Goal: Task Accomplishment & Management: Manage account settings

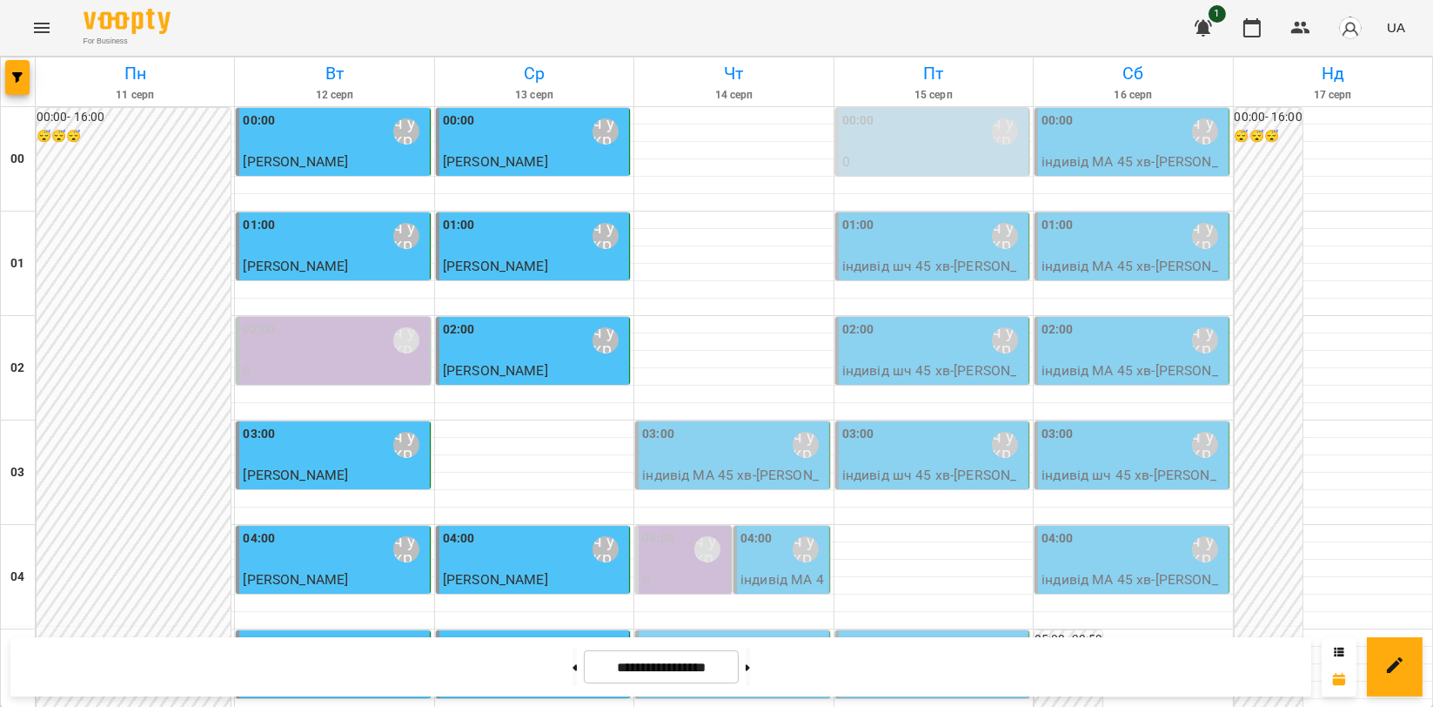
scroll to position [1985, 0]
click at [29, 29] on button "Menu" at bounding box center [42, 28] width 42 height 42
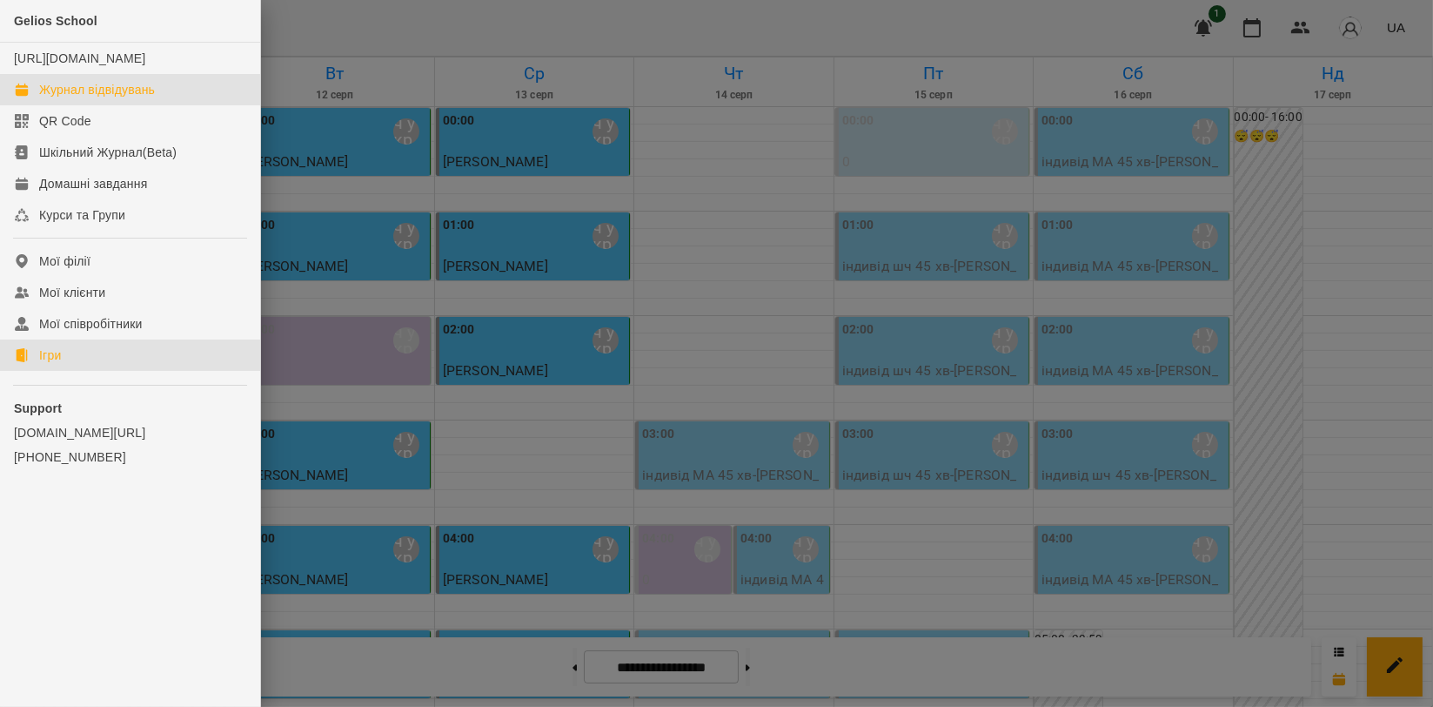
click at [68, 370] on link "Ігри" at bounding box center [130, 354] width 260 height 31
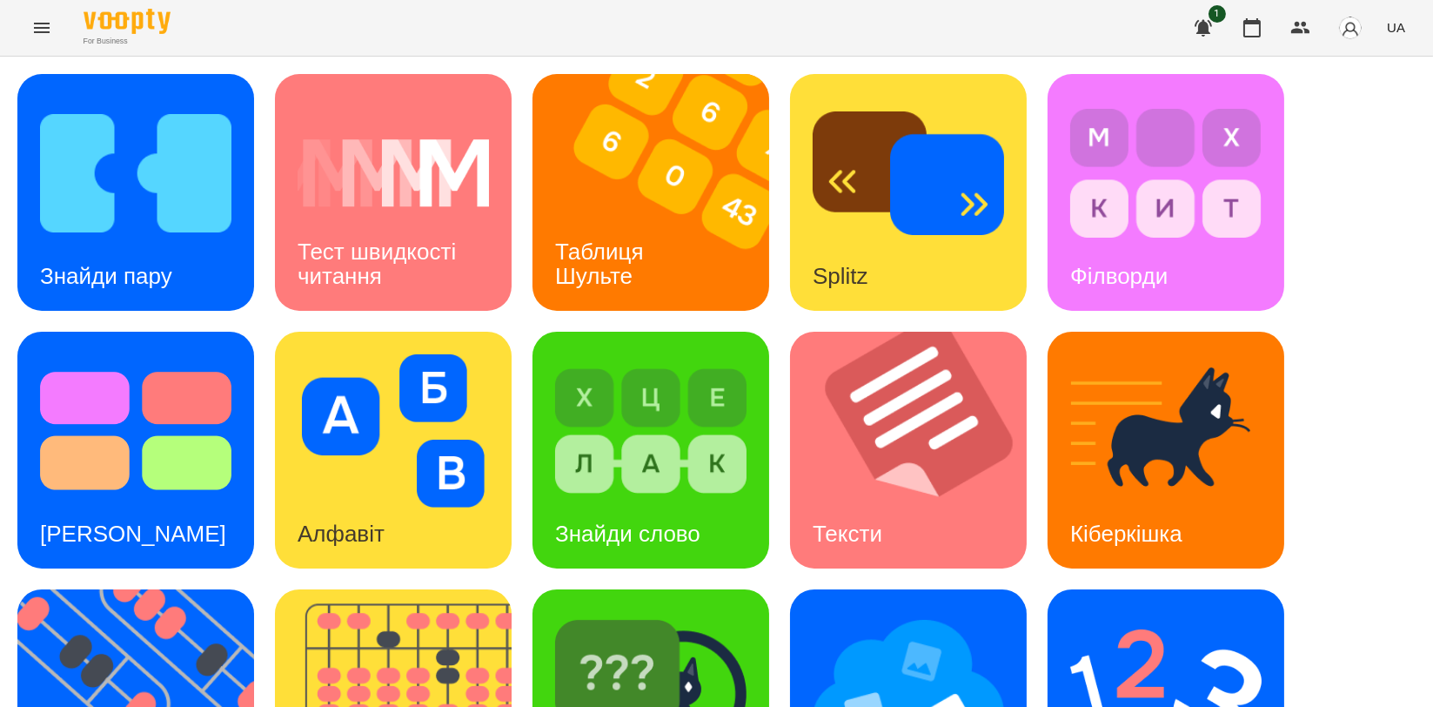
scroll to position [386, 0]
click at [453, 589] on img at bounding box center [404, 707] width 258 height 237
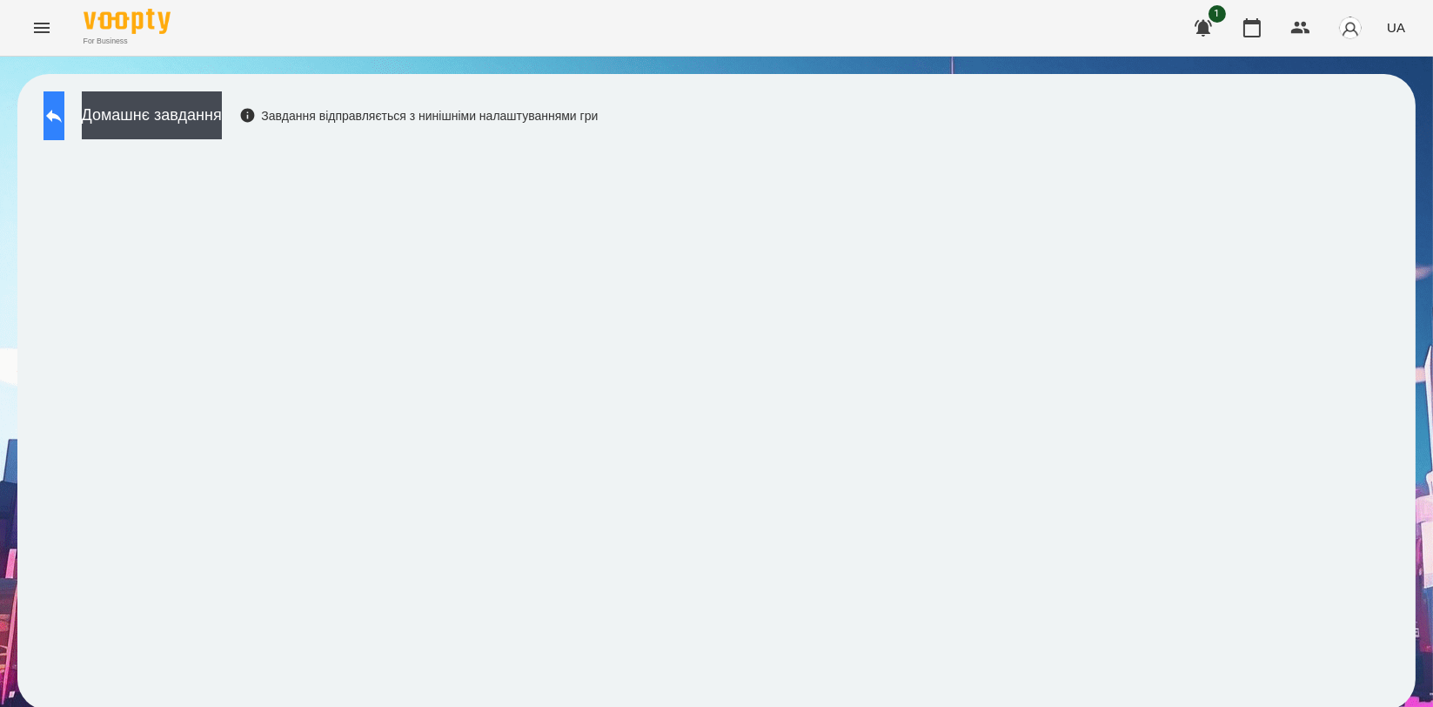
click at [64, 128] on button at bounding box center [54, 115] width 21 height 49
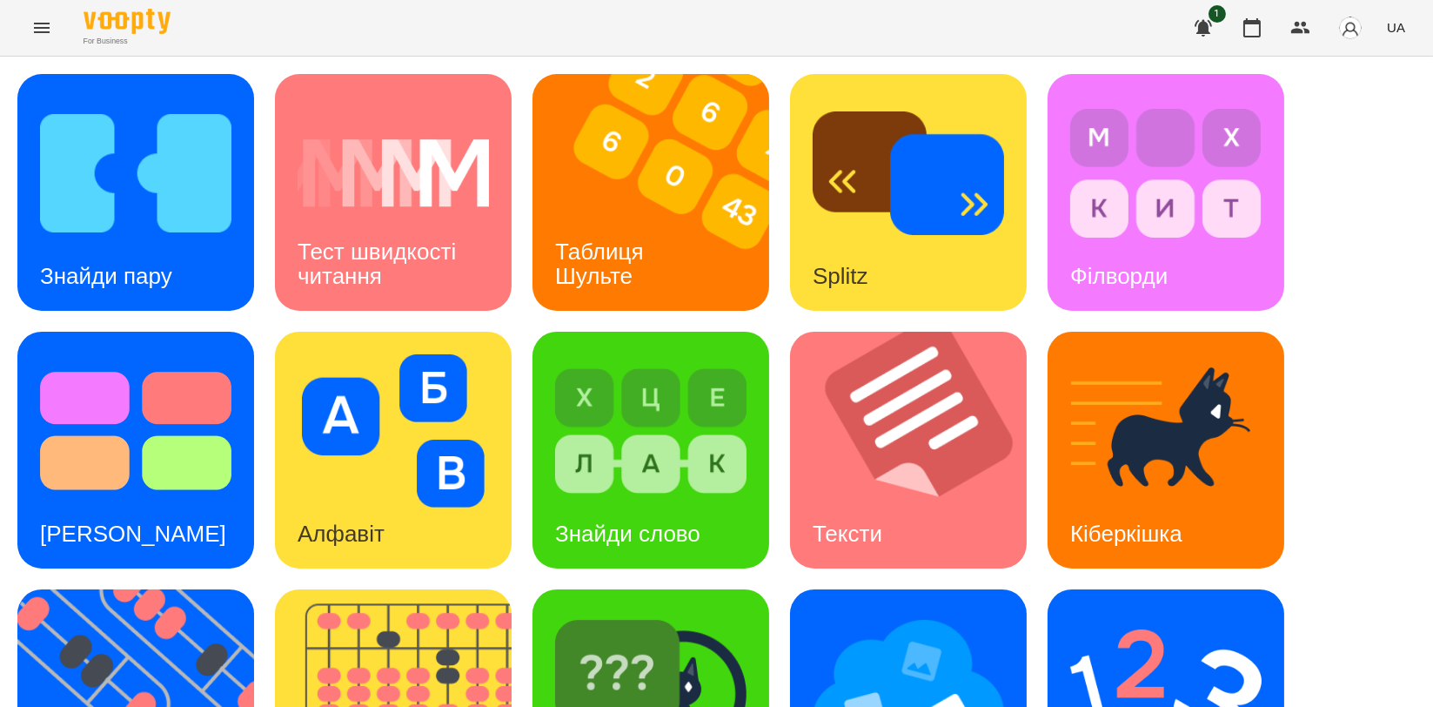
scroll to position [290, 0]
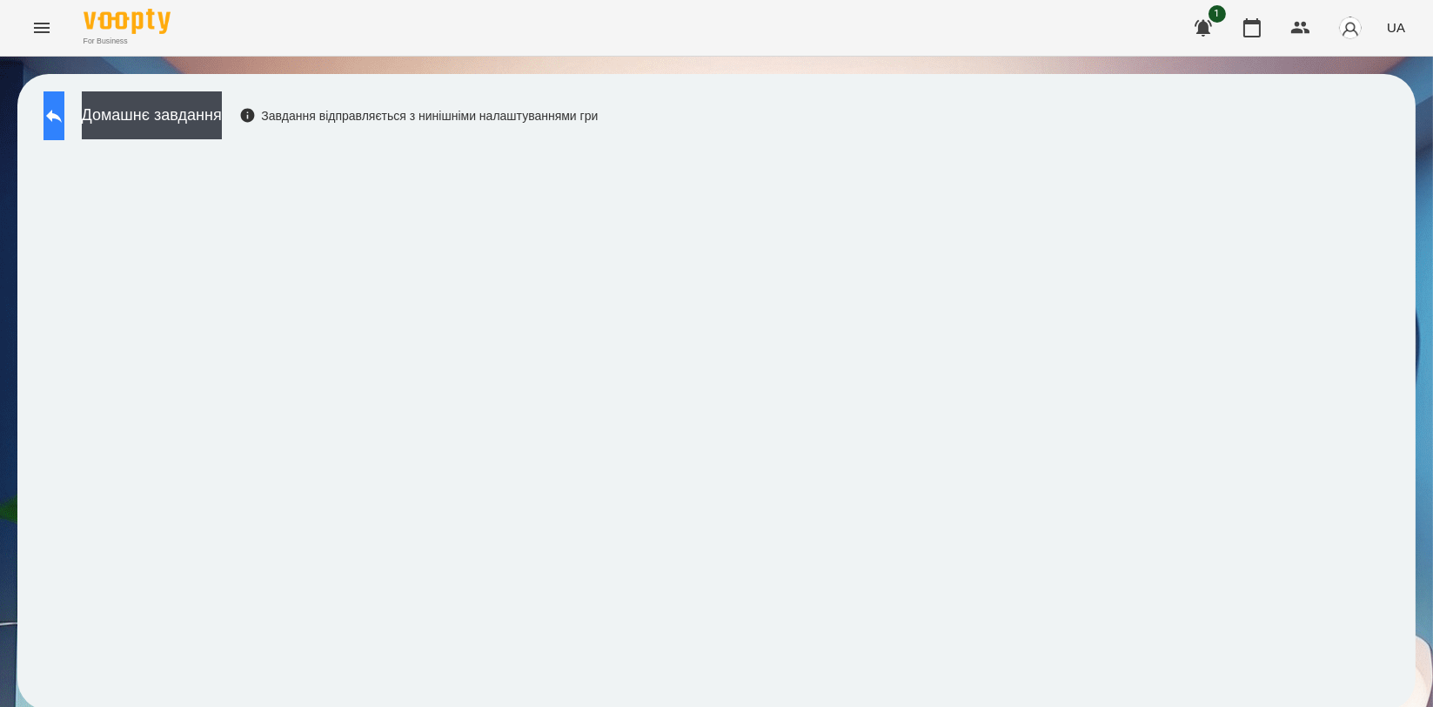
click at [60, 116] on button at bounding box center [54, 115] width 21 height 49
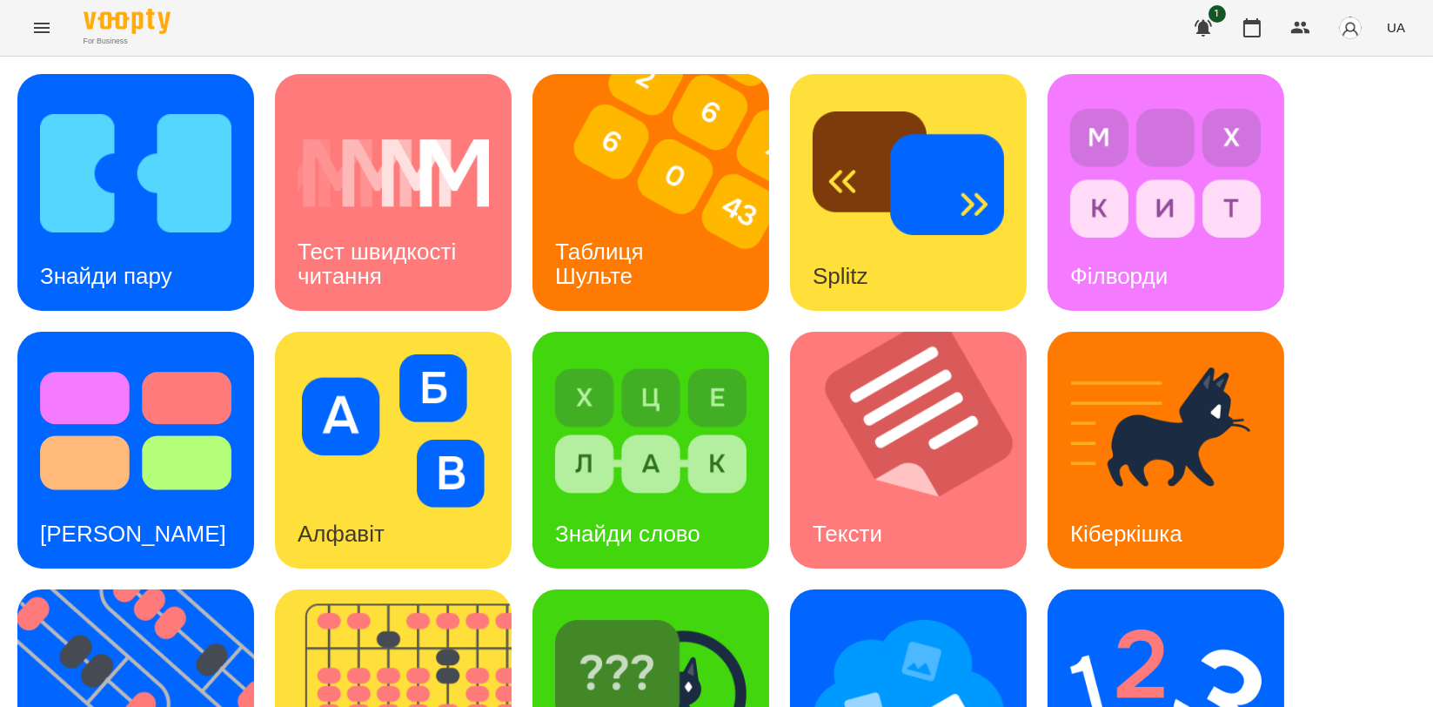
scroll to position [290, 0]
click at [1065, 589] on div "Ментальний рахунок" at bounding box center [1166, 707] width 237 height 237
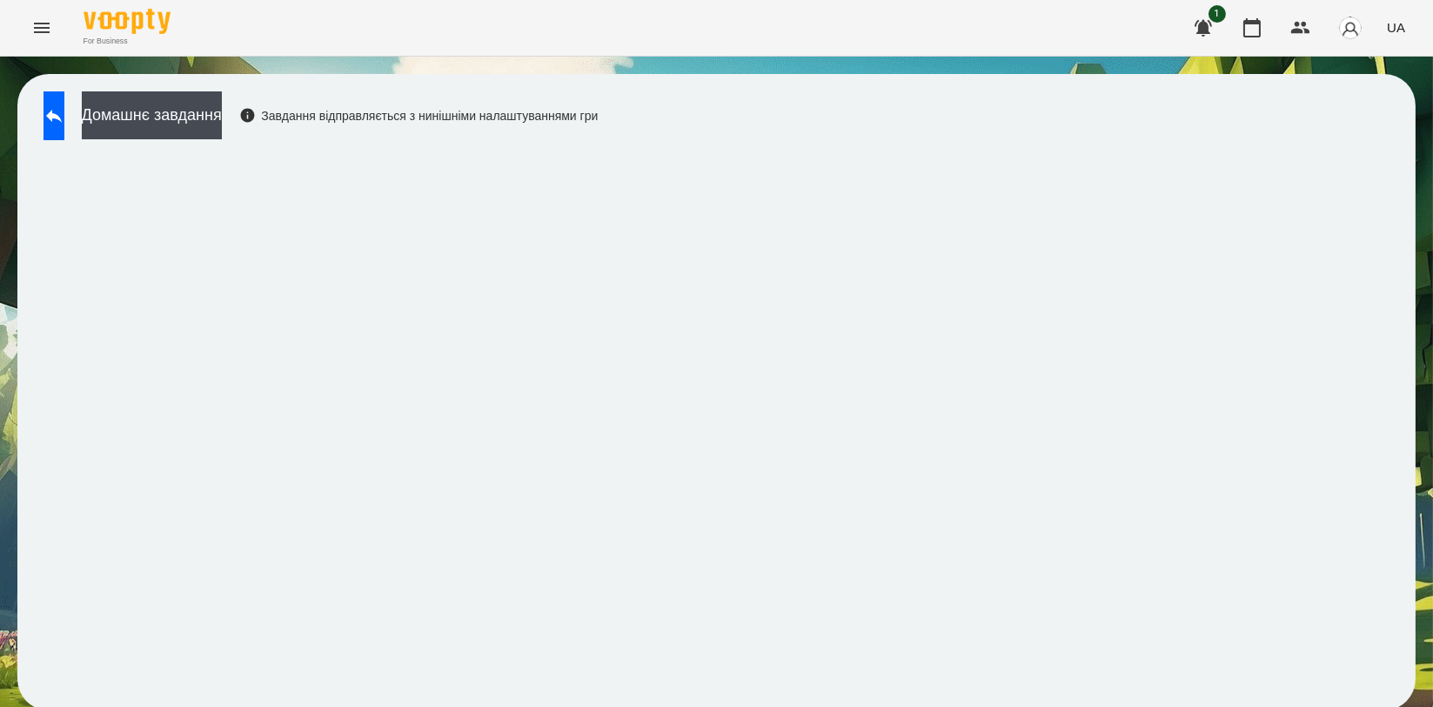
scroll to position [3, 0]
click at [64, 120] on icon at bounding box center [54, 115] width 21 height 21
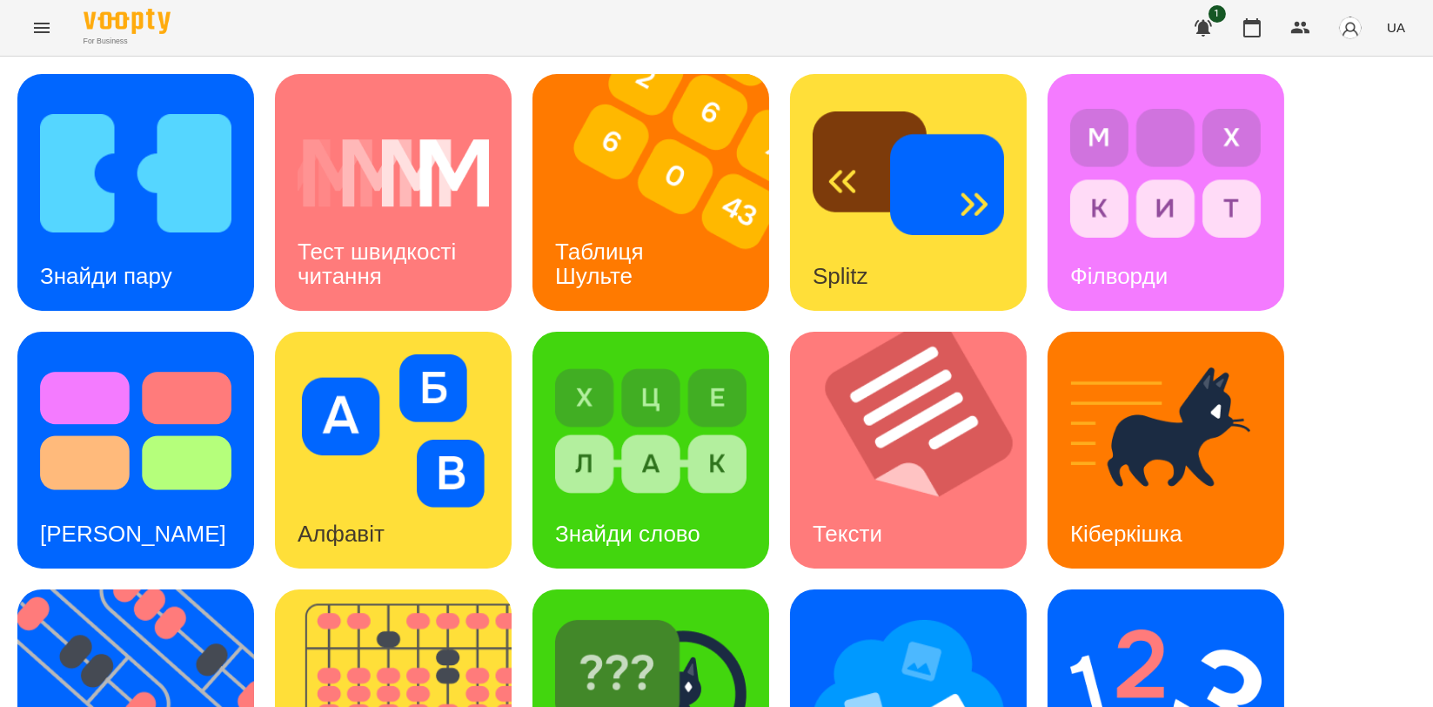
scroll to position [292, 0]
click at [424, 589] on img at bounding box center [404, 707] width 258 height 237
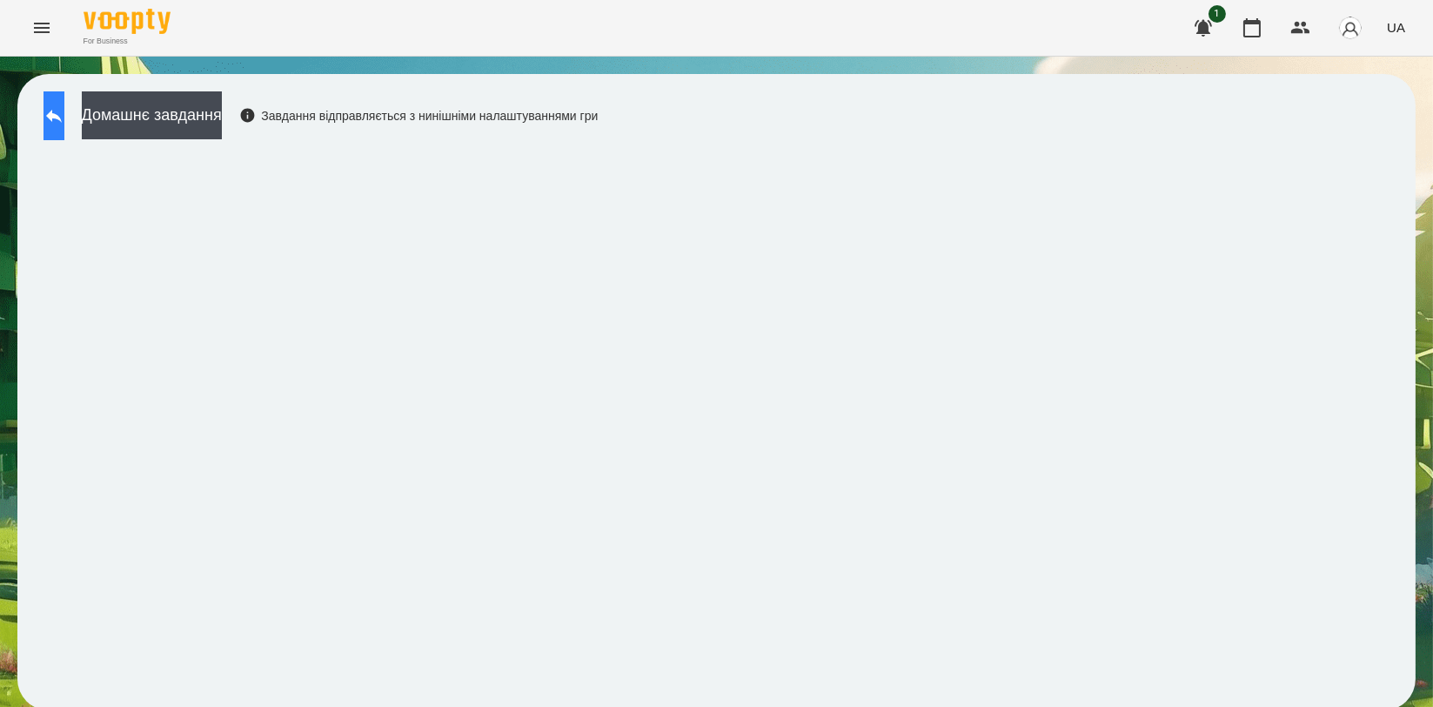
click at [51, 105] on button at bounding box center [54, 115] width 21 height 49
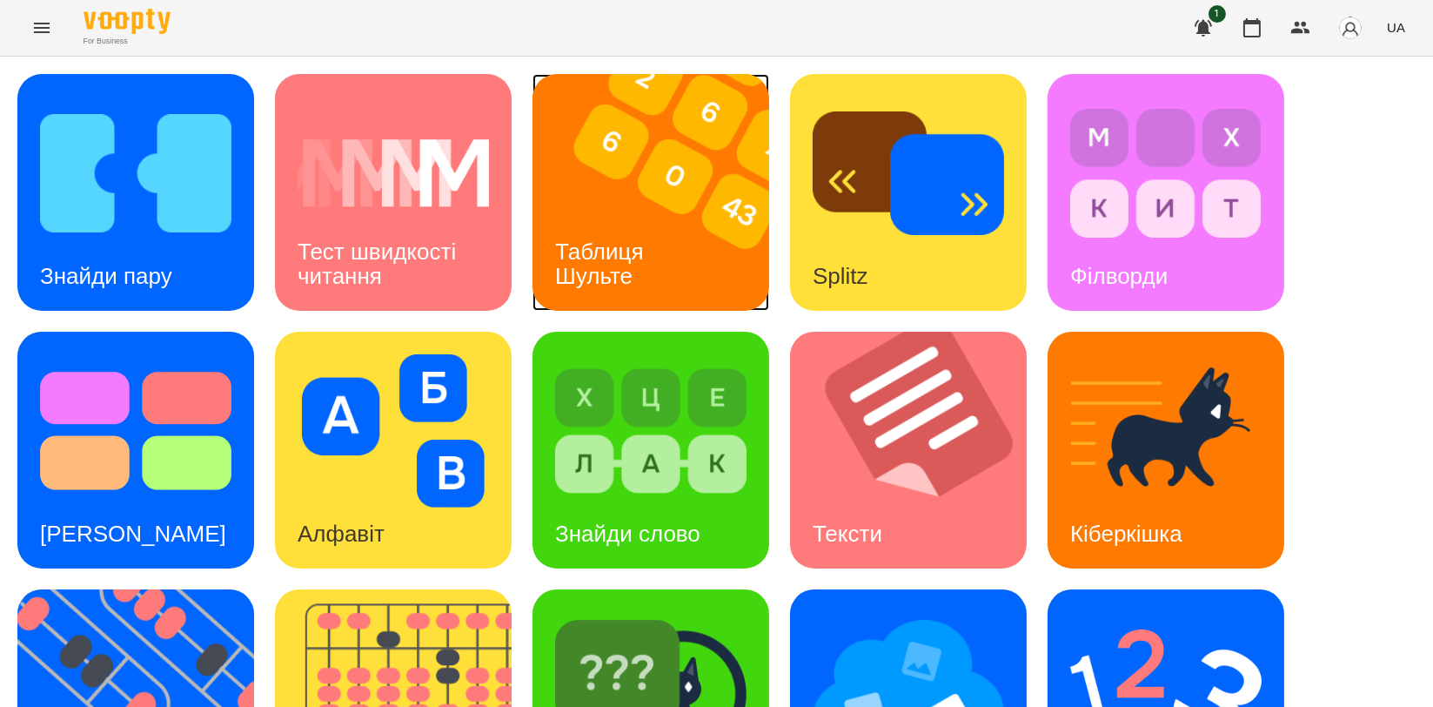
click at [689, 200] on img at bounding box center [662, 192] width 258 height 237
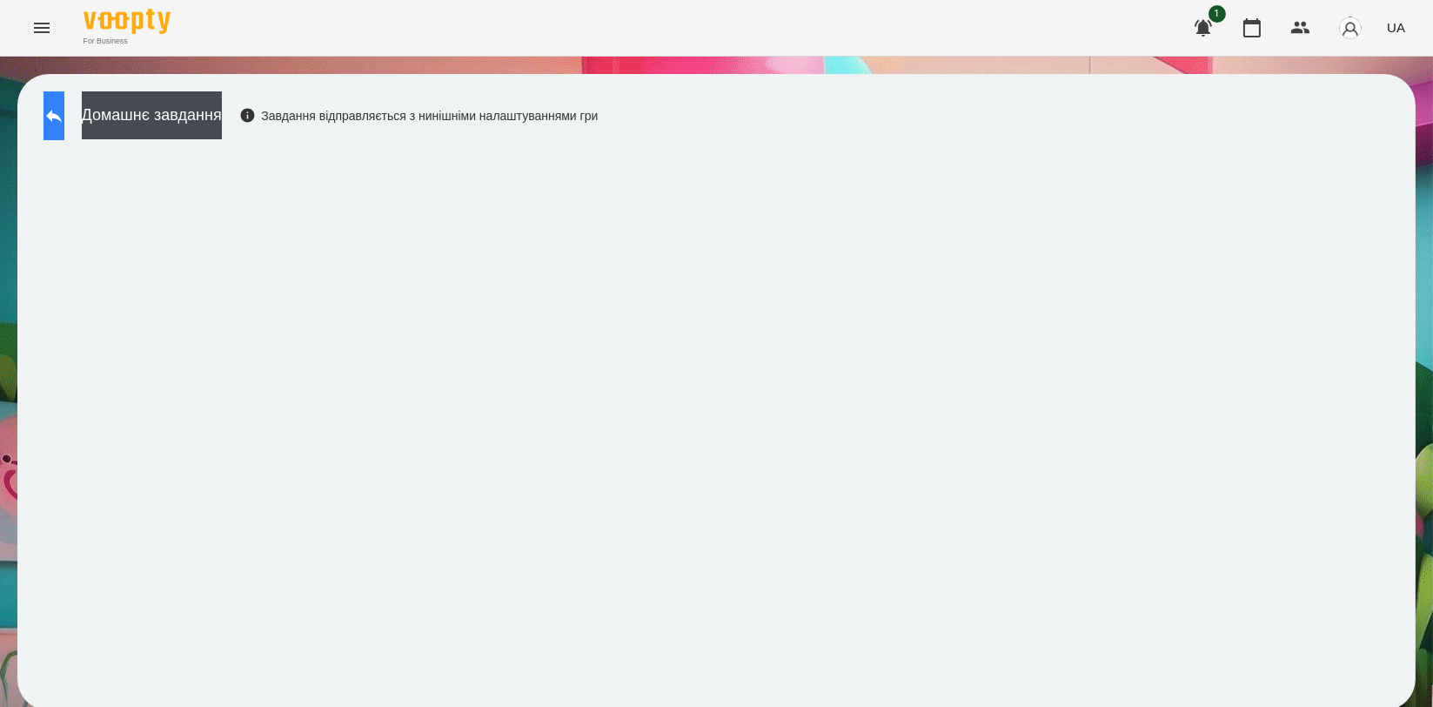
click at [64, 97] on button at bounding box center [54, 115] width 21 height 49
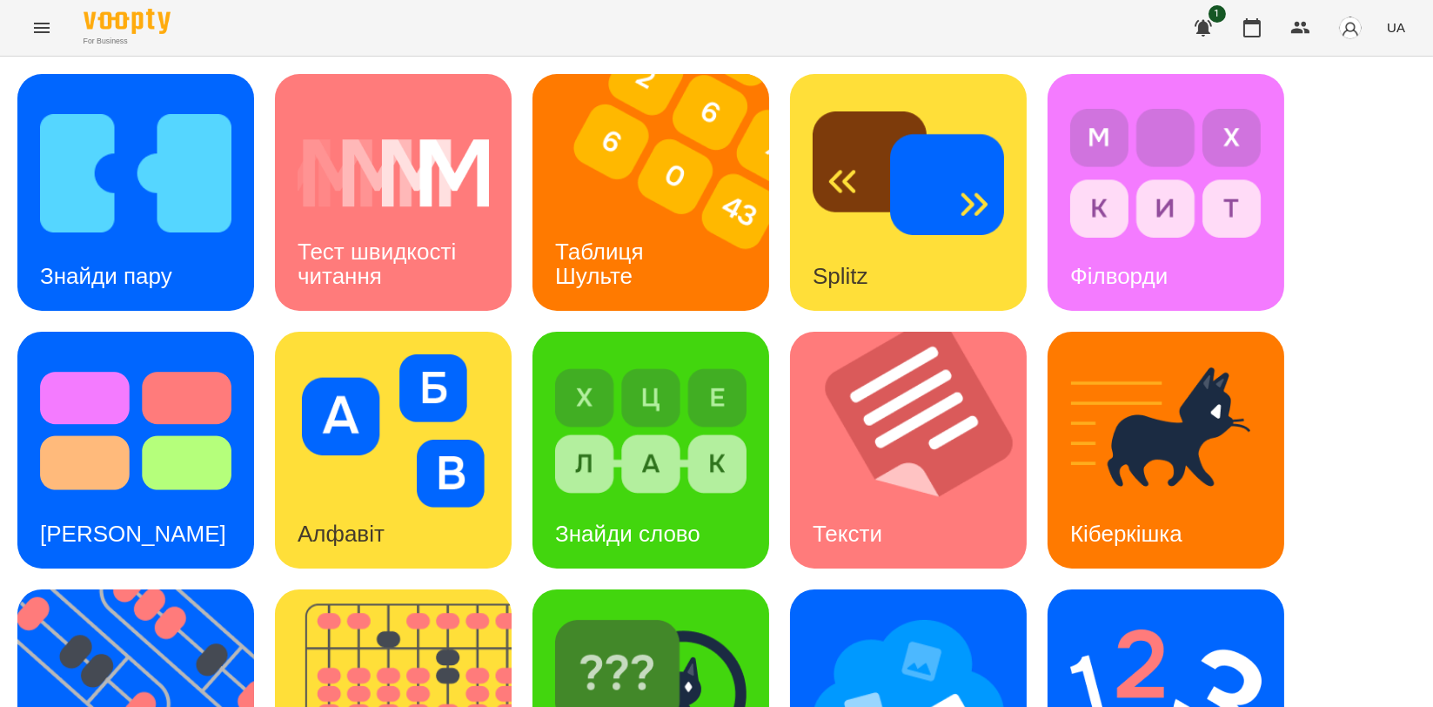
scroll to position [290, 0]
click at [116, 589] on img at bounding box center [146, 707] width 258 height 237
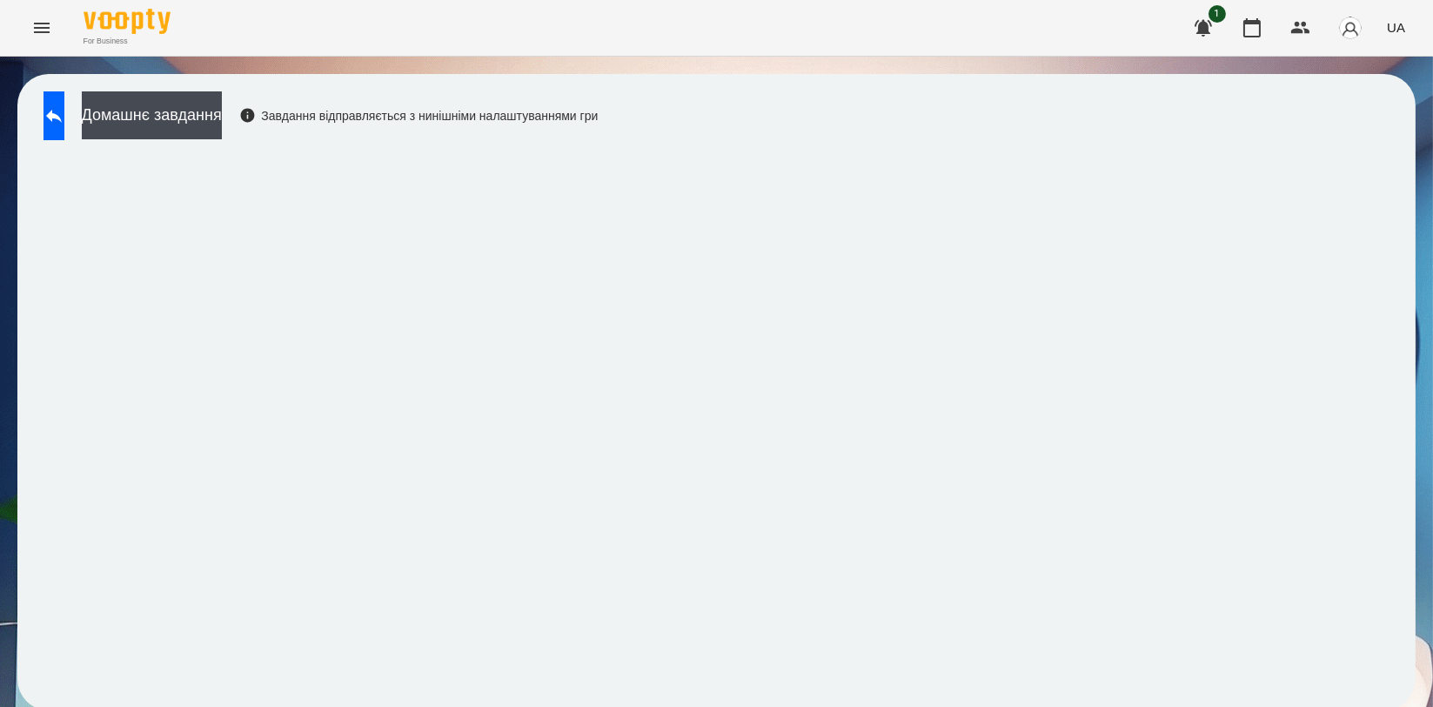
scroll to position [3, 0]
click at [62, 113] on icon at bounding box center [54, 116] width 16 height 13
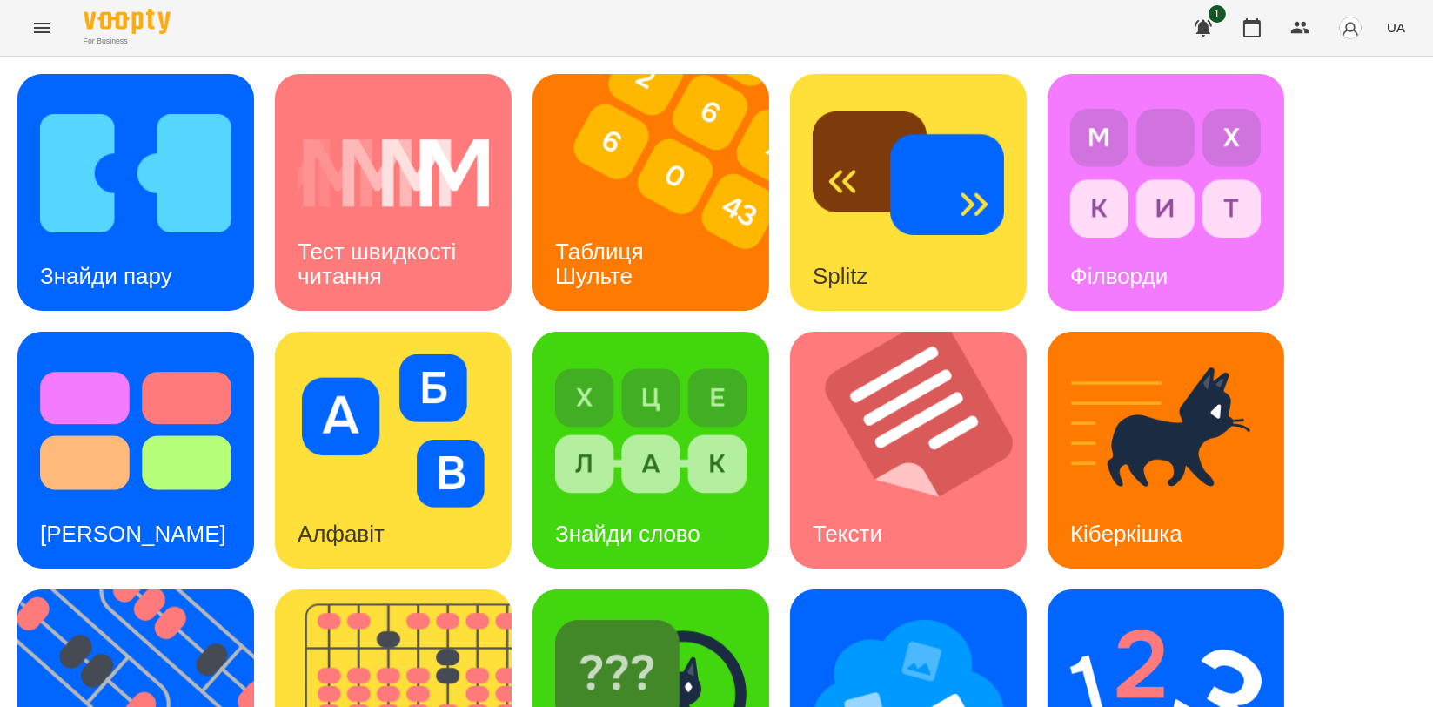
scroll to position [390, 0]
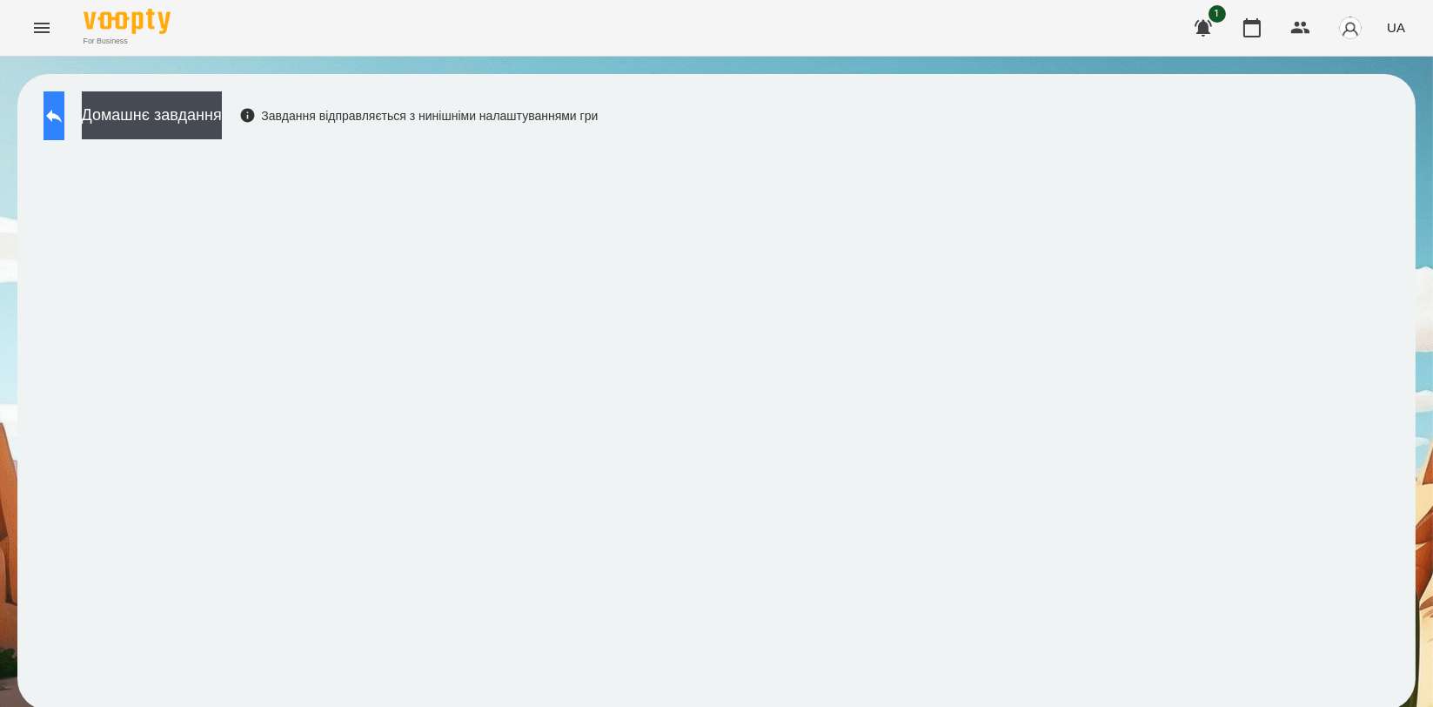
click at [57, 111] on button at bounding box center [54, 115] width 21 height 49
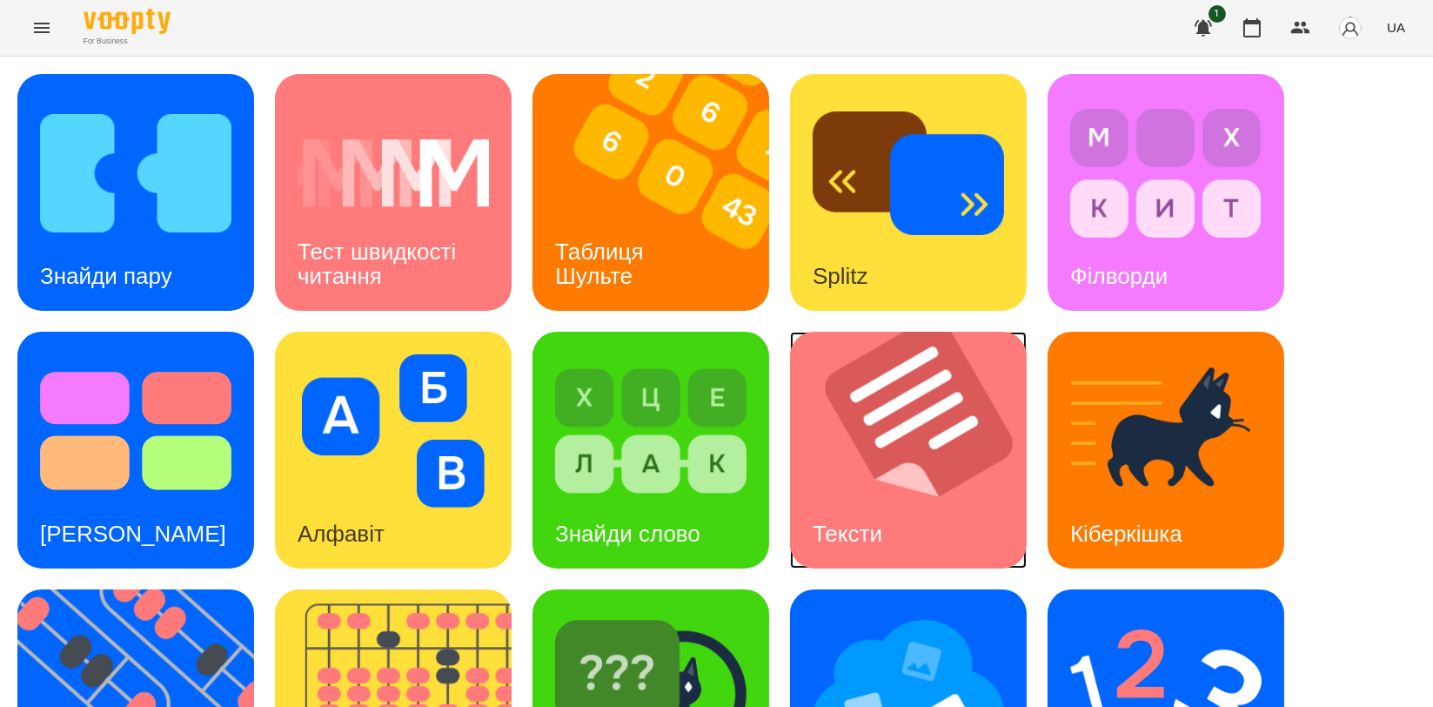
click at [940, 455] on img at bounding box center [919, 450] width 258 height 237
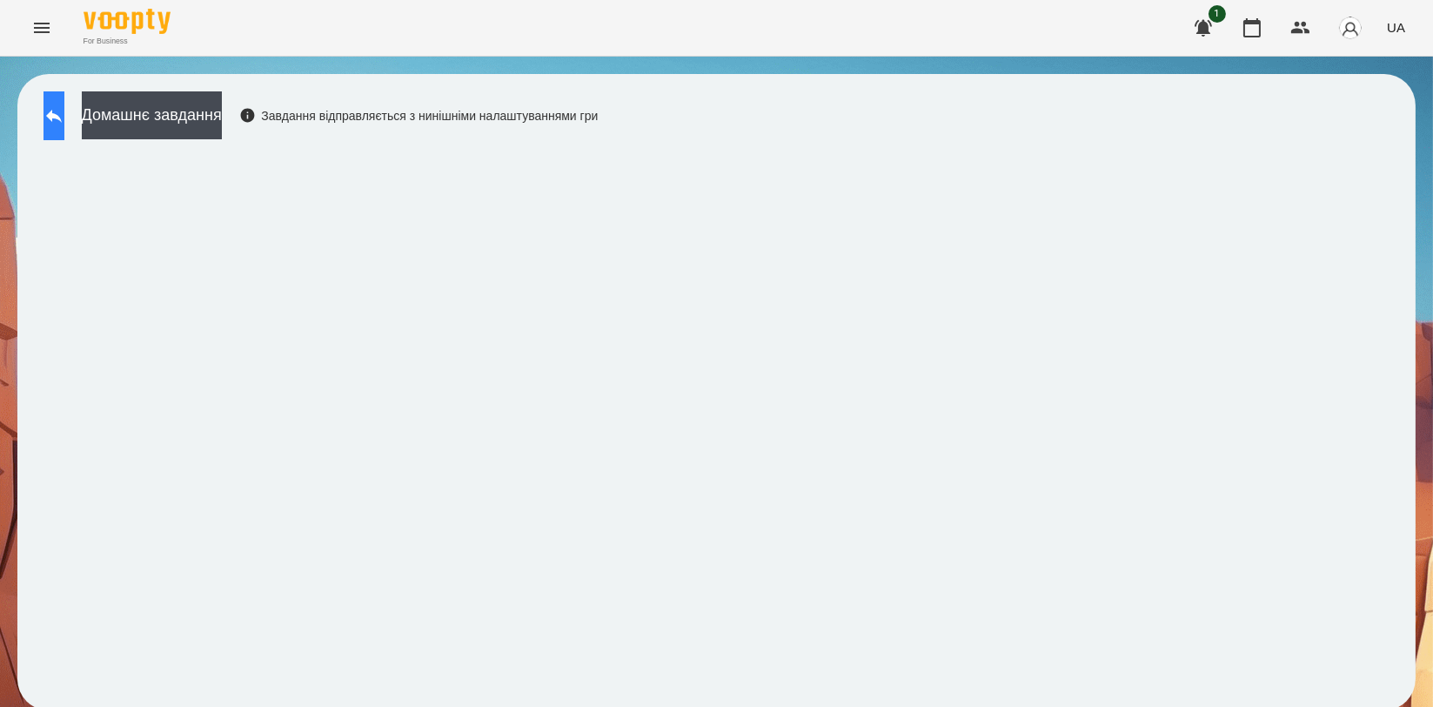
click at [64, 110] on icon at bounding box center [54, 115] width 21 height 21
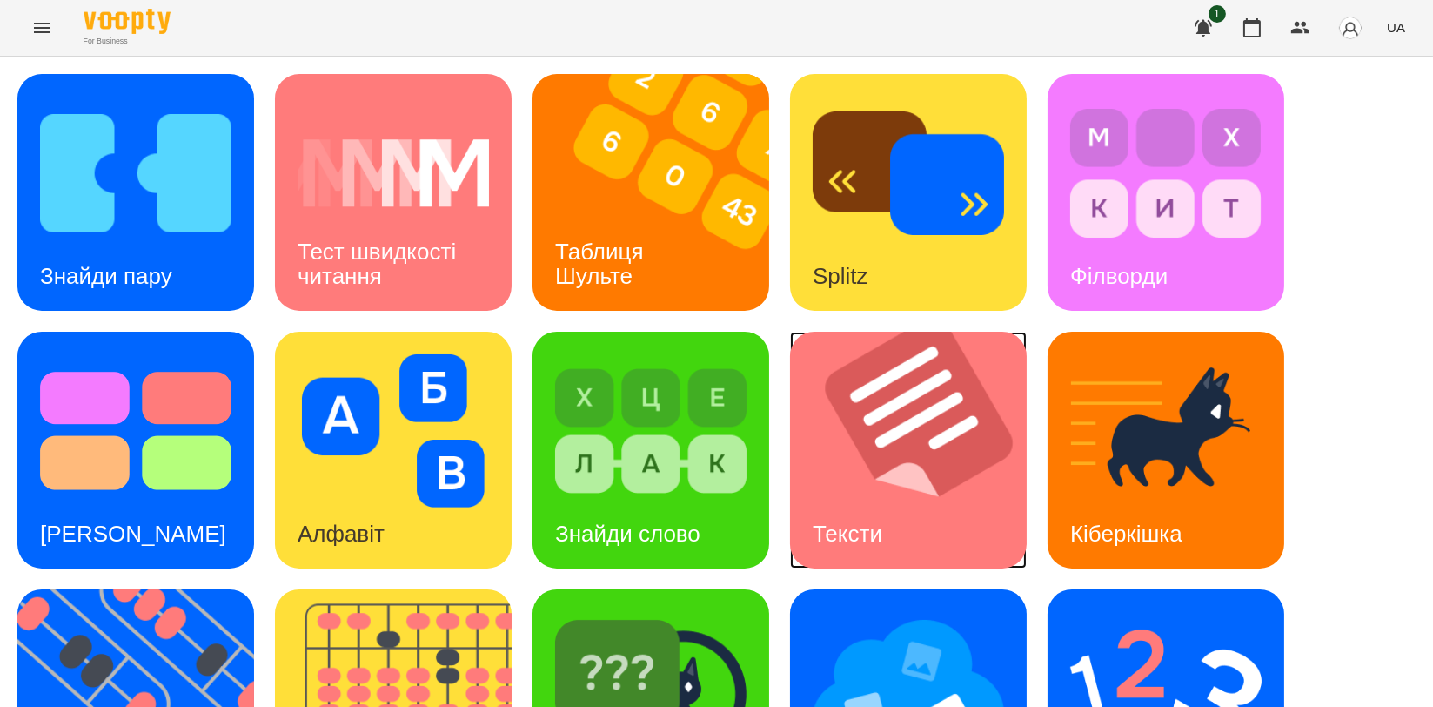
click at [934, 486] on img at bounding box center [919, 450] width 258 height 237
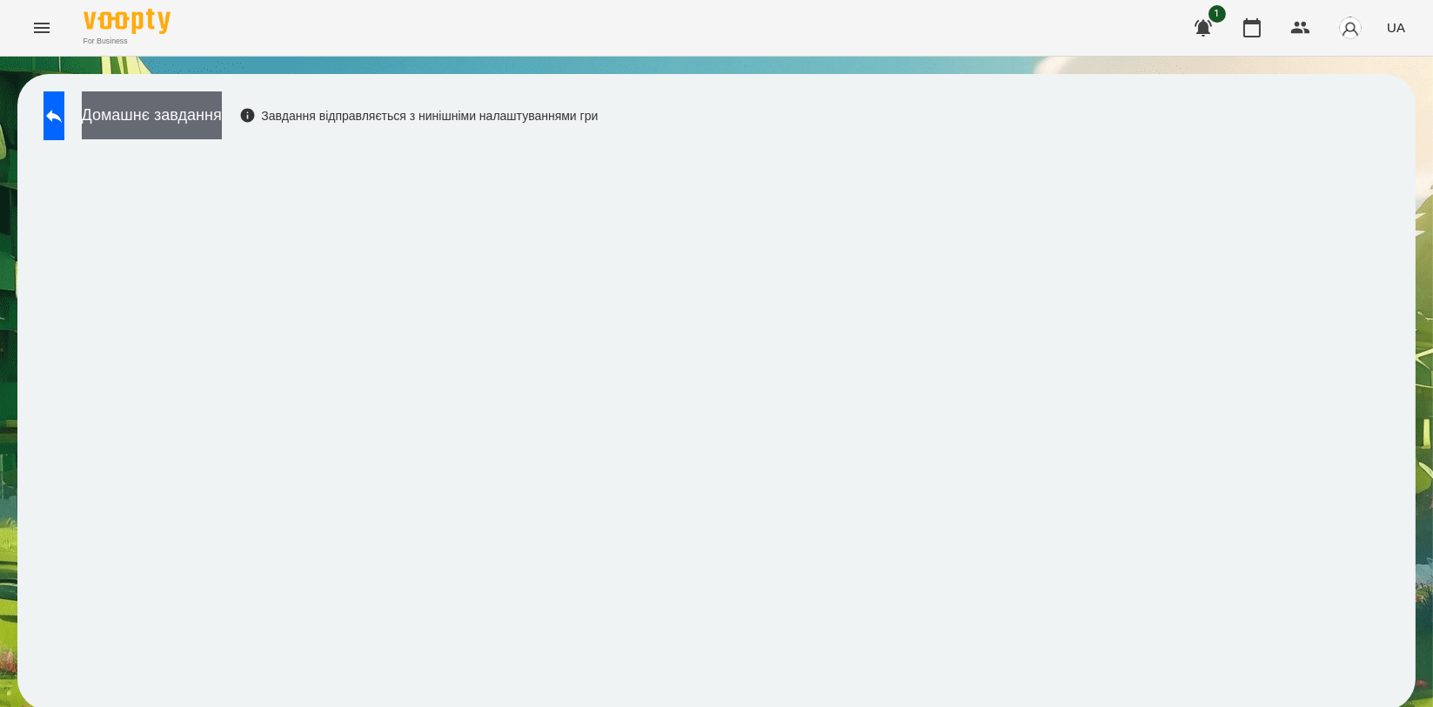
click at [201, 99] on button "Домашнє завдання" at bounding box center [152, 115] width 140 height 48
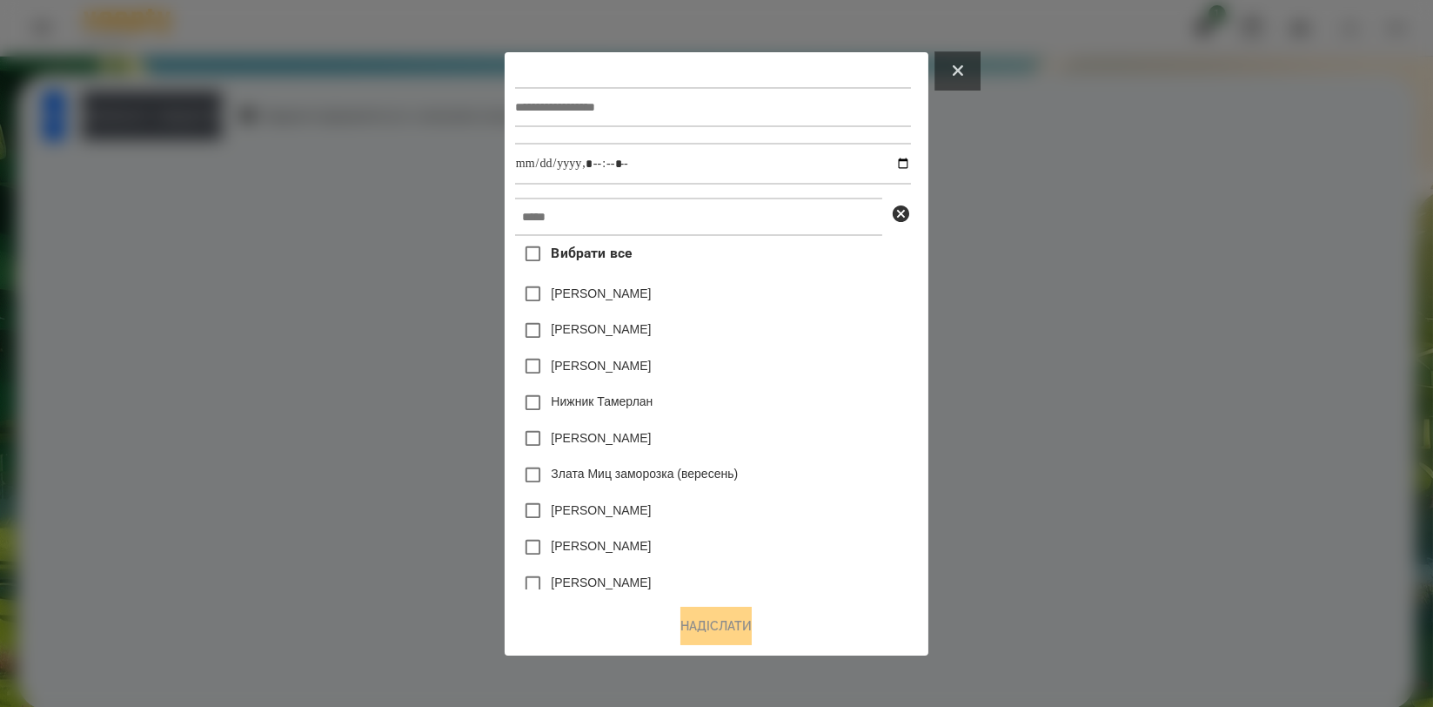
click at [969, 69] on button at bounding box center [958, 71] width 45 height 38
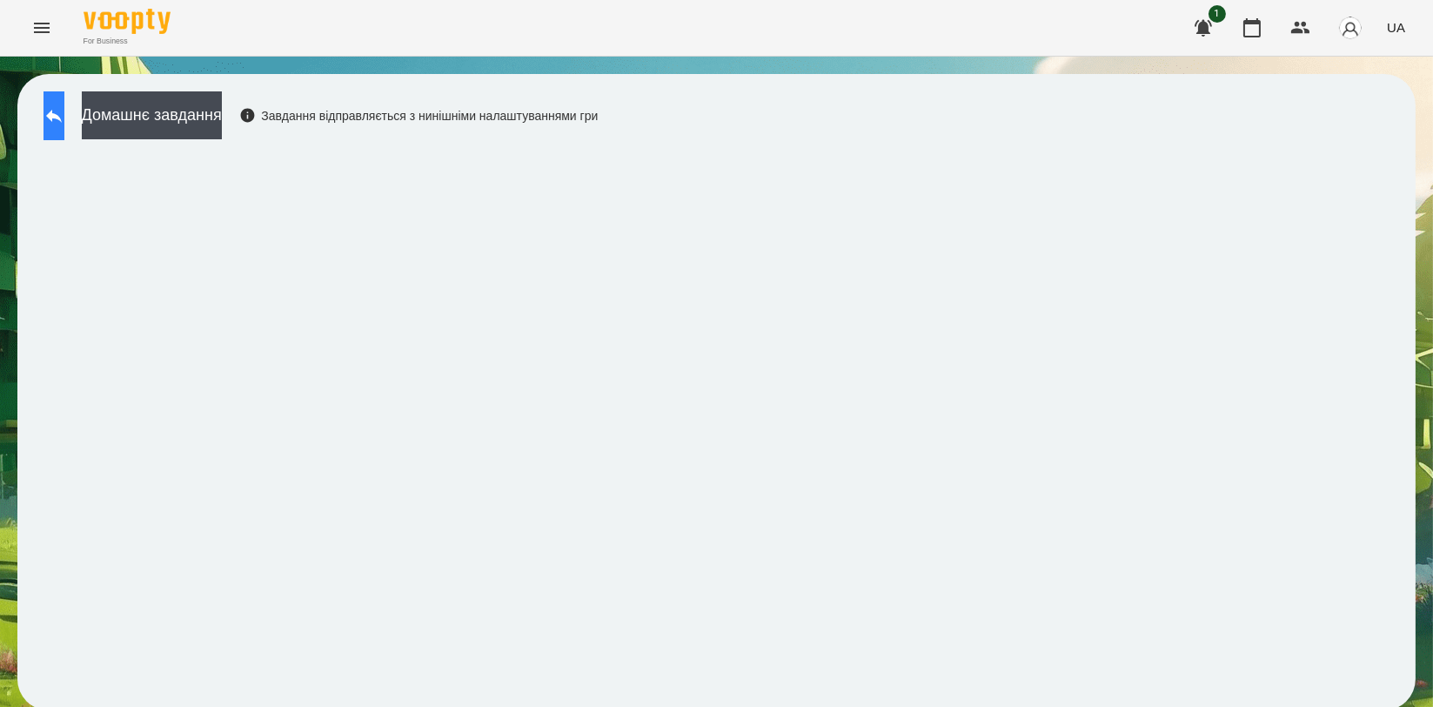
click at [62, 117] on icon at bounding box center [54, 116] width 16 height 13
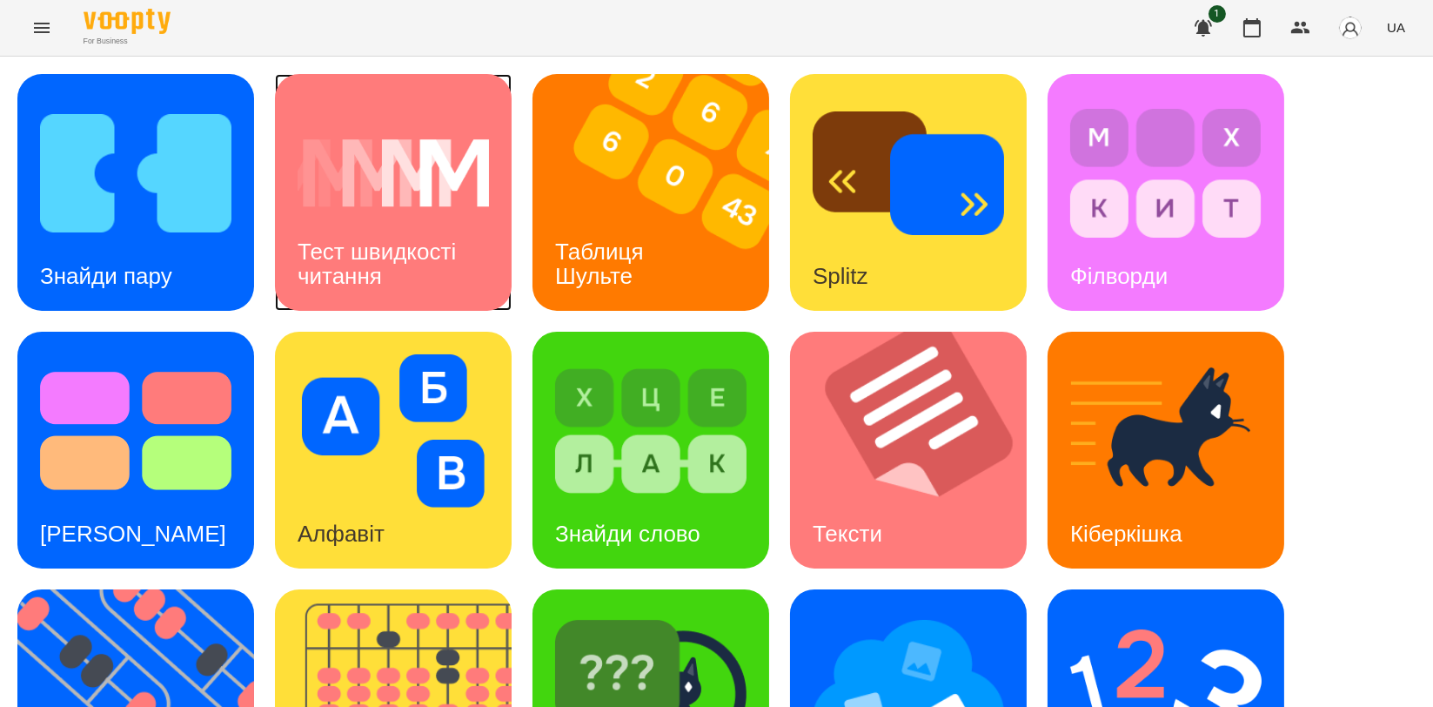
click at [448, 186] on img at bounding box center [393, 173] width 191 height 153
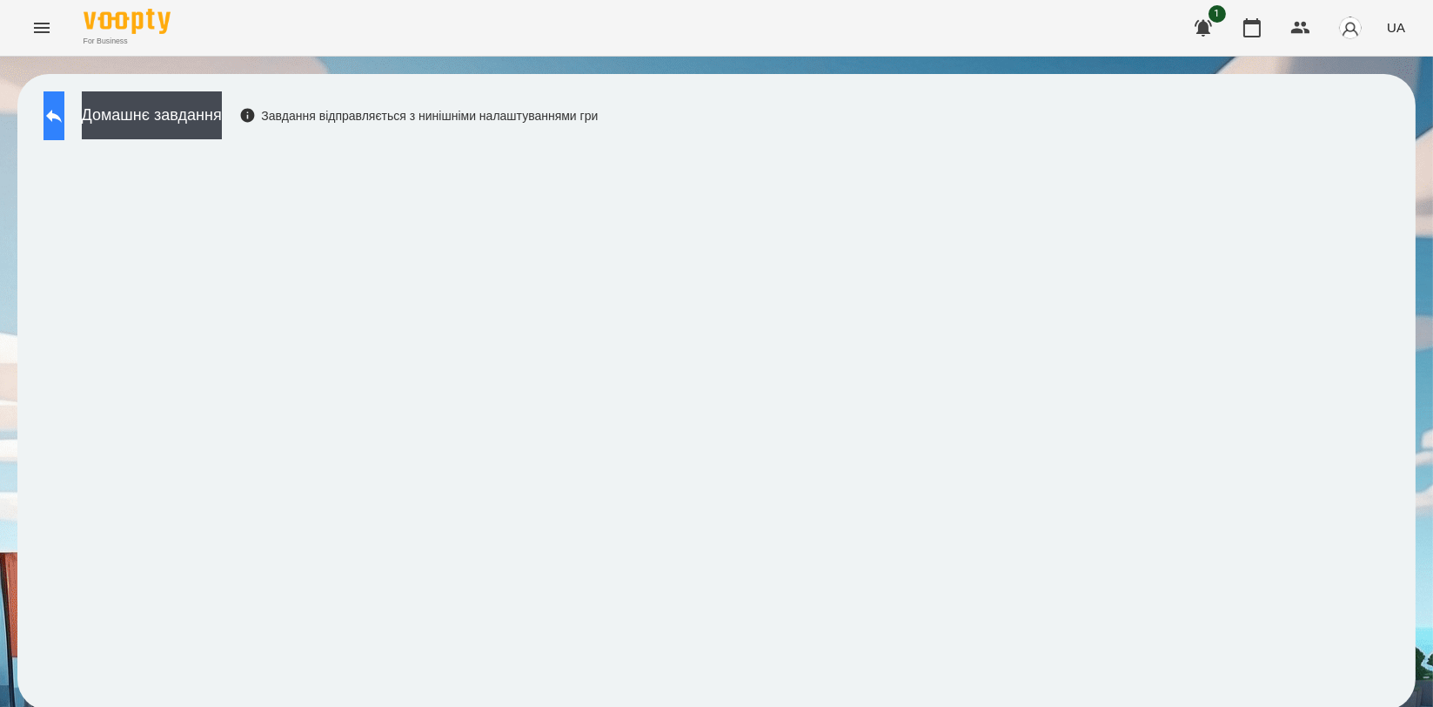
click at [64, 103] on button at bounding box center [54, 115] width 21 height 49
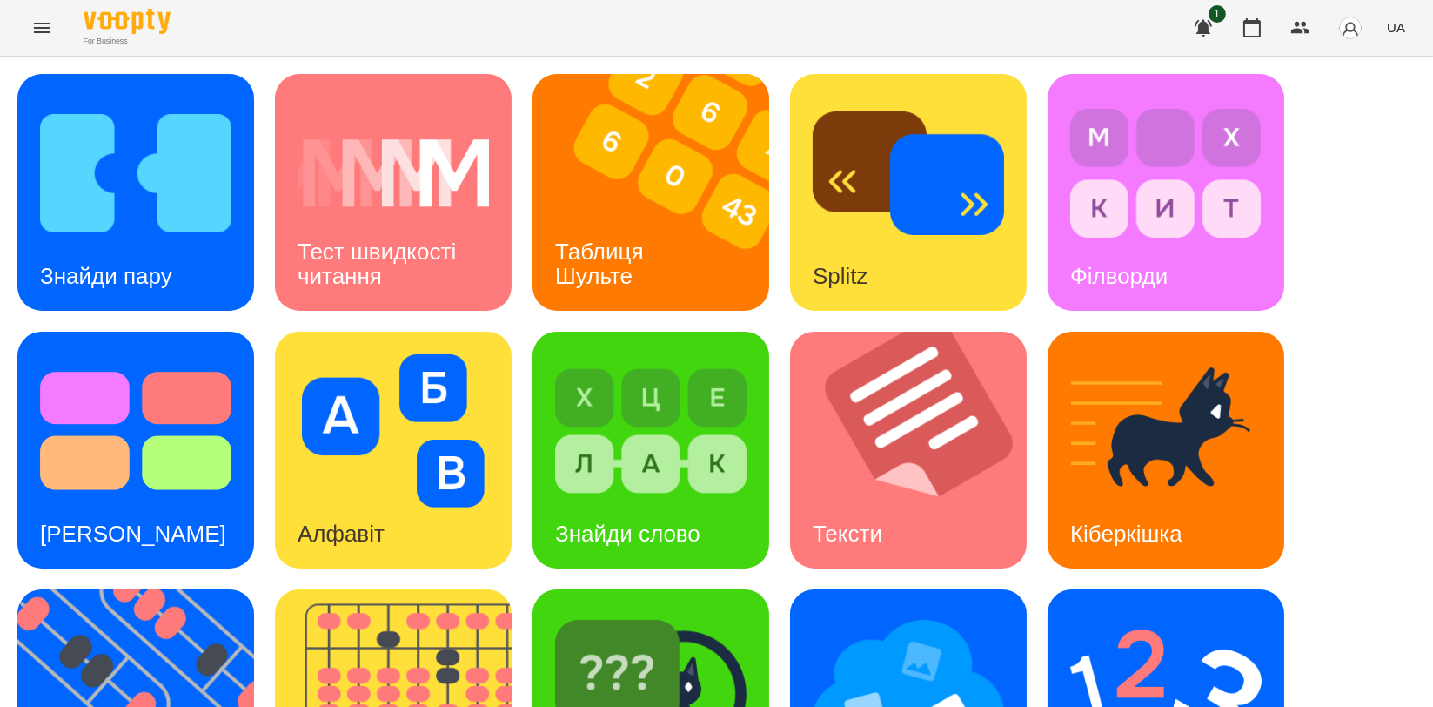
scroll to position [193, 0]
click at [896, 332] on img at bounding box center [919, 450] width 258 height 237
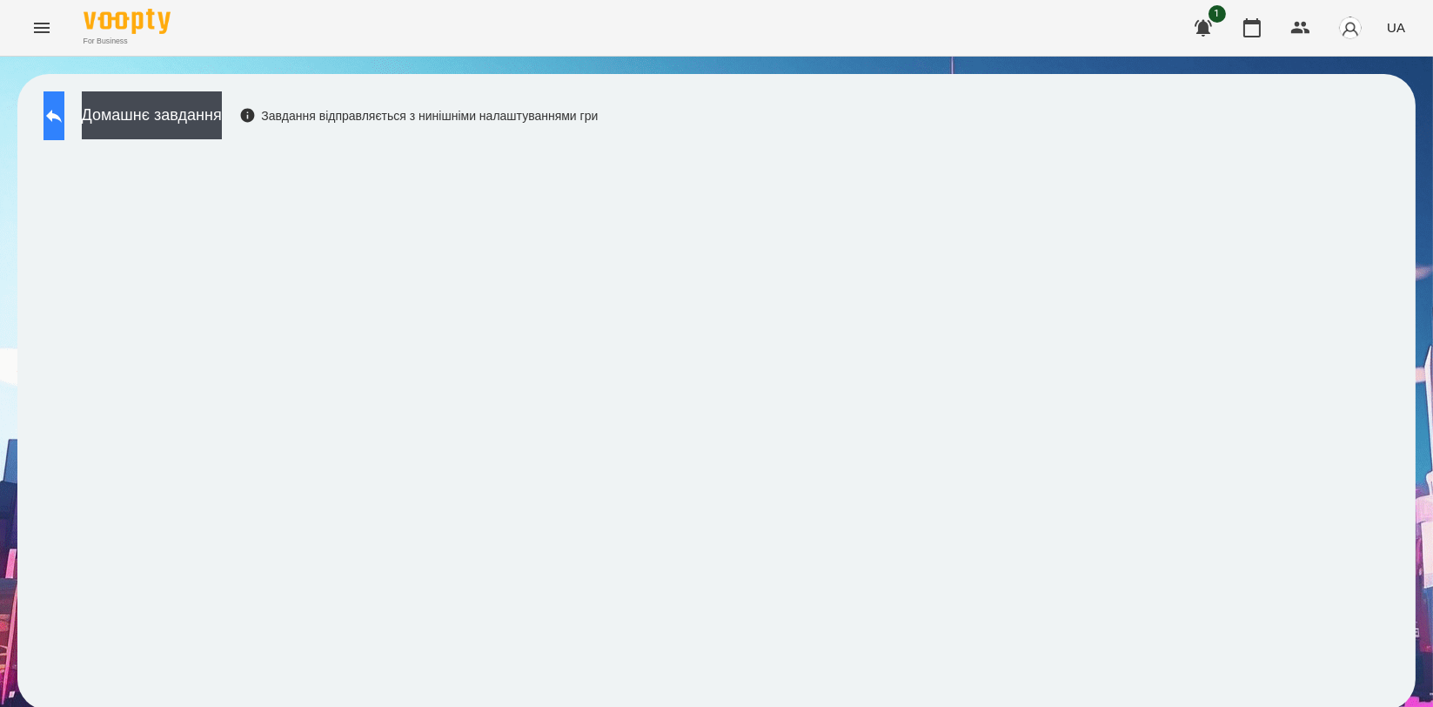
click at [64, 113] on icon at bounding box center [54, 115] width 21 height 21
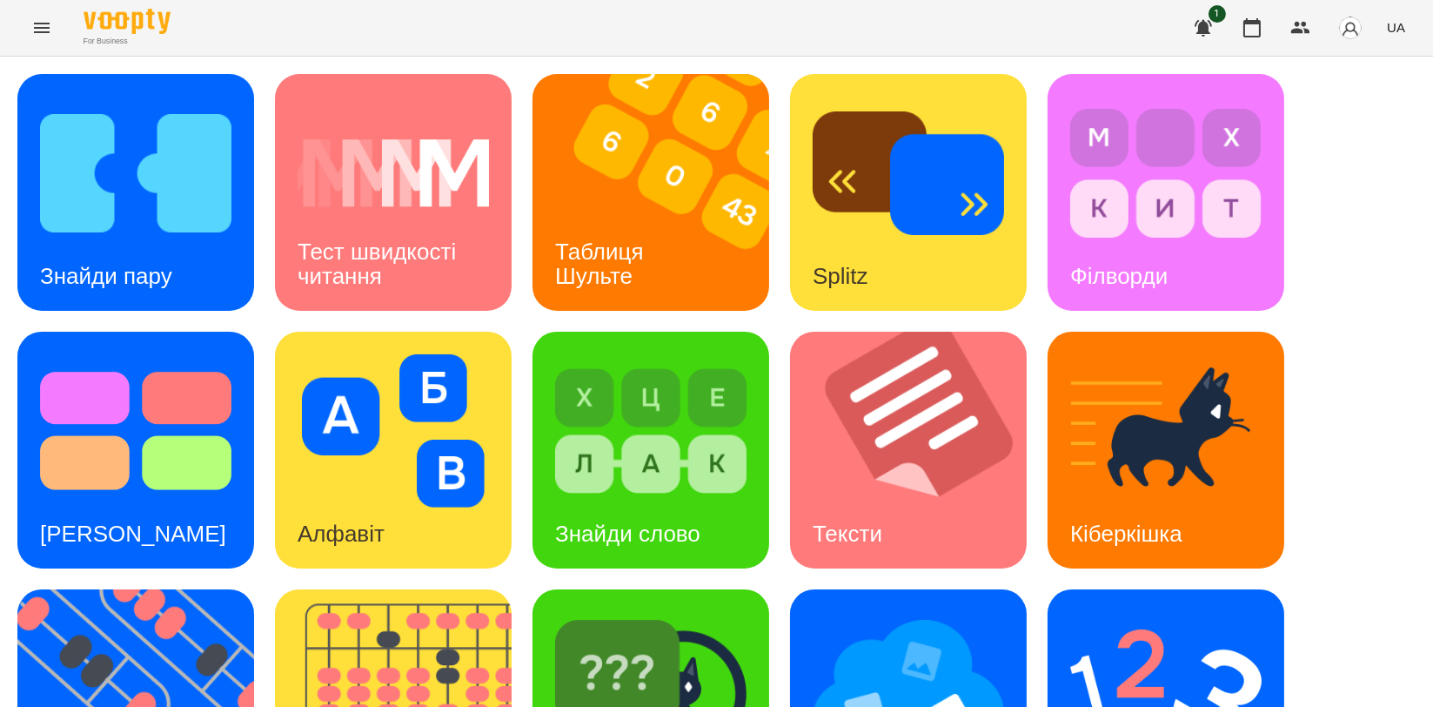
scroll to position [394, 0]
click at [141, 589] on img at bounding box center [146, 707] width 258 height 237
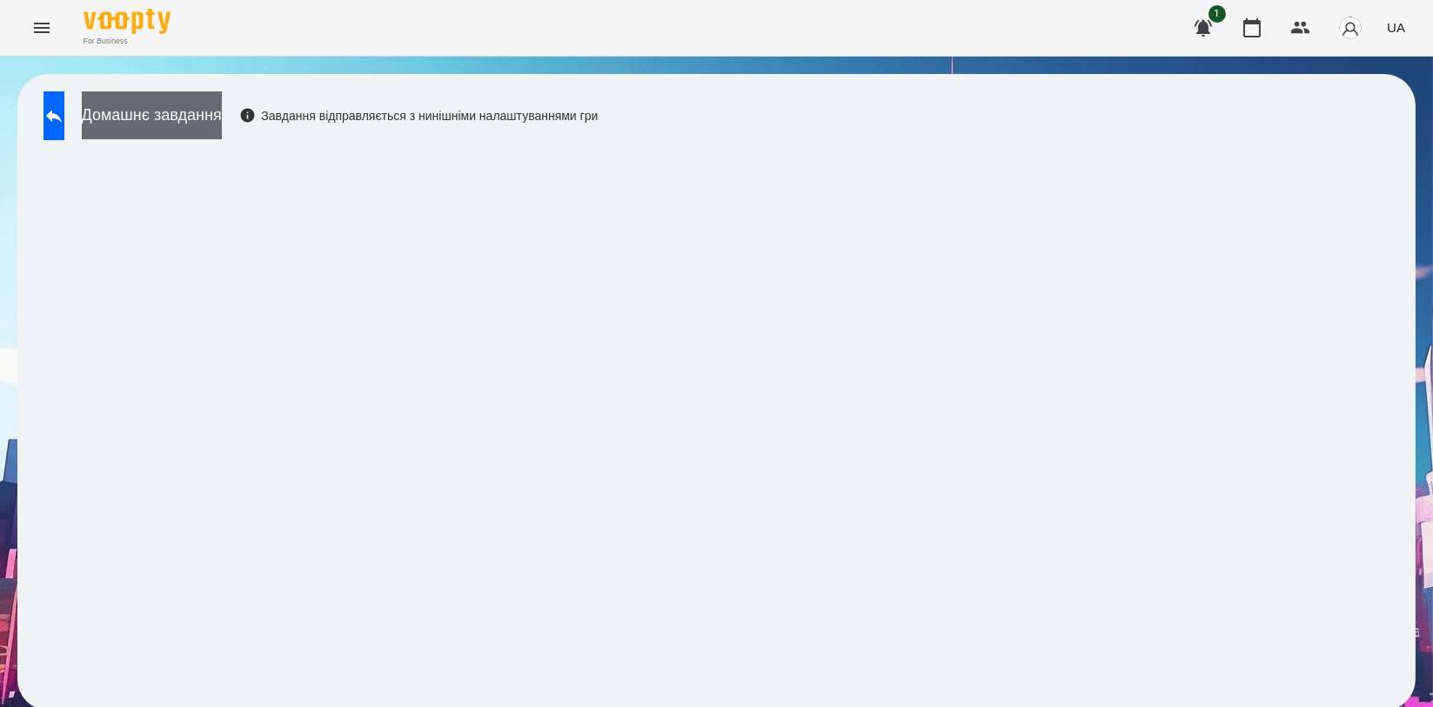
click at [194, 116] on button "Домашнє завдання" at bounding box center [152, 115] width 140 height 48
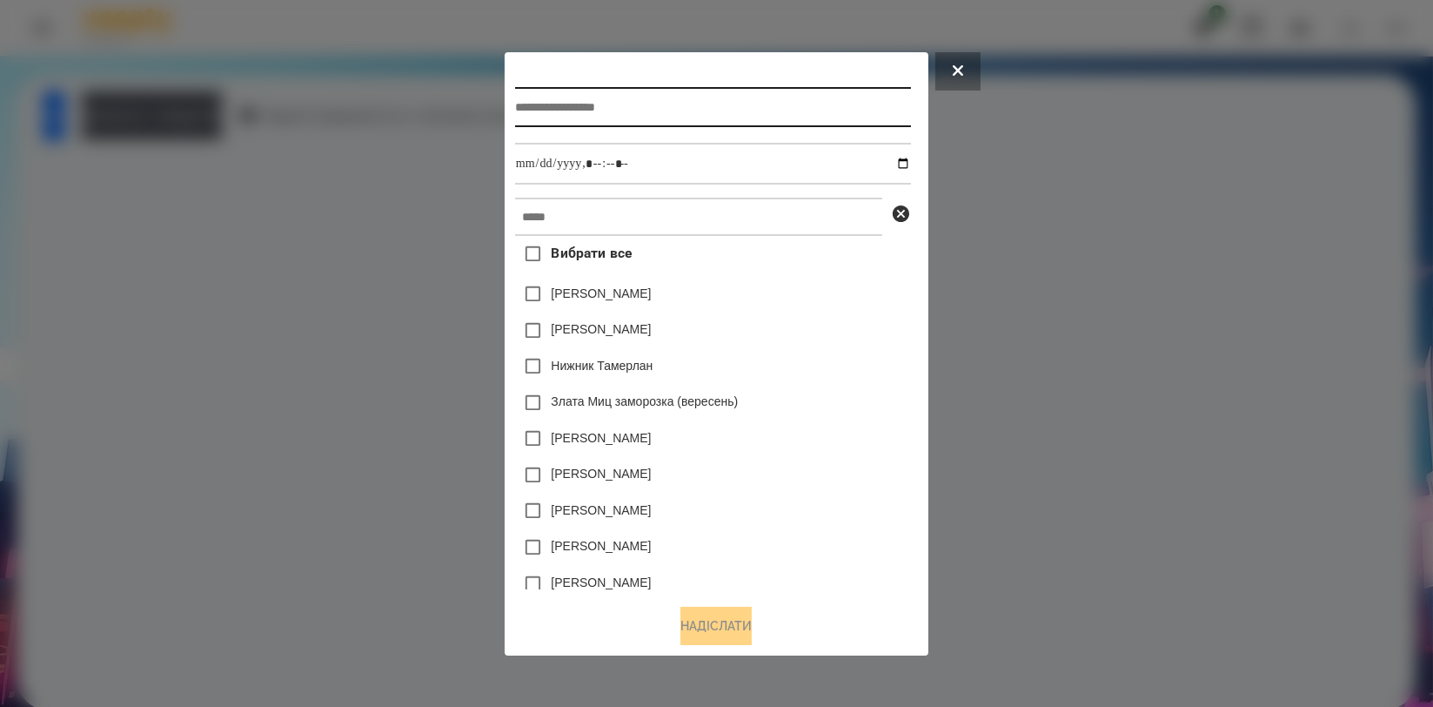
click at [546, 113] on input "text" at bounding box center [713, 107] width 396 height 40
type input "*********"
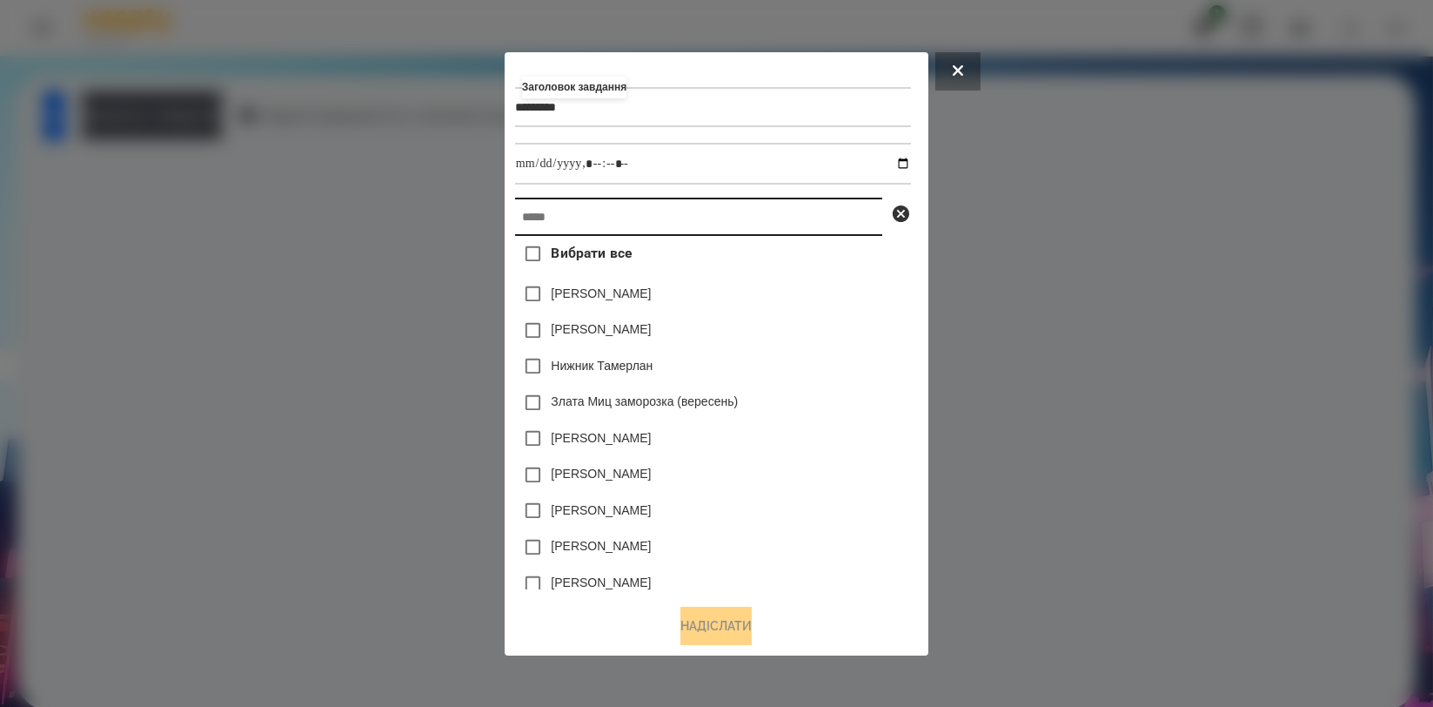
click at [562, 214] on input "text" at bounding box center [698, 217] width 367 height 38
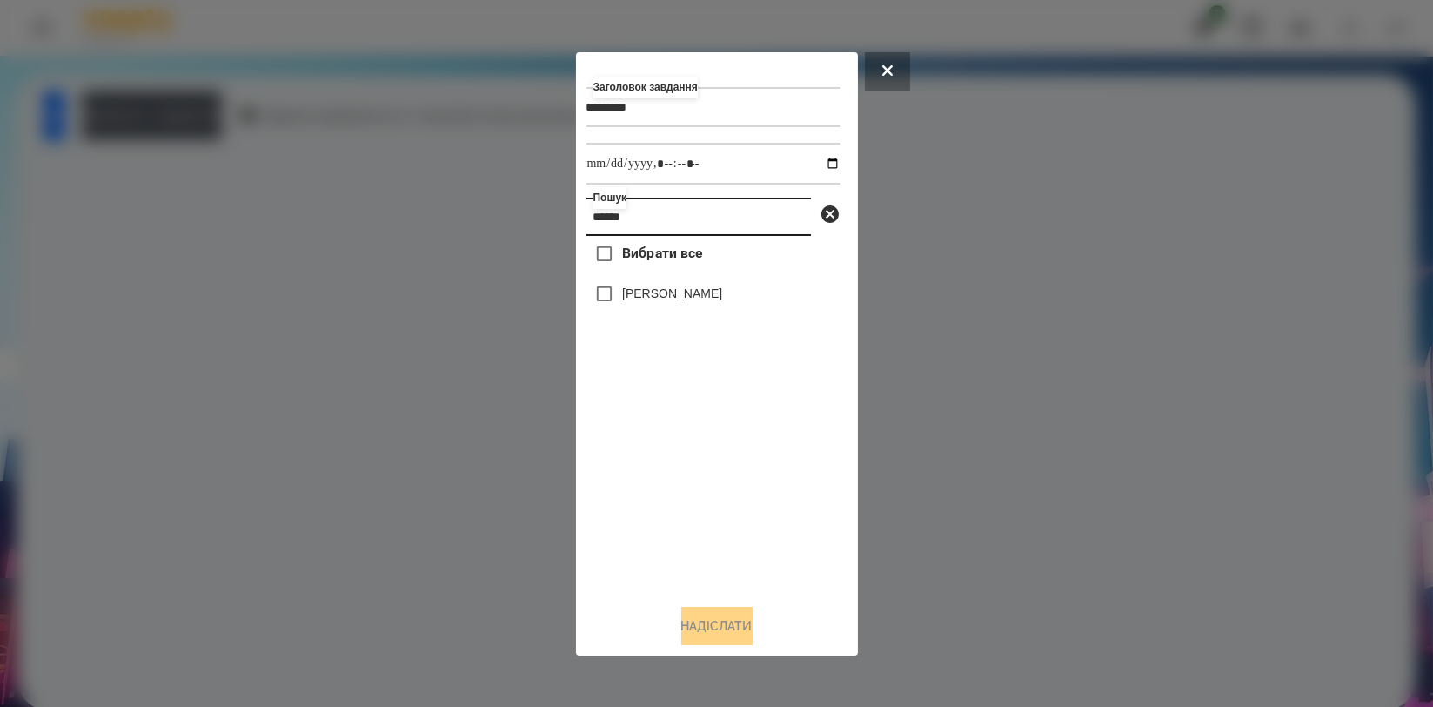
type input "******"
click at [681, 296] on label "[PERSON_NAME]" at bounding box center [672, 293] width 100 height 17
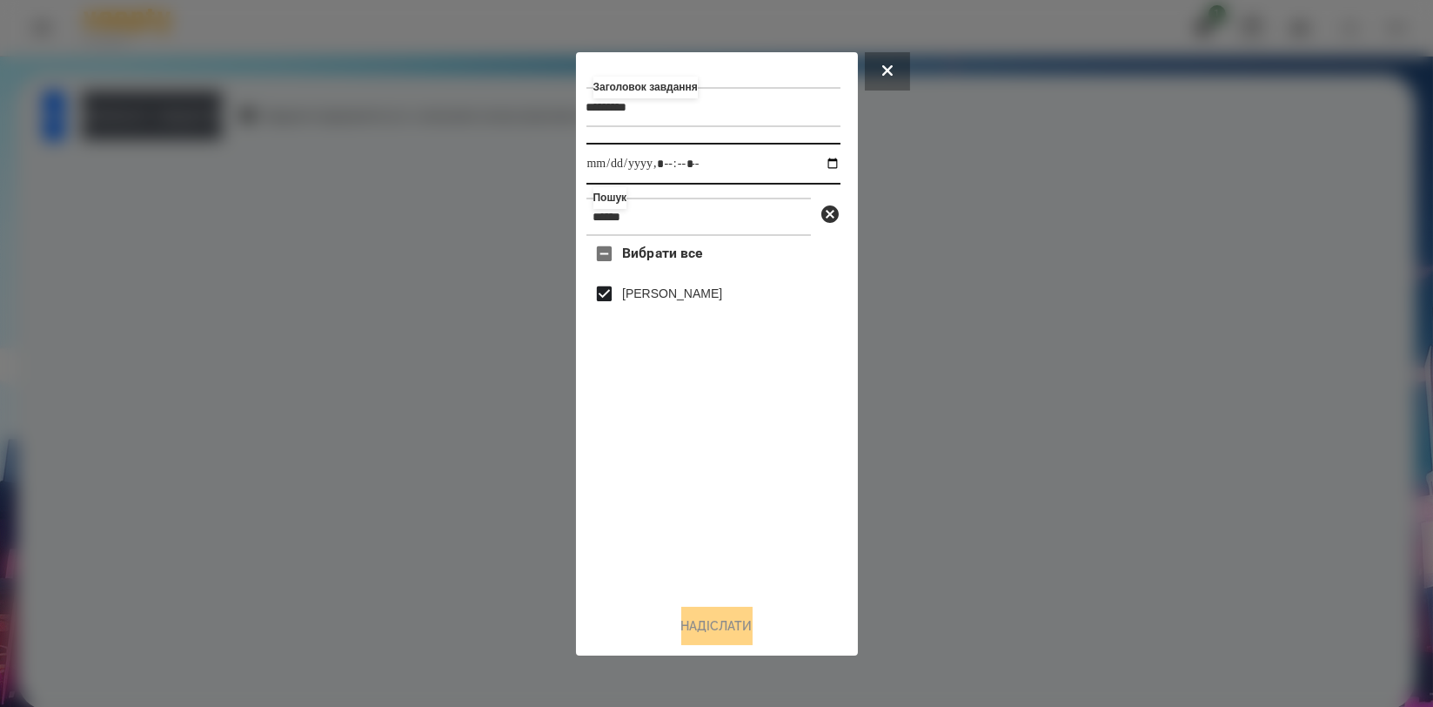
click at [827, 163] on input "datetime-local" at bounding box center [714, 164] width 254 height 42
type input "**********"
click at [779, 500] on div "Вибрати все Цебрик Діана" at bounding box center [714, 412] width 254 height 353
click at [723, 605] on div "Заголовок завдання ********* Виконати до Пошук ****** Вибрати все Цебрик Діана …" at bounding box center [717, 354] width 261 height 582
click at [722, 614] on button "Надіслати" at bounding box center [716, 626] width 71 height 38
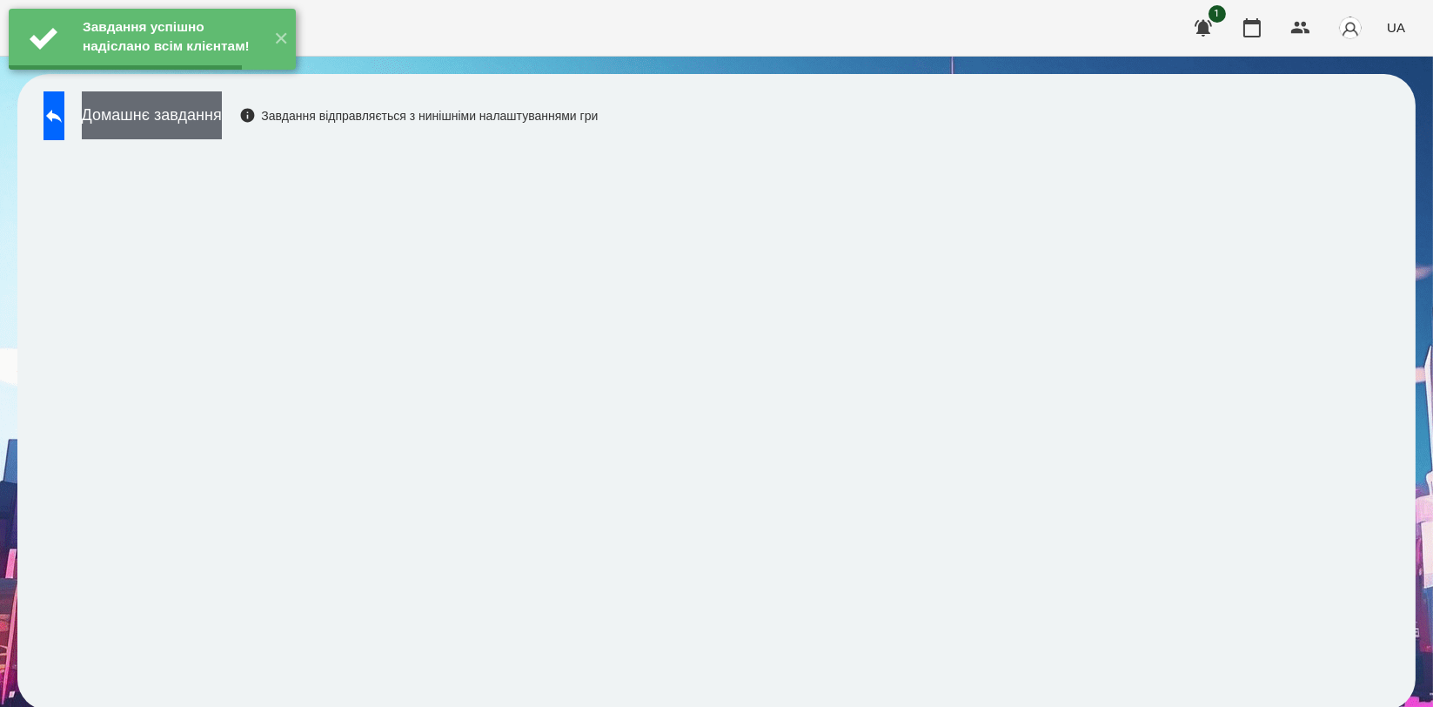
click at [222, 122] on button "Домашнє завдання" at bounding box center [152, 115] width 140 height 48
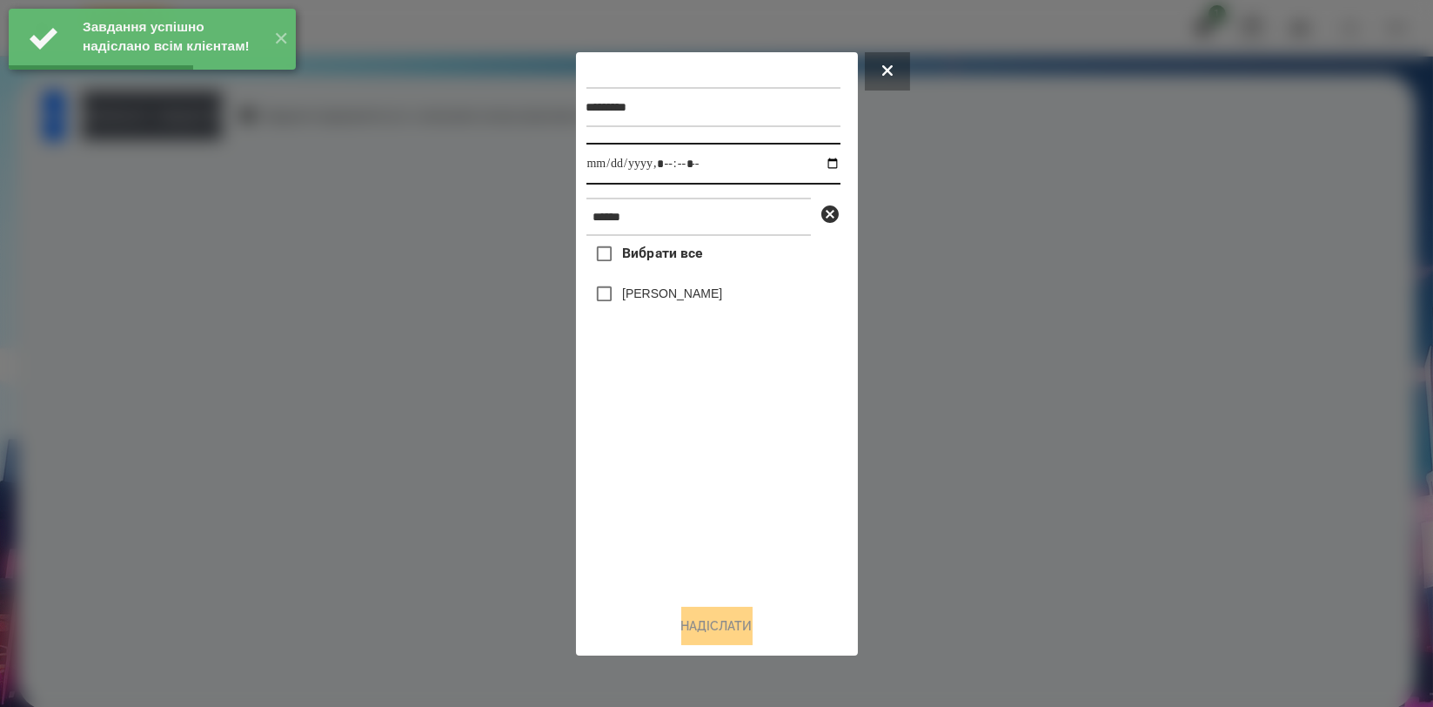
click at [815, 164] on input "datetime-local" at bounding box center [714, 164] width 254 height 42
type input "**********"
click at [694, 472] on div "Вибрати все Цебрик Діана" at bounding box center [714, 412] width 254 height 353
click at [689, 294] on label "[PERSON_NAME]" at bounding box center [672, 293] width 100 height 17
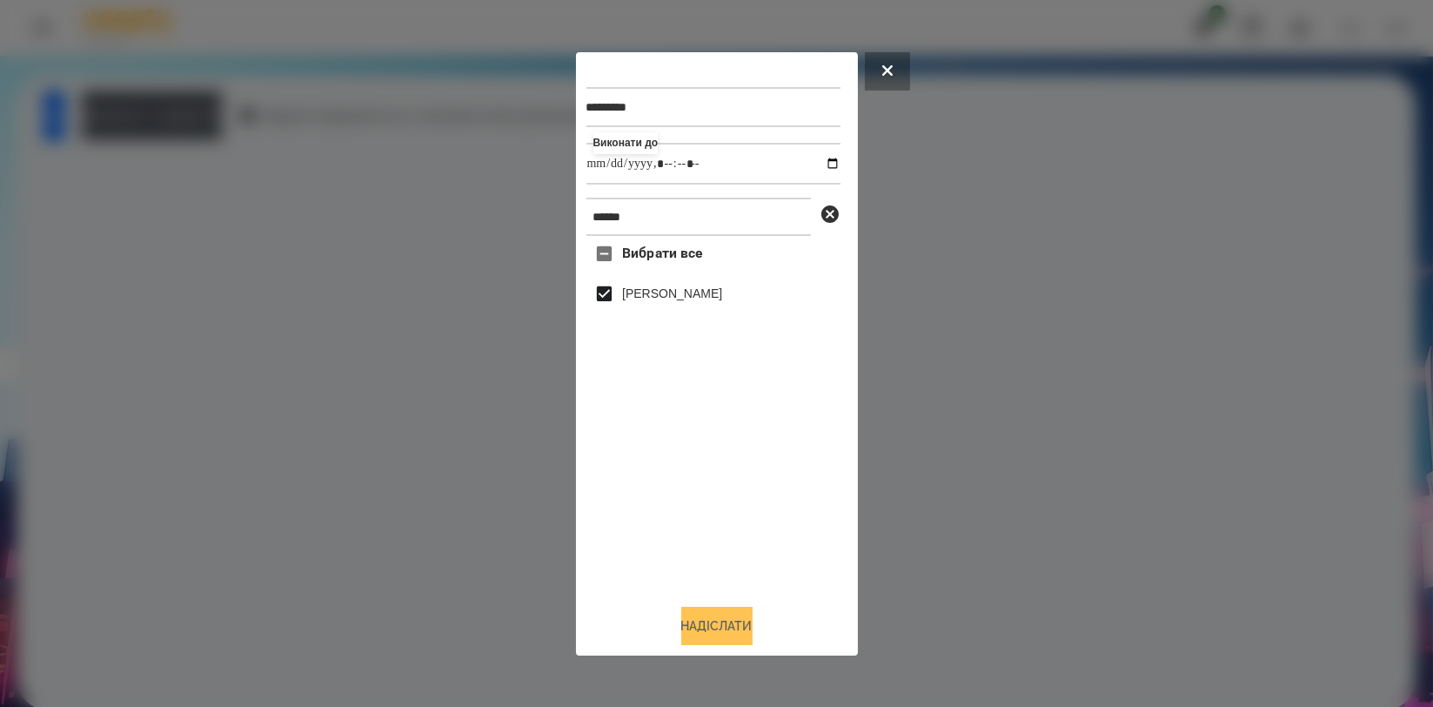
click at [731, 631] on button "Надіслати" at bounding box center [716, 626] width 71 height 38
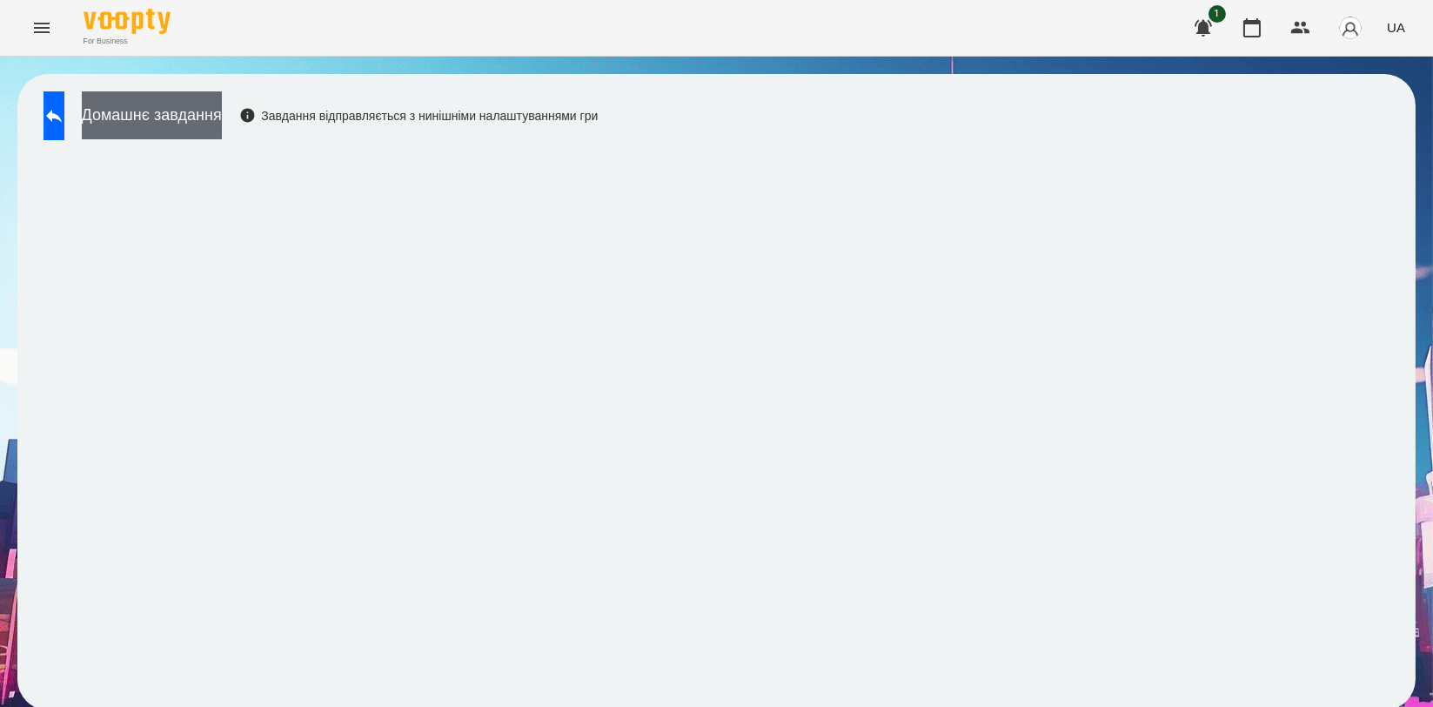
click at [222, 118] on button "Домашнє завдання" at bounding box center [152, 115] width 140 height 48
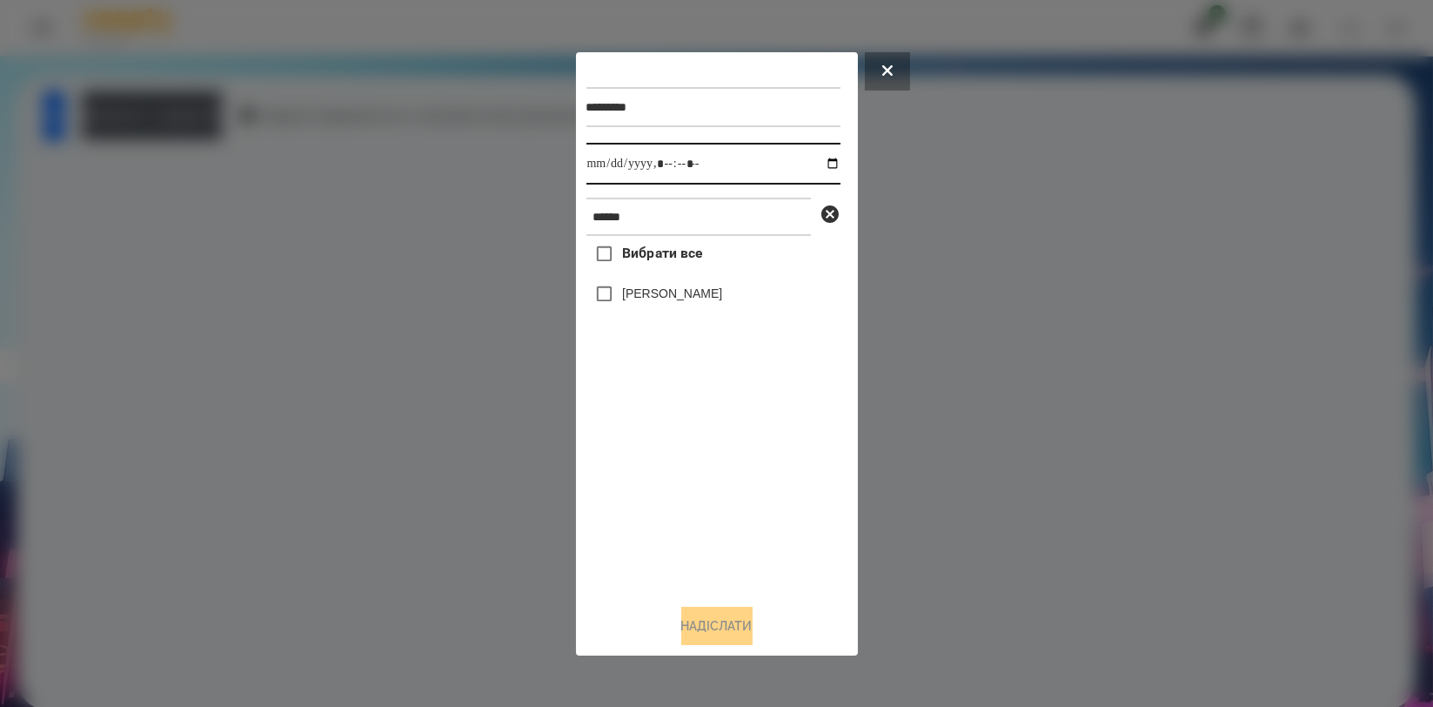
click at [813, 164] on input "datetime-local" at bounding box center [714, 164] width 254 height 42
type input "**********"
drag, startPoint x: 689, startPoint y: 511, endPoint x: 688, endPoint y: 438, distance: 73.1
click at [689, 513] on div "Вибрати все Цебрик Діана" at bounding box center [714, 412] width 254 height 353
click at [671, 292] on label "[PERSON_NAME]" at bounding box center [672, 293] width 100 height 17
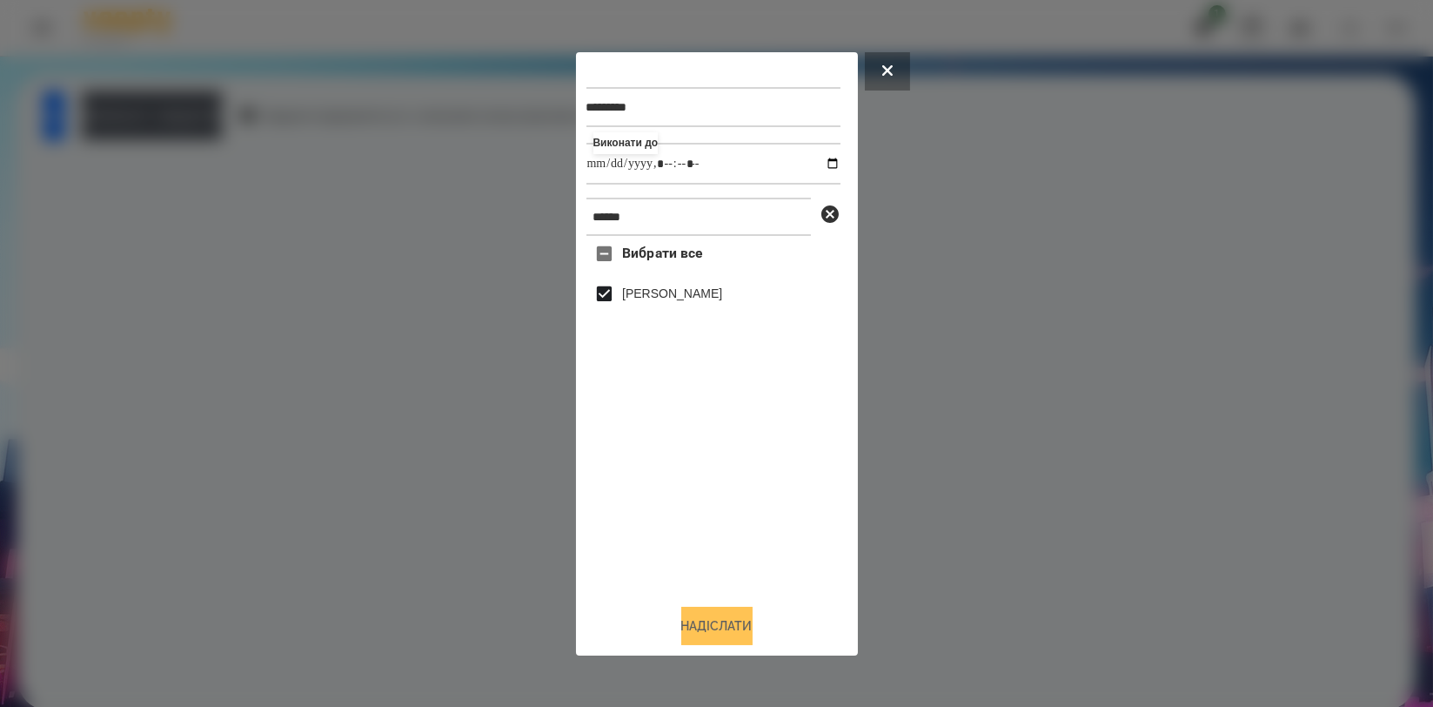
click at [730, 621] on button "Надіслати" at bounding box center [716, 626] width 71 height 38
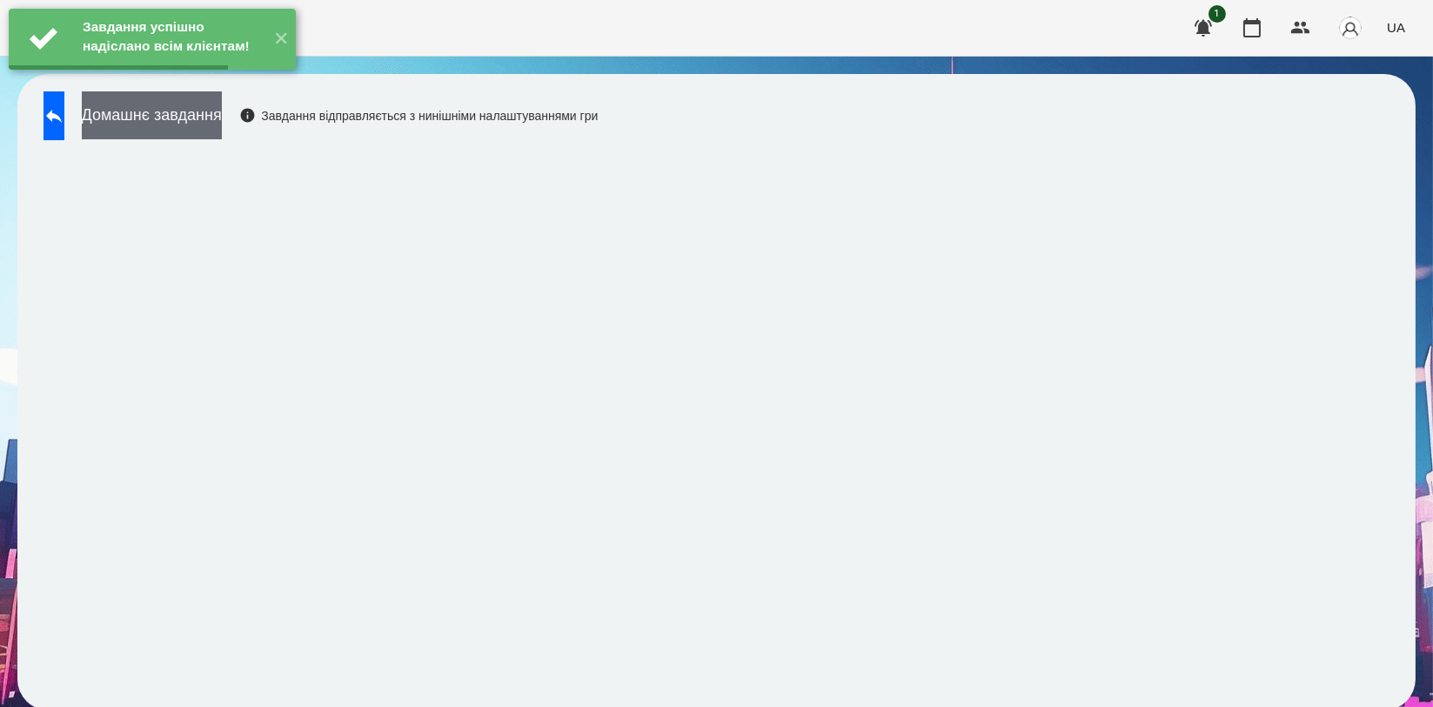
click at [222, 111] on button "Домашнє завдання" at bounding box center [152, 115] width 140 height 48
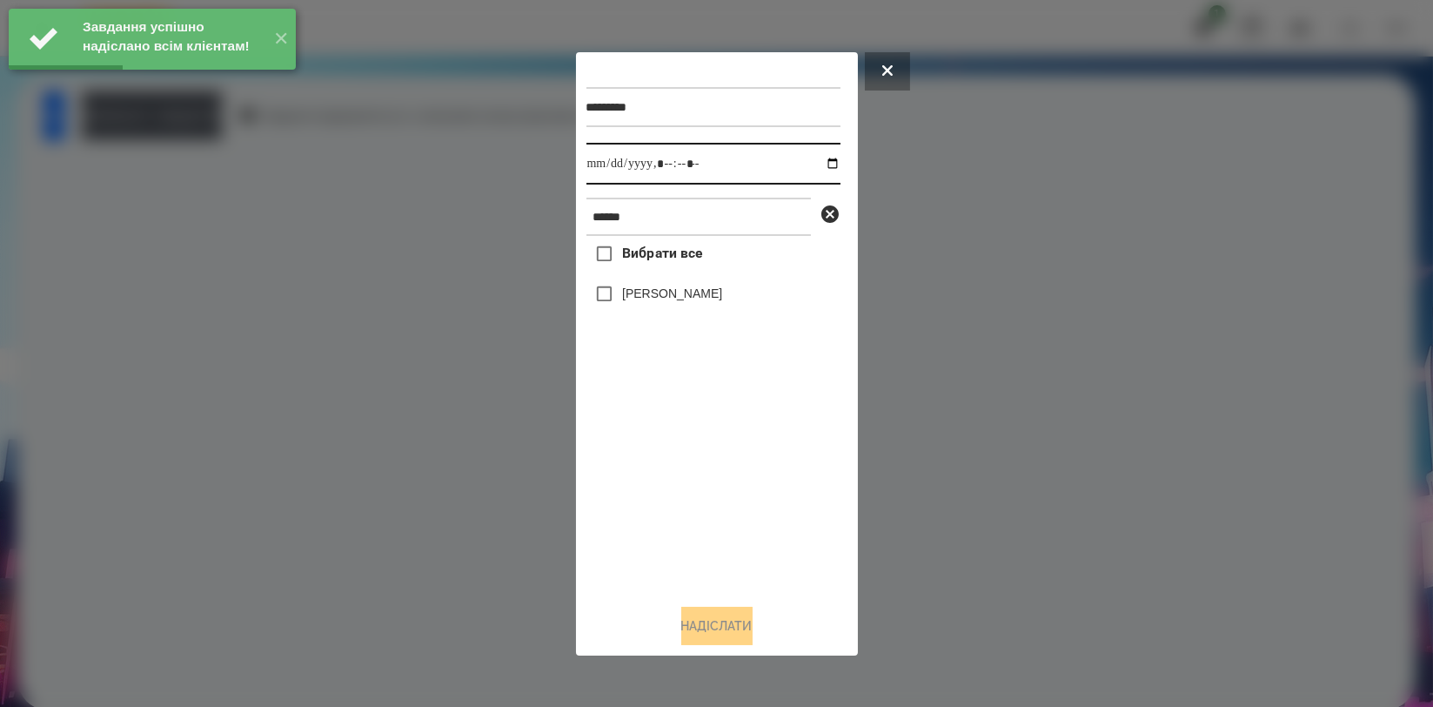
click at [815, 162] on input "datetime-local" at bounding box center [714, 164] width 254 height 42
type input "**********"
drag, startPoint x: 715, startPoint y: 486, endPoint x: 701, endPoint y: 376, distance: 110.5
click at [714, 487] on div "Вибрати все Цебрик Діана" at bounding box center [714, 412] width 254 height 353
click at [684, 301] on label "[PERSON_NAME]" at bounding box center [672, 293] width 100 height 17
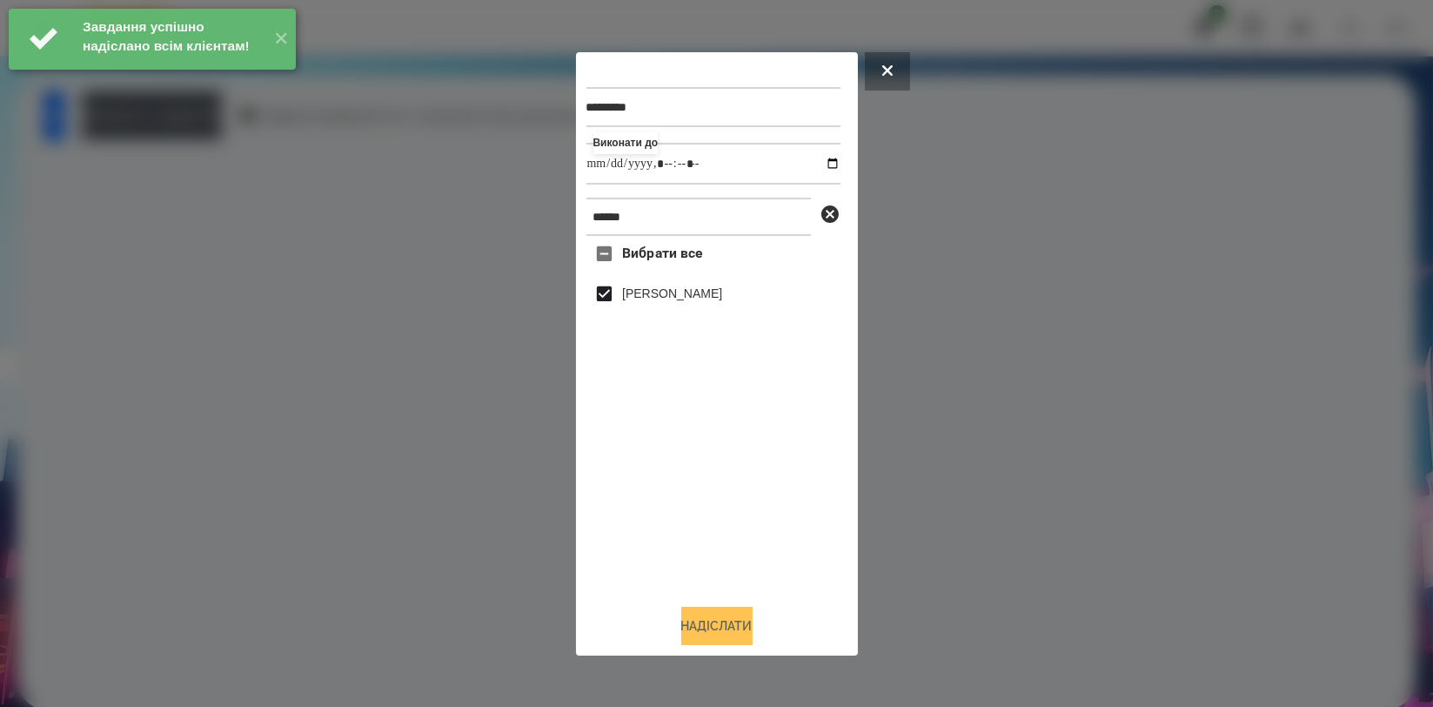
click at [728, 615] on button "Надіслати" at bounding box center [716, 626] width 71 height 38
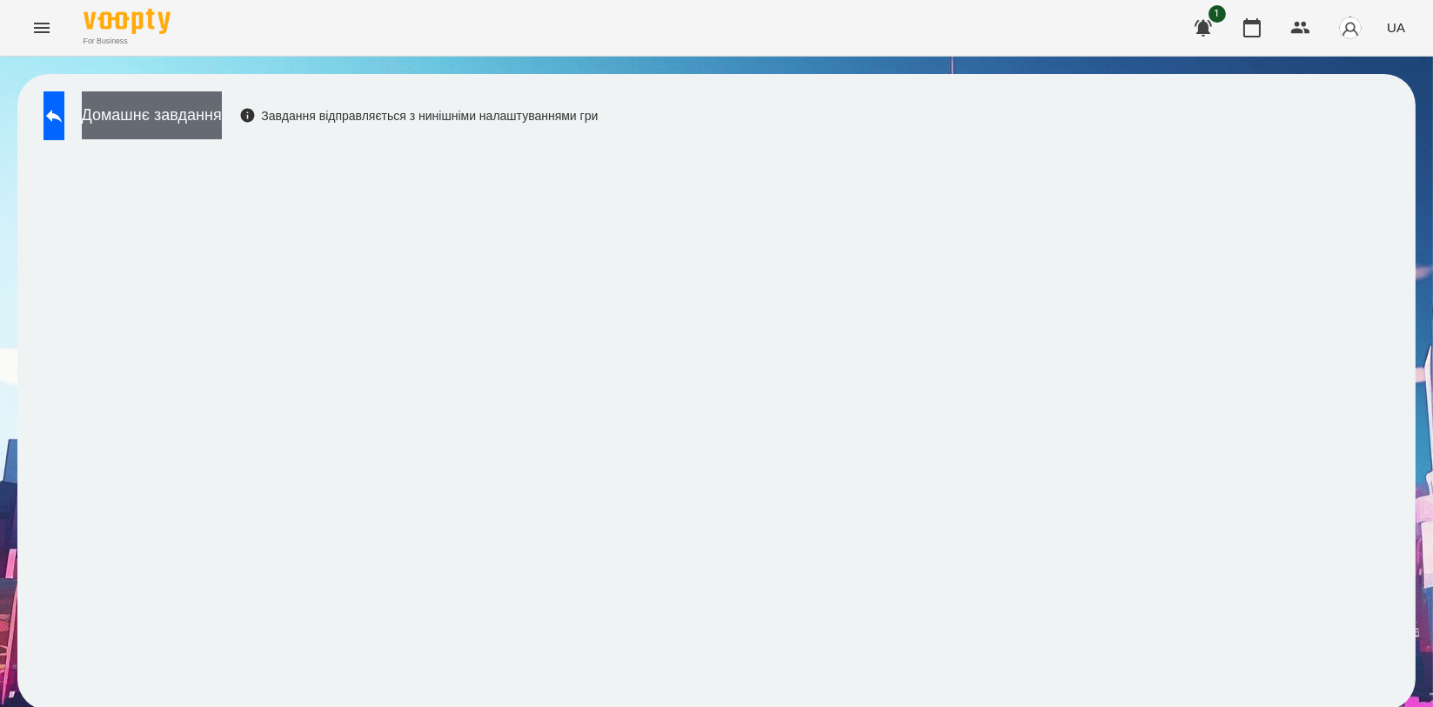
click at [222, 118] on button "Домашнє завдання" at bounding box center [152, 115] width 140 height 48
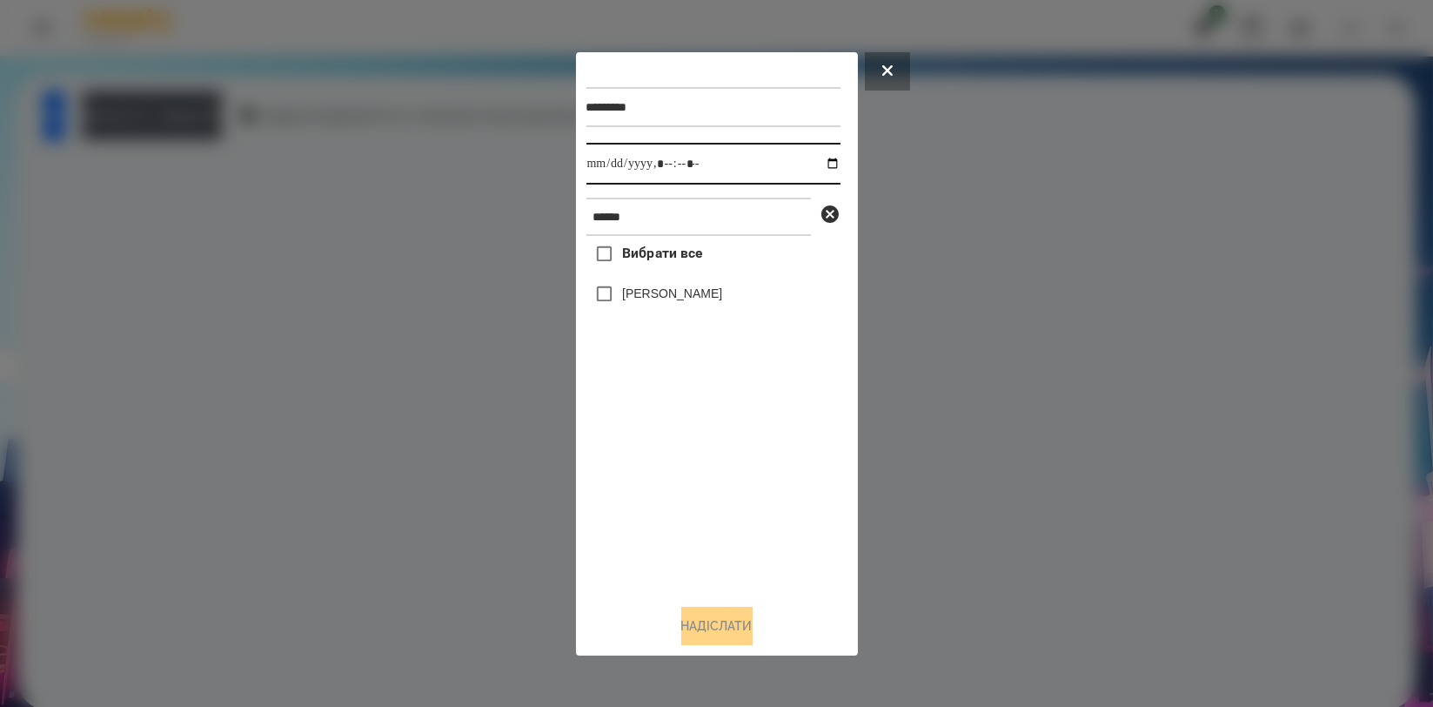
click at [824, 165] on input "datetime-local" at bounding box center [714, 164] width 254 height 42
type input "**********"
drag, startPoint x: 748, startPoint y: 454, endPoint x: 724, endPoint y: 342, distance: 114.7
click at [745, 454] on div "Вибрати все Цебрик Діана" at bounding box center [714, 412] width 254 height 353
click at [709, 292] on label "[PERSON_NAME]" at bounding box center [672, 293] width 100 height 17
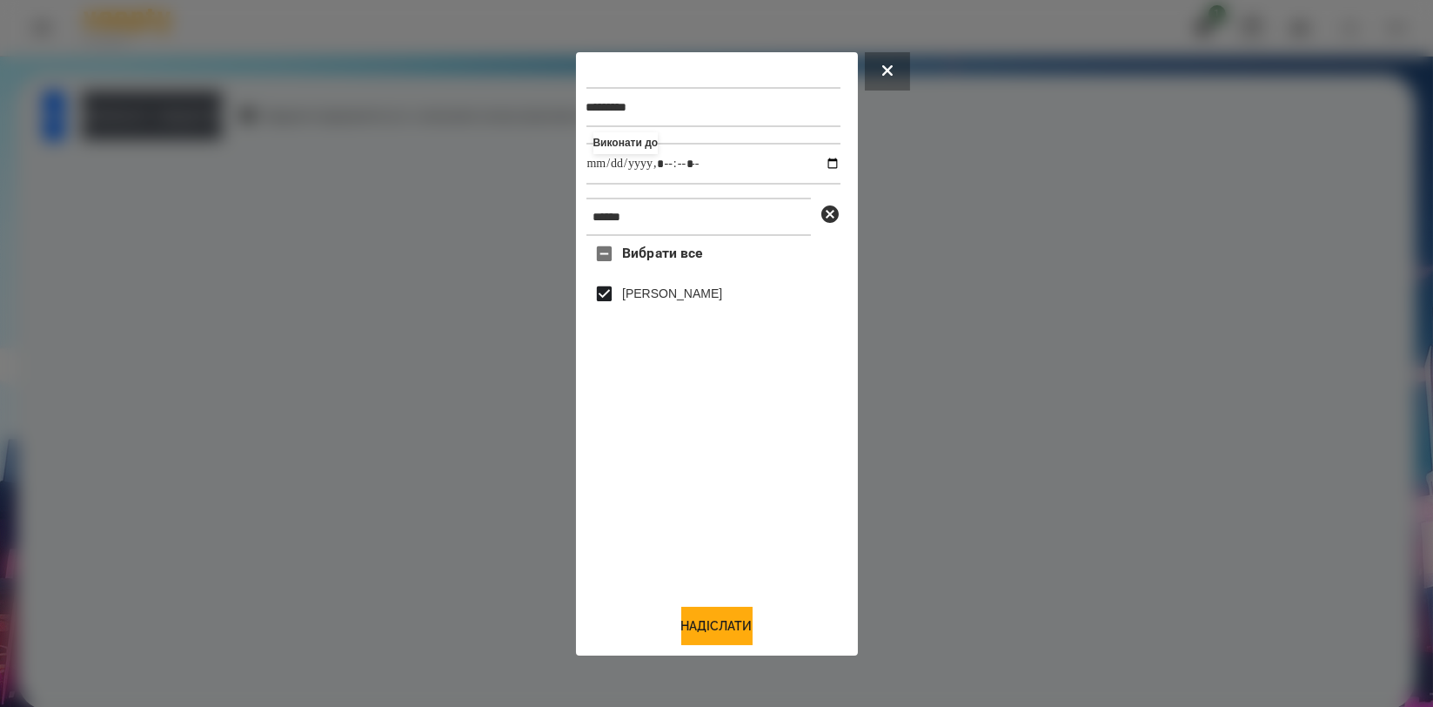
drag, startPoint x: 722, startPoint y: 616, endPoint x: 735, endPoint y: 594, distance: 25.4
click at [722, 618] on button "Надіслати" at bounding box center [716, 626] width 71 height 38
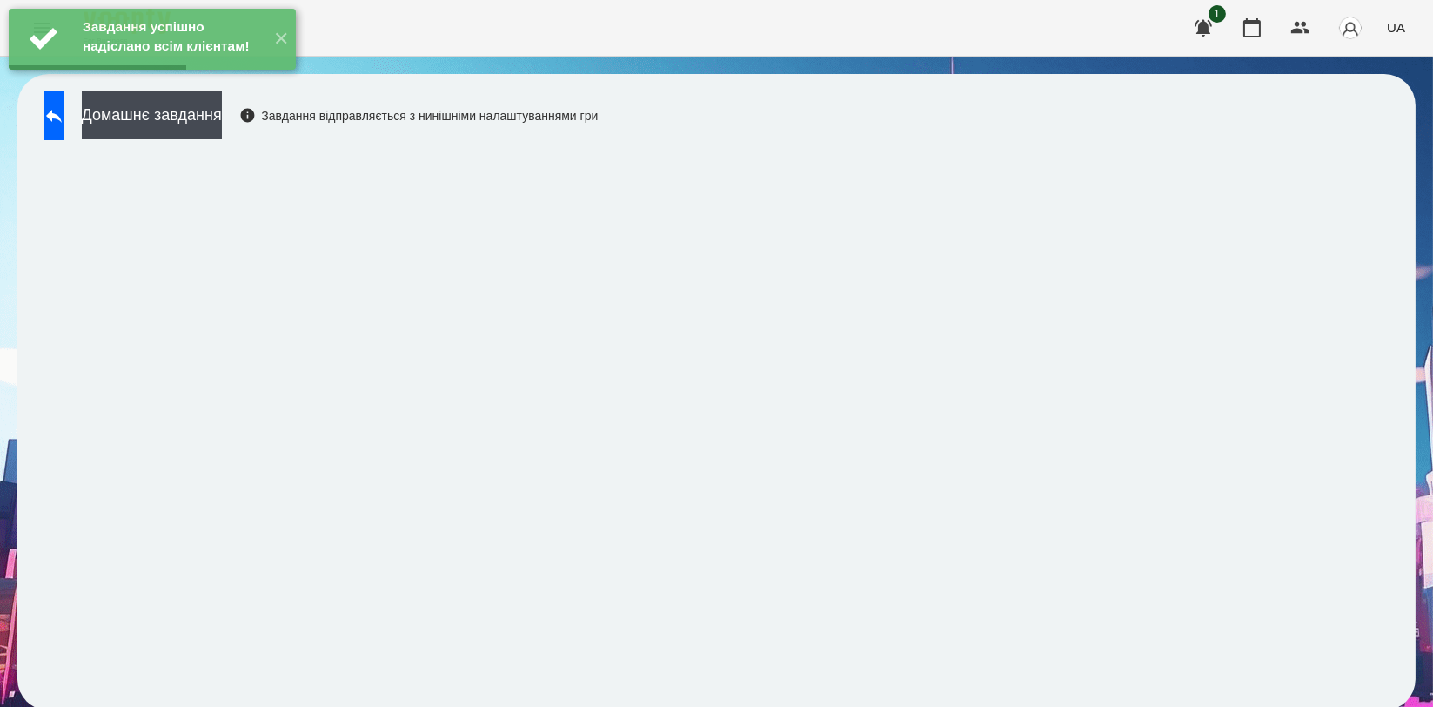
click at [73, 78] on div "Завдання успішно надіслано всім клієнтам! ✕" at bounding box center [152, 39] width 305 height 78
click at [64, 112] on icon at bounding box center [54, 115] width 21 height 21
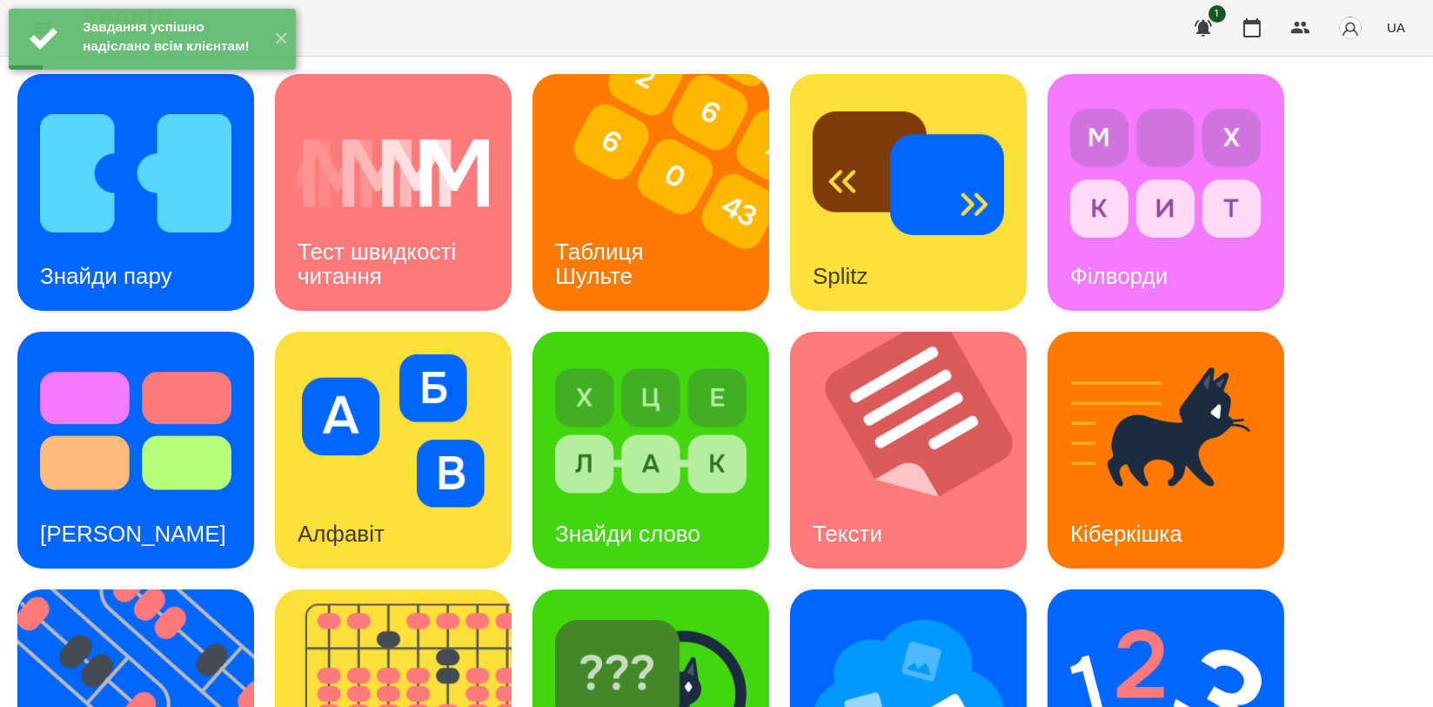
scroll to position [394, 0]
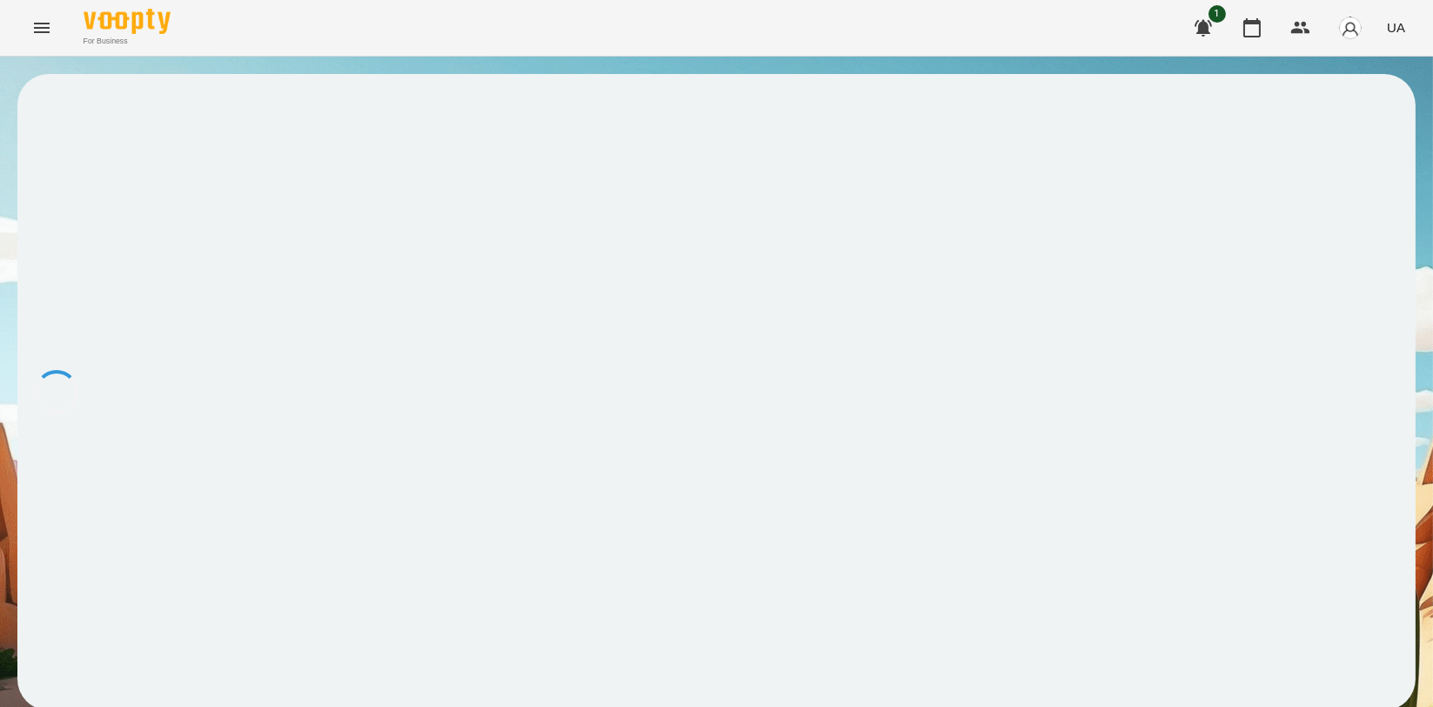
drag, startPoint x: 111, startPoint y: 473, endPoint x: 108, endPoint y: 489, distance: 15.9
click at [111, 475] on div at bounding box center [716, 392] width 1399 height 636
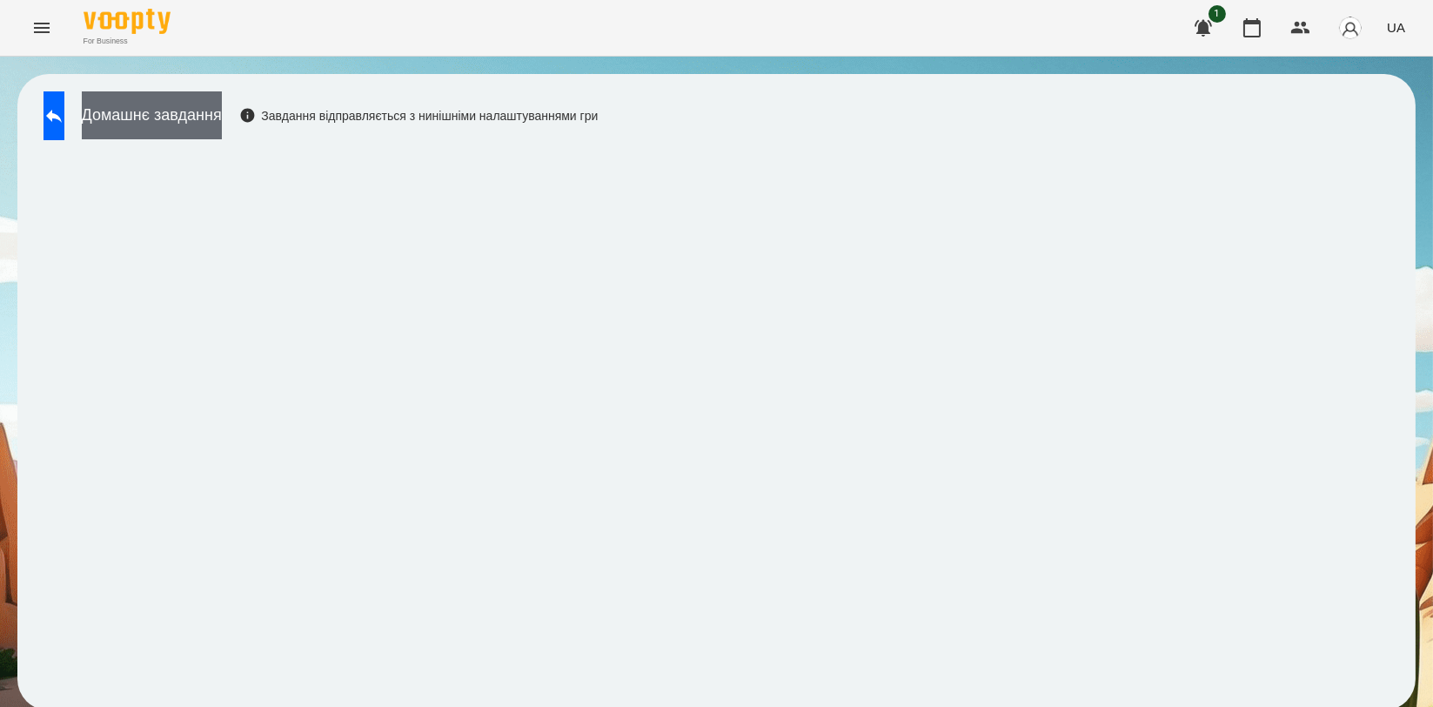
click at [211, 121] on button "Домашнє завдання" at bounding box center [152, 115] width 140 height 48
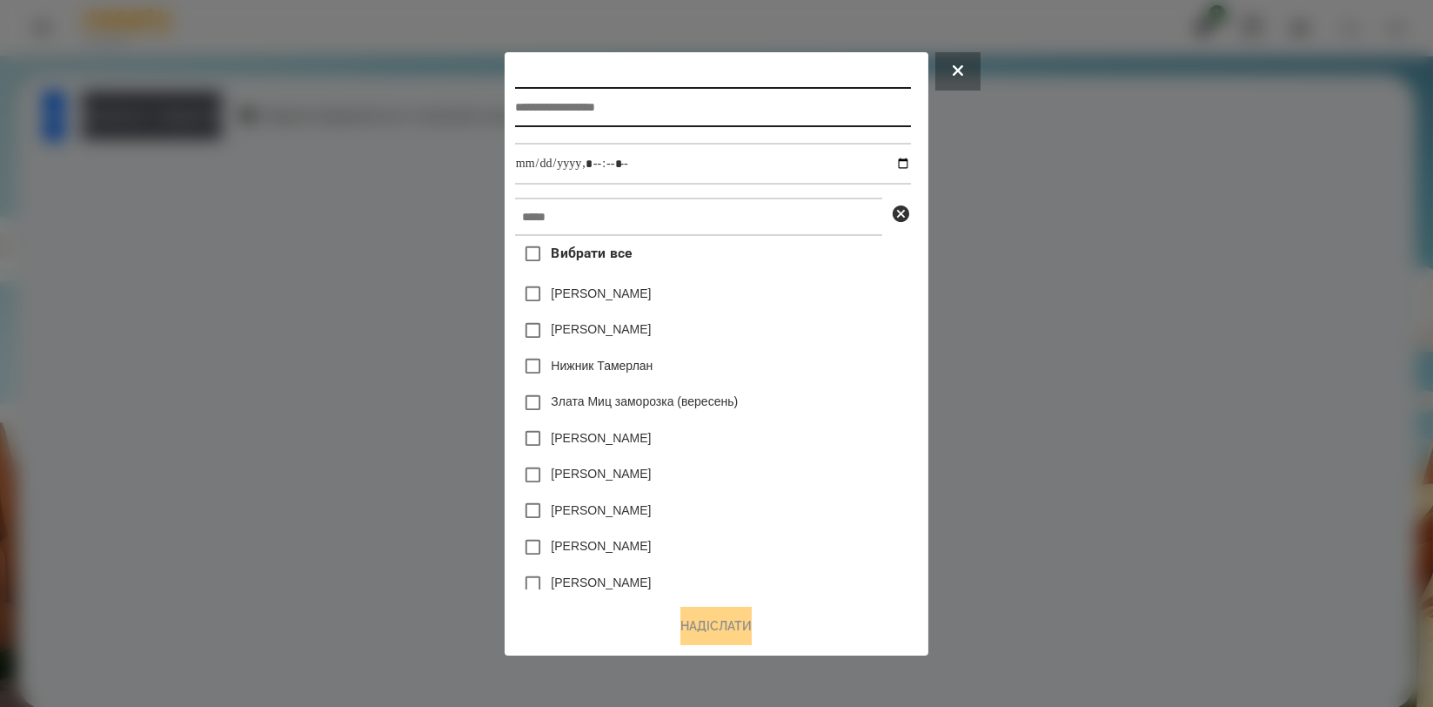
click at [691, 109] on input "text" at bounding box center [713, 107] width 396 height 40
type input "*******"
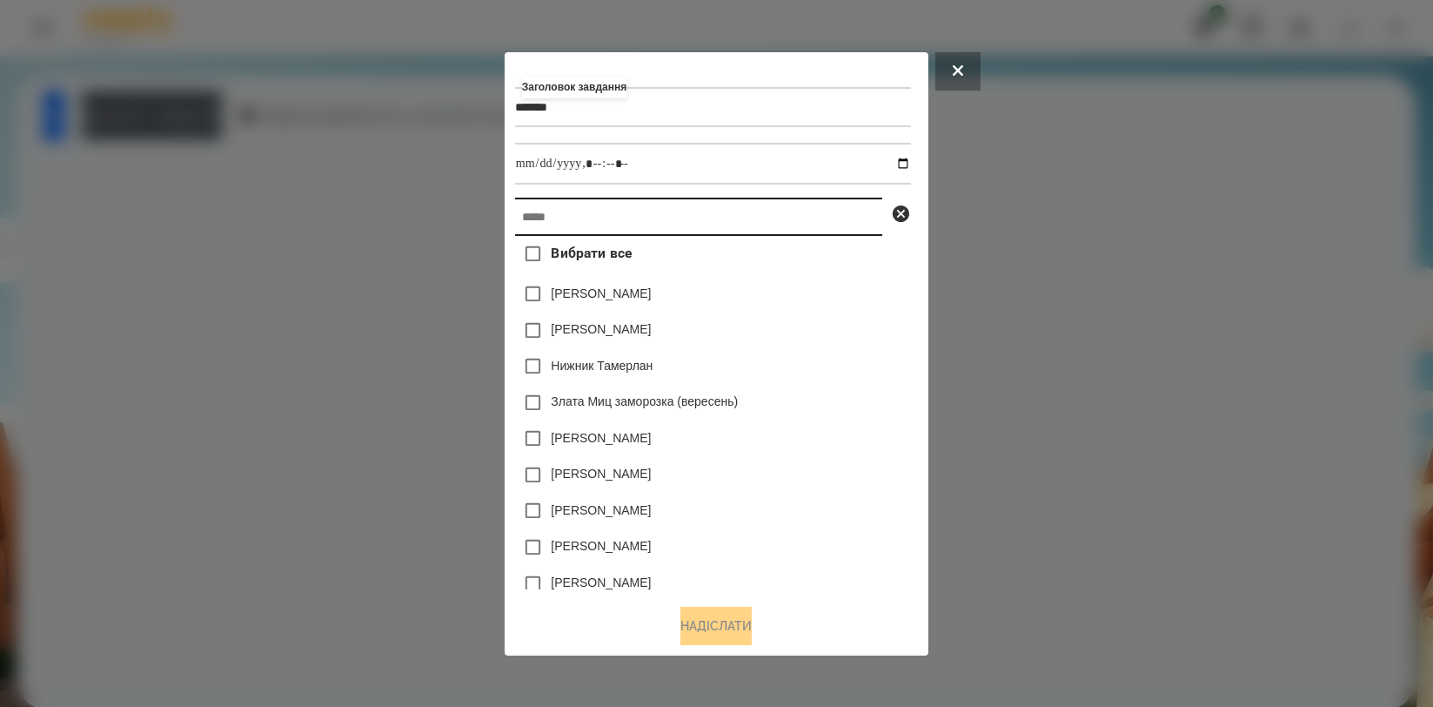
click at [652, 220] on input "text" at bounding box center [698, 217] width 367 height 38
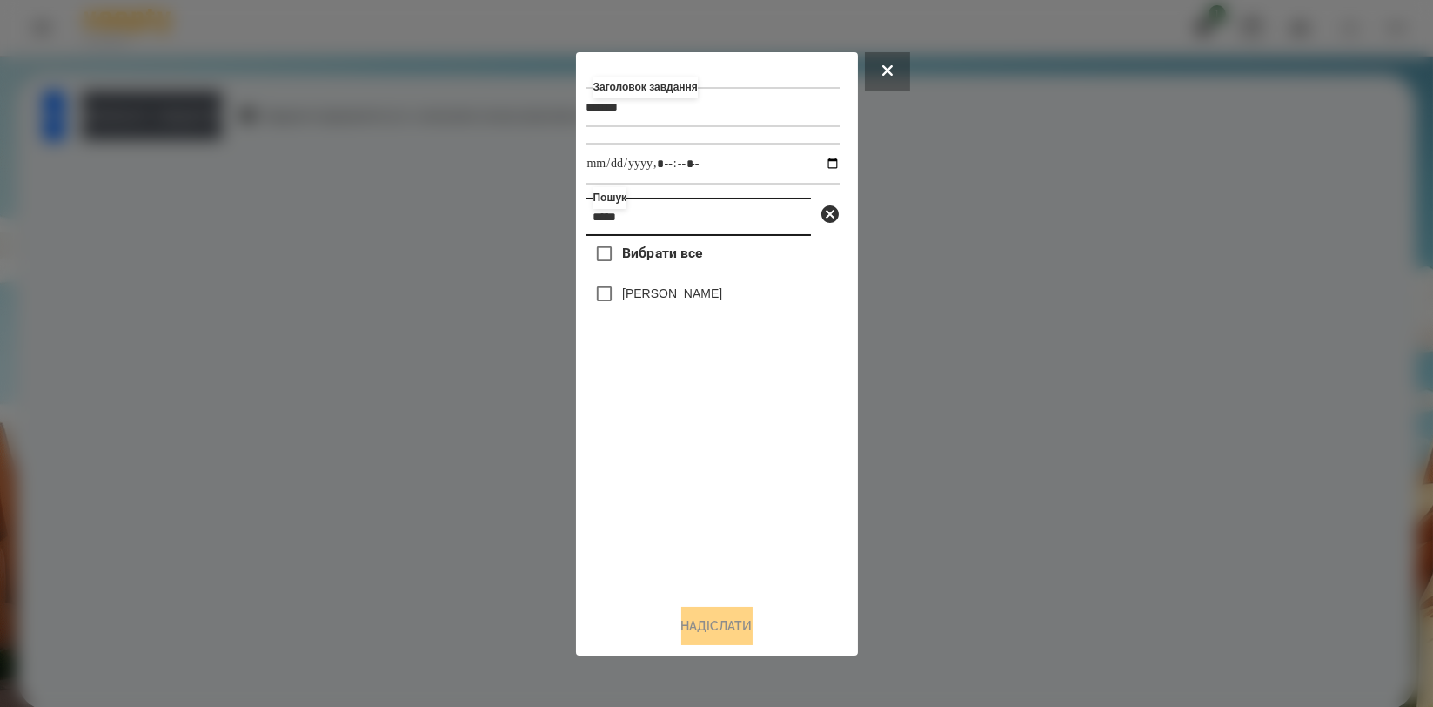
type input "*****"
click at [679, 298] on label "[PERSON_NAME]" at bounding box center [672, 293] width 100 height 17
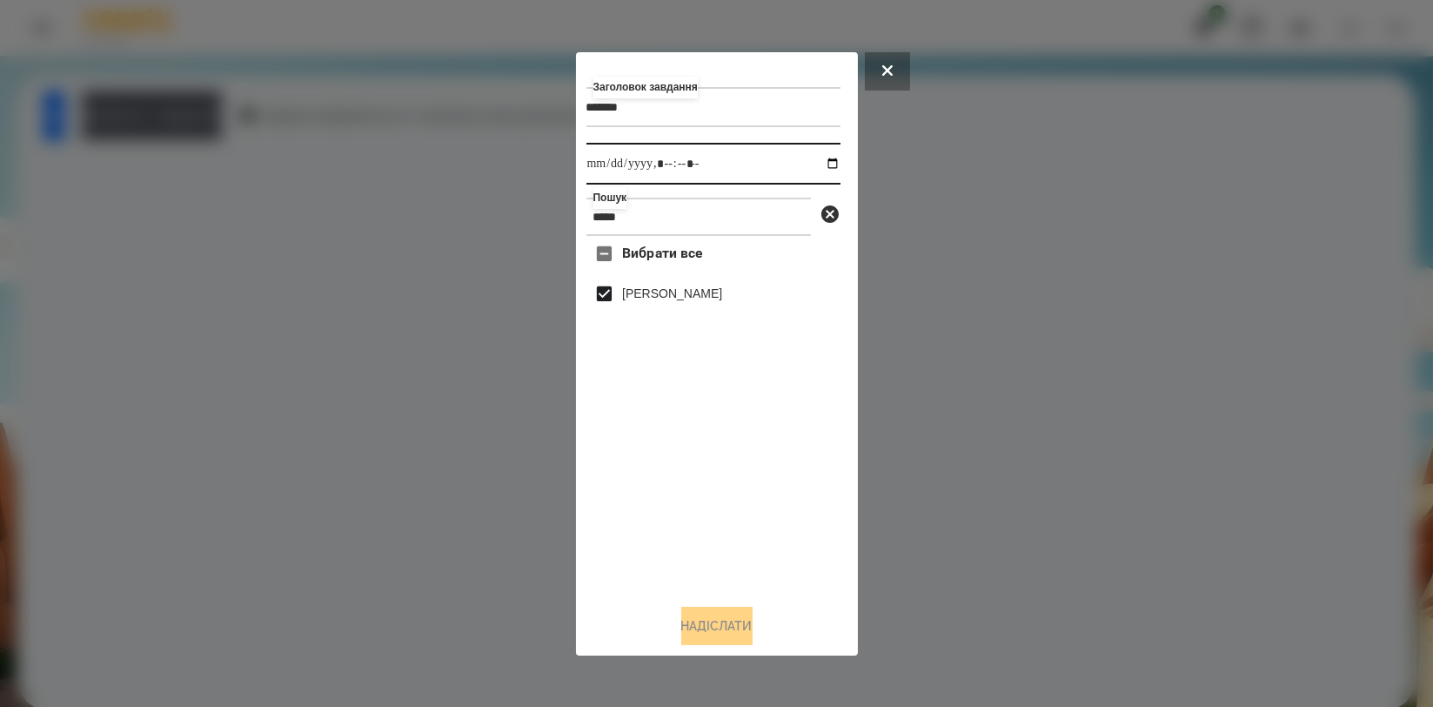
click at [812, 159] on input "datetime-local" at bounding box center [714, 164] width 254 height 42
type input "**********"
click at [758, 465] on div "Вибрати все Цебрик Діана" at bounding box center [714, 412] width 254 height 353
click at [721, 600] on div "Заголовок завдання ******* Виконати до Пошук ***** Вибрати все Цебрик Діана Над…" at bounding box center [717, 354] width 261 height 582
click at [722, 626] on button "Надіслати" at bounding box center [716, 626] width 71 height 38
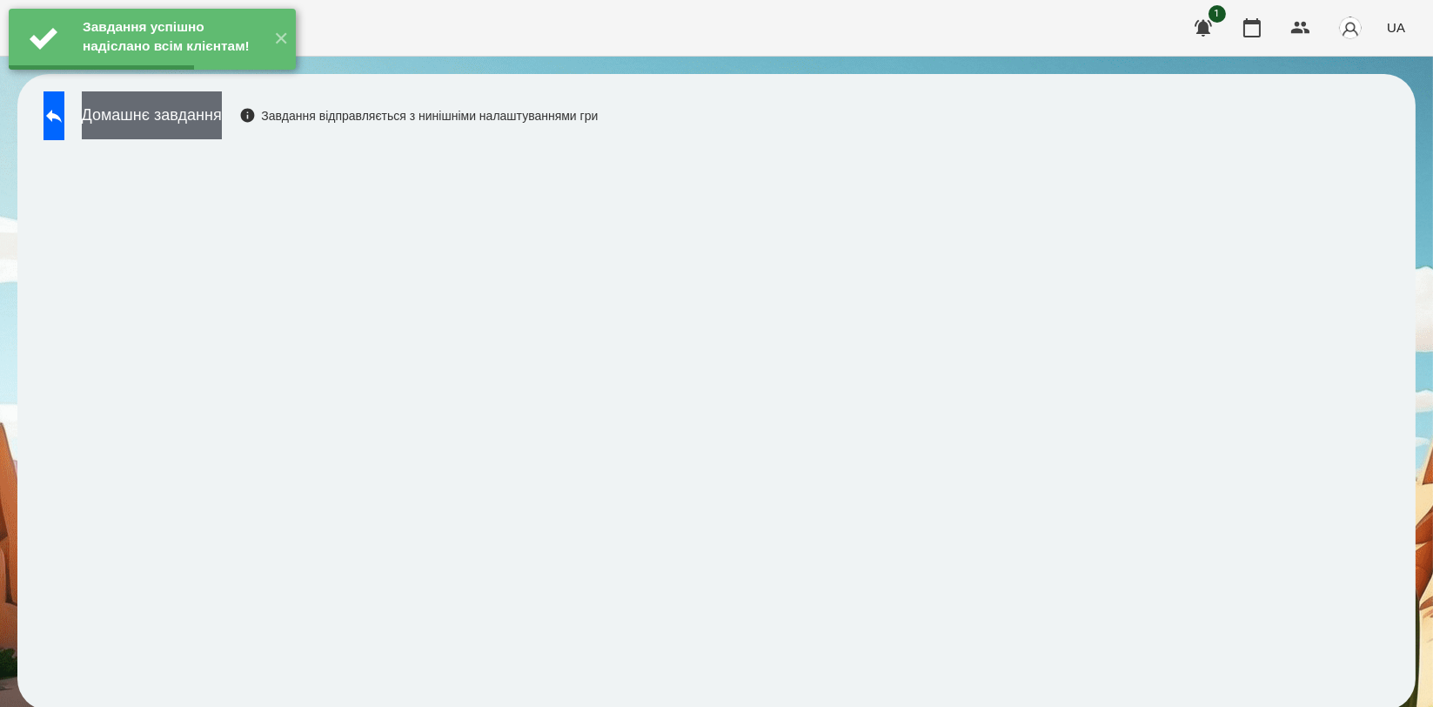
click at [222, 119] on button "Домашнє завдання" at bounding box center [152, 115] width 140 height 48
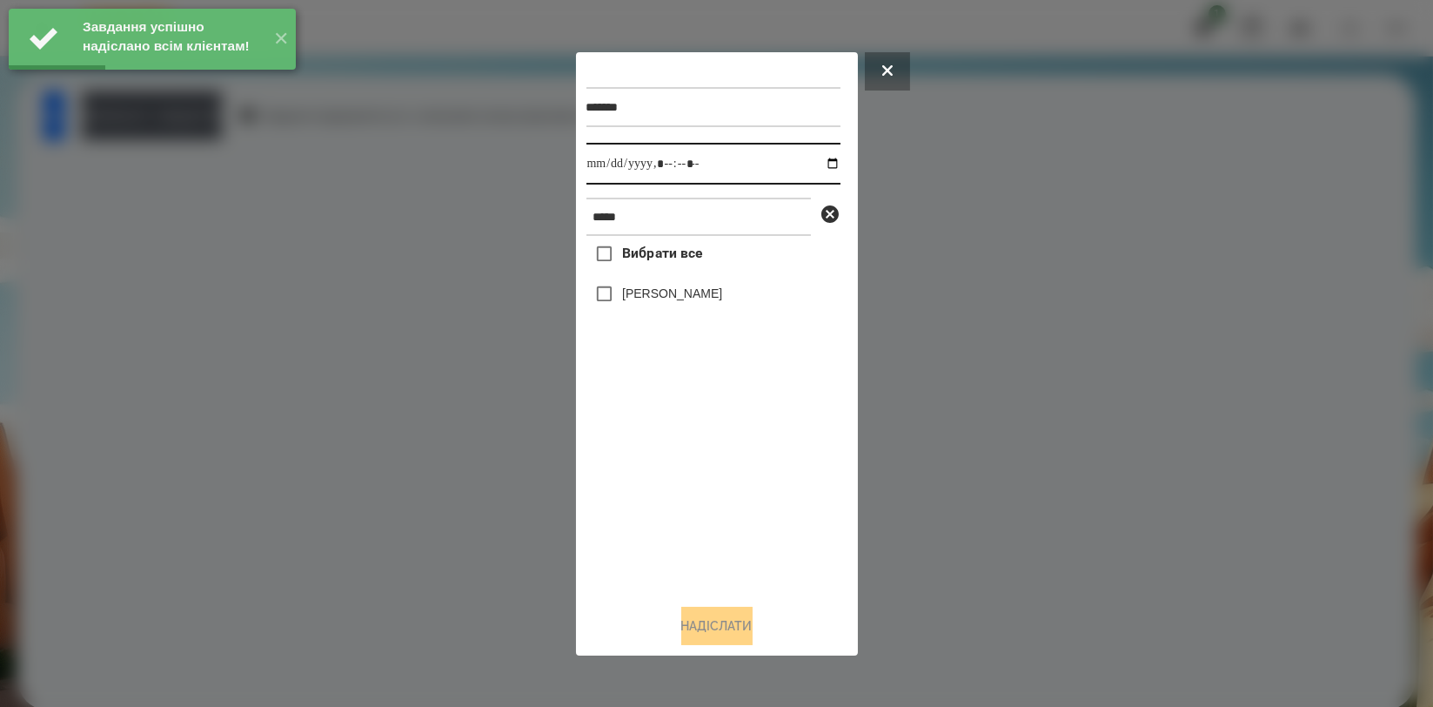
click at [813, 161] on input "datetime-local" at bounding box center [714, 164] width 254 height 42
type input "**********"
drag, startPoint x: 700, startPoint y: 502, endPoint x: 715, endPoint y: 407, distance: 96.1
click at [700, 501] on div "Вибрати все Цебрик Діана" at bounding box center [714, 412] width 254 height 353
click at [696, 299] on label "[PERSON_NAME]" at bounding box center [672, 293] width 100 height 17
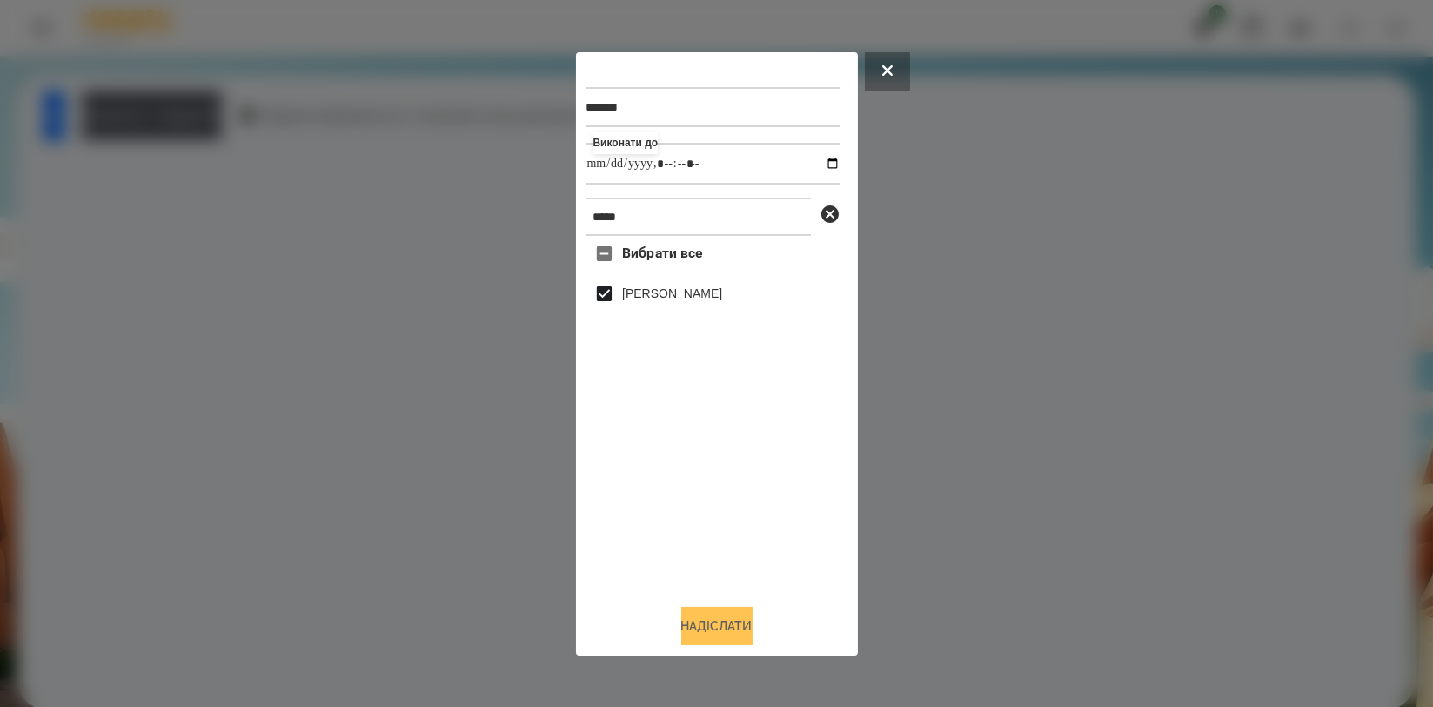
click at [727, 614] on button "Надіслати" at bounding box center [716, 626] width 71 height 38
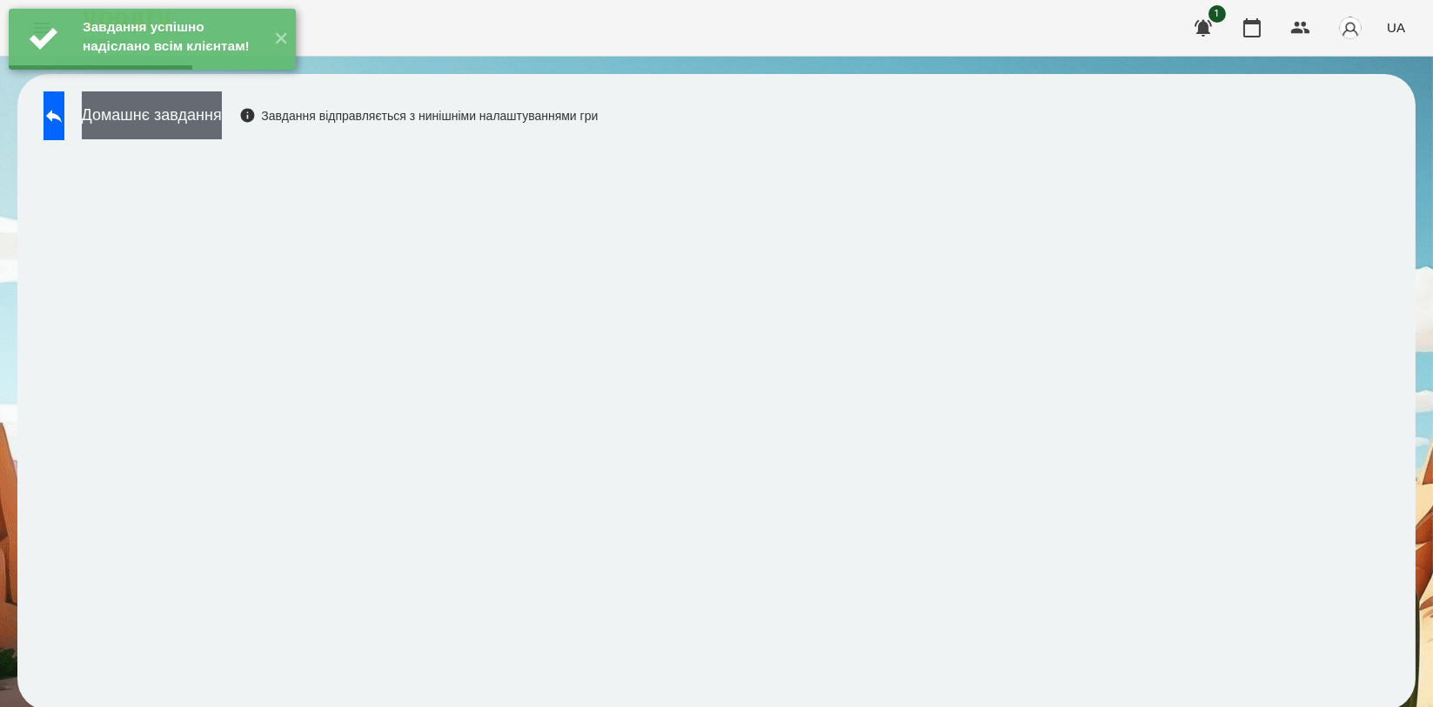
click at [222, 106] on button "Домашнє завдання" at bounding box center [152, 115] width 140 height 48
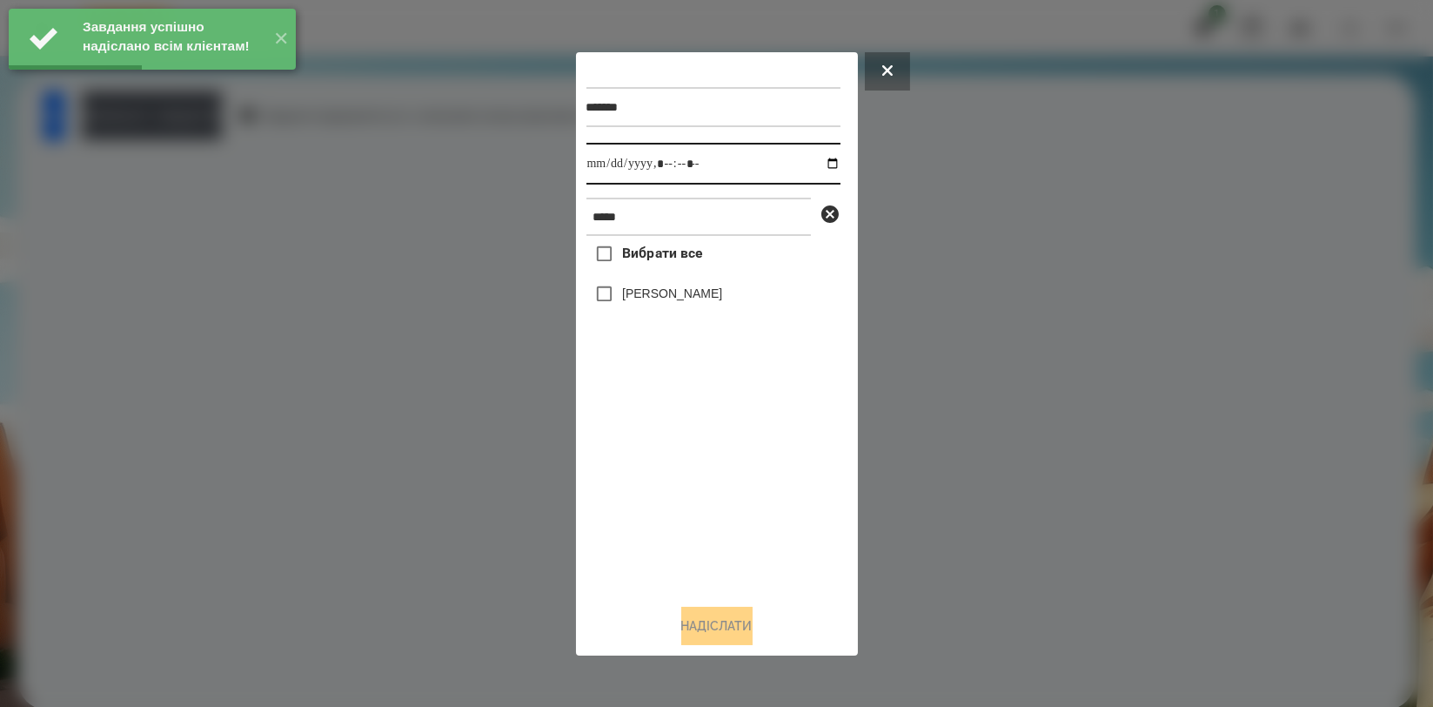
click at [822, 171] on input "datetime-local" at bounding box center [714, 164] width 254 height 42
type input "**********"
drag, startPoint x: 730, startPoint y: 544, endPoint x: 729, endPoint y: 480, distance: 63.5
click at [728, 545] on div "Вибрати все Цебрик Діана" at bounding box center [714, 412] width 254 height 353
click at [704, 292] on label "[PERSON_NAME]" at bounding box center [672, 293] width 100 height 17
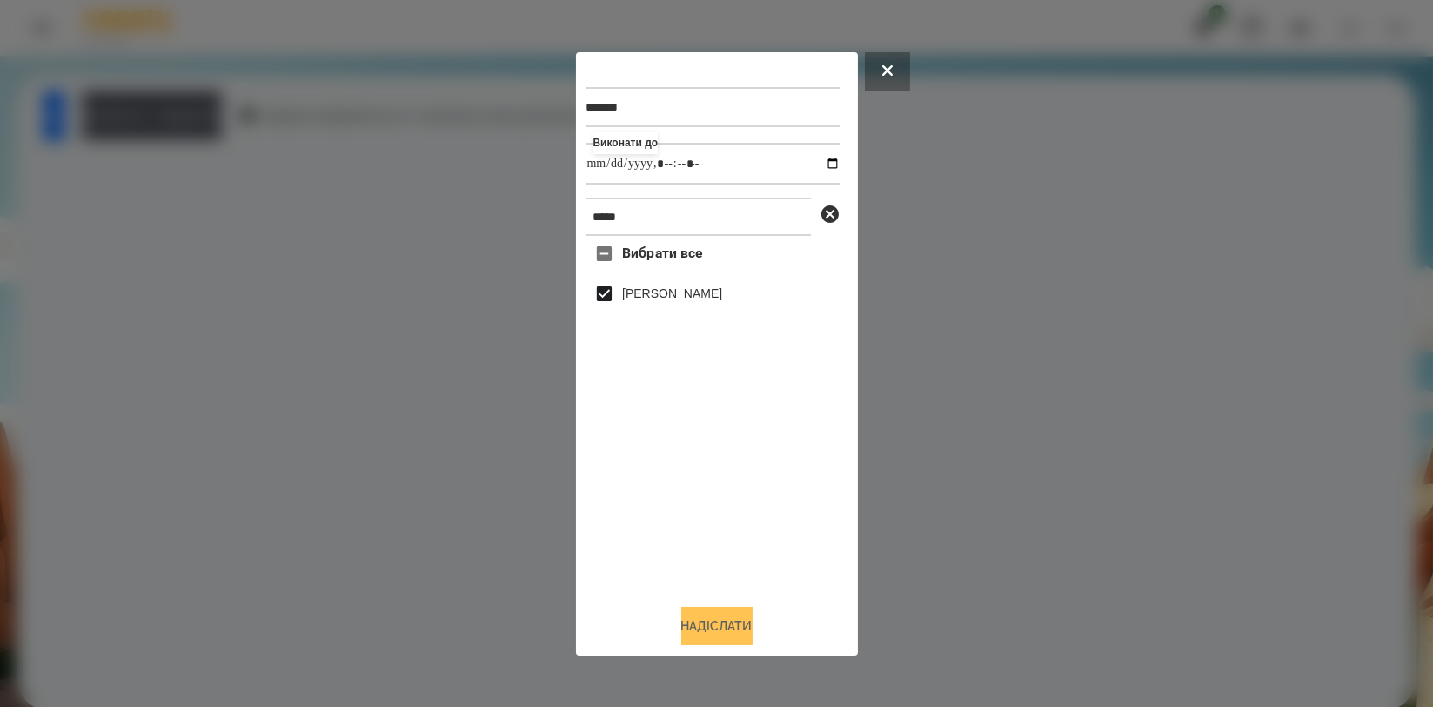
drag, startPoint x: 719, startPoint y: 632, endPoint x: 755, endPoint y: 630, distance: 36.6
click at [719, 633] on button "Надіслати" at bounding box center [716, 626] width 71 height 38
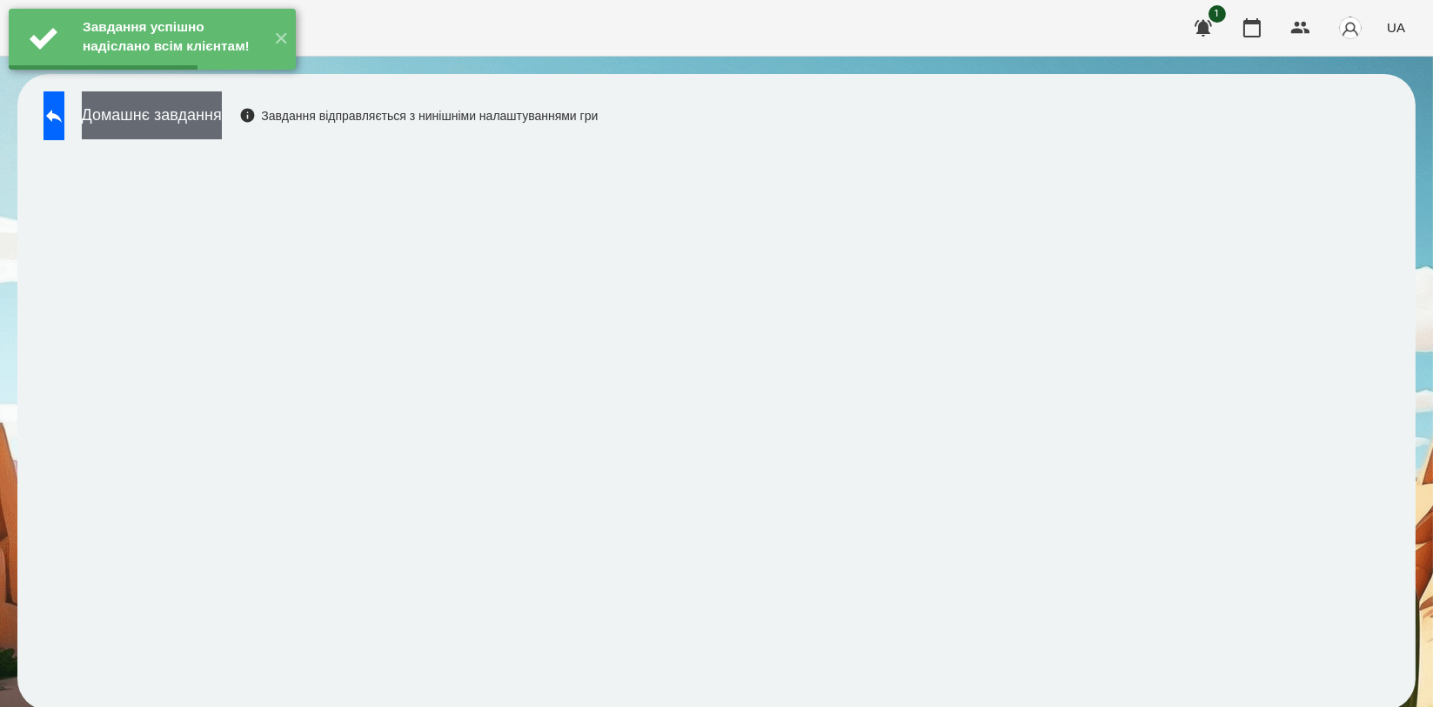
click at [145, 111] on button "Домашнє завдання" at bounding box center [152, 115] width 140 height 48
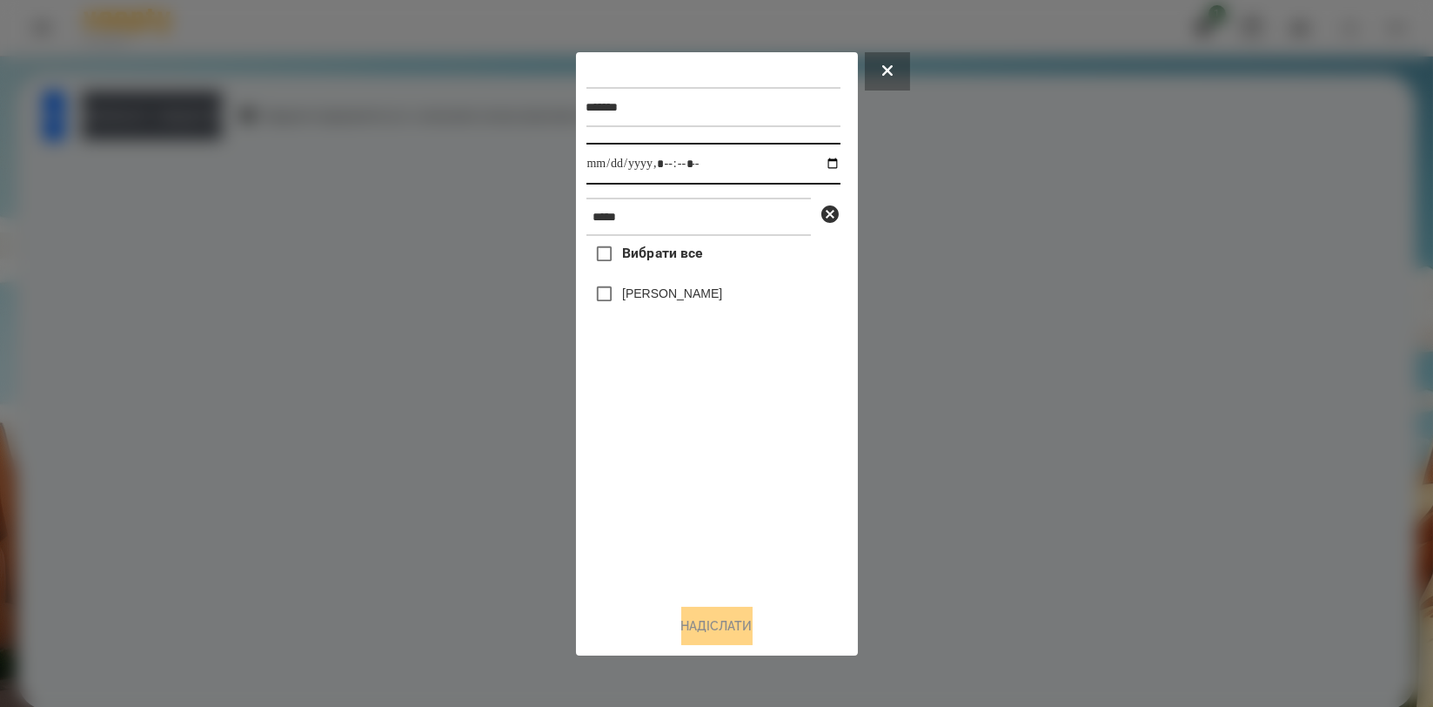
click at [817, 158] on input "datetime-local" at bounding box center [714, 164] width 254 height 42
type input "**********"
drag, startPoint x: 701, startPoint y: 479, endPoint x: 696, endPoint y: 434, distance: 44.6
click at [701, 479] on div "Вибрати все Цебрик Діана" at bounding box center [714, 412] width 254 height 353
click at [694, 301] on label "[PERSON_NAME]" at bounding box center [672, 293] width 100 height 17
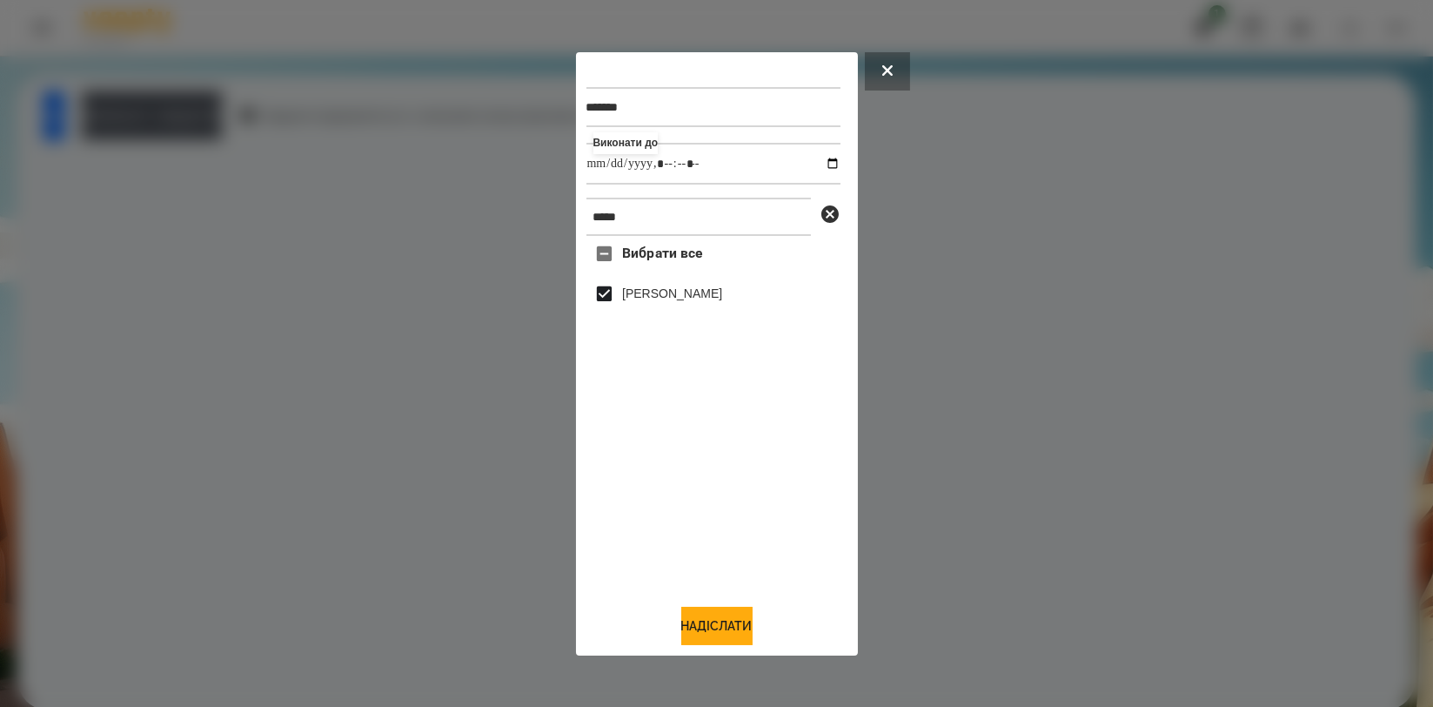
click at [715, 647] on div "******* Виконати до ***** Вибрати все Цебрик Діана Надіслати" at bounding box center [717, 353] width 282 height 603
click at [682, 612] on button "Надіслати" at bounding box center [716, 626] width 71 height 38
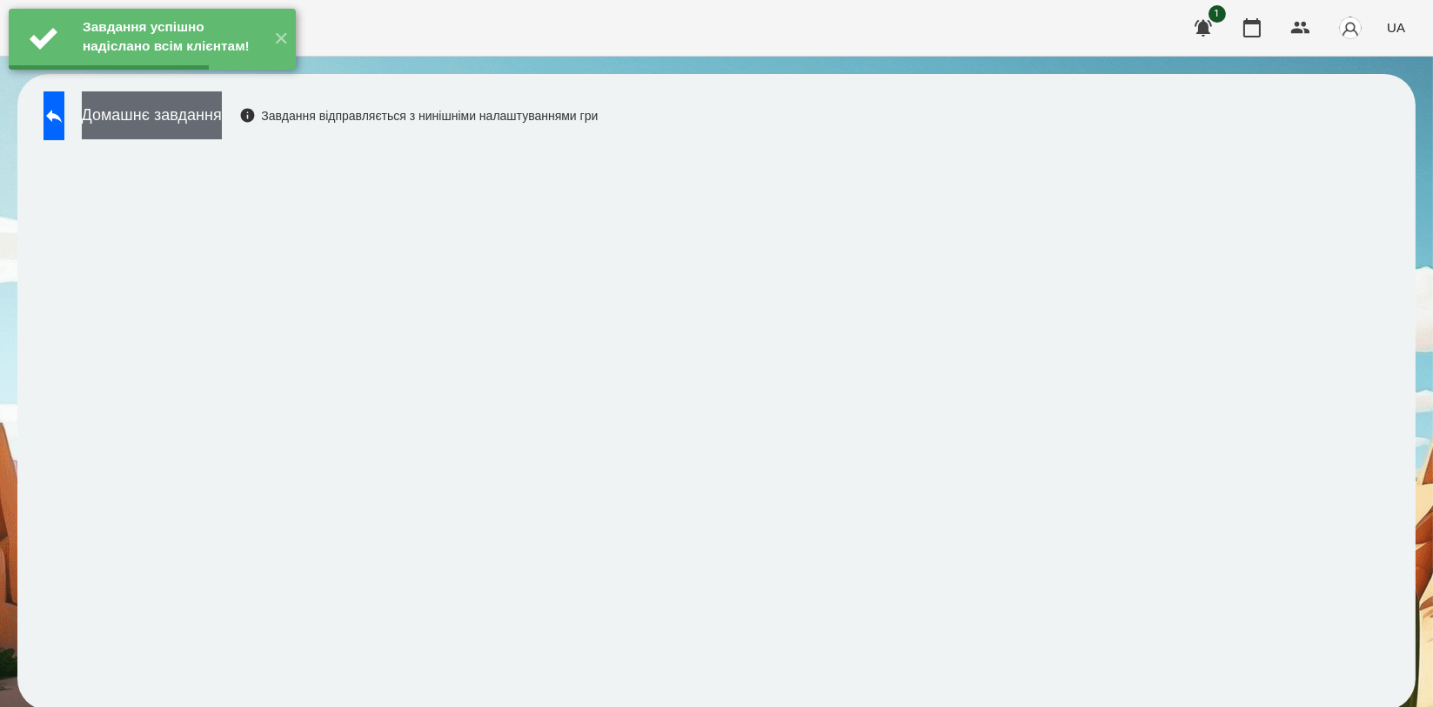
click at [222, 122] on button "Домашнє завдання" at bounding box center [152, 115] width 140 height 48
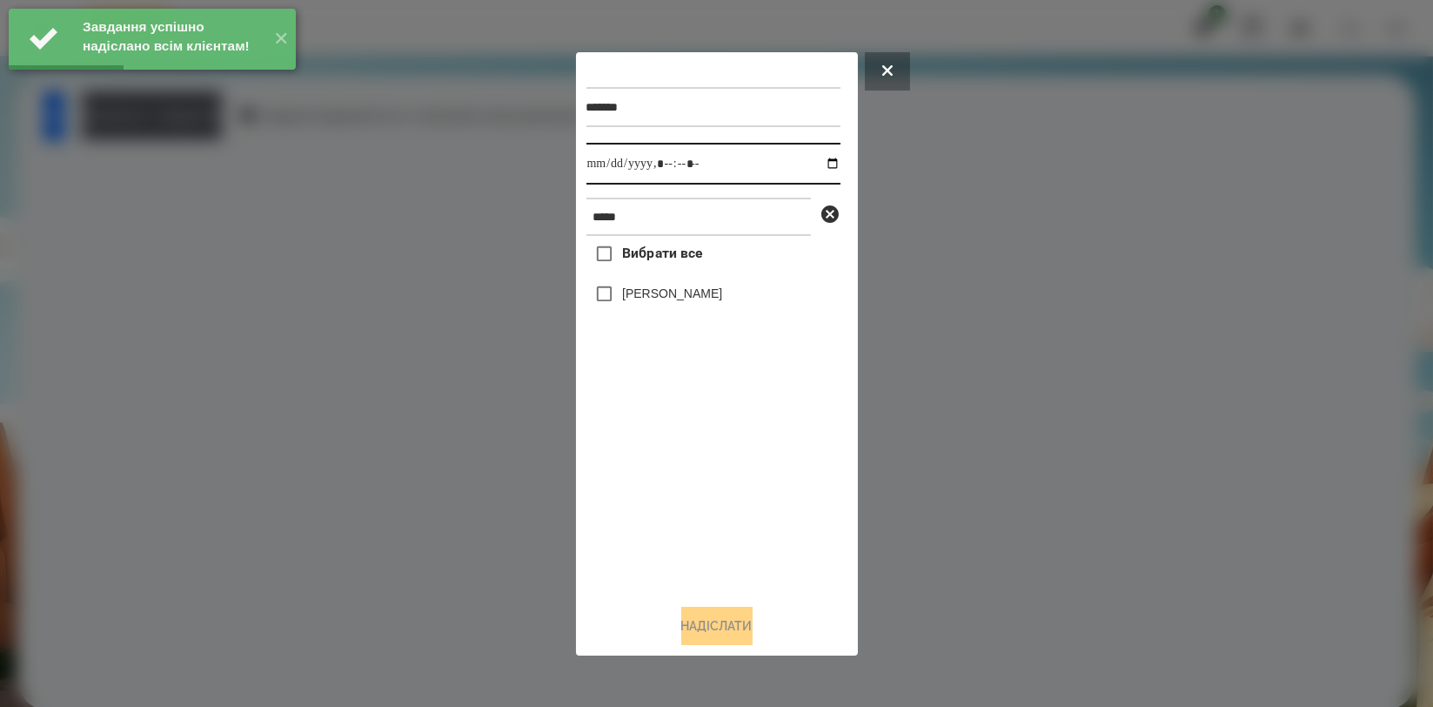
click at [818, 158] on input "datetime-local" at bounding box center [714, 164] width 254 height 42
type input "**********"
drag, startPoint x: 748, startPoint y: 518, endPoint x: 746, endPoint y: 493, distance: 24.4
click at [748, 519] on div "Вибрати все Цебрик Діана" at bounding box center [714, 412] width 254 height 353
click at [688, 298] on label "[PERSON_NAME]" at bounding box center [672, 293] width 100 height 17
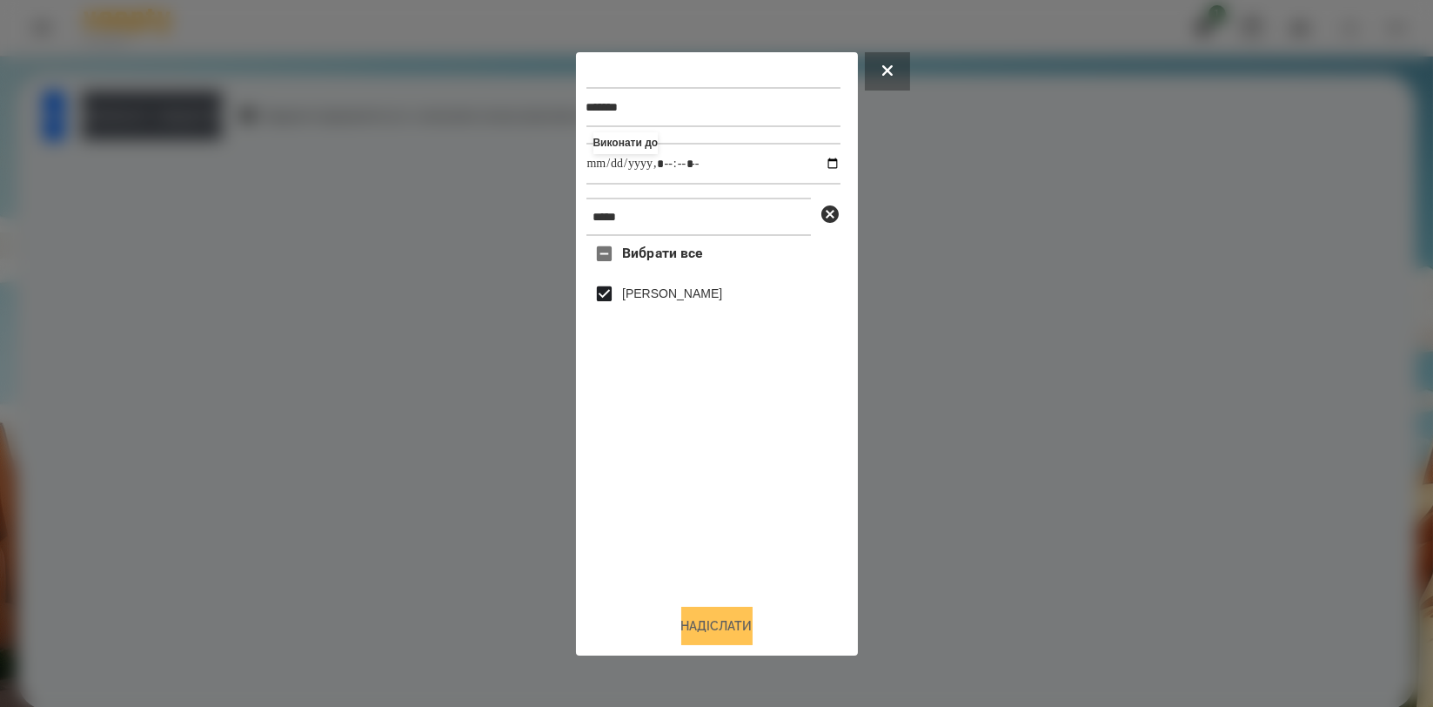
click at [753, 636] on button "Надіслати" at bounding box center [716, 626] width 71 height 38
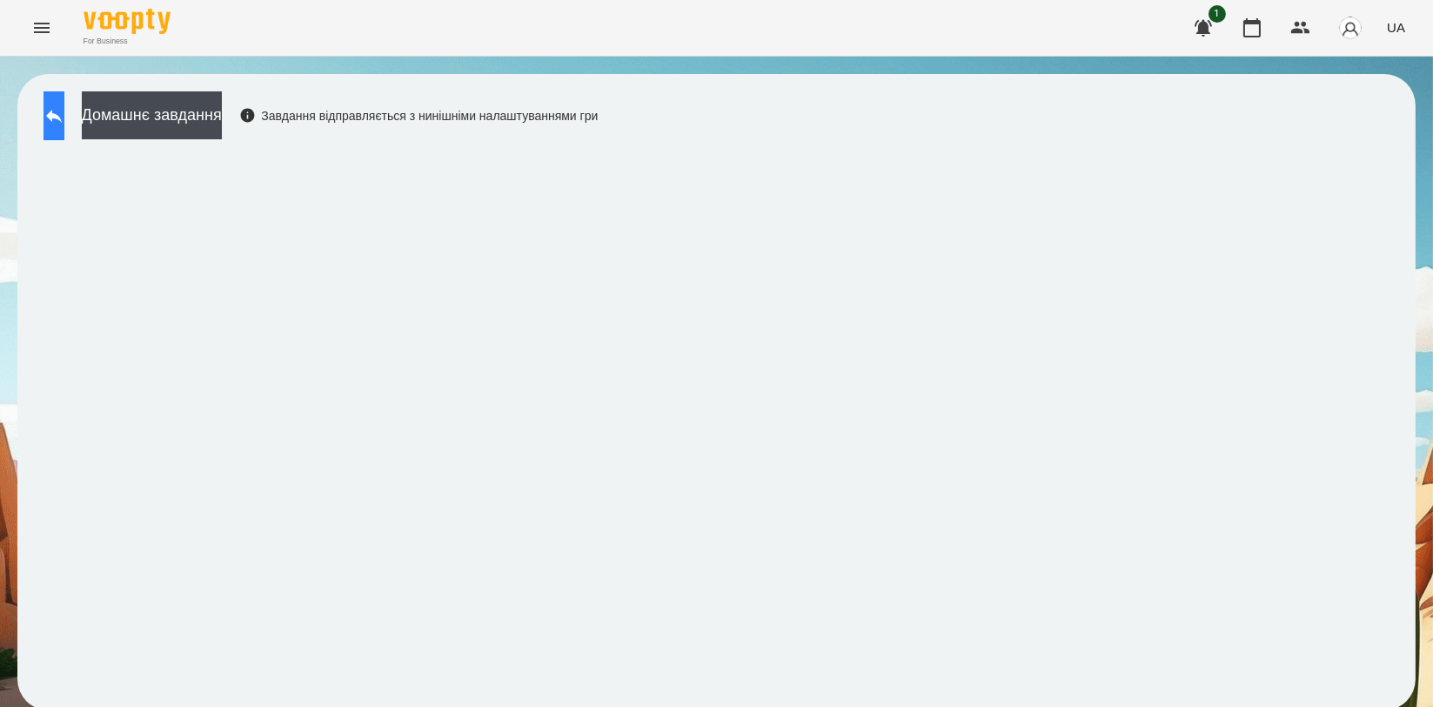
click at [64, 107] on icon at bounding box center [54, 115] width 21 height 21
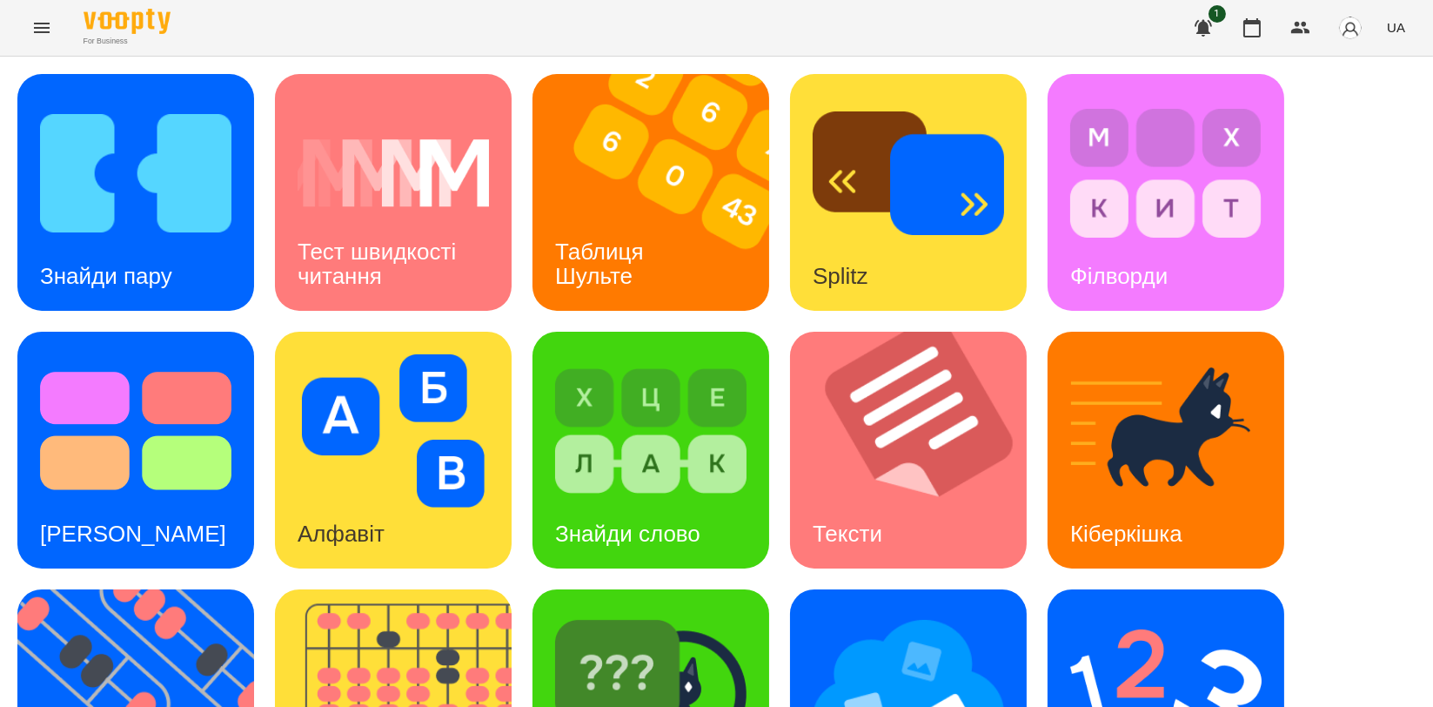
scroll to position [394, 0]
click at [1177, 612] on img at bounding box center [1165, 688] width 191 height 153
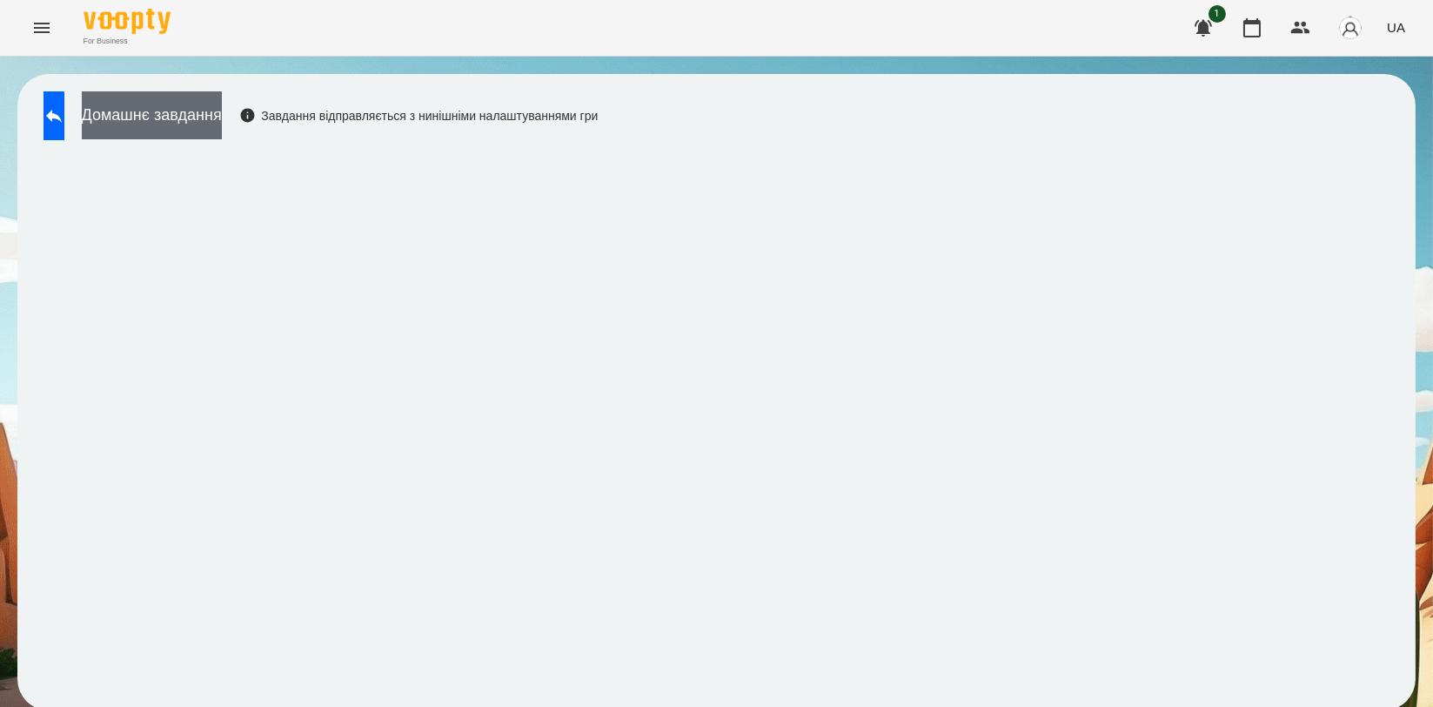
click at [215, 117] on button "Домашнє завдання" at bounding box center [152, 115] width 140 height 48
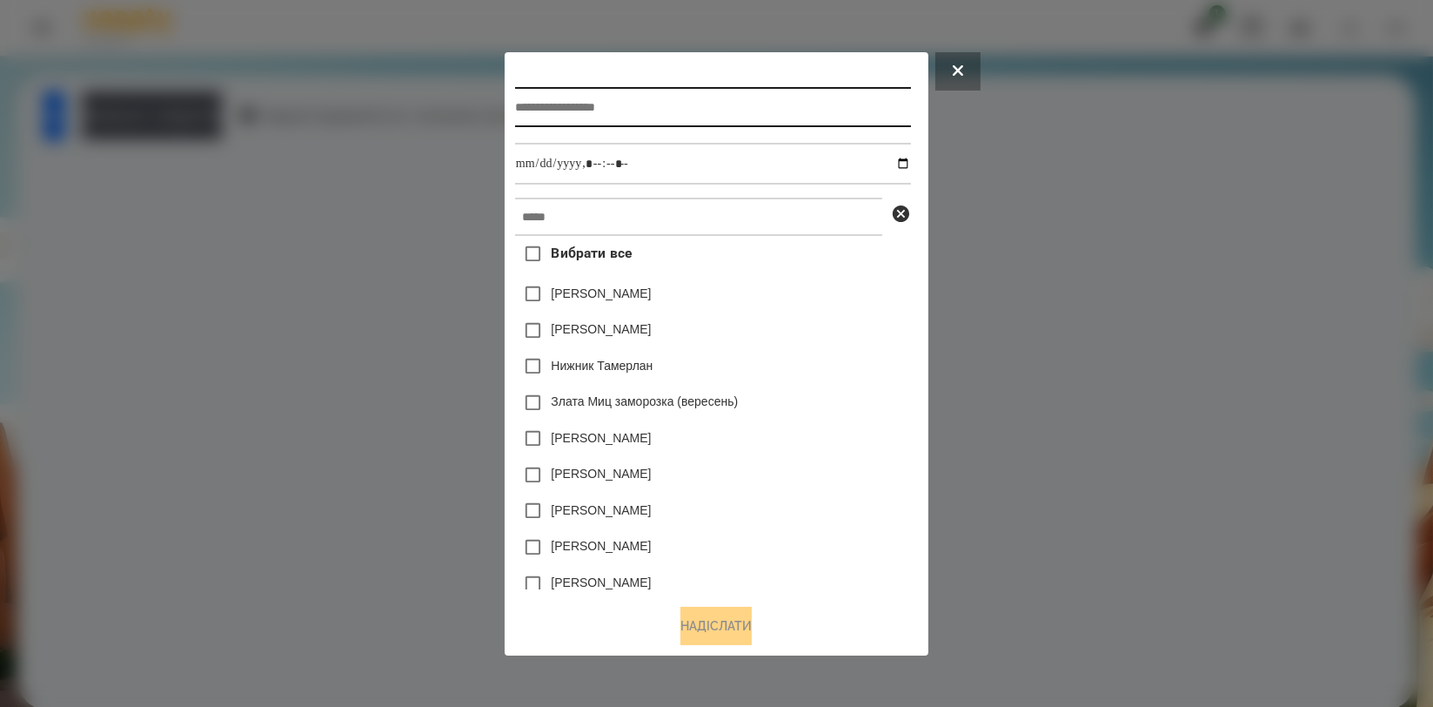
click at [681, 106] on input "text" at bounding box center [713, 107] width 396 height 40
type input "**********"
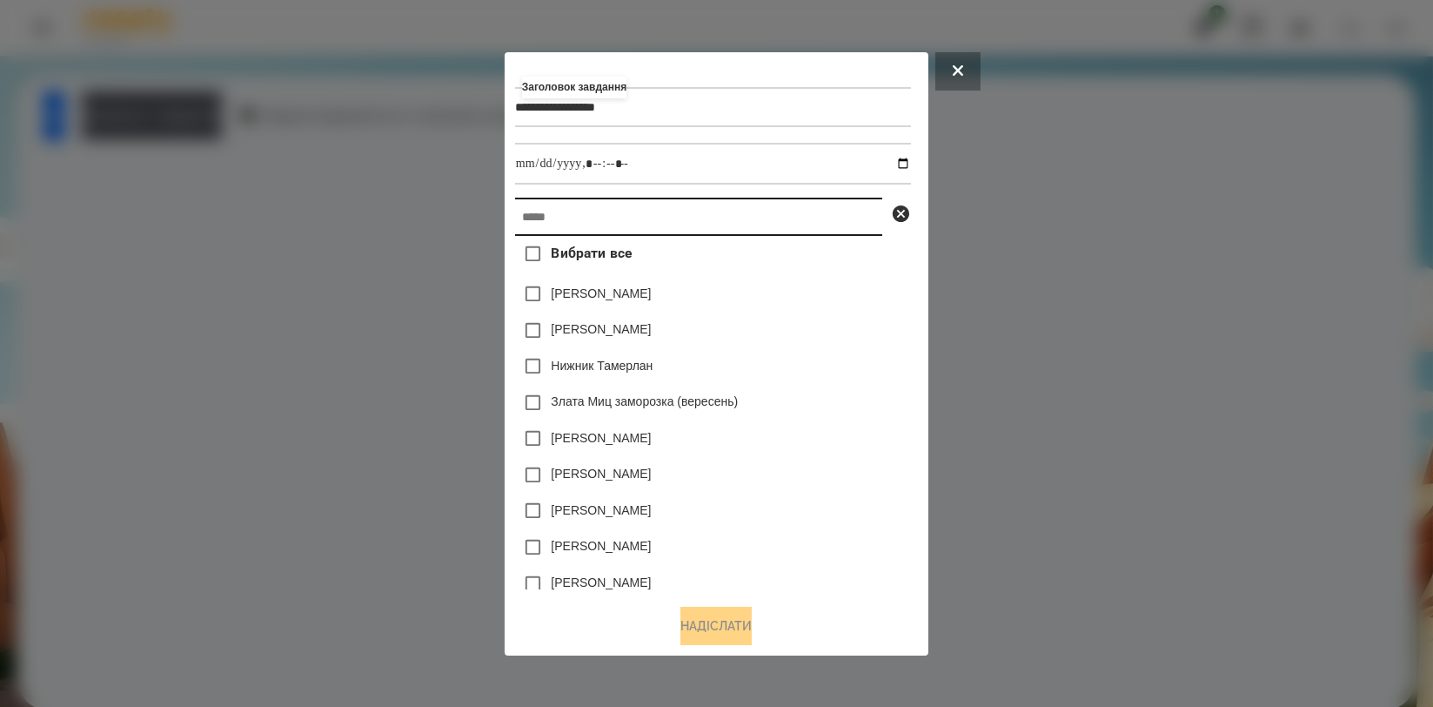
click at [641, 211] on input "text" at bounding box center [698, 217] width 367 height 38
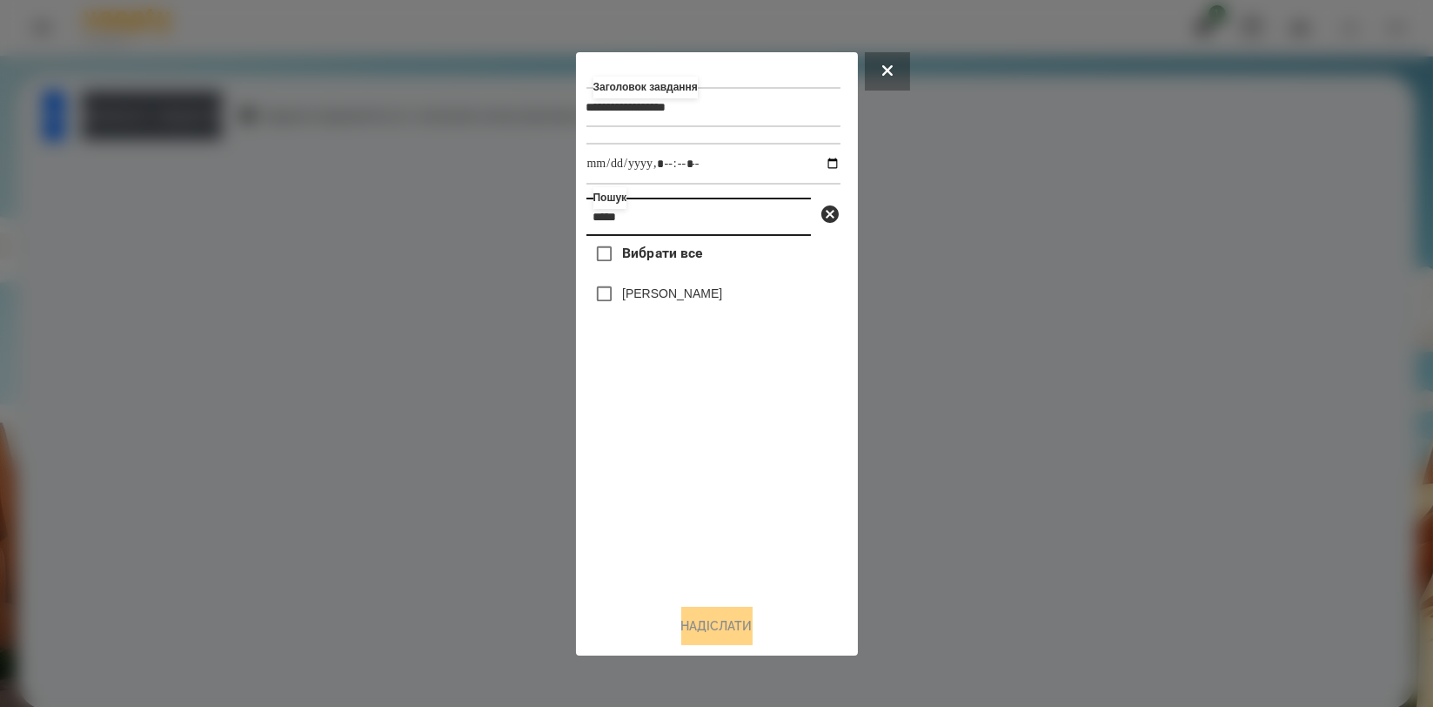
type input "*****"
click at [647, 292] on label "[PERSON_NAME]" at bounding box center [672, 293] width 100 height 17
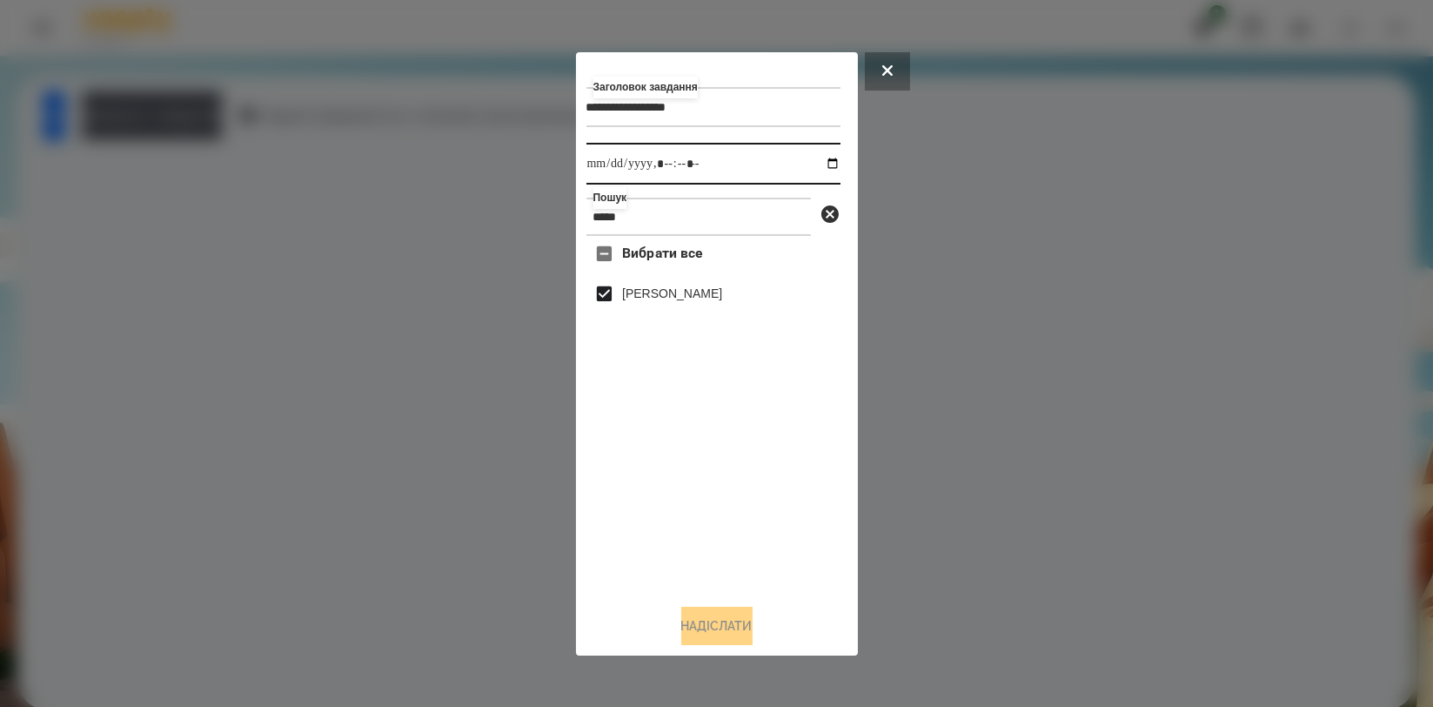
click at [822, 168] on input "datetime-local" at bounding box center [714, 164] width 254 height 42
type input "**********"
drag, startPoint x: 768, startPoint y: 567, endPoint x: 751, endPoint y: 590, distance: 28.0
click at [768, 569] on div "Вибрати все Цебрик Діана" at bounding box center [714, 412] width 254 height 353
click at [731, 644] on button "Надіслати" at bounding box center [716, 626] width 71 height 38
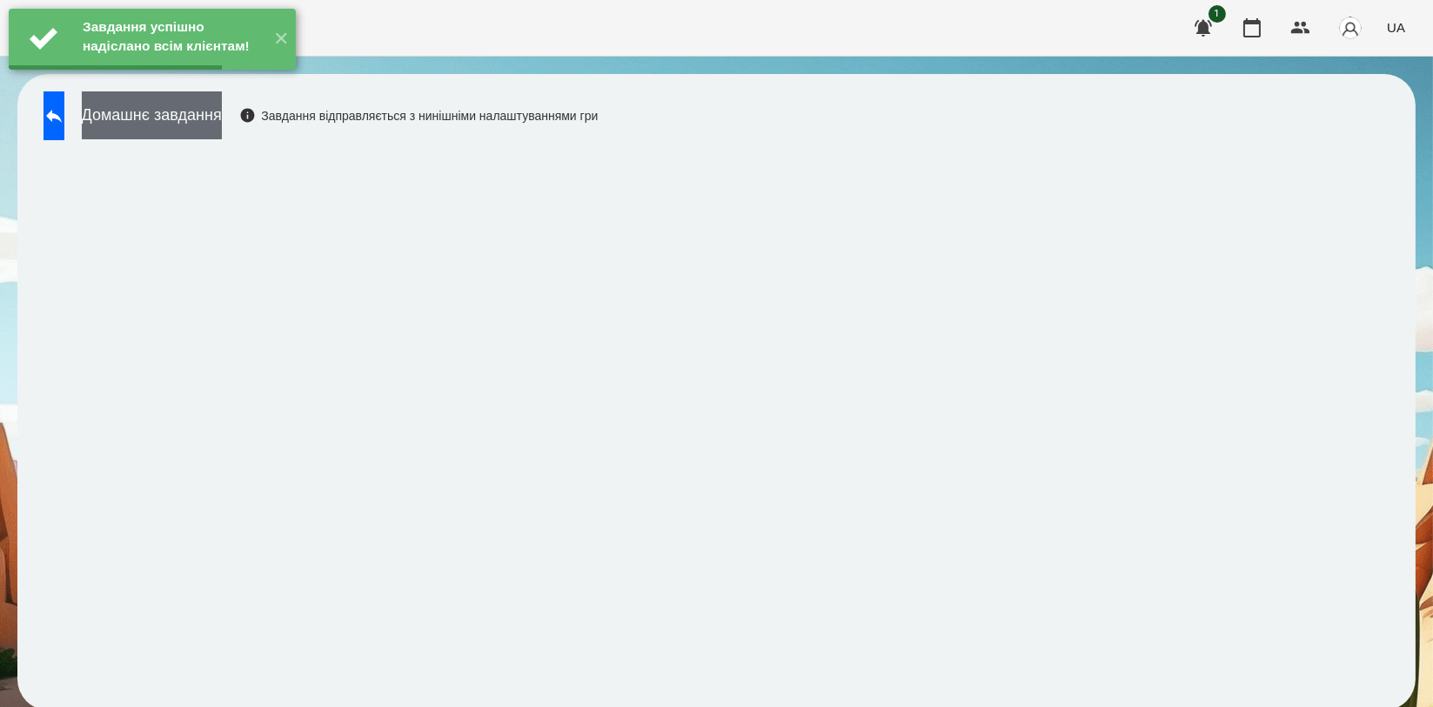
click at [216, 117] on button "Домашнє завдання" at bounding box center [152, 115] width 140 height 48
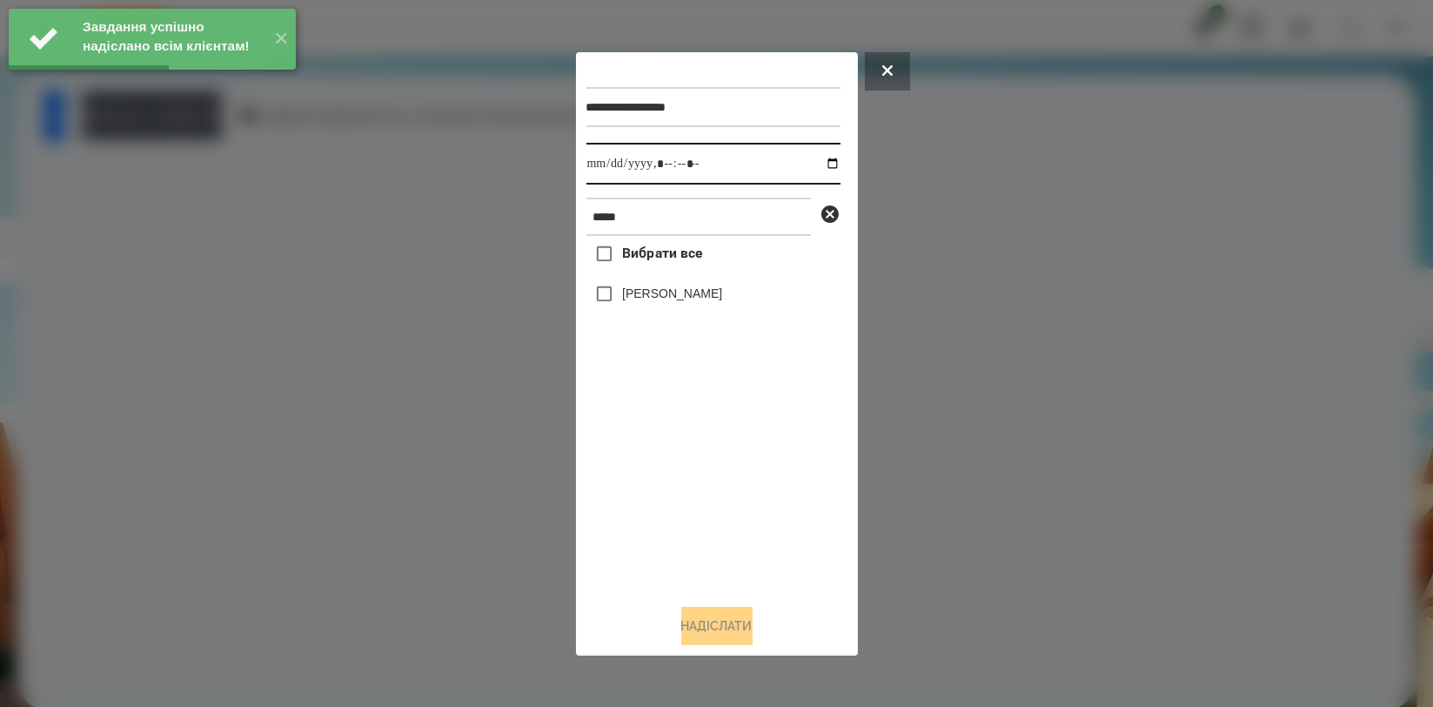
click at [814, 163] on input "datetime-local" at bounding box center [714, 164] width 254 height 42
type input "**********"
click at [661, 477] on div "Вибрати все Цебрик Діана" at bounding box center [714, 412] width 254 height 353
click at [672, 285] on div "[PERSON_NAME]" at bounding box center [714, 294] width 254 height 37
click at [685, 295] on label "[PERSON_NAME]" at bounding box center [672, 293] width 100 height 17
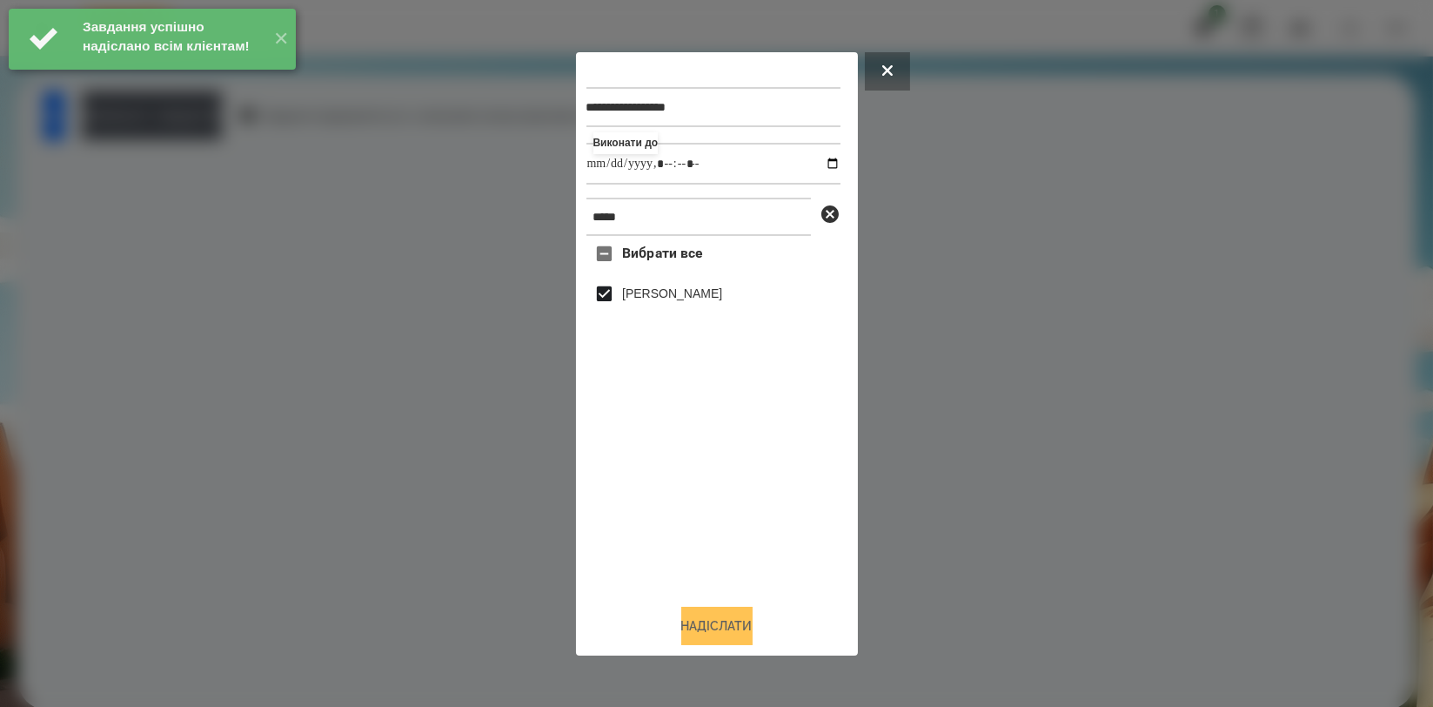
click at [696, 621] on button "Надіслати" at bounding box center [716, 626] width 71 height 38
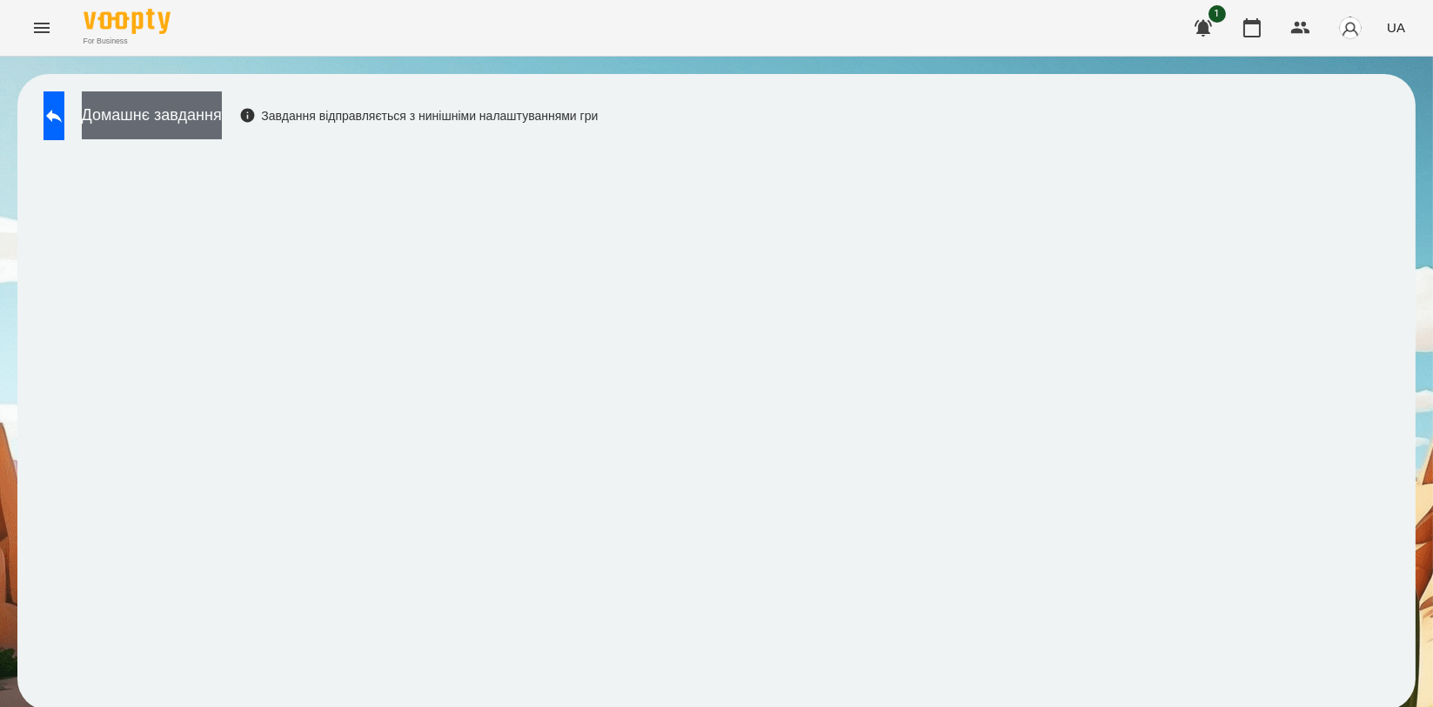
click at [222, 110] on button "Домашнє завдання" at bounding box center [152, 115] width 140 height 48
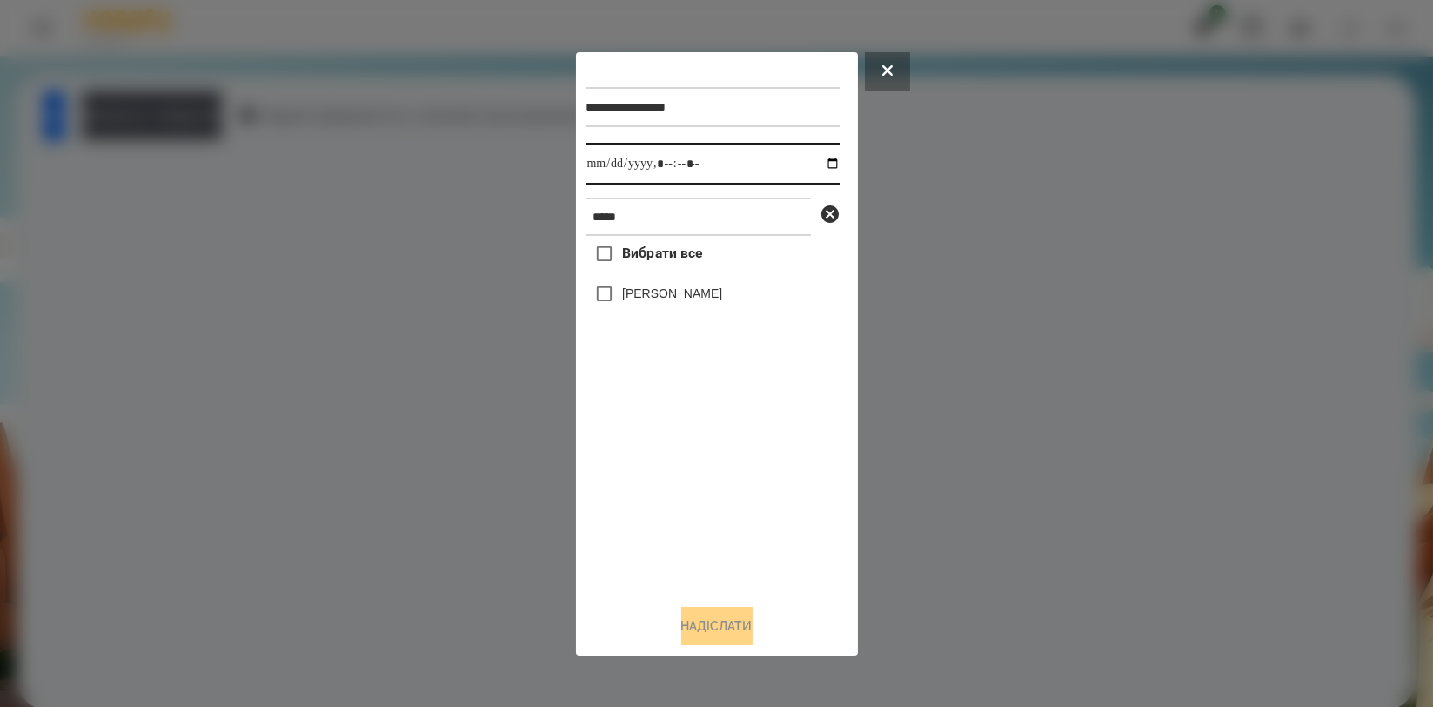
drag, startPoint x: 815, startPoint y: 158, endPoint x: 806, endPoint y: 177, distance: 20.2
click at [814, 158] on input "datetime-local" at bounding box center [714, 164] width 254 height 42
type input "**********"
click at [709, 447] on div "Вибрати все Цебрик Діана" at bounding box center [714, 412] width 254 height 353
click at [688, 289] on label "[PERSON_NAME]" at bounding box center [672, 293] width 100 height 17
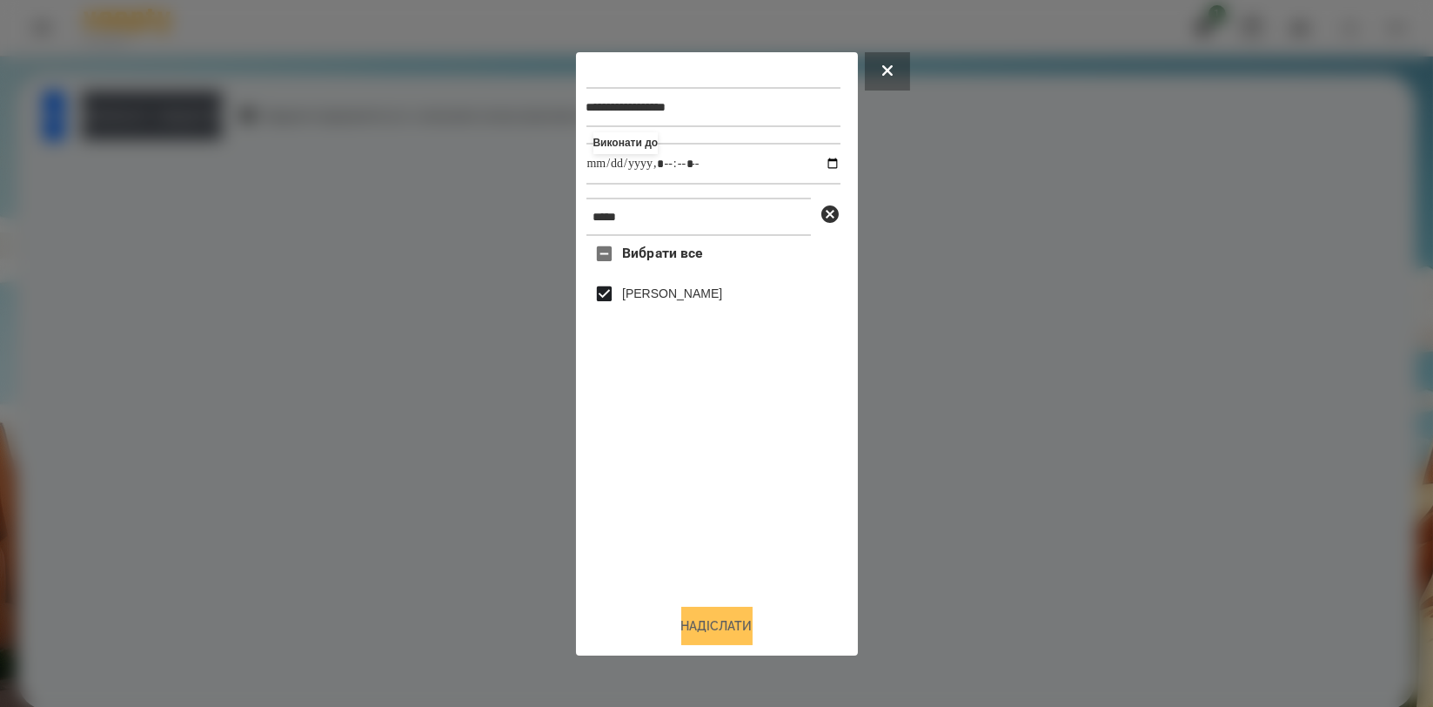
click at [735, 615] on button "Надіслати" at bounding box center [716, 626] width 71 height 38
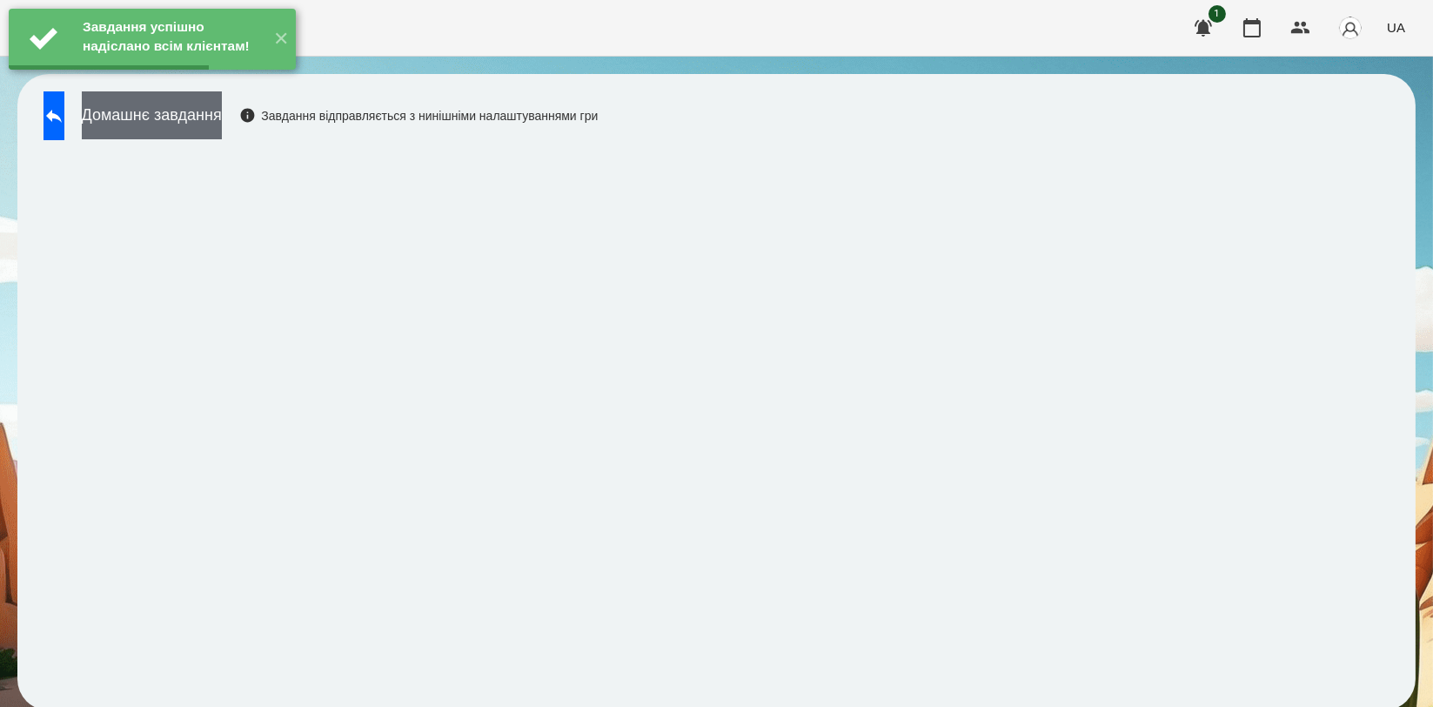
click at [222, 117] on button "Домашнє завдання" at bounding box center [152, 115] width 140 height 48
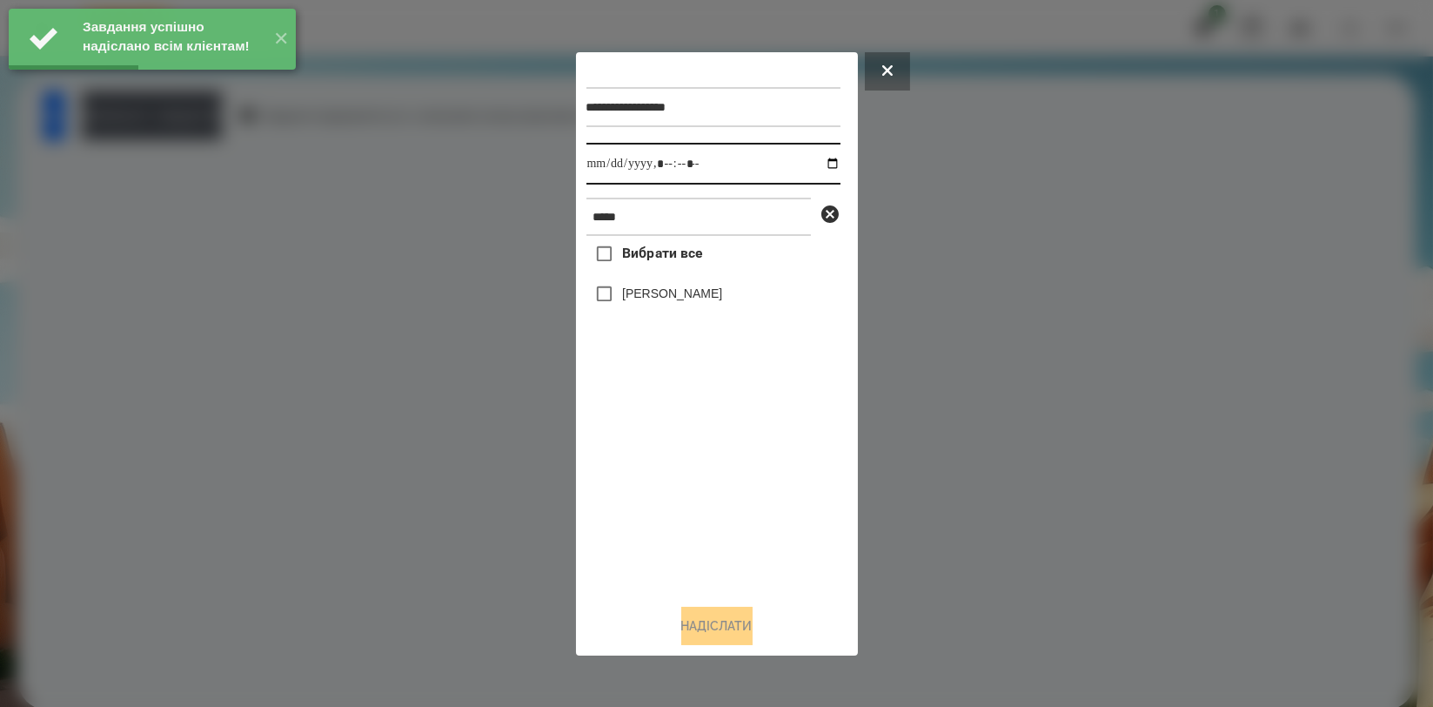
click at [825, 158] on input "datetime-local" at bounding box center [714, 164] width 254 height 42
type input "**********"
drag, startPoint x: 714, startPoint y: 460, endPoint x: 684, endPoint y: 343, distance: 120.3
click at [714, 460] on div "Вибрати все Цебрик Діана" at bounding box center [714, 412] width 254 height 353
click at [682, 302] on label "[PERSON_NAME]" at bounding box center [672, 293] width 100 height 17
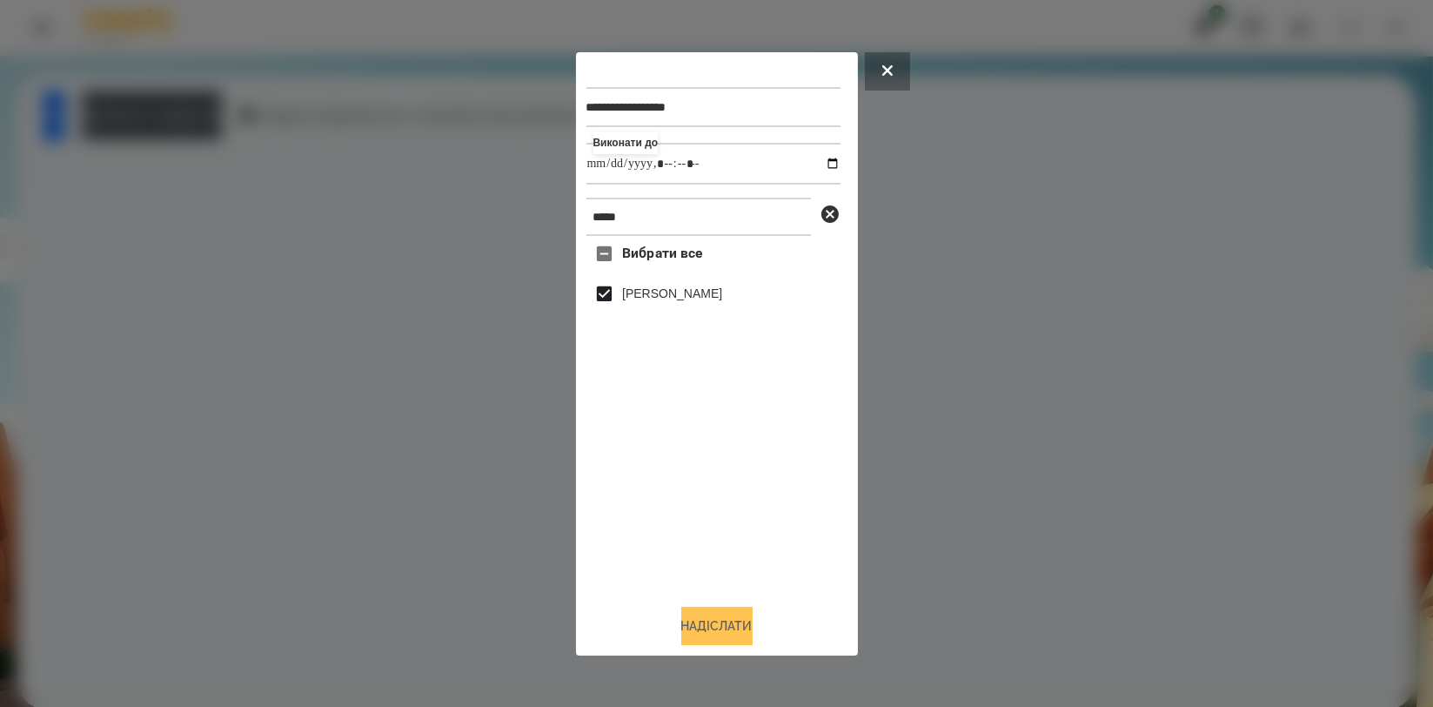
drag, startPoint x: 731, startPoint y: 628, endPoint x: 746, endPoint y: 617, distance: 18.6
click at [730, 626] on button "Надіслати" at bounding box center [716, 626] width 71 height 38
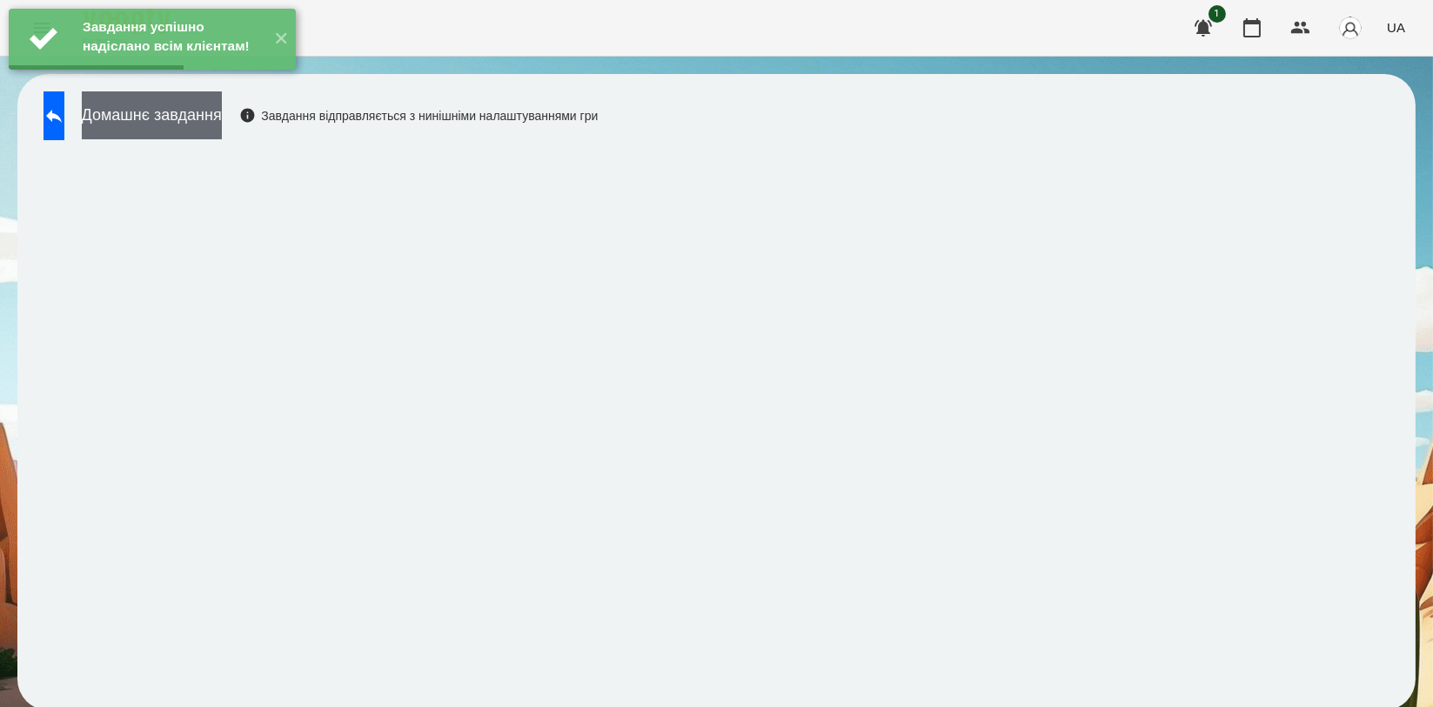
click at [222, 110] on button "Домашнє завдання" at bounding box center [152, 115] width 140 height 48
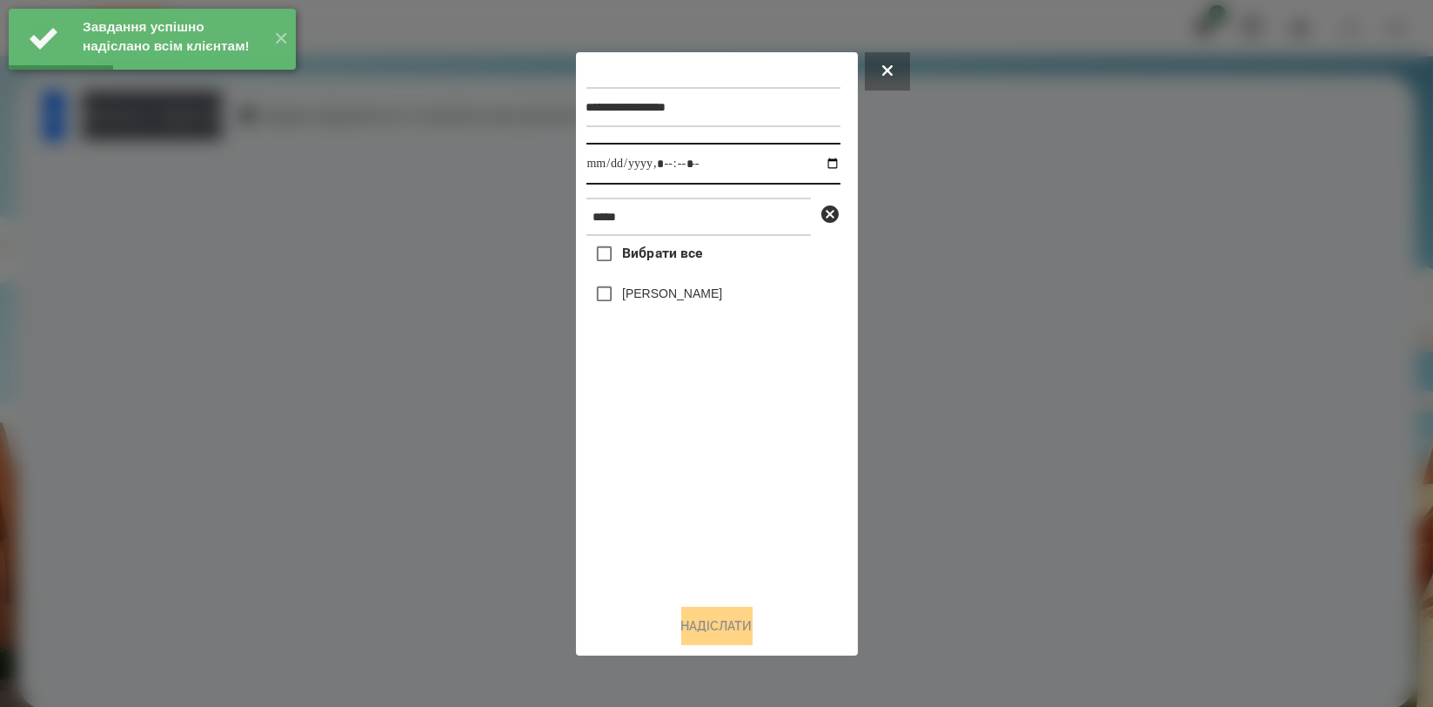
click at [815, 165] on input "datetime-local" at bounding box center [714, 164] width 254 height 42
type input "**********"
drag, startPoint x: 708, startPoint y: 493, endPoint x: 678, endPoint y: 386, distance: 111.3
click at [708, 494] on div "Вибрати все Цебрик Діана" at bounding box center [714, 412] width 254 height 353
click at [701, 300] on label "[PERSON_NAME]" at bounding box center [672, 293] width 100 height 17
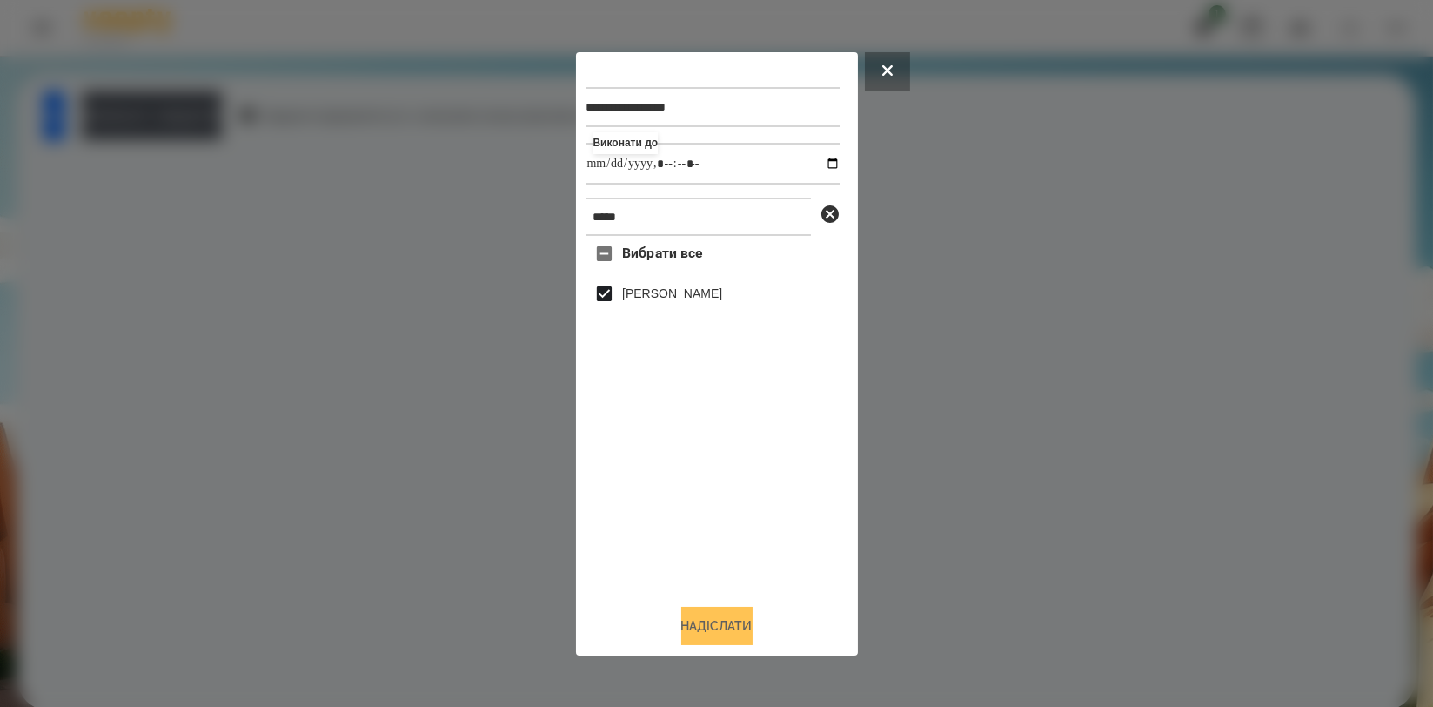
click at [705, 622] on button "Надіслати" at bounding box center [716, 626] width 71 height 38
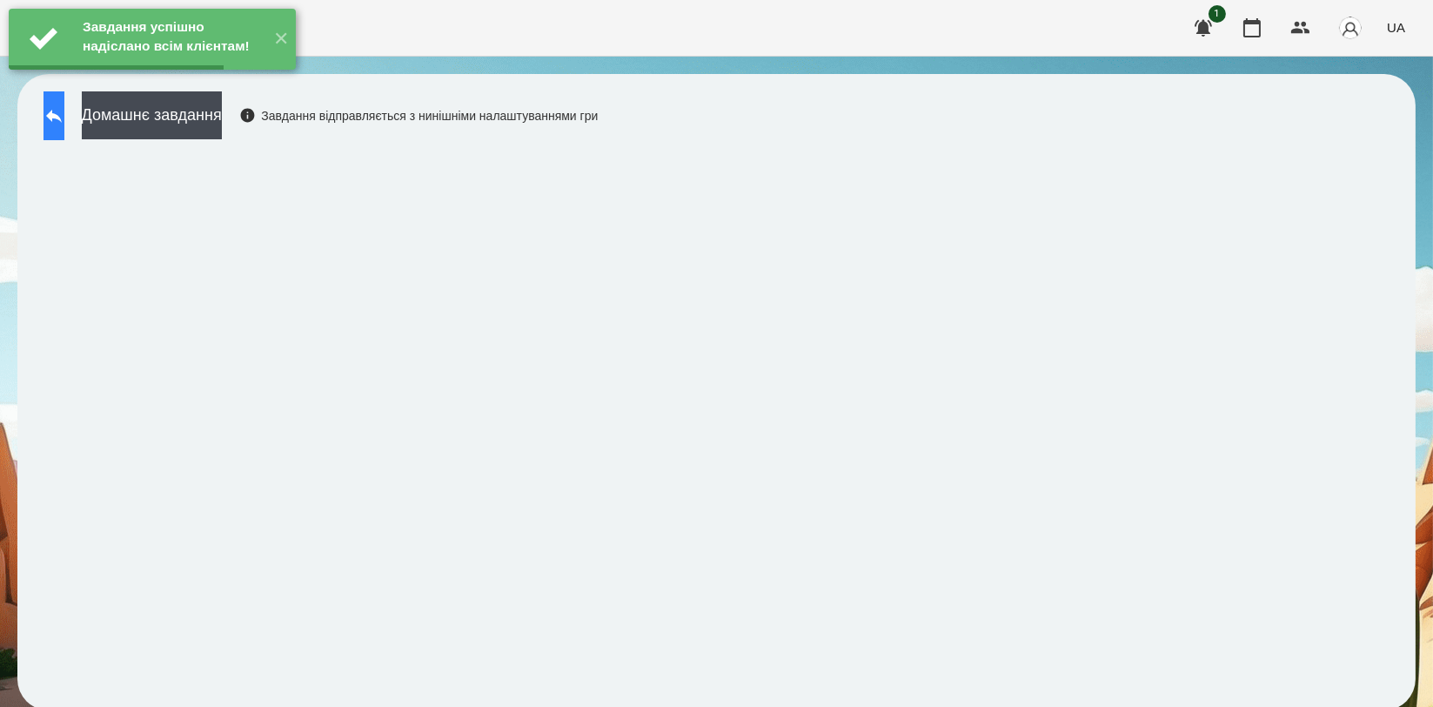
click at [64, 124] on icon at bounding box center [54, 115] width 21 height 21
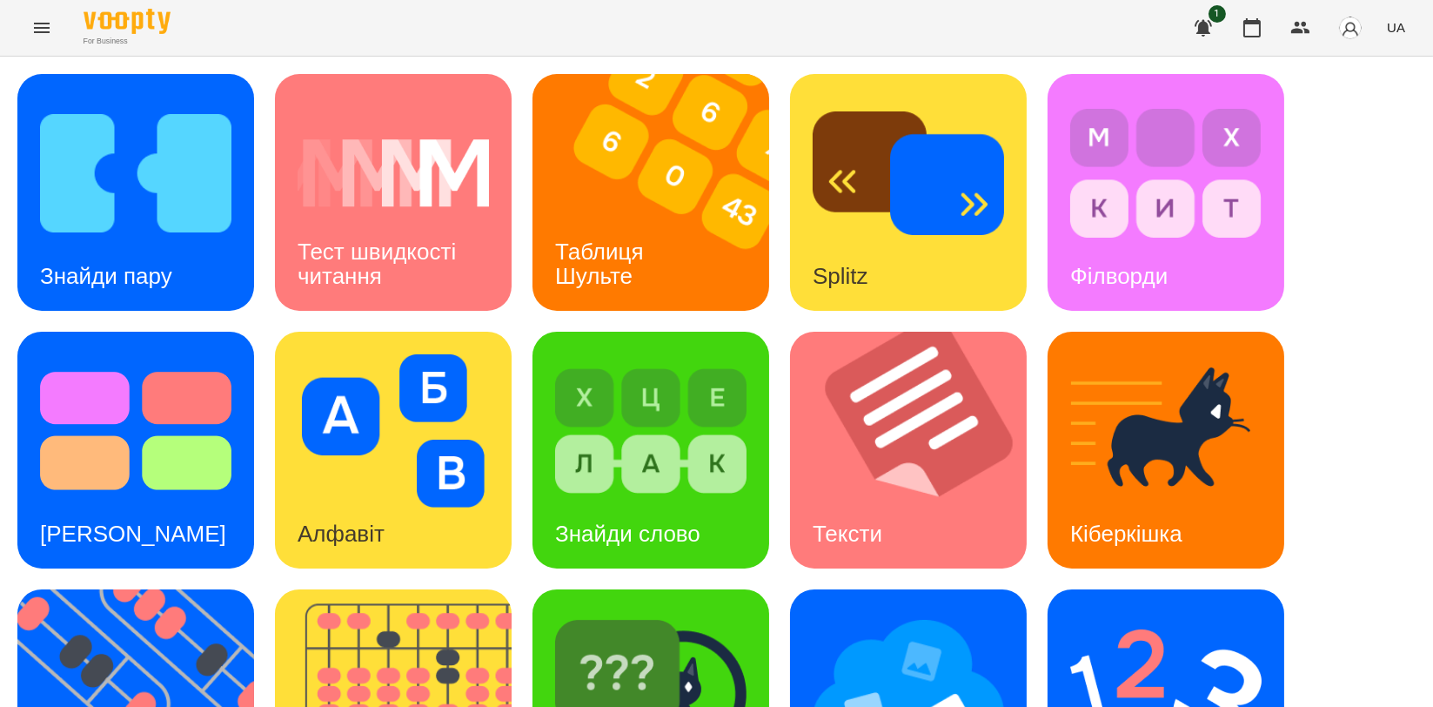
scroll to position [290, 0]
click at [142, 589] on img at bounding box center [146, 707] width 258 height 237
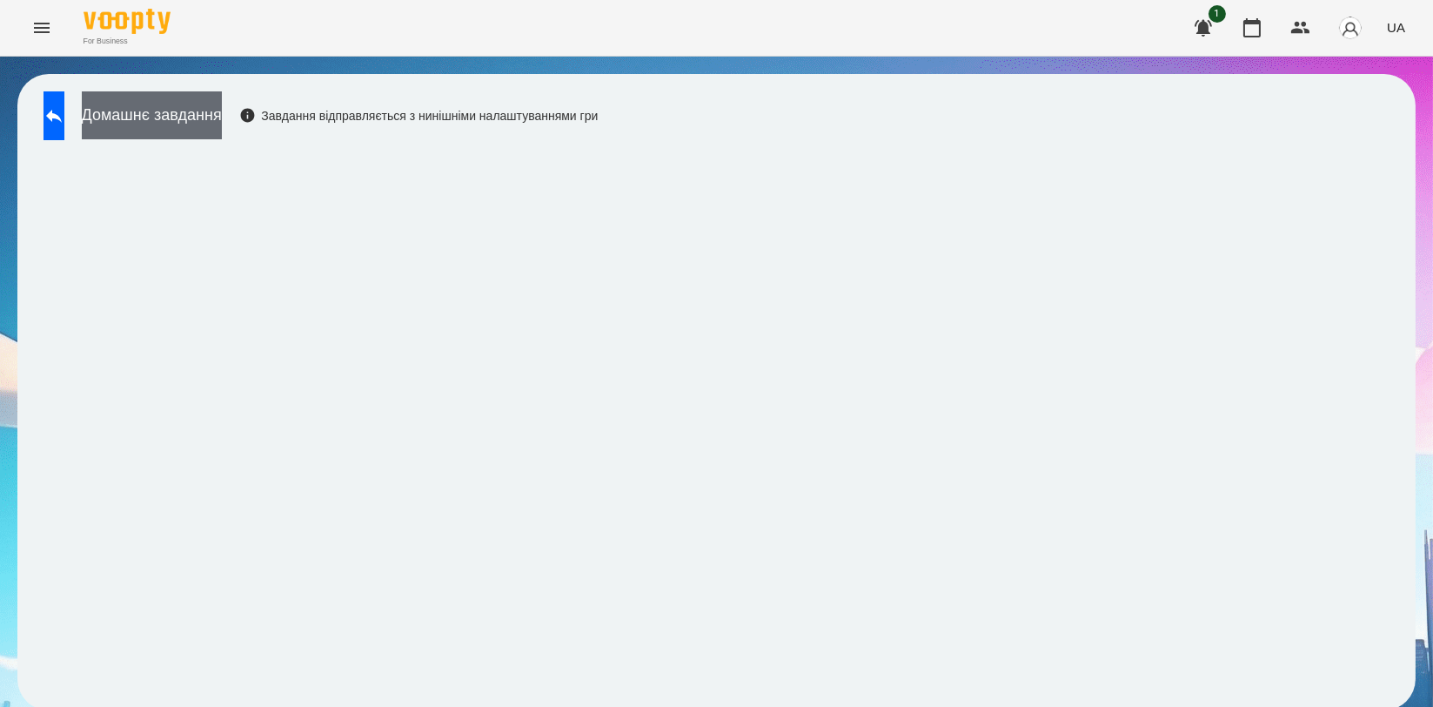
click at [222, 106] on button "Домашнє завдання" at bounding box center [152, 115] width 140 height 48
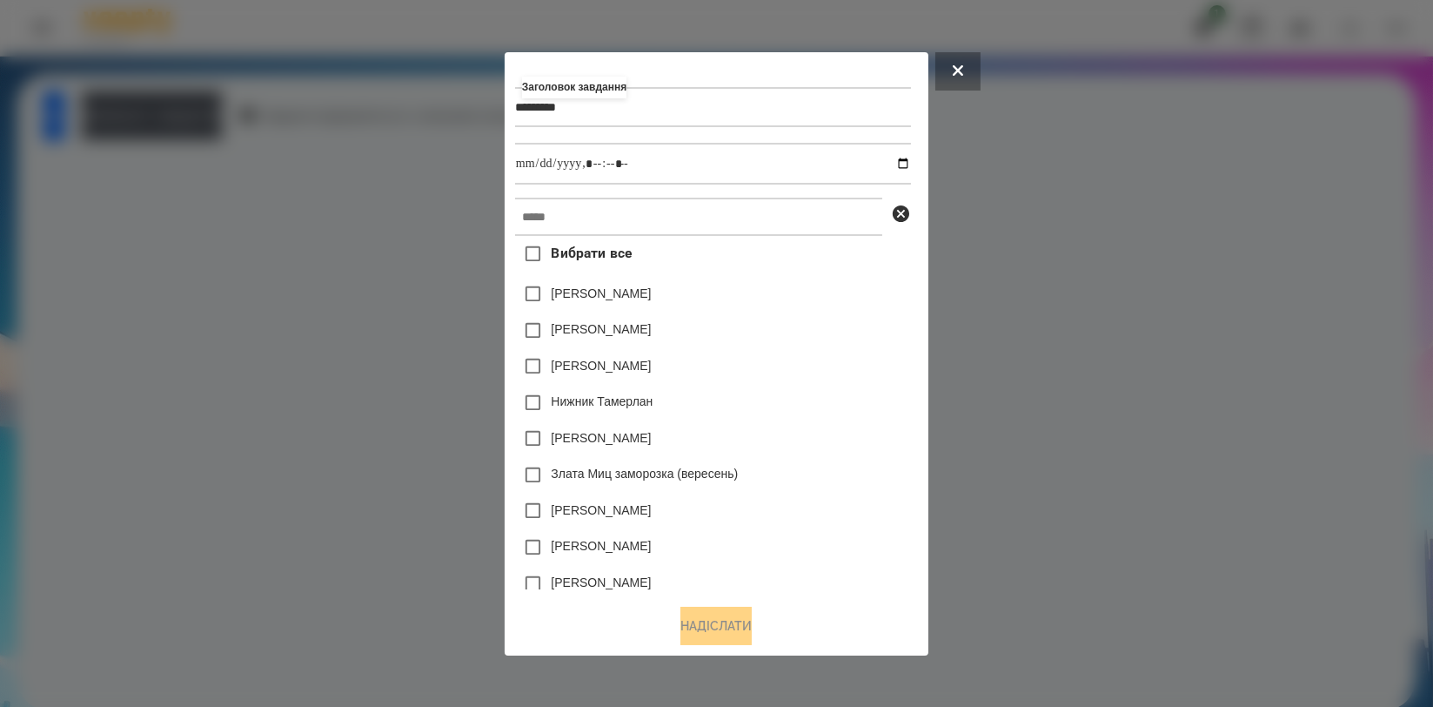
type input "*********"
click at [576, 214] on input "text" at bounding box center [698, 217] width 367 height 38
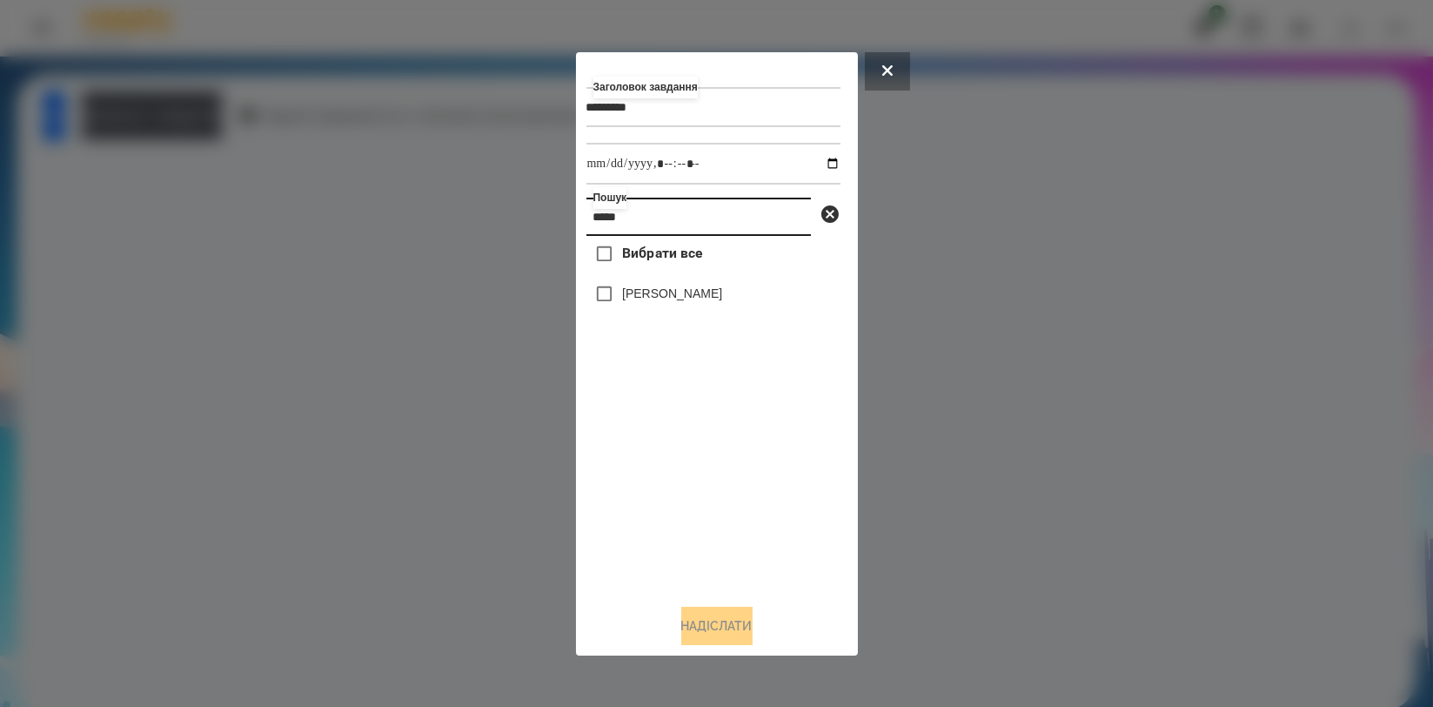
type input "*****"
click at [646, 293] on label "[PERSON_NAME]" at bounding box center [672, 293] width 100 height 17
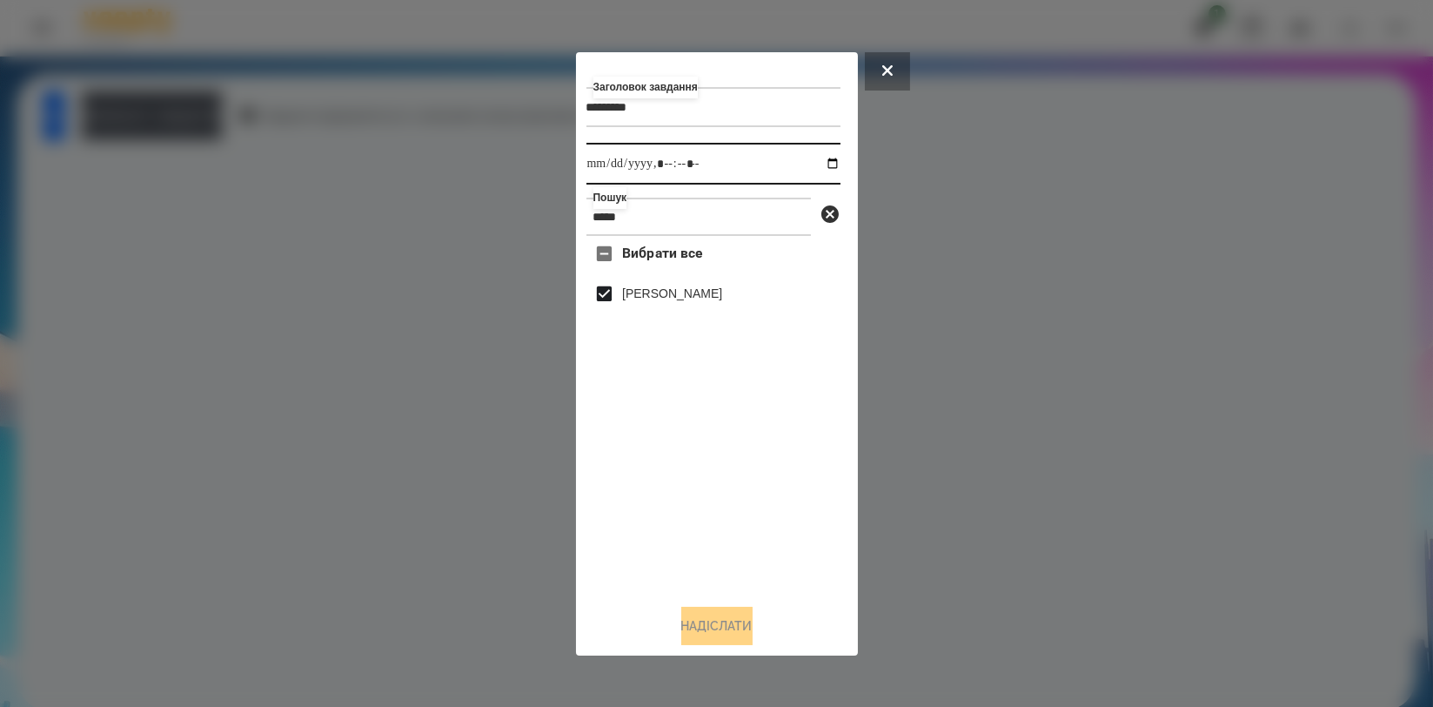
click at [822, 158] on input "datetime-local" at bounding box center [714, 164] width 254 height 42
type input "**********"
drag, startPoint x: 775, startPoint y: 567, endPoint x: 764, endPoint y: 587, distance: 23.0
click at [775, 567] on div "Вибрати все Олександр Мальков" at bounding box center [714, 412] width 254 height 353
click at [728, 633] on button "Надіслати" at bounding box center [716, 626] width 71 height 38
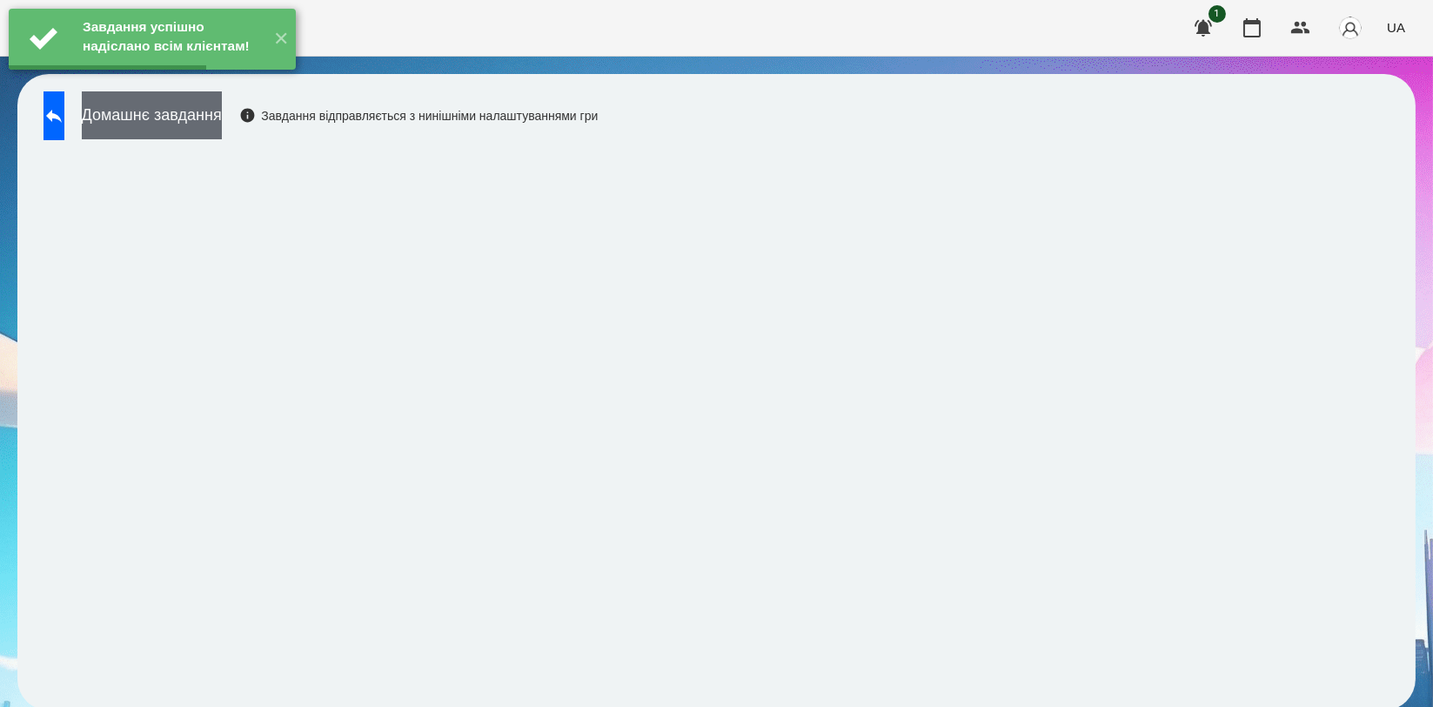
click at [222, 133] on button "Домашнє завдання" at bounding box center [152, 115] width 140 height 48
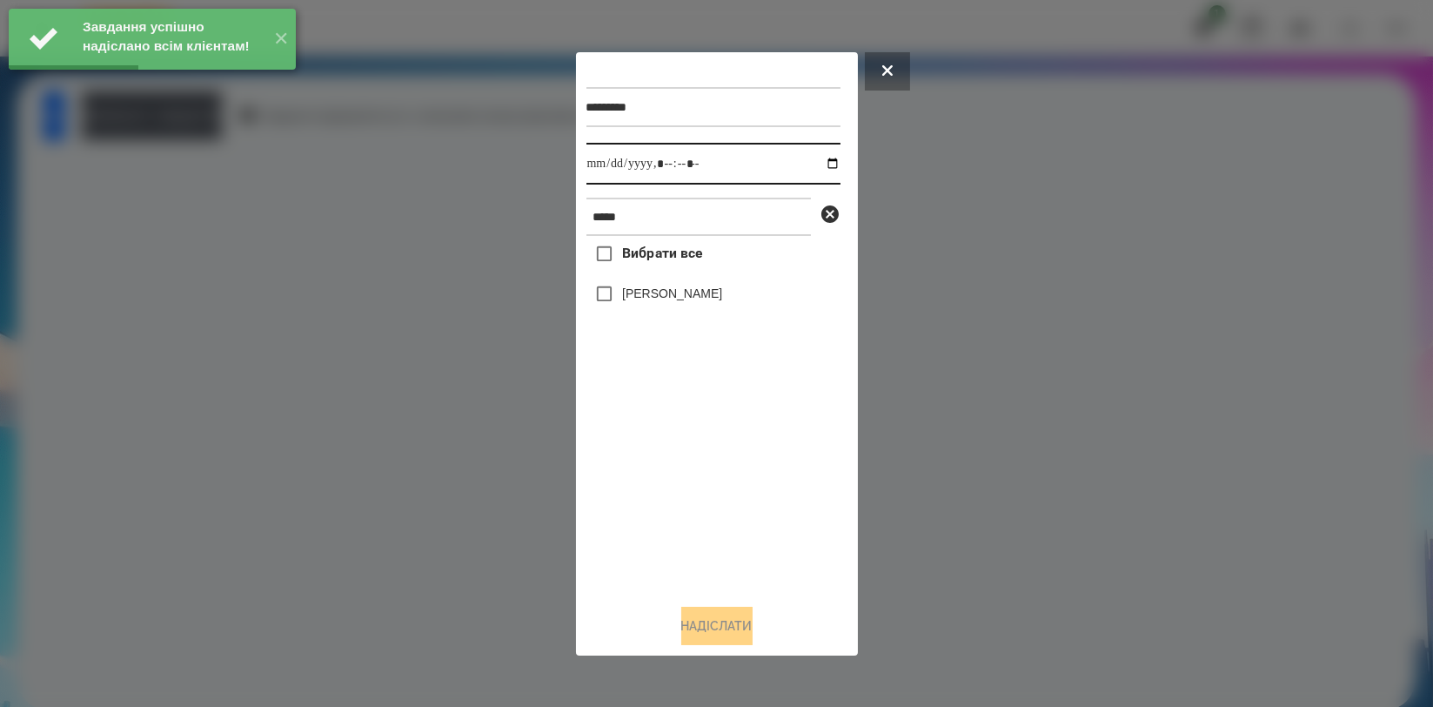
click at [821, 158] on input "datetime-local" at bounding box center [714, 164] width 254 height 42
type input "**********"
click at [675, 452] on div "Вибрати все Олександр Мальков" at bounding box center [714, 412] width 254 height 353
click at [685, 298] on label "[PERSON_NAME]" at bounding box center [672, 293] width 100 height 17
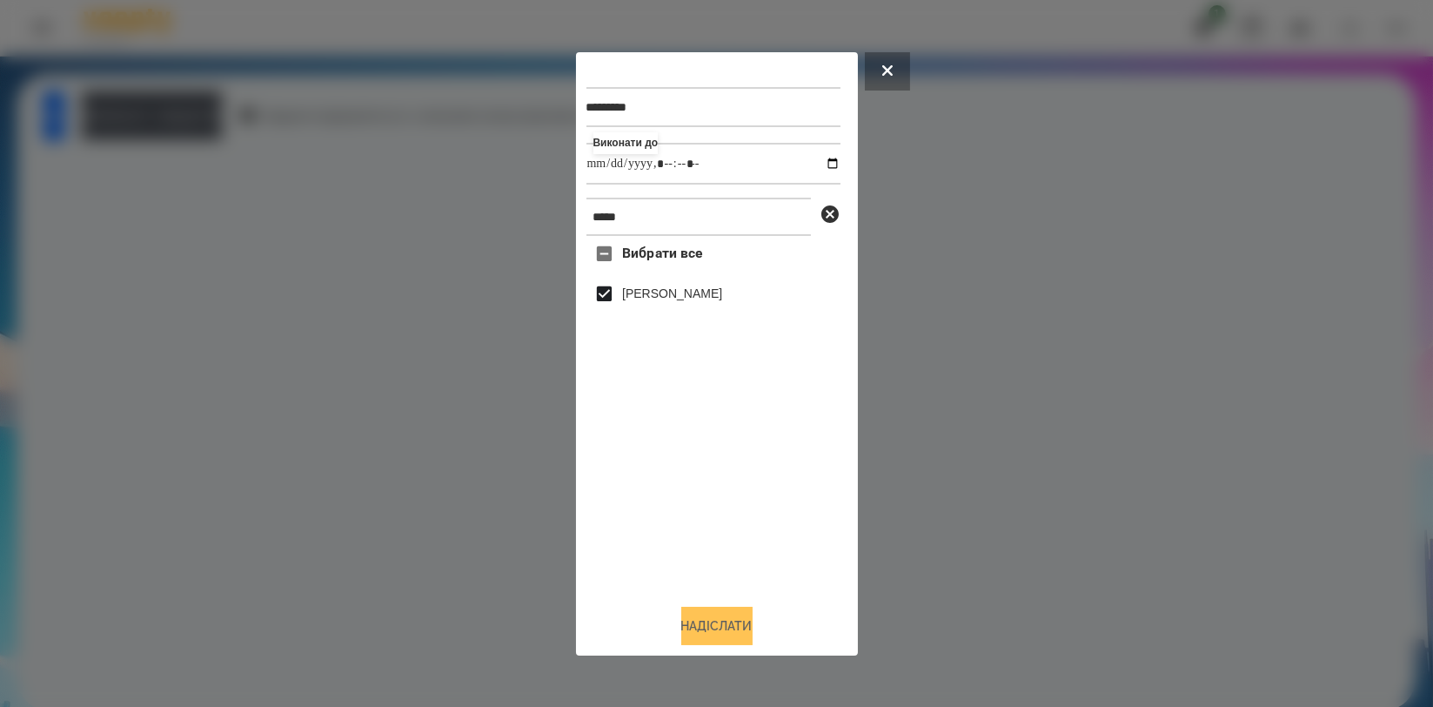
click at [725, 629] on button "Надіслати" at bounding box center [716, 626] width 71 height 38
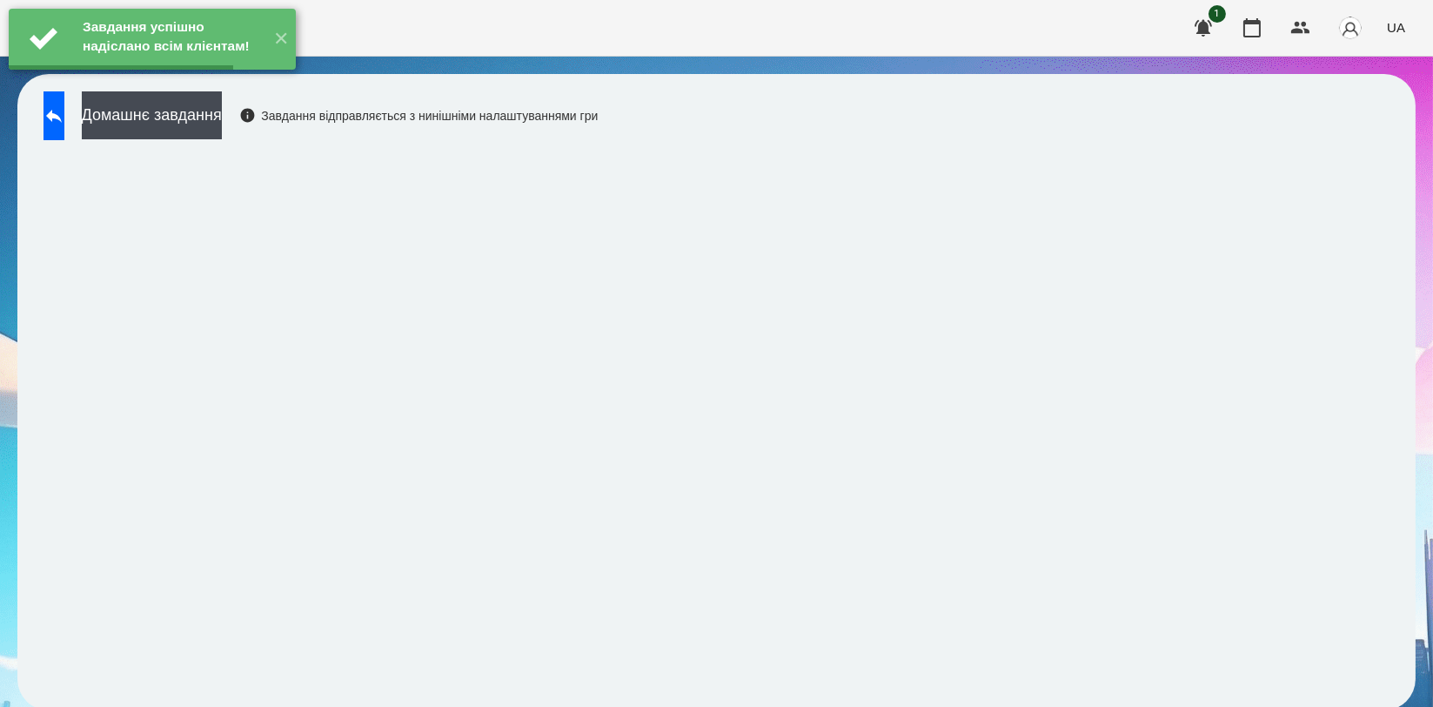
click at [251, 143] on div "Домашнє завдання Завдання відправляється з нинішніми налаштуваннями гри" at bounding box center [316, 119] width 563 height 57
click at [217, 114] on button "Домашнє завдання" at bounding box center [152, 115] width 140 height 48
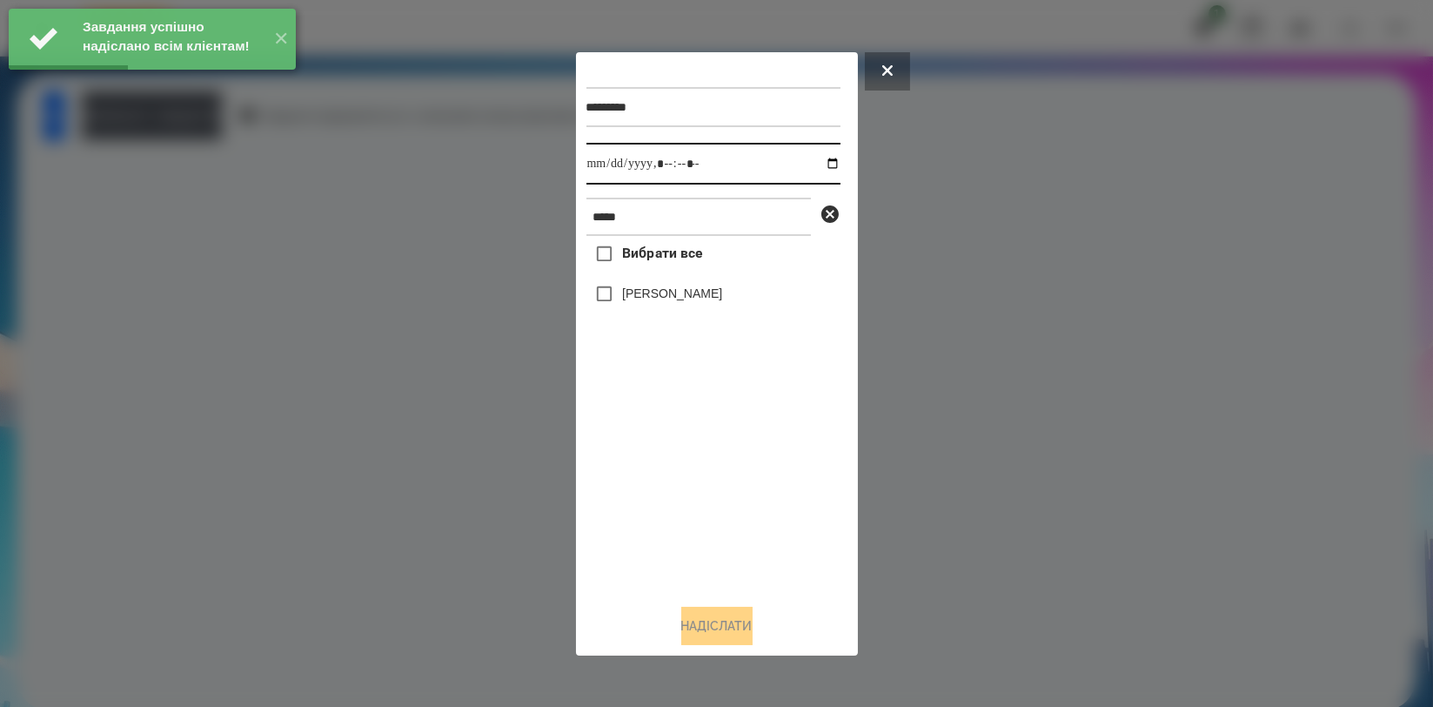
click at [817, 158] on input "datetime-local" at bounding box center [714, 164] width 254 height 42
type input "**********"
click at [714, 453] on div "Вибрати все Олександр Мальков" at bounding box center [714, 412] width 254 height 353
drag, startPoint x: 694, startPoint y: 305, endPoint x: 701, endPoint y: 298, distance: 9.3
click at [695, 302] on label "[PERSON_NAME]" at bounding box center [672, 293] width 100 height 17
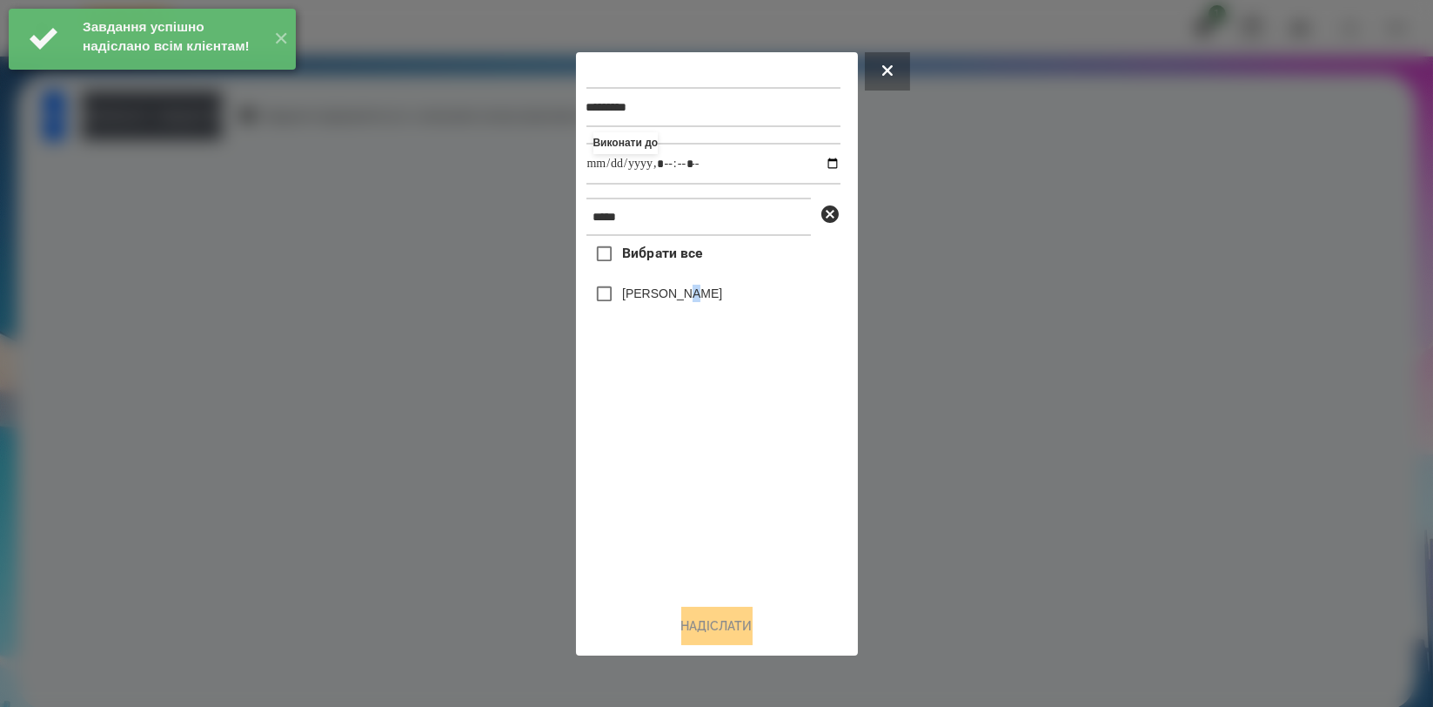
click at [701, 298] on label "[PERSON_NAME]" at bounding box center [672, 293] width 100 height 17
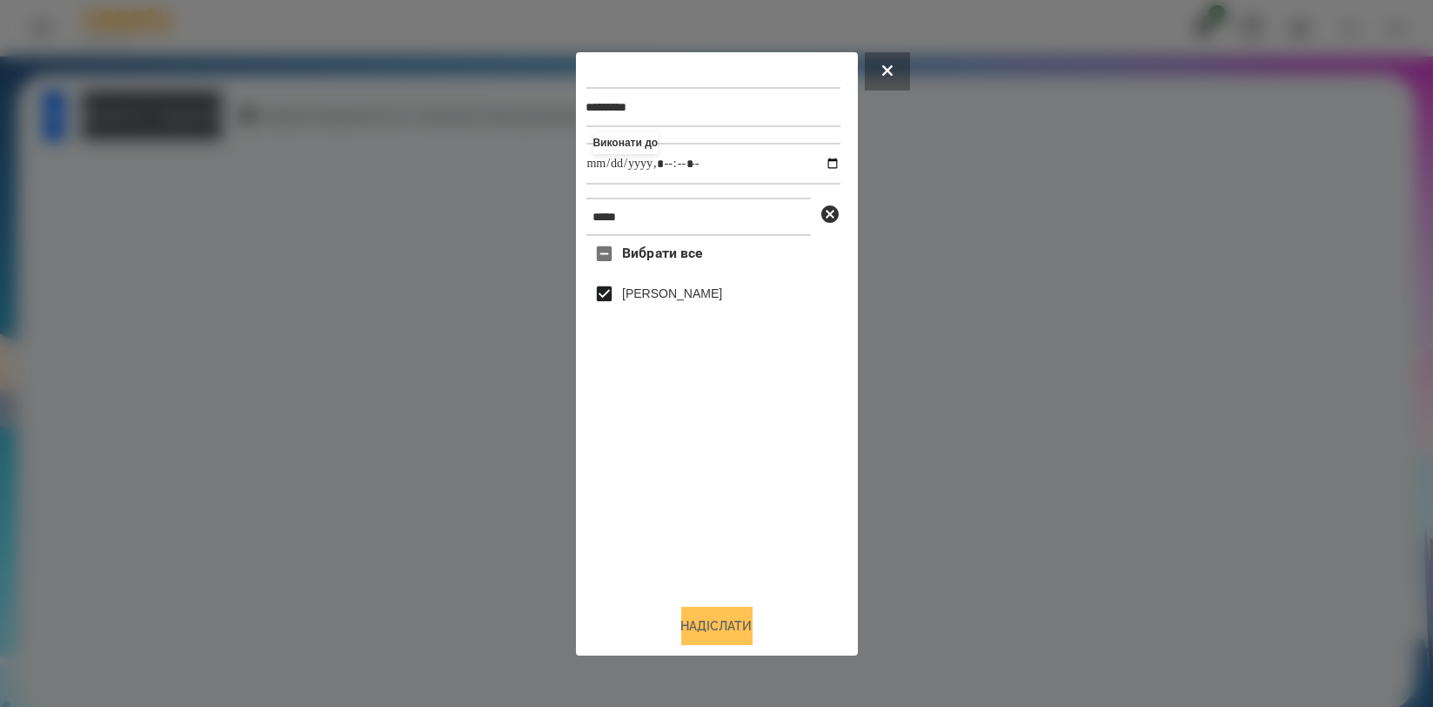
click at [722, 632] on button "Надіслати" at bounding box center [716, 626] width 71 height 38
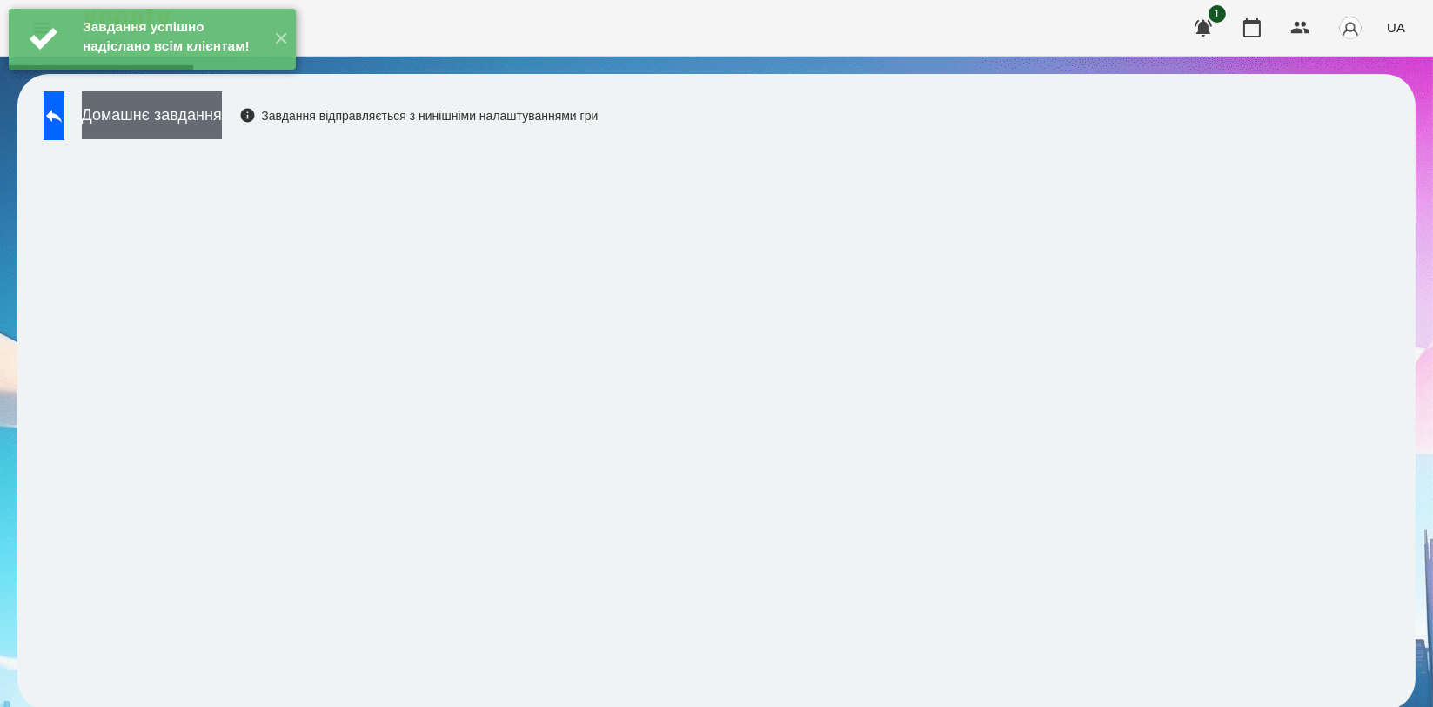
click at [222, 127] on button "Домашнє завдання" at bounding box center [152, 115] width 140 height 48
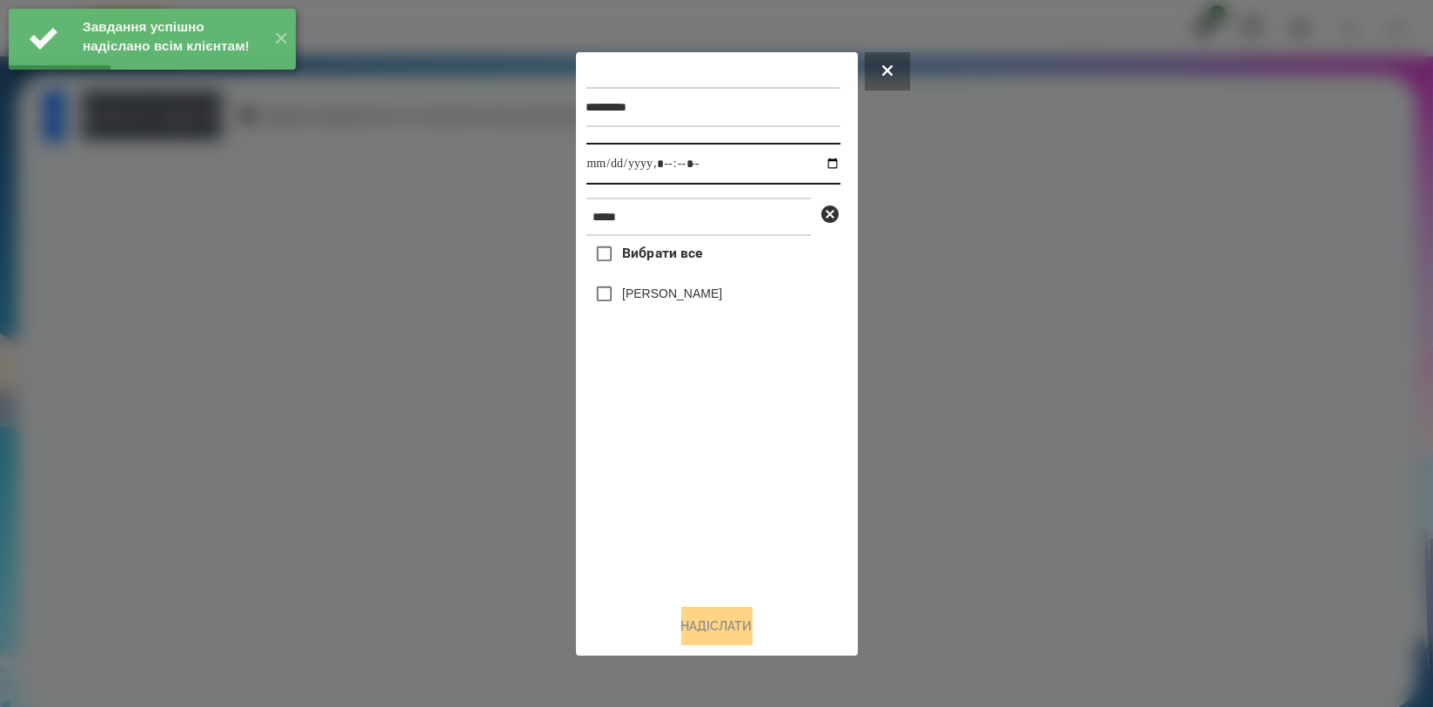
click at [819, 160] on input "datetime-local" at bounding box center [714, 164] width 254 height 42
type input "**********"
drag, startPoint x: 724, startPoint y: 487, endPoint x: 718, endPoint y: 473, distance: 15.2
click at [722, 488] on div "Вибрати все Олександр Мальков" at bounding box center [714, 412] width 254 height 353
click at [703, 300] on label "[PERSON_NAME]" at bounding box center [672, 293] width 100 height 17
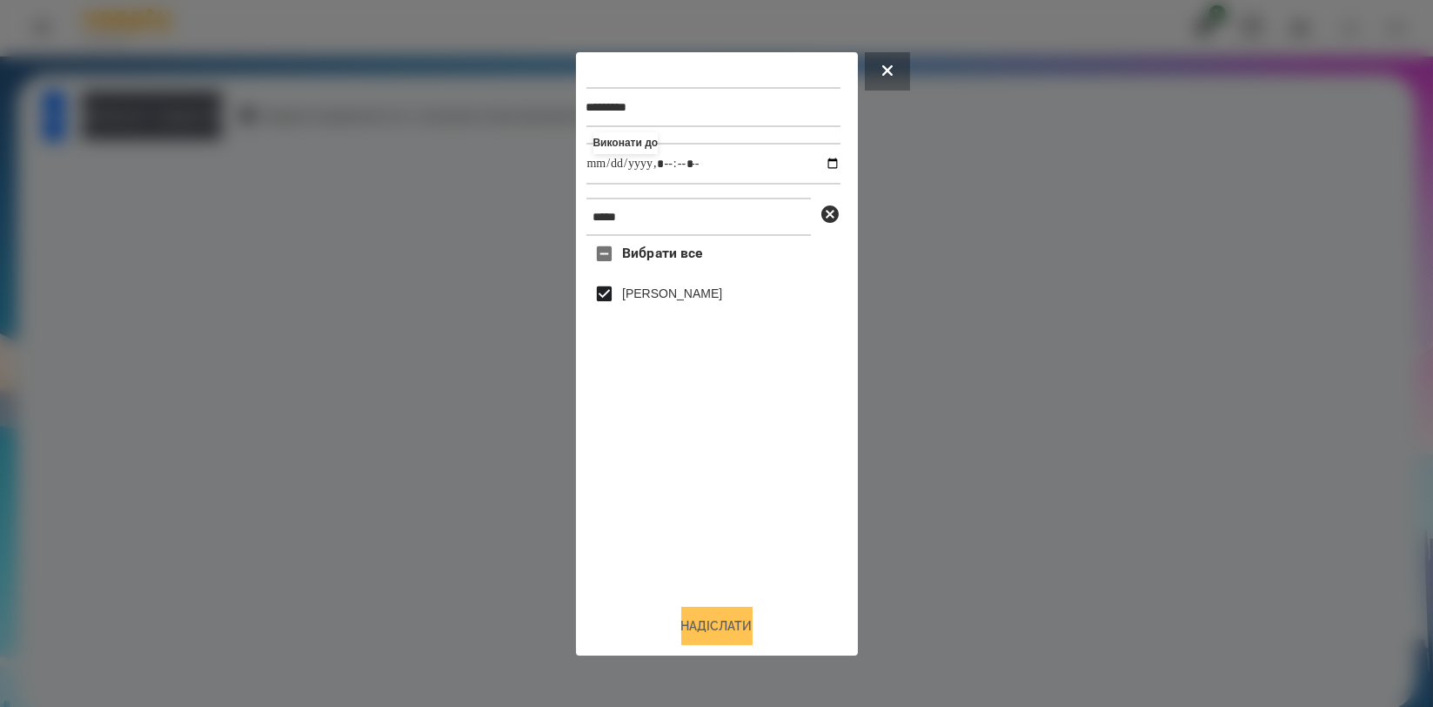
click at [733, 643] on button "Надіслати" at bounding box center [716, 626] width 71 height 38
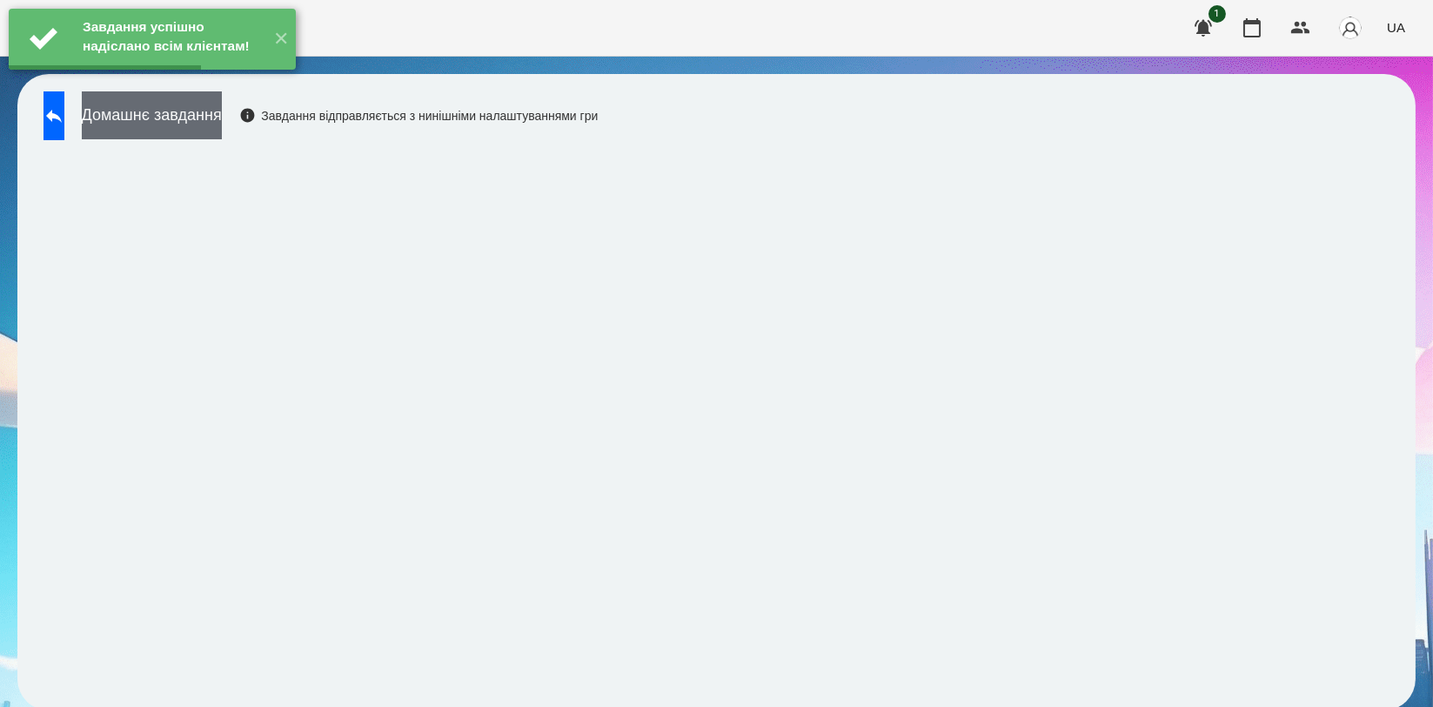
click at [222, 124] on button "Домашнє завдання" at bounding box center [152, 115] width 140 height 48
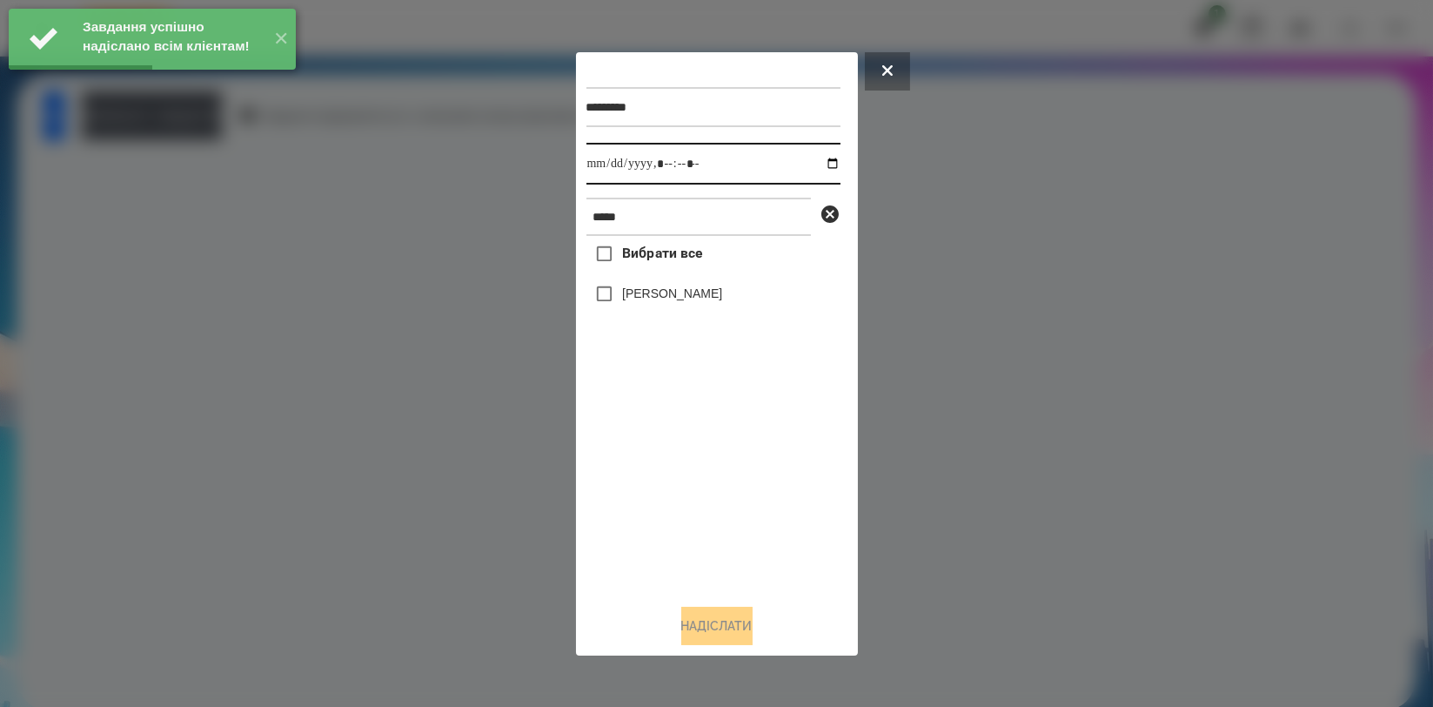
click at [822, 163] on input "datetime-local" at bounding box center [714, 164] width 254 height 42
type input "**********"
drag, startPoint x: 722, startPoint y: 488, endPoint x: 715, endPoint y: 344, distance: 144.6
click at [721, 491] on div "Вибрати все Олександр Мальков" at bounding box center [714, 412] width 254 height 353
click at [708, 294] on label "[PERSON_NAME]" at bounding box center [672, 293] width 100 height 17
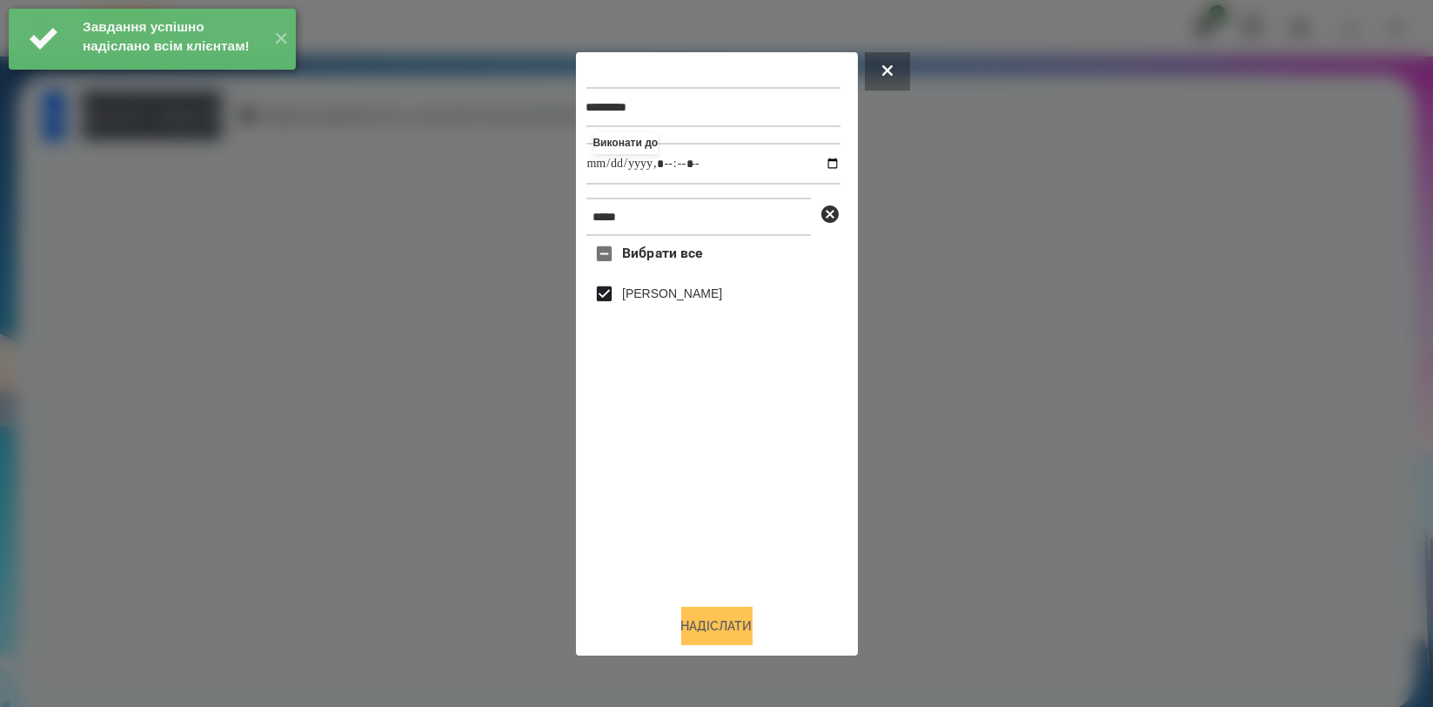
click at [727, 626] on button "Надіслати" at bounding box center [716, 626] width 71 height 38
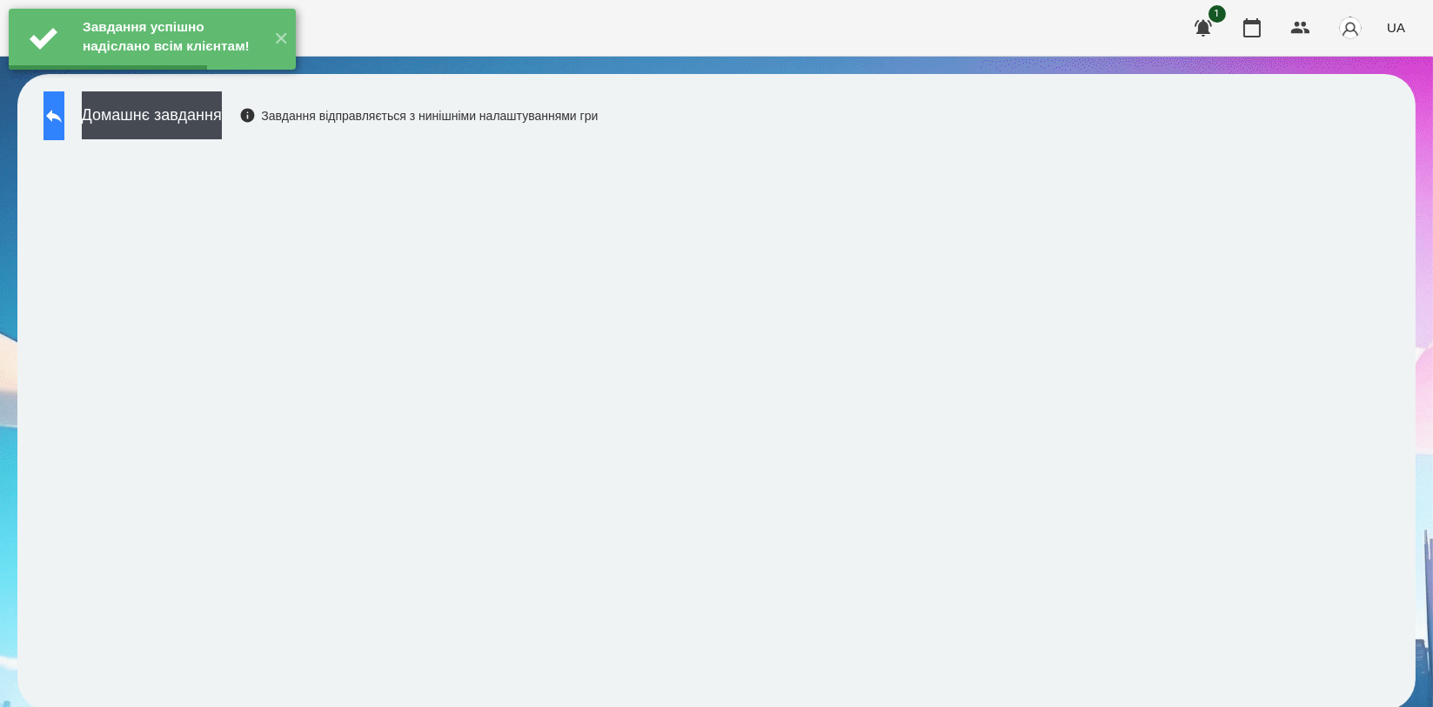
click at [64, 124] on icon at bounding box center [54, 115] width 21 height 21
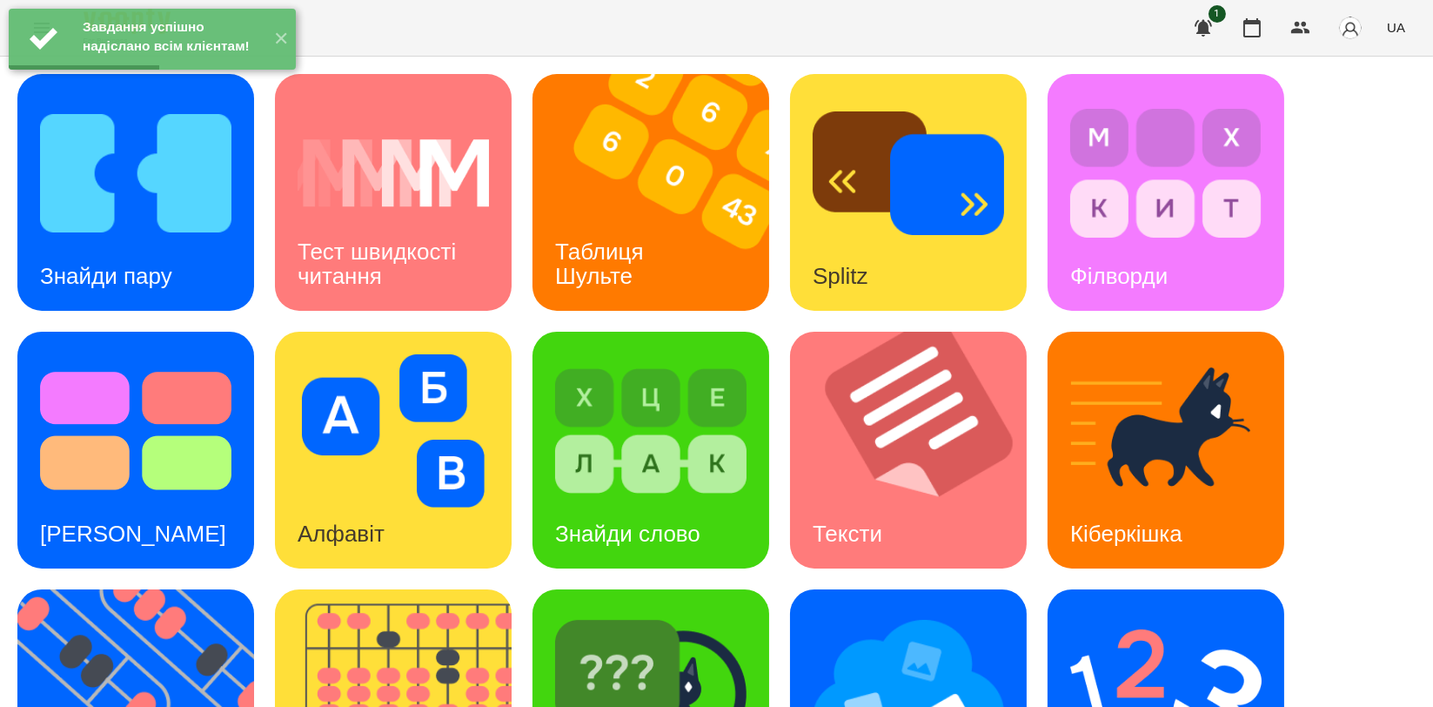
scroll to position [386, 0]
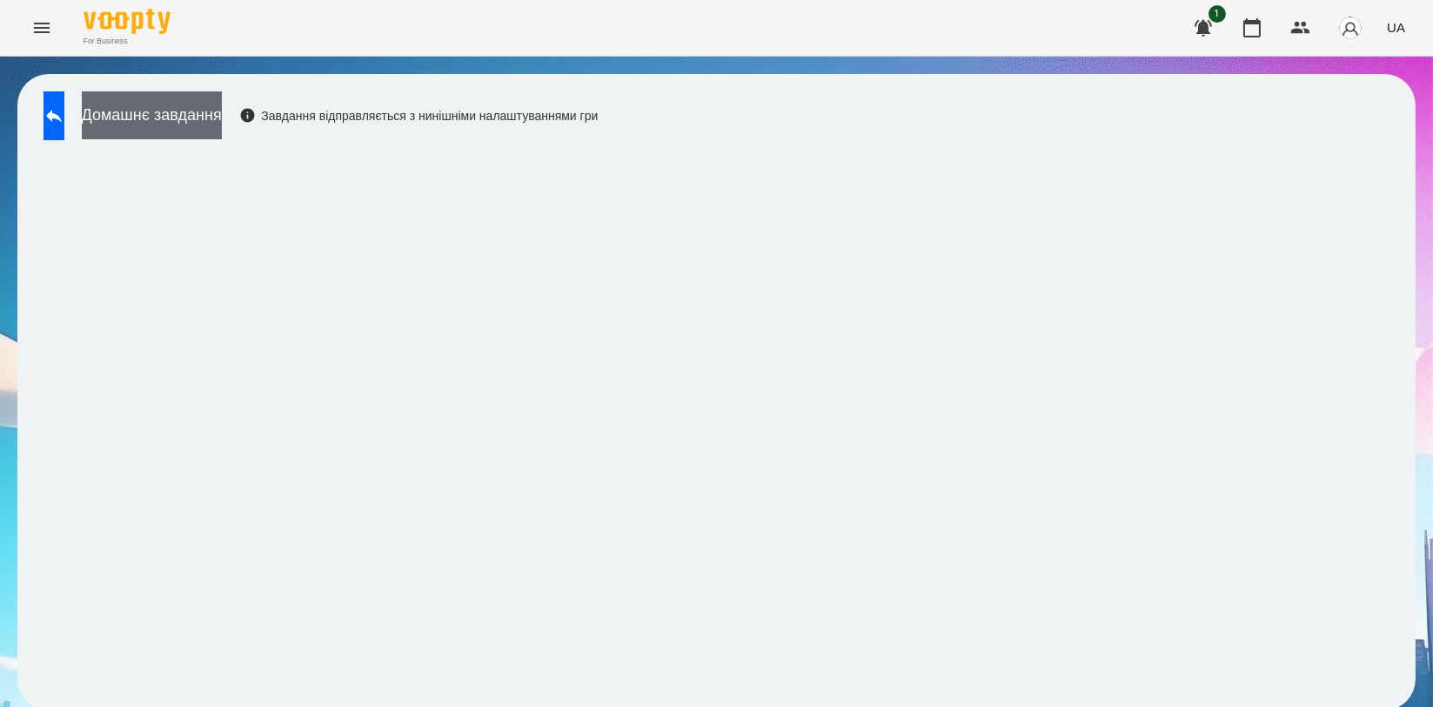
click at [178, 112] on button "Домашнє завдання" at bounding box center [152, 115] width 140 height 48
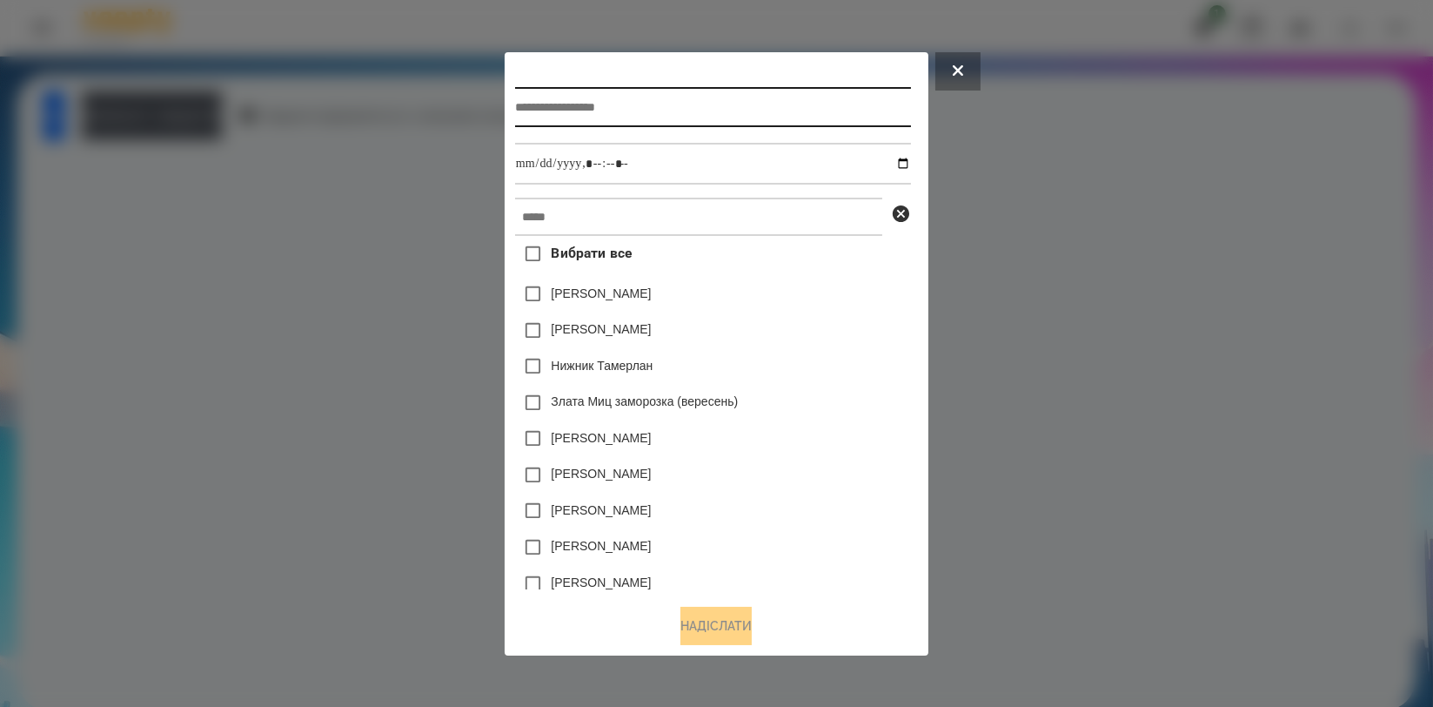
click at [680, 107] on input "text" at bounding box center [713, 107] width 396 height 40
type input "*******"
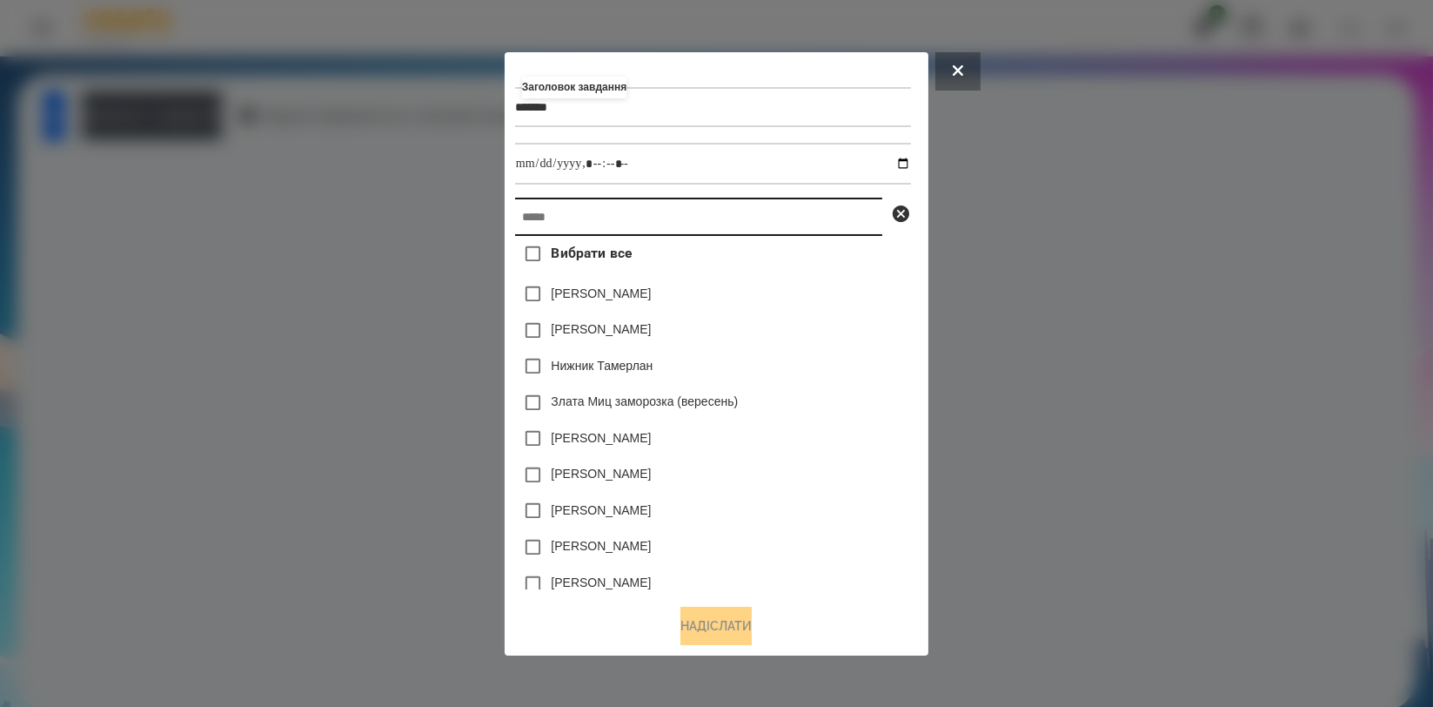
click at [616, 200] on input "text" at bounding box center [698, 217] width 367 height 38
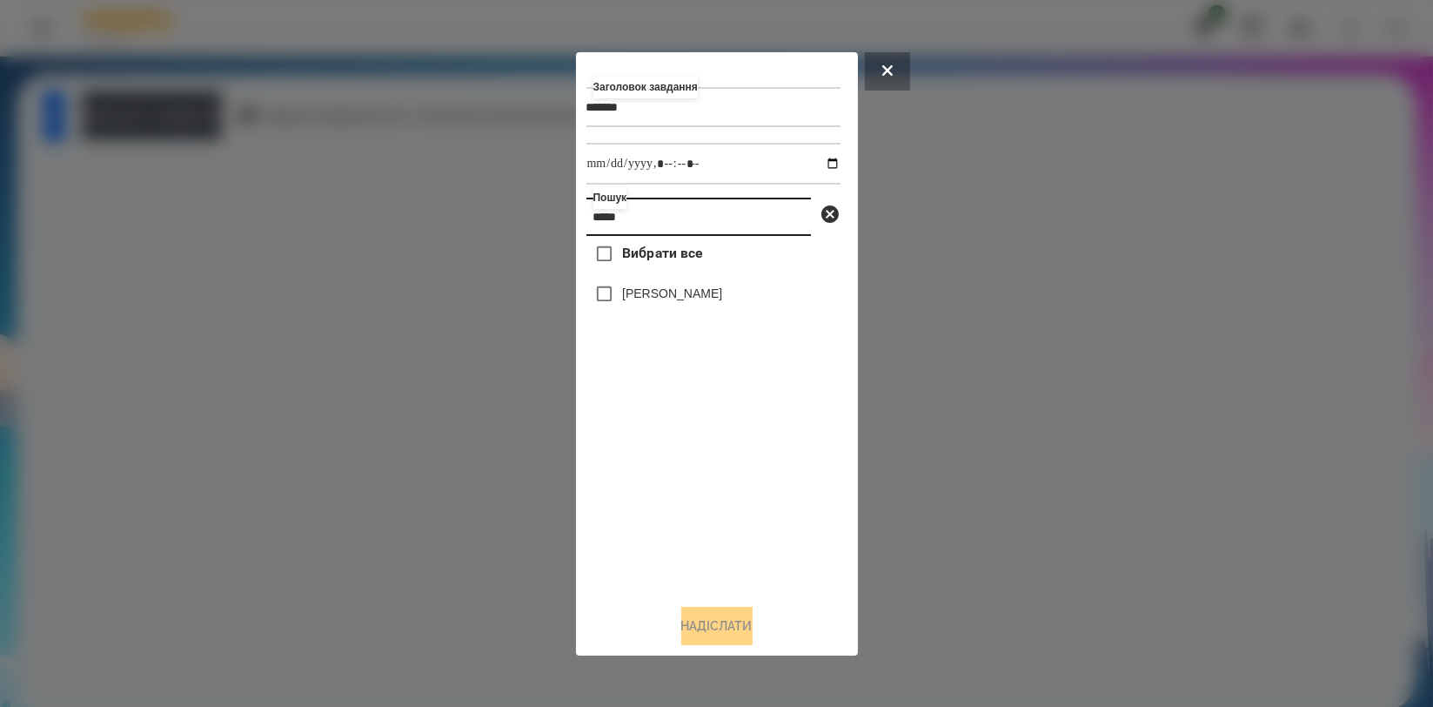
type input "*****"
click at [636, 287] on label "[PERSON_NAME]" at bounding box center [672, 293] width 100 height 17
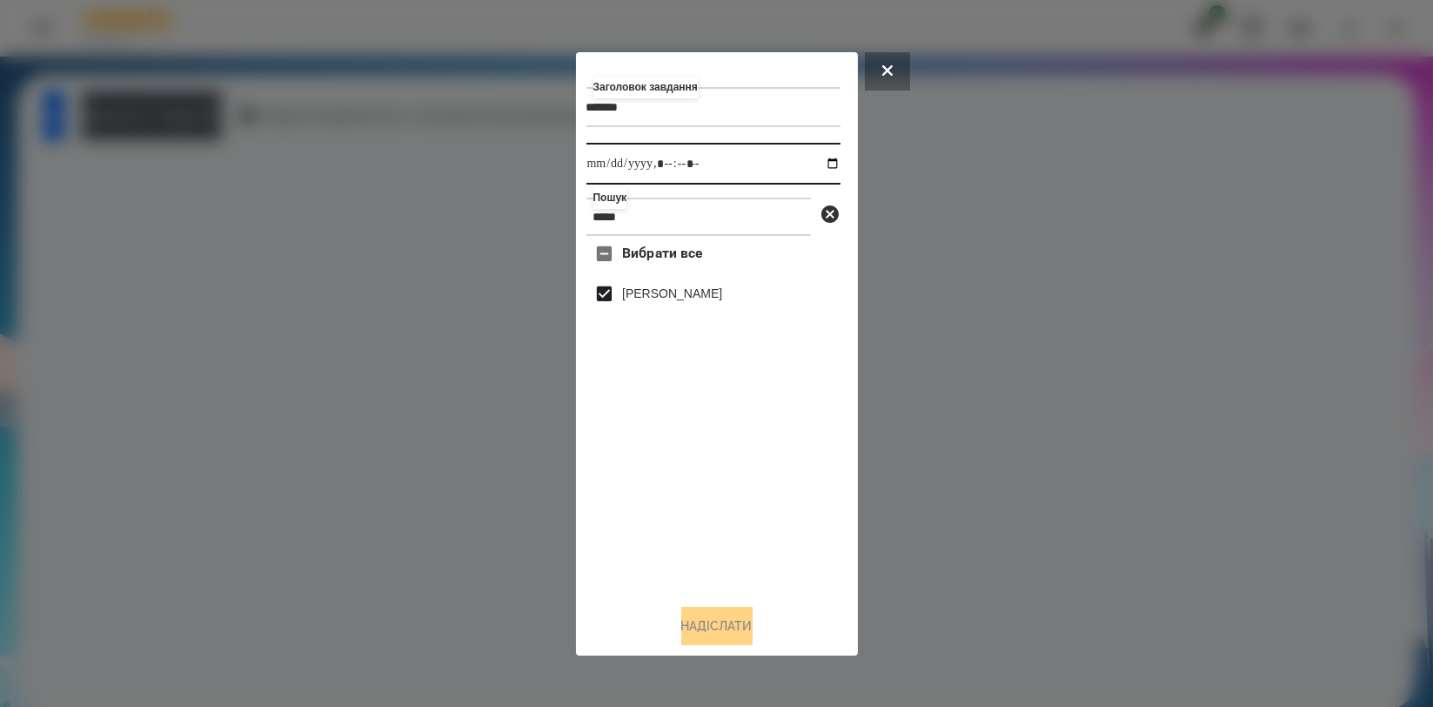
click at [821, 165] on input "datetime-local" at bounding box center [714, 164] width 254 height 42
click at [738, 364] on div "Вибрати все Олександр Мальков" at bounding box center [714, 412] width 254 height 353
click at [822, 172] on input "datetime-local" at bounding box center [714, 164] width 254 height 42
click at [822, 165] on input "datetime-local" at bounding box center [714, 164] width 254 height 42
type input "**********"
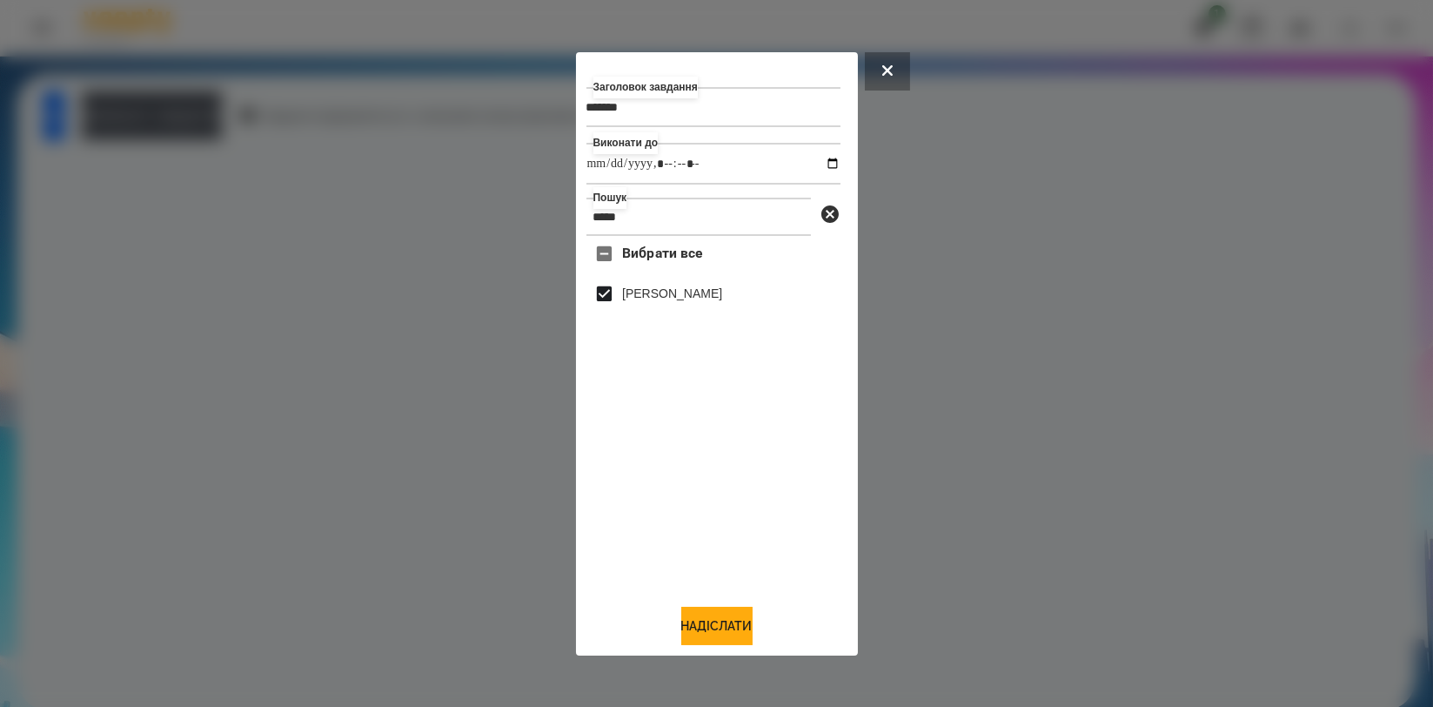
drag, startPoint x: 771, startPoint y: 532, endPoint x: 748, endPoint y: 574, distance: 48.3
click at [771, 532] on div "Вибрати все Олександр Мальков" at bounding box center [714, 412] width 254 height 353
click at [719, 639] on button "Надіслати" at bounding box center [716, 626] width 71 height 38
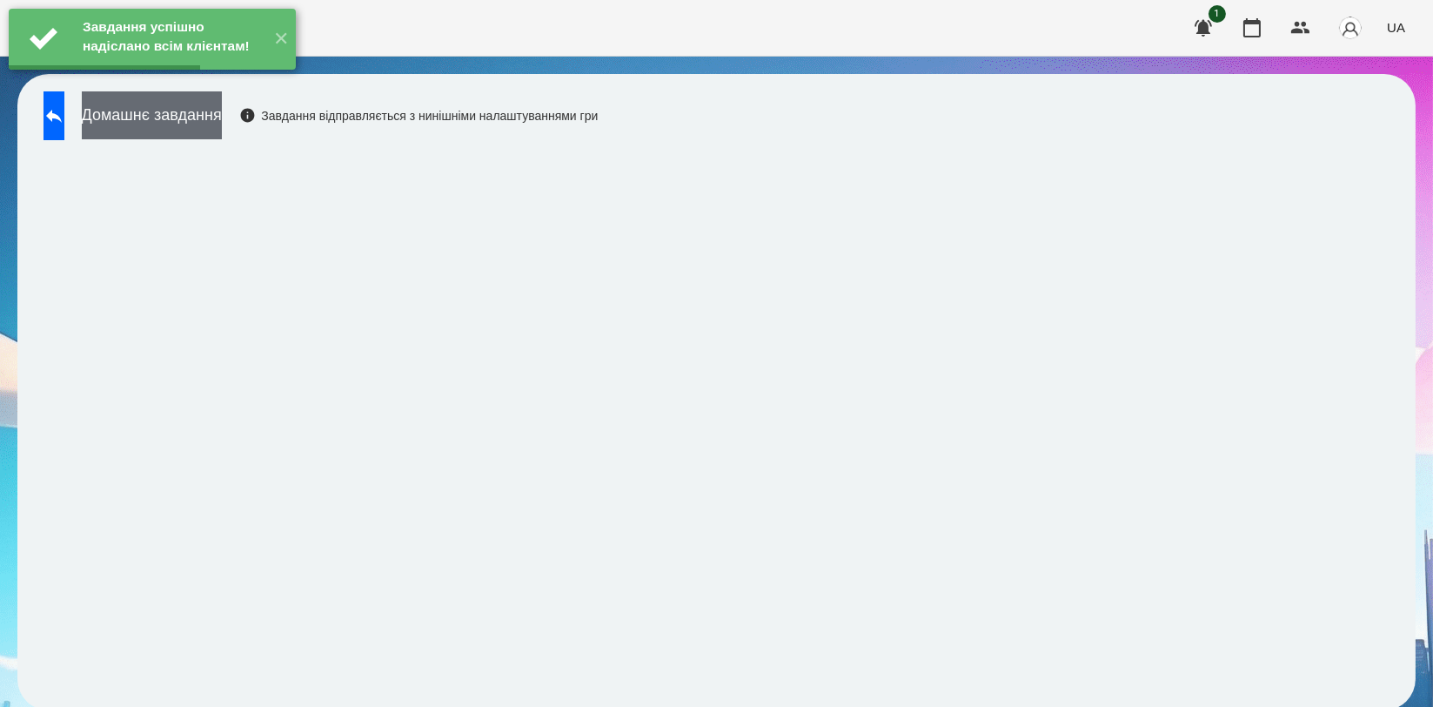
click at [151, 108] on button "Домашнє завдання" at bounding box center [152, 115] width 140 height 48
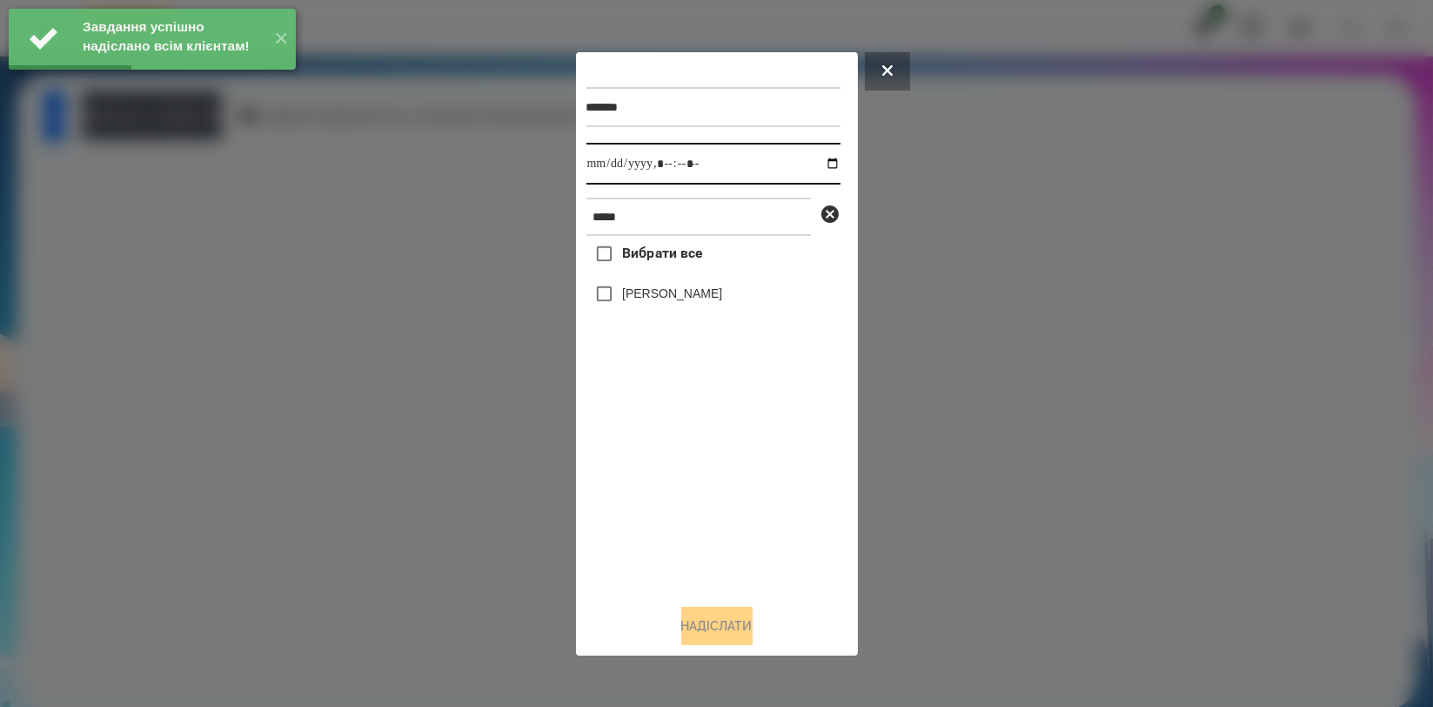
click at [816, 158] on input "datetime-local" at bounding box center [714, 164] width 254 height 42
type input "**********"
drag, startPoint x: 694, startPoint y: 496, endPoint x: 690, endPoint y: 478, distance: 18.8
click at [694, 496] on div "Вибрати все Олександр Мальков" at bounding box center [714, 412] width 254 height 353
click at [722, 299] on label "[PERSON_NAME]" at bounding box center [672, 293] width 100 height 17
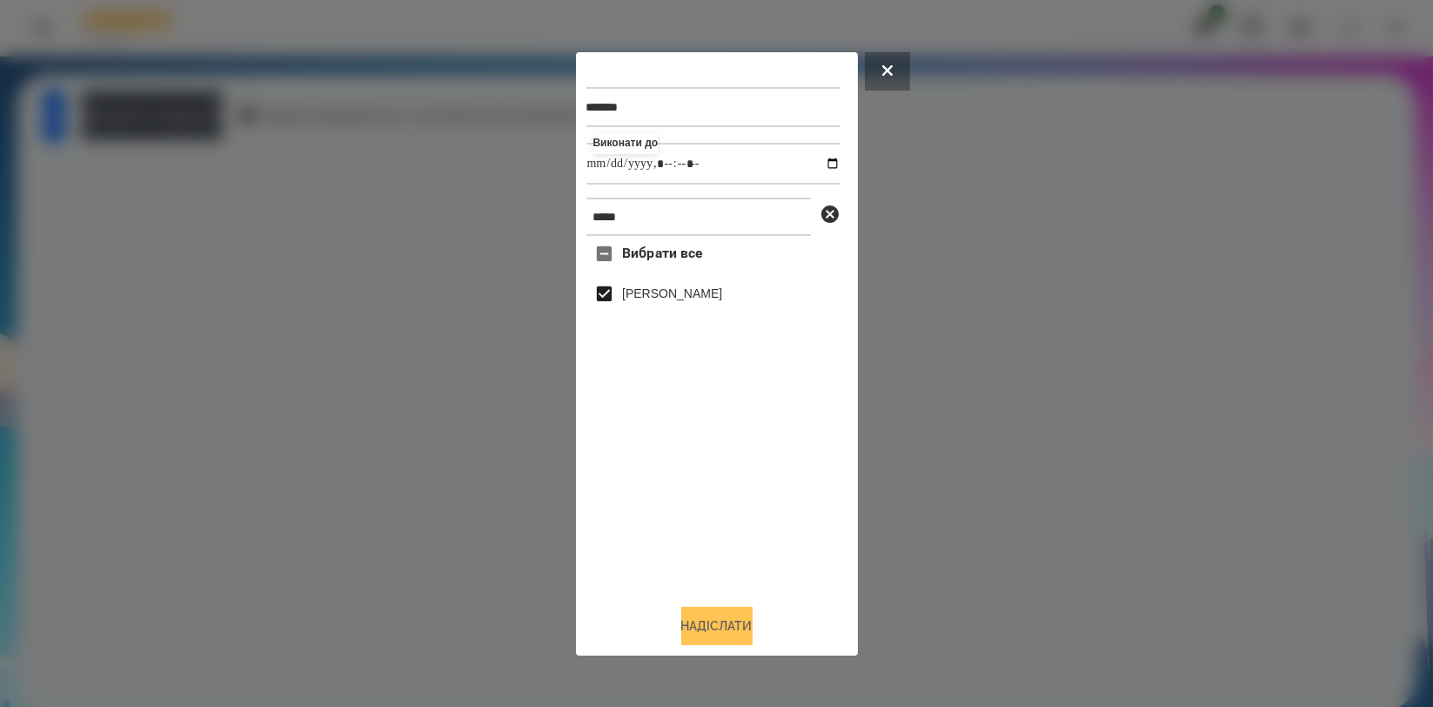
click at [729, 624] on button "Надіслати" at bounding box center [716, 626] width 71 height 38
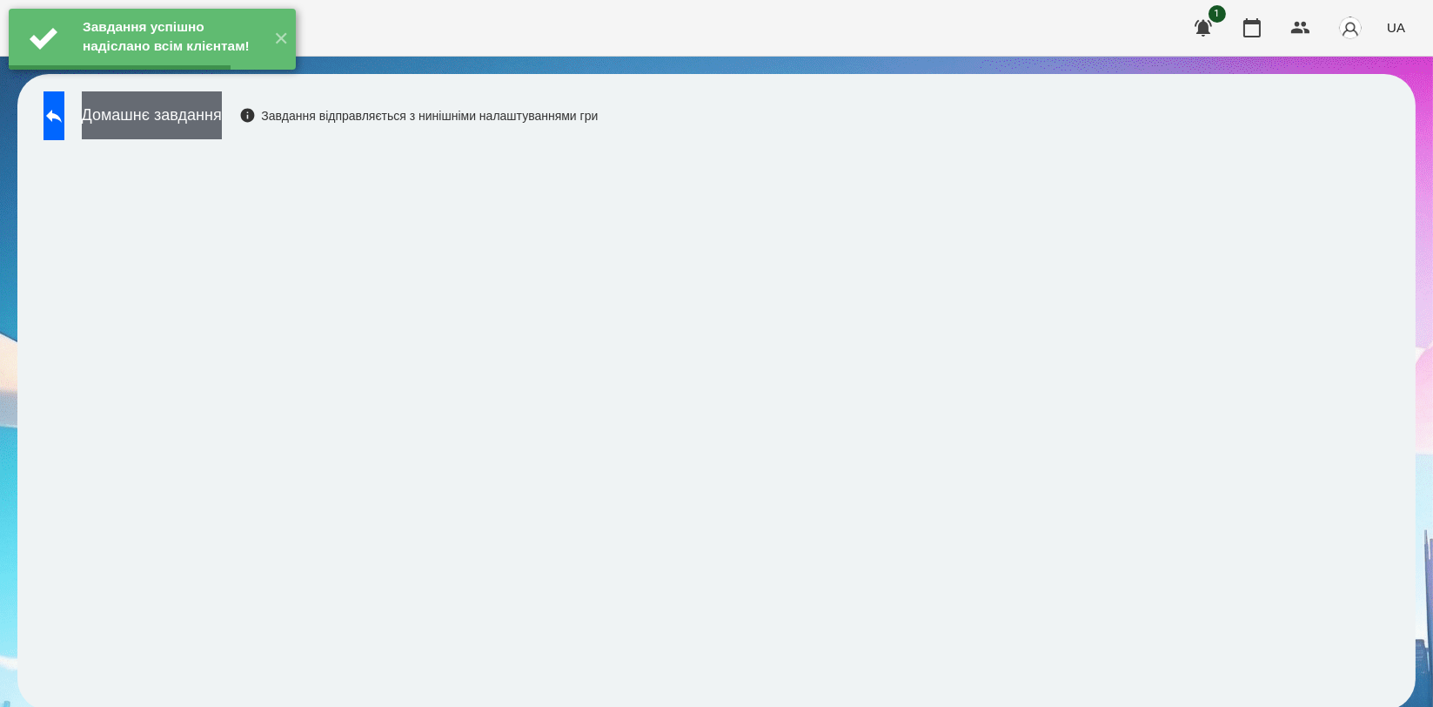
click at [222, 127] on button "Домашнє завдання" at bounding box center [152, 115] width 140 height 48
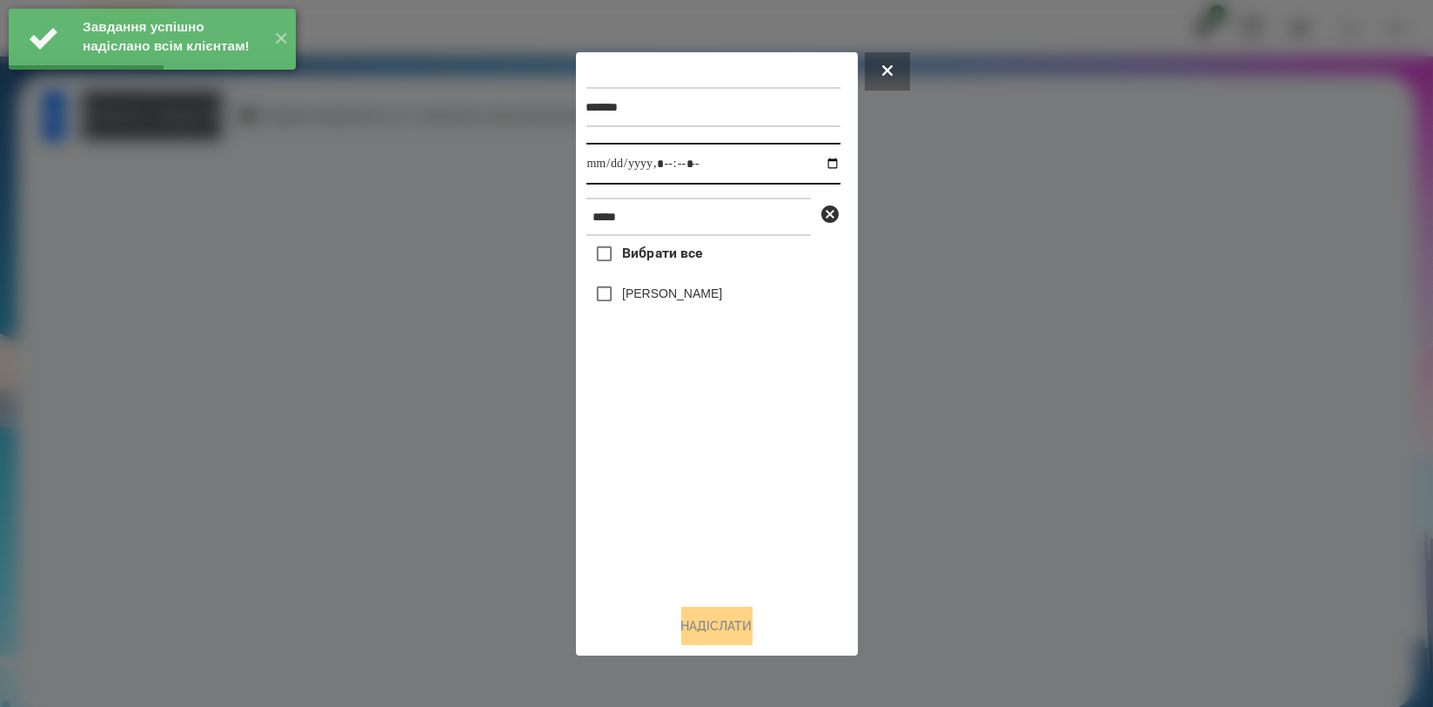
click at [813, 158] on input "datetime-local" at bounding box center [714, 164] width 254 height 42
type input "**********"
click at [683, 487] on div "Вибрати все Олександр Мальков" at bounding box center [714, 412] width 254 height 353
click at [703, 298] on label "[PERSON_NAME]" at bounding box center [672, 293] width 100 height 17
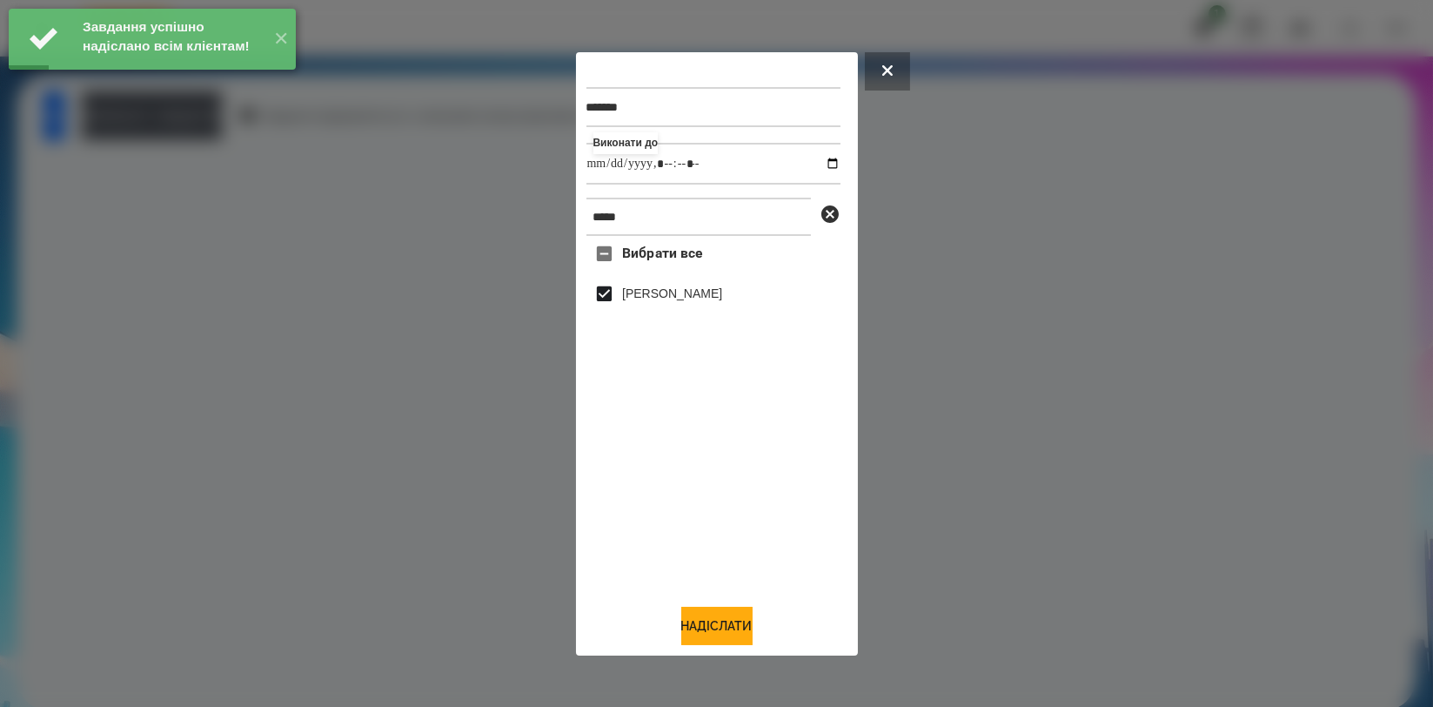
drag, startPoint x: 724, startPoint y: 628, endPoint x: 544, endPoint y: 433, distance: 265.4
click at [723, 629] on button "Надіслати" at bounding box center [716, 626] width 71 height 38
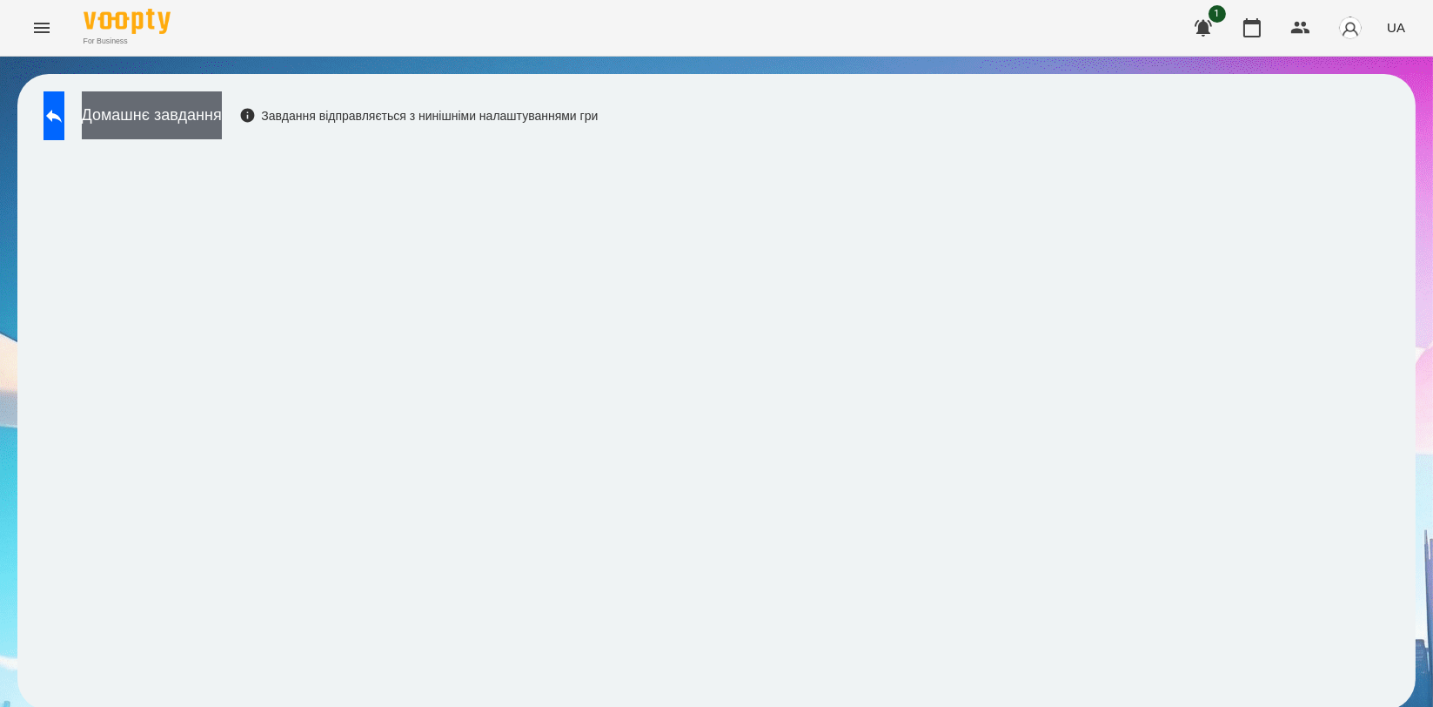
click at [222, 120] on button "Домашнє завдання" at bounding box center [152, 115] width 140 height 48
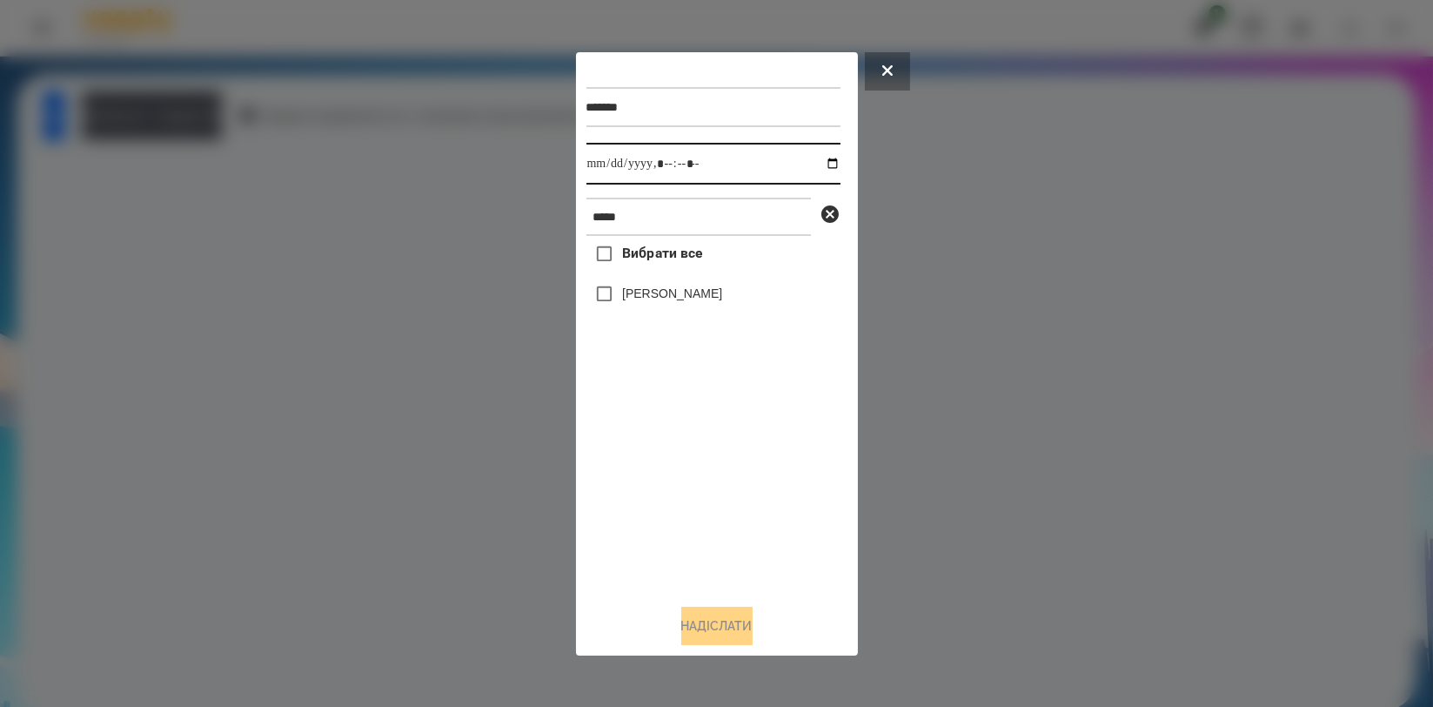
click at [820, 168] on input "datetime-local" at bounding box center [714, 164] width 254 height 42
type input "**********"
drag, startPoint x: 728, startPoint y: 459, endPoint x: 725, endPoint y: 440, distance: 18.5
click at [727, 461] on div "Вибрати все Олександр Мальков" at bounding box center [714, 412] width 254 height 353
click at [722, 292] on label "[PERSON_NAME]" at bounding box center [672, 293] width 100 height 17
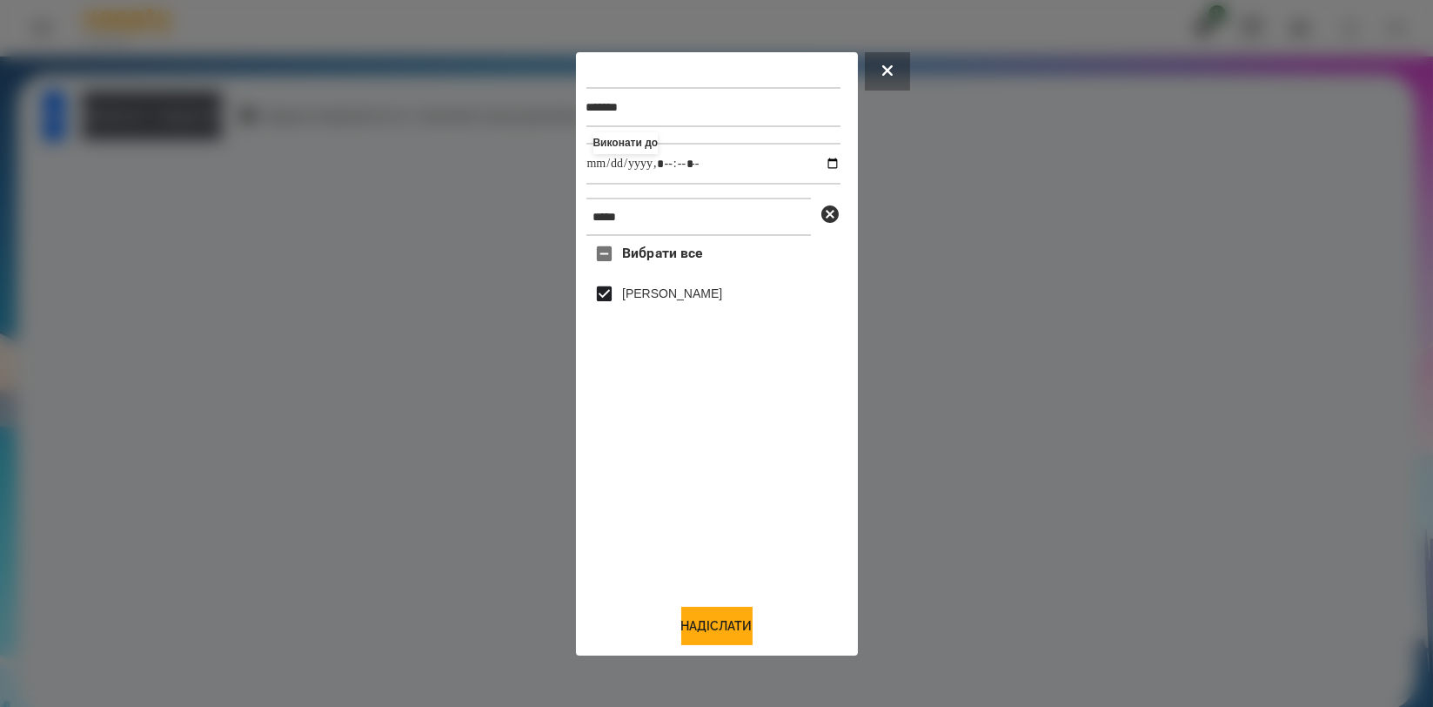
drag, startPoint x: 748, startPoint y: 628, endPoint x: 771, endPoint y: 603, distance: 33.9
click at [748, 628] on button "Надіслати" at bounding box center [716, 626] width 71 height 38
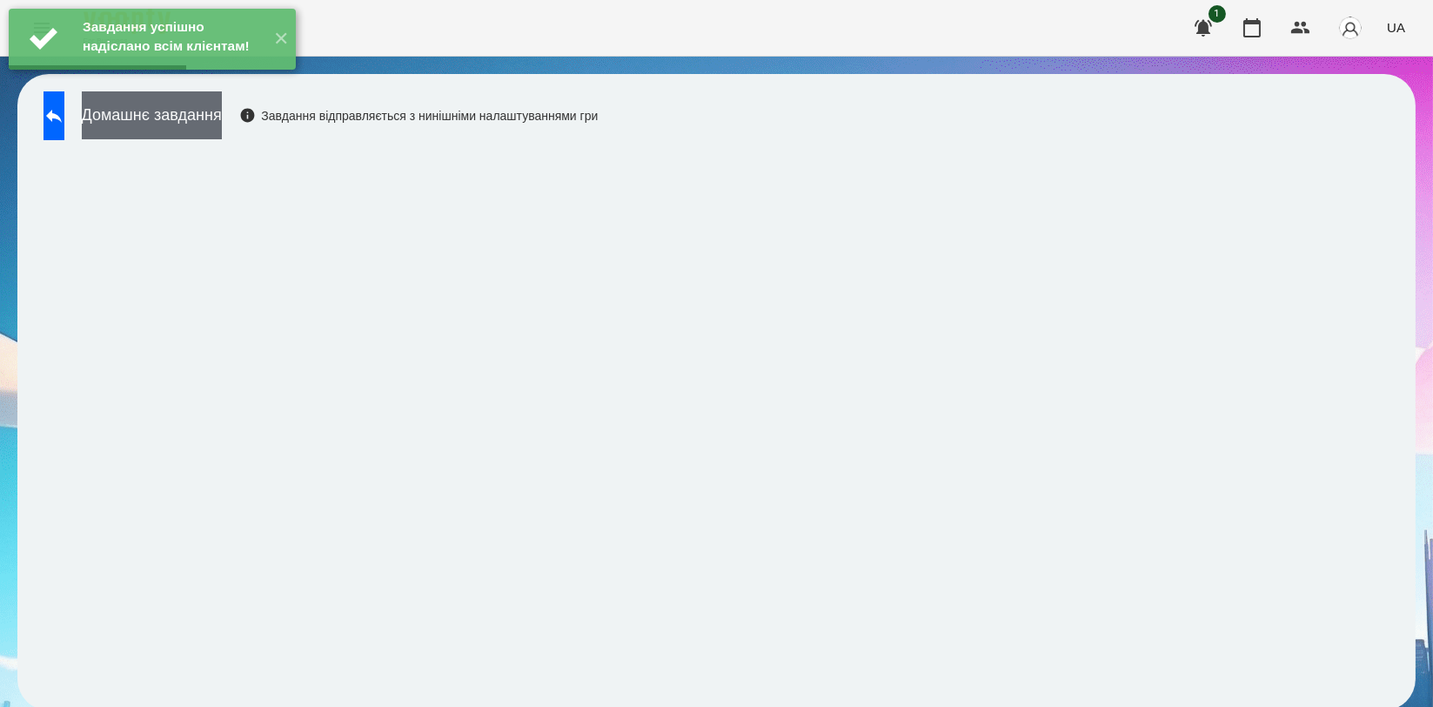
click at [222, 128] on button "Домашнє завдання" at bounding box center [152, 115] width 140 height 48
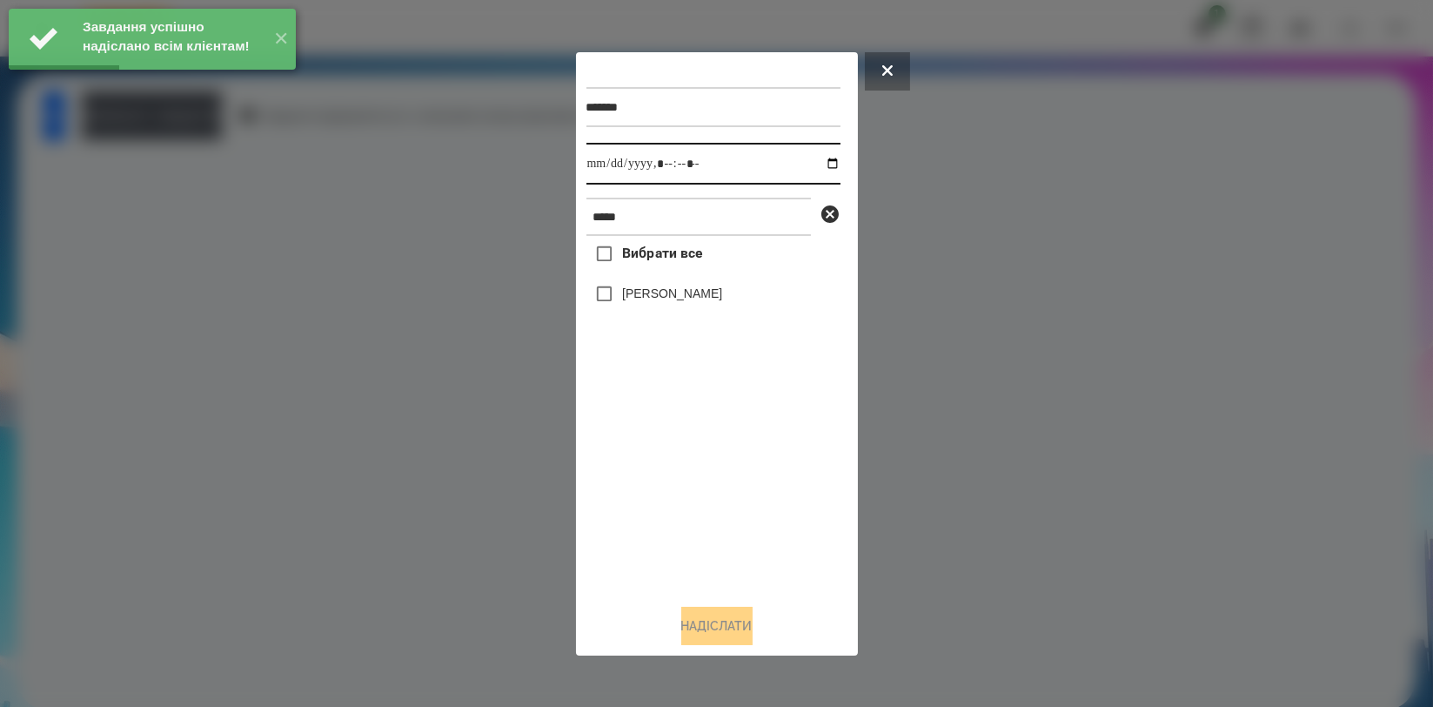
click at [824, 165] on input "datetime-local" at bounding box center [714, 164] width 254 height 42
type input "**********"
click at [720, 491] on div "Вибрати все Олександр Мальков" at bounding box center [714, 412] width 254 height 353
click at [700, 292] on label "[PERSON_NAME]" at bounding box center [672, 293] width 100 height 17
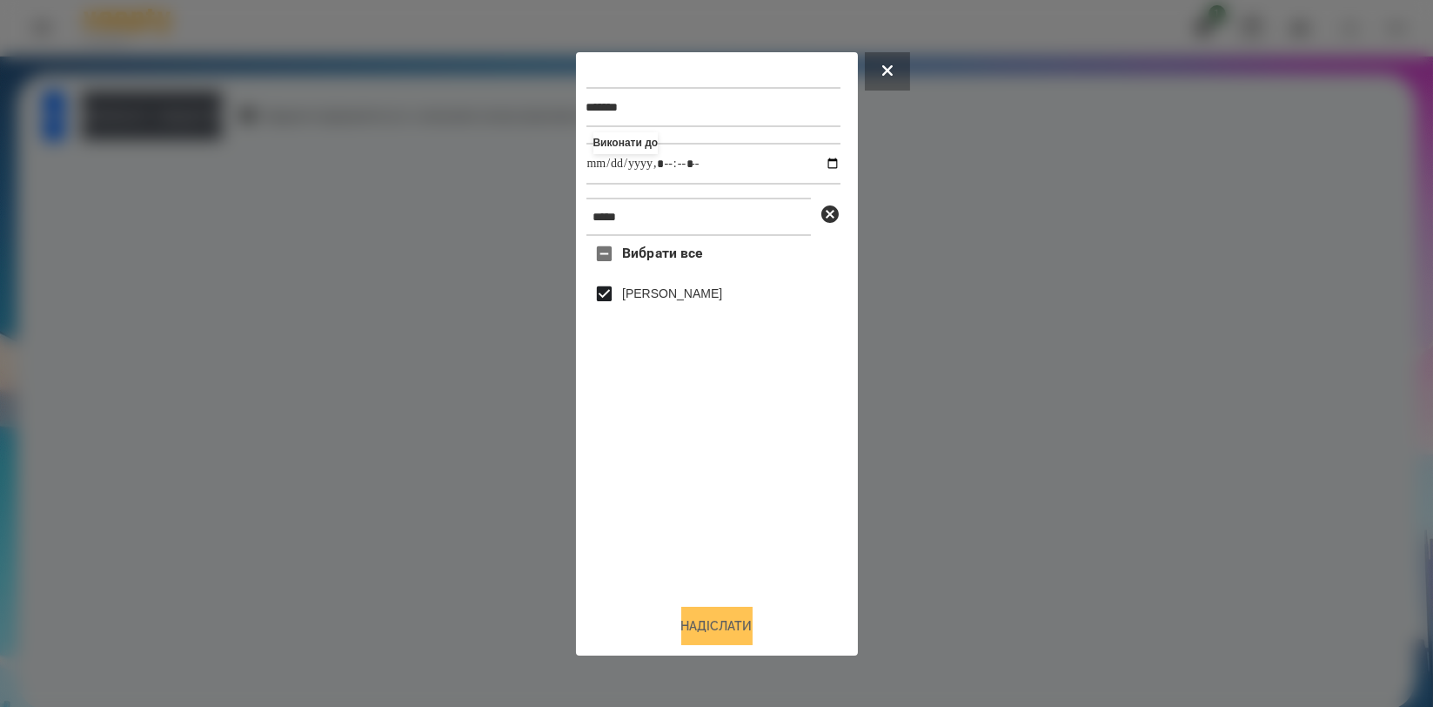
click at [704, 618] on button "Надіслати" at bounding box center [716, 626] width 71 height 38
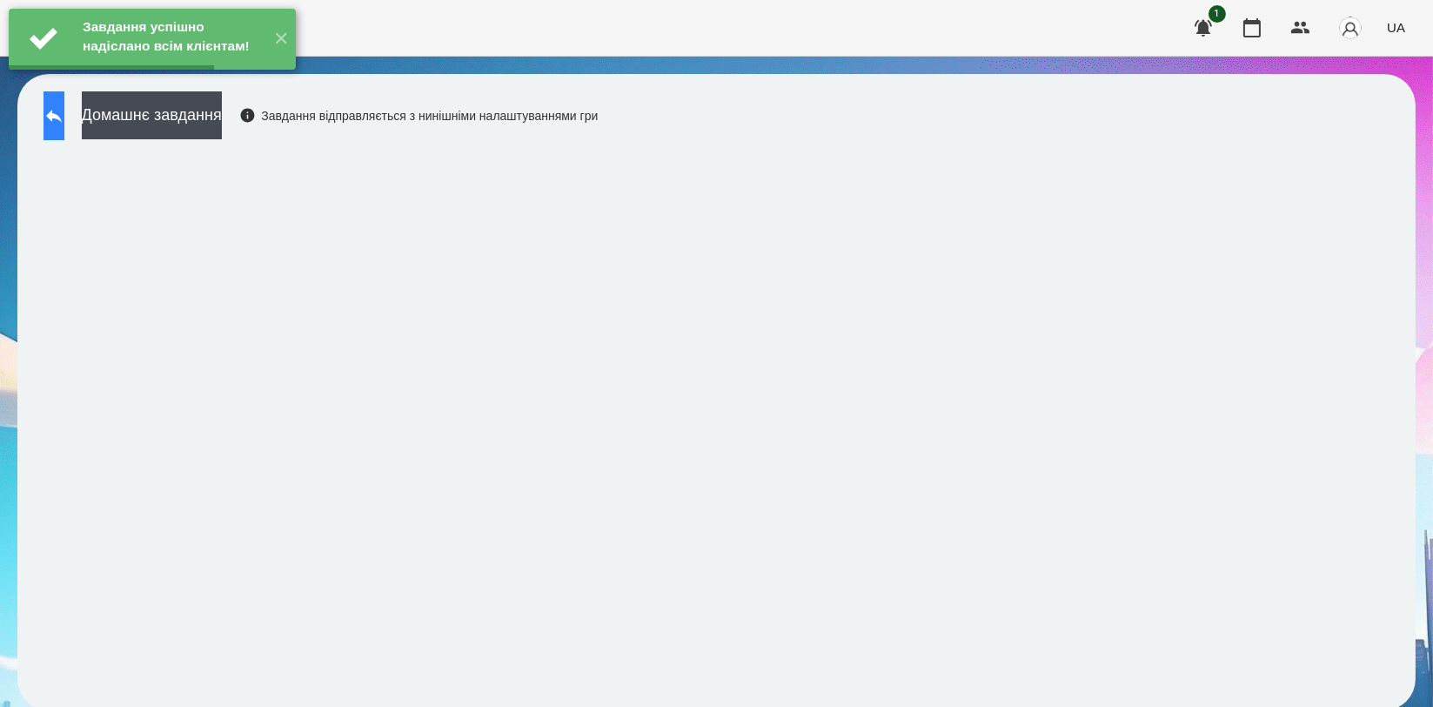
click at [64, 109] on icon at bounding box center [54, 115] width 21 height 21
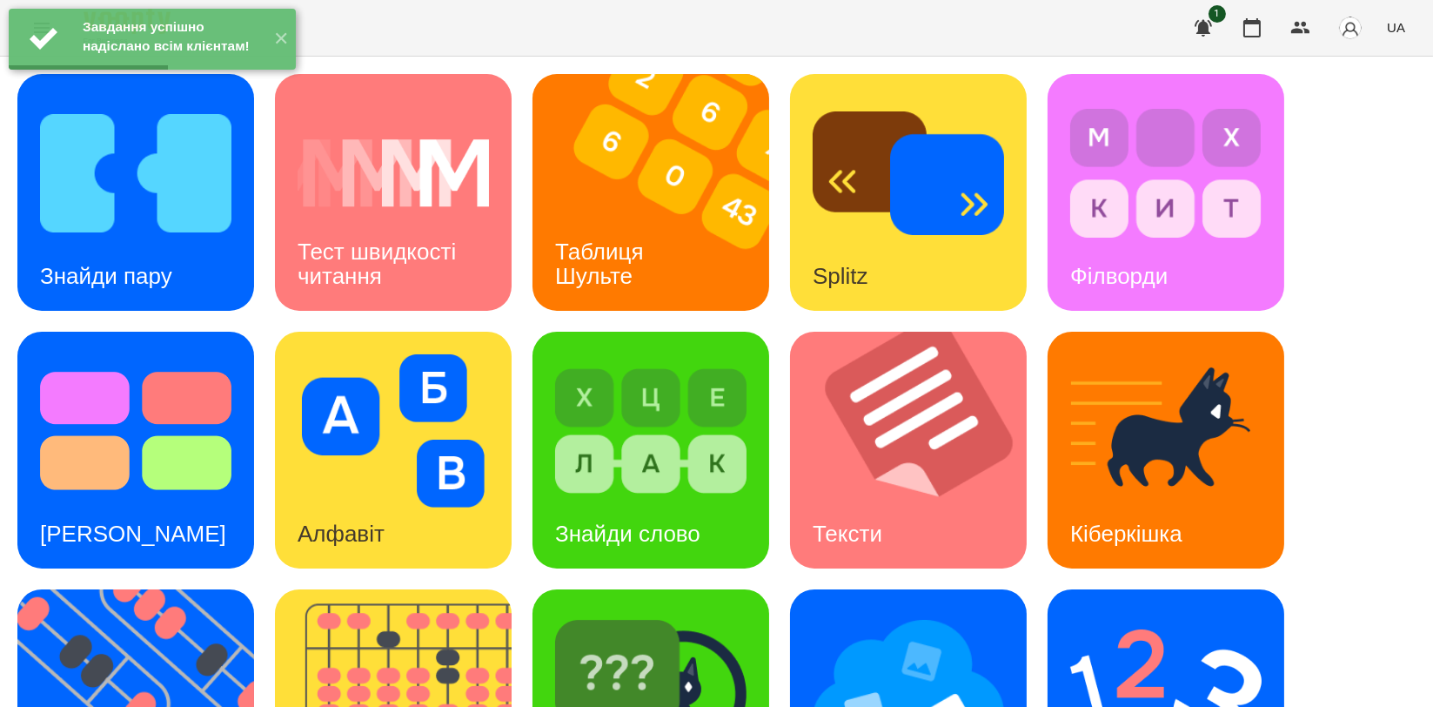
scroll to position [394, 0]
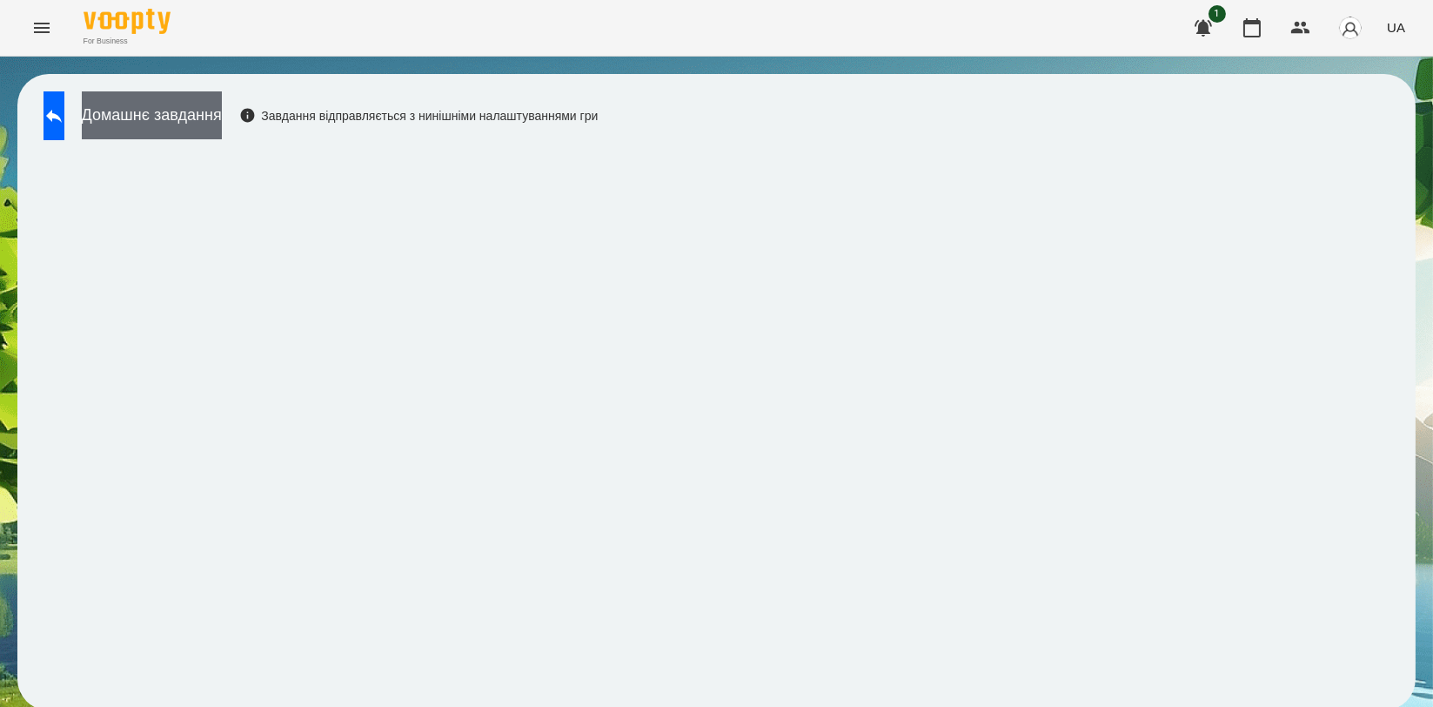
click at [222, 110] on button "Домашнє завдання" at bounding box center [152, 115] width 140 height 48
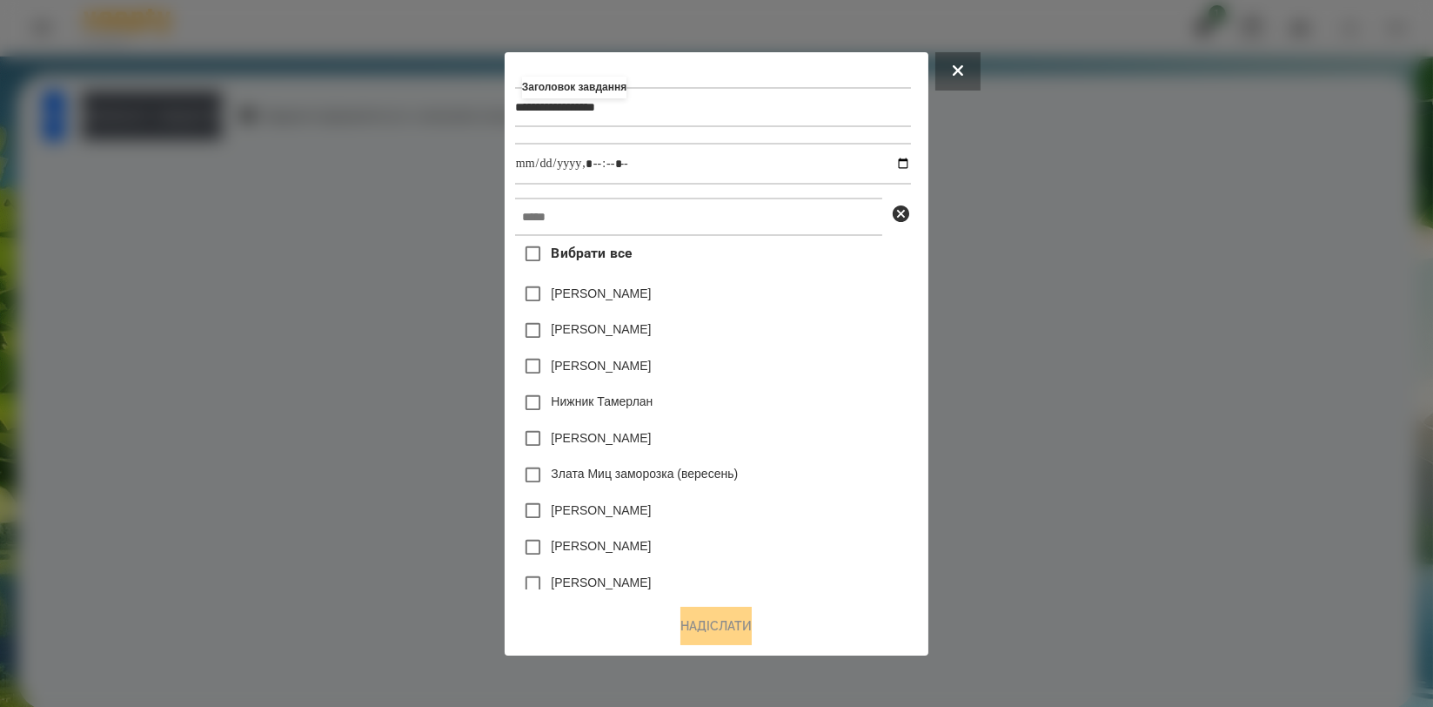
type input "**********"
click at [661, 204] on input "text" at bounding box center [698, 217] width 367 height 38
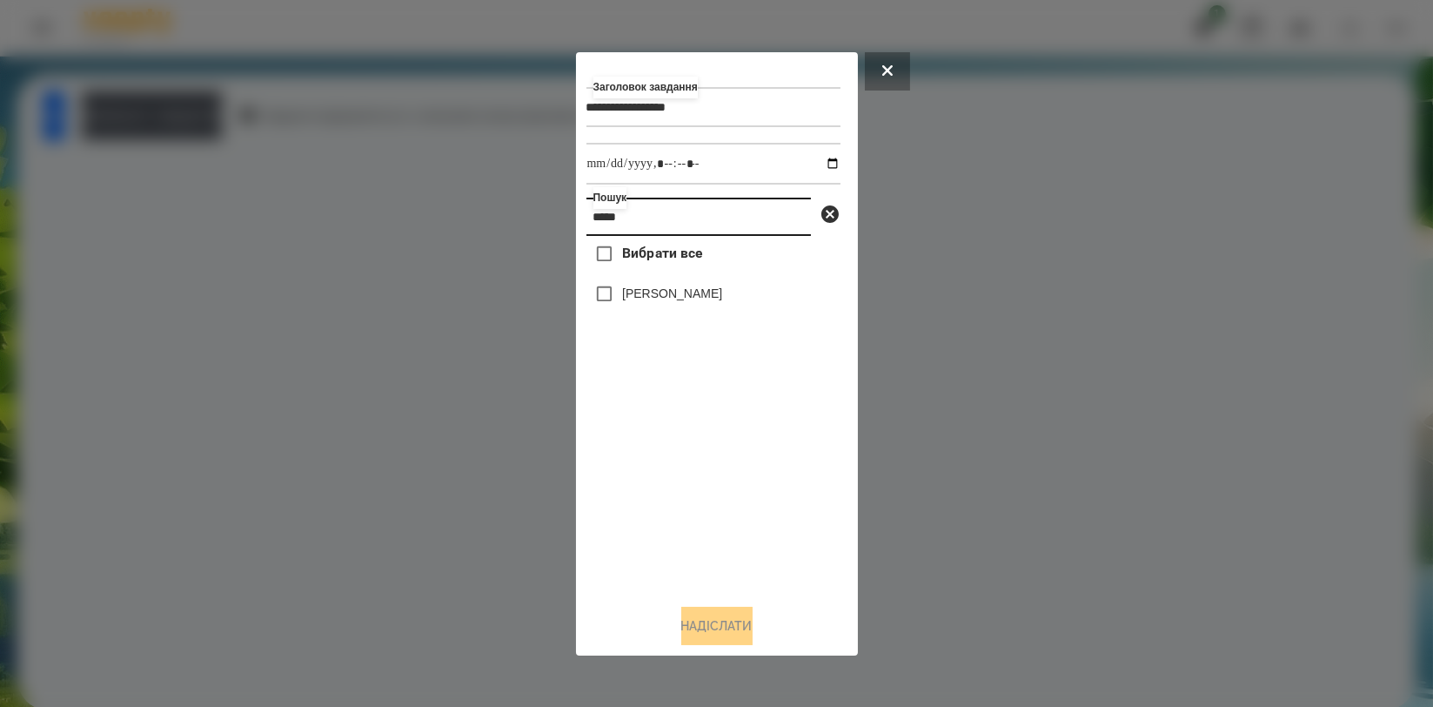
type input "*****"
click at [631, 302] on label "[PERSON_NAME]" at bounding box center [672, 293] width 100 height 17
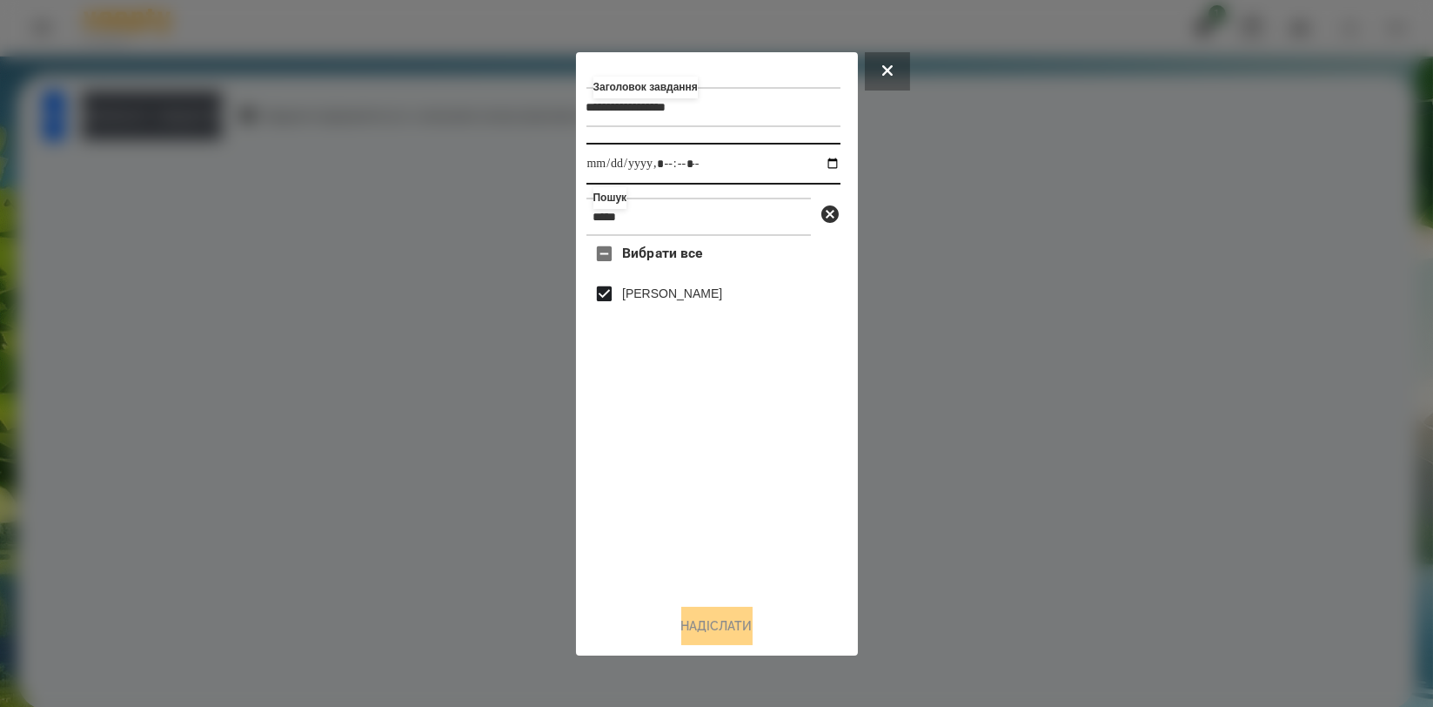
click at [823, 164] on input "datetime-local" at bounding box center [714, 164] width 254 height 42
drag, startPoint x: 768, startPoint y: 404, endPoint x: 775, endPoint y: 388, distance: 16.8
click at [768, 406] on div "Вибрати все Олександр Мальков" at bounding box center [714, 412] width 254 height 353
click at [822, 166] on input "datetime-local" at bounding box center [714, 164] width 254 height 42
type input "**********"
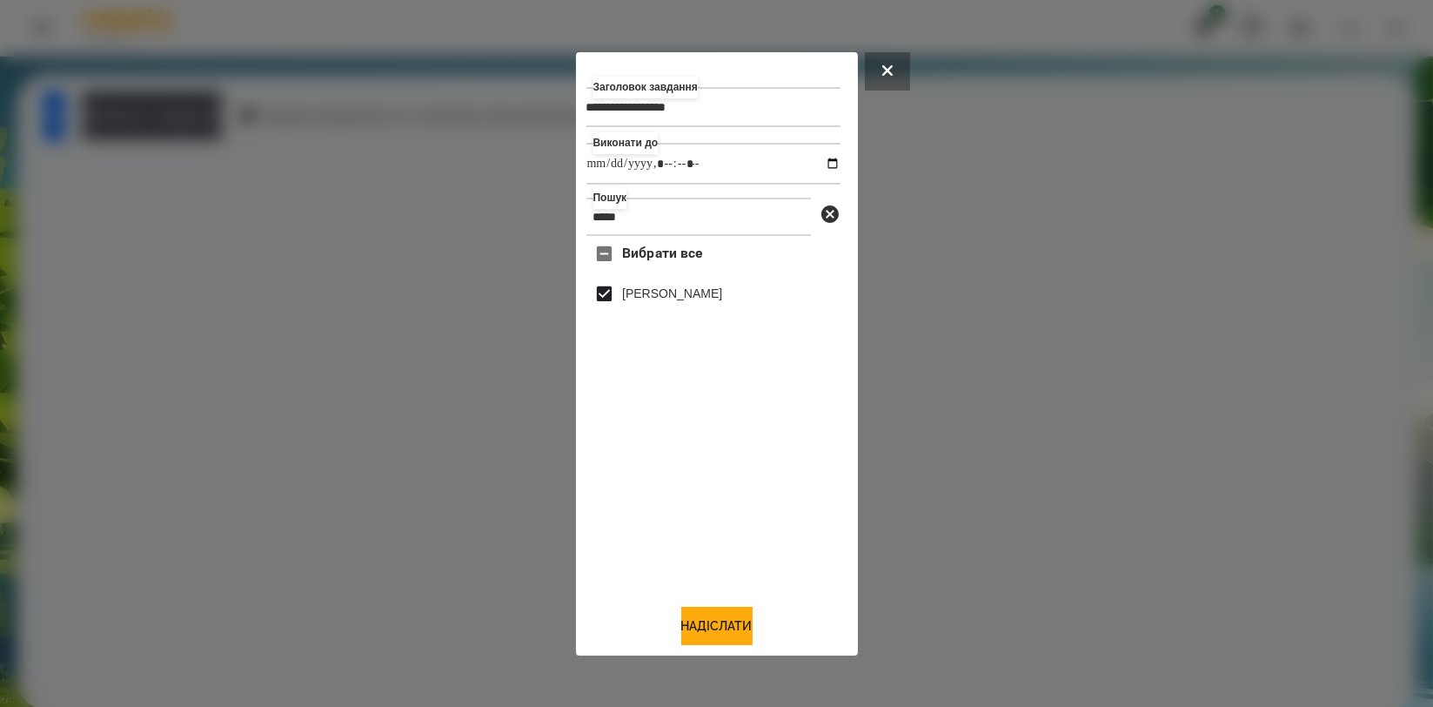
click at [791, 495] on div "Вибрати все Олександр Мальков" at bounding box center [714, 412] width 254 height 353
click at [741, 626] on button "Надіслати" at bounding box center [716, 626] width 71 height 38
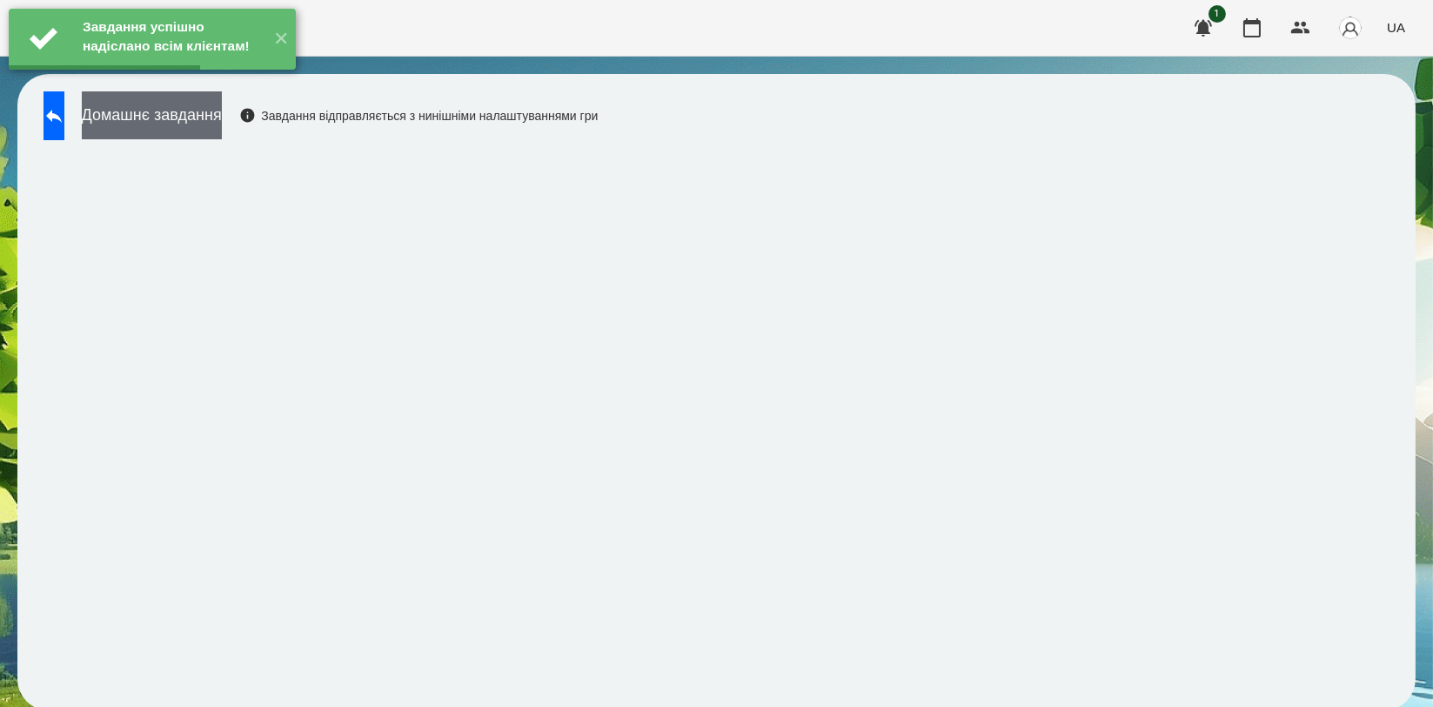
click at [222, 111] on button "Домашнє завдання" at bounding box center [152, 115] width 140 height 48
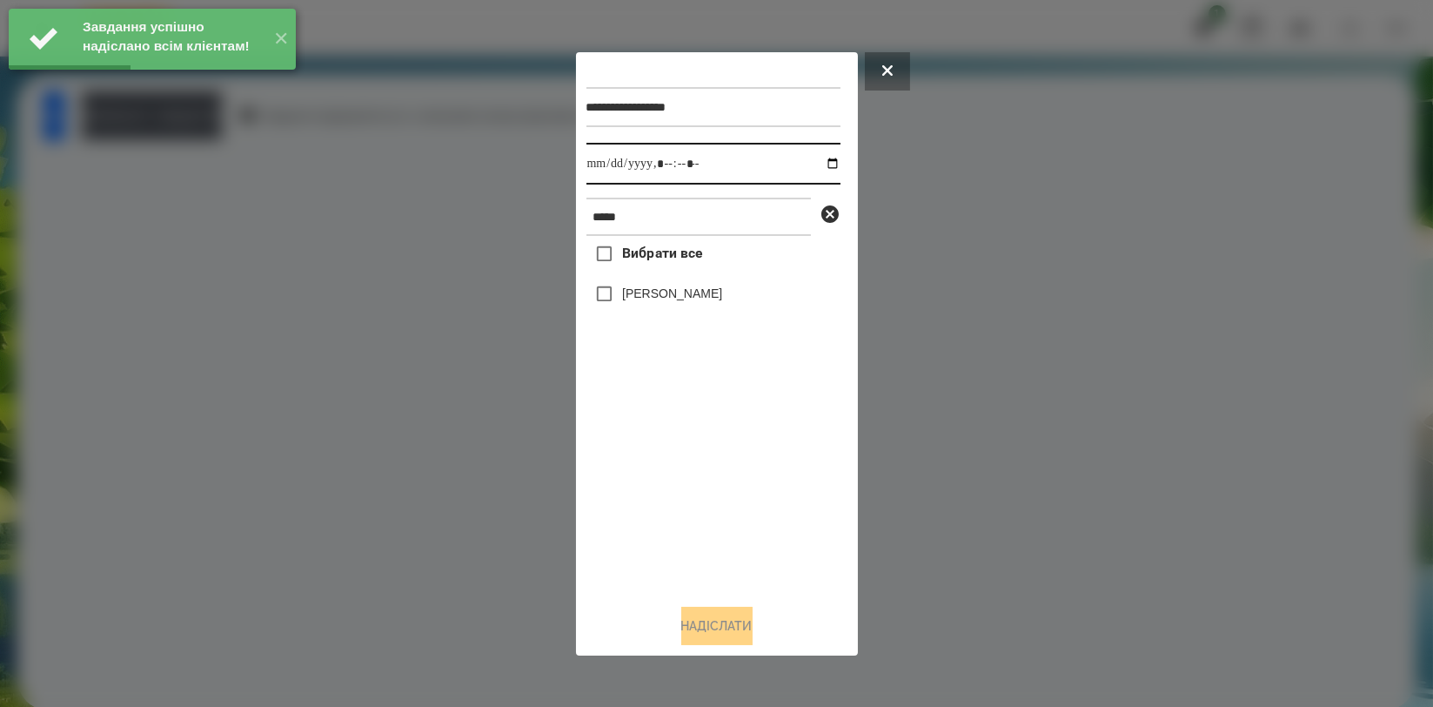
click at [823, 155] on input "datetime-local" at bounding box center [714, 164] width 254 height 42
type input "**********"
click at [687, 478] on div "Вибрати все Олександр Мальков" at bounding box center [714, 412] width 254 height 353
click at [722, 296] on label "[PERSON_NAME]" at bounding box center [672, 293] width 100 height 17
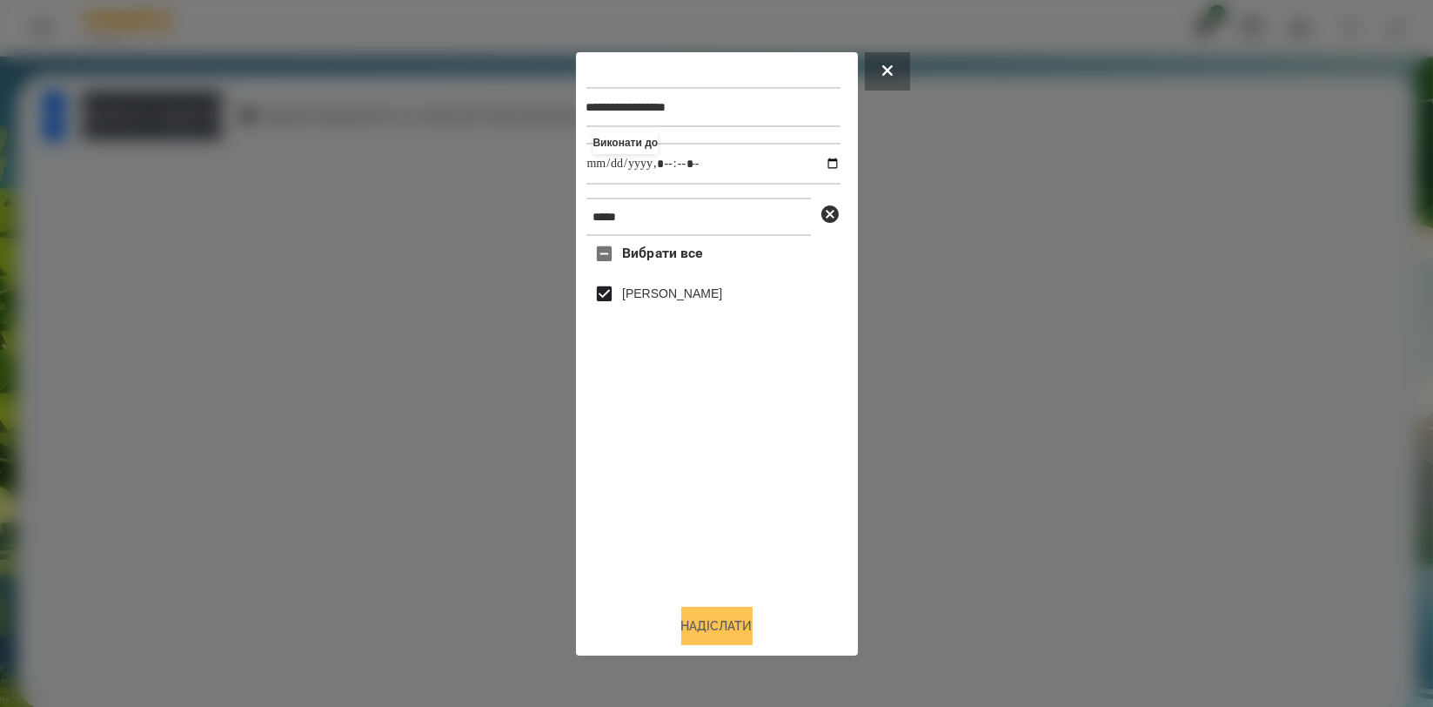
click at [744, 625] on button "Надіслати" at bounding box center [716, 626] width 71 height 38
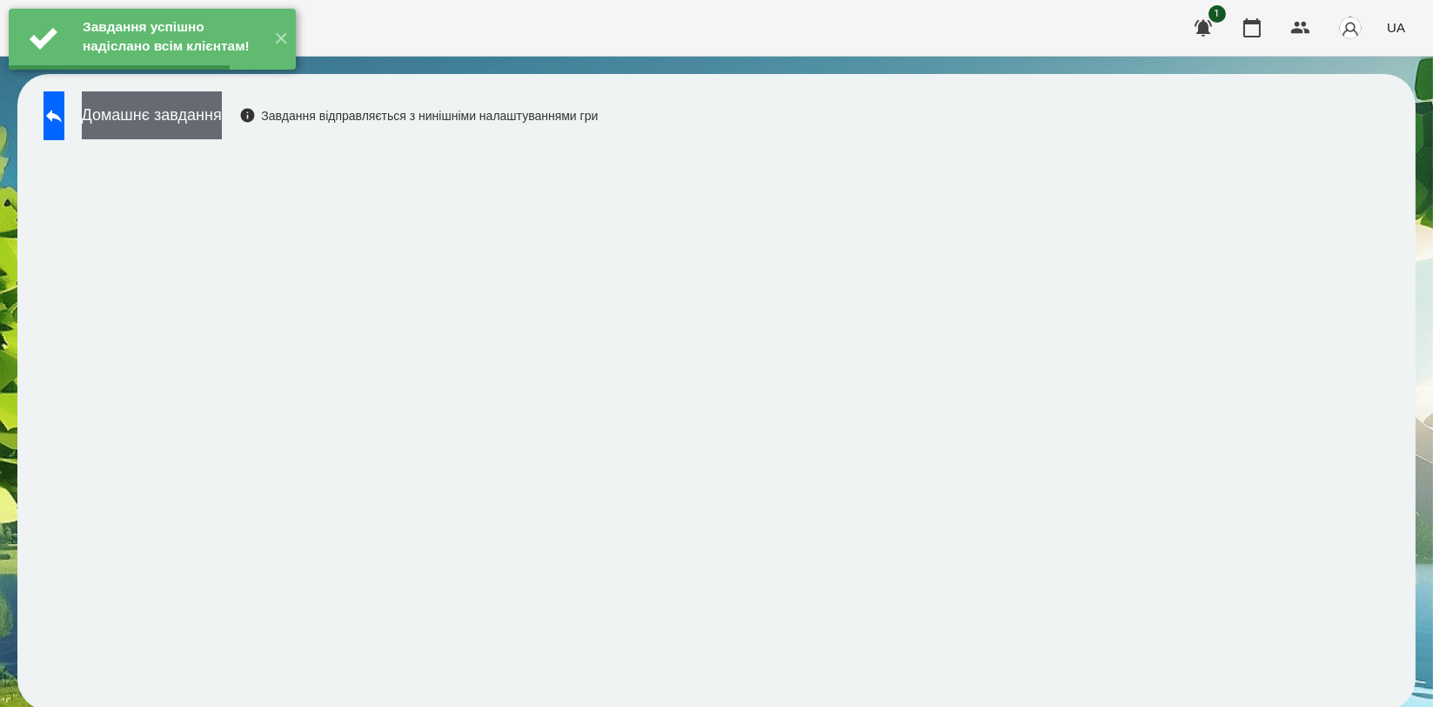
click at [207, 120] on button "Домашнє завдання" at bounding box center [152, 115] width 140 height 48
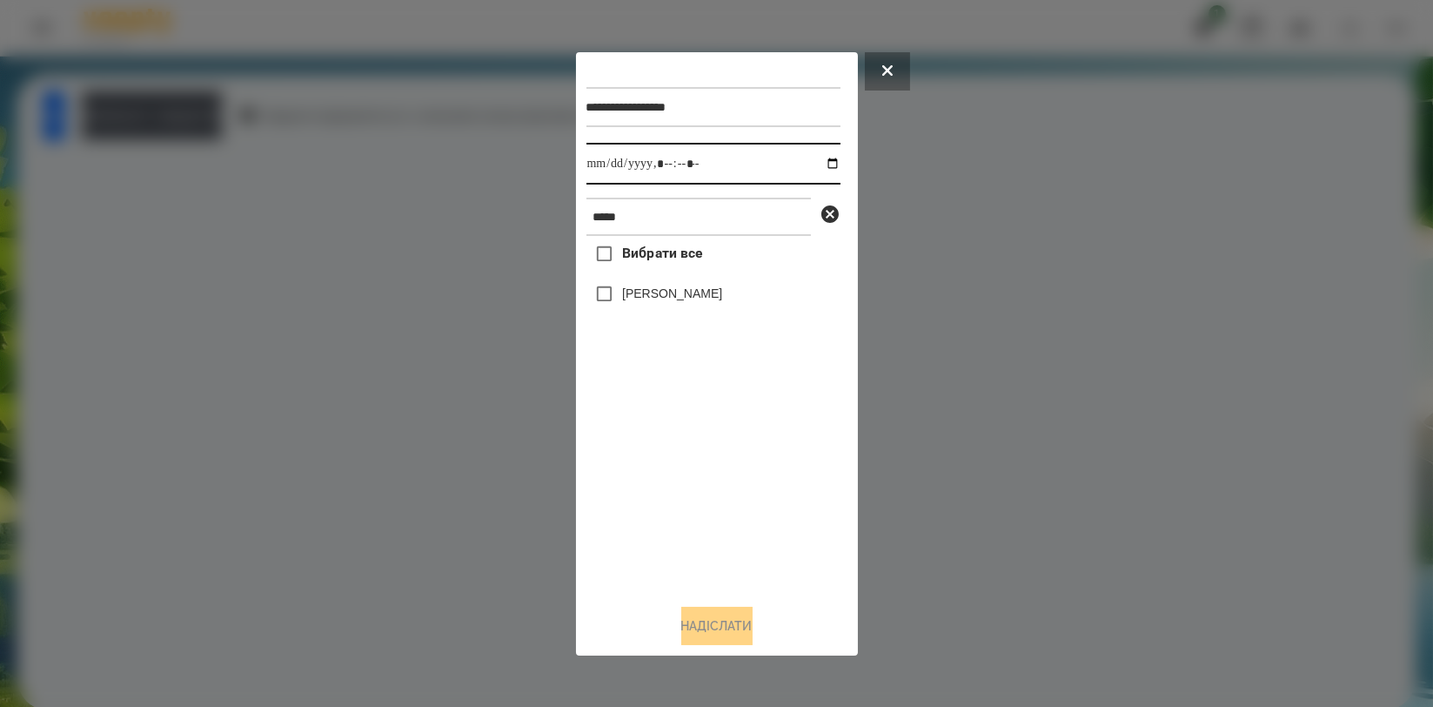
click at [817, 165] on input "datetime-local" at bounding box center [714, 164] width 254 height 42
type input "**********"
drag, startPoint x: 713, startPoint y: 432, endPoint x: 712, endPoint y: 446, distance: 14.8
click at [713, 432] on div "Вибрати все Олександр Мальков" at bounding box center [714, 412] width 254 height 353
click at [709, 291] on label "[PERSON_NAME]" at bounding box center [672, 293] width 100 height 17
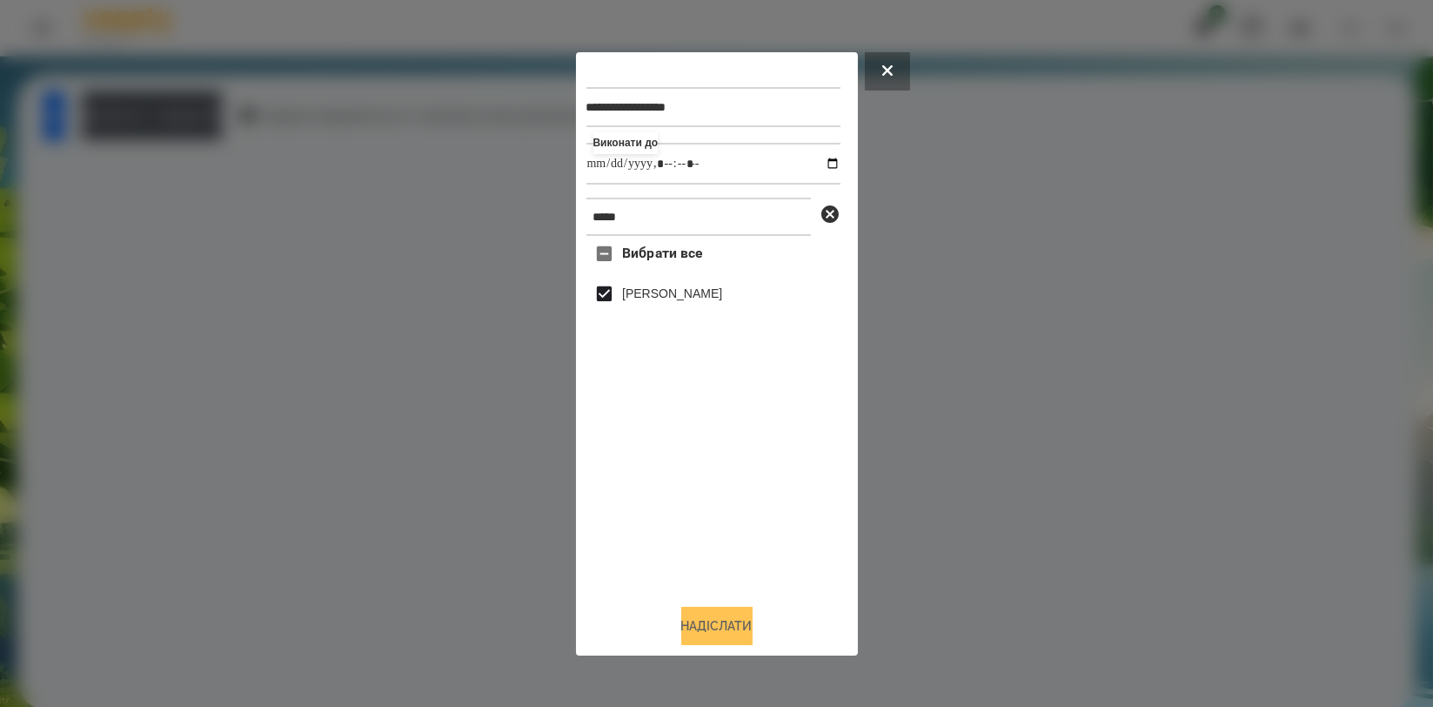
click at [714, 630] on button "Надіслати" at bounding box center [716, 626] width 71 height 38
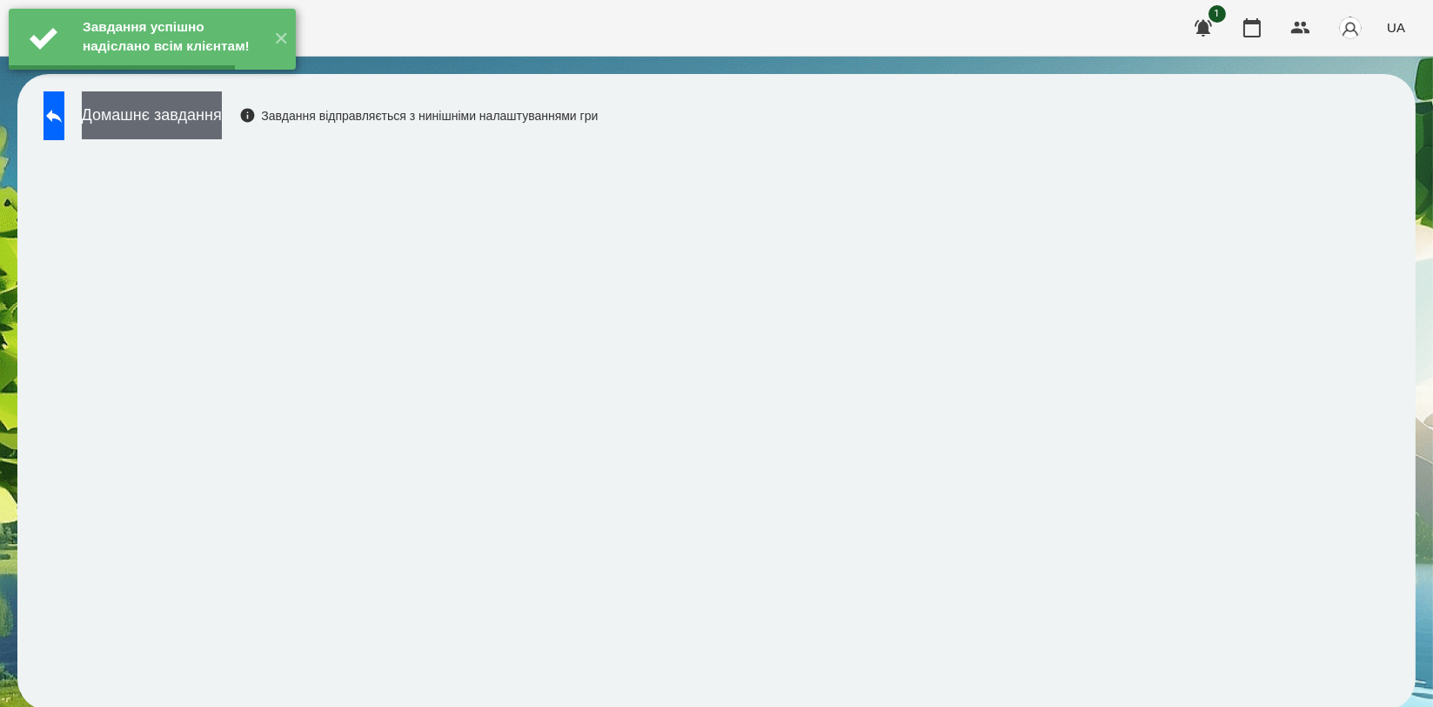
click at [222, 115] on button "Домашнє завдання" at bounding box center [152, 115] width 140 height 48
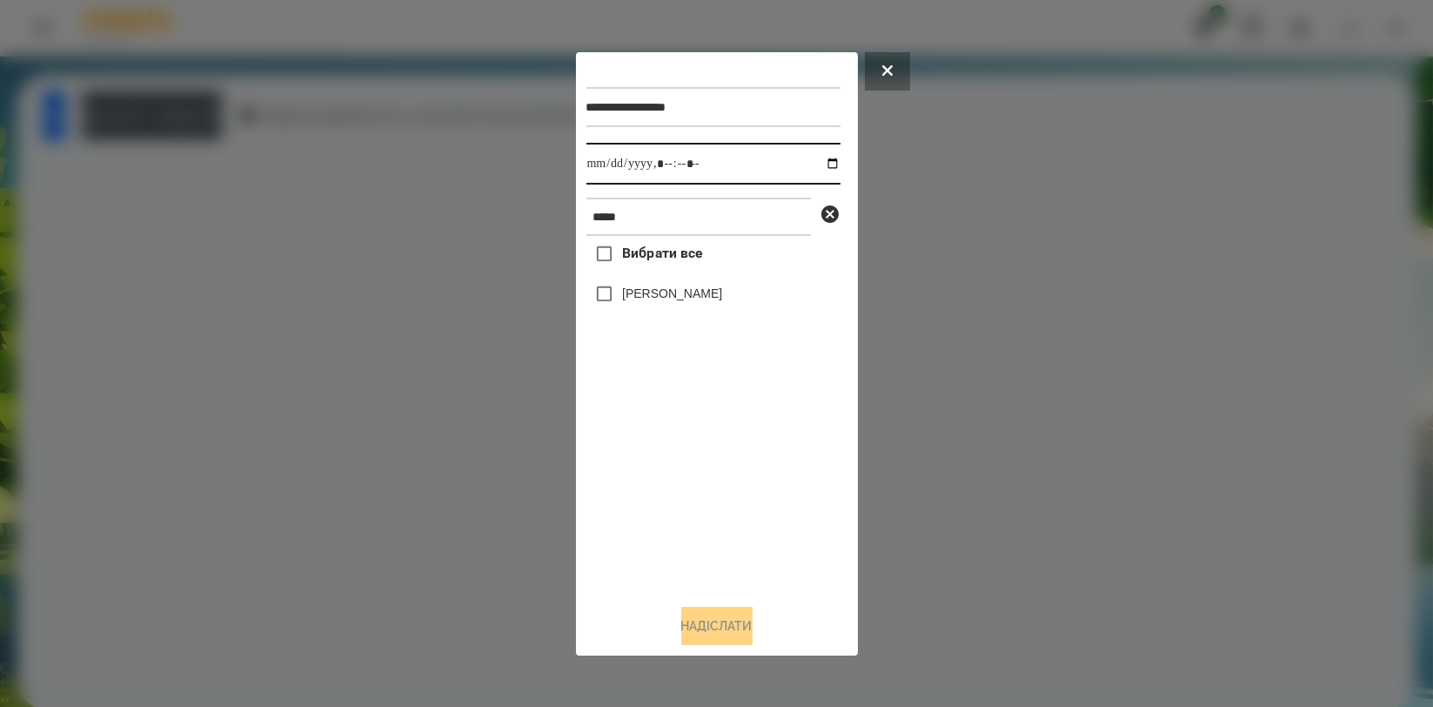
click at [812, 159] on input "datetime-local" at bounding box center [714, 164] width 254 height 42
type input "**********"
click at [723, 465] on div "Вибрати все Олександр Мальков" at bounding box center [714, 412] width 254 height 353
drag, startPoint x: 746, startPoint y: 280, endPoint x: 746, endPoint y: 292, distance: 12.2
click at [746, 279] on div "[PERSON_NAME]" at bounding box center [714, 294] width 254 height 37
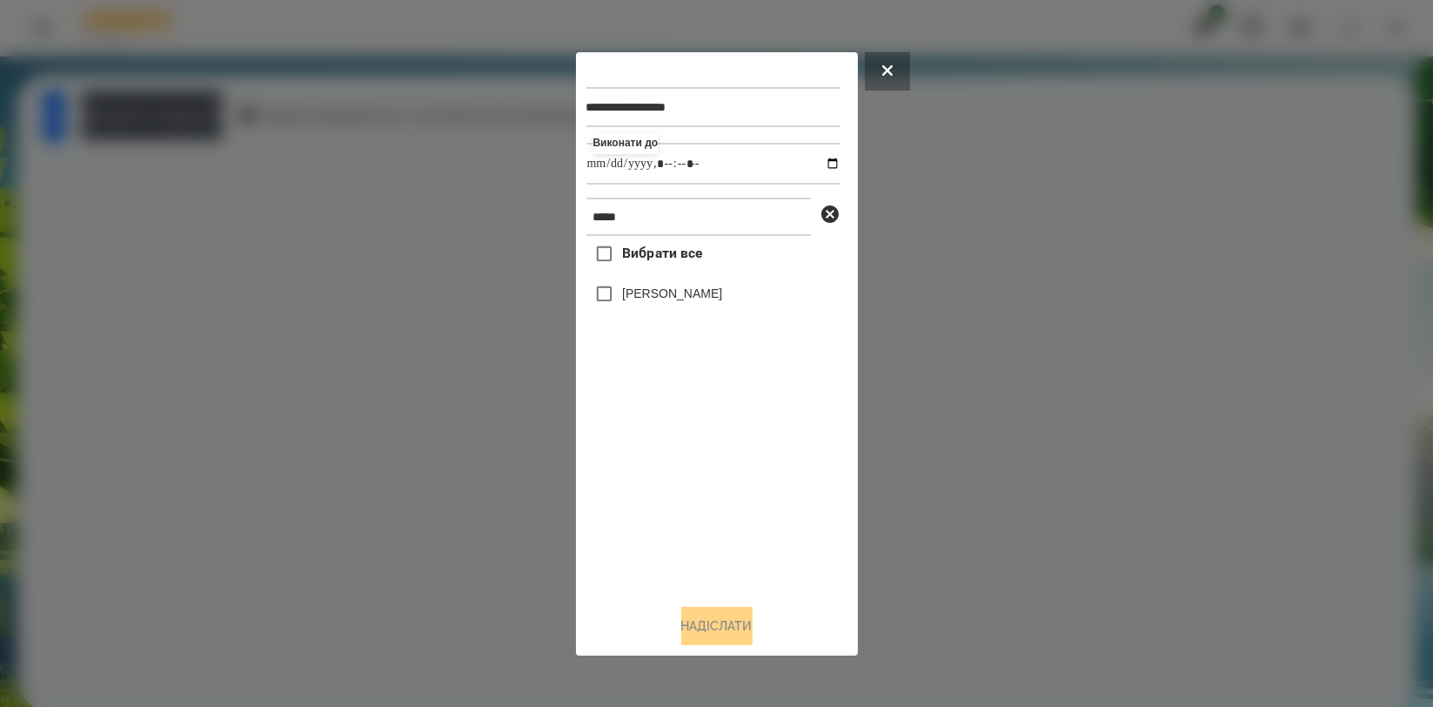
click at [722, 292] on label "[PERSON_NAME]" at bounding box center [672, 293] width 100 height 17
drag, startPoint x: 734, startPoint y: 615, endPoint x: 760, endPoint y: 570, distance: 52.2
click at [734, 618] on button "Надіслати" at bounding box center [716, 626] width 71 height 38
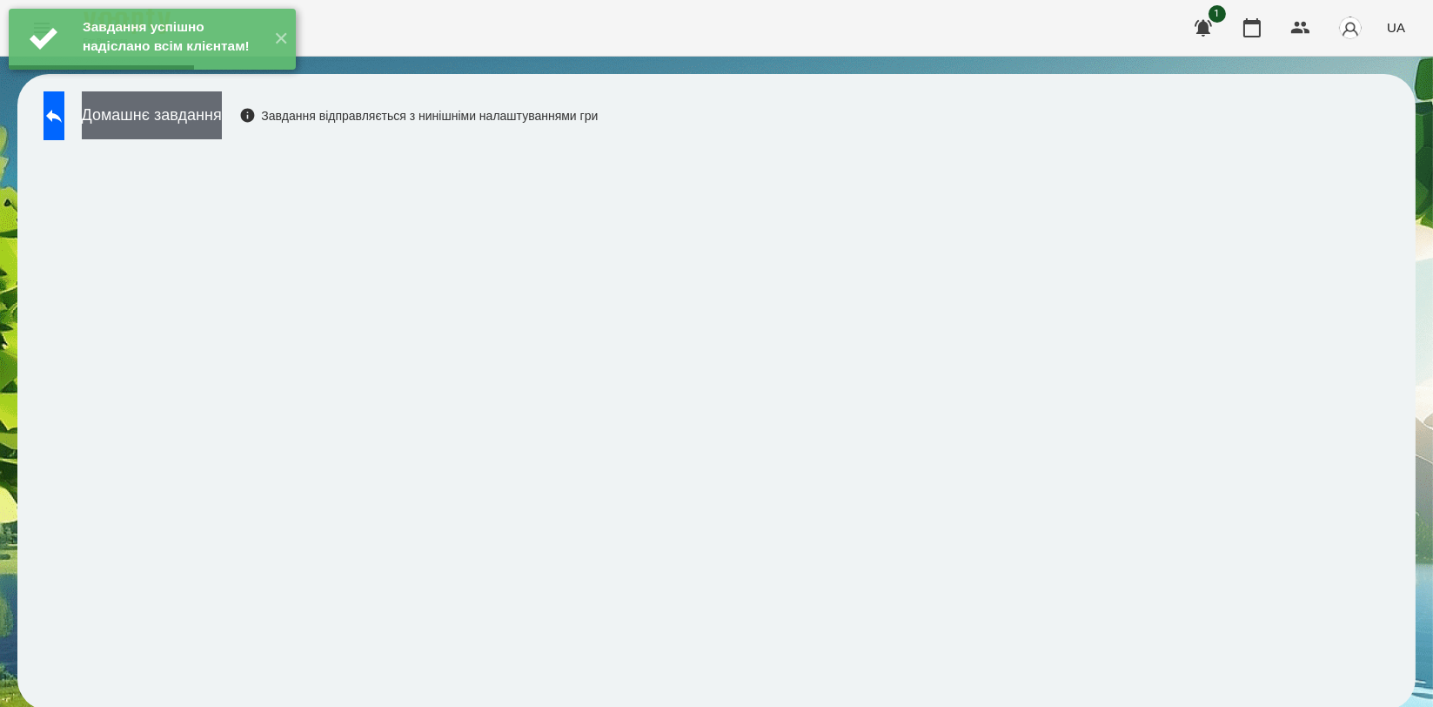
click at [222, 124] on button "Домашнє завдання" at bounding box center [152, 115] width 140 height 48
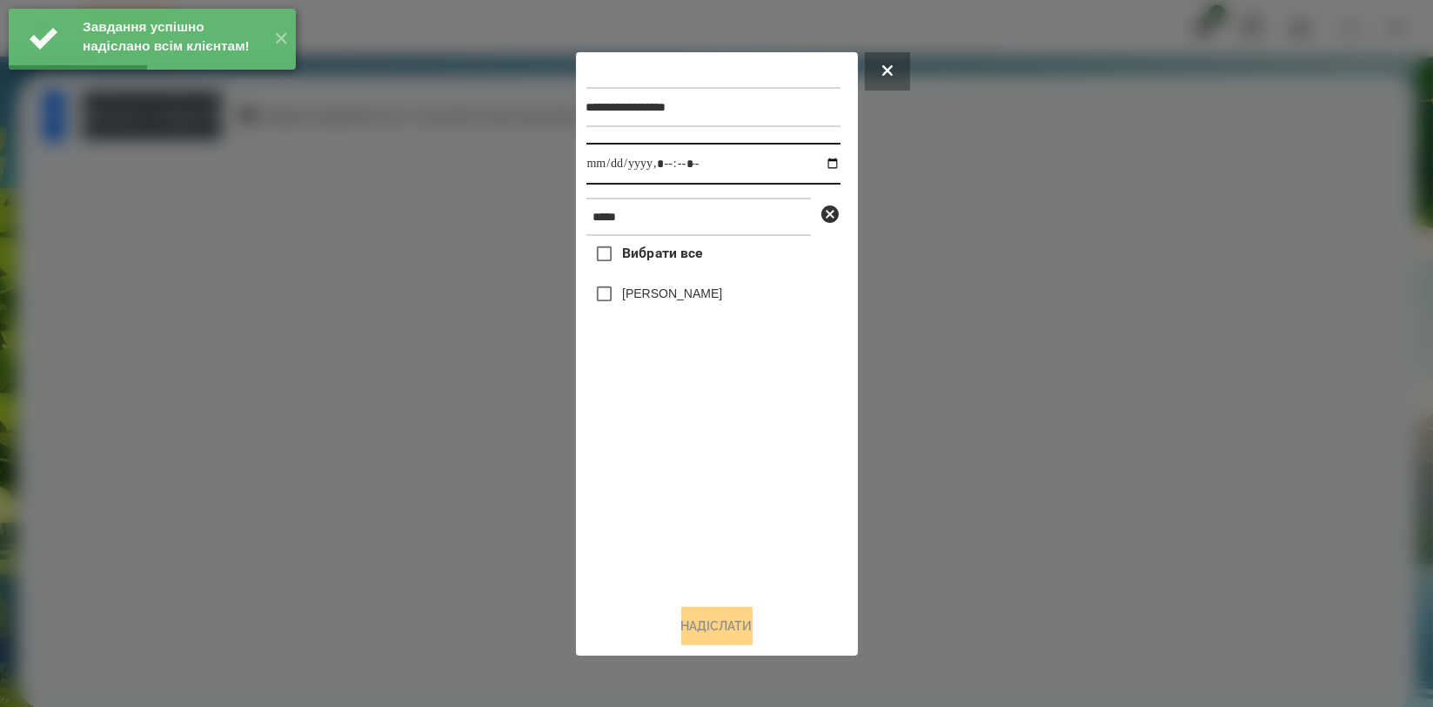
click at [821, 164] on input "datetime-local" at bounding box center [714, 164] width 254 height 42
type input "**********"
click at [718, 492] on div "Вибрати все Олександр Мальков" at bounding box center [714, 412] width 254 height 353
click at [722, 302] on label "[PERSON_NAME]" at bounding box center [672, 293] width 100 height 17
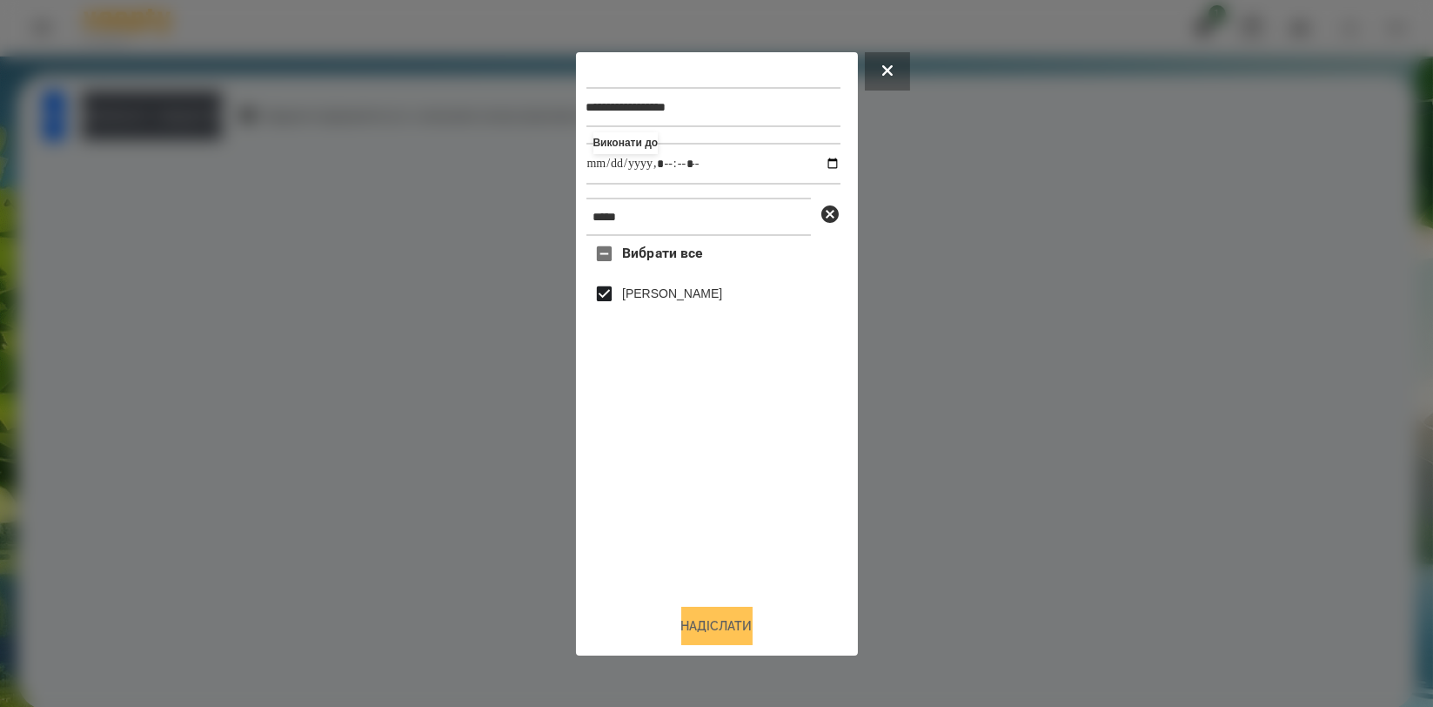
click at [715, 618] on button "Надіслати" at bounding box center [716, 626] width 71 height 38
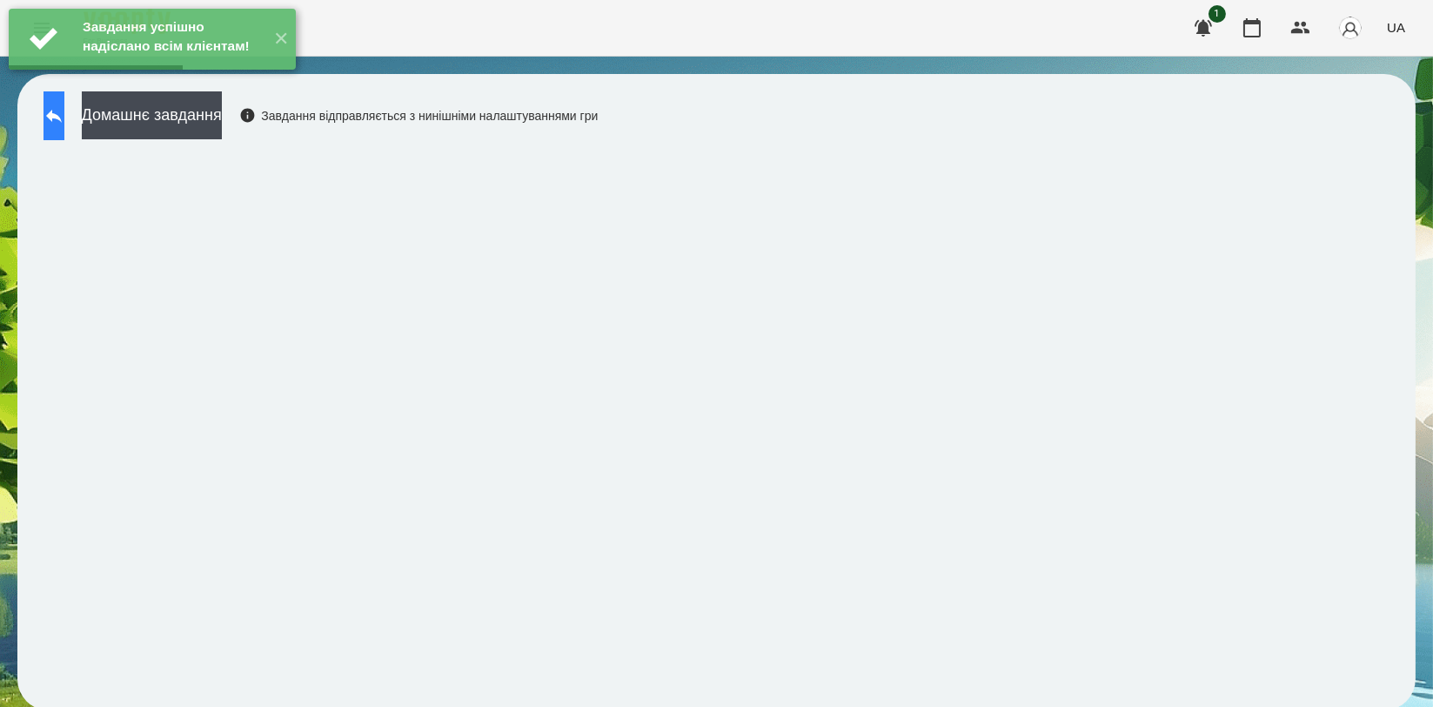
click at [64, 134] on button at bounding box center [54, 115] width 21 height 49
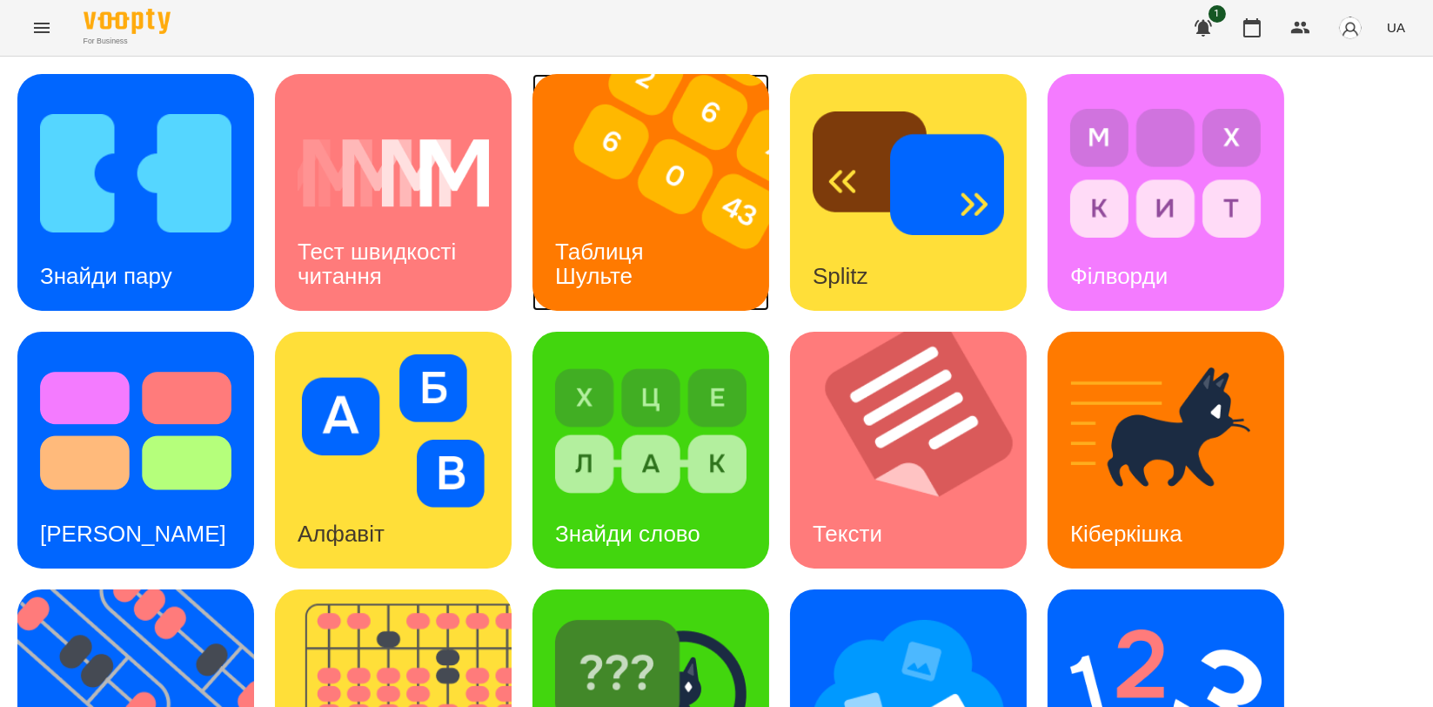
click at [644, 238] on h3 "Таблиця Шульте" at bounding box center [602, 263] width 95 height 50
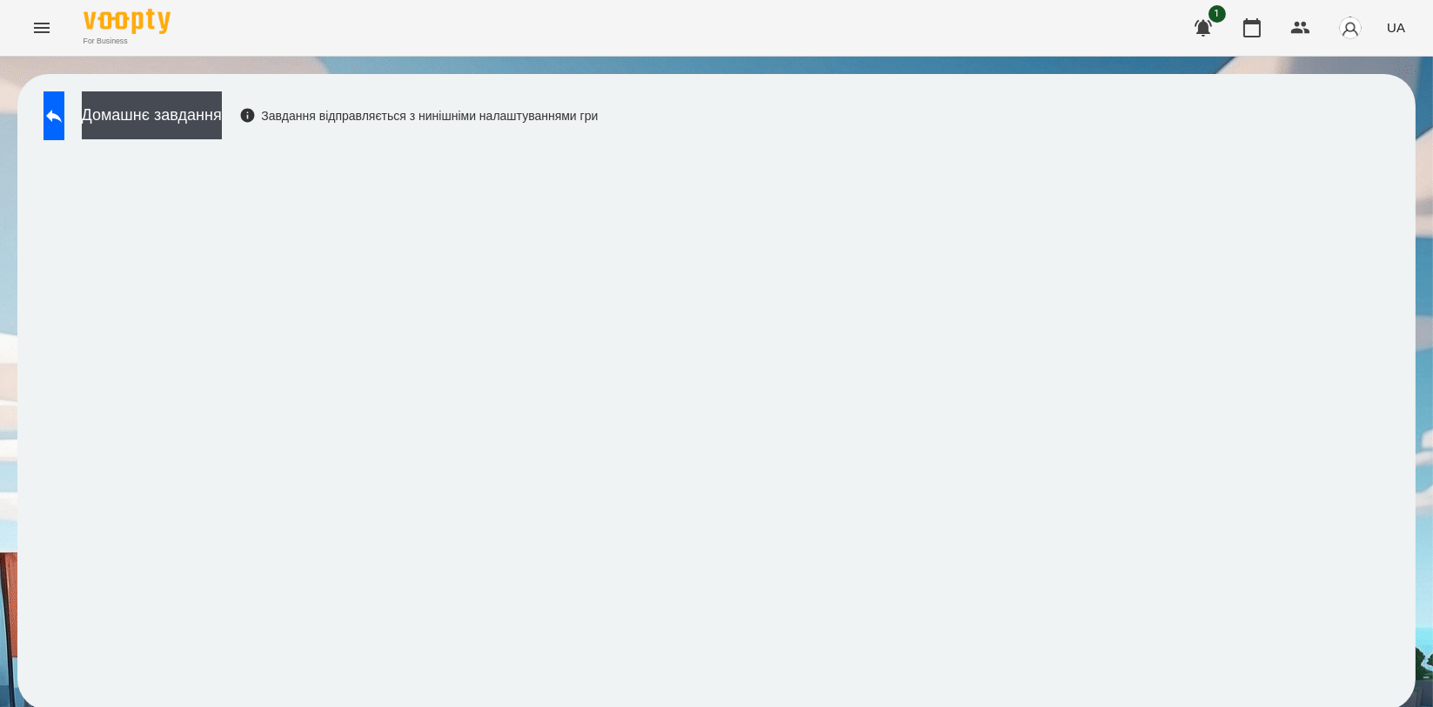
scroll to position [3, 0]
click at [50, 105] on button at bounding box center [54, 115] width 21 height 49
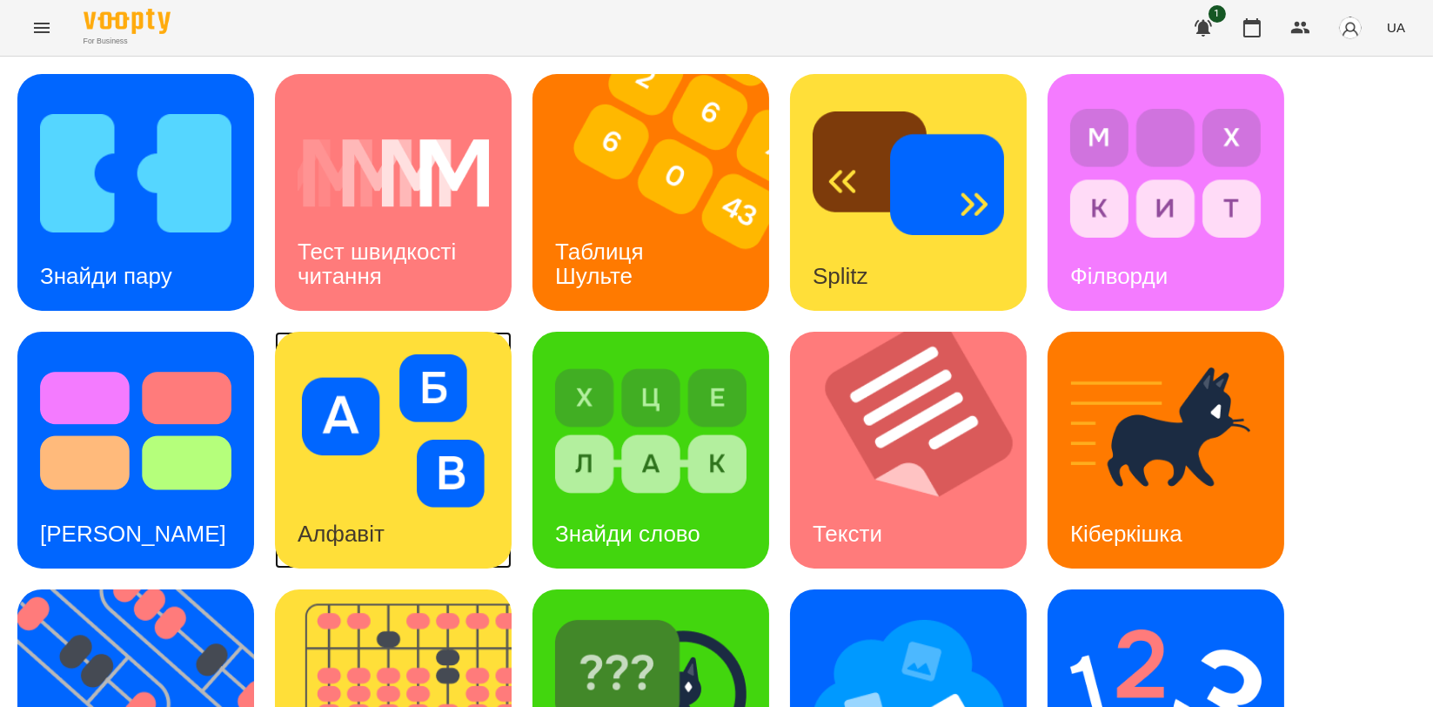
click at [392, 484] on img at bounding box center [393, 430] width 191 height 153
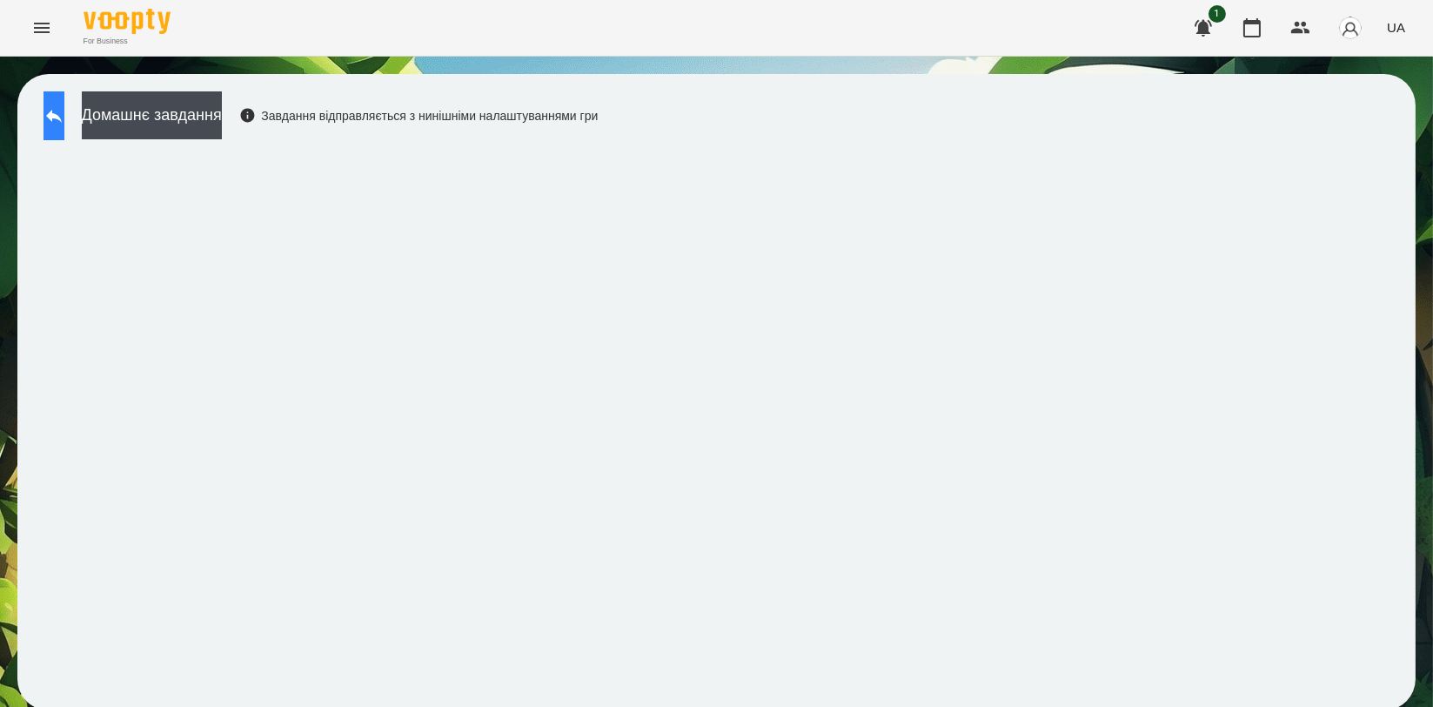
click at [64, 114] on icon at bounding box center [54, 115] width 21 height 21
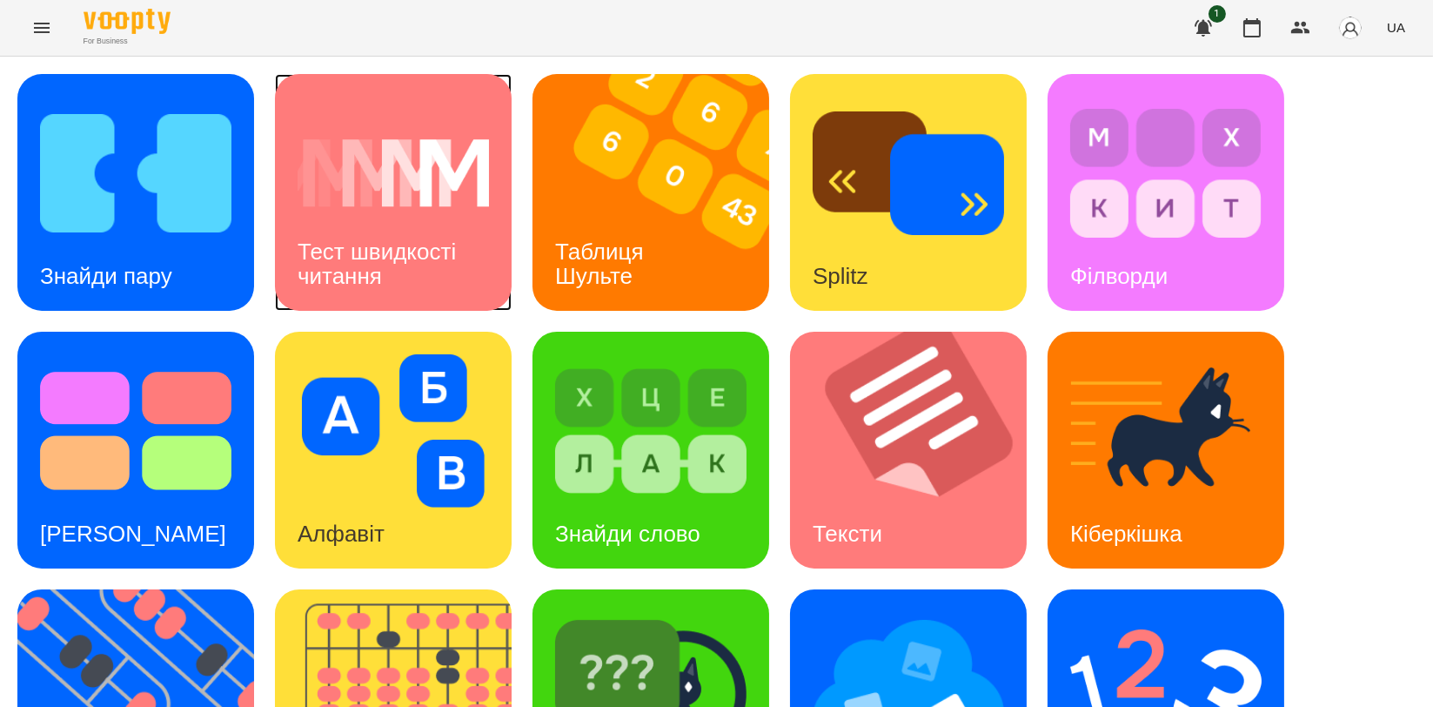
click at [448, 272] on div "Тест швидкості читання" at bounding box center [393, 264] width 237 height 93
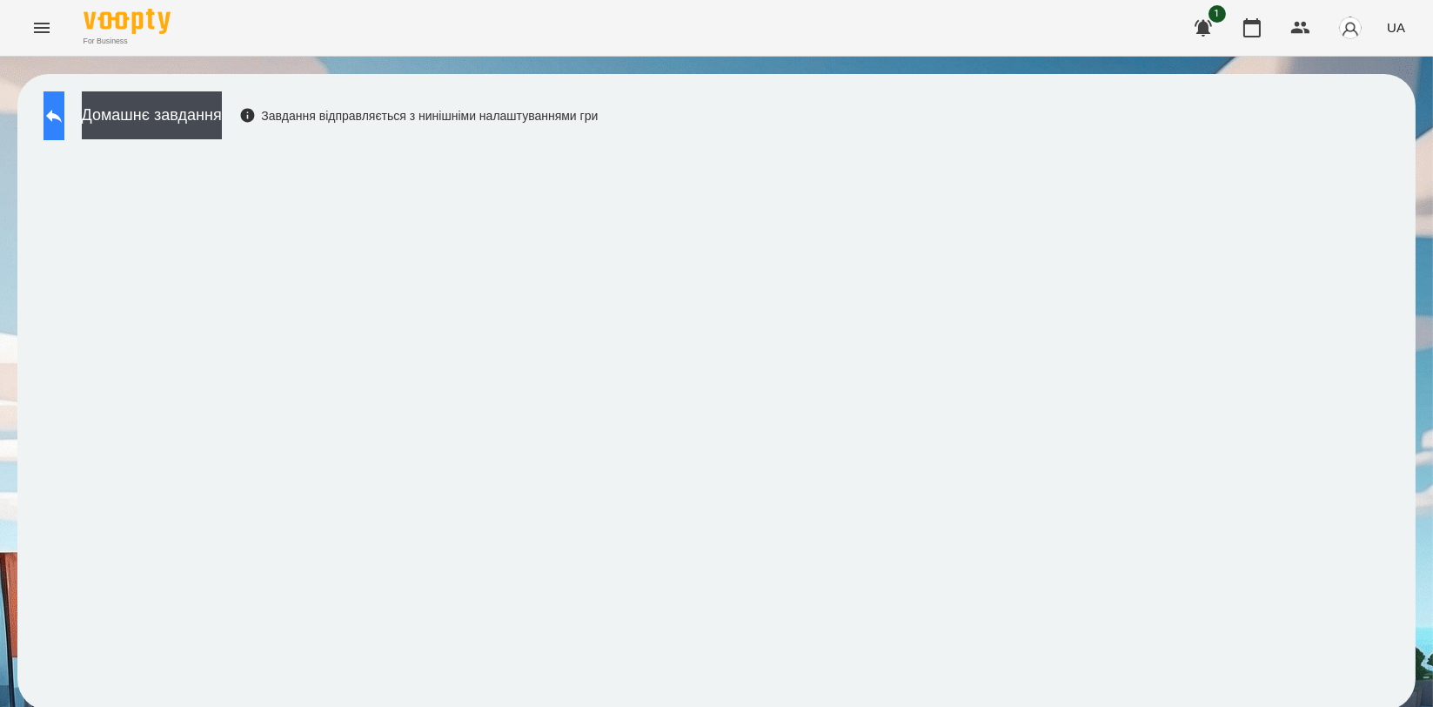
click at [64, 110] on icon at bounding box center [54, 115] width 21 height 21
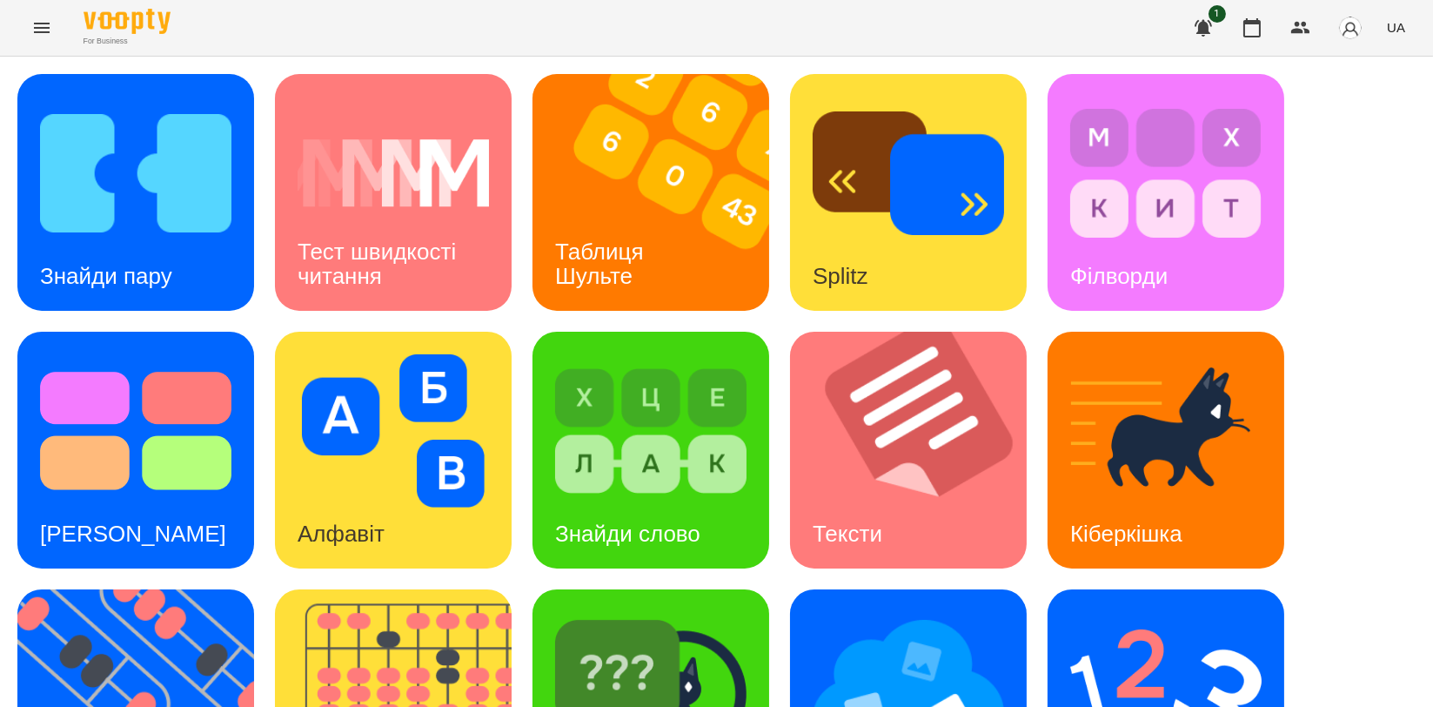
scroll to position [386, 0]
click at [898, 612] on img at bounding box center [908, 688] width 191 height 153
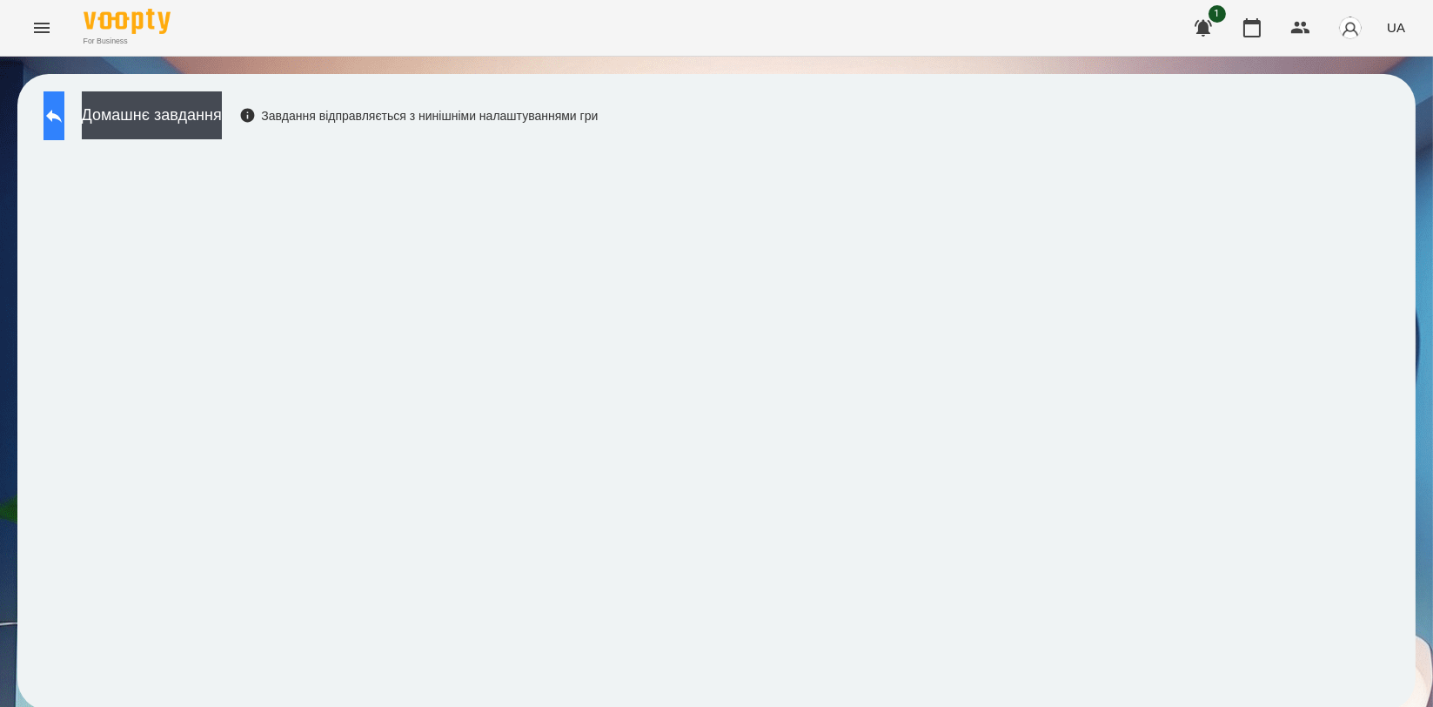
click at [54, 125] on button at bounding box center [54, 115] width 21 height 49
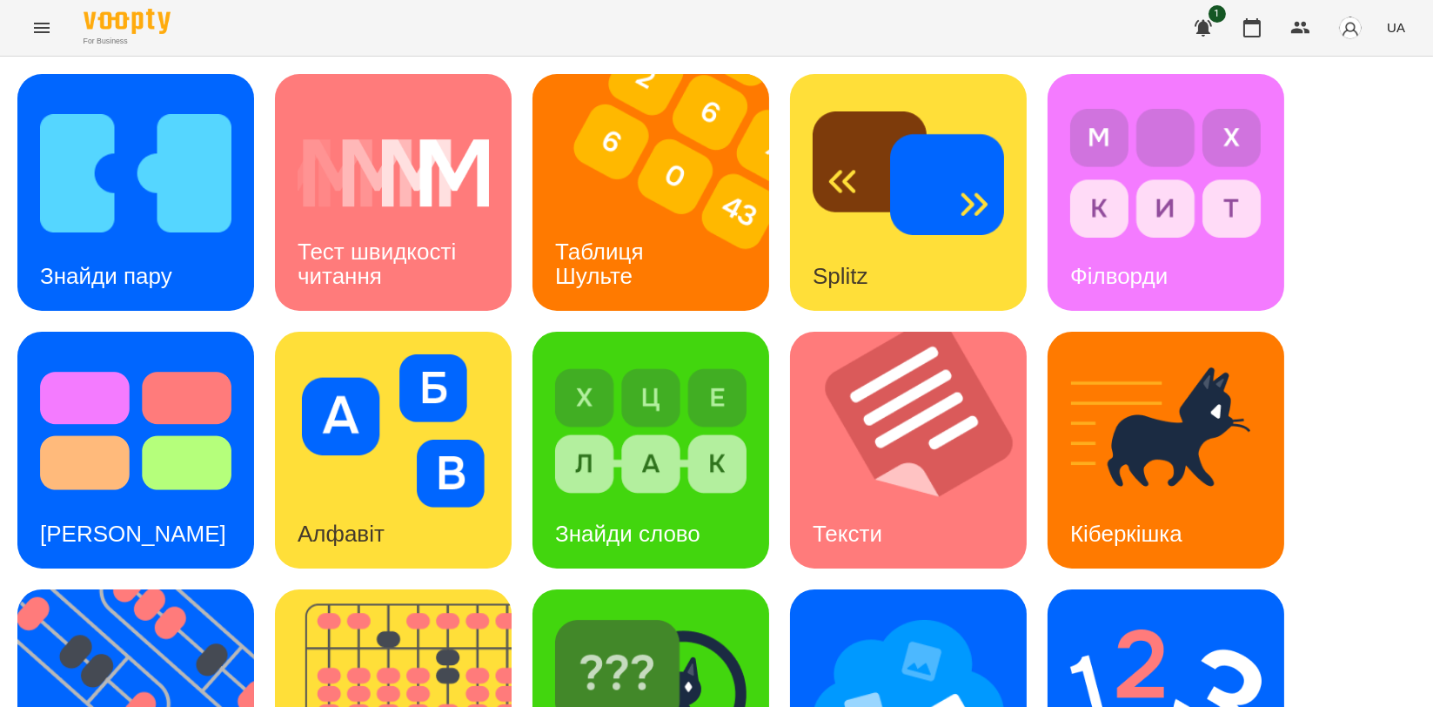
scroll to position [394, 0]
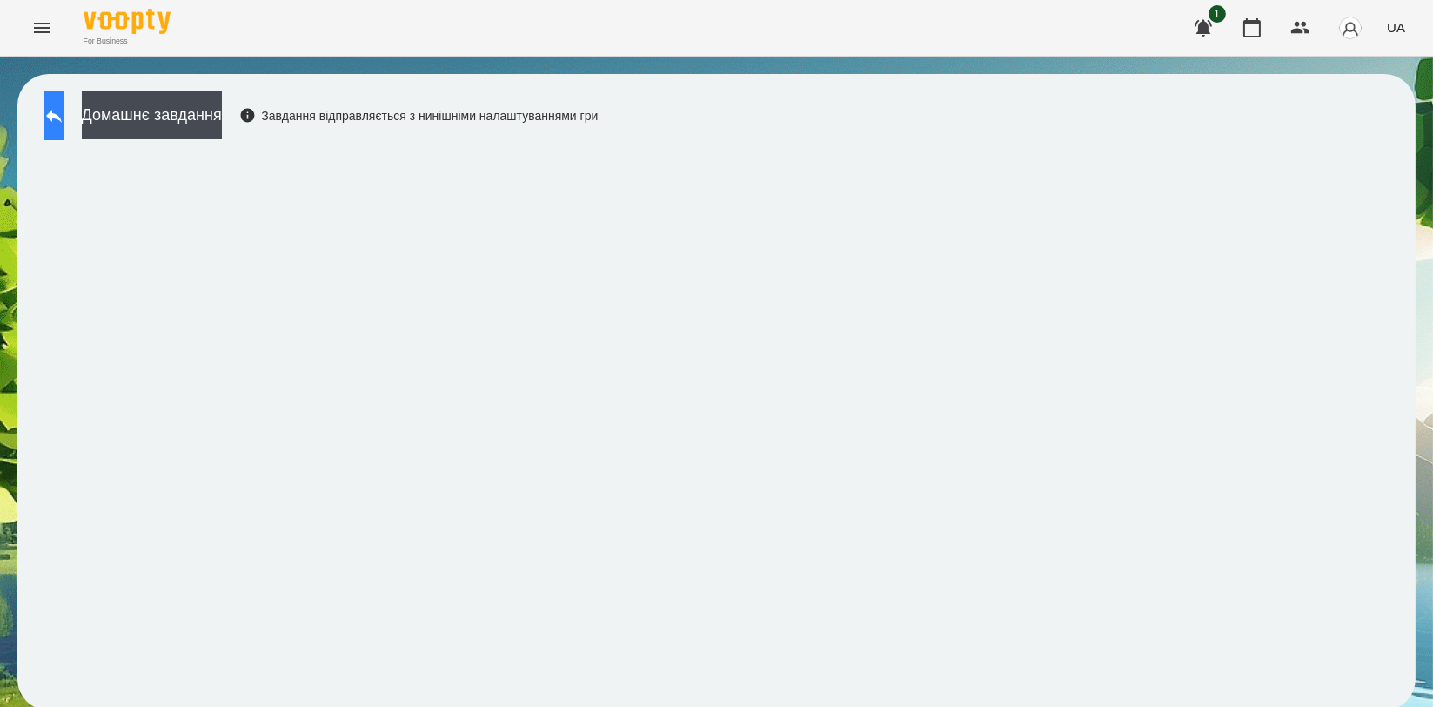
click at [64, 124] on icon at bounding box center [54, 115] width 21 height 21
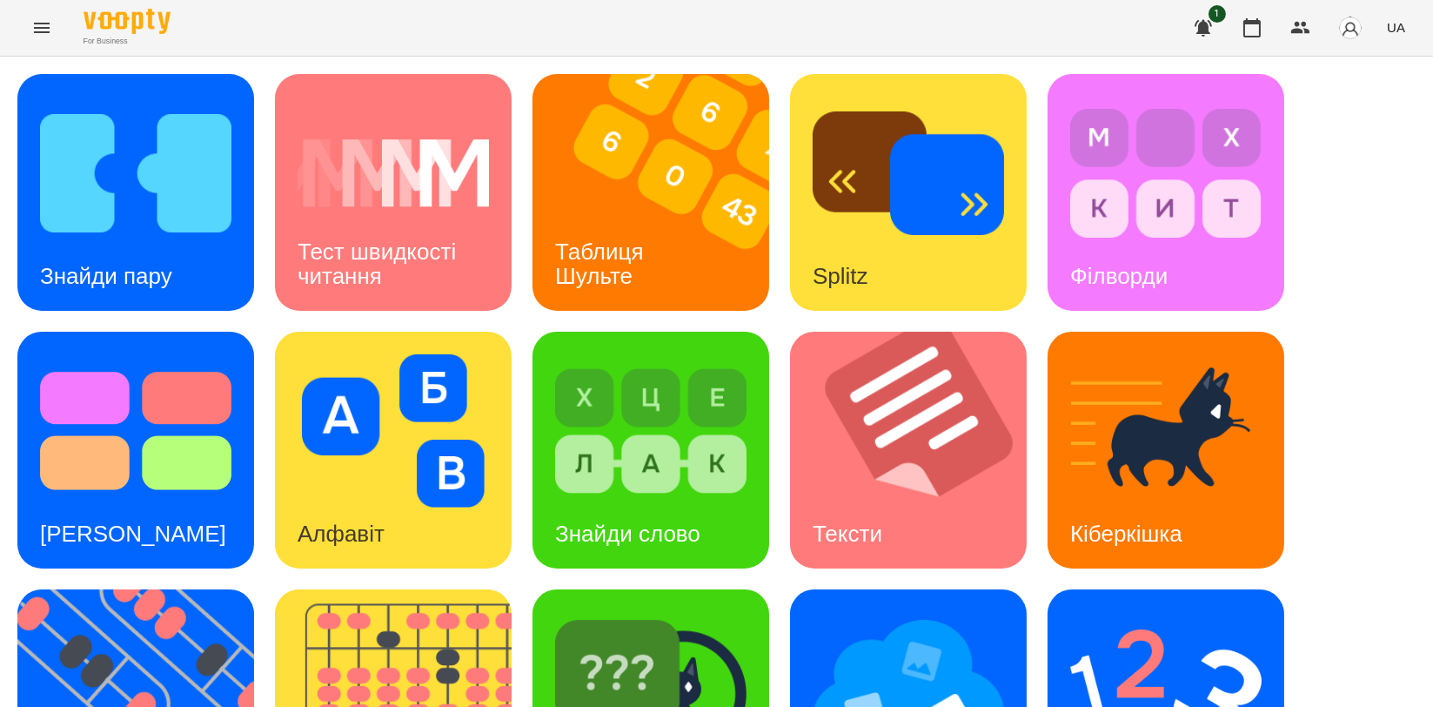
scroll to position [290, 0]
click at [678, 612] on img at bounding box center [650, 688] width 191 height 153
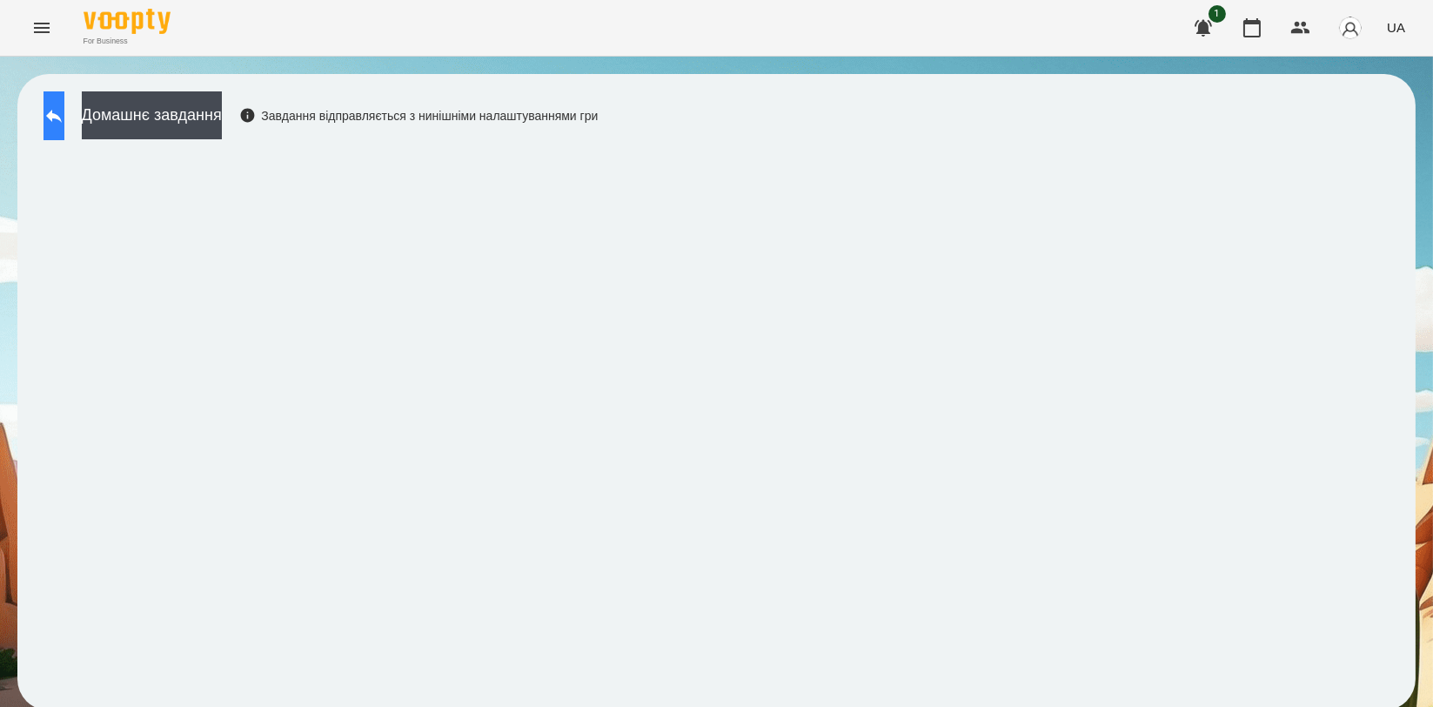
click at [62, 116] on icon at bounding box center [54, 116] width 16 height 13
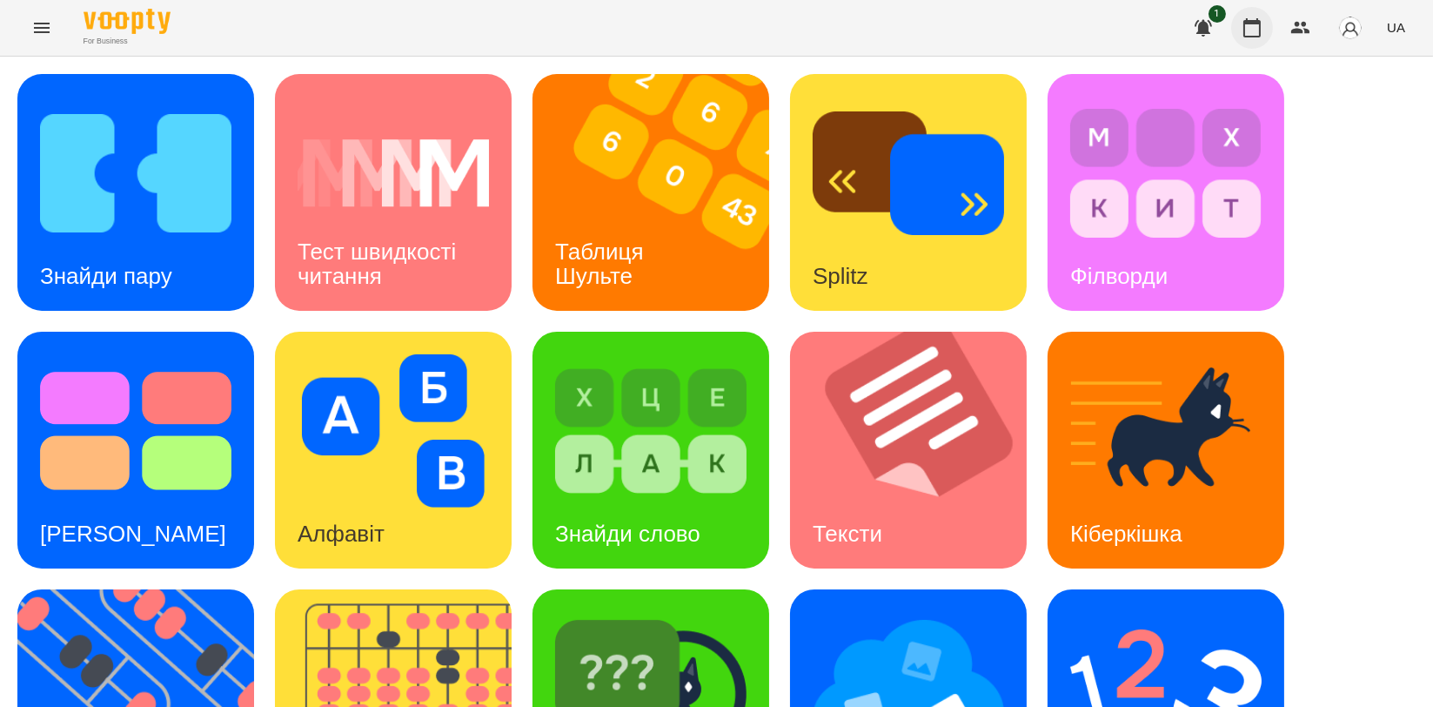
click at [1245, 32] on icon "button" at bounding box center [1252, 27] width 17 height 19
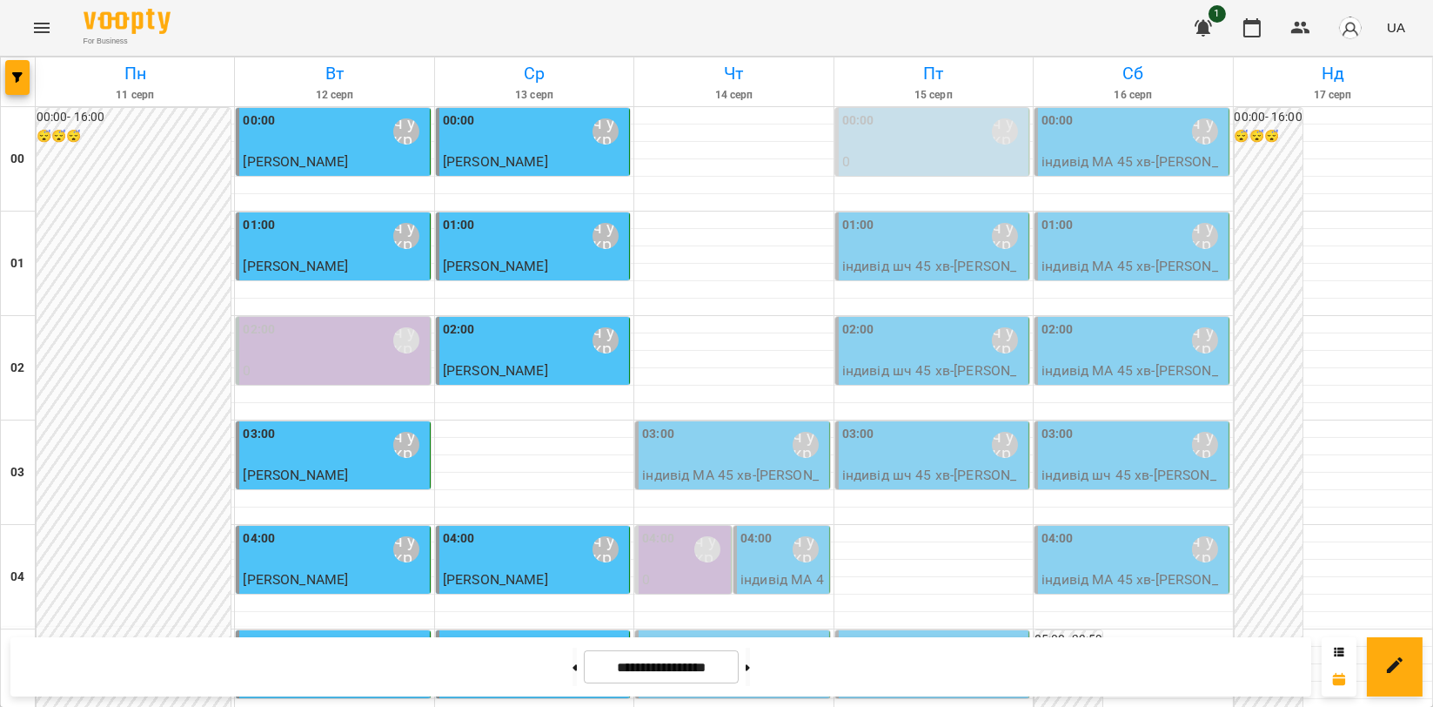
scroll to position [1837, 0]
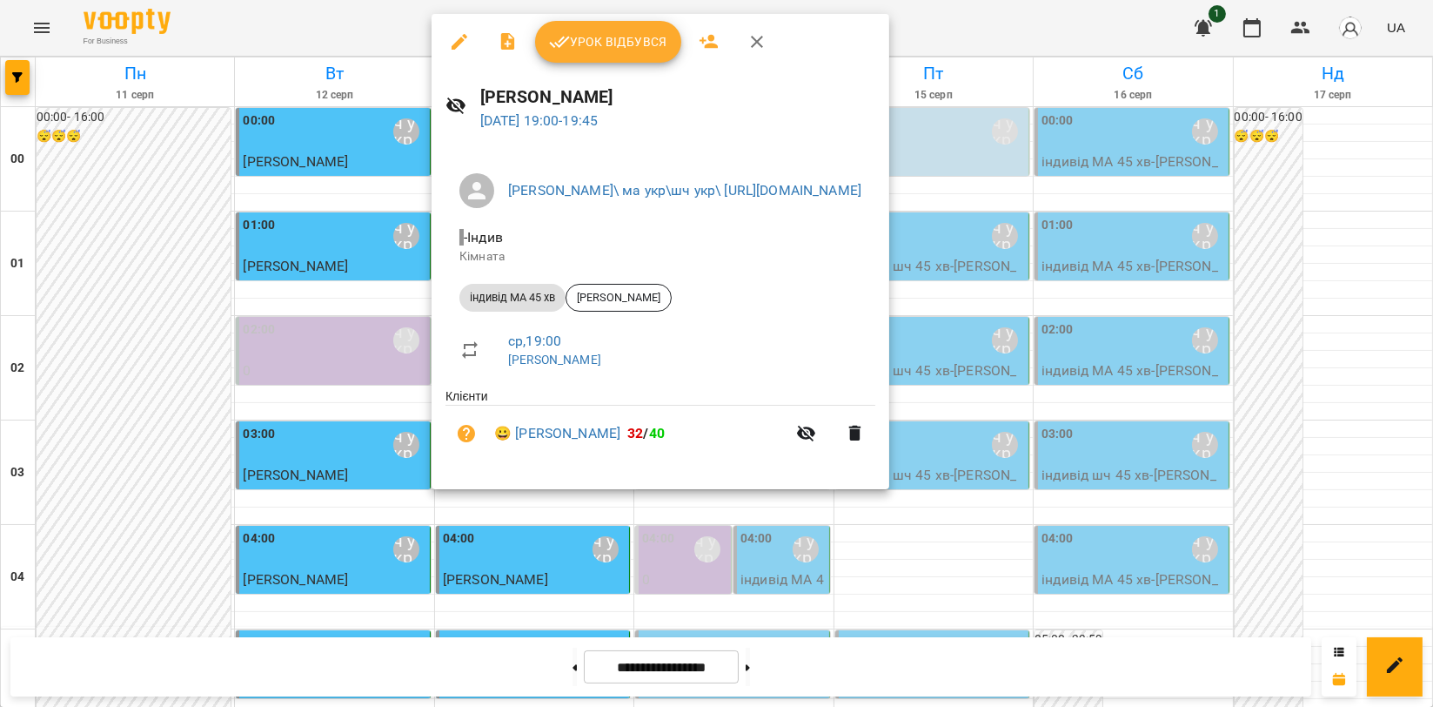
click at [599, 48] on span "Урок відбувся" at bounding box center [608, 41] width 118 height 21
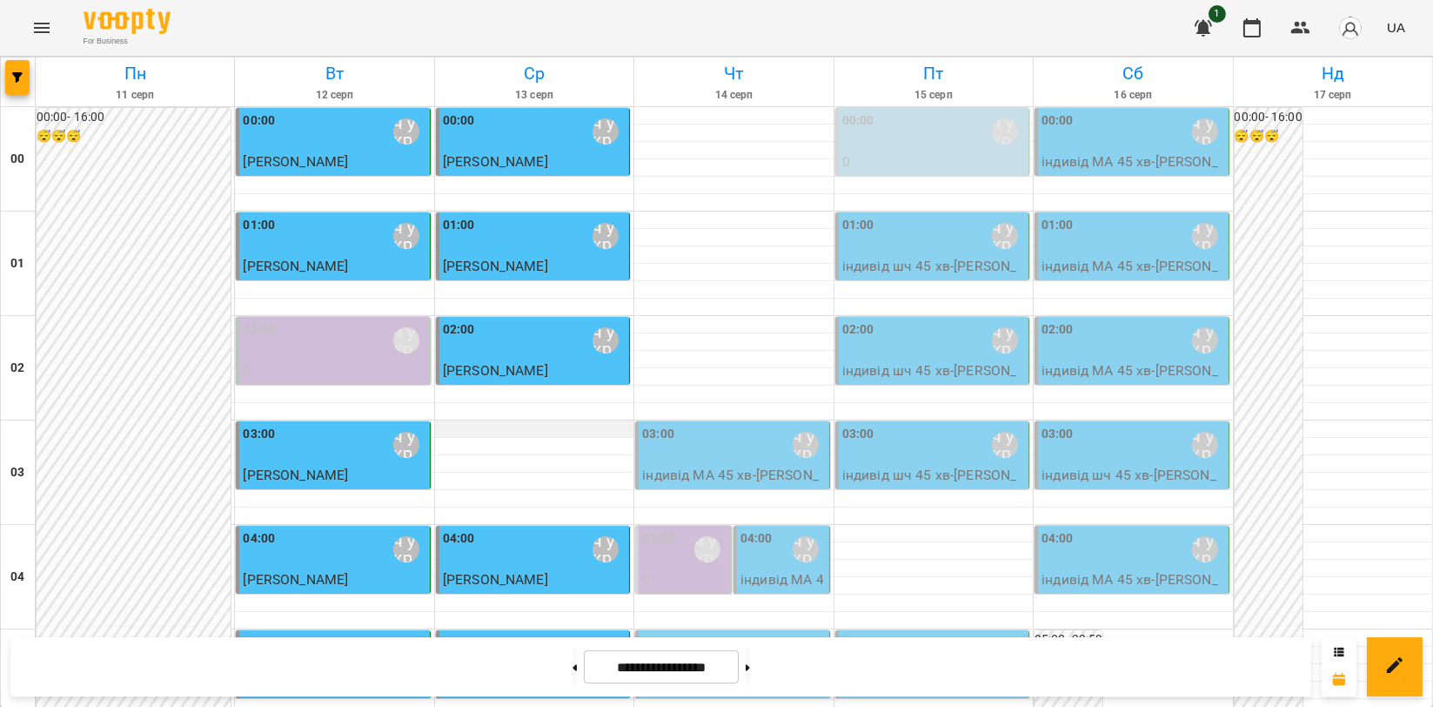
scroll to position [1741, 0]
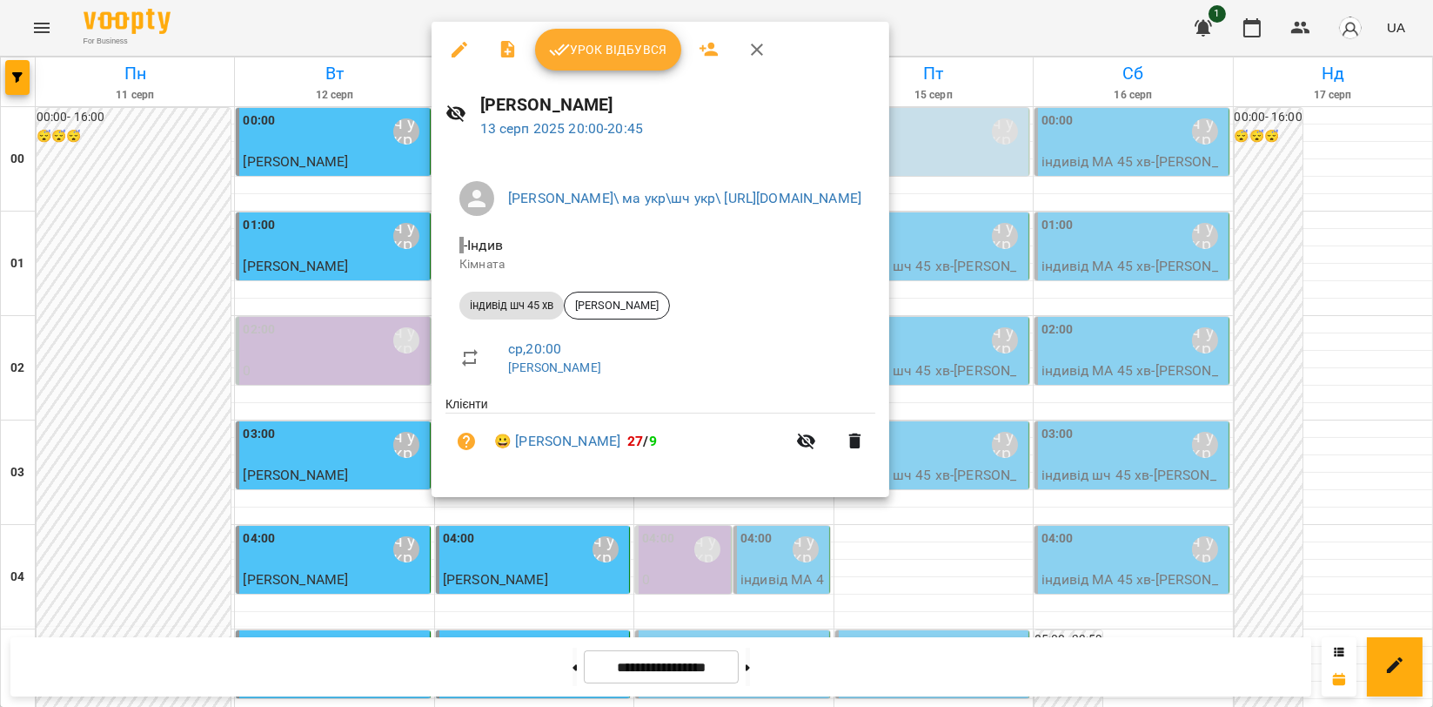
click at [590, 41] on span "Урок відбувся" at bounding box center [608, 49] width 118 height 21
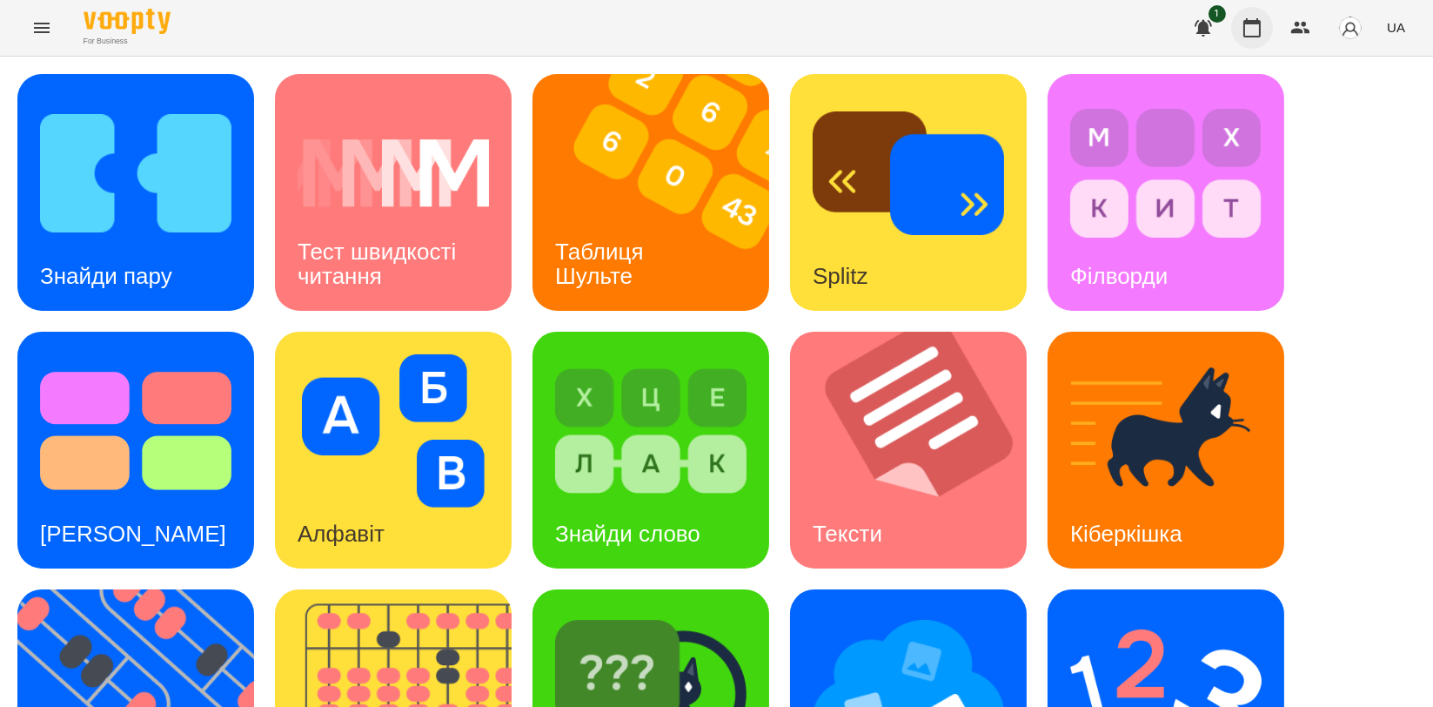
click at [1253, 32] on icon "button" at bounding box center [1252, 27] width 21 height 21
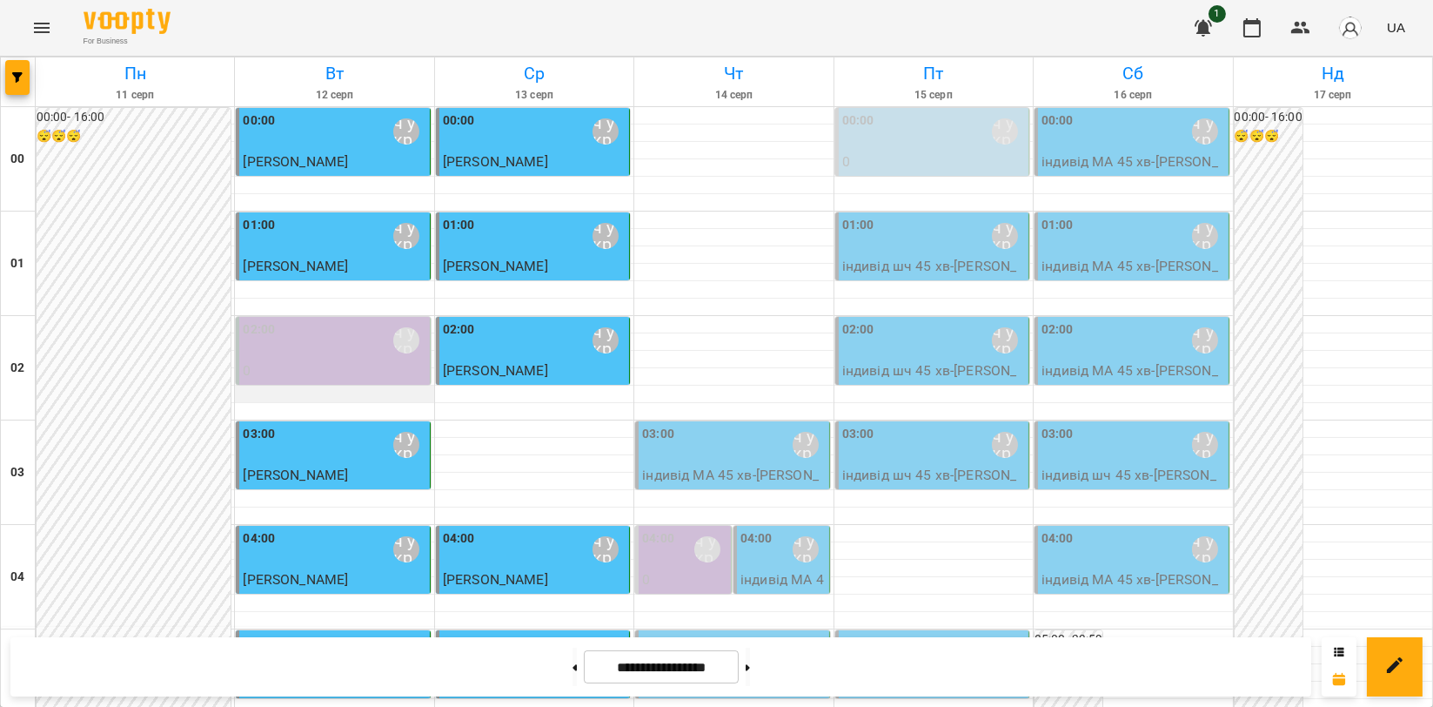
scroll to position [1837, 0]
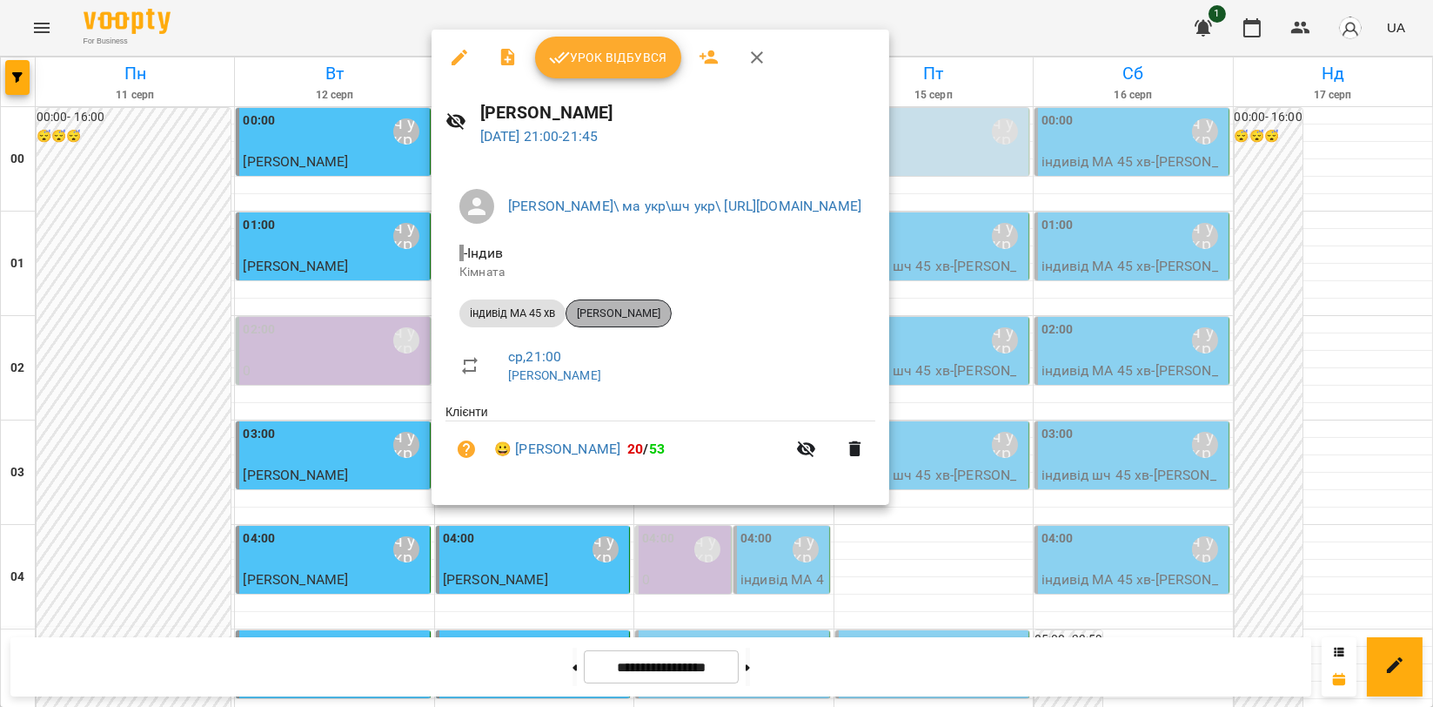
click at [632, 308] on span "[PERSON_NAME]" at bounding box center [619, 313] width 104 height 16
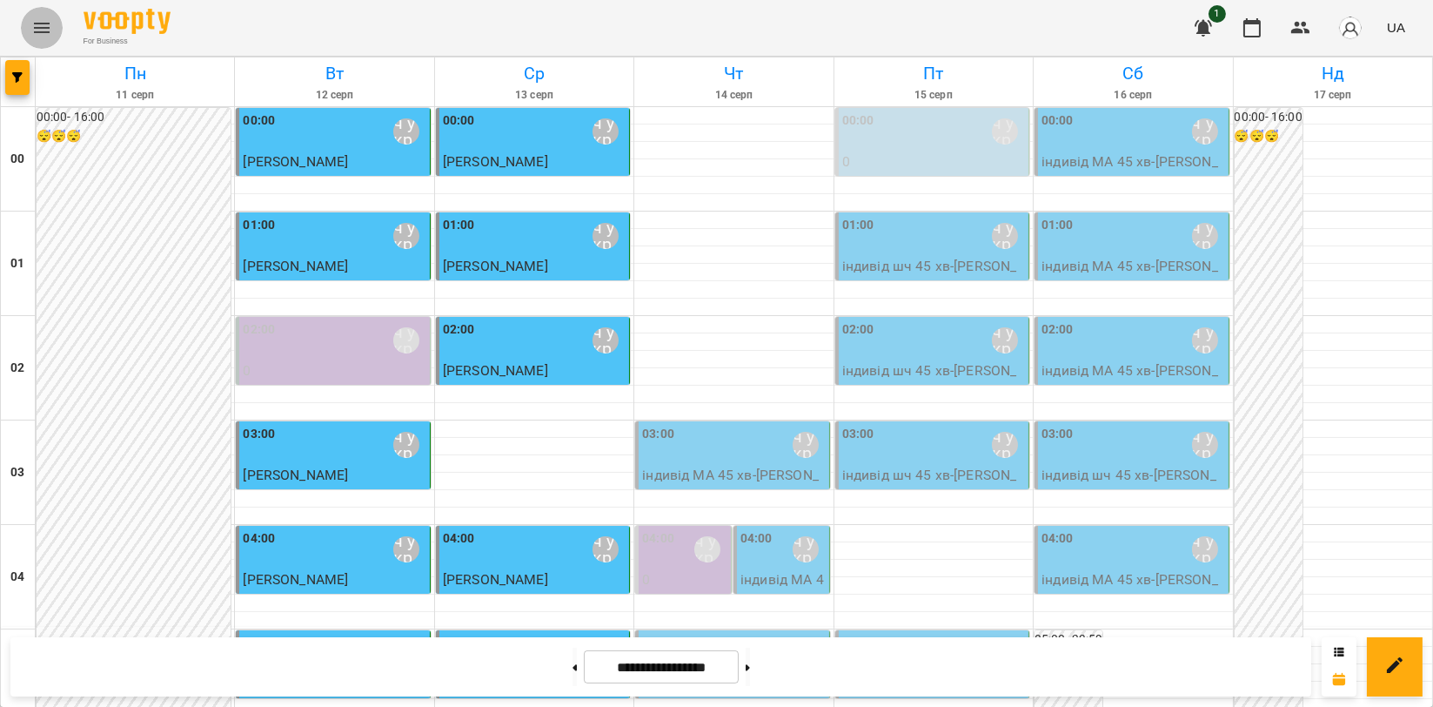
click at [35, 28] on icon "Menu" at bounding box center [42, 28] width 16 height 10
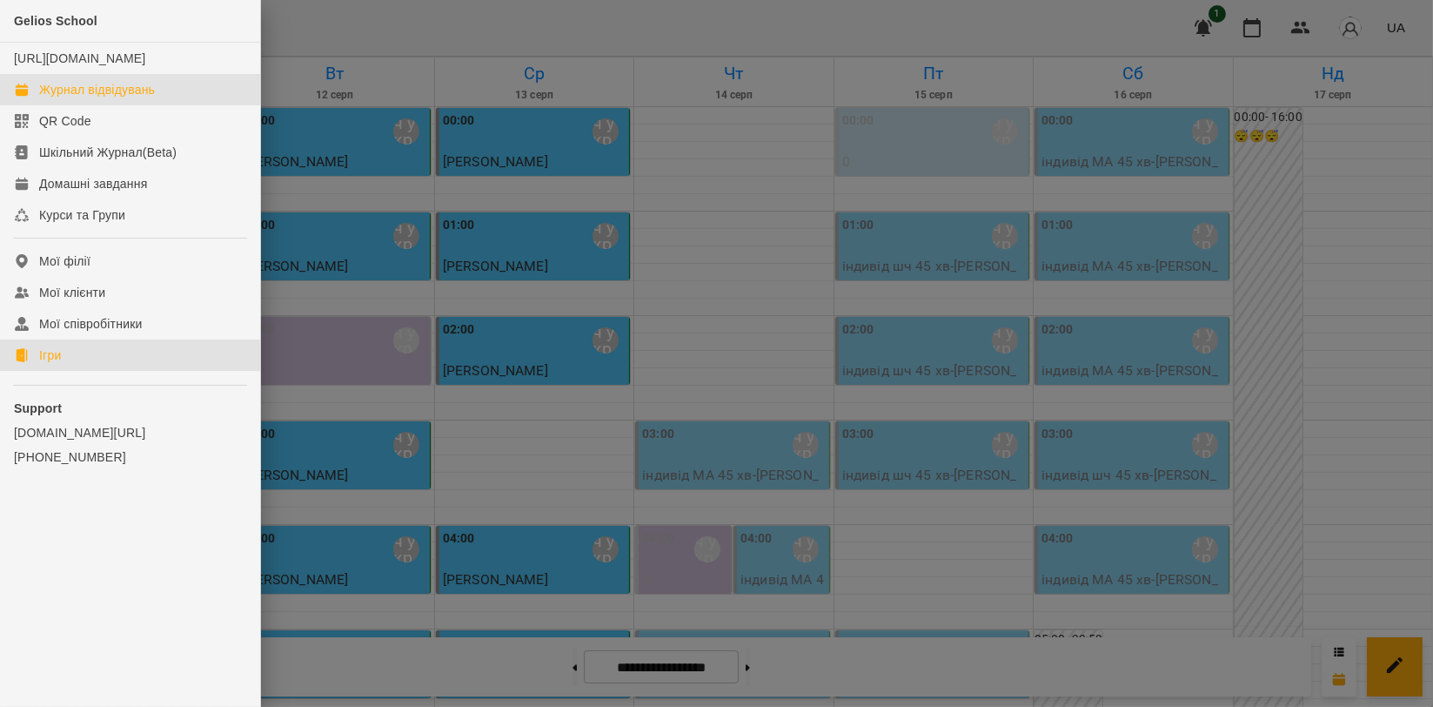
click at [79, 364] on link "Ігри" at bounding box center [130, 354] width 260 height 31
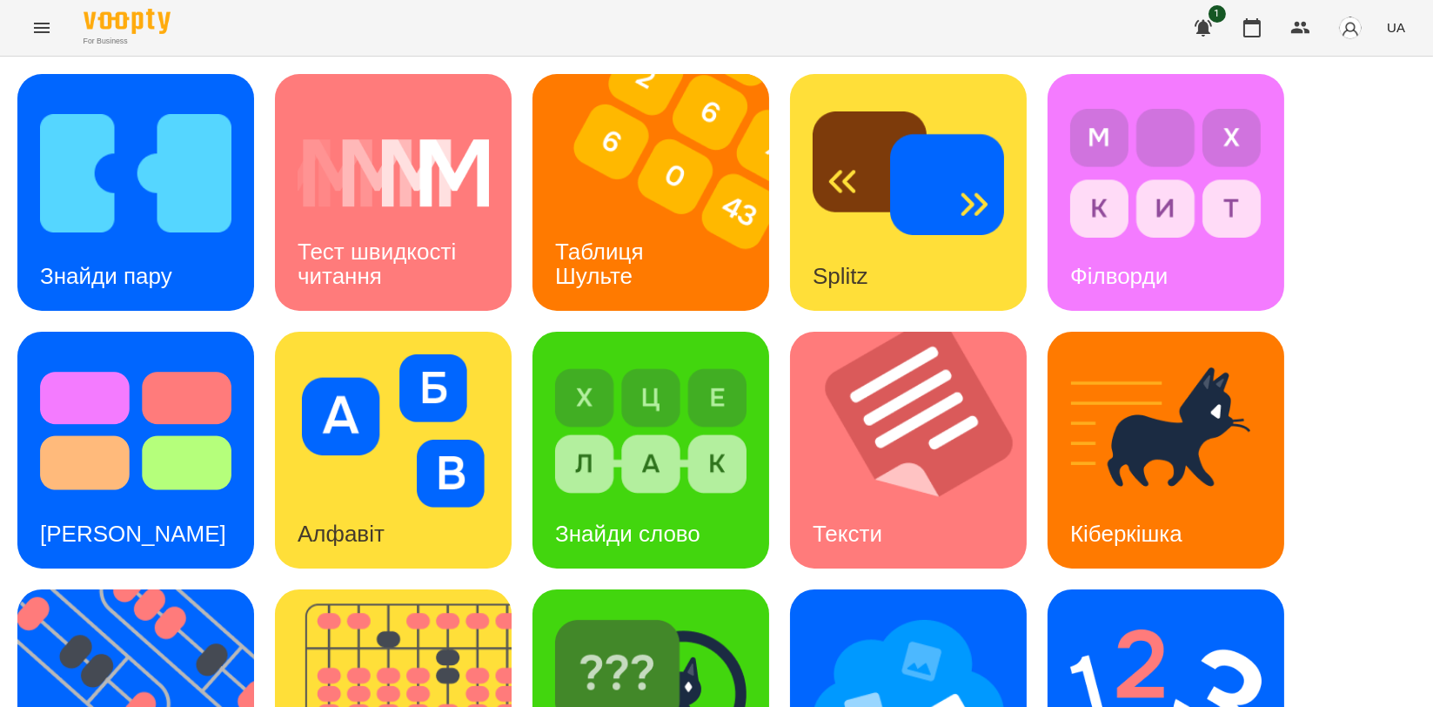
click at [21, 7] on button "Menu" at bounding box center [42, 28] width 42 height 42
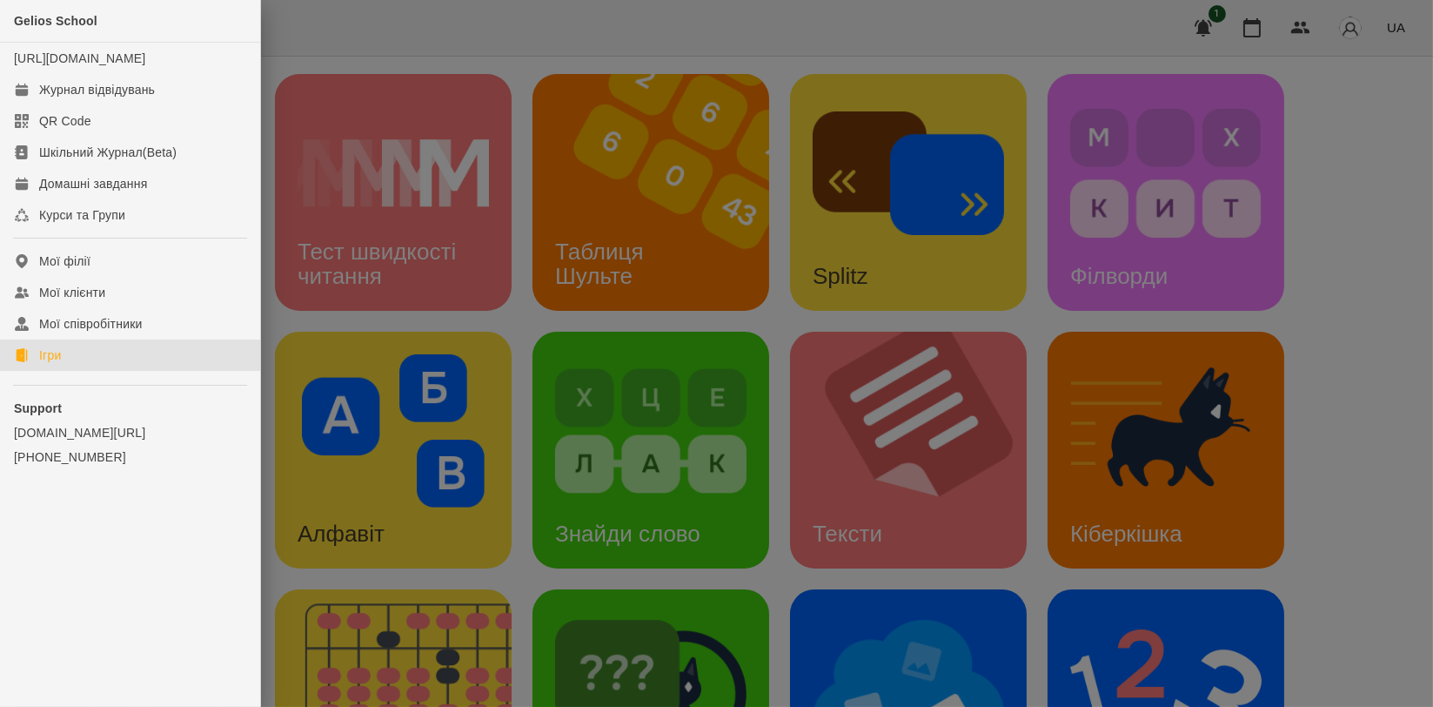
click at [1335, 289] on div at bounding box center [716, 353] width 1433 height 707
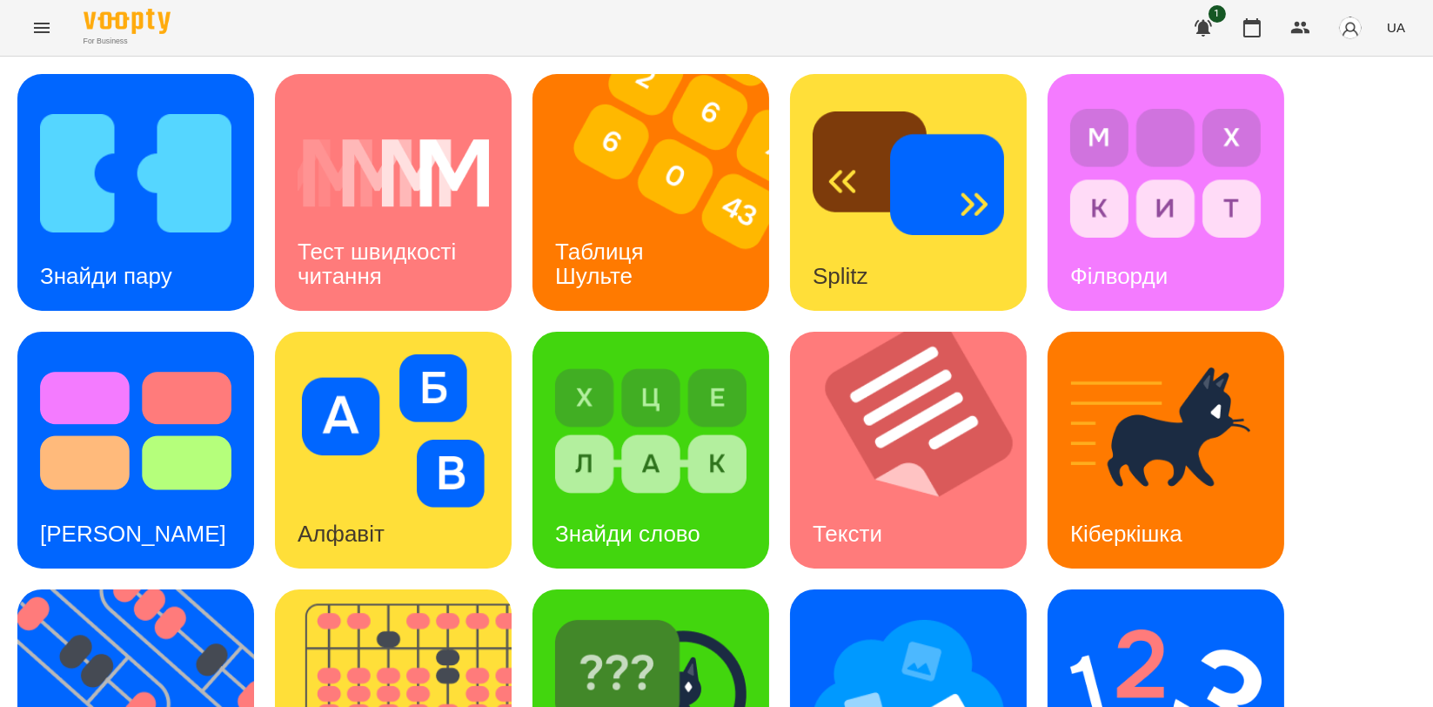
click at [1379, 332] on div "Знайди пару Тест швидкості читання Таблиця Шульте Splitz Філворди Тест Струпа А…" at bounding box center [716, 579] width 1399 height 1010
click at [418, 589] on img at bounding box center [404, 707] width 258 height 237
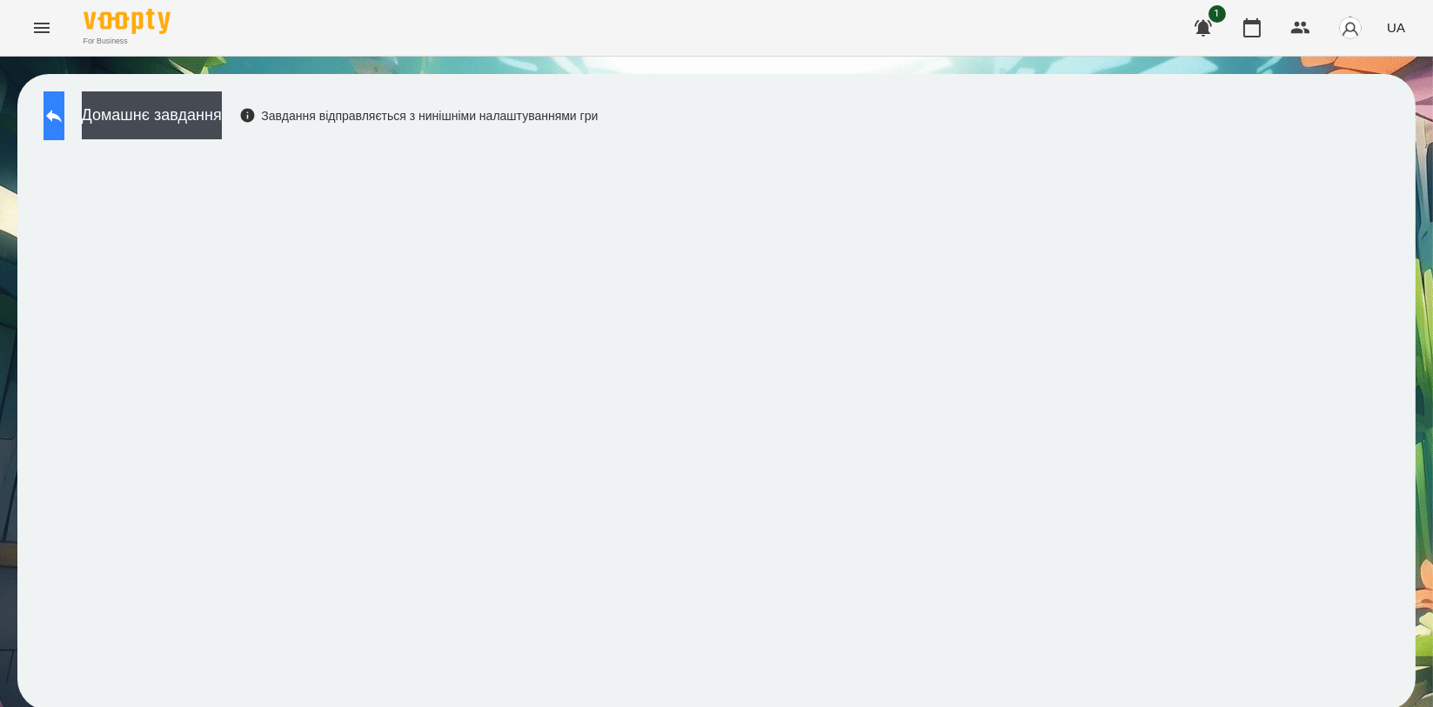
click at [63, 112] on icon at bounding box center [54, 115] width 21 height 21
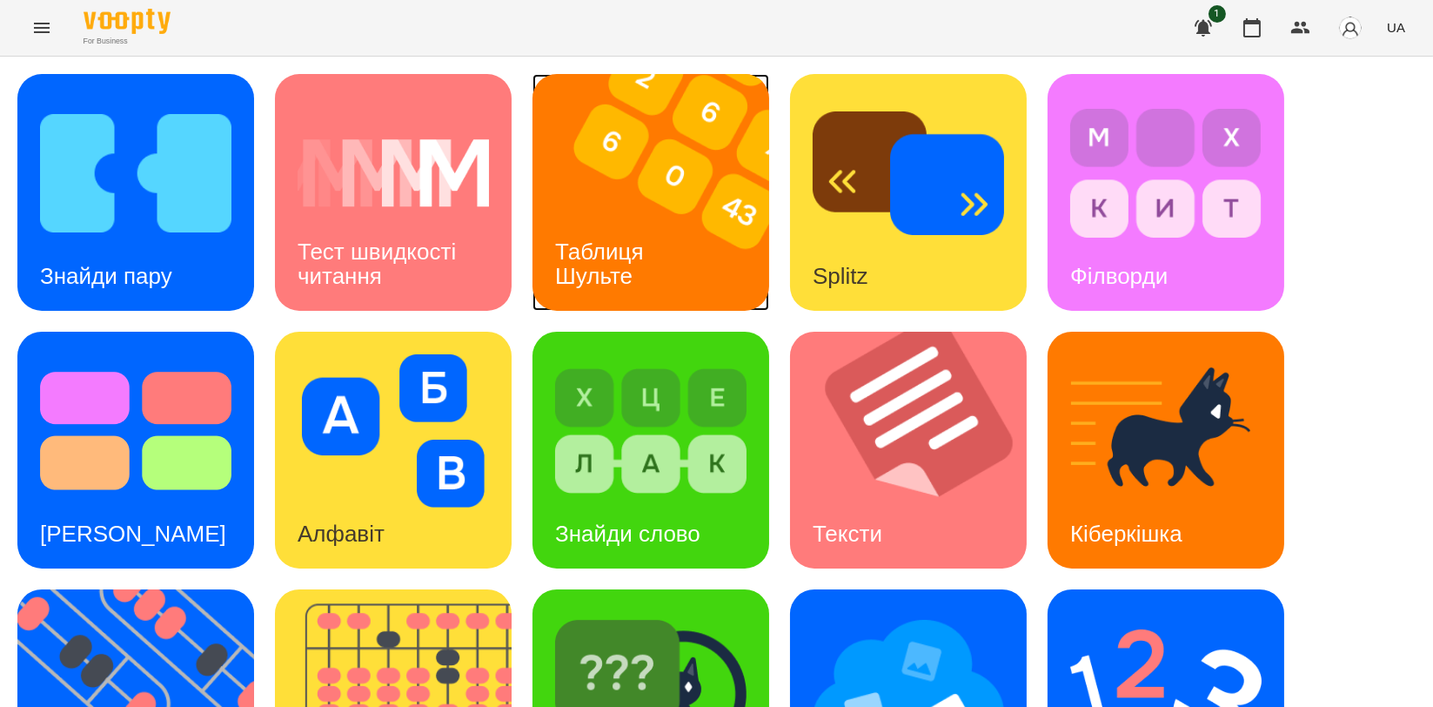
click at [632, 209] on img at bounding box center [662, 192] width 258 height 237
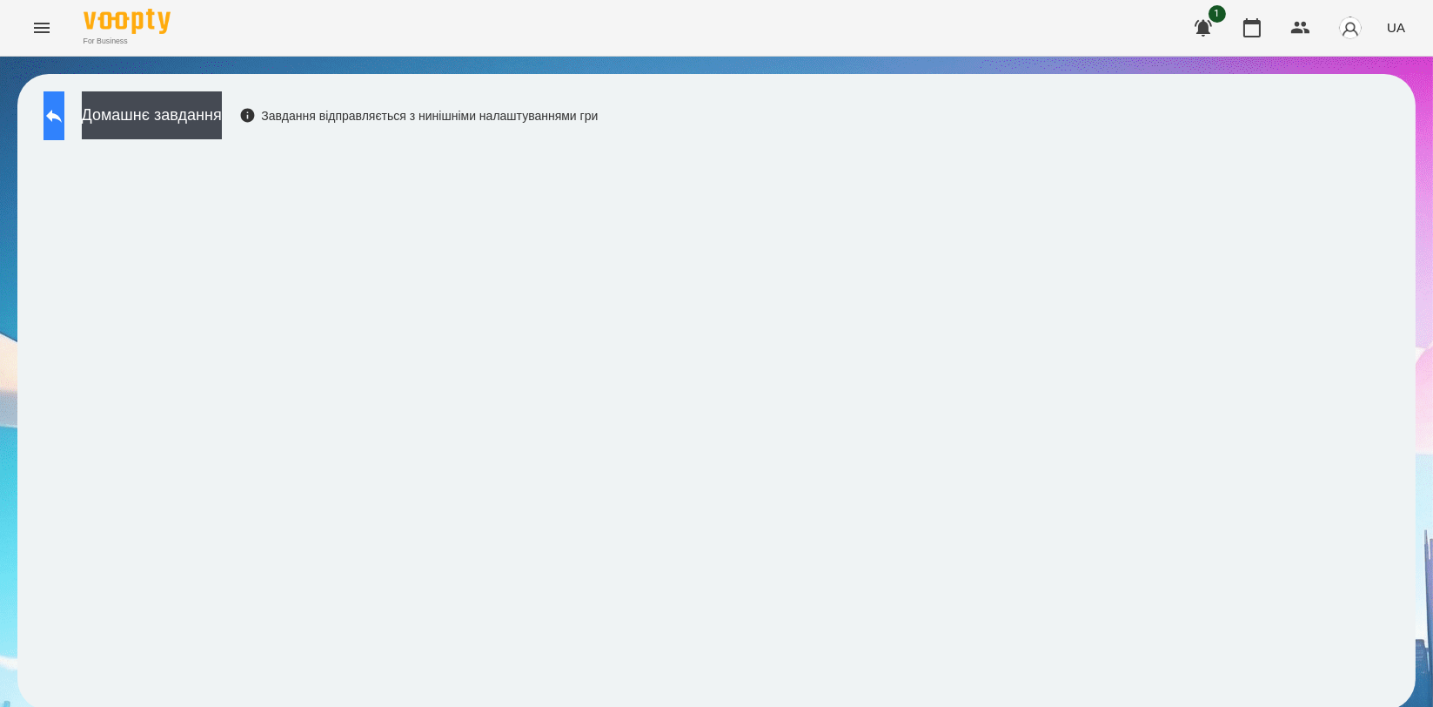
click at [64, 124] on icon at bounding box center [54, 115] width 21 height 21
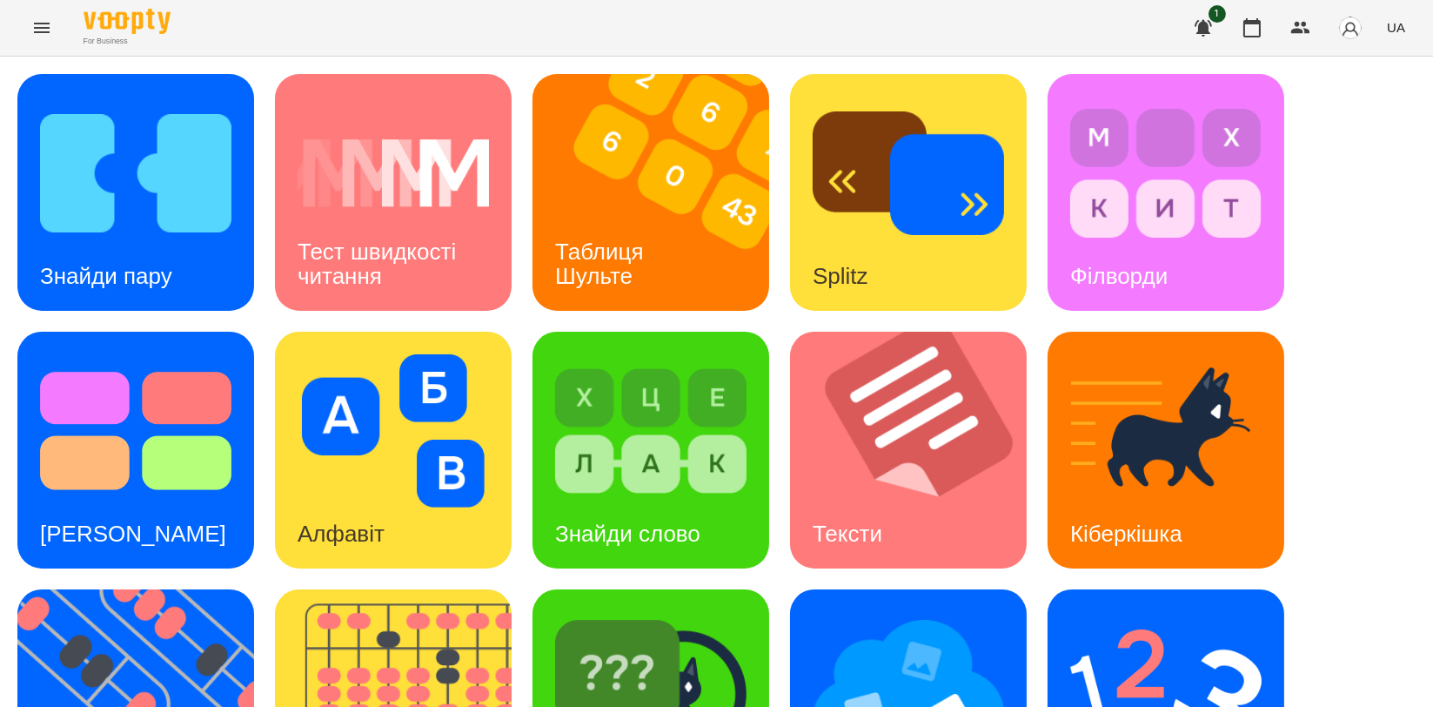
scroll to position [290, 0]
click at [123, 589] on img at bounding box center [146, 707] width 258 height 237
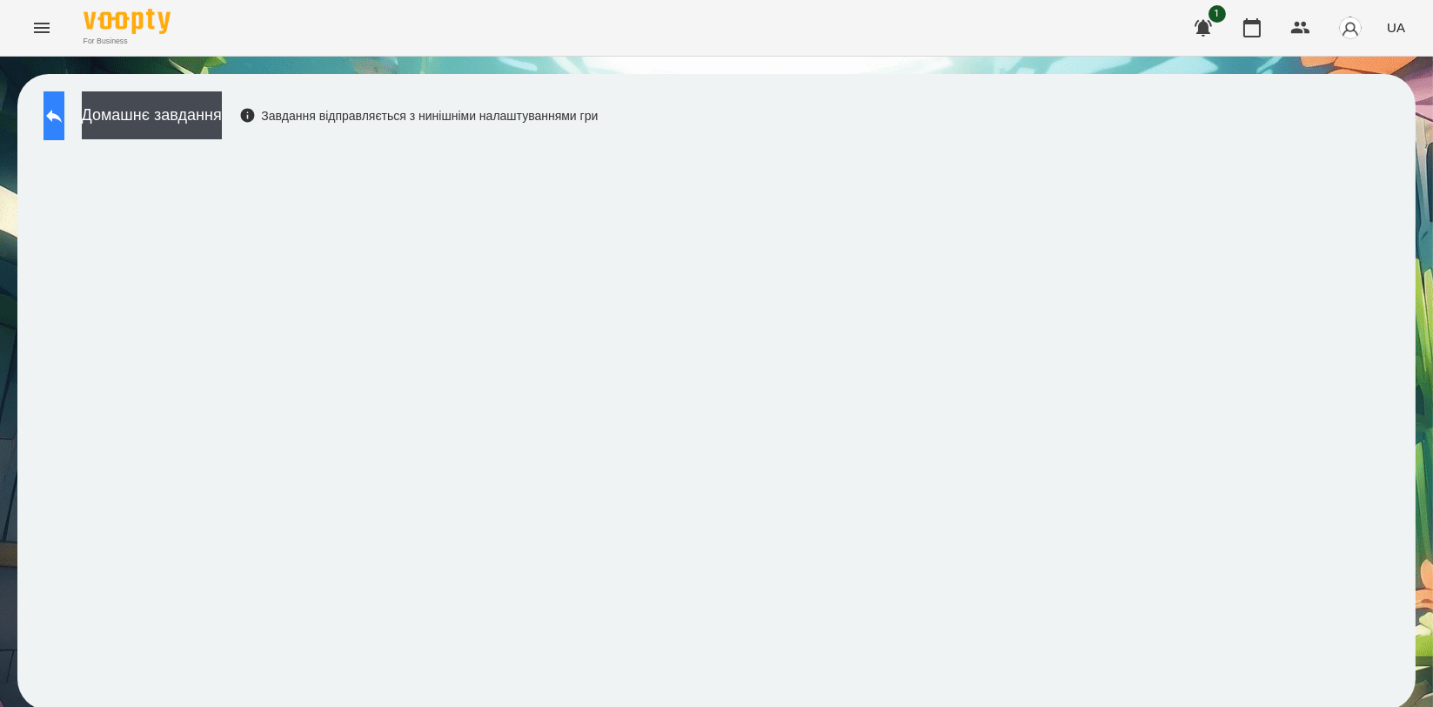
click at [64, 116] on button at bounding box center [54, 115] width 21 height 49
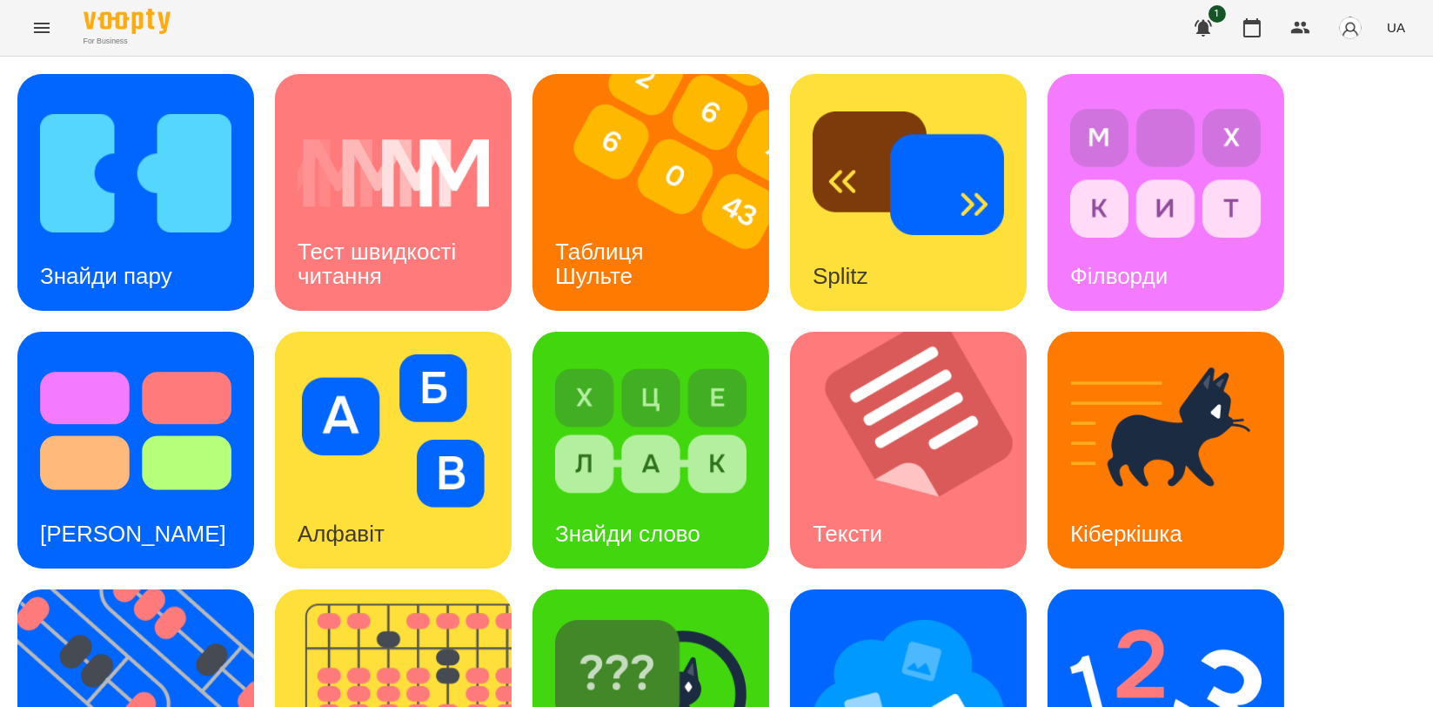
scroll to position [394, 0]
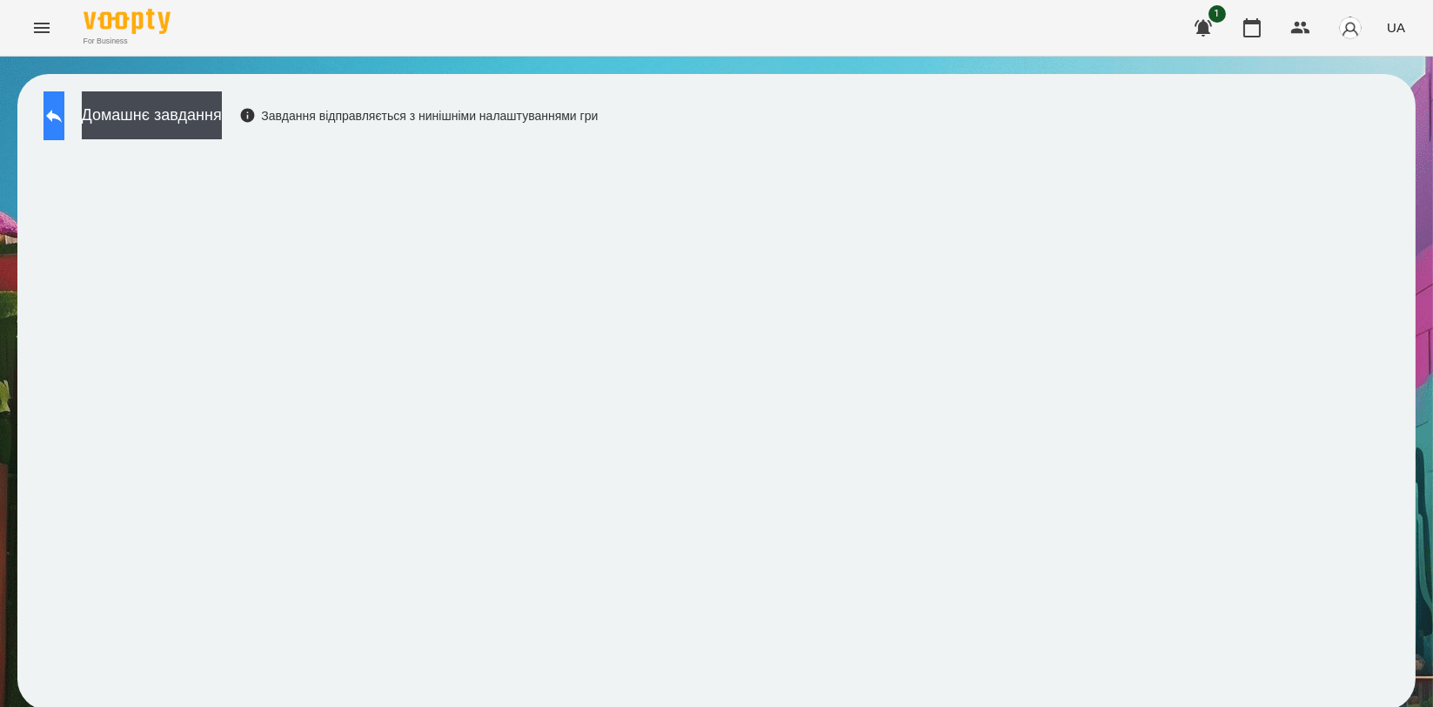
click at [64, 124] on icon at bounding box center [54, 115] width 21 height 21
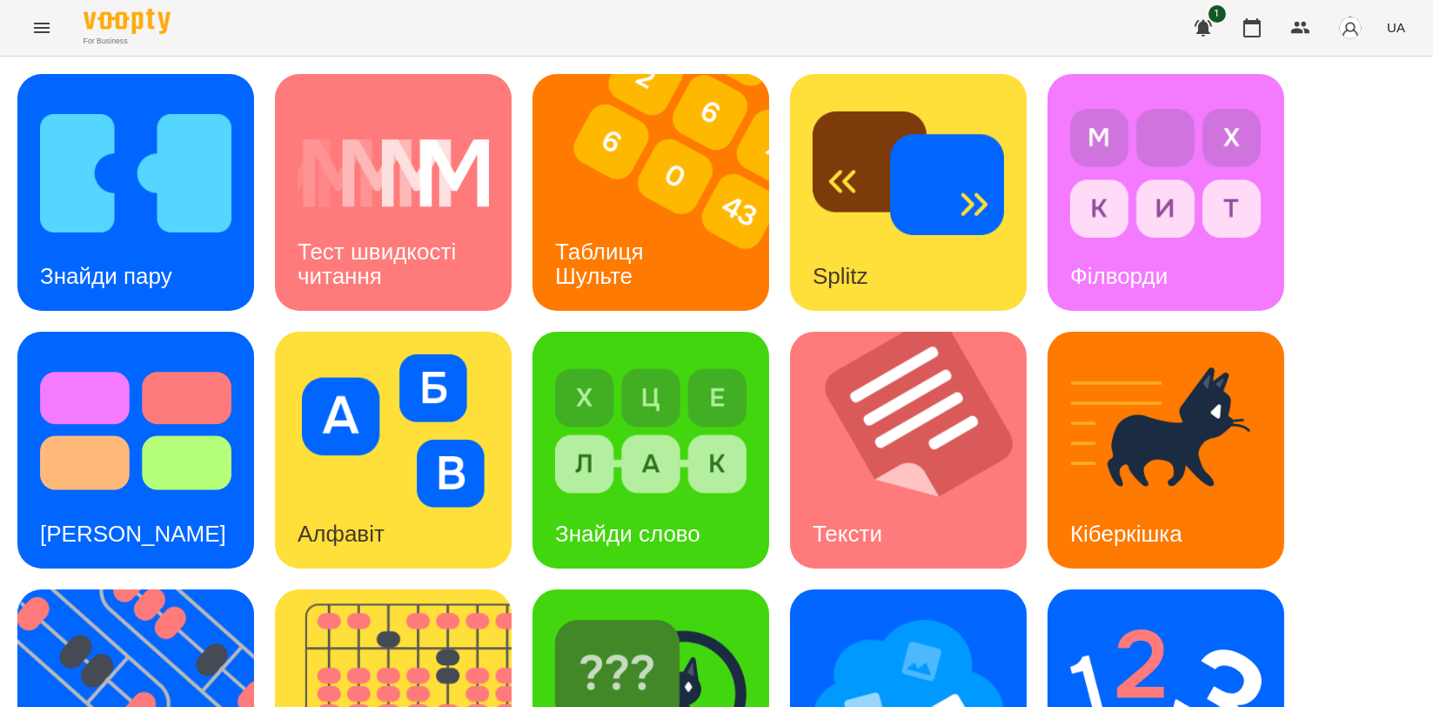
scroll to position [290, 0]
click at [1043, 364] on div "Знайди пару Тест швидкості читання Таблиця Шульте Splitz Філворди Тест Струпа А…" at bounding box center [716, 579] width 1399 height 1010
click at [1100, 612] on img at bounding box center [1165, 688] width 191 height 153
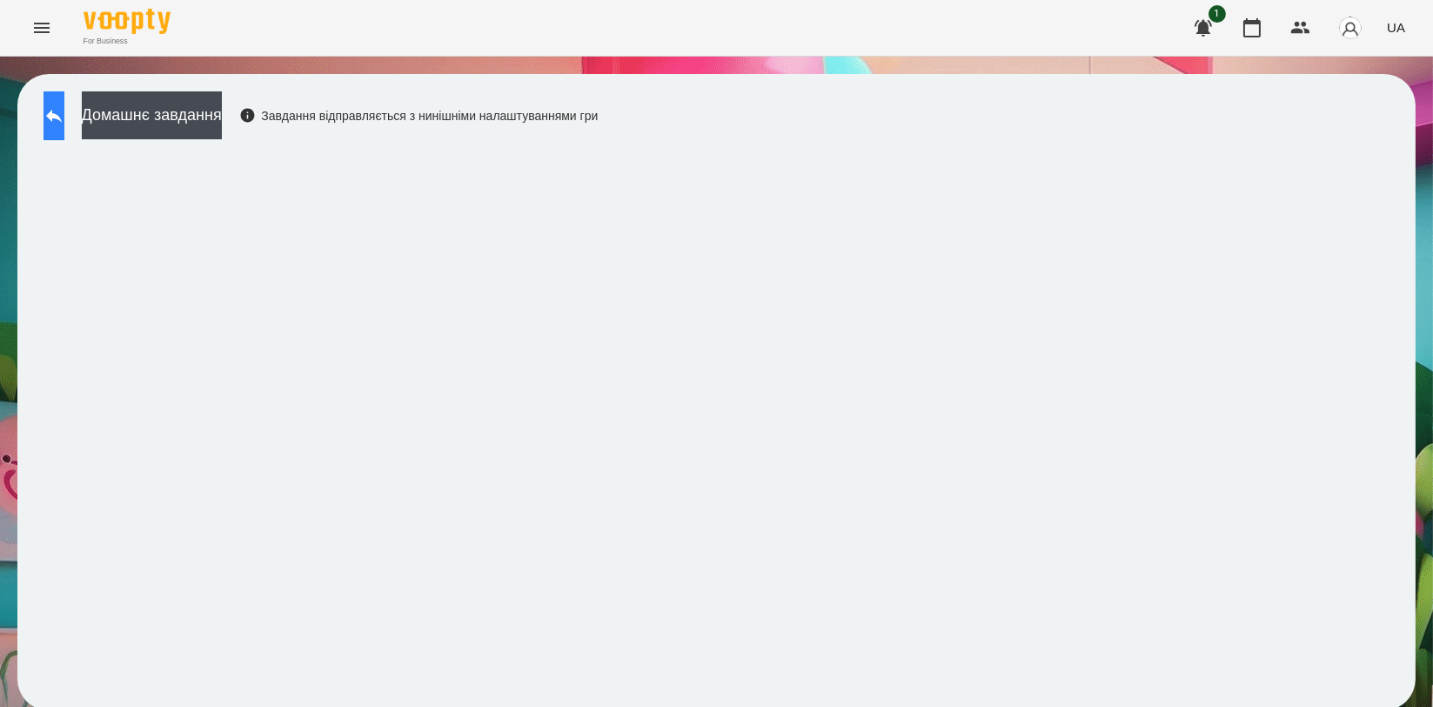
click at [64, 124] on icon at bounding box center [54, 115] width 21 height 21
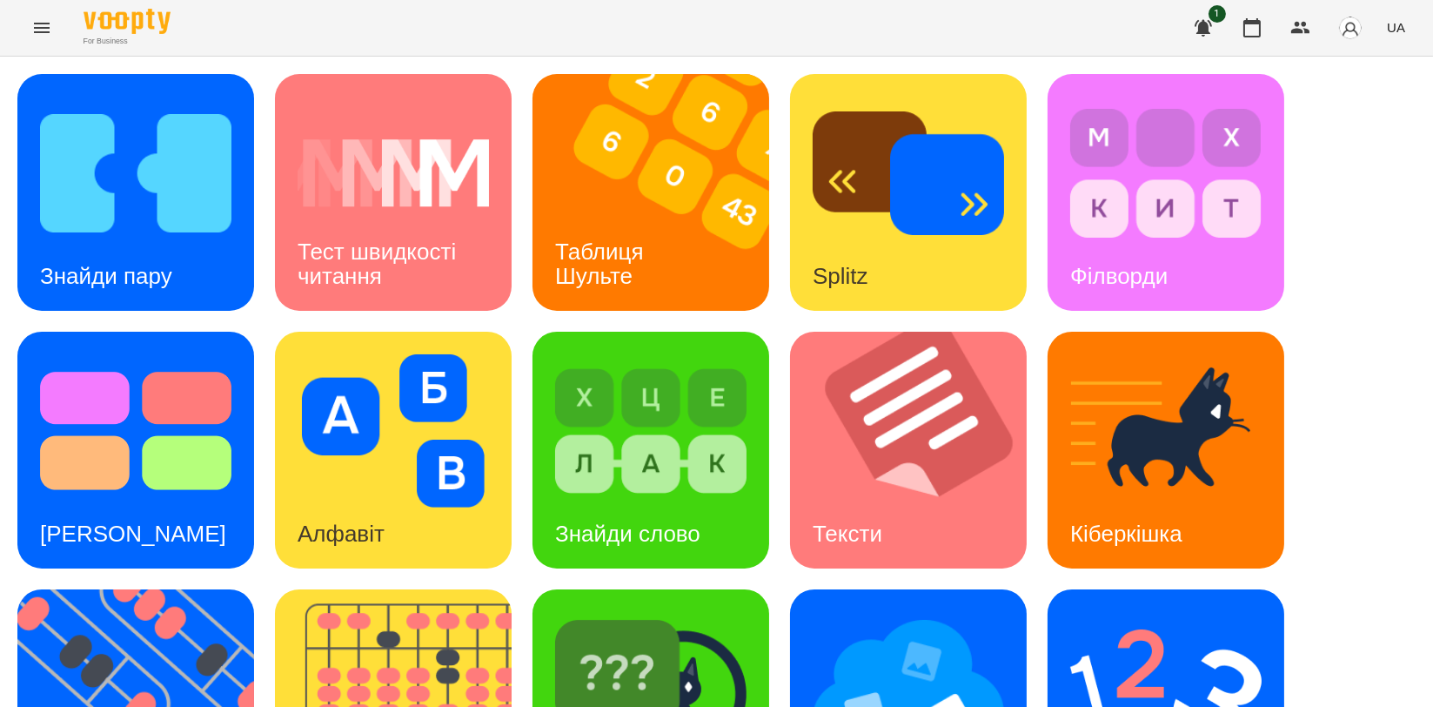
scroll to position [386, 0]
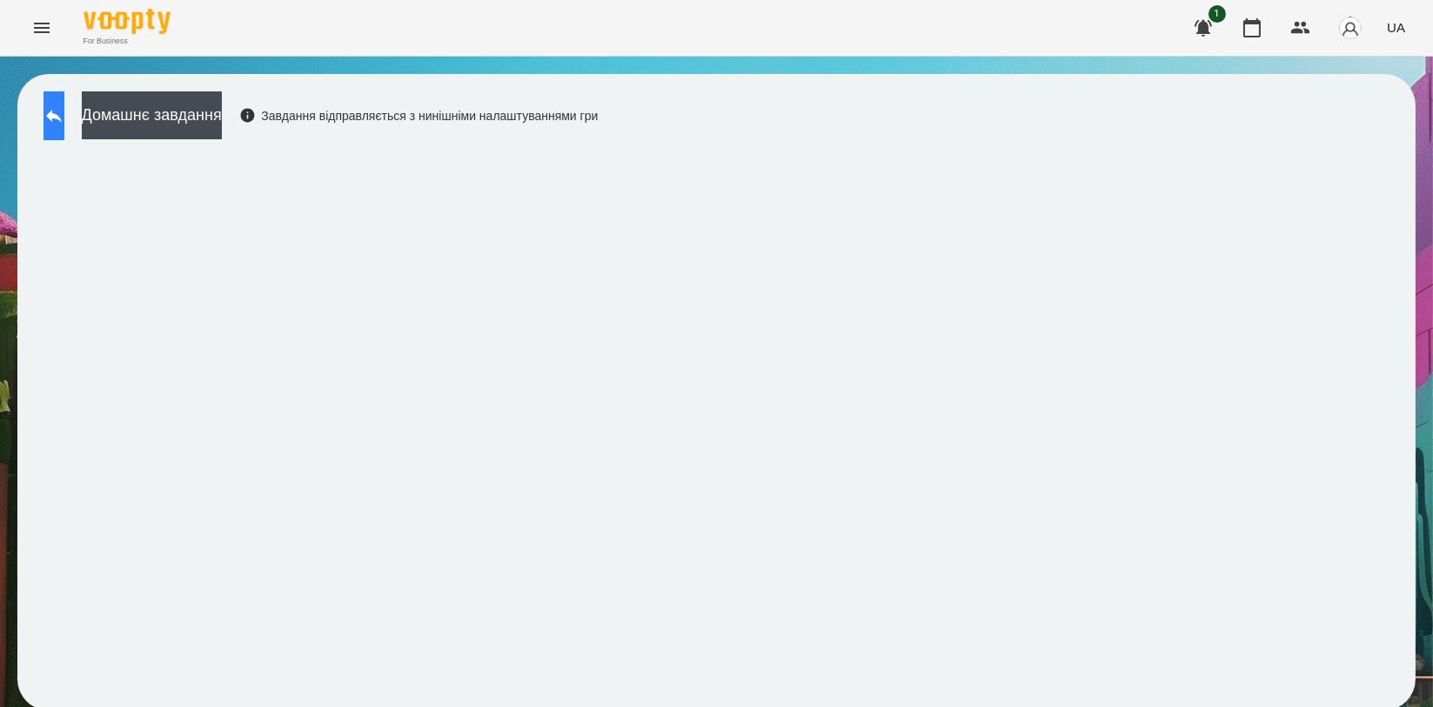
click at [64, 124] on button at bounding box center [54, 115] width 21 height 49
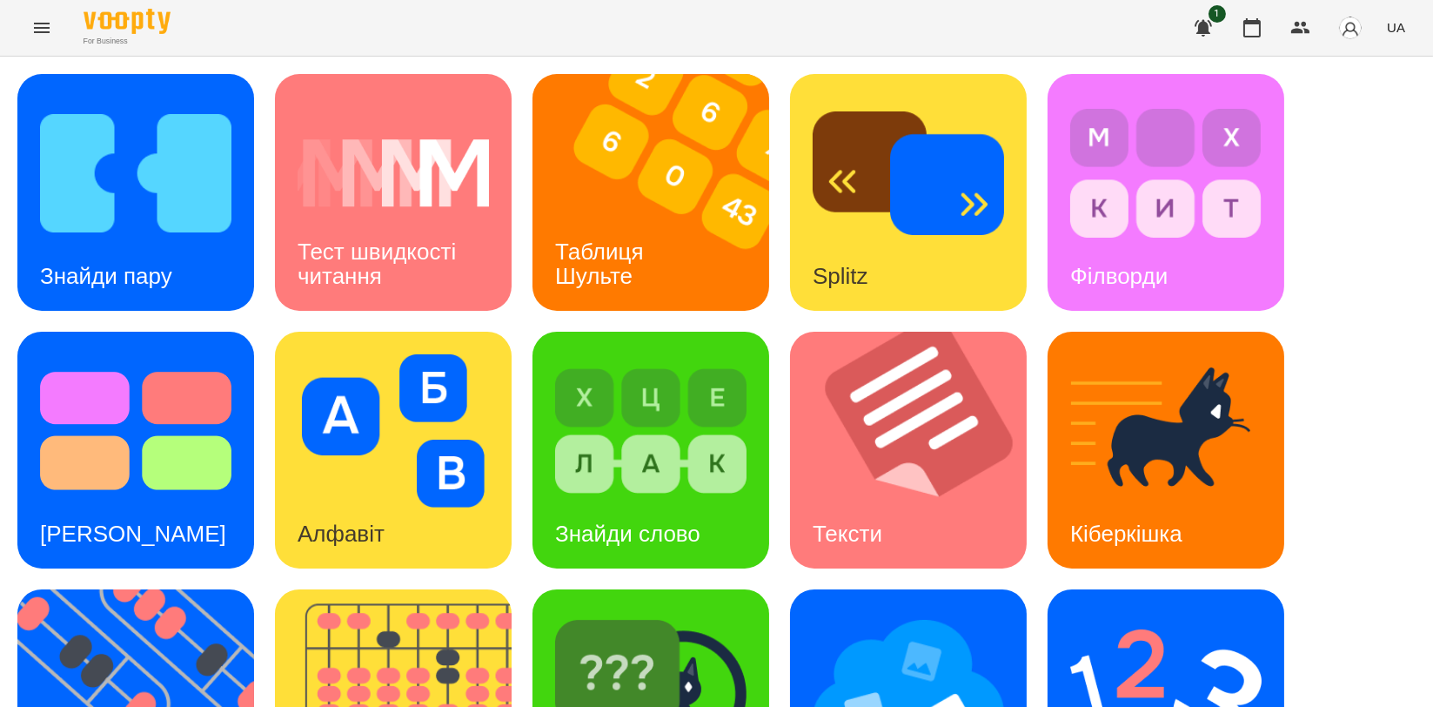
scroll to position [386, 0]
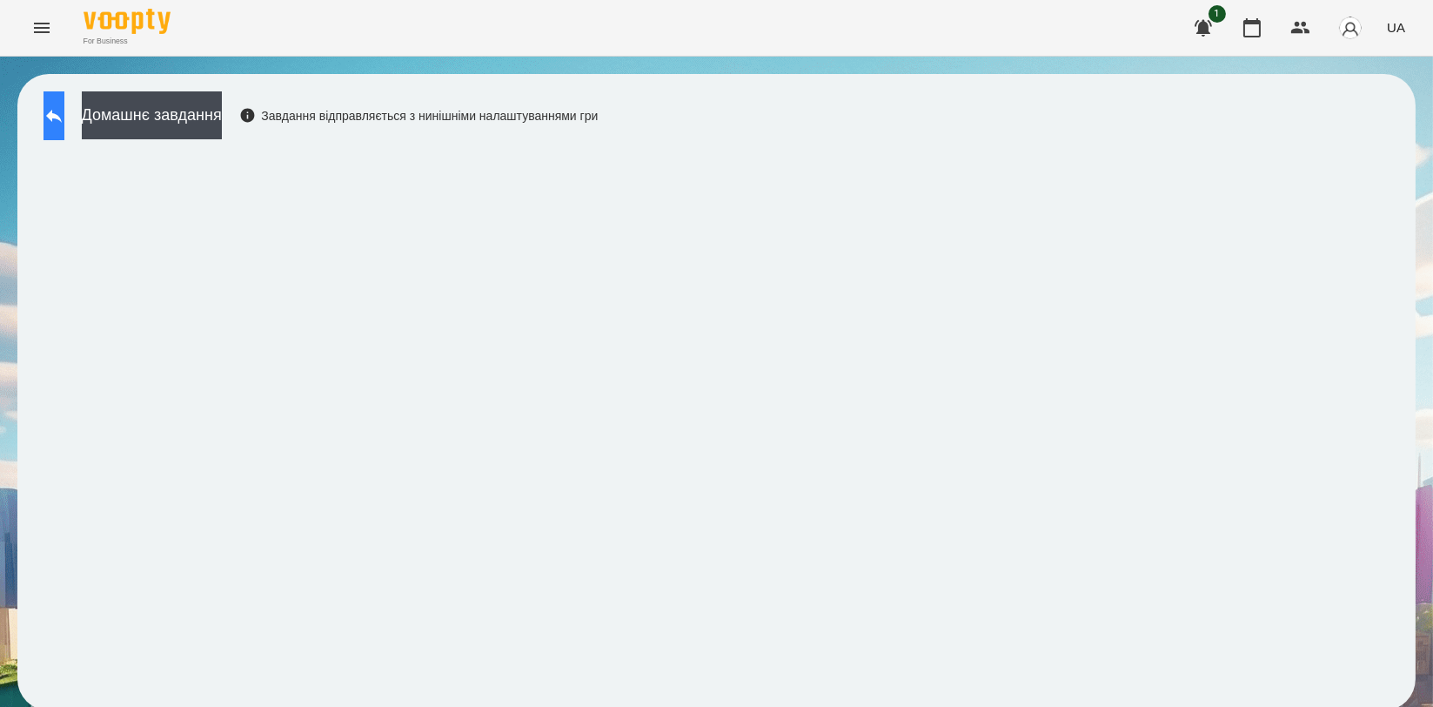
click at [64, 124] on icon at bounding box center [54, 115] width 21 height 21
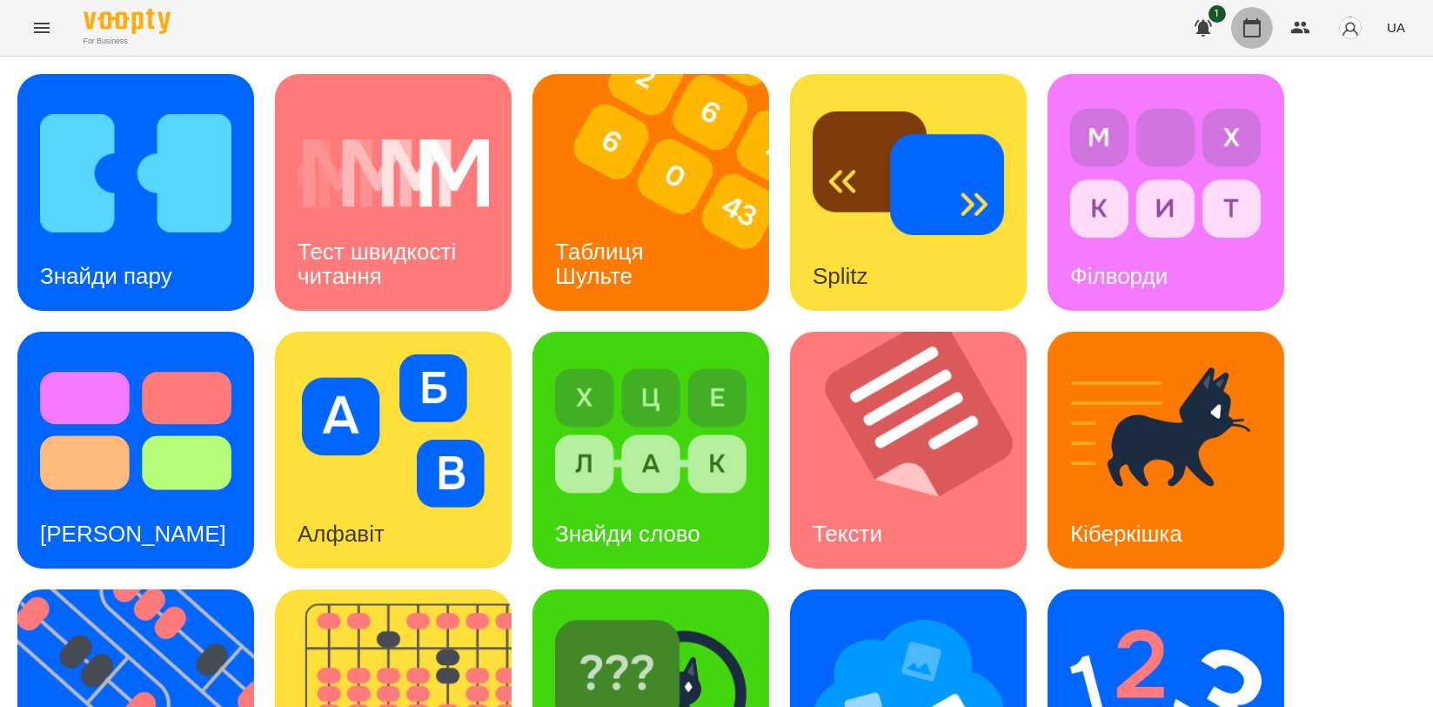
click at [1246, 30] on icon "button" at bounding box center [1252, 27] width 21 height 21
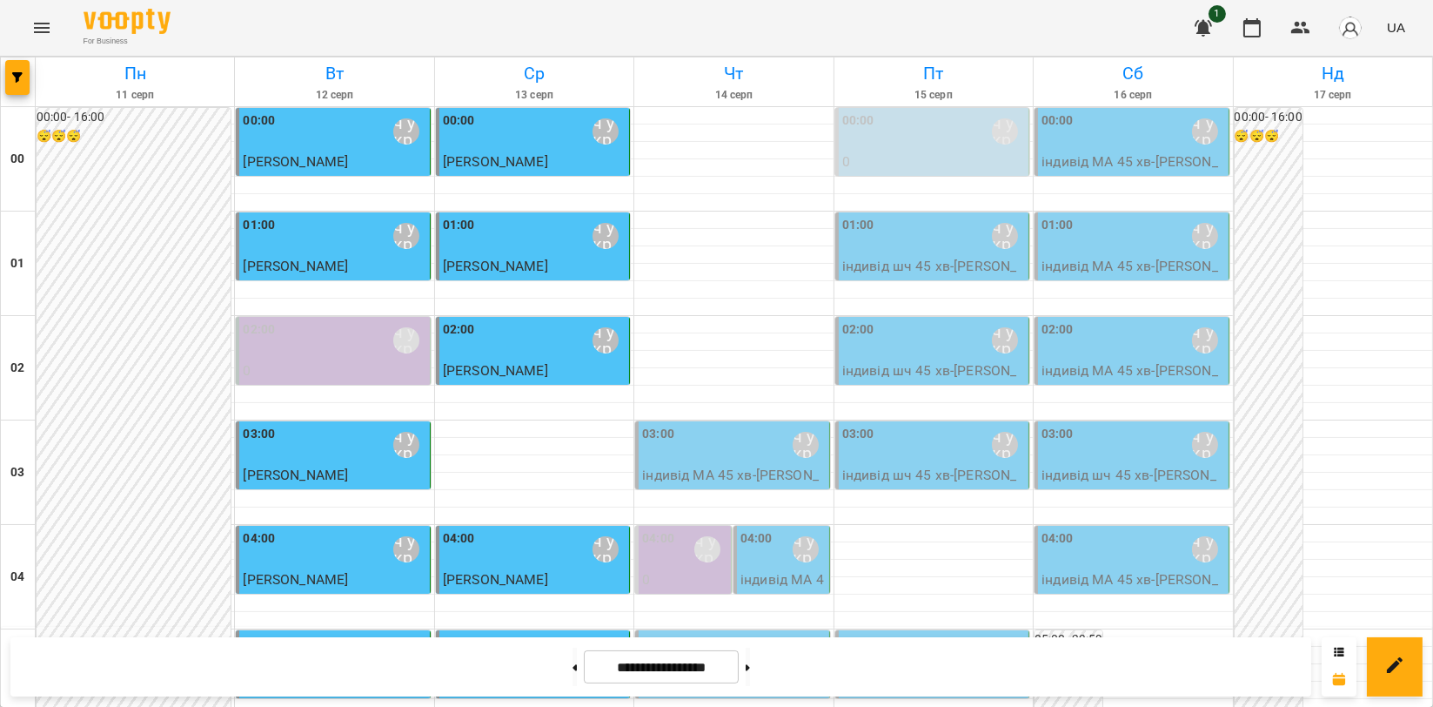
scroll to position [1985, 0]
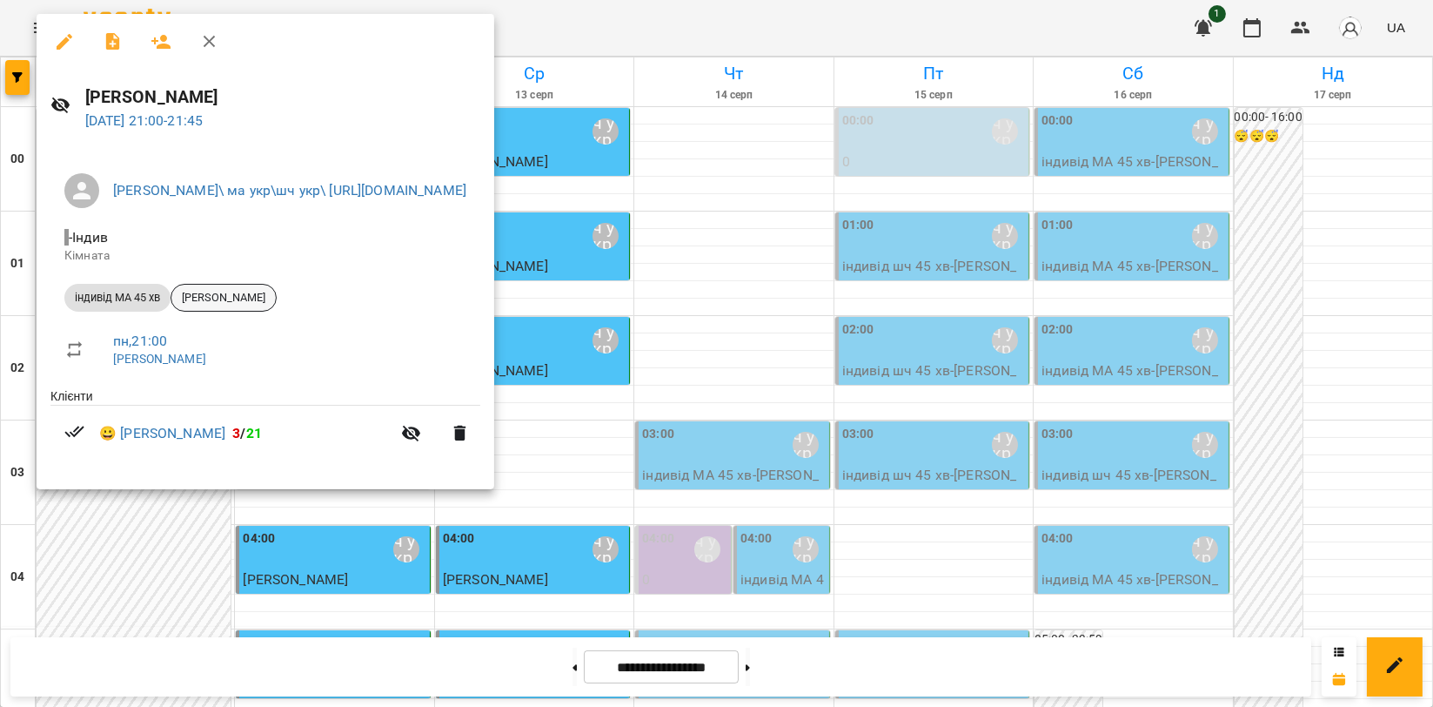
click at [232, 297] on span "[PERSON_NAME]" at bounding box center [223, 298] width 104 height 16
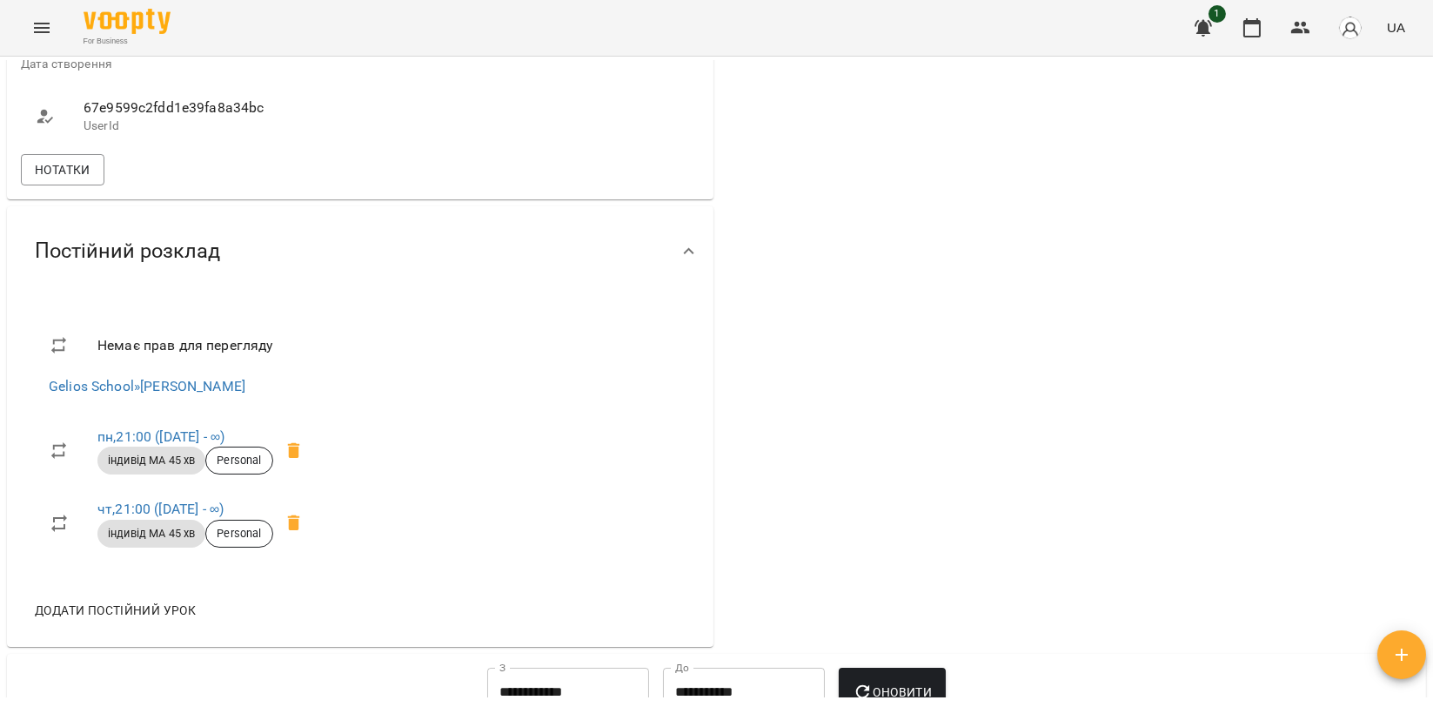
scroll to position [870, 0]
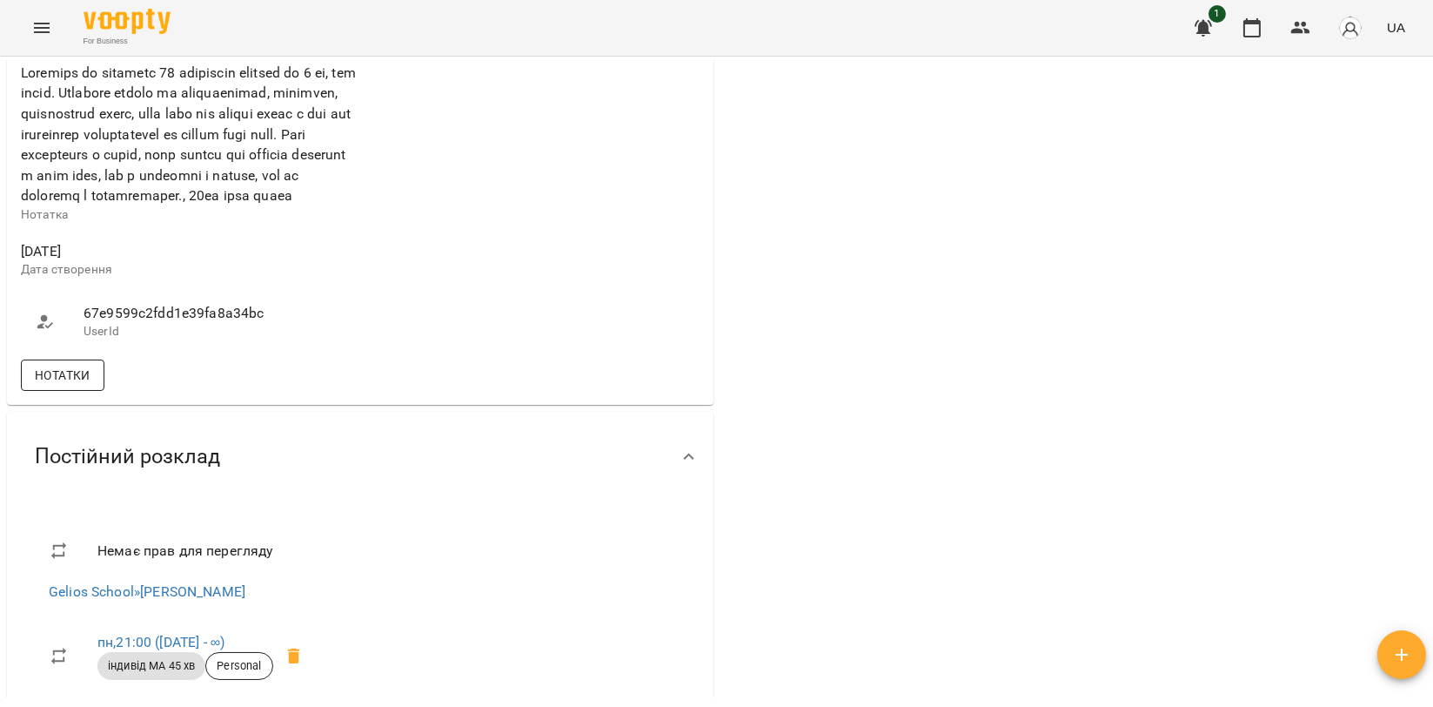
click at [49, 386] on span "Нотатки" at bounding box center [63, 375] width 56 height 21
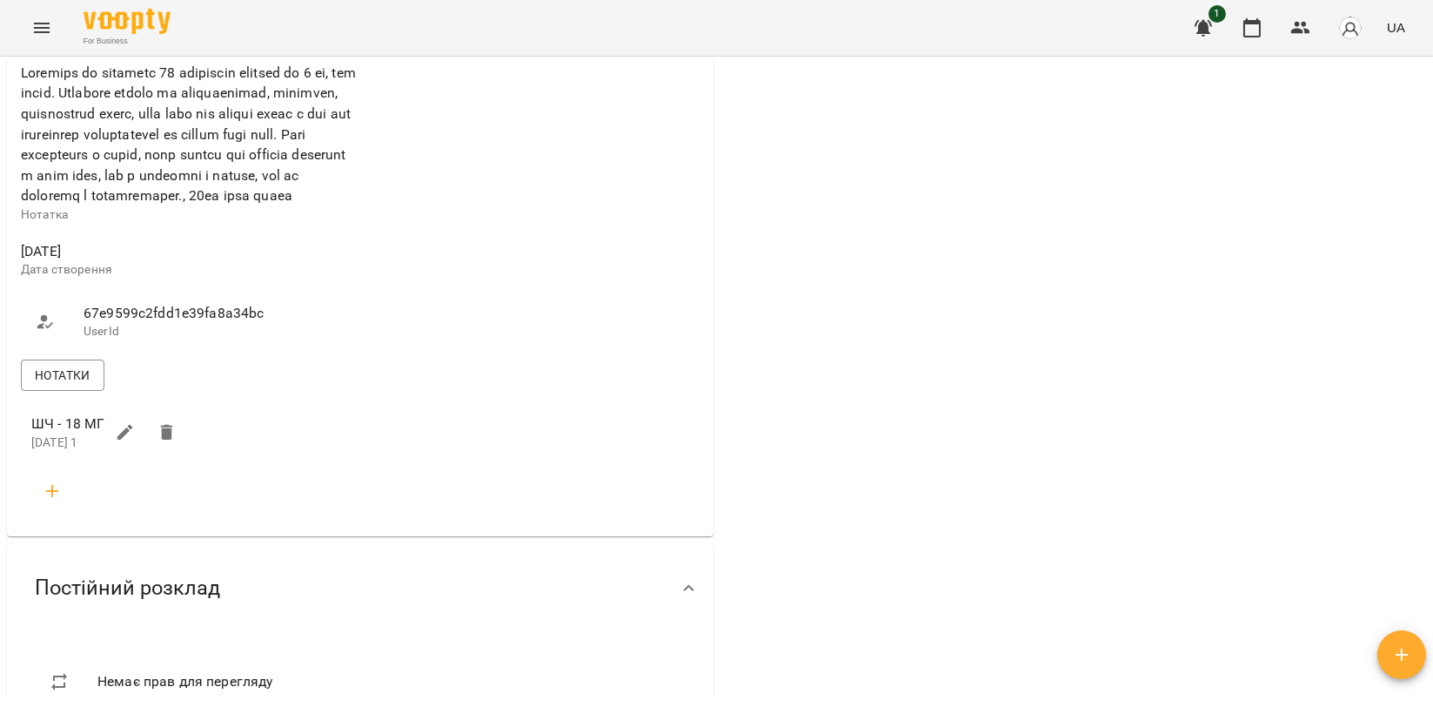
click at [50, 497] on icon "button" at bounding box center [52, 491] width 12 height 12
click at [73, 574] on input "text" at bounding box center [128, 561] width 138 height 28
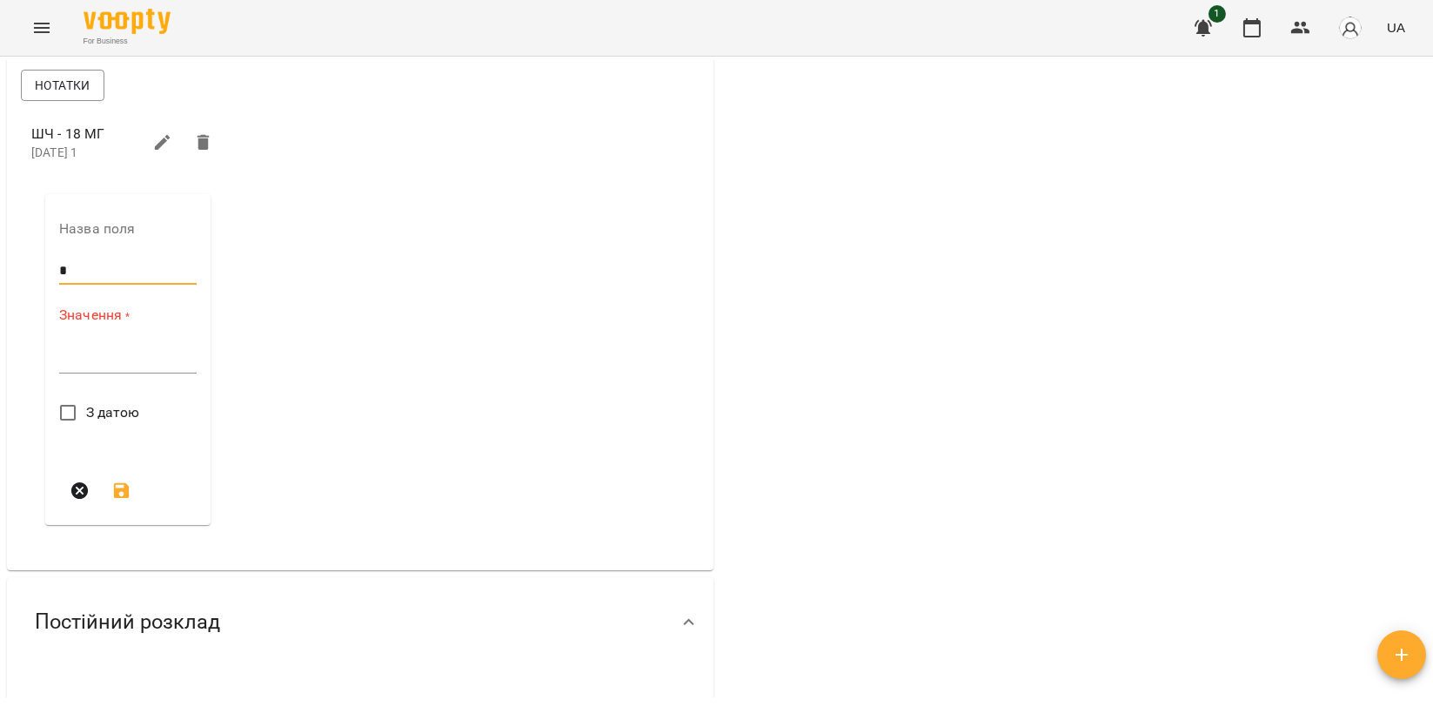
type input "*"
click at [107, 367] on textarea at bounding box center [128, 359] width 138 height 17
click at [97, 367] on textarea at bounding box center [128, 359] width 138 height 17
paste textarea "**********"
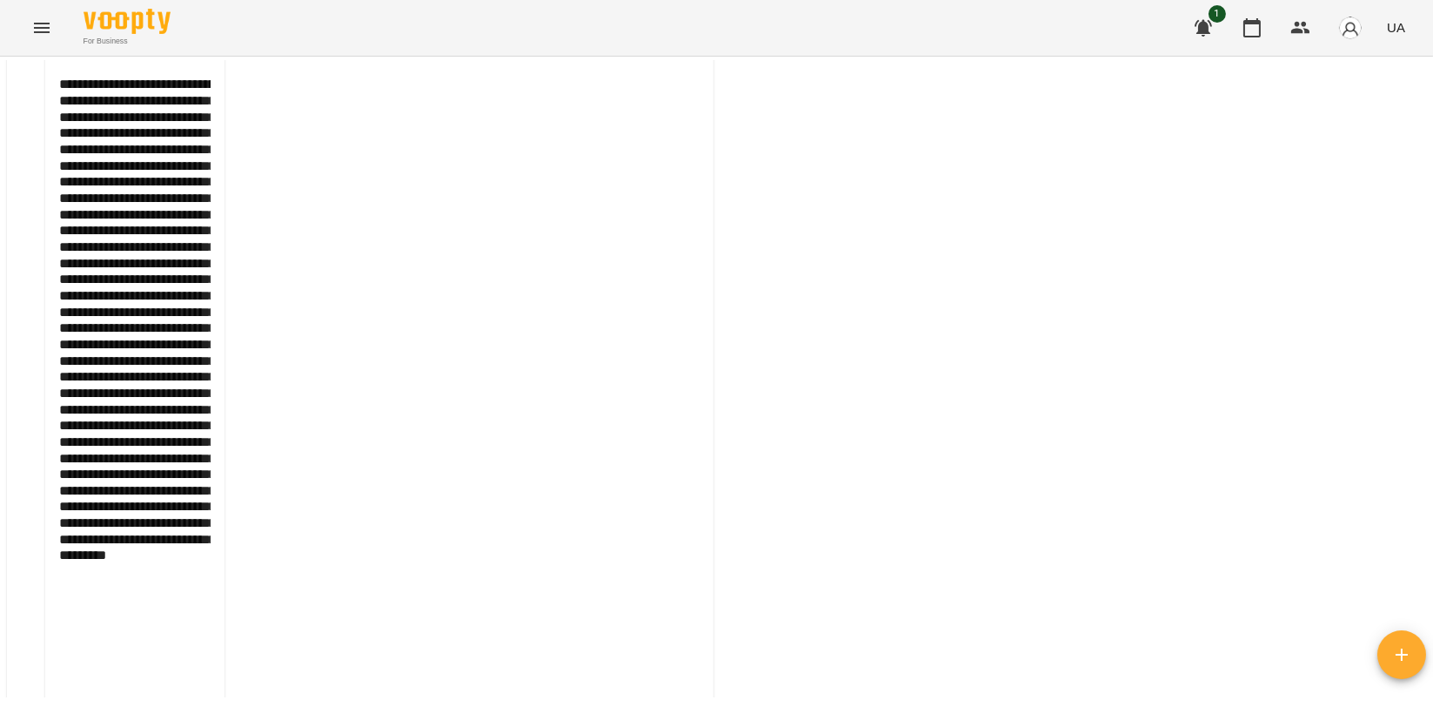
scroll to position [1450, 0]
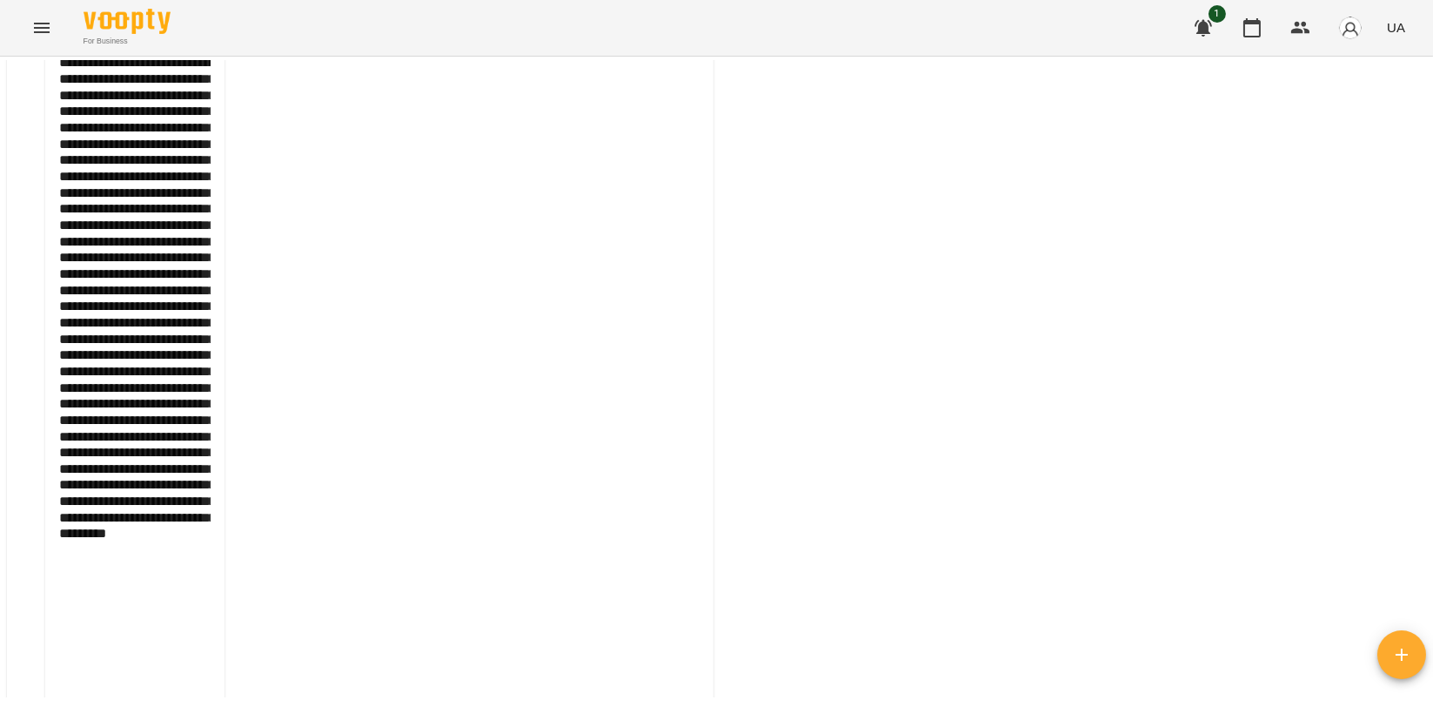
drag, startPoint x: 117, startPoint y: 140, endPoint x: 32, endPoint y: 145, distance: 84.6
click at [32, 145] on div "**********" at bounding box center [134, 459] width 207 height 1139
click at [91, 146] on textarea "**********" at bounding box center [134, 453] width 151 height 796
drag, startPoint x: 112, startPoint y: 138, endPoint x: 44, endPoint y: 138, distance: 67.9
click at [44, 138] on div "**********" at bounding box center [134, 459] width 207 height 1139
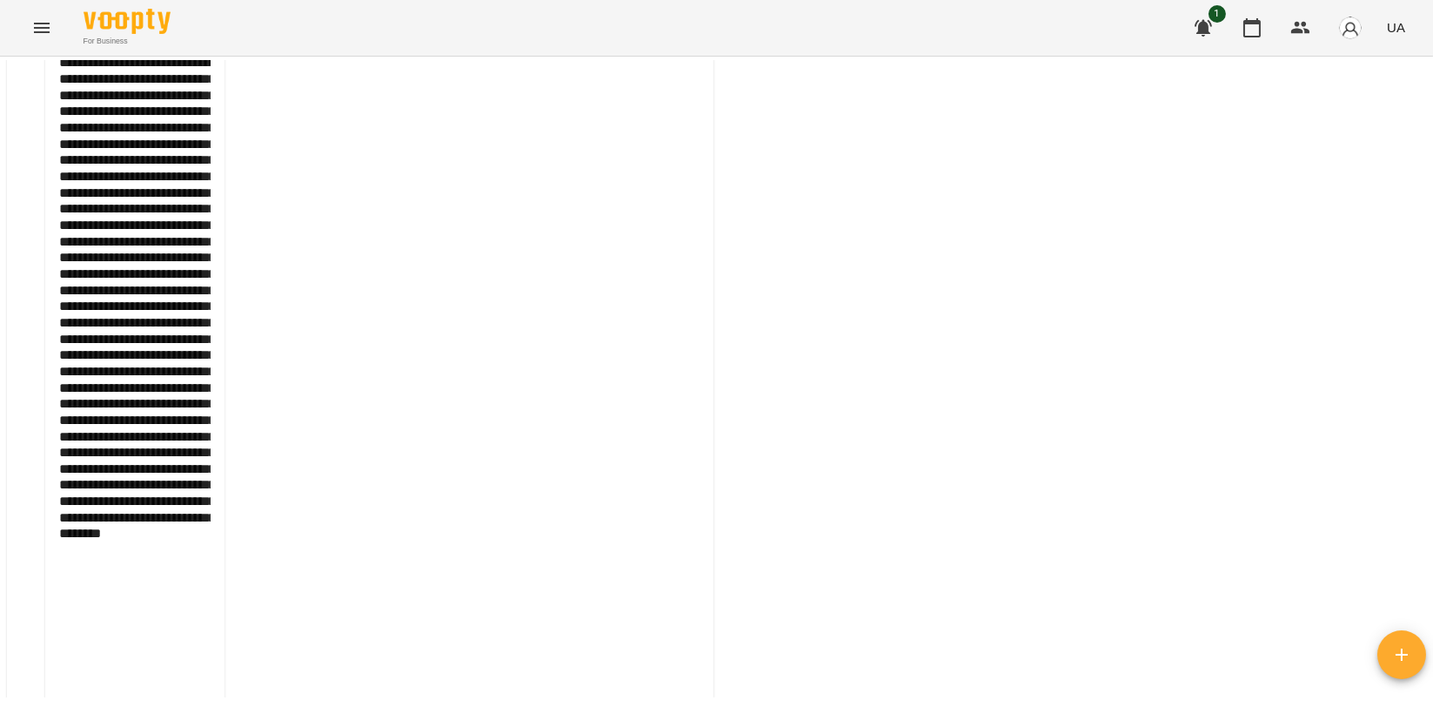
click at [205, 137] on textarea "**********" at bounding box center [134, 445] width 151 height 780
click at [157, 202] on textarea "**********" at bounding box center [134, 445] width 151 height 780
click at [197, 239] on textarea "**********" at bounding box center [134, 429] width 151 height 748
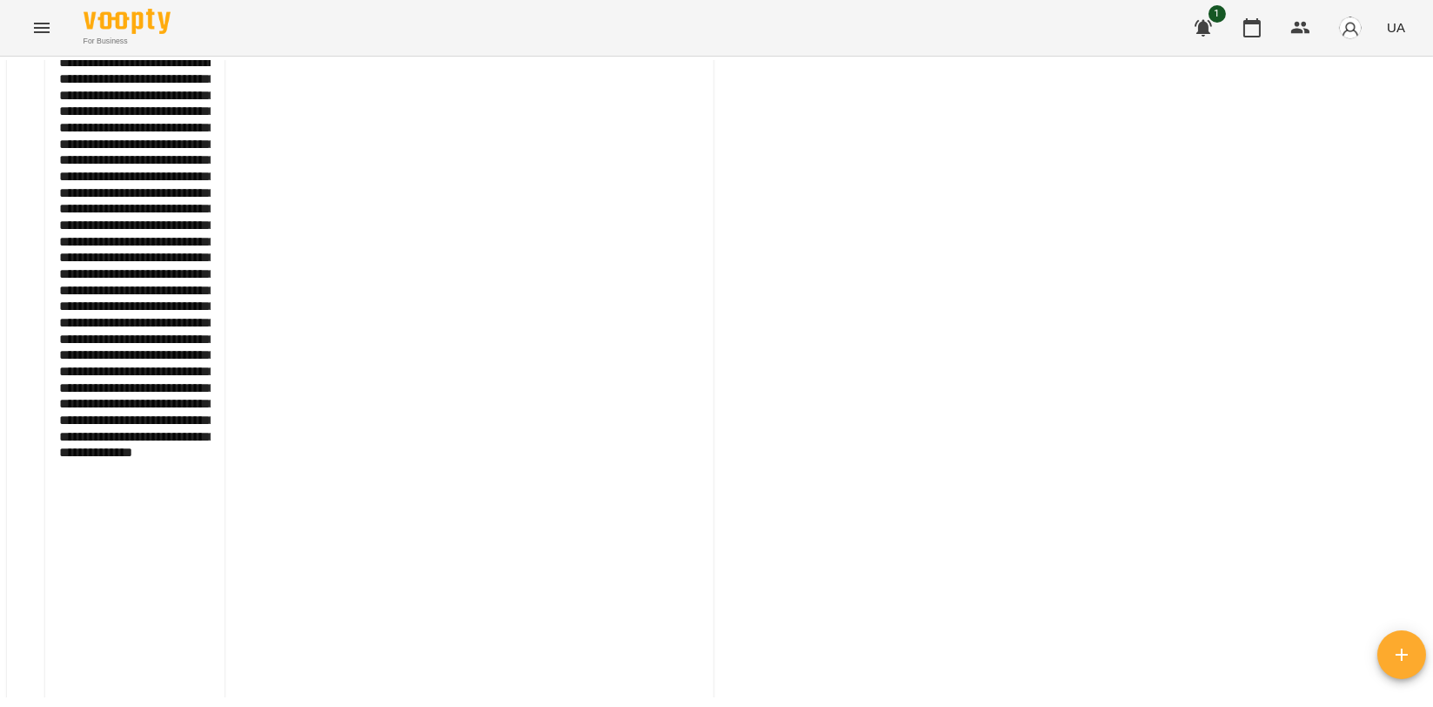
click at [81, 336] on textarea "**********" at bounding box center [134, 388] width 151 height 666
click at [144, 319] on textarea "**********" at bounding box center [134, 388] width 151 height 666
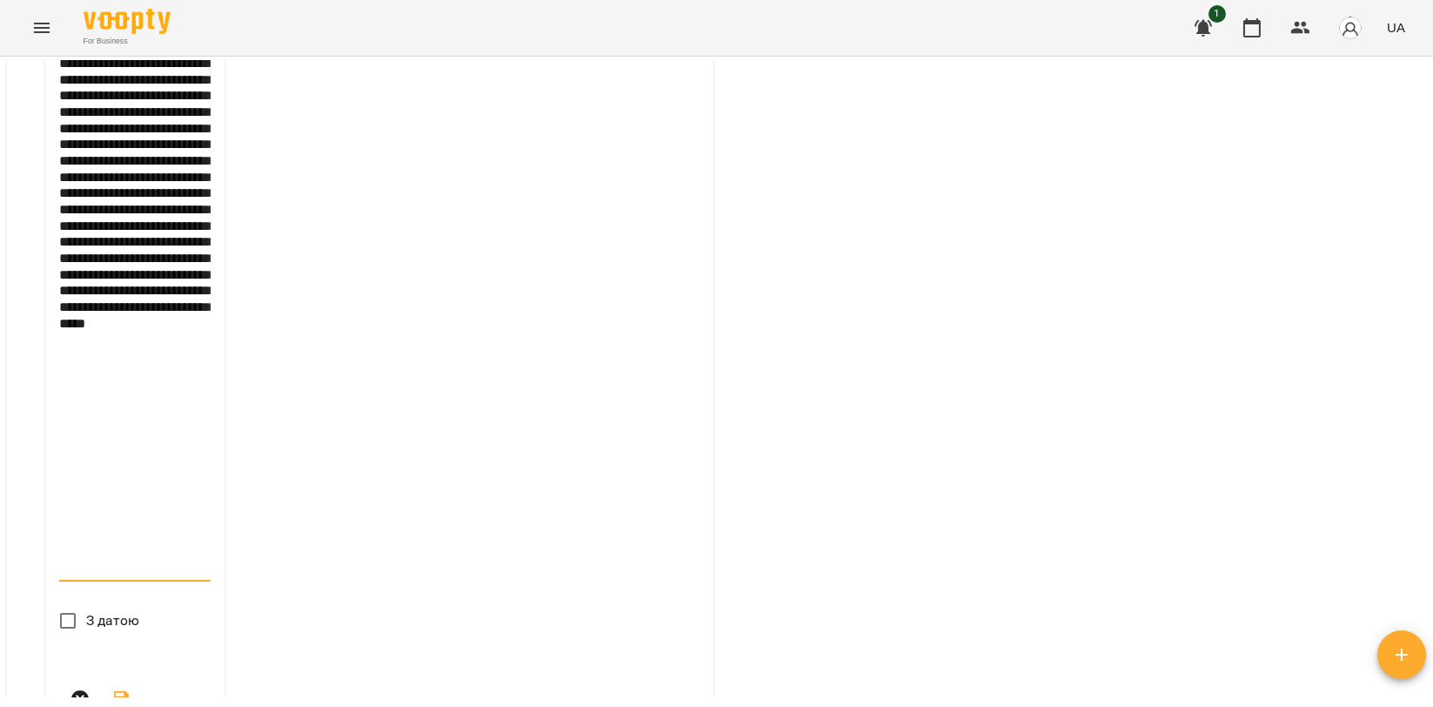
scroll to position [1564, 0]
drag, startPoint x: 126, startPoint y: 612, endPoint x: 128, endPoint y: 560, distance: 51.4
click at [128, 560] on textarea "**********" at bounding box center [134, 258] width 151 height 634
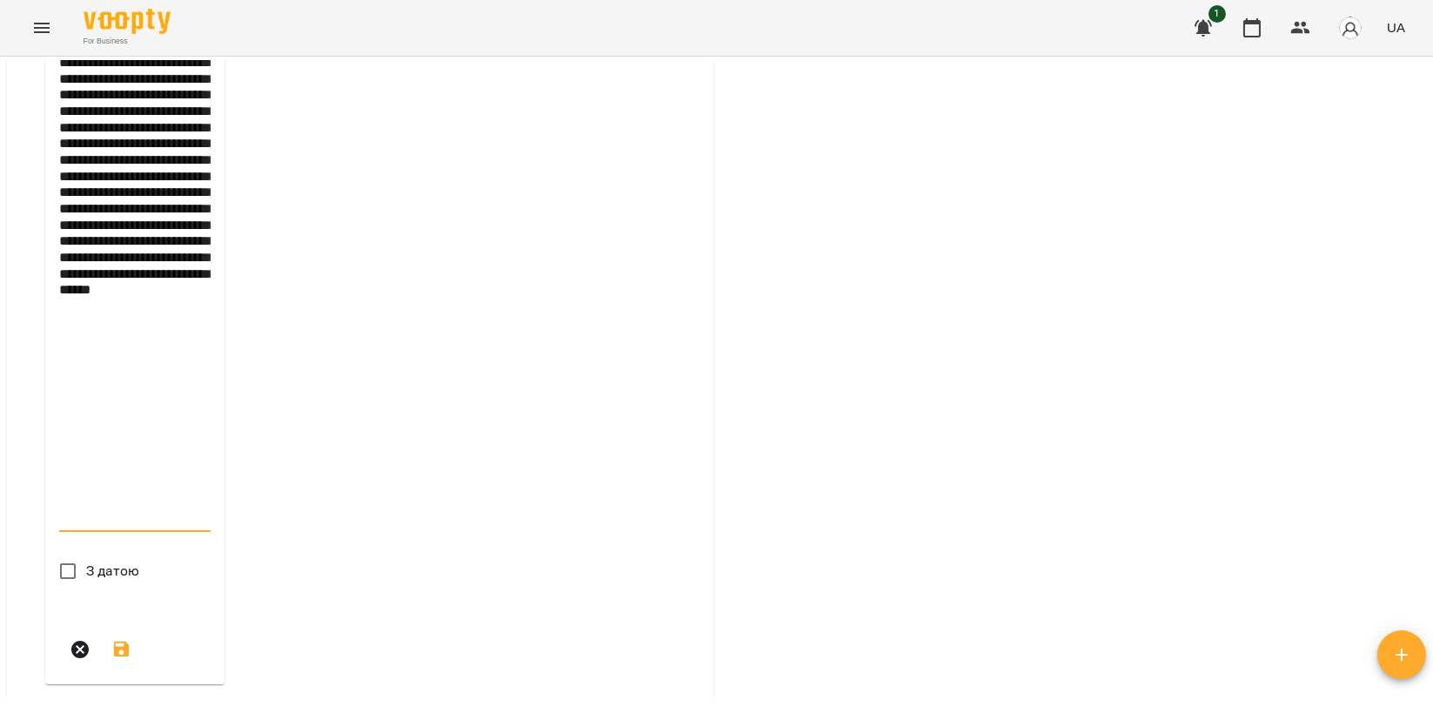
click at [65, 526] on textarea "**********" at bounding box center [134, 233] width 151 height 585
type textarea "**********"
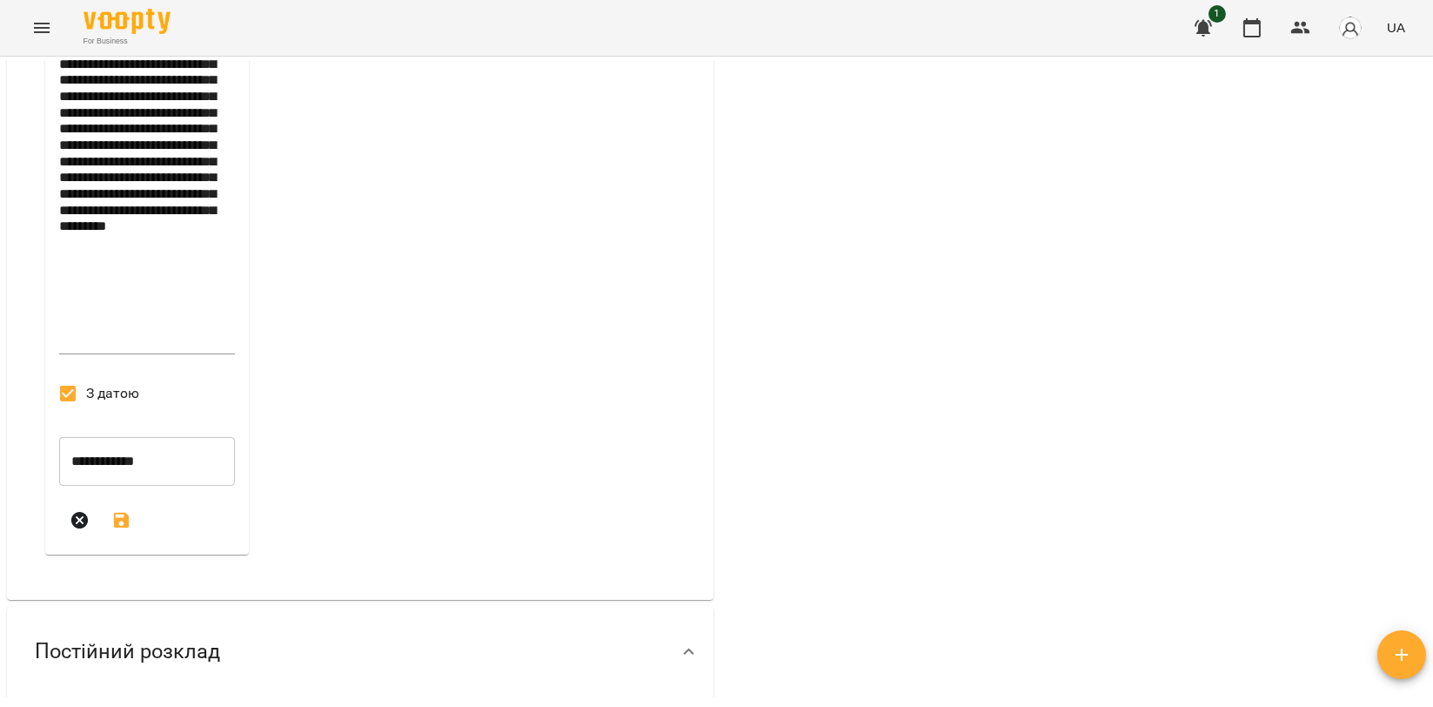
scroll to position [1660, 0]
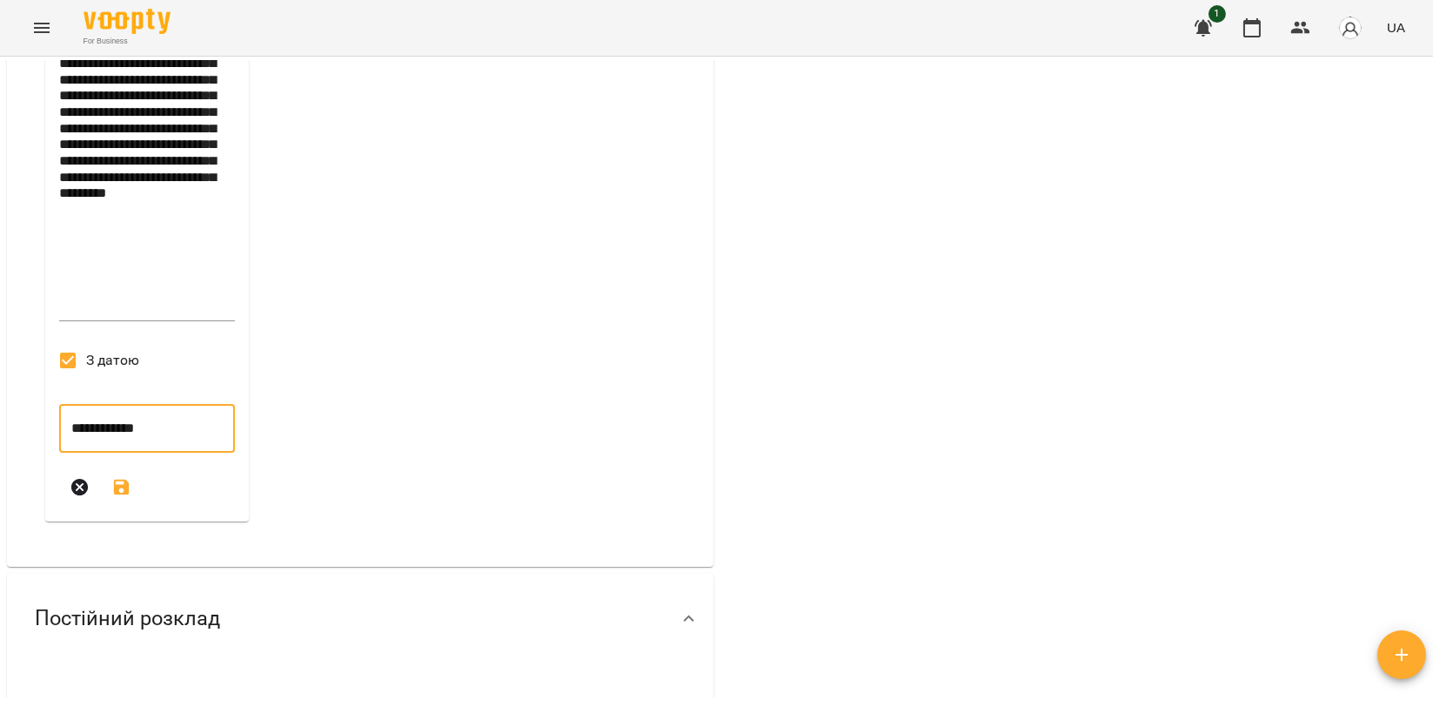
click at [131, 453] on input "**********" at bounding box center [147, 428] width 176 height 49
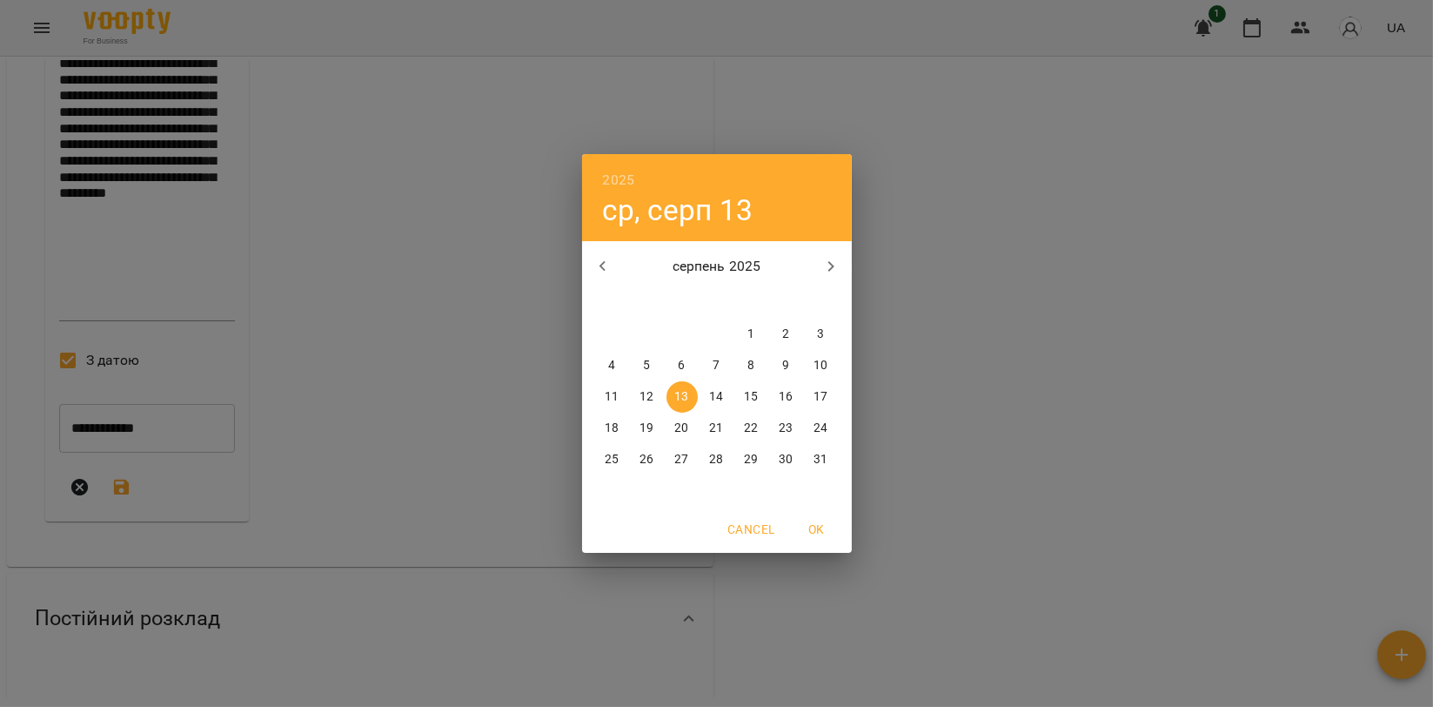
click at [718, 368] on p "7" at bounding box center [716, 365] width 7 height 17
type input "**********"
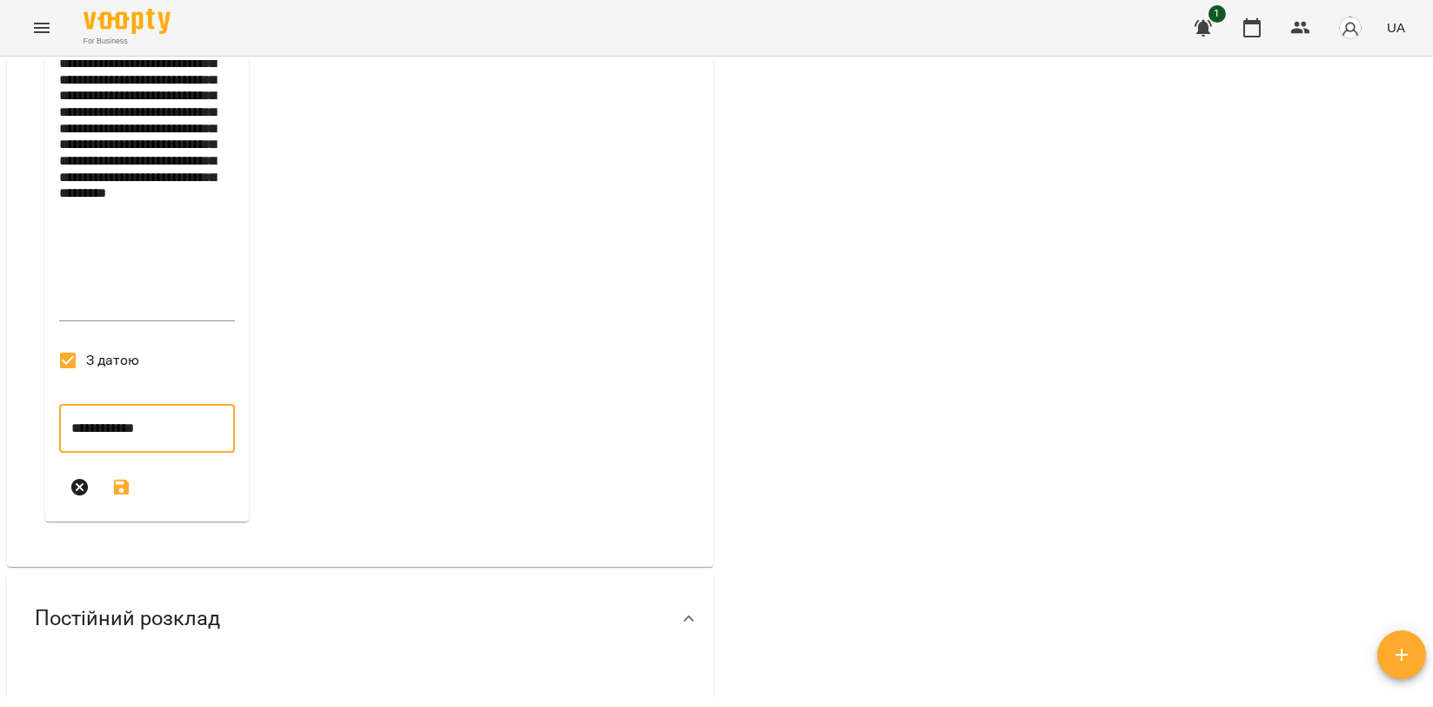
click at [122, 498] on icon "submit" at bounding box center [121, 487] width 21 height 21
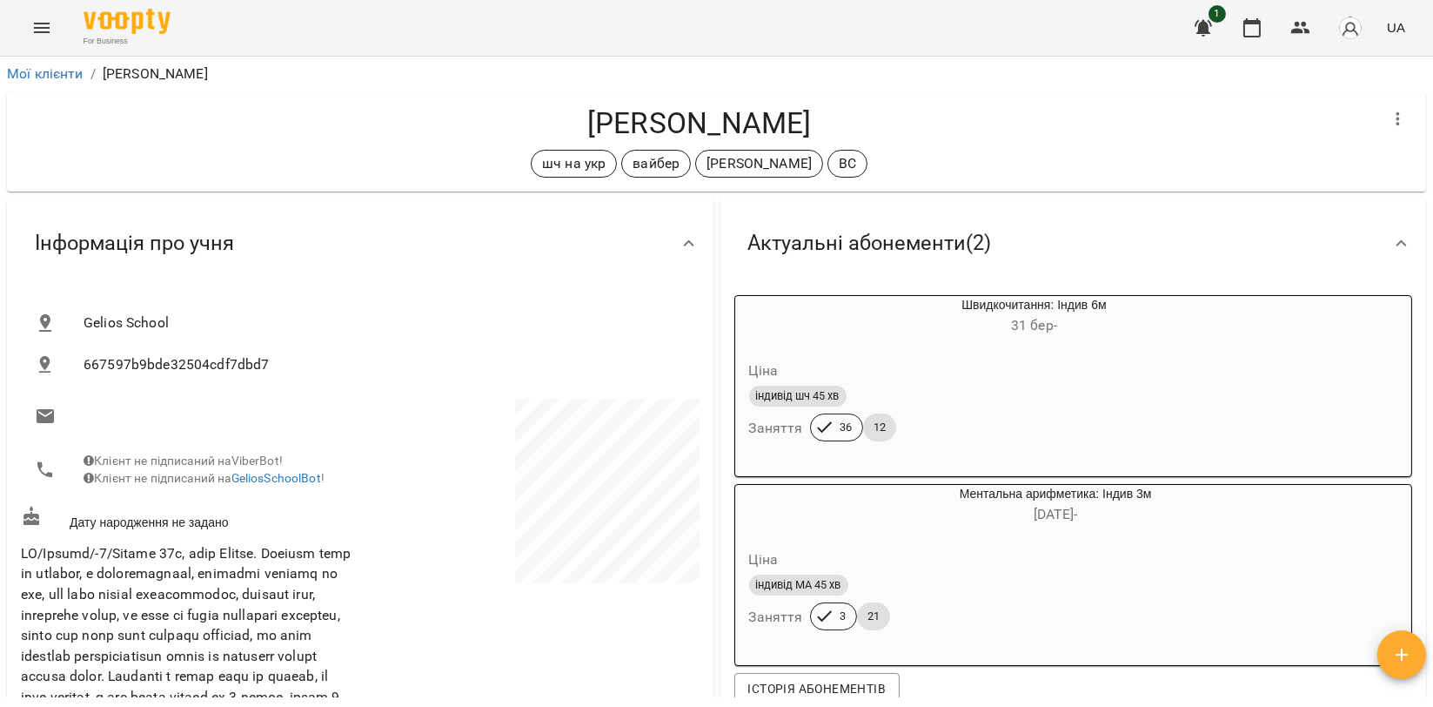
scroll to position [0, 0]
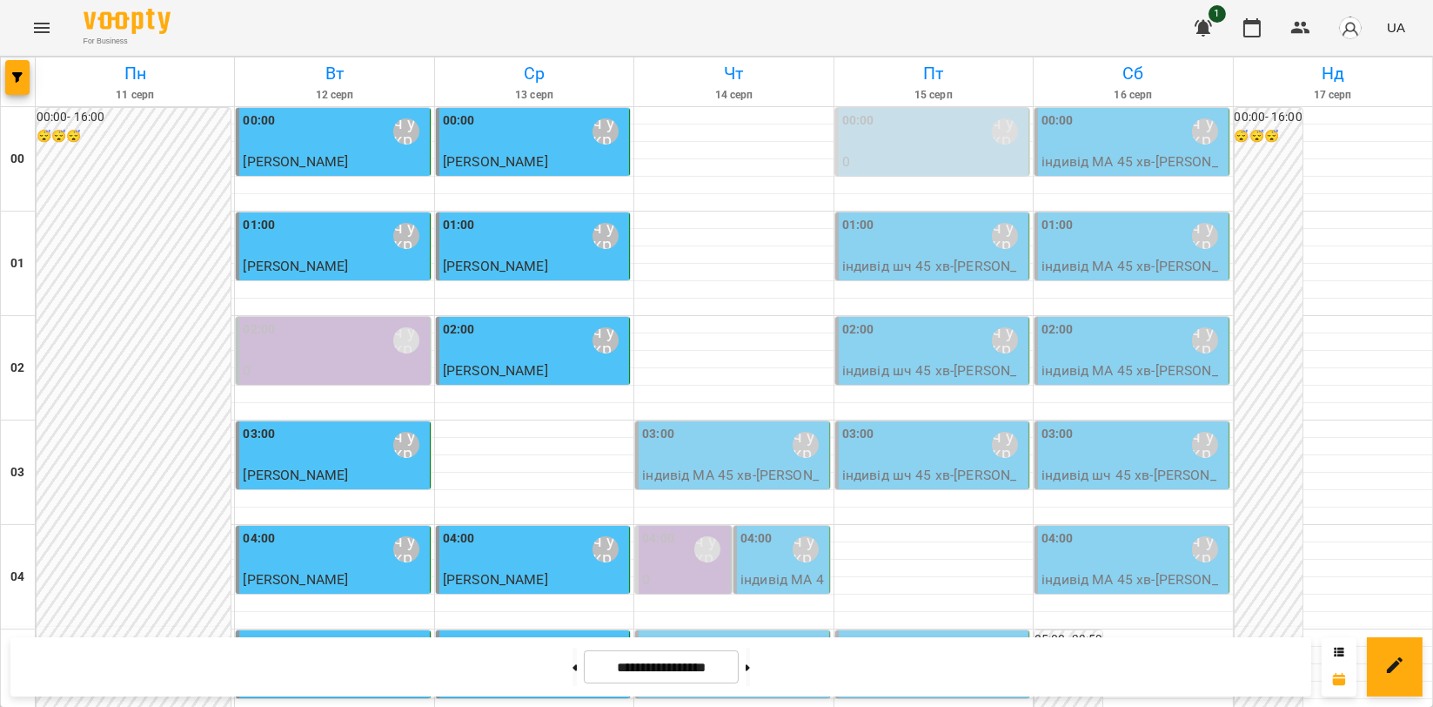
scroll to position [1985, 0]
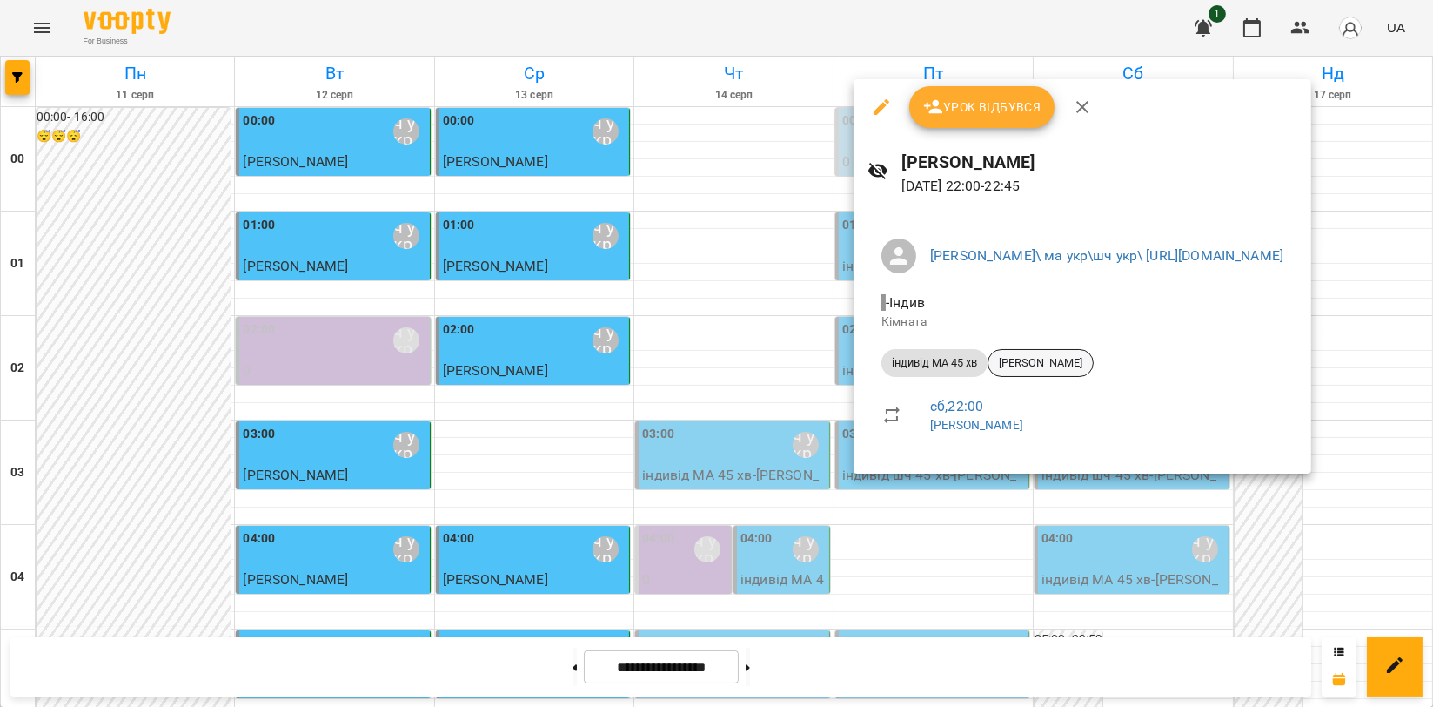
click at [1067, 357] on span "[PERSON_NAME]" at bounding box center [1041, 363] width 104 height 16
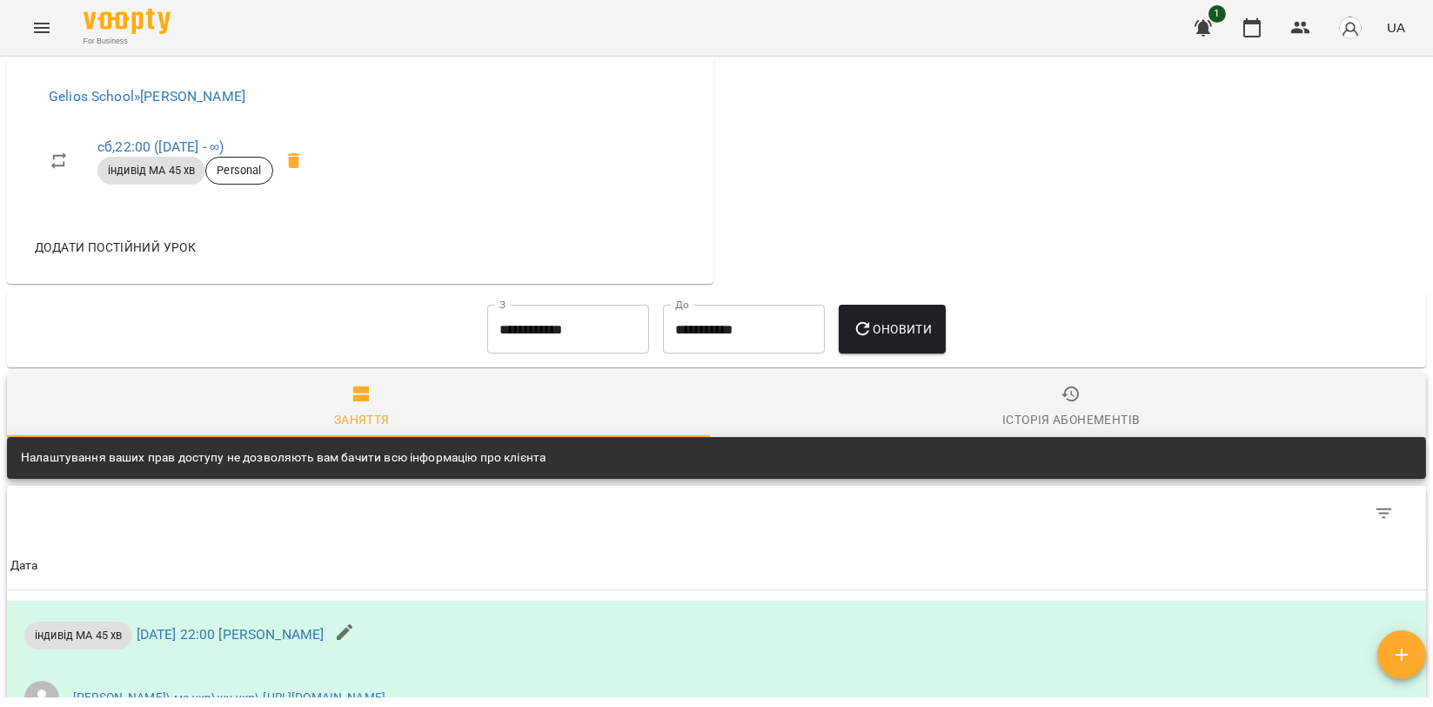
scroll to position [386, 0]
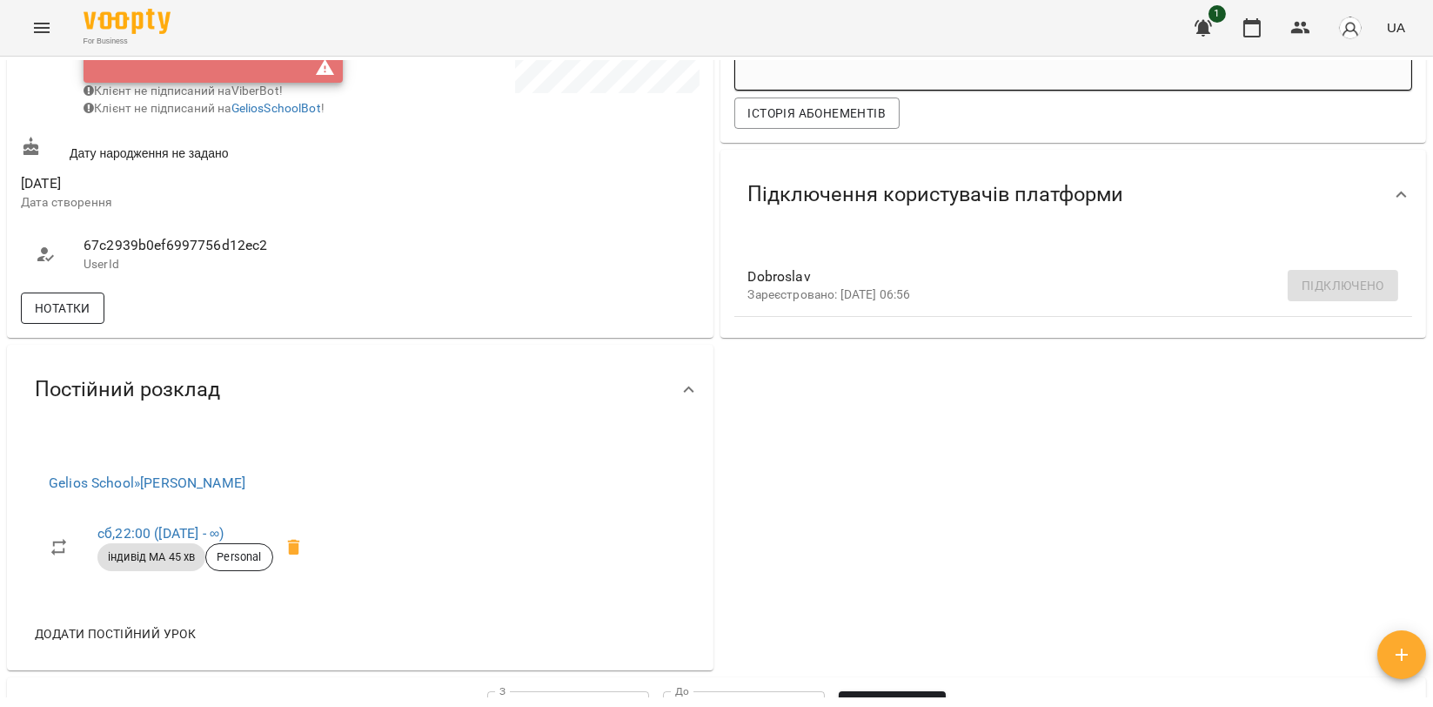
click at [86, 319] on span "Нотатки" at bounding box center [63, 308] width 56 height 21
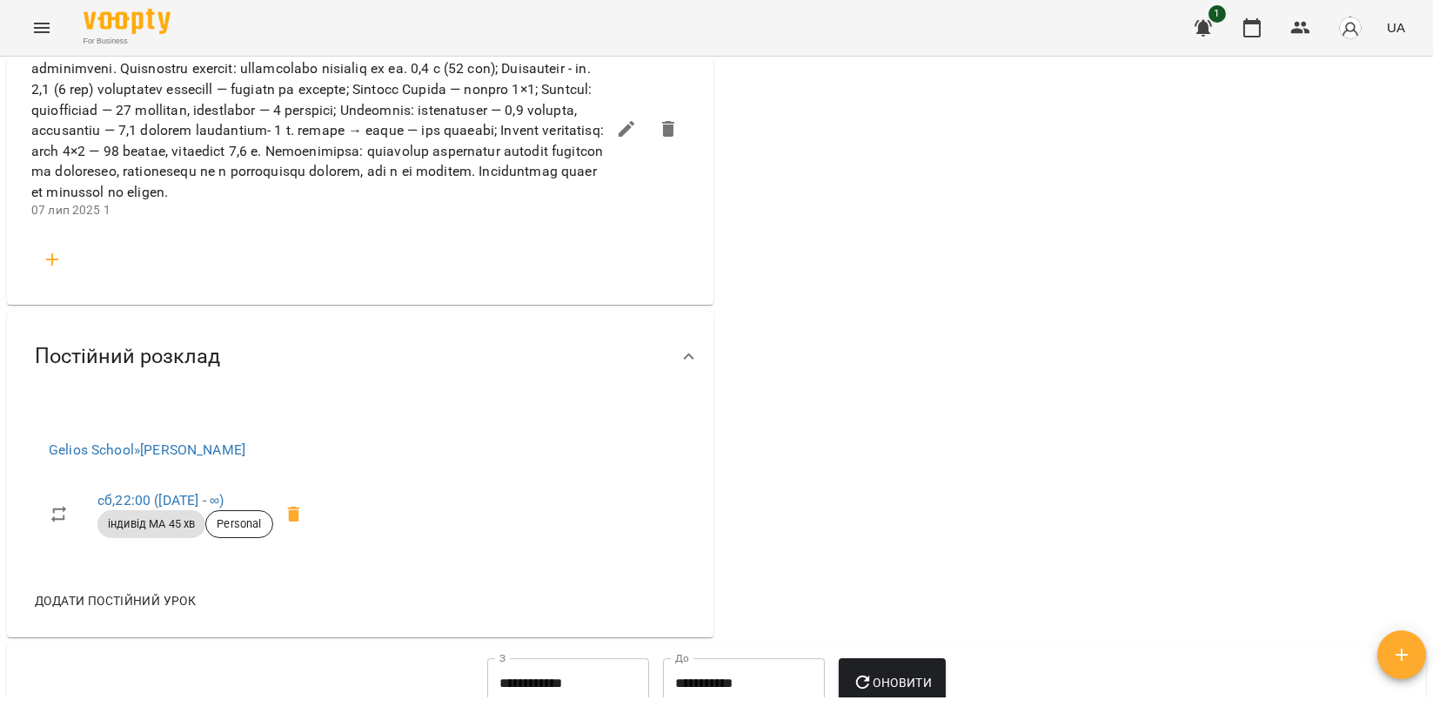
scroll to position [1546, 0]
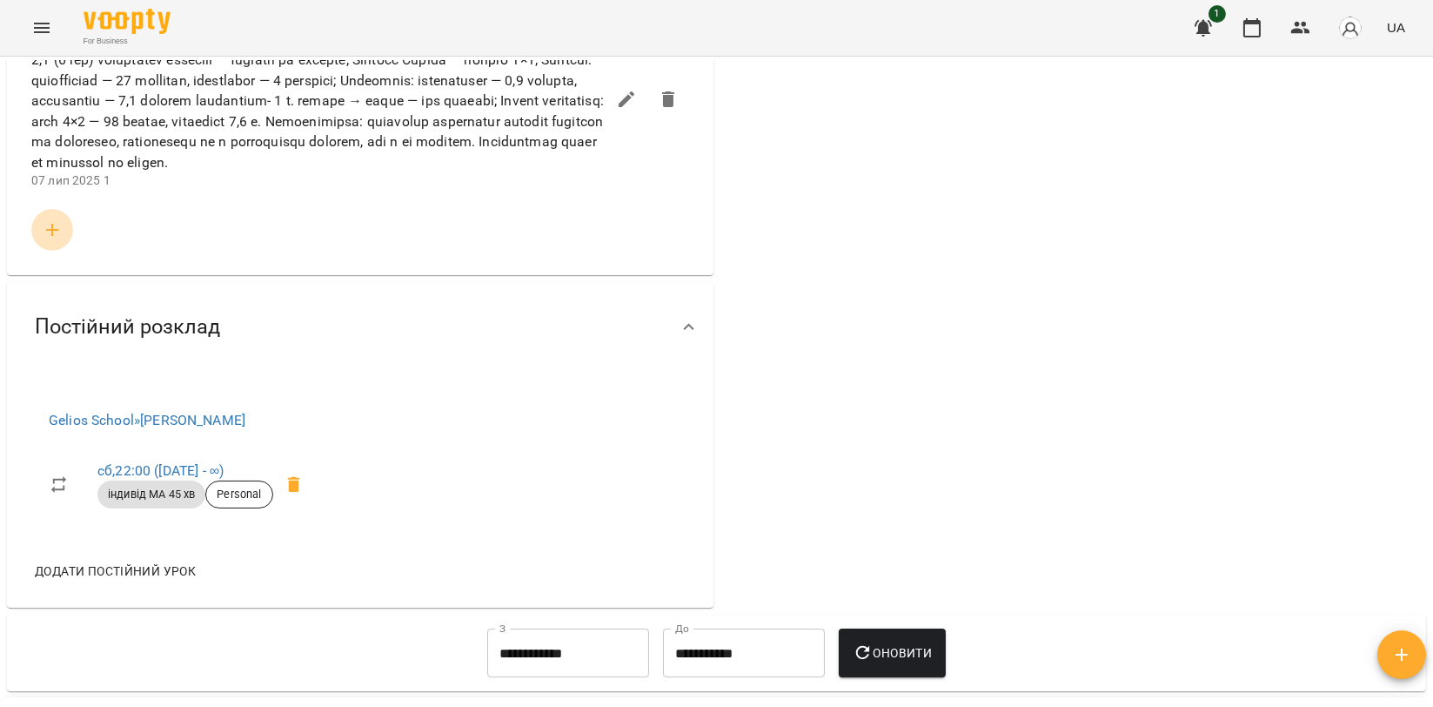
click at [53, 240] on icon "button" at bounding box center [52, 229] width 21 height 21
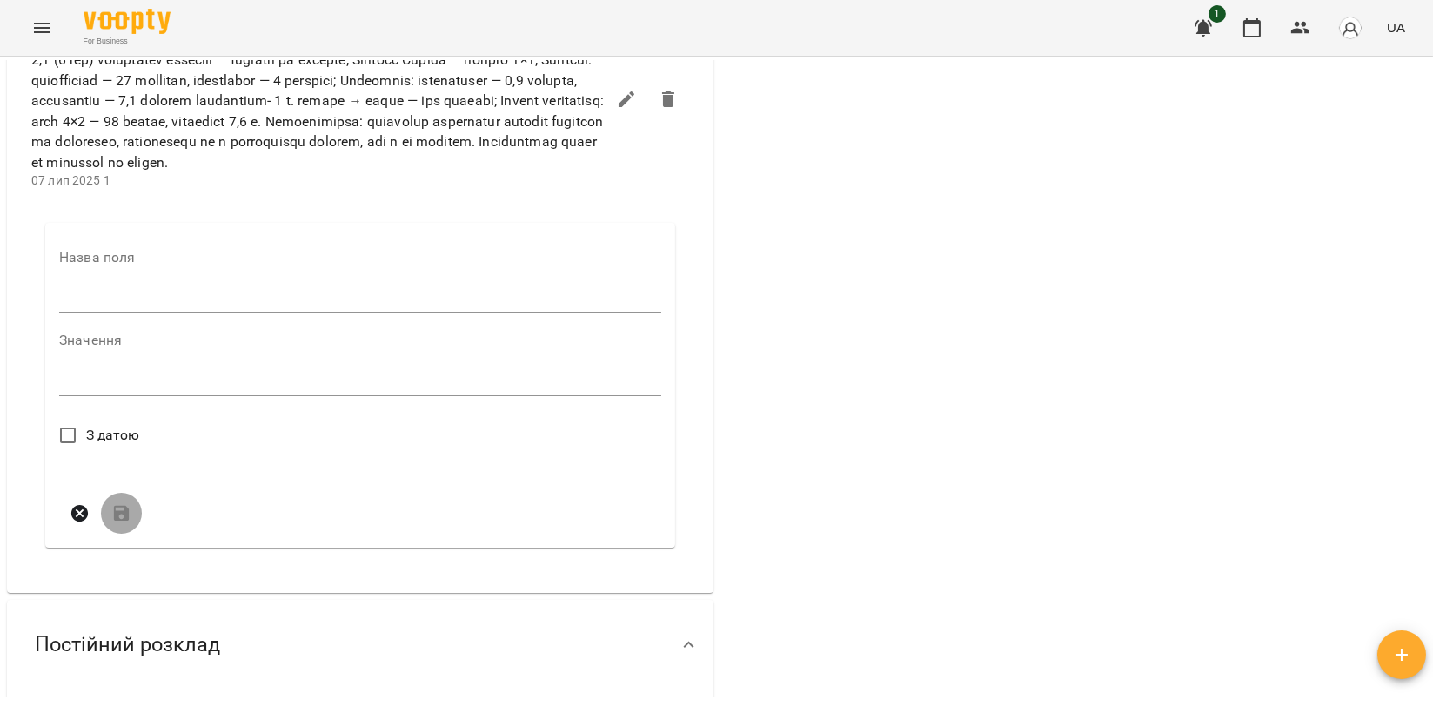
click at [83, 313] on input "text" at bounding box center [360, 299] width 602 height 28
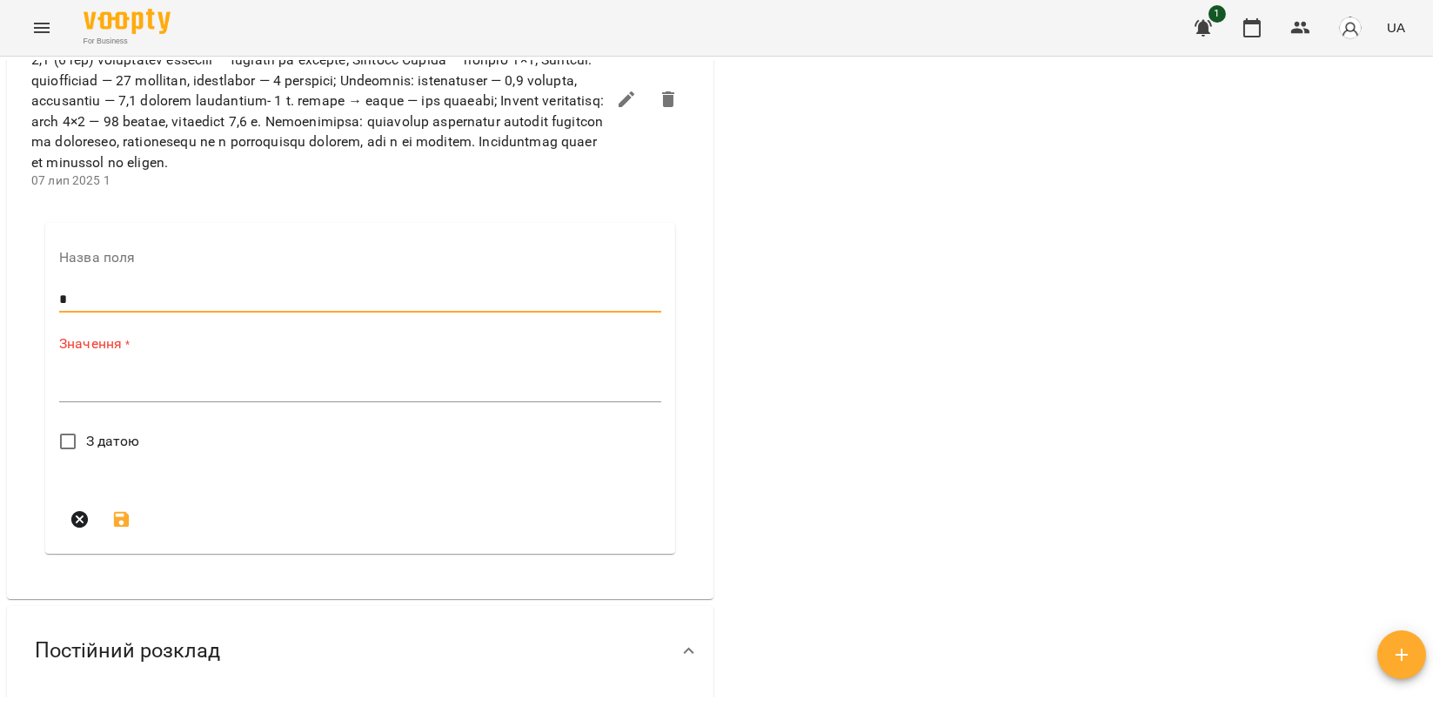
type input "*"
click at [99, 396] on textarea at bounding box center [360, 387] width 602 height 17
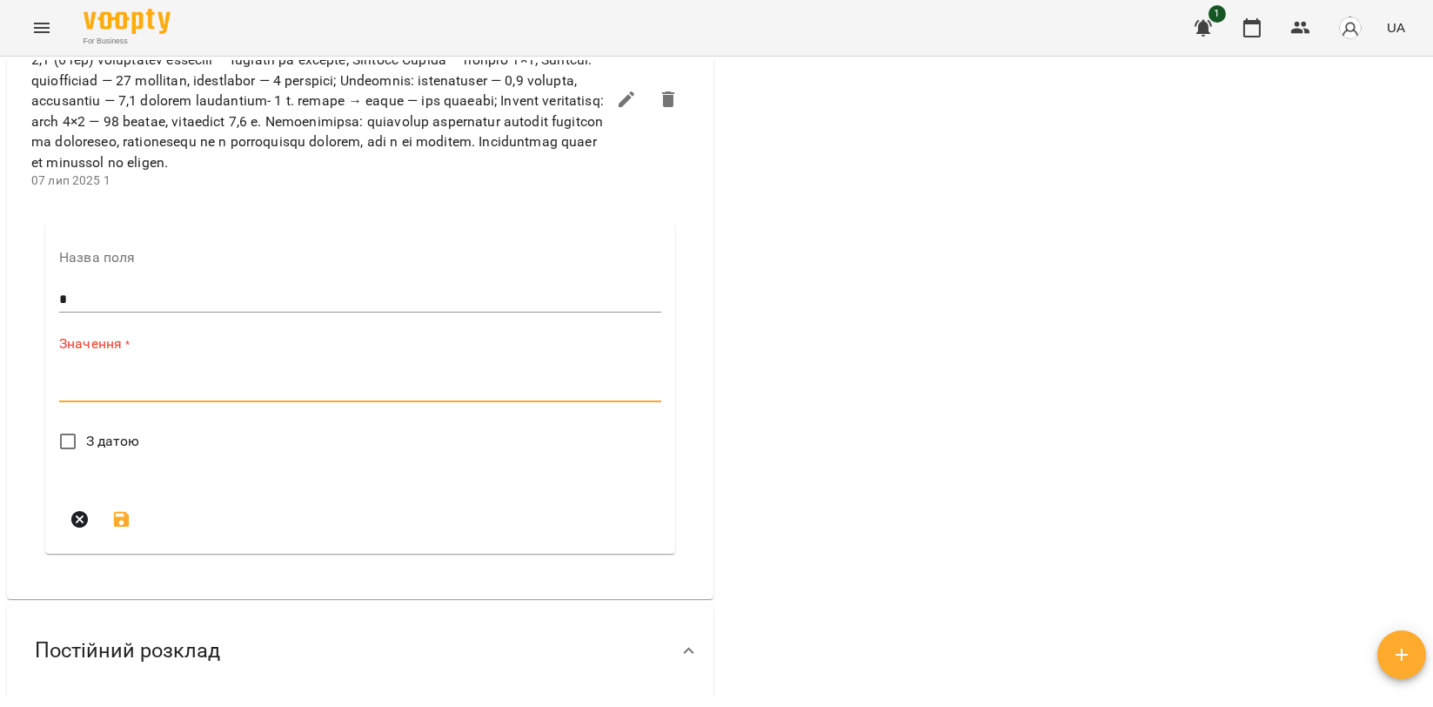
click at [84, 409] on div "Значення * *" at bounding box center [360, 371] width 602 height 76
click at [205, 409] on div "Значення * *" at bounding box center [360, 371] width 602 height 76
click at [191, 402] on div "*" at bounding box center [360, 388] width 602 height 28
paste textarea "**********"
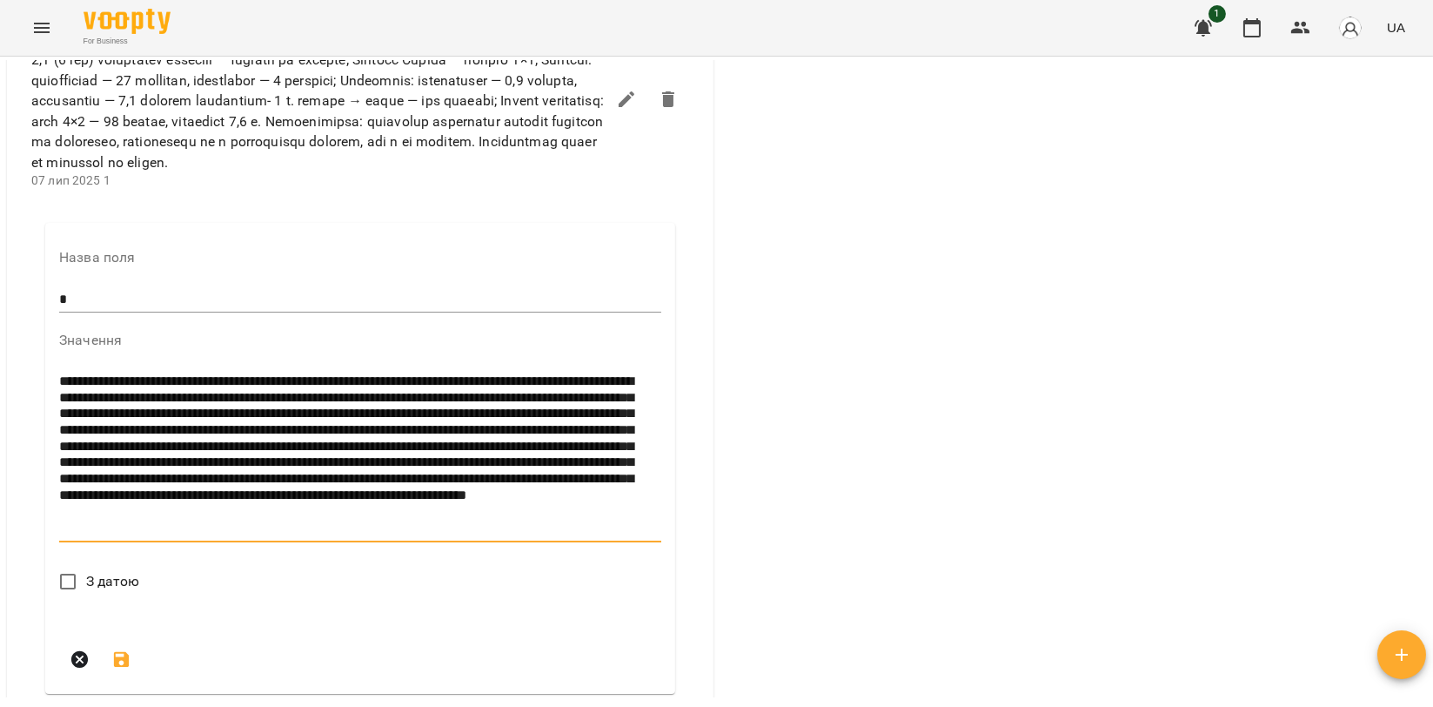
drag, startPoint x: 178, startPoint y: 499, endPoint x: -9, endPoint y: 475, distance: 187.7
click at [0, 475] on html "For Business 1 UA Мої клієнти / Доброслав Воробєй Доброслав Воробєй ВС Доскалюк…" at bounding box center [716, 381] width 1433 height 763
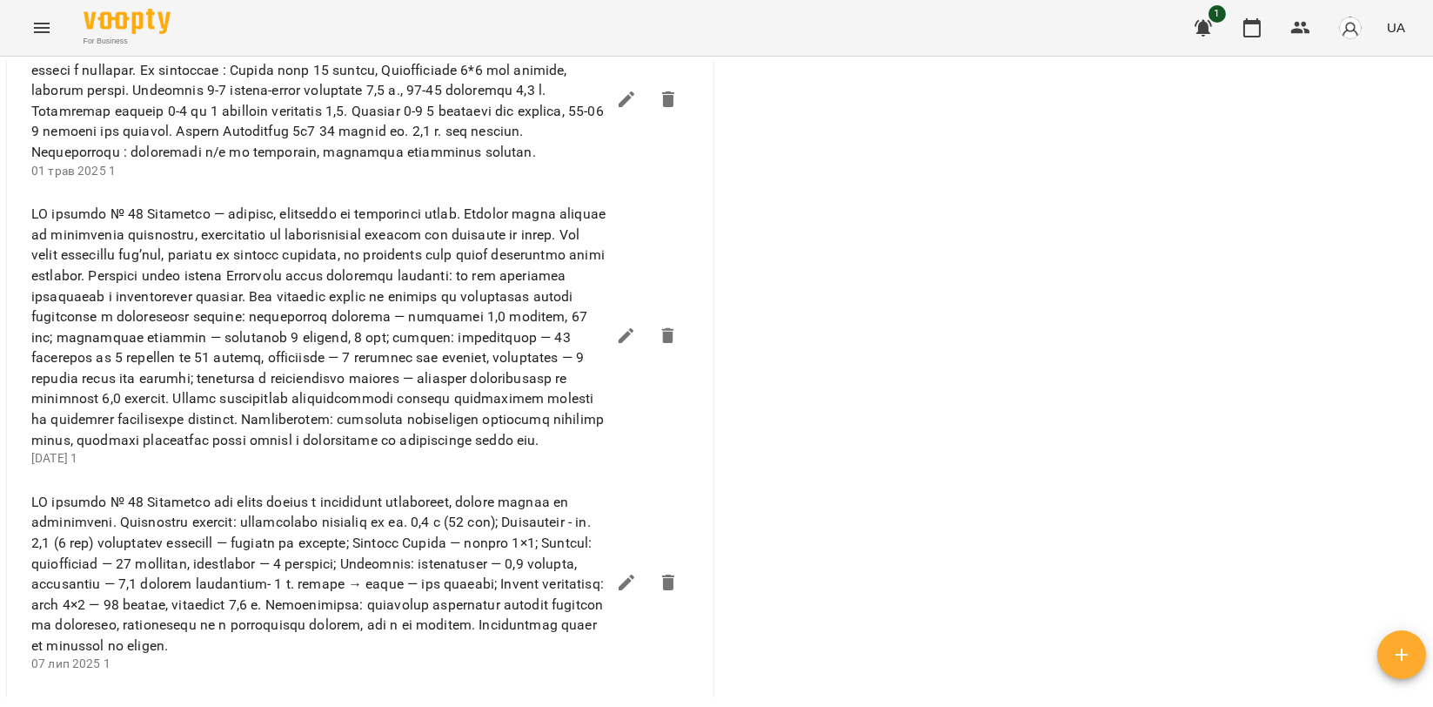
scroll to position [1643, 0]
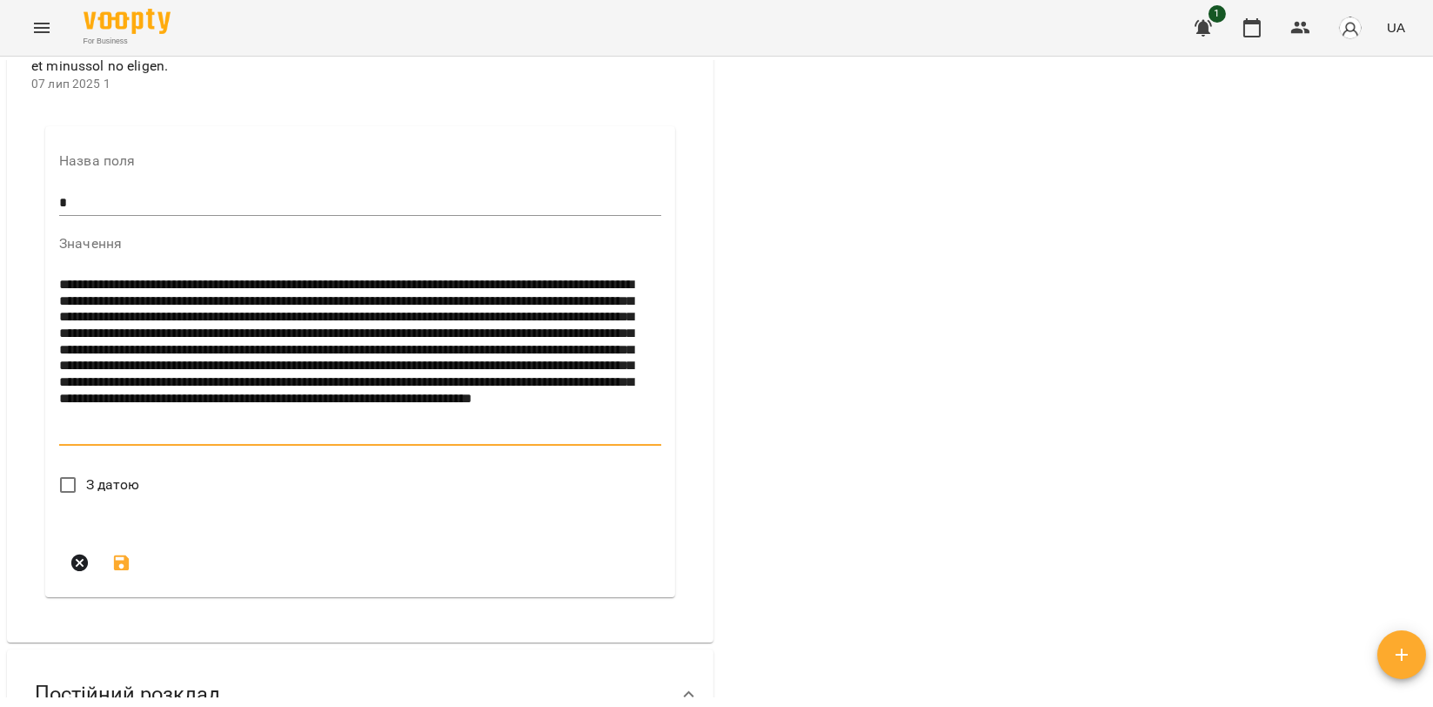
click at [329, 419] on textarea "**********" at bounding box center [356, 358] width 595 height 163
type textarea "**********"
click at [108, 495] on span "З датою" at bounding box center [113, 484] width 54 height 21
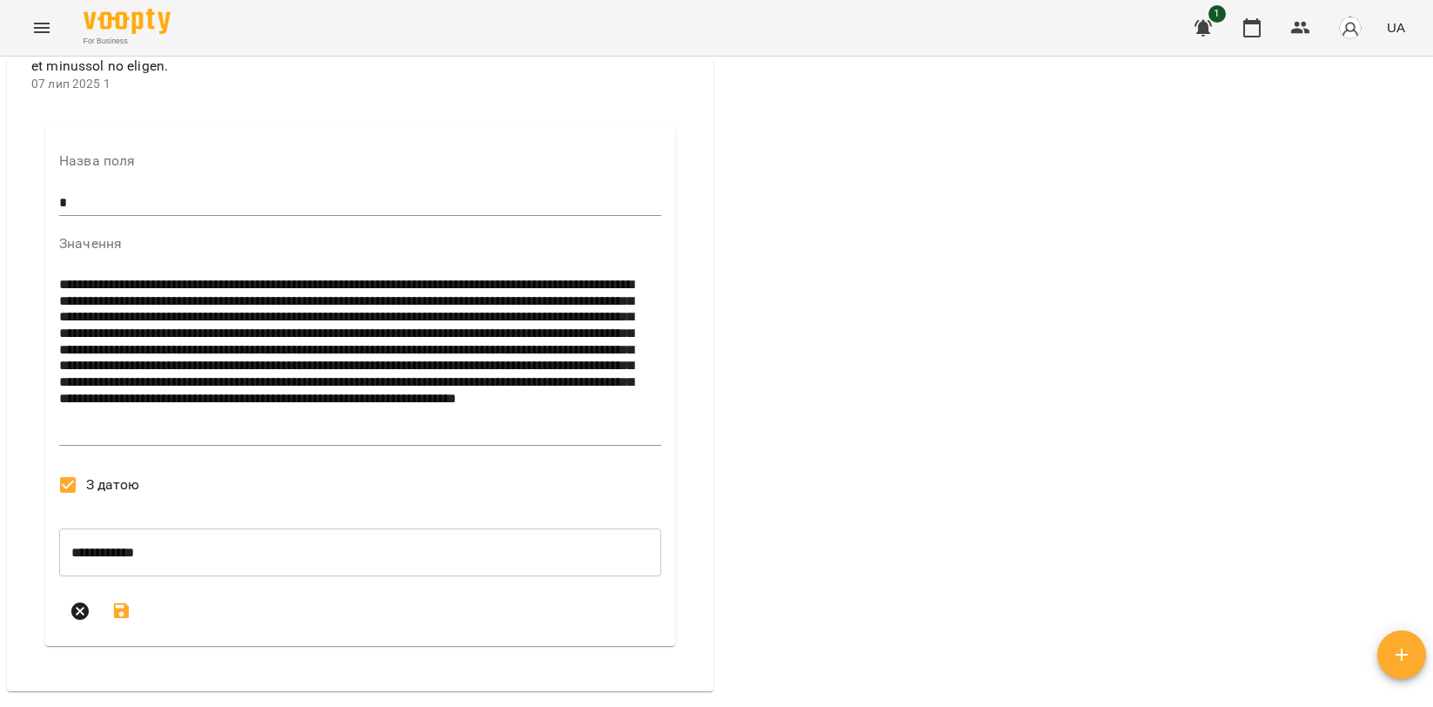
click at [124, 577] on input "**********" at bounding box center [360, 552] width 602 height 49
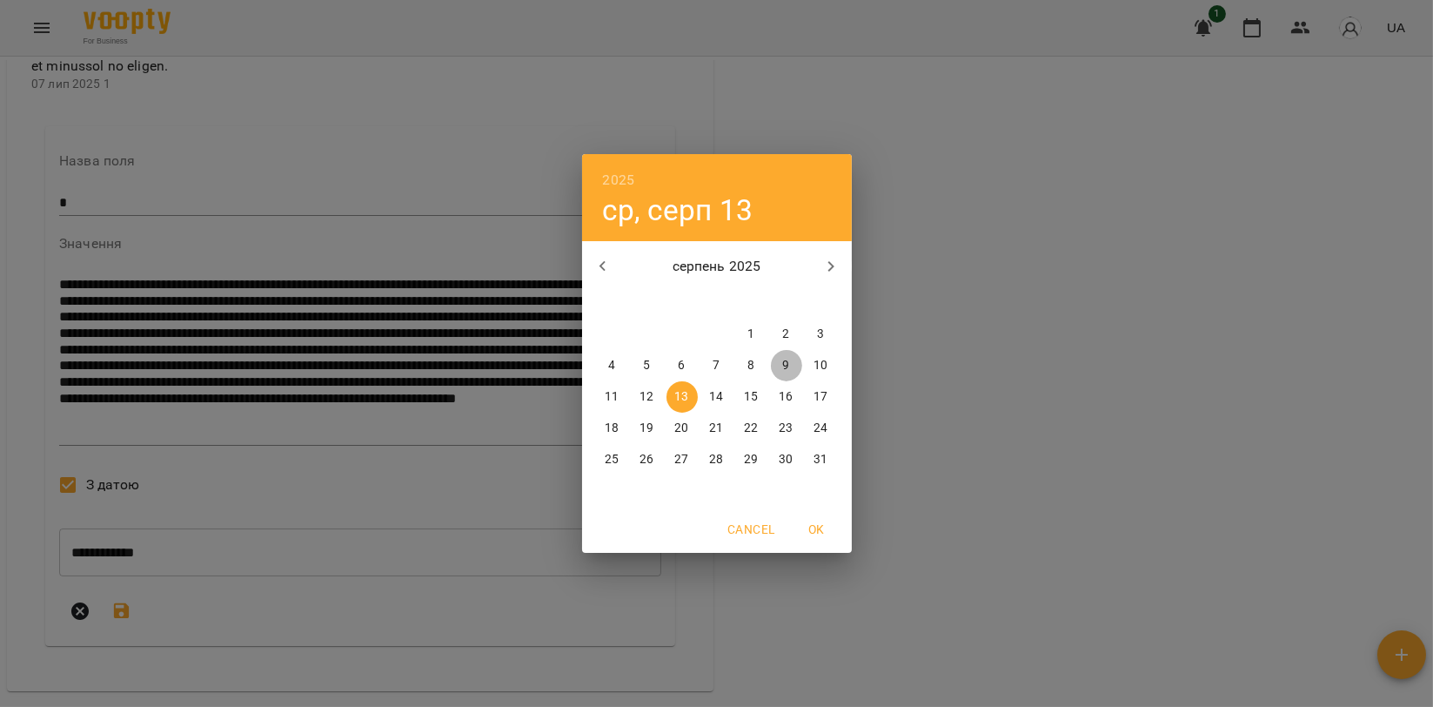
click at [788, 367] on p "9" at bounding box center [785, 365] width 7 height 17
type input "**********"
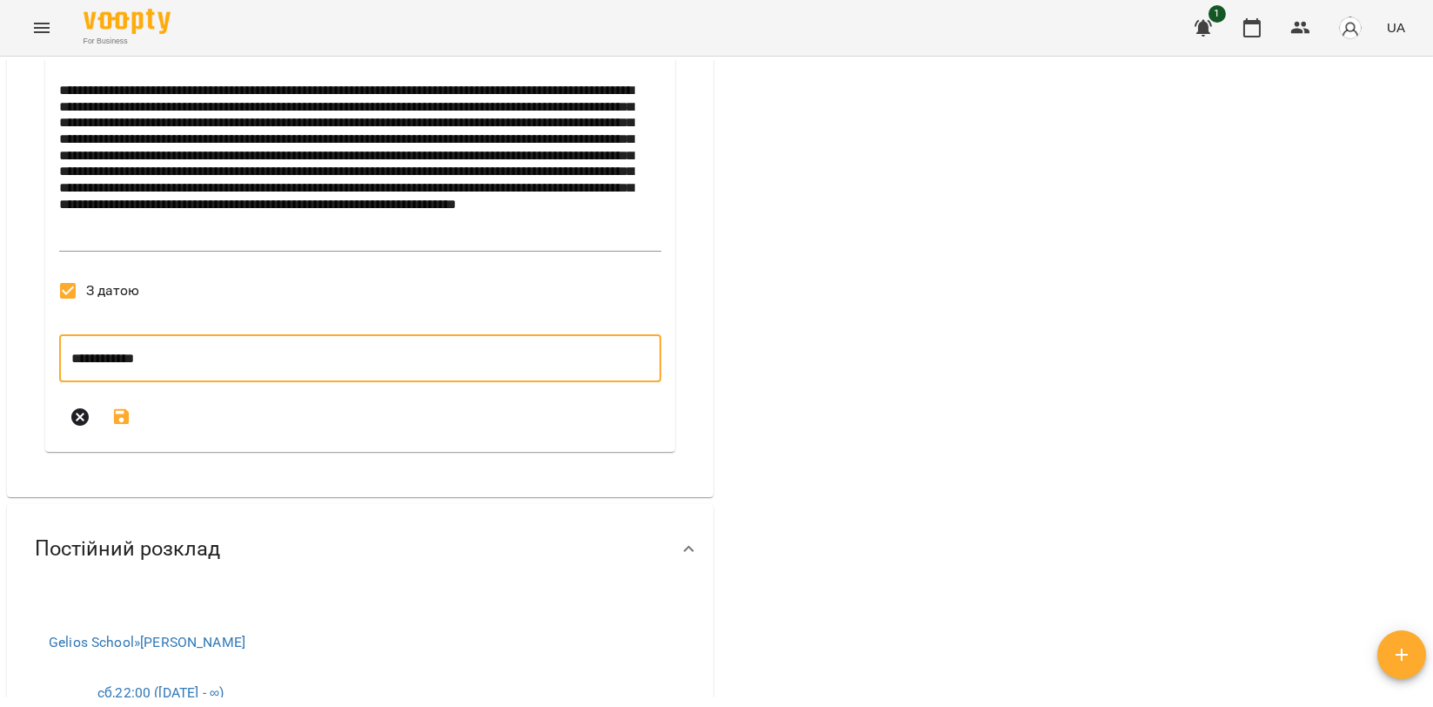
click at [121, 425] on icon "submit" at bounding box center [122, 417] width 16 height 16
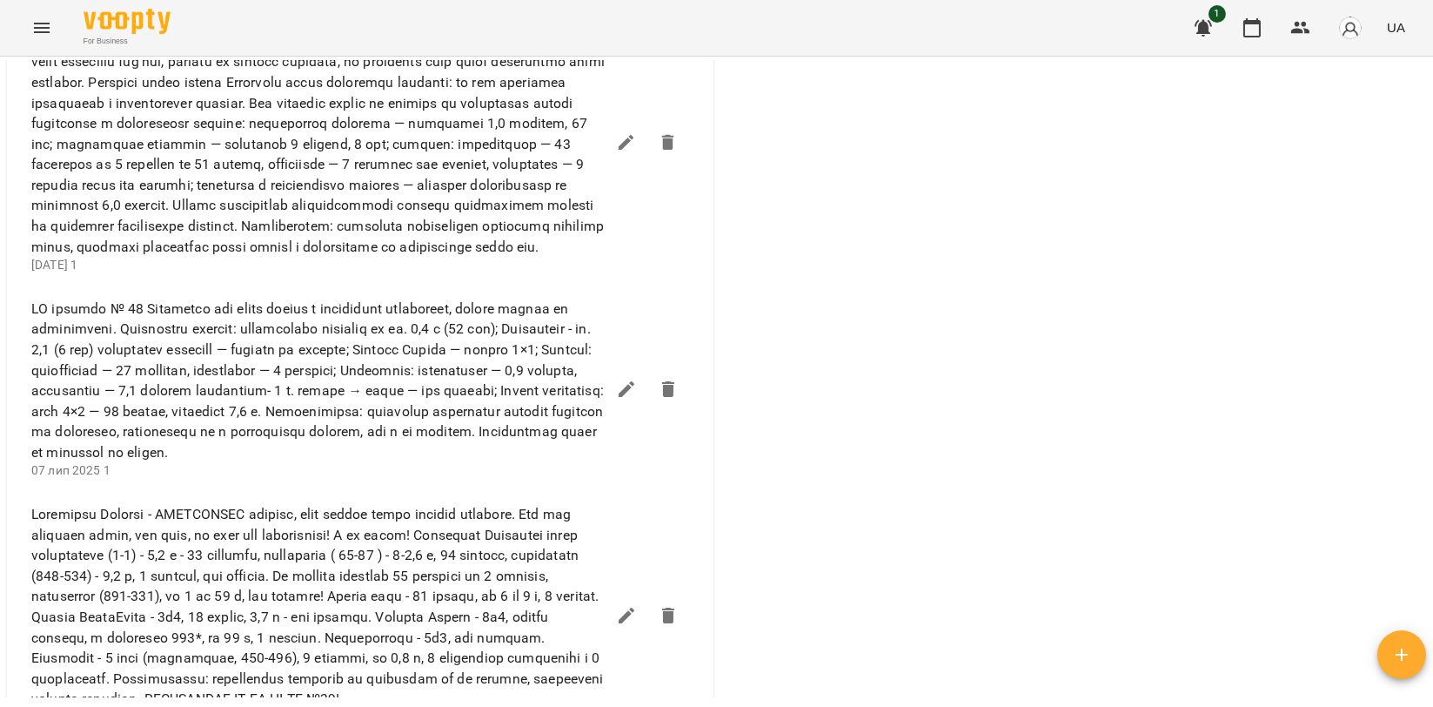
scroll to position [870, 0]
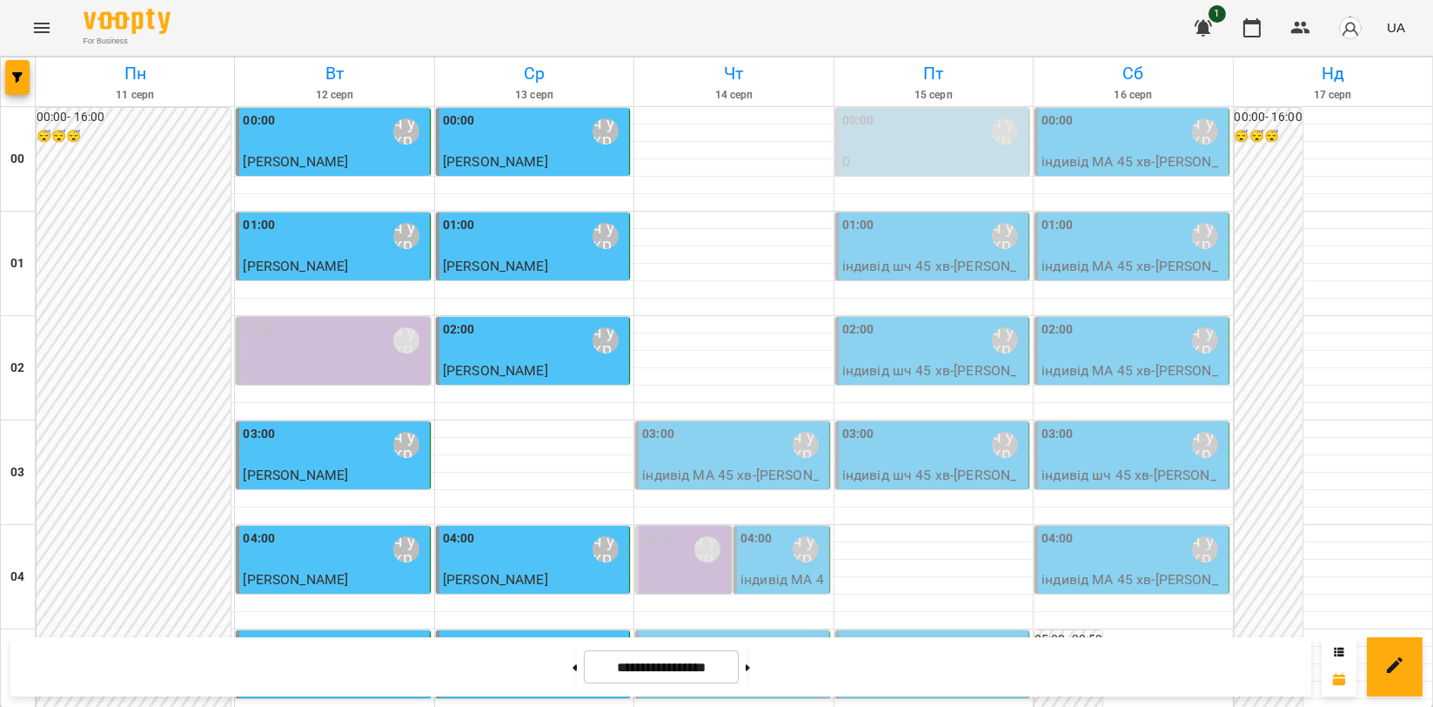
scroll to position [1934, 0]
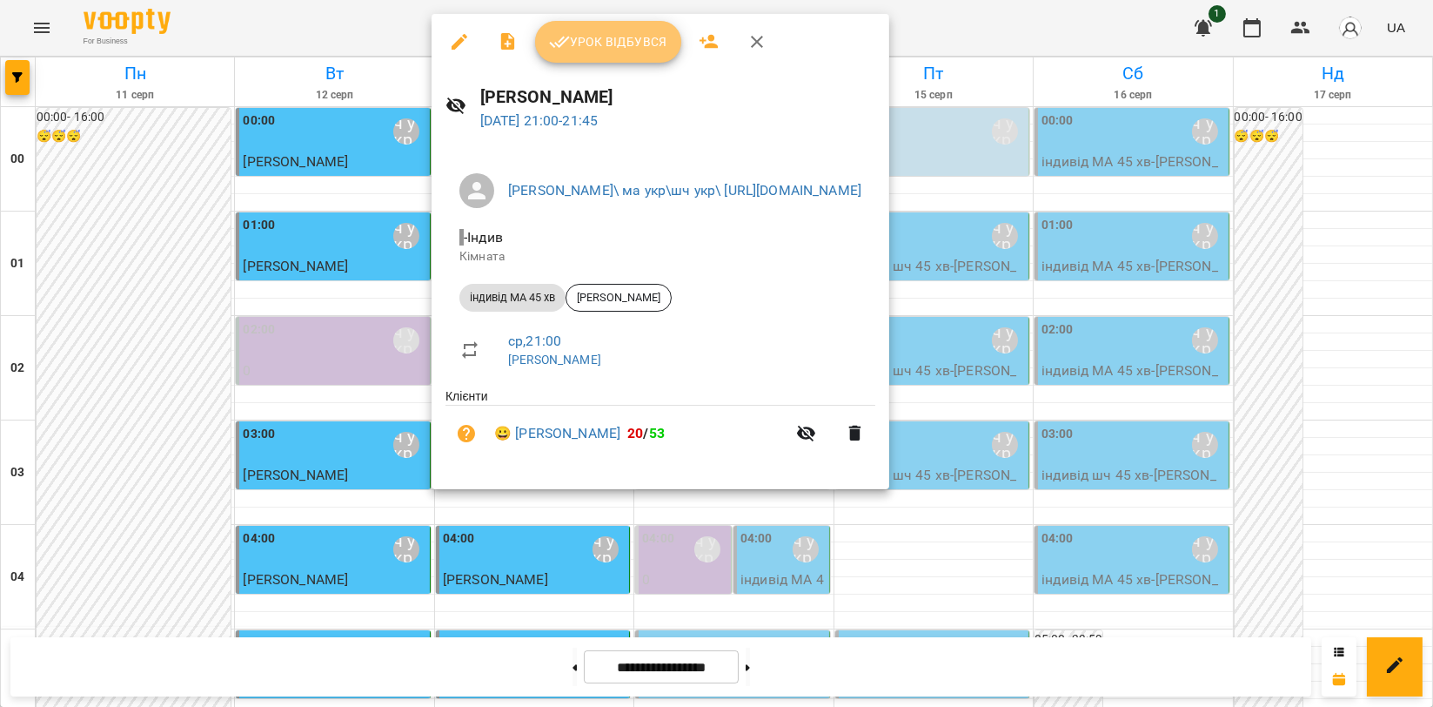
click at [631, 45] on span "Урок відбувся" at bounding box center [608, 41] width 118 height 21
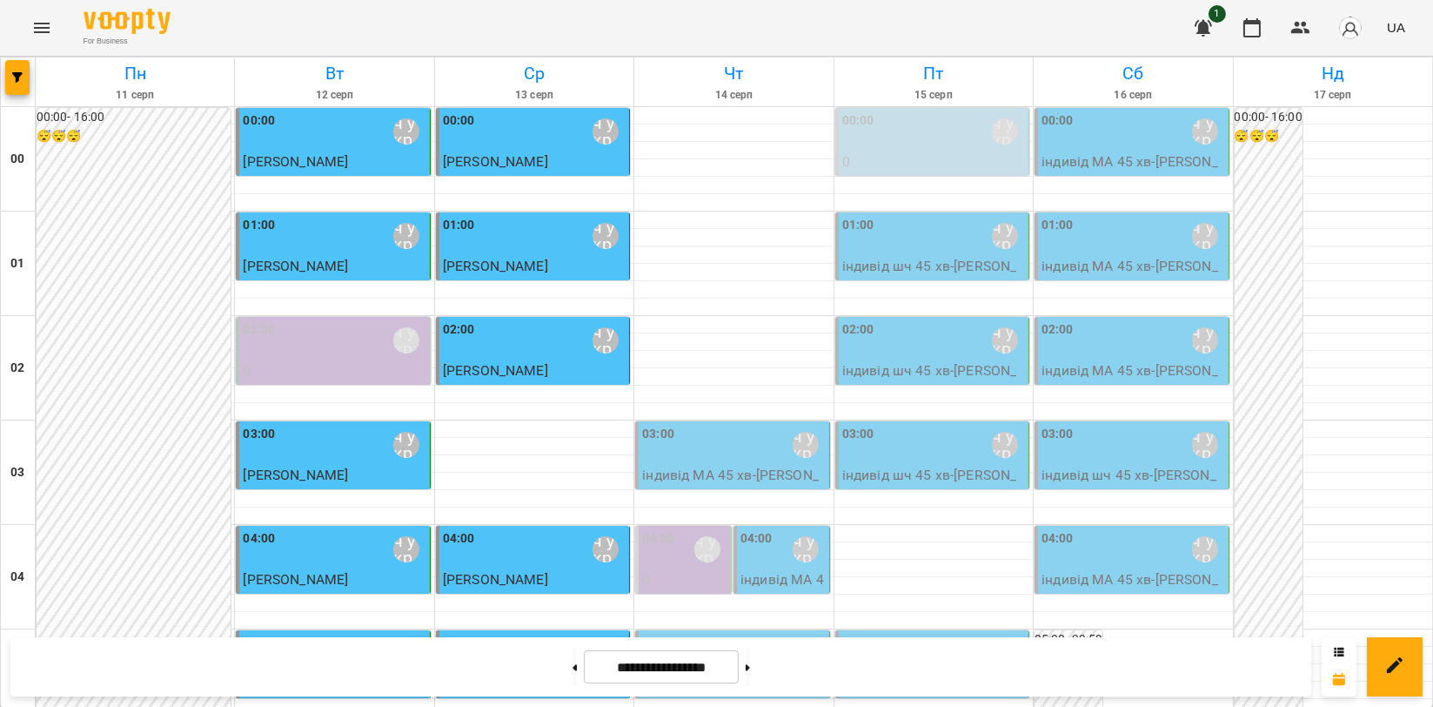
scroll to position [1605, 0]
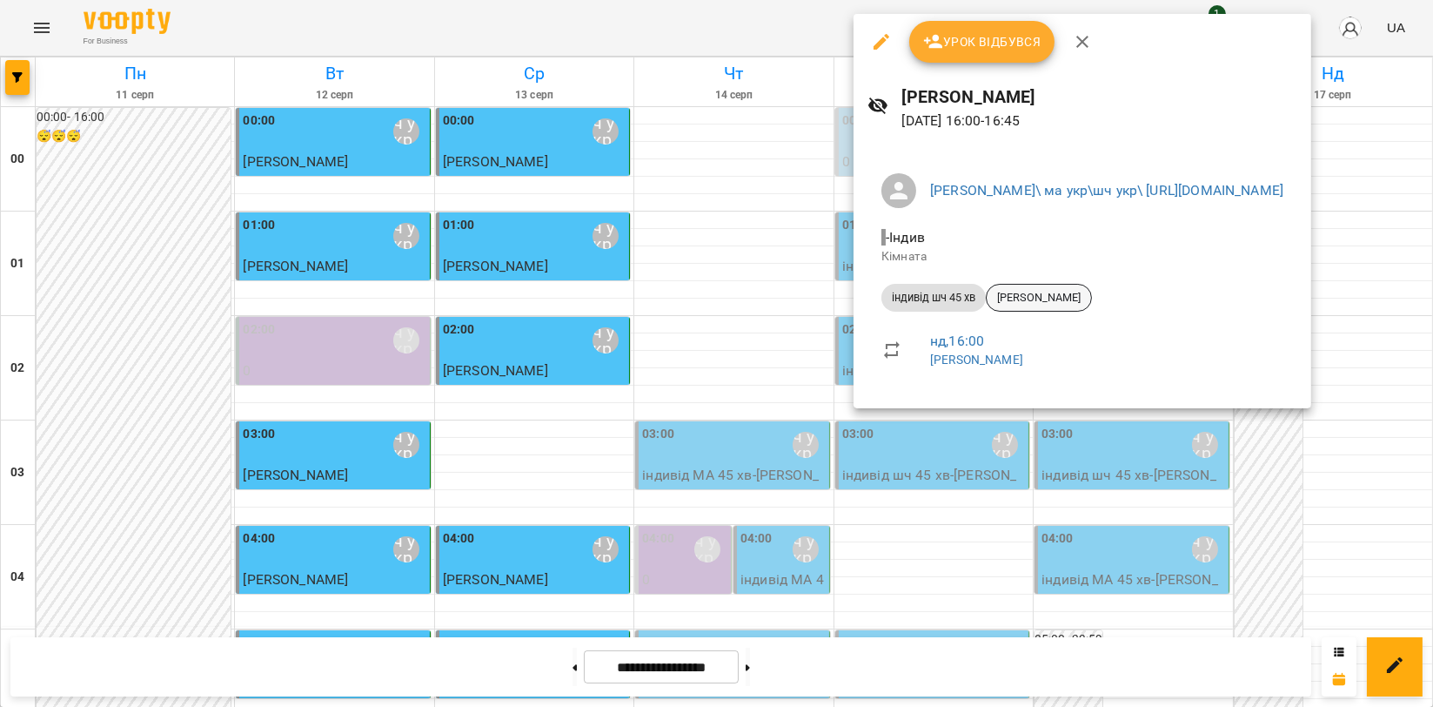
click at [1028, 295] on span "[PERSON_NAME]" at bounding box center [1039, 298] width 104 height 16
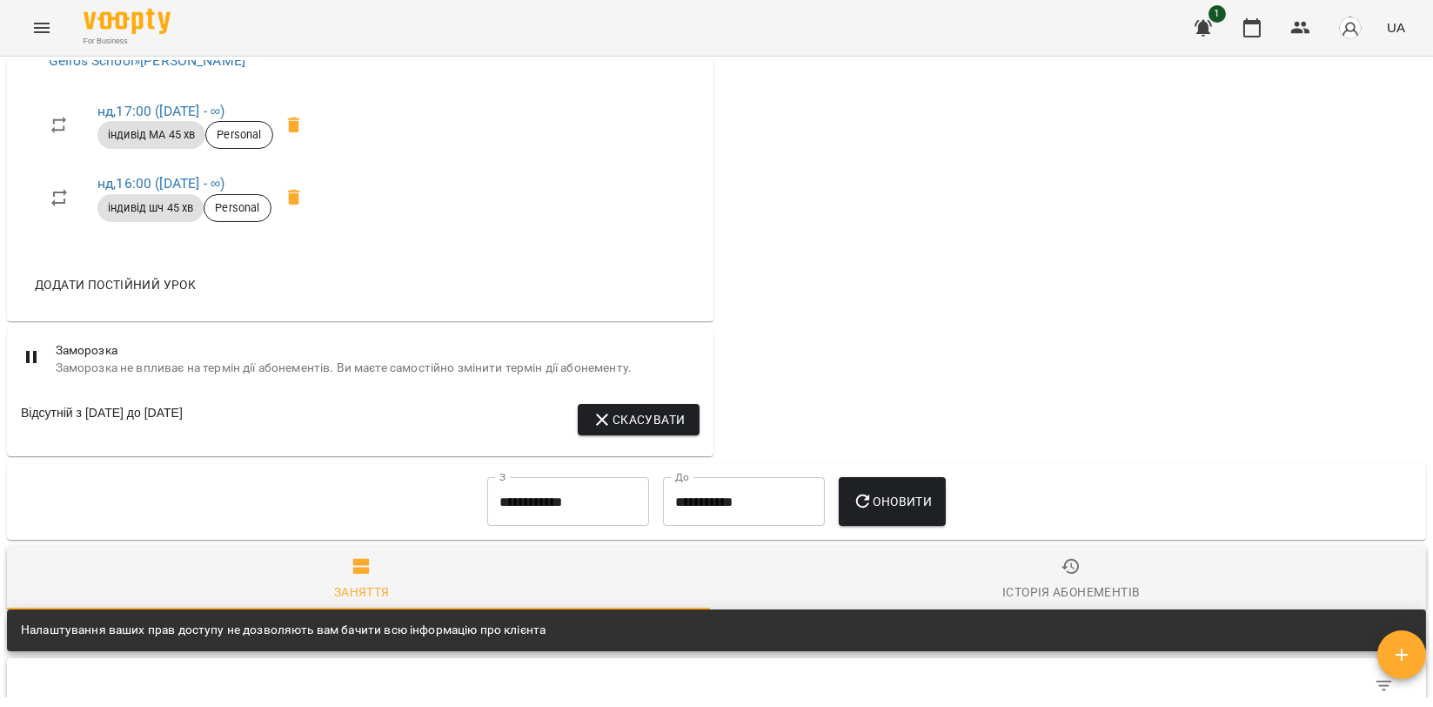
scroll to position [967, 0]
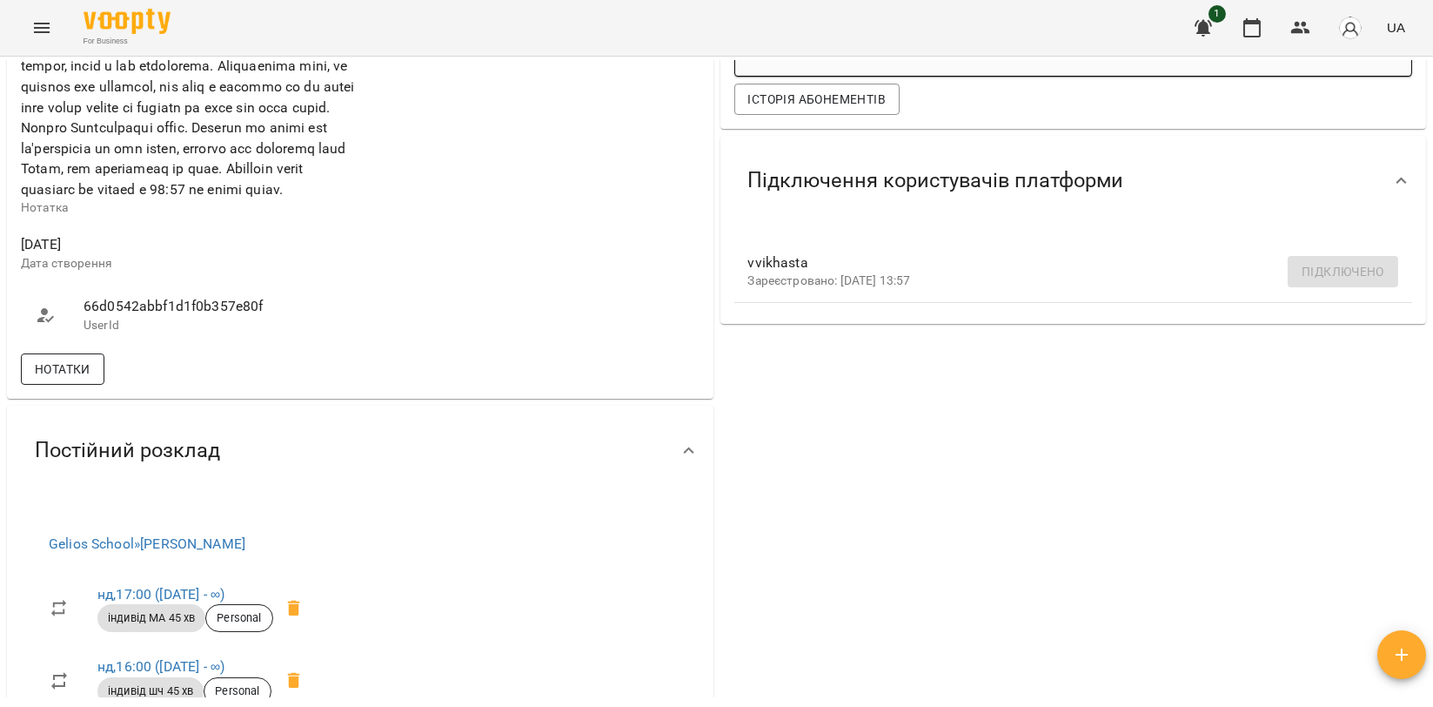
click at [44, 388] on div "Нотатки" at bounding box center [360, 369] width 686 height 38
click at [68, 379] on span "Нотатки" at bounding box center [63, 369] width 56 height 21
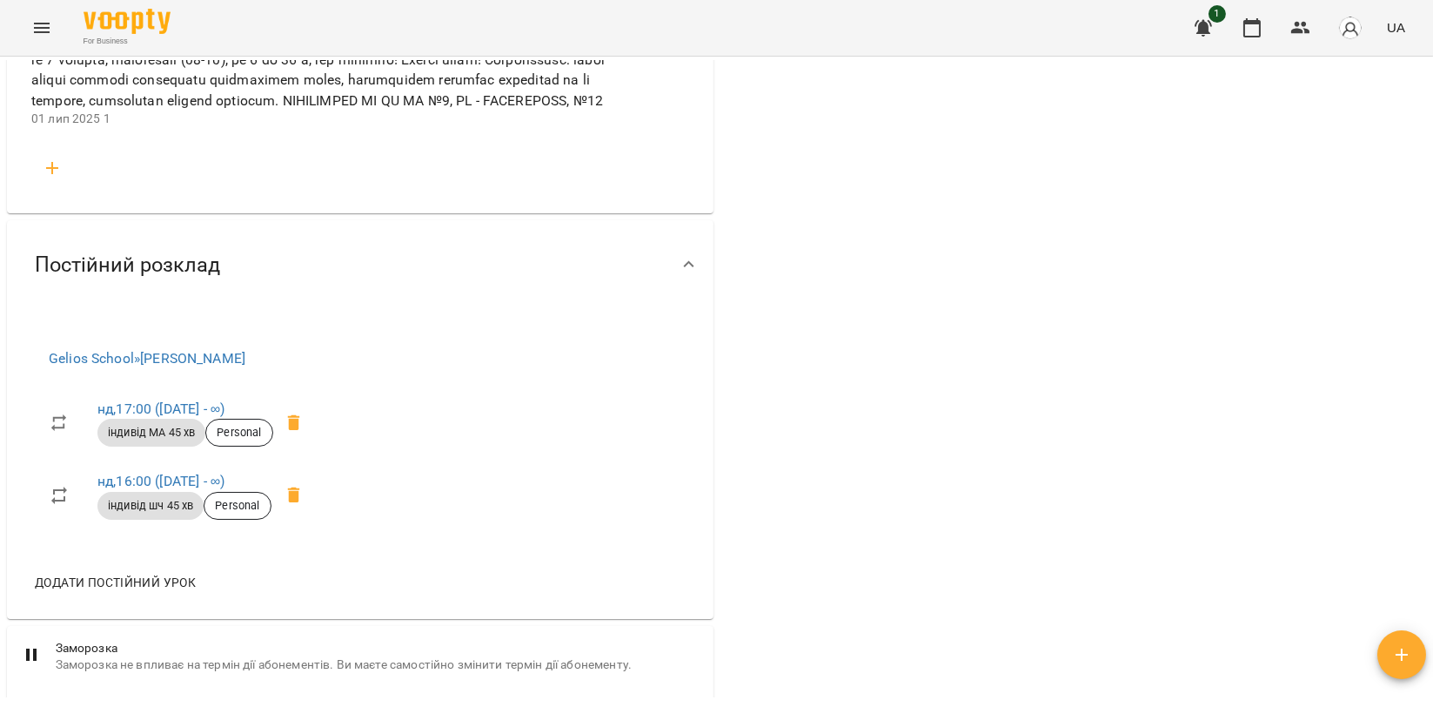
scroll to position [3578, 0]
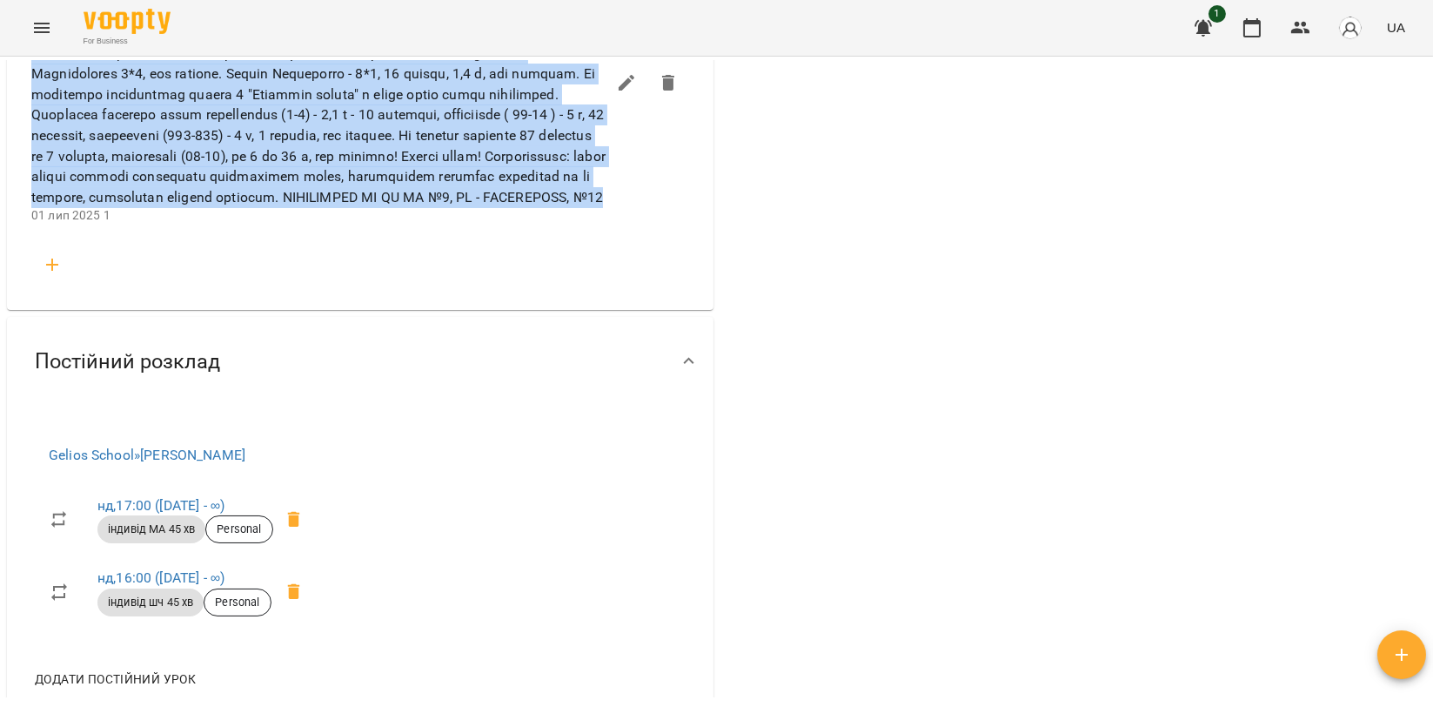
drag, startPoint x: 29, startPoint y: 165, endPoint x: 362, endPoint y: 450, distance: 438.3
click at [362, 237] on li "01 лип 2025 1" at bounding box center [360, 83] width 686 height 308
copy span "Катерина Віхаста - ПРИЄМНА, КОМУНІКАБЕЛЬНА дівчина. Продовжуємо працювати над п…"
click at [52, 271] on icon "button" at bounding box center [52, 264] width 12 height 12
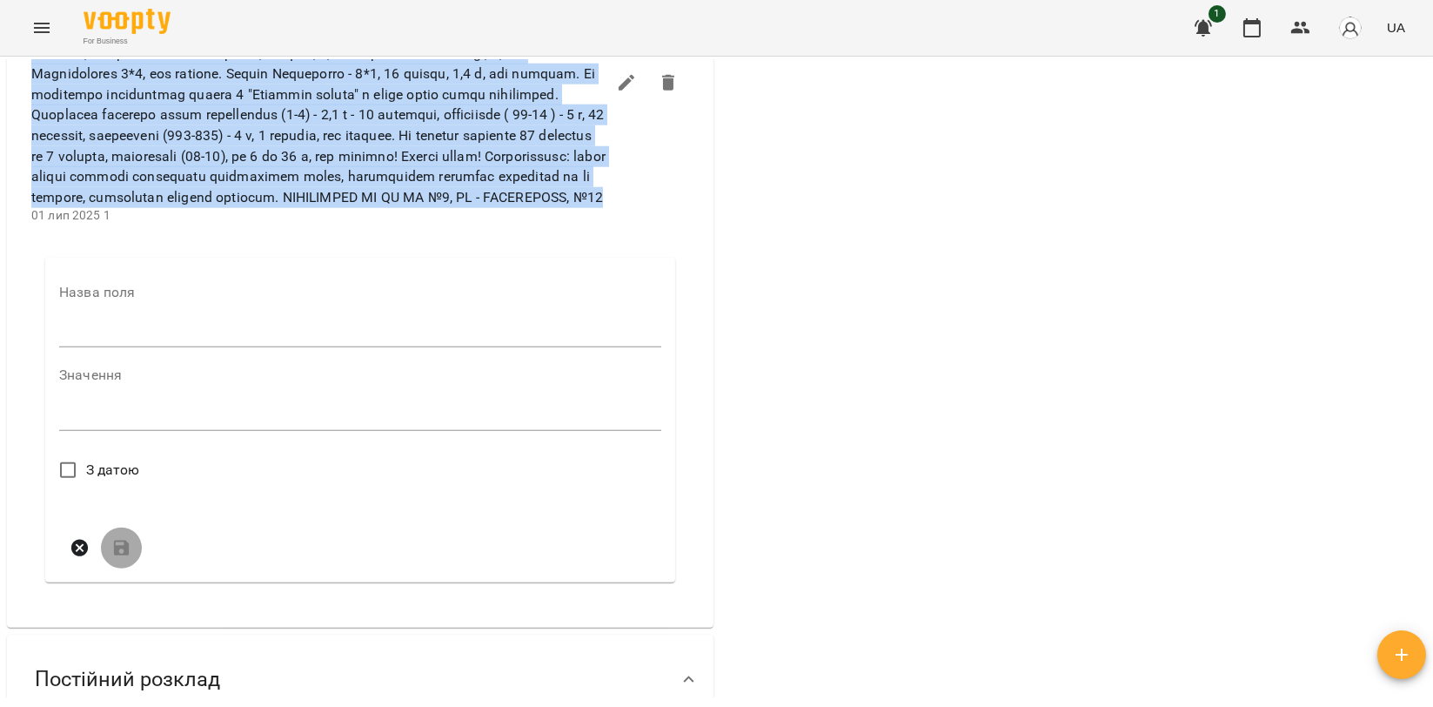
scroll to position [3867, 0]
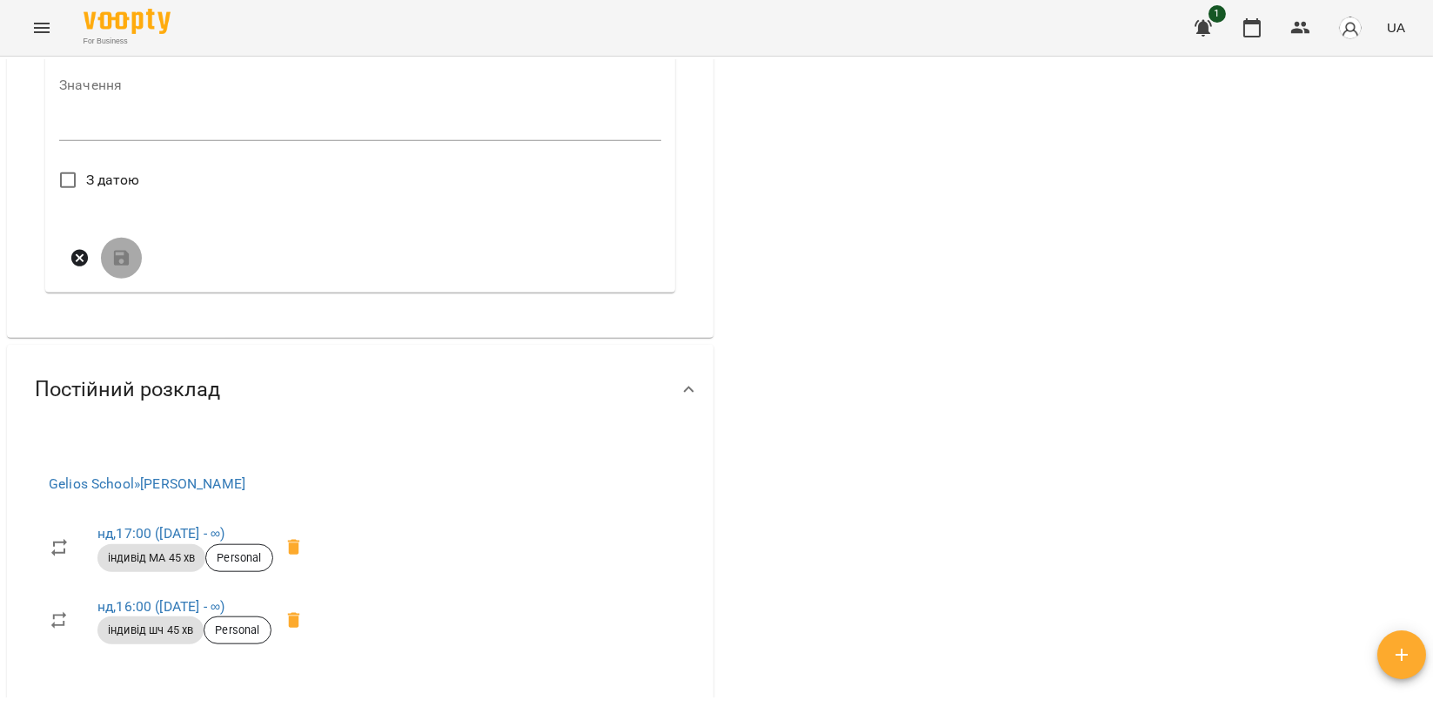
click at [112, 58] on input "text" at bounding box center [360, 44] width 602 height 28
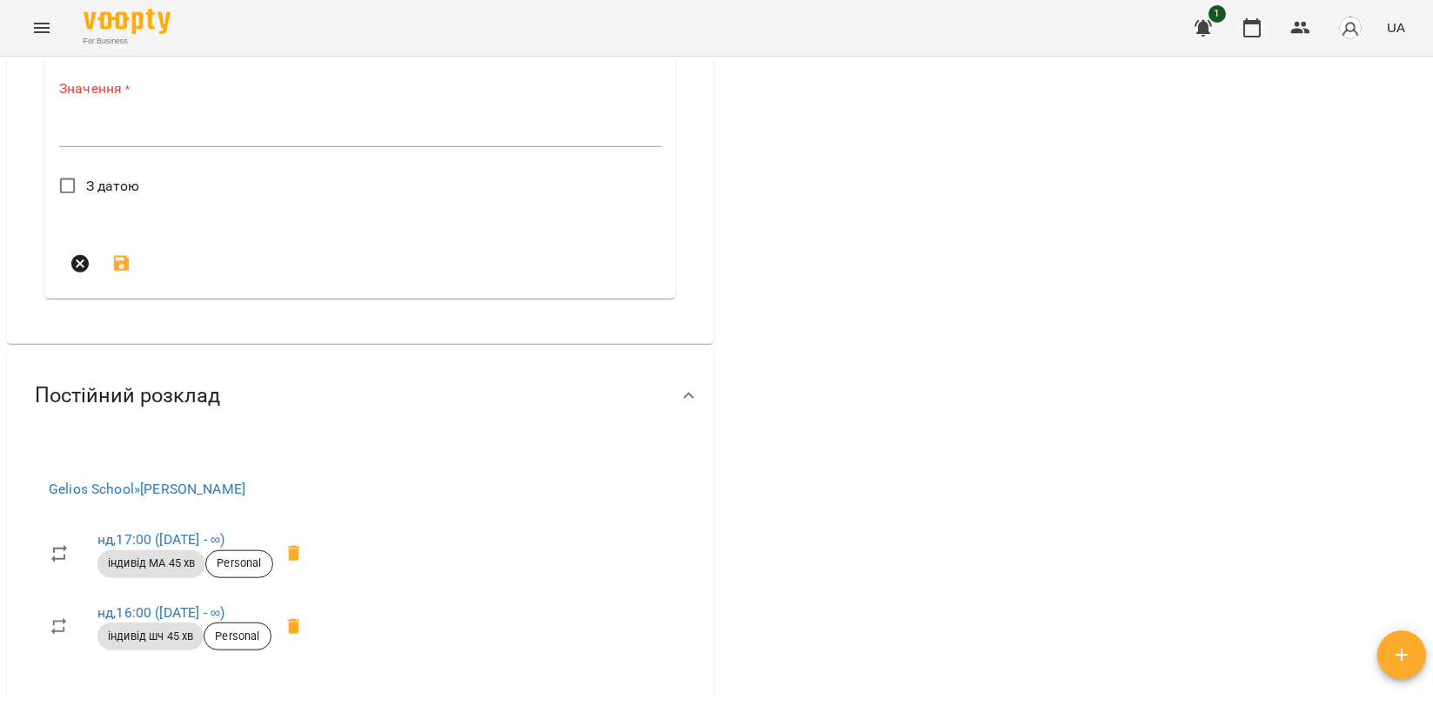
type input "*"
click at [100, 154] on div "Значення * *" at bounding box center [360, 116] width 602 height 76
click at [103, 147] on div "*" at bounding box center [360, 133] width 602 height 28
paste textarea "**********"
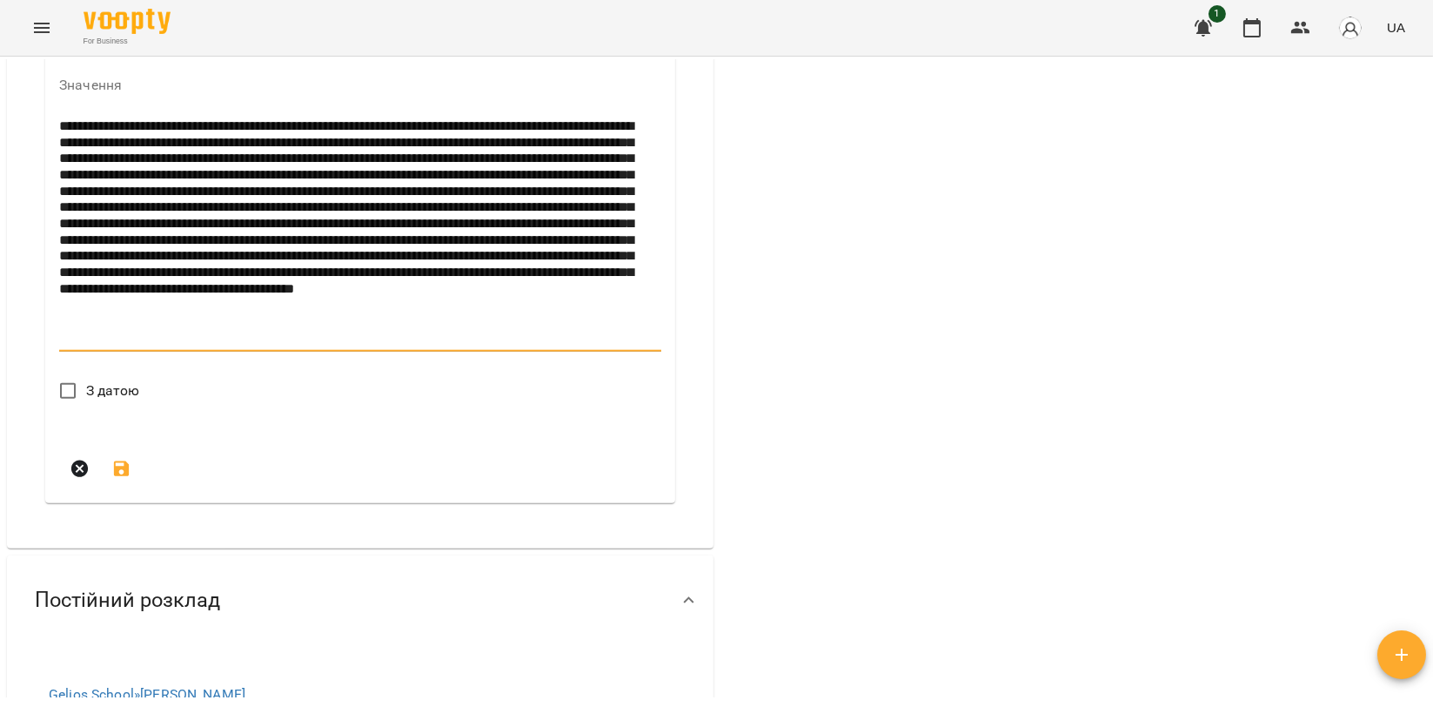
drag, startPoint x: 381, startPoint y: 383, endPoint x: 185, endPoint y: 379, distance: 195.9
click at [185, 345] on textarea at bounding box center [356, 231] width 595 height 227
drag, startPoint x: 356, startPoint y: 419, endPoint x: 388, endPoint y: 388, distance: 44.3
click at [388, 345] on textarea at bounding box center [356, 231] width 595 height 227
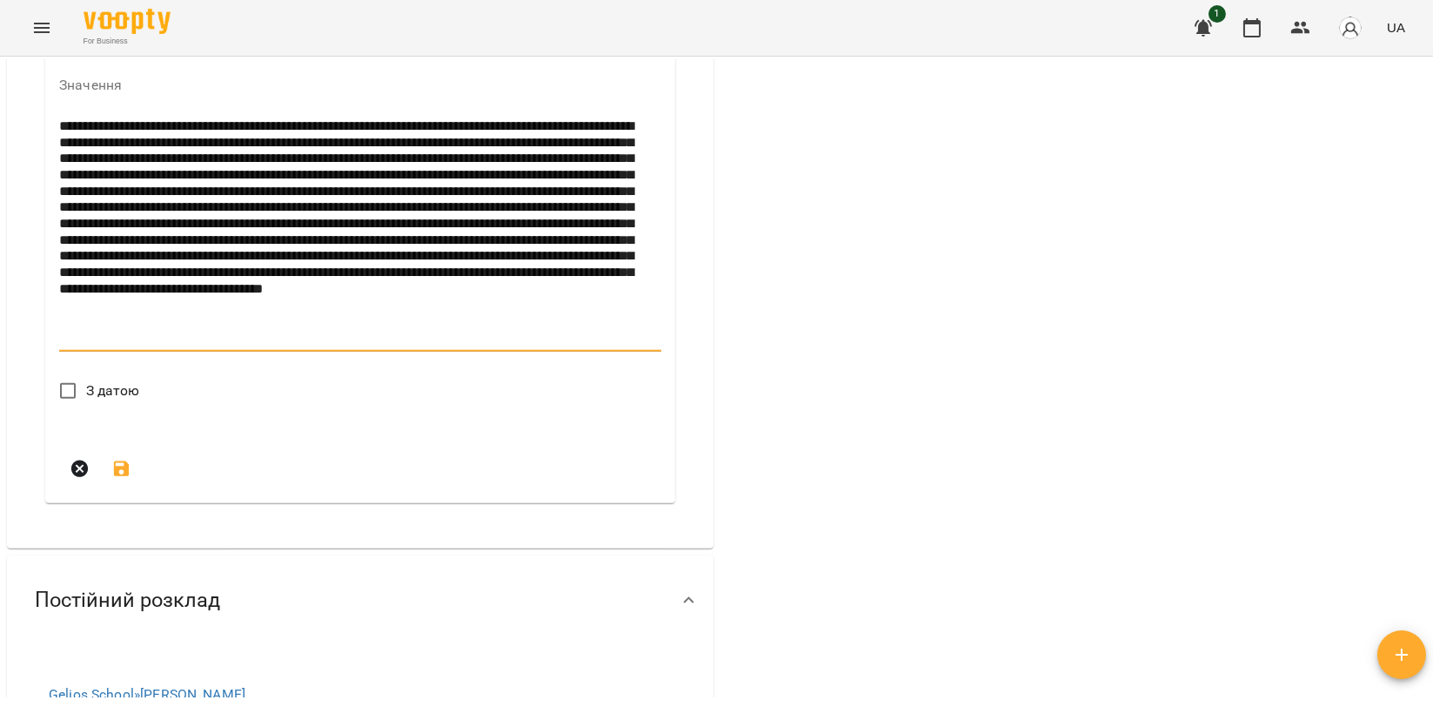
click at [388, 345] on textarea at bounding box center [356, 231] width 595 height 227
click at [387, 345] on textarea at bounding box center [356, 231] width 595 height 227
drag, startPoint x: 353, startPoint y: 413, endPoint x: 386, endPoint y: 376, distance: 48.7
click at [386, 345] on textarea at bounding box center [356, 231] width 595 height 227
drag, startPoint x: 433, startPoint y: 330, endPoint x: 578, endPoint y: 448, distance: 186.8
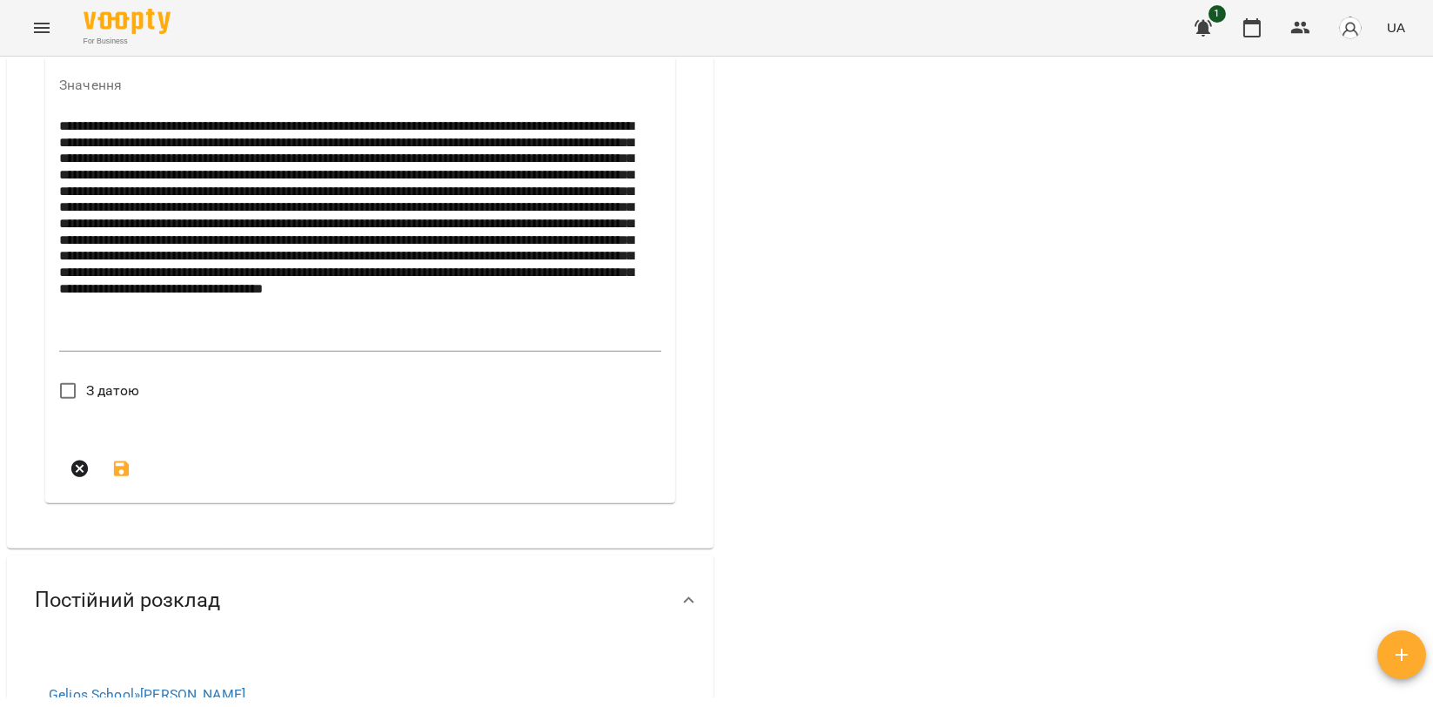
click at [436, 328] on form "Назва поля * Значення * З датою" at bounding box center [360, 242] width 602 height 493
click at [437, 353] on div "Значення *" at bounding box center [360, 218] width 602 height 280
click at [432, 345] on textarea at bounding box center [356, 231] width 595 height 227
drag, startPoint x: 387, startPoint y: 381, endPoint x: 352, endPoint y: 417, distance: 50.5
click at [352, 345] on textarea at bounding box center [356, 231] width 595 height 227
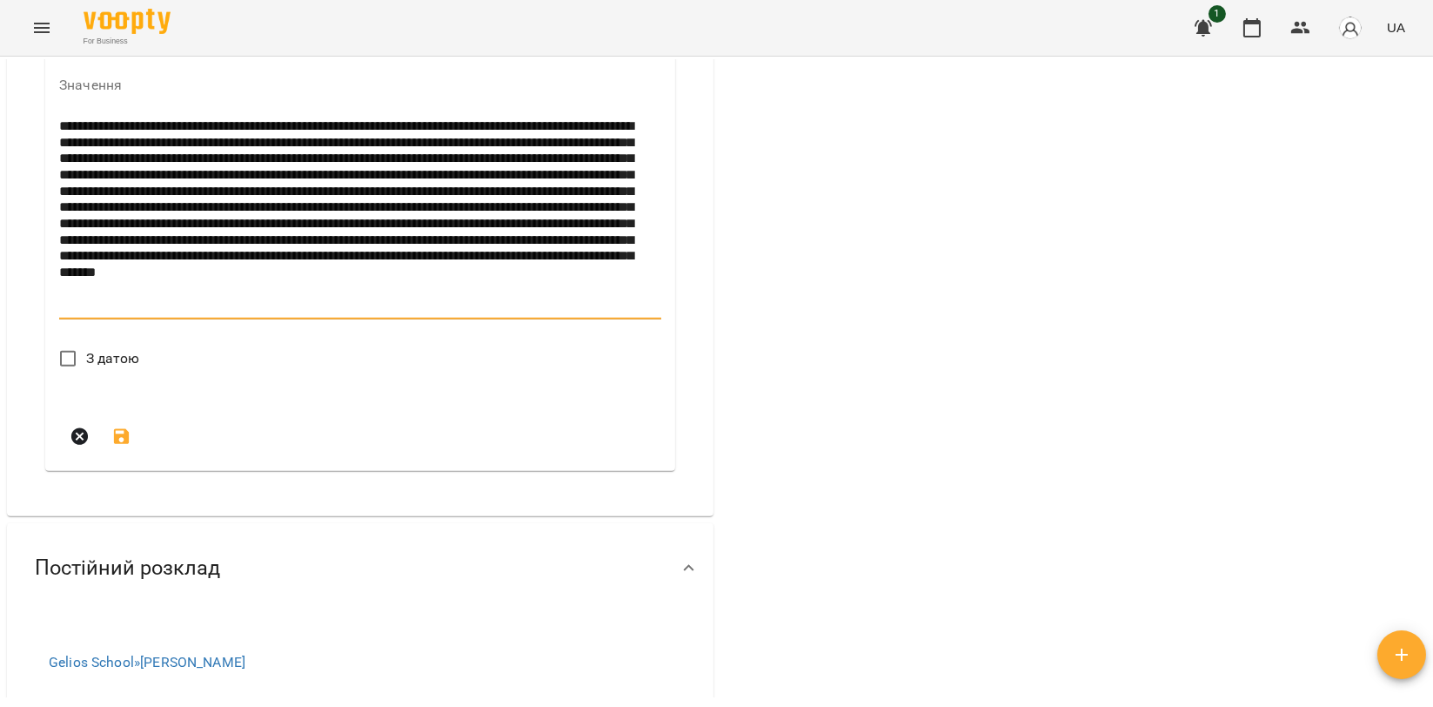
paste textarea "**********"
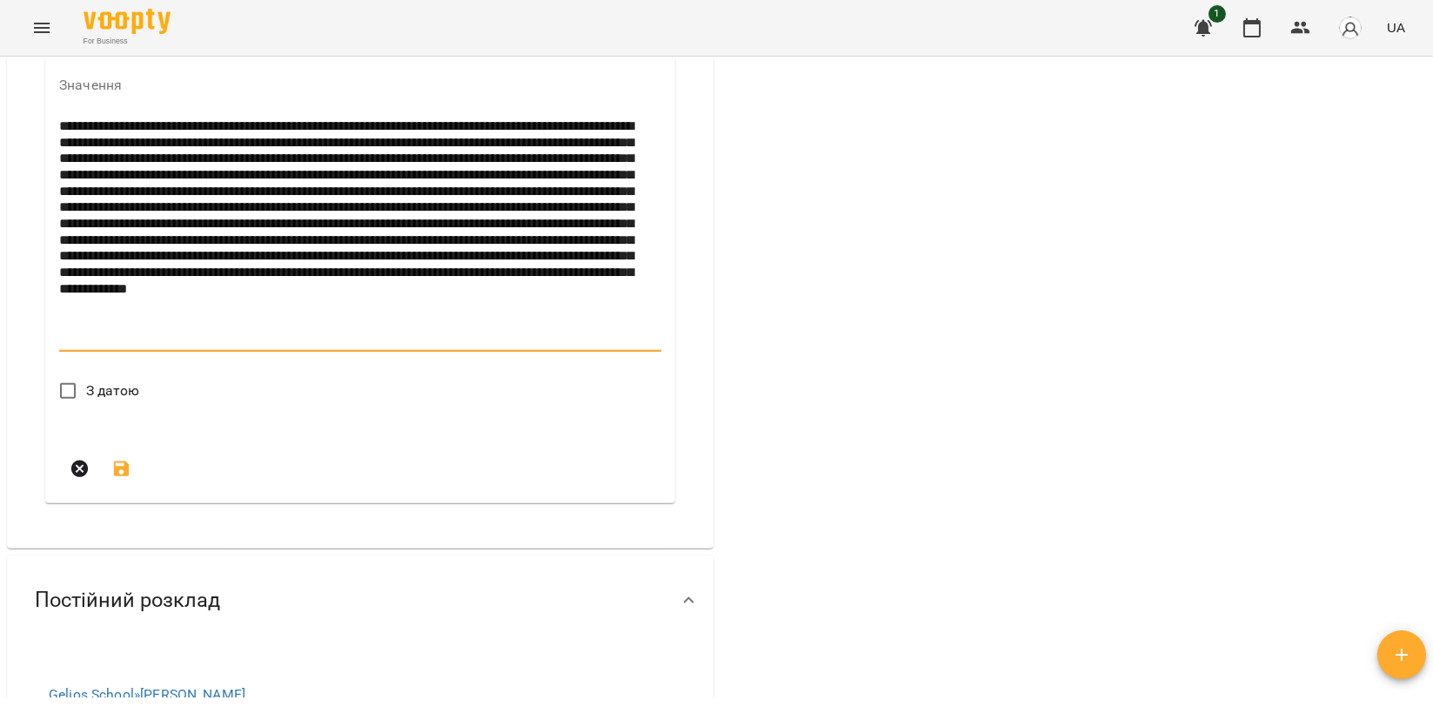
click at [426, 345] on textarea at bounding box center [356, 231] width 595 height 227
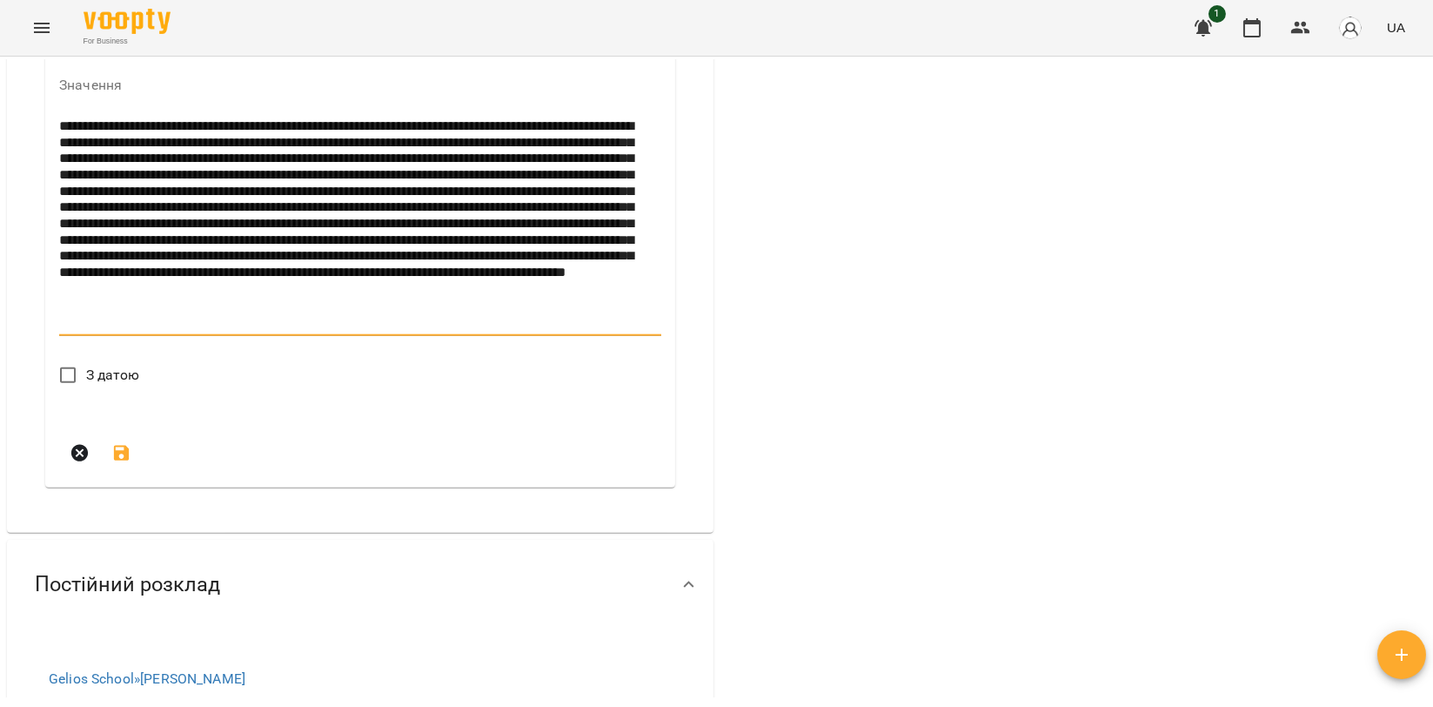
click at [187, 330] on textarea at bounding box center [356, 223] width 595 height 211
drag, startPoint x: 345, startPoint y: 480, endPoint x: 258, endPoint y: 486, distance: 87.2
click at [258, 330] on textarea at bounding box center [356, 223] width 595 height 211
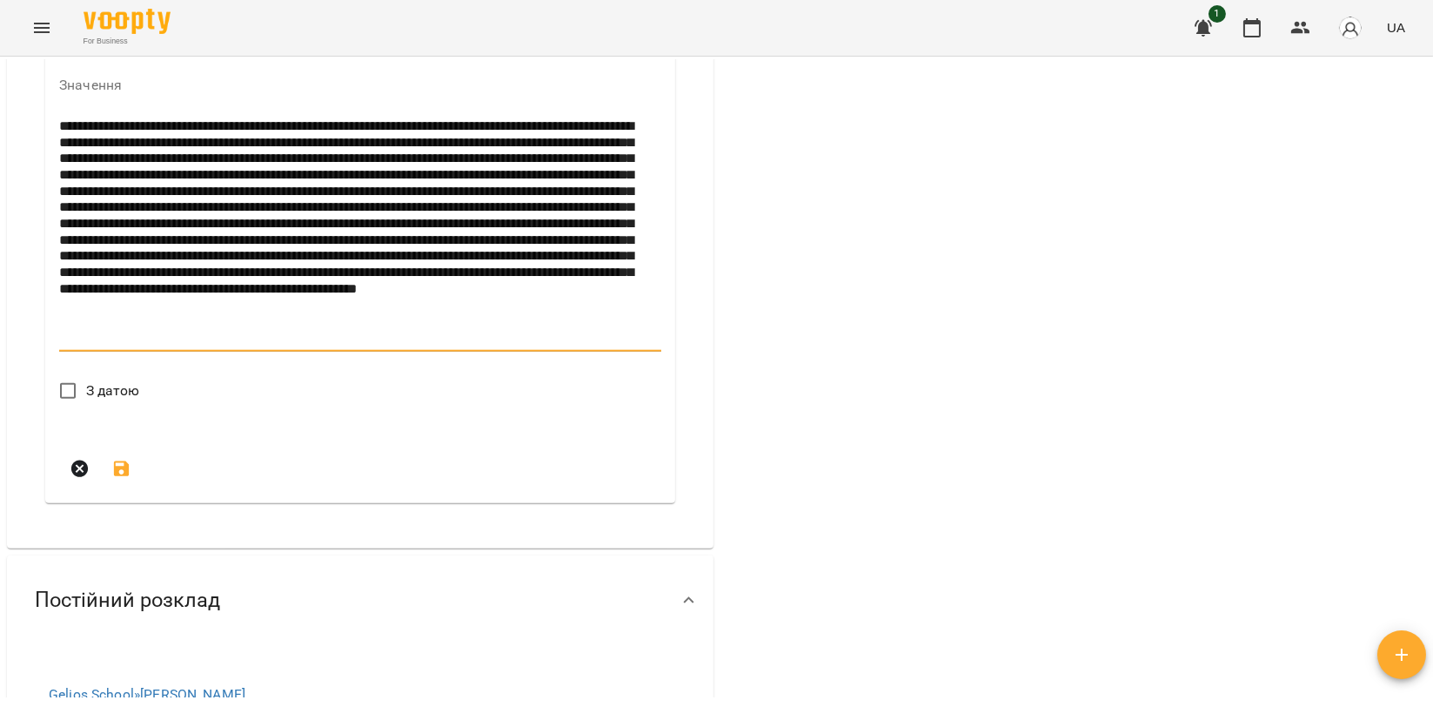
type textarea "**********"
click at [86, 401] on span "З датою" at bounding box center [113, 390] width 54 height 21
drag, startPoint x: 86, startPoint y: 654, endPoint x: 96, endPoint y: 631, distance: 24.6
click at [86, 401] on span "З датою" at bounding box center [113, 390] width 54 height 21
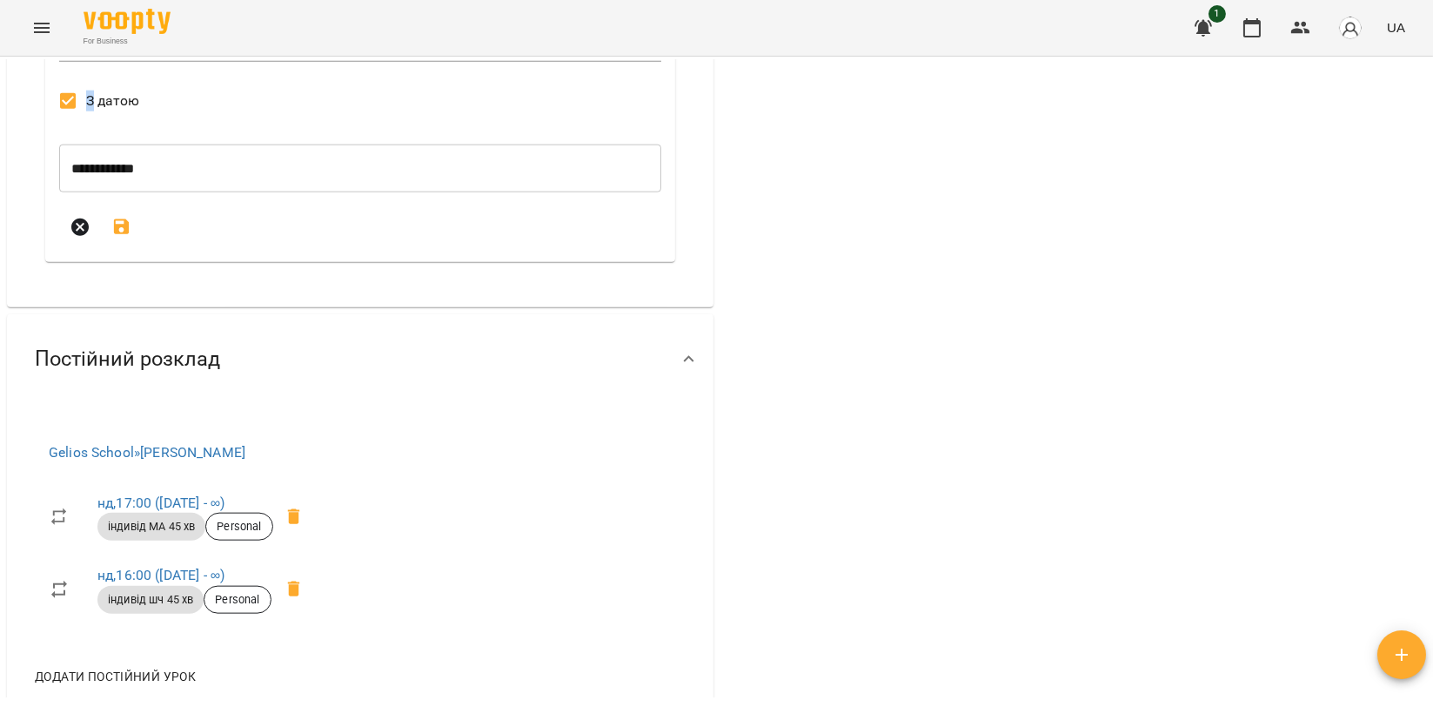
click at [144, 193] on input "**********" at bounding box center [360, 168] width 602 height 49
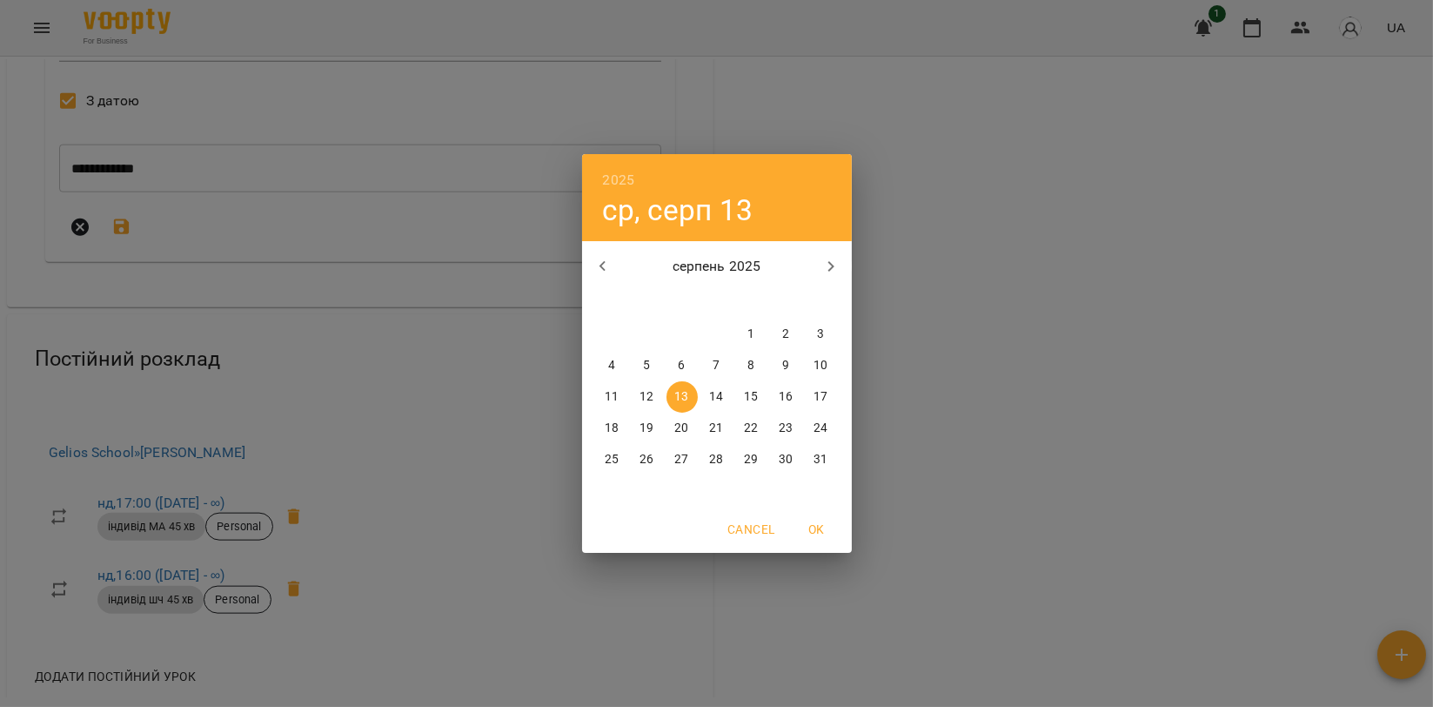
click at [751, 332] on p "1" at bounding box center [751, 333] width 7 height 17
type input "**********"
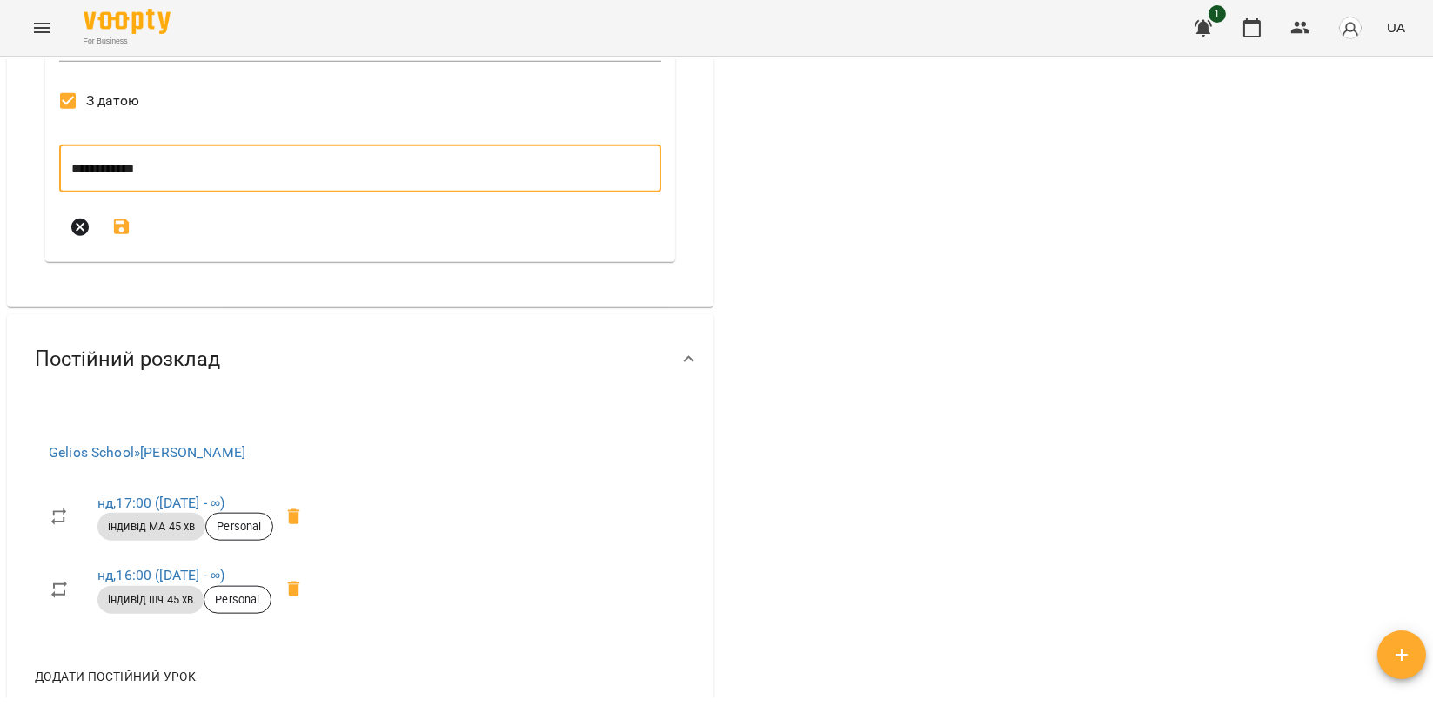
drag, startPoint x: 123, startPoint y: 479, endPoint x: 140, endPoint y: 505, distance: 31.4
click at [123, 238] on icon "submit" at bounding box center [121, 227] width 21 height 21
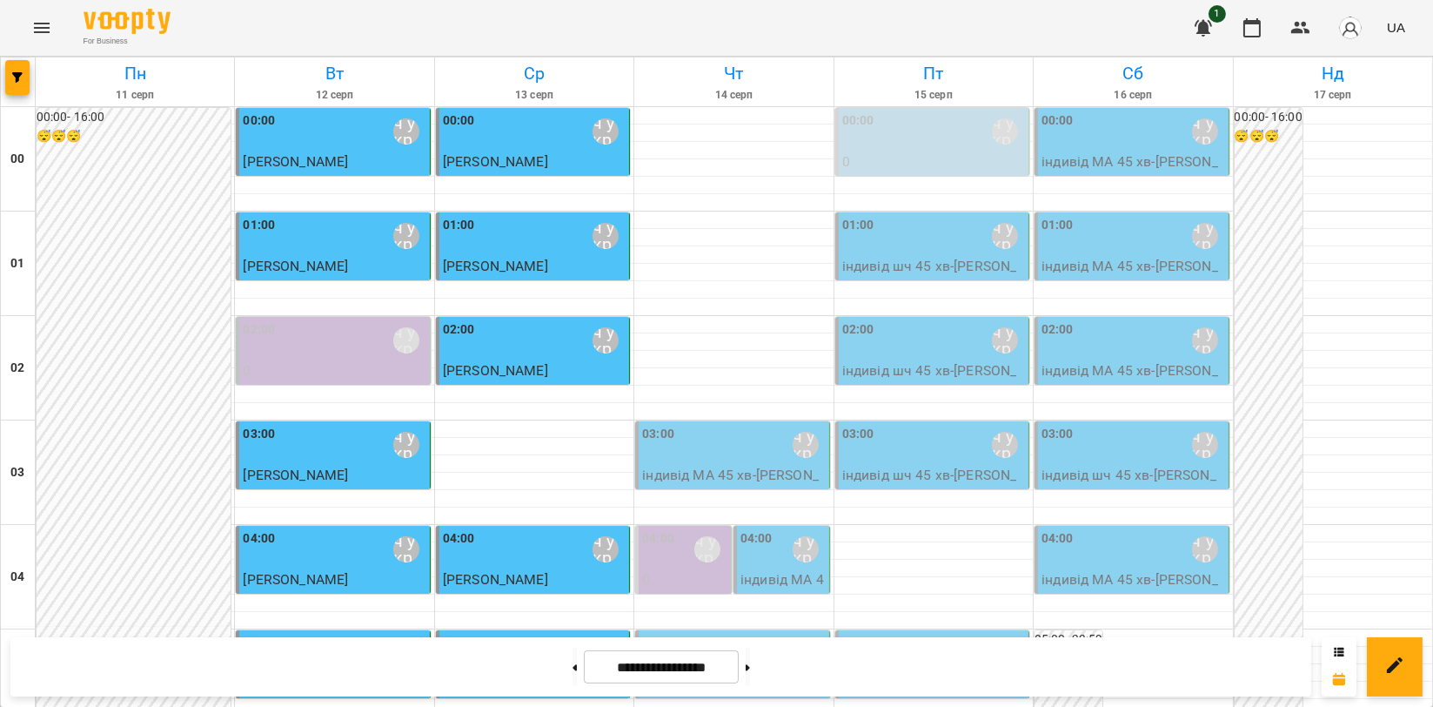
scroll to position [1888, 0]
click at [573, 667] on icon at bounding box center [575, 667] width 4 height 7
type input "**********"
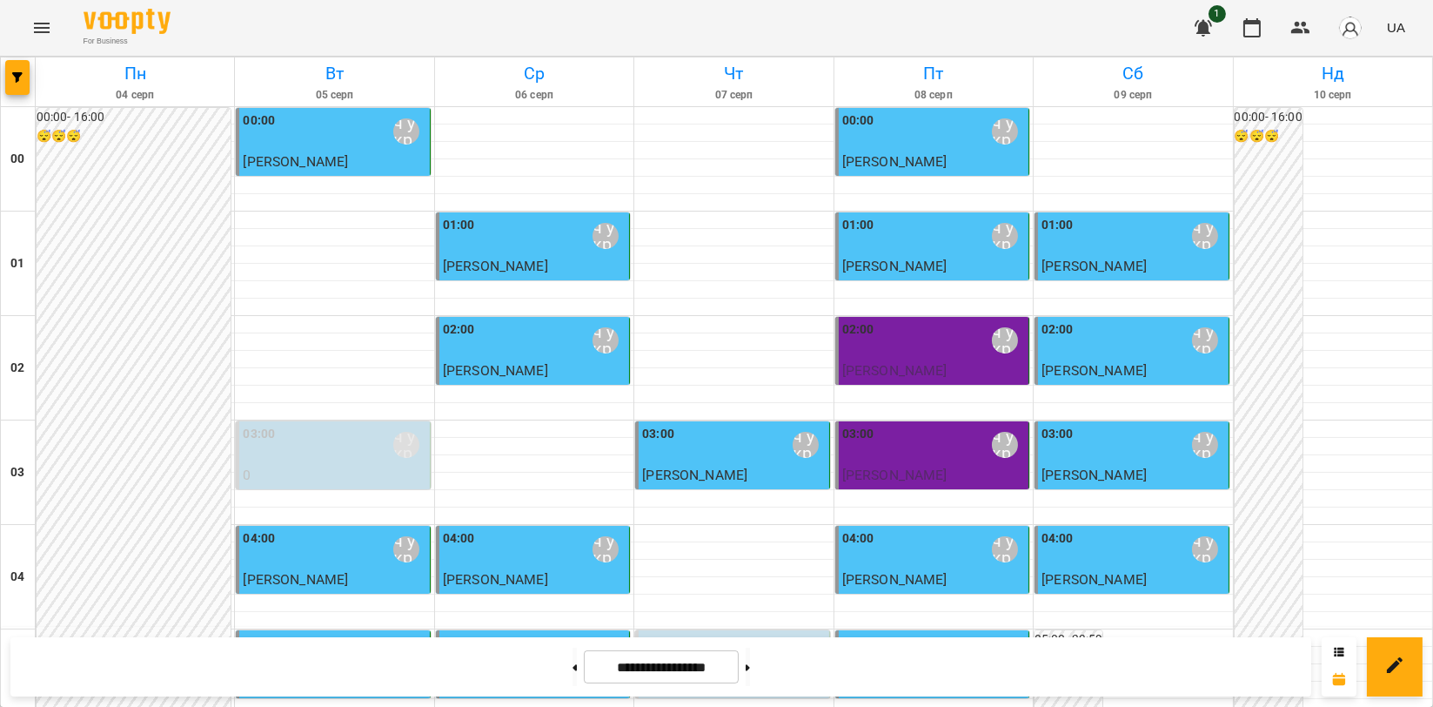
scroll to position [1985, 0]
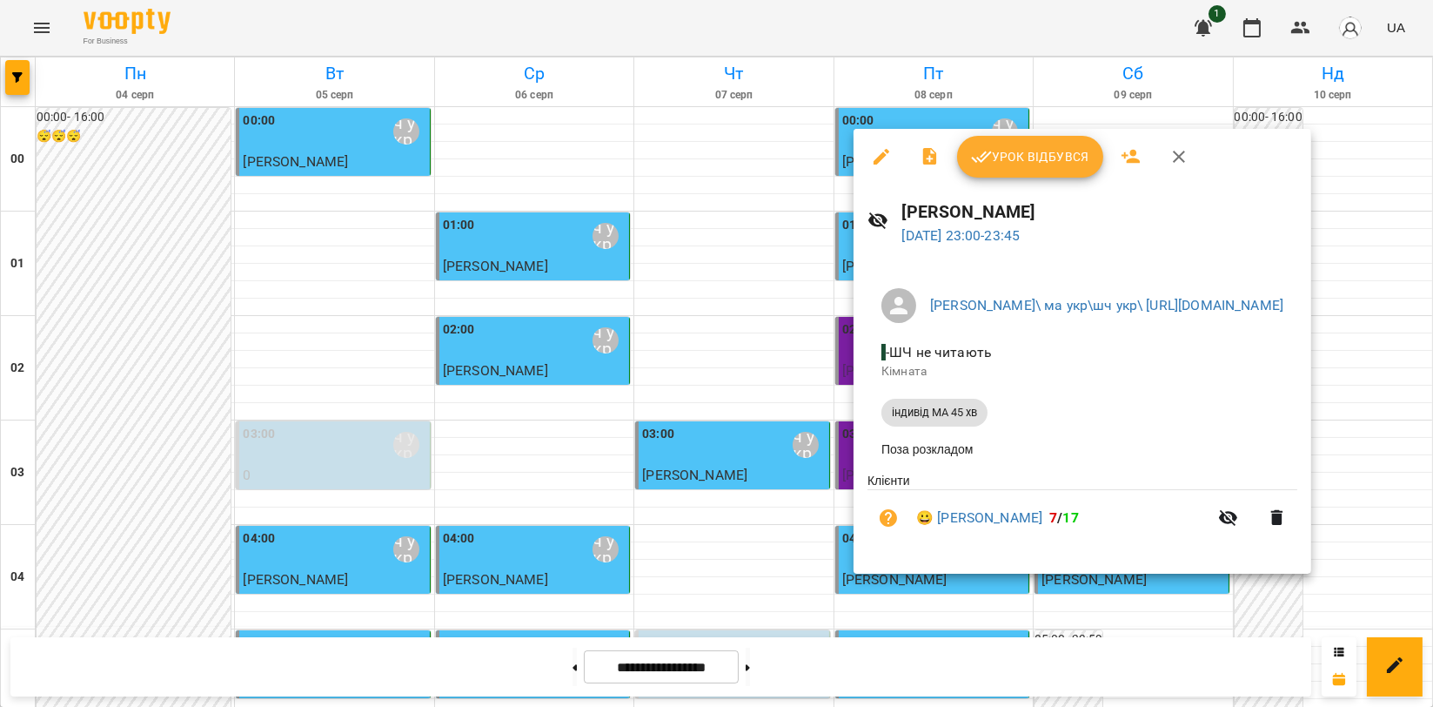
click at [1045, 164] on span "Урок відбувся" at bounding box center [1030, 156] width 118 height 21
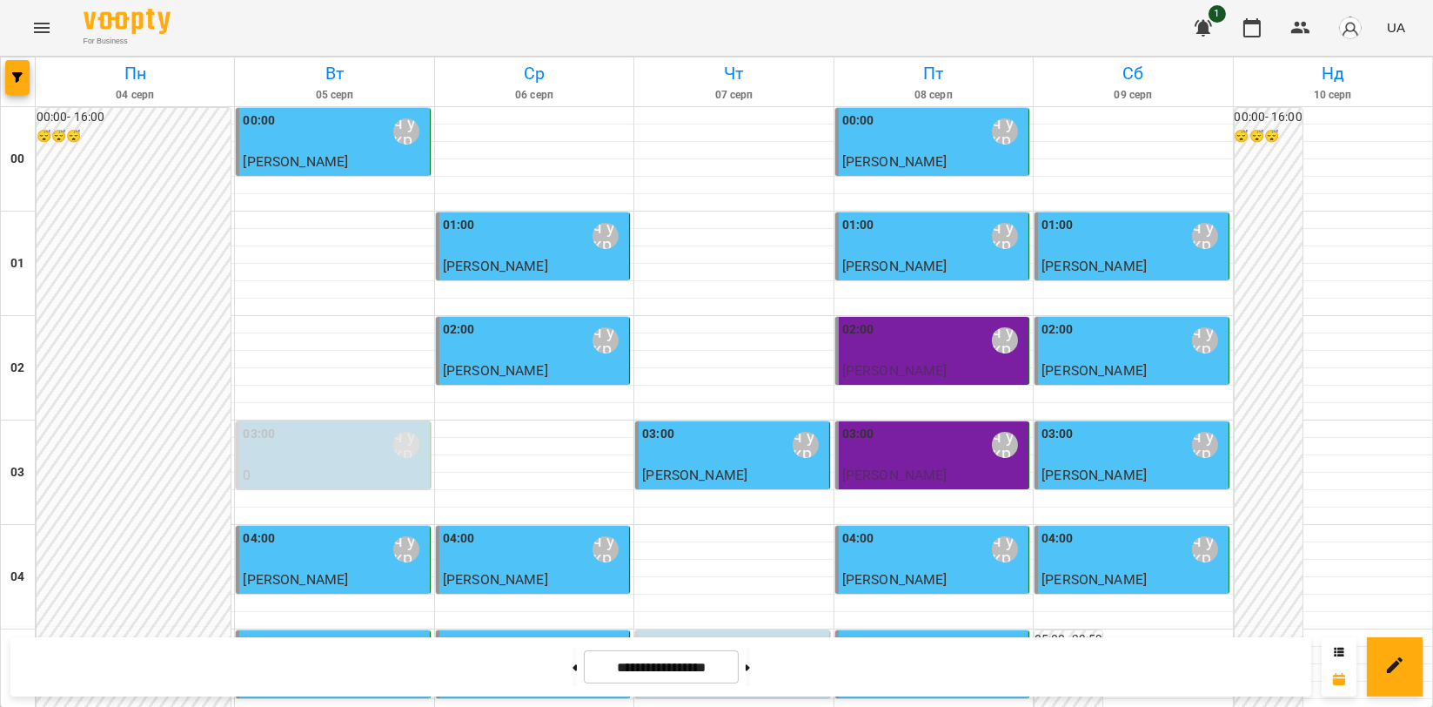
scroll to position [1695, 0]
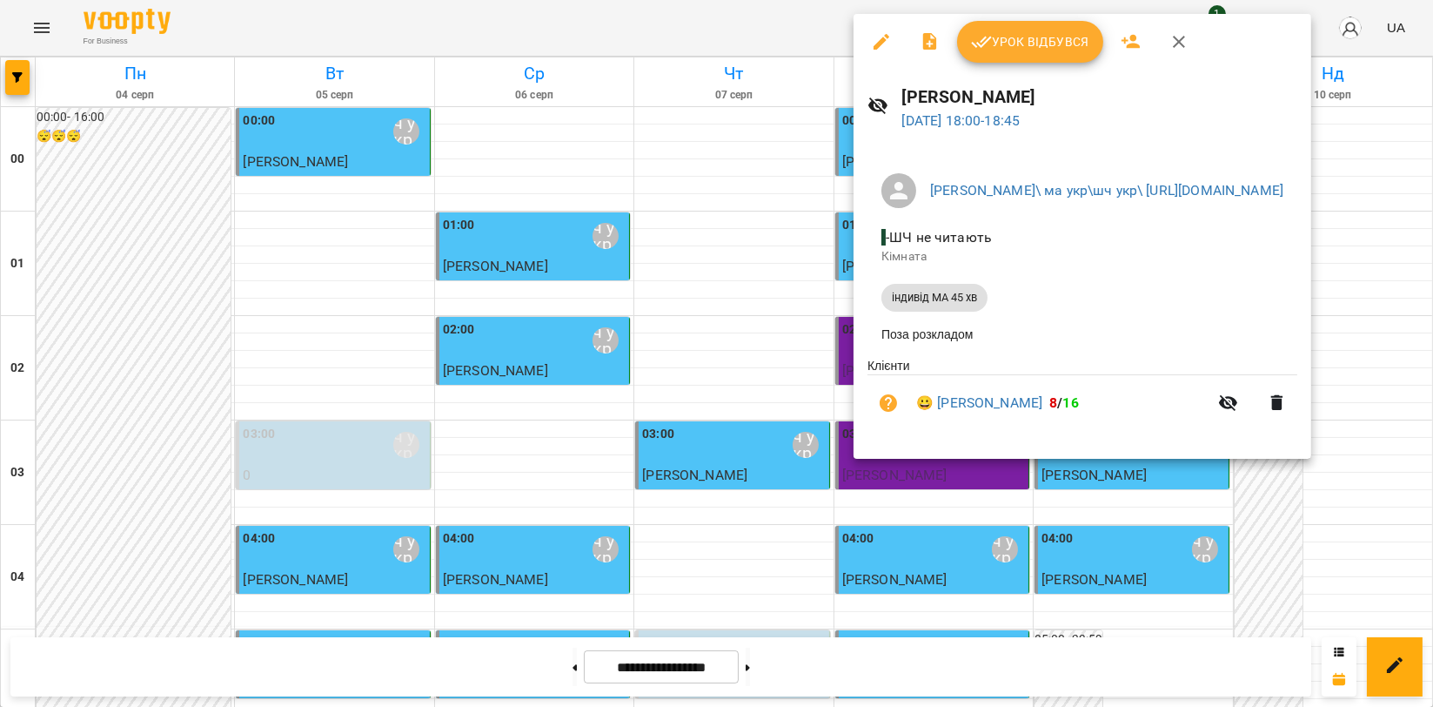
click at [1043, 44] on span "Урок відбувся" at bounding box center [1030, 41] width 118 height 21
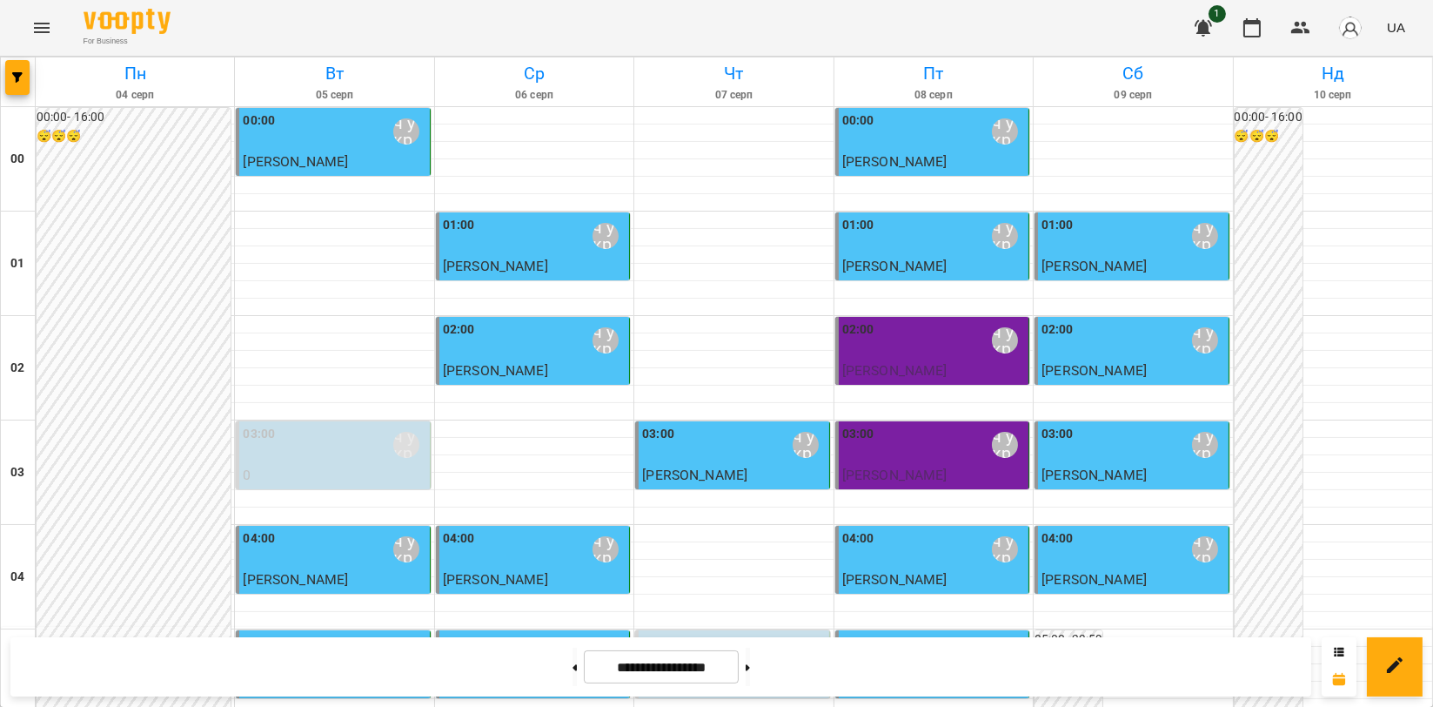
scroll to position [1985, 0]
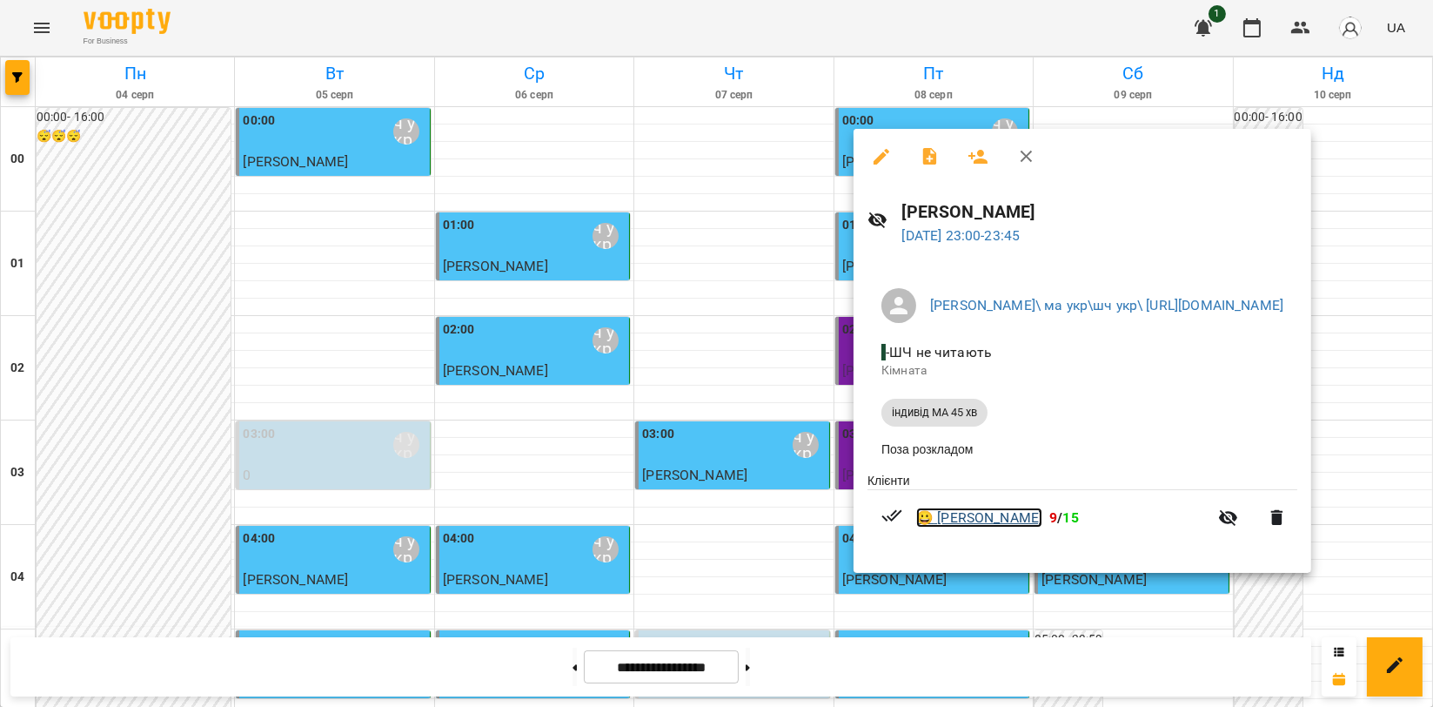
click at [1032, 528] on link "😀 Стефан Прокопенко" at bounding box center [979, 517] width 126 height 21
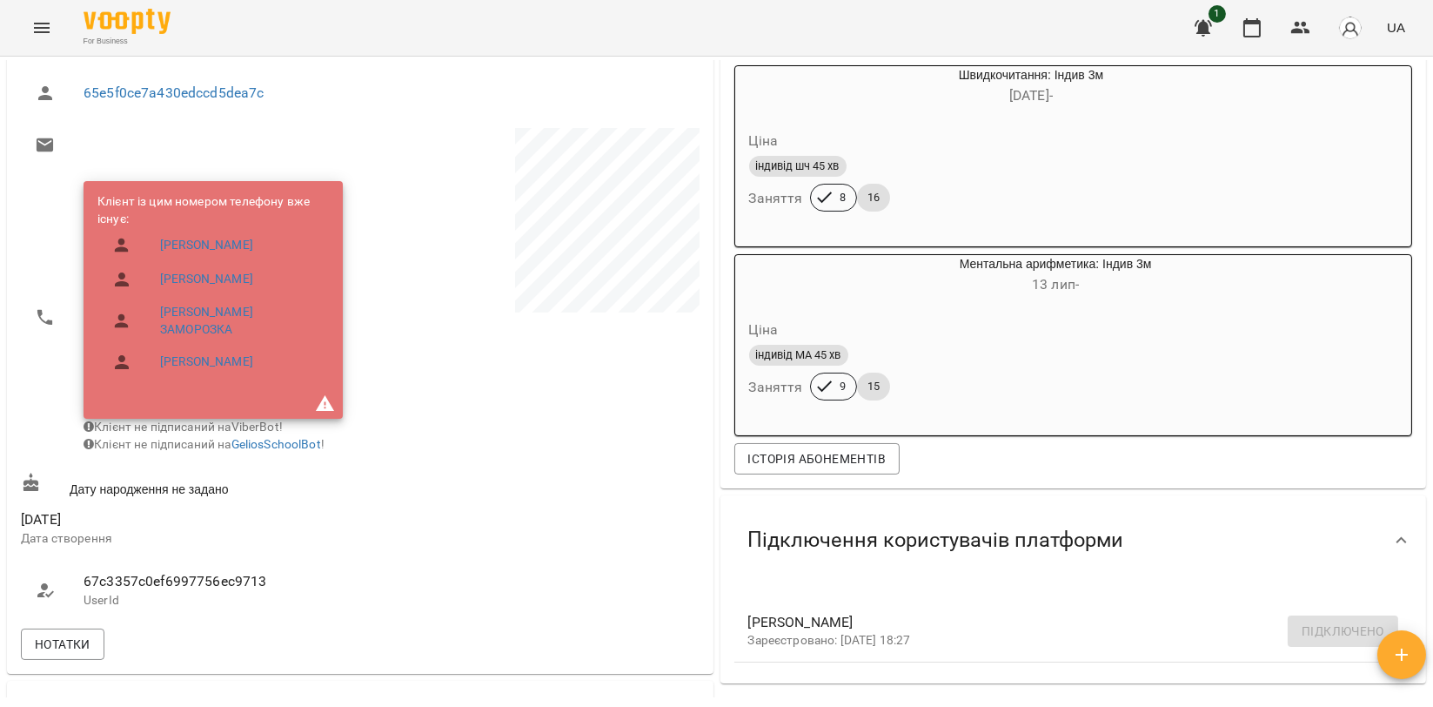
scroll to position [386, 0]
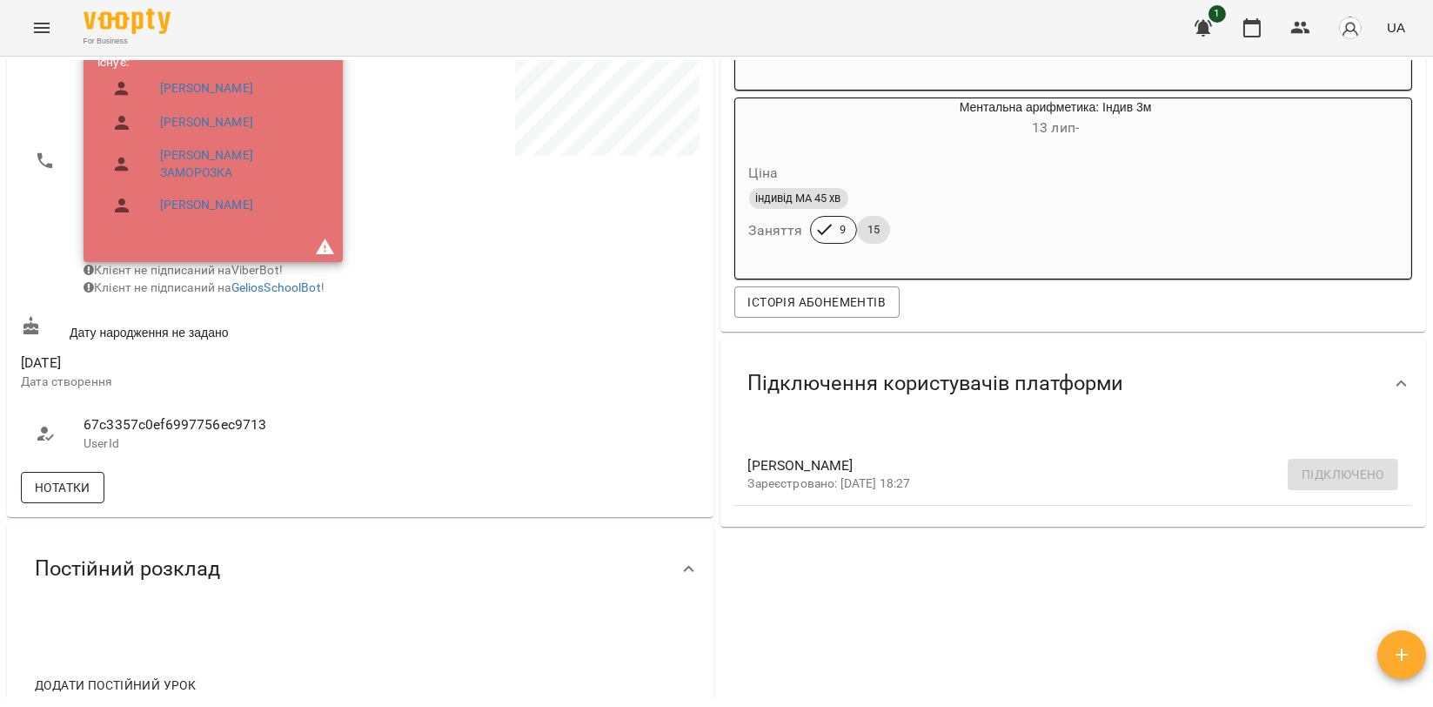
click at [67, 492] on span "Нотатки" at bounding box center [63, 487] width 56 height 21
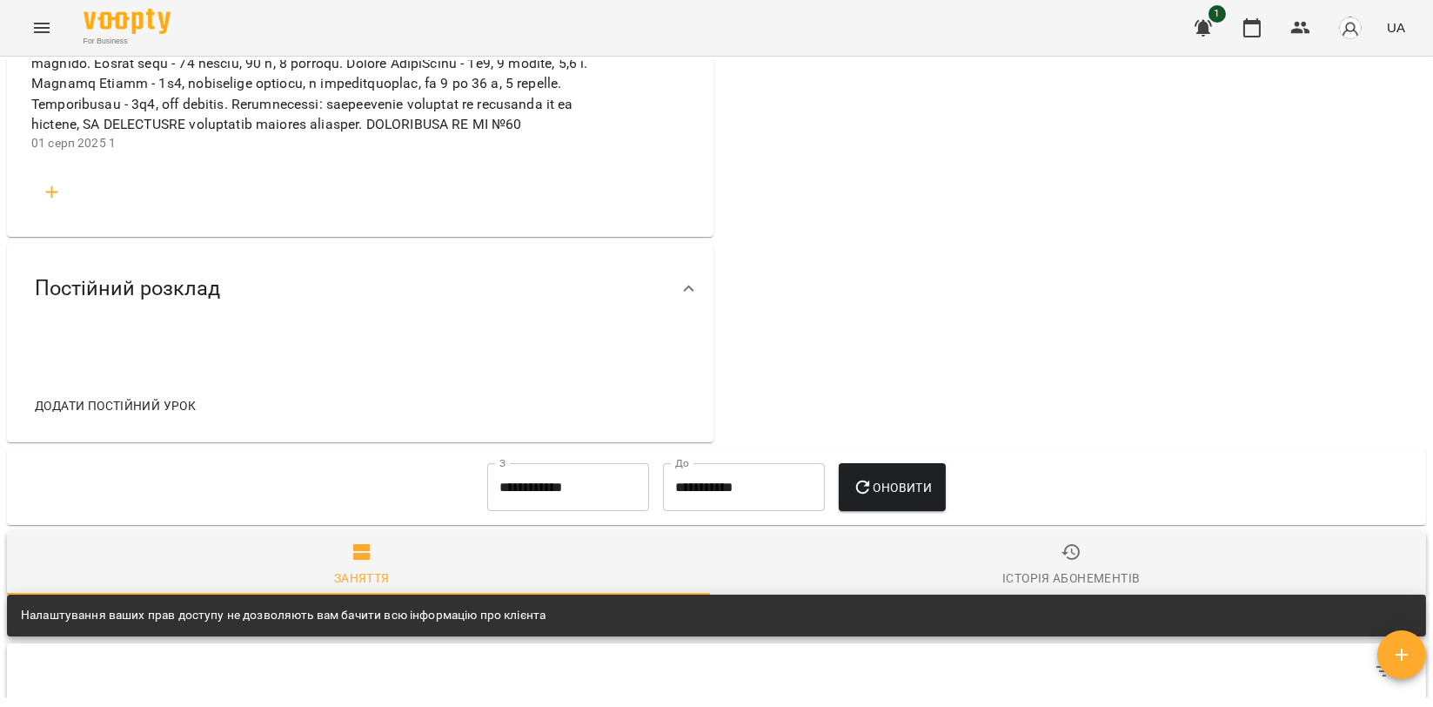
scroll to position [3674, 0]
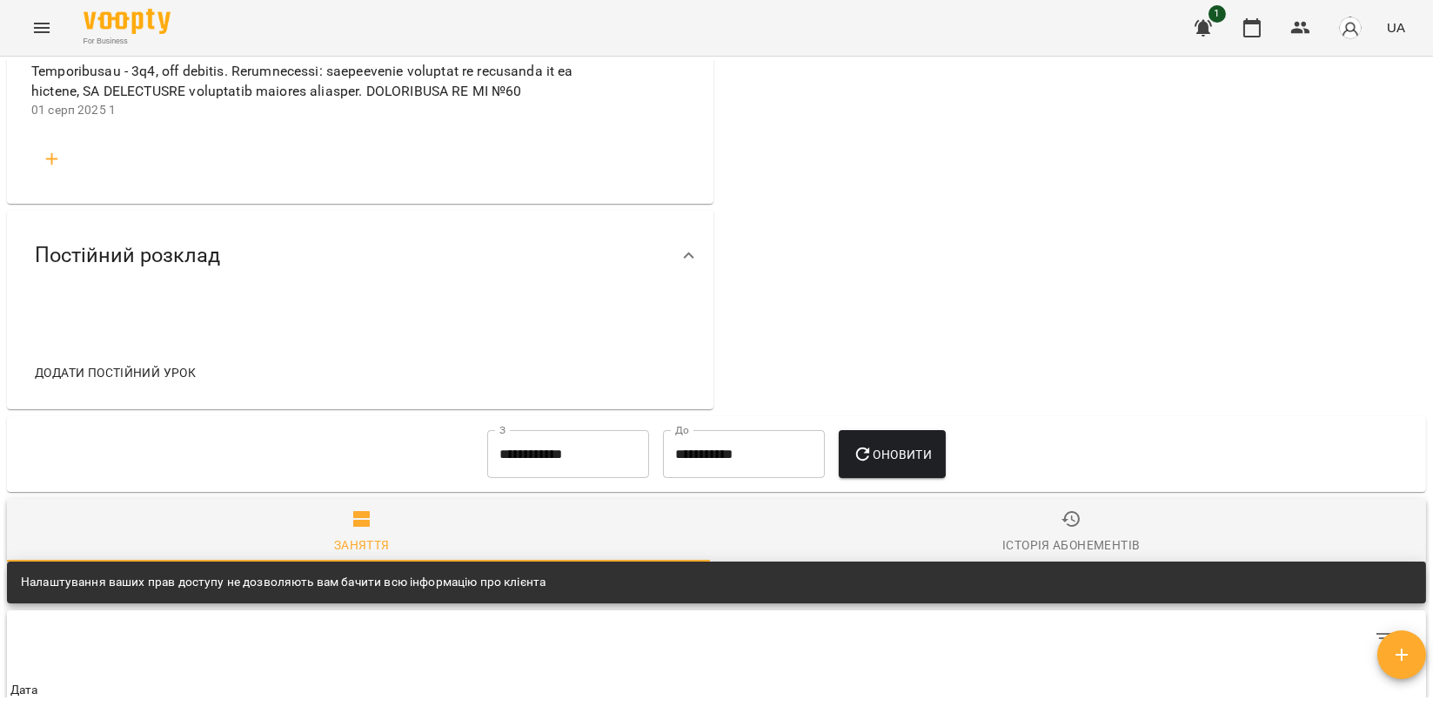
click at [63, 180] on button "button" at bounding box center [52, 159] width 42 height 42
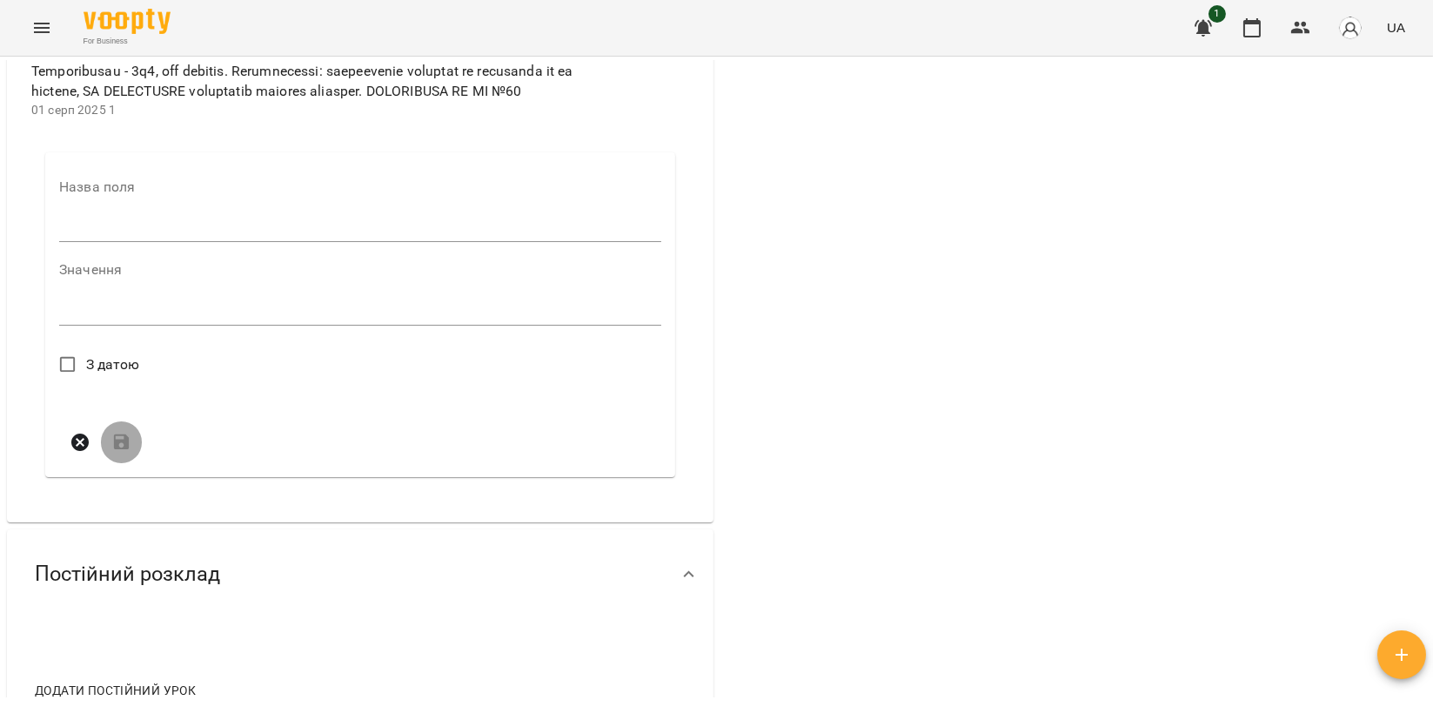
click at [103, 249] on div "Назва поля" at bounding box center [360, 214] width 602 height 69
click at [103, 242] on input "text" at bounding box center [360, 228] width 602 height 28
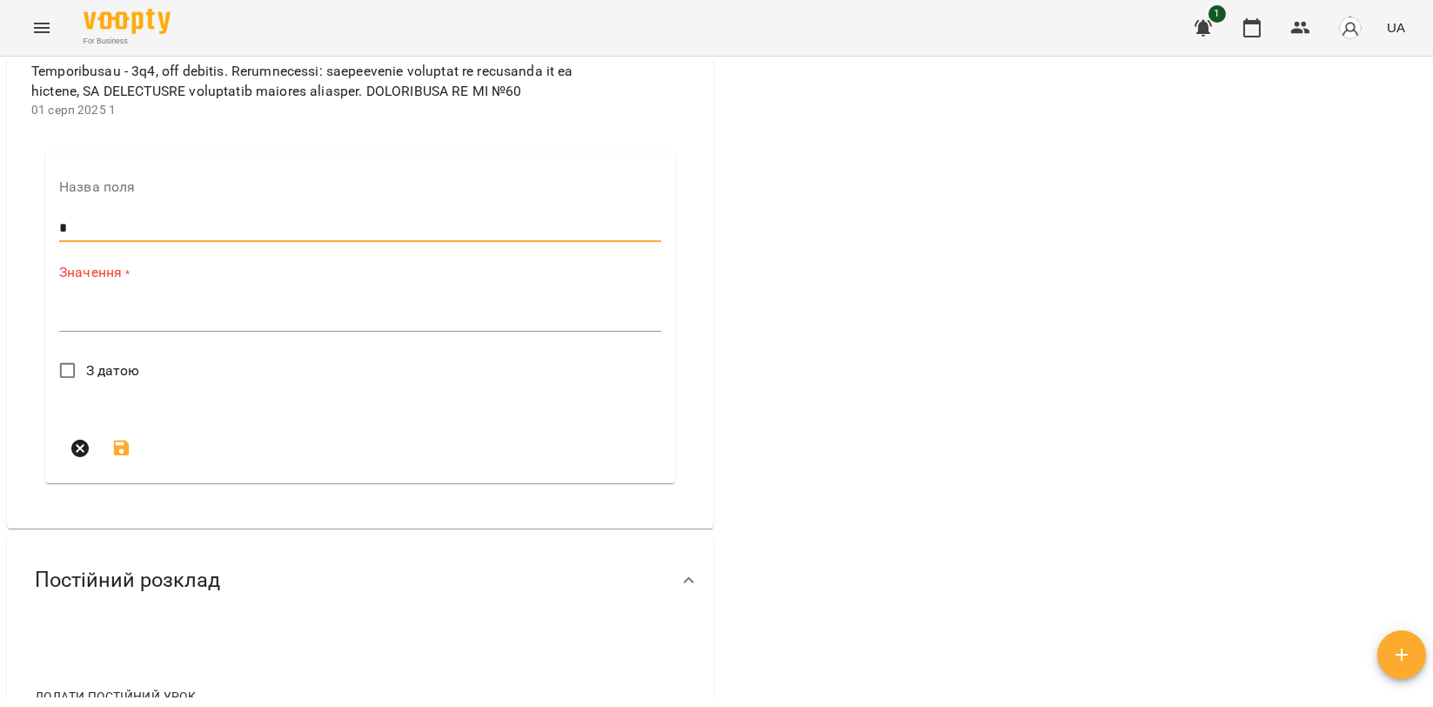
type input "*"
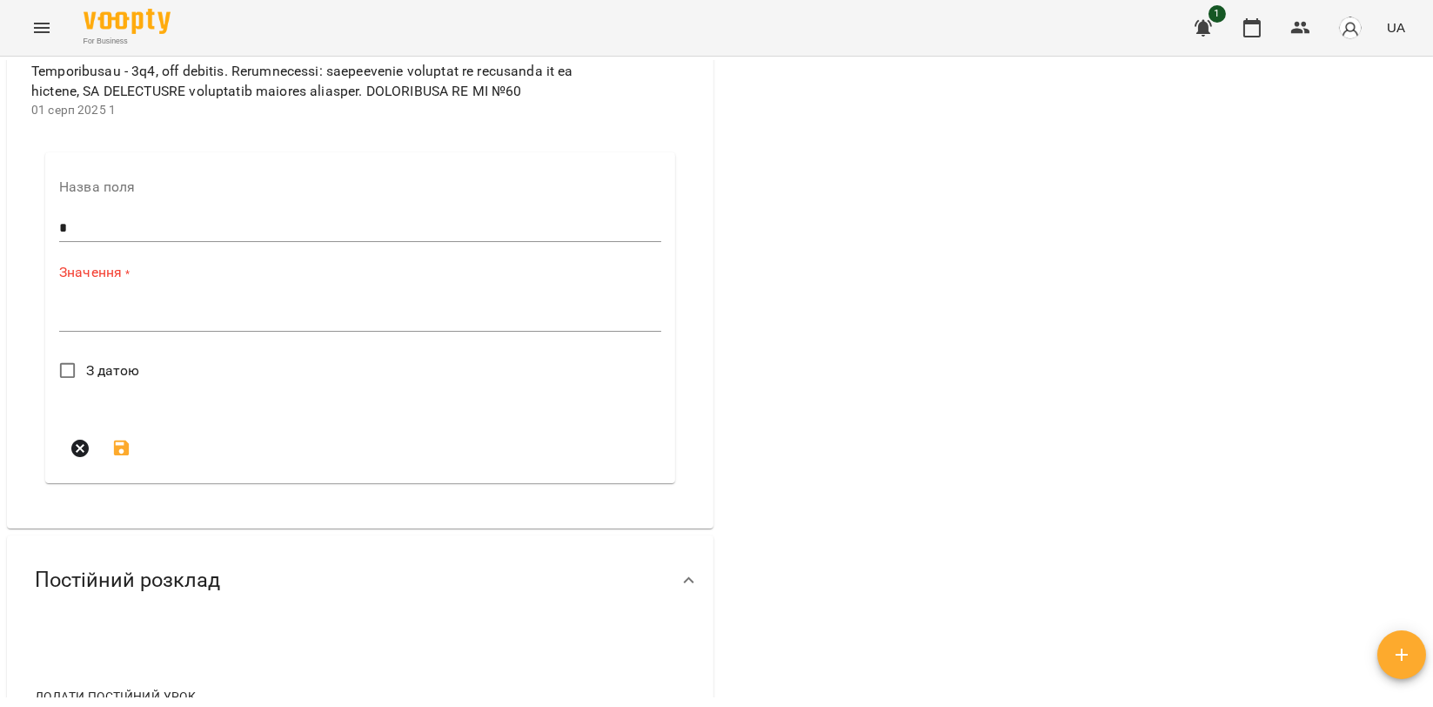
click at [81, 332] on div "*" at bounding box center [360, 318] width 602 height 28
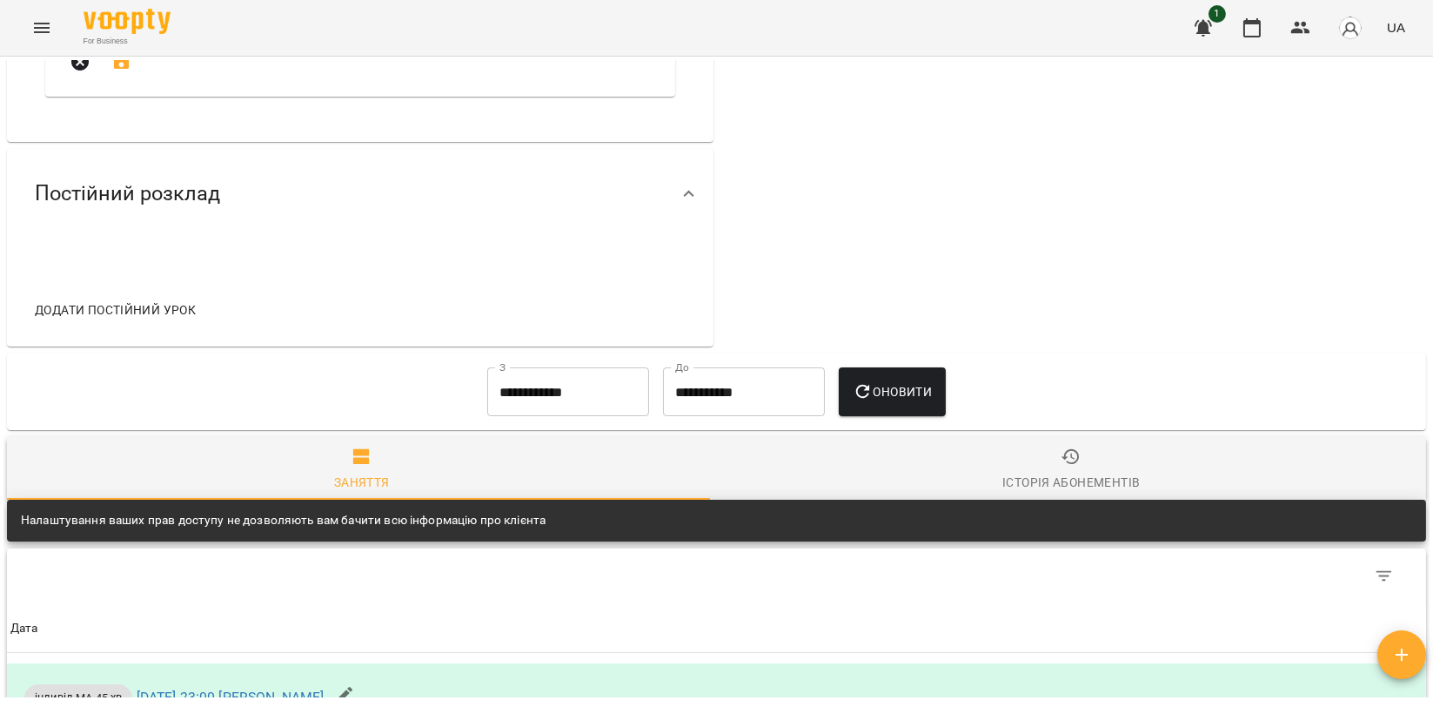
scroll to position [3867, 0]
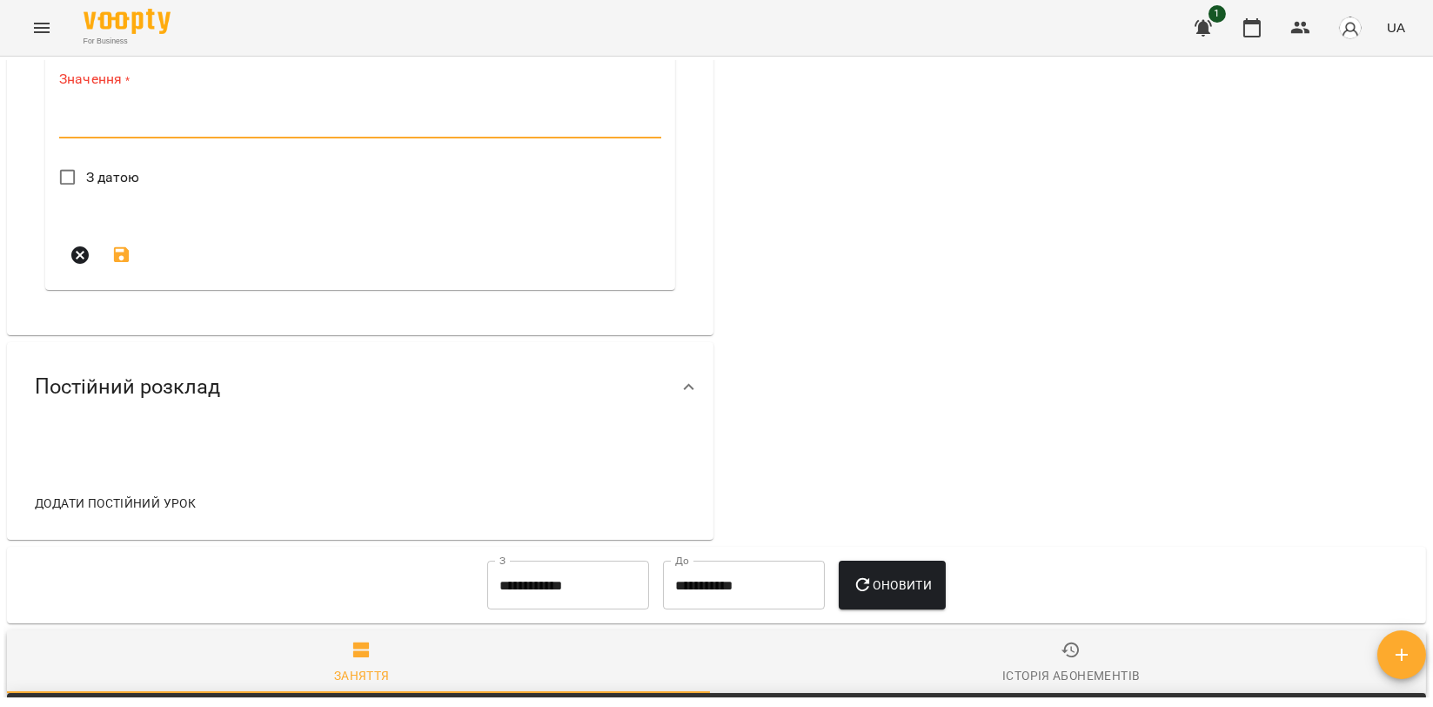
paste textarea "**********"
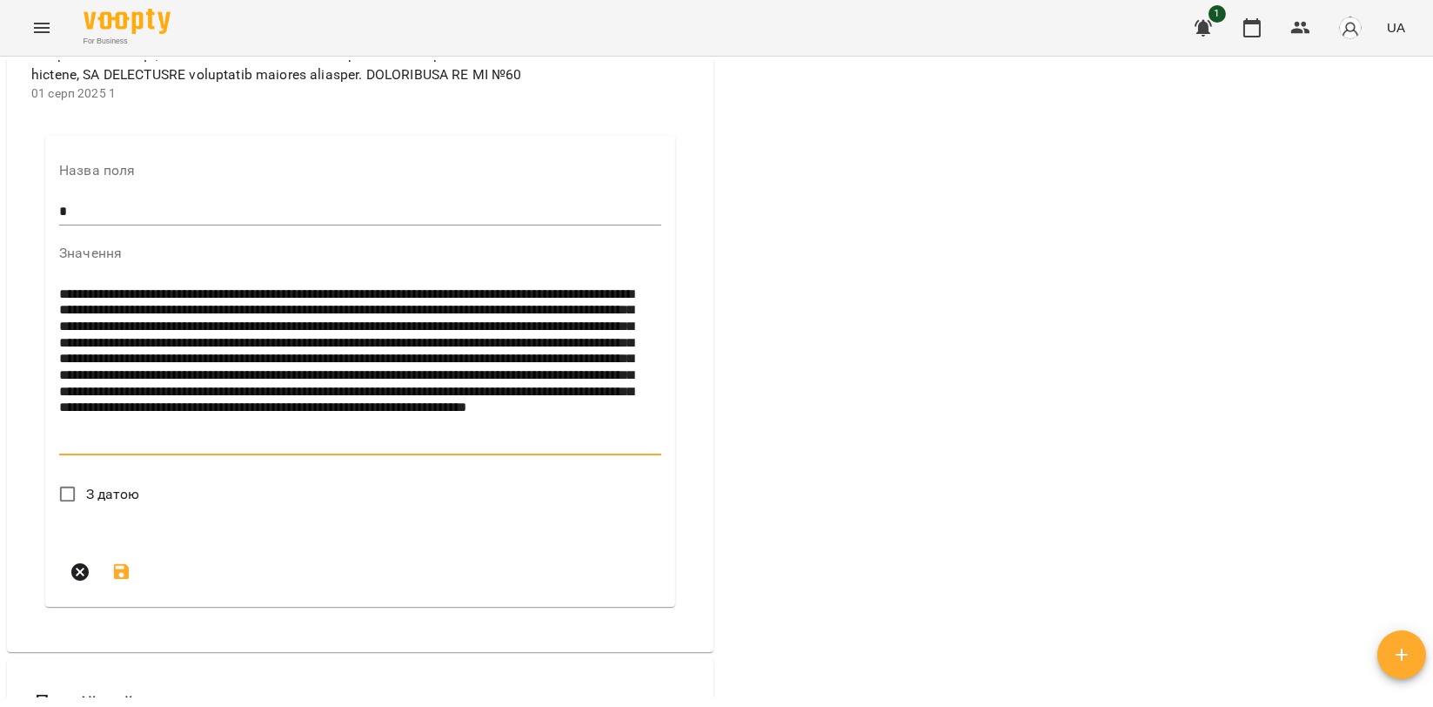
scroll to position [3674, 0]
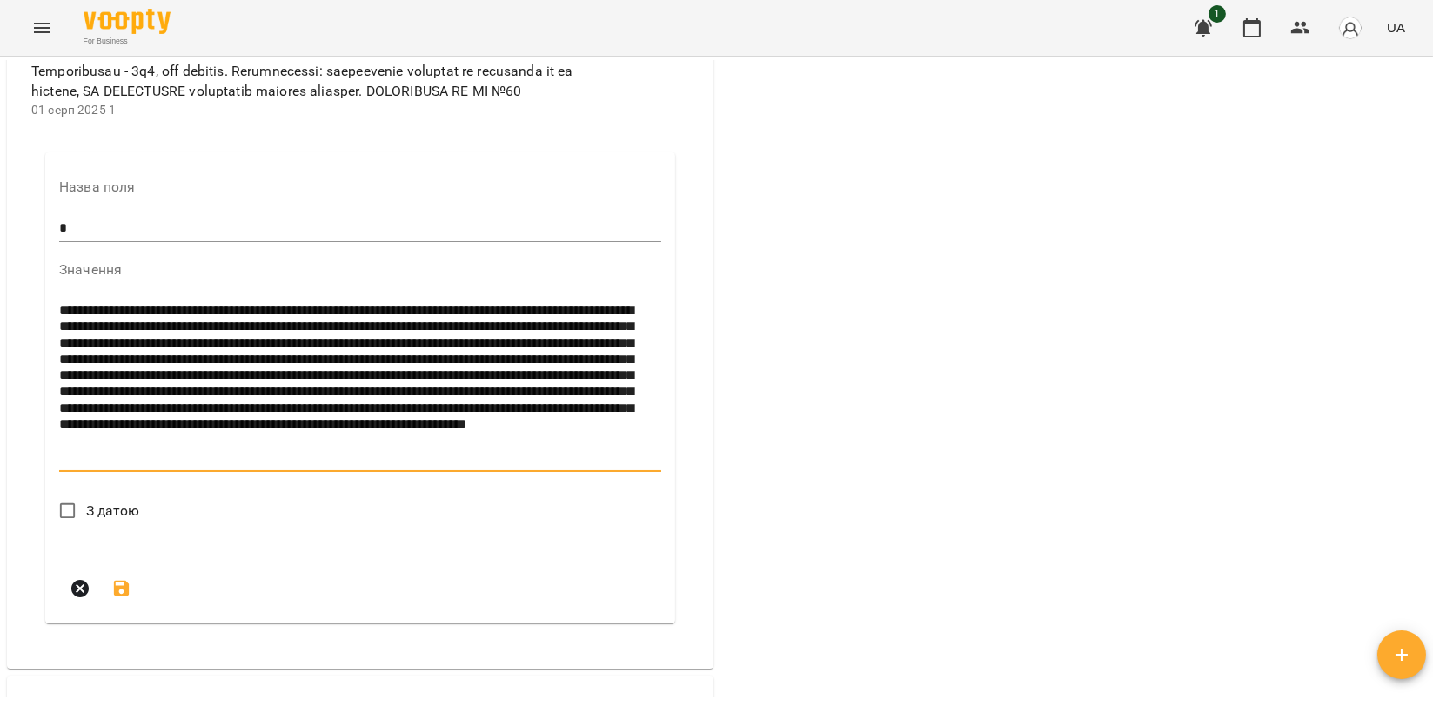
drag, startPoint x: 178, startPoint y: 384, endPoint x: 13, endPoint y: 365, distance: 166.5
drag, startPoint x: 544, startPoint y: 379, endPoint x: 406, endPoint y: 374, distance: 137.6
click at [406, 374] on div "**********" at bounding box center [360, 385] width 602 height 174
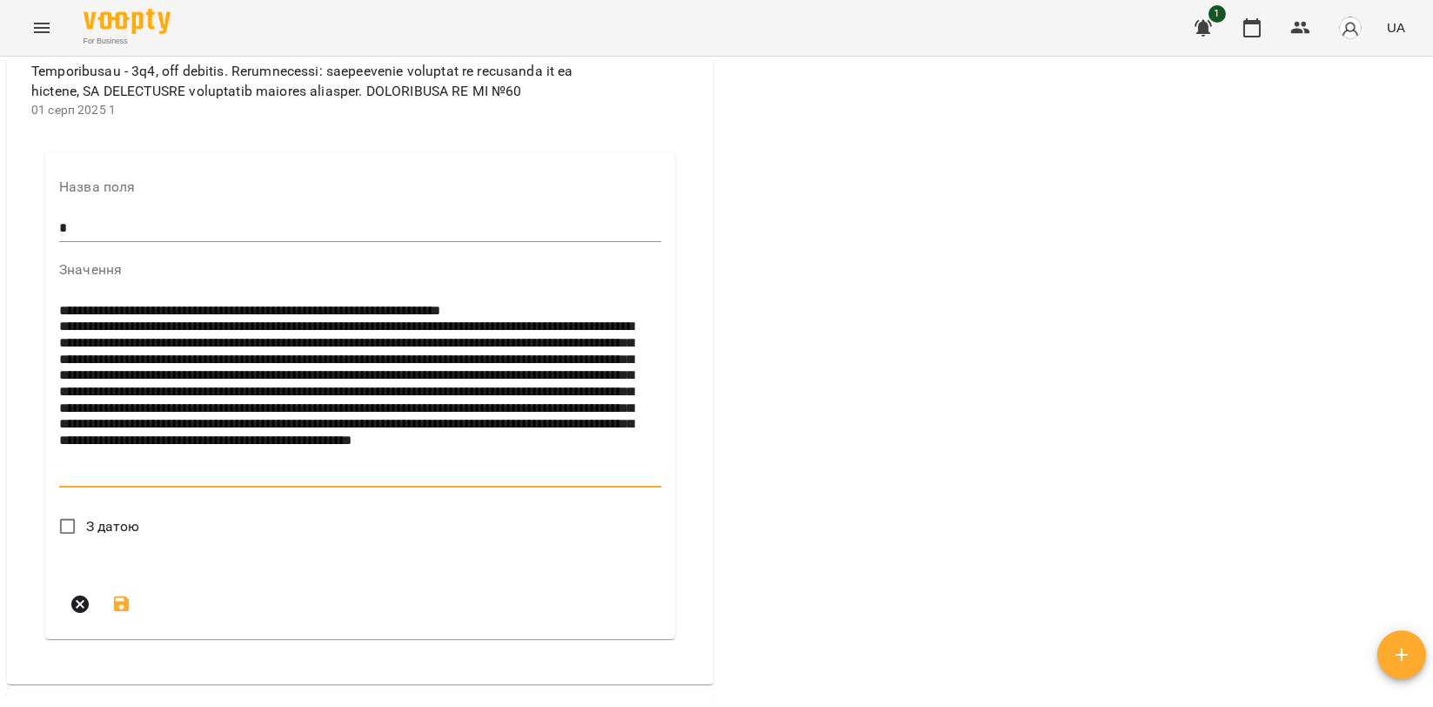
type textarea "**********"
click at [116, 537] on span "З датою" at bounding box center [113, 526] width 54 height 21
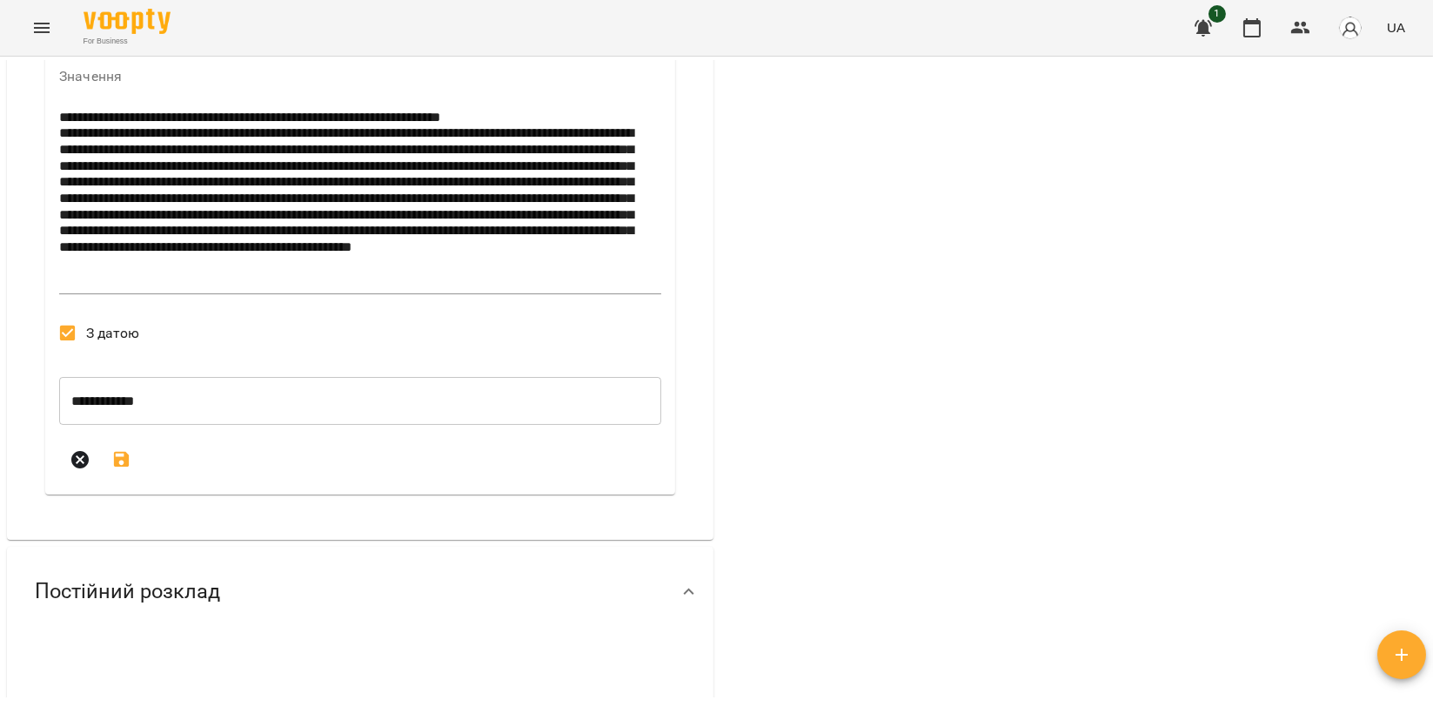
click at [124, 425] on input "**********" at bounding box center [360, 400] width 602 height 49
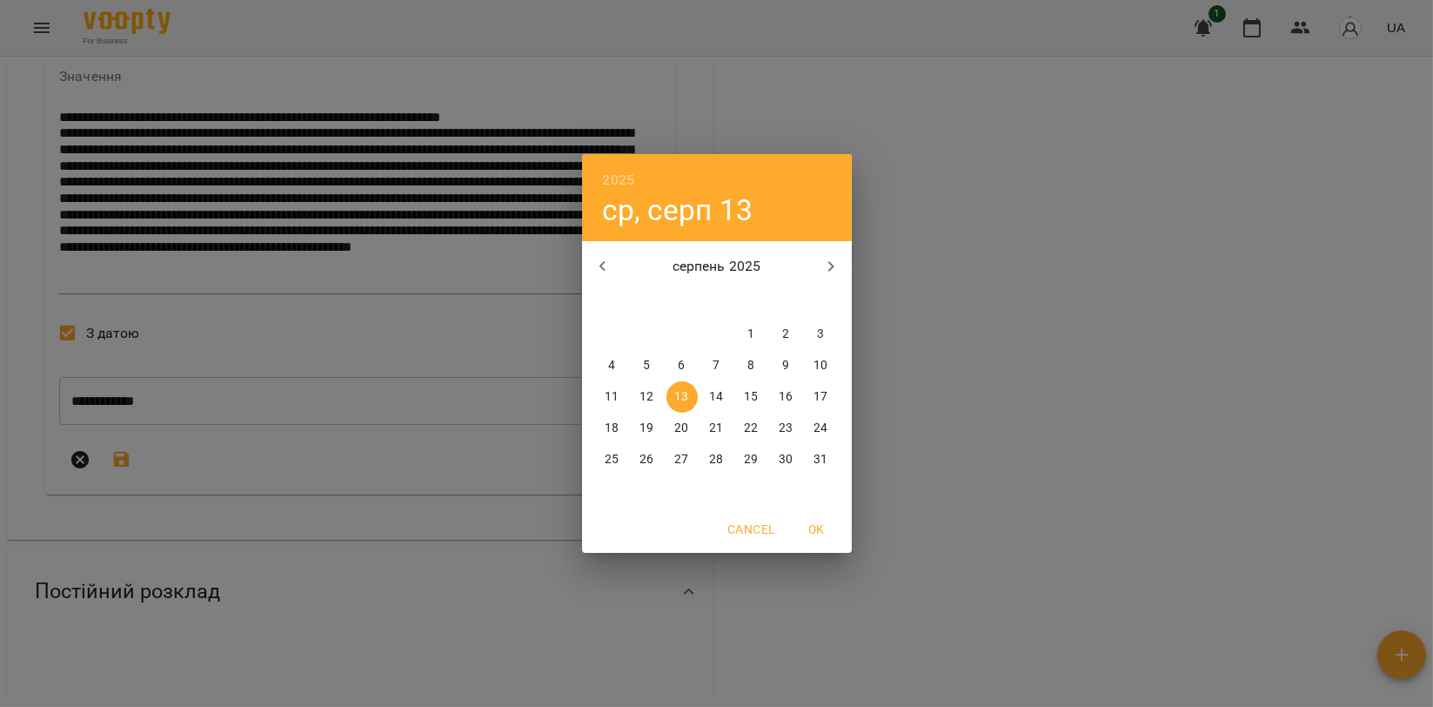
click at [750, 331] on p "1" at bounding box center [751, 333] width 7 height 17
type input "**********"
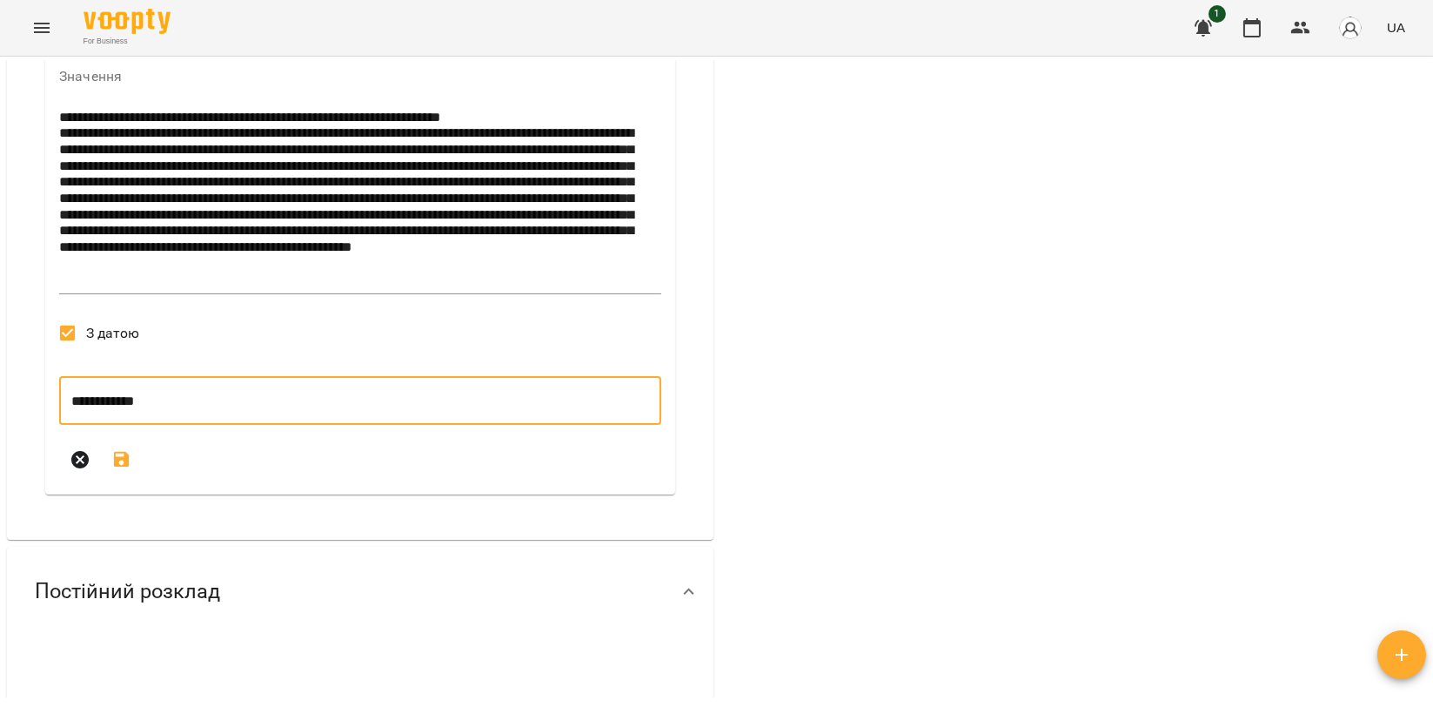
click at [124, 467] on icon "submit" at bounding box center [122, 460] width 16 height 16
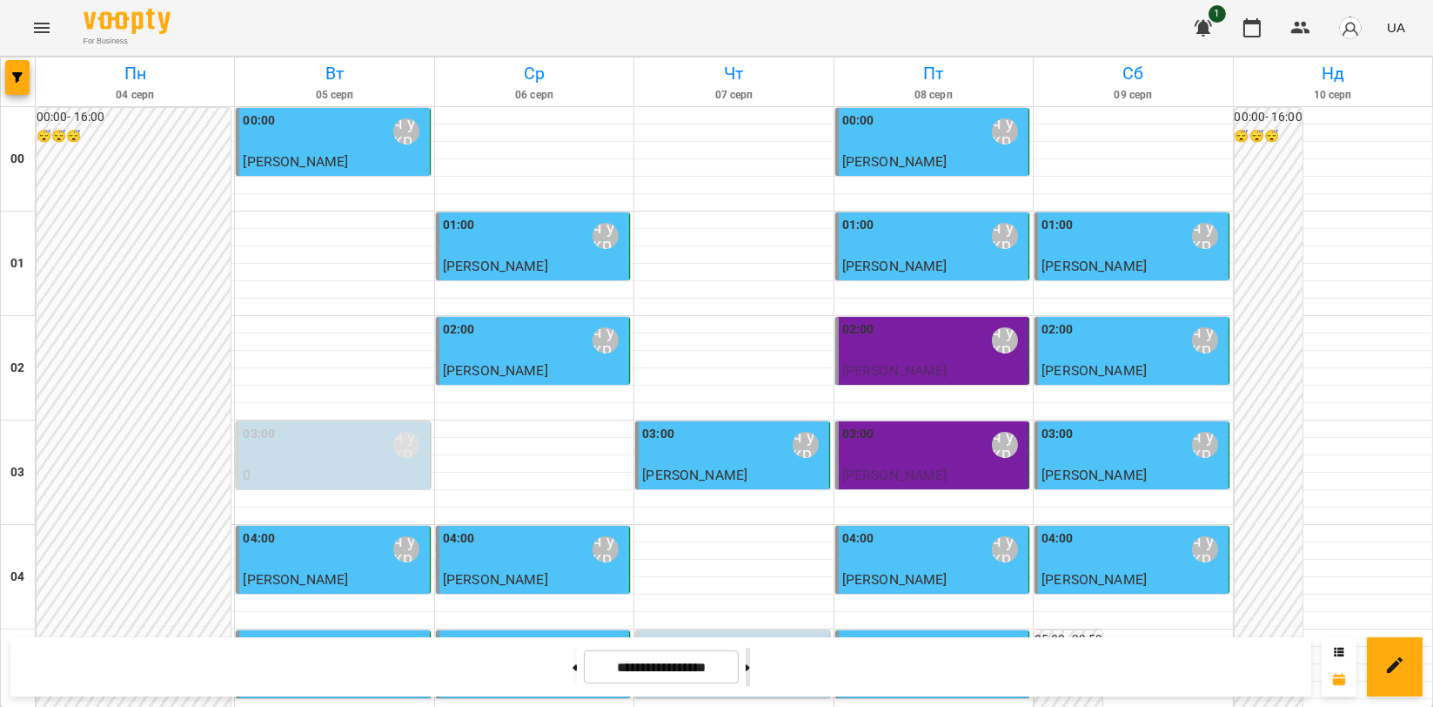
click at [750, 661] on button at bounding box center [748, 666] width 4 height 38
type input "**********"
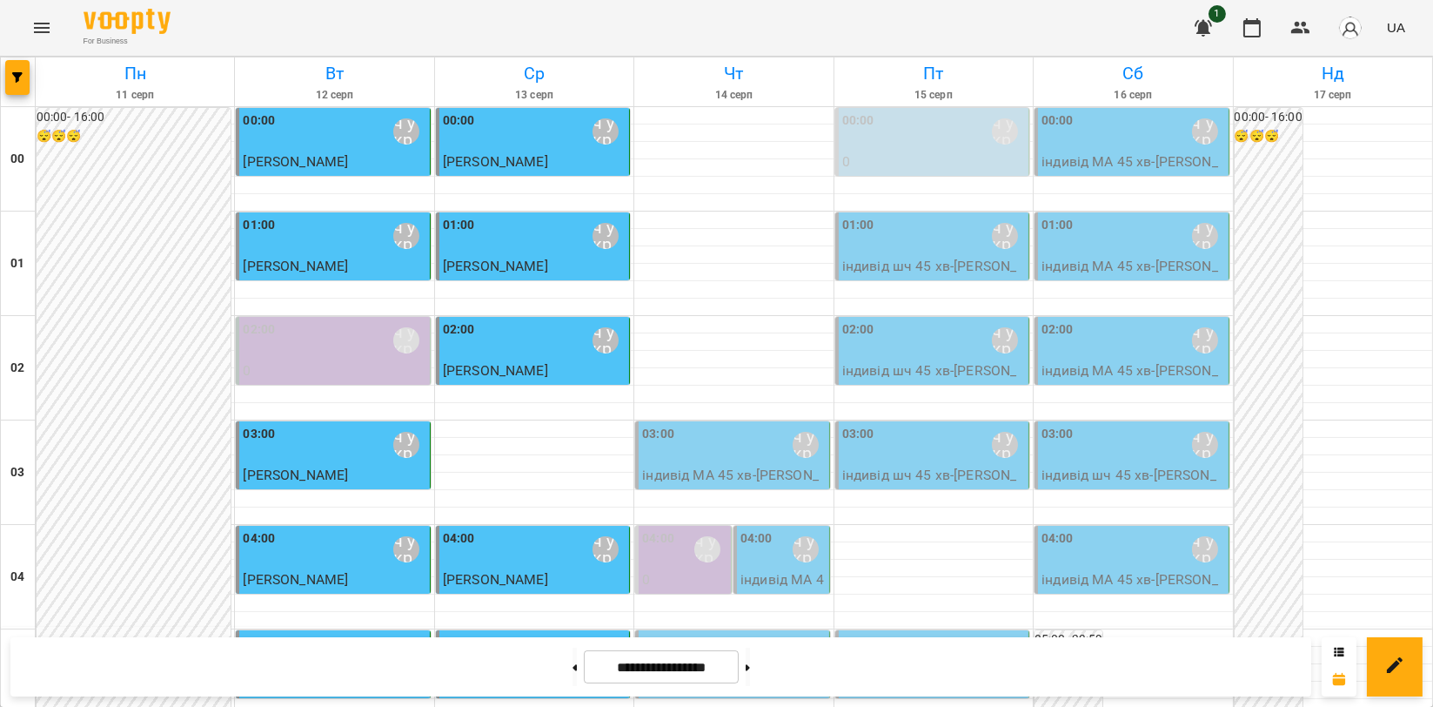
scroll to position [193, 0]
click at [50, 39] on button "Menu" at bounding box center [42, 28] width 42 height 42
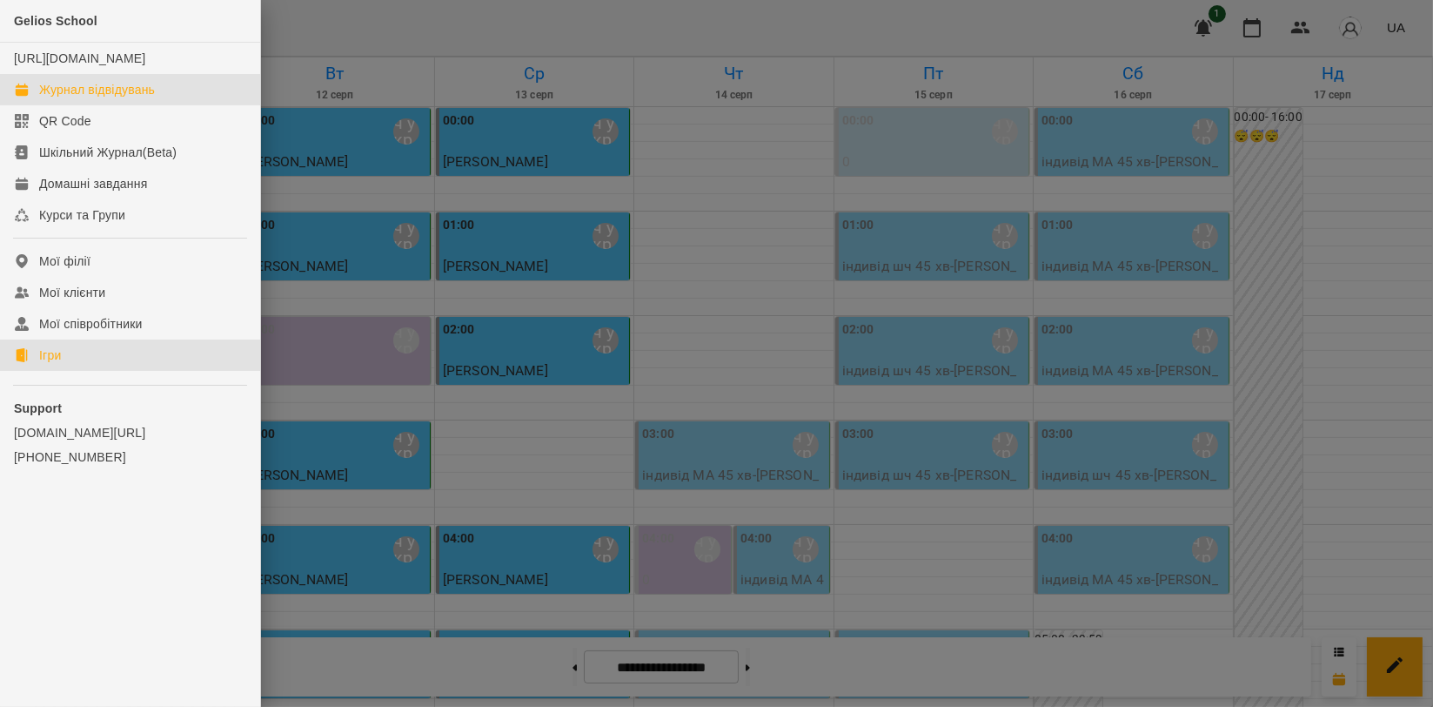
click at [68, 371] on link "Ігри" at bounding box center [130, 354] width 260 height 31
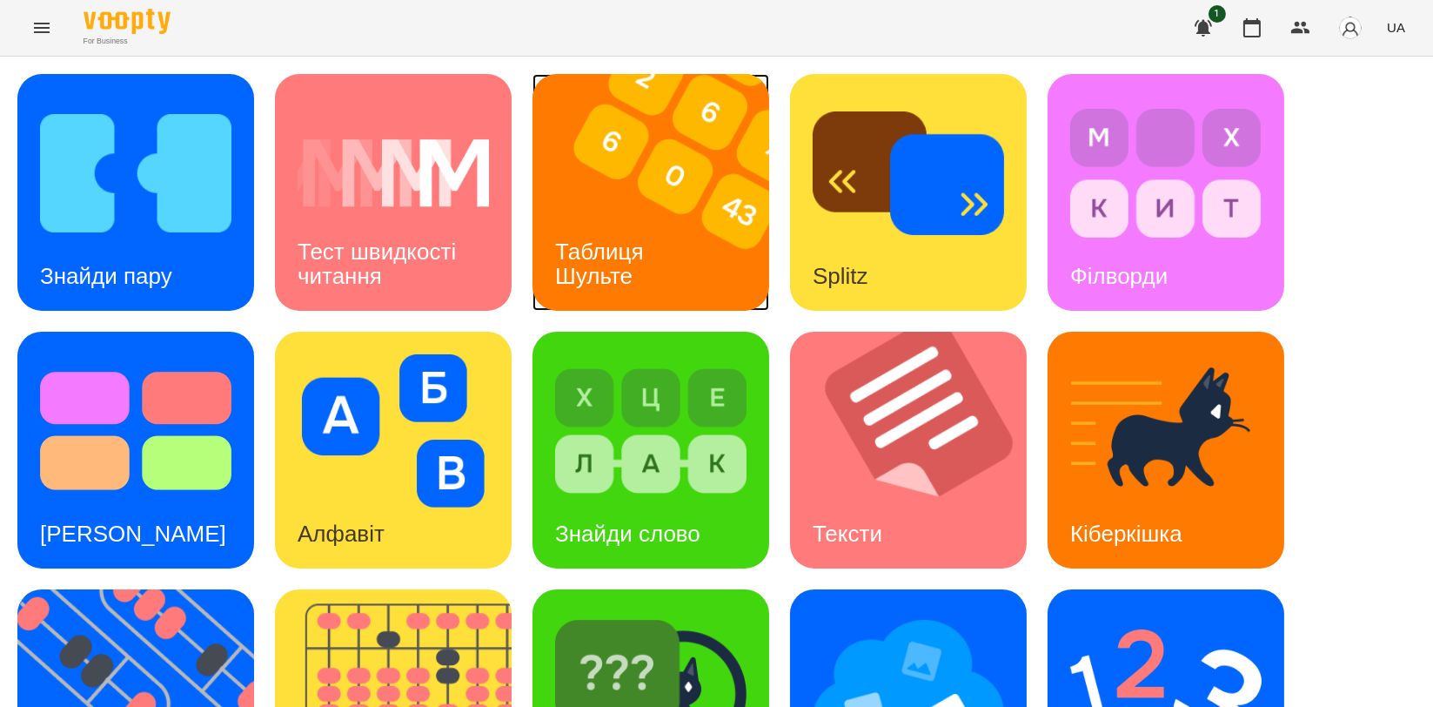
click at [688, 225] on img at bounding box center [662, 192] width 258 height 237
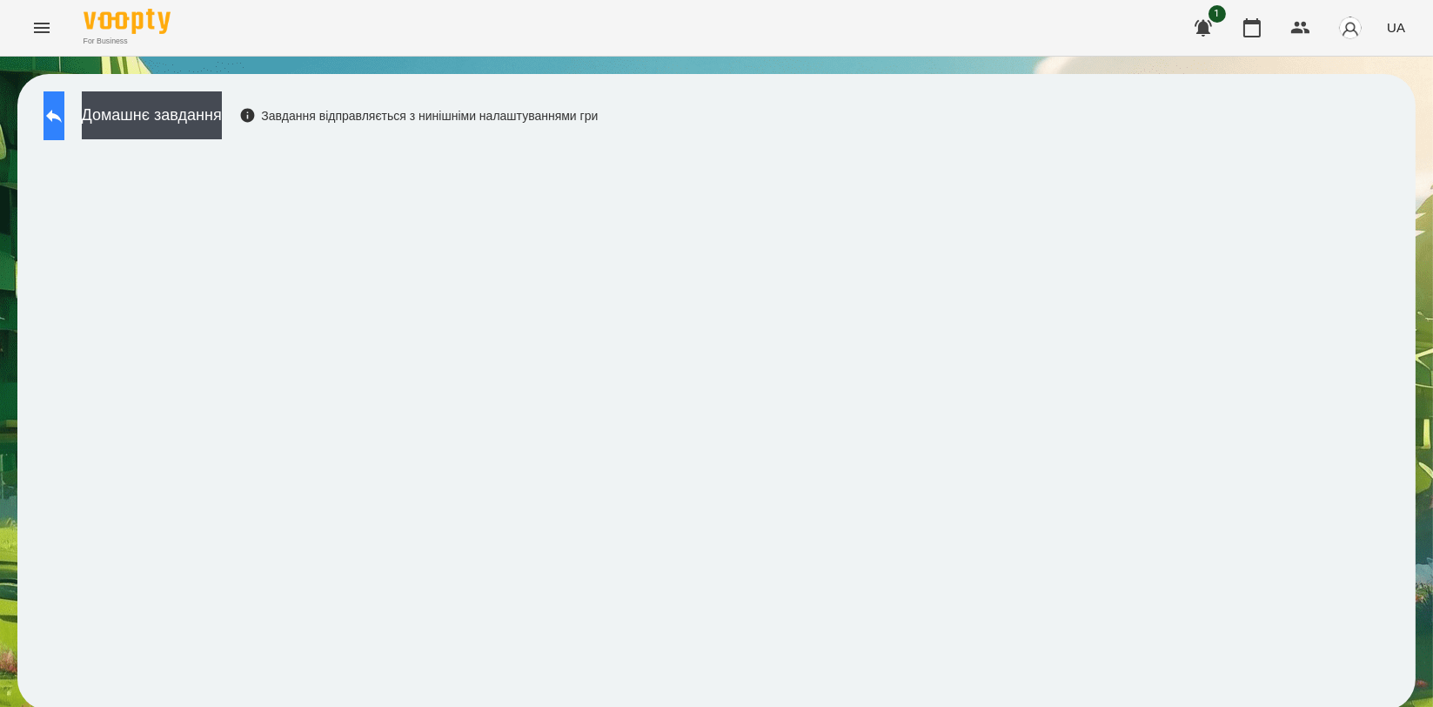
click at [54, 117] on button at bounding box center [54, 115] width 21 height 49
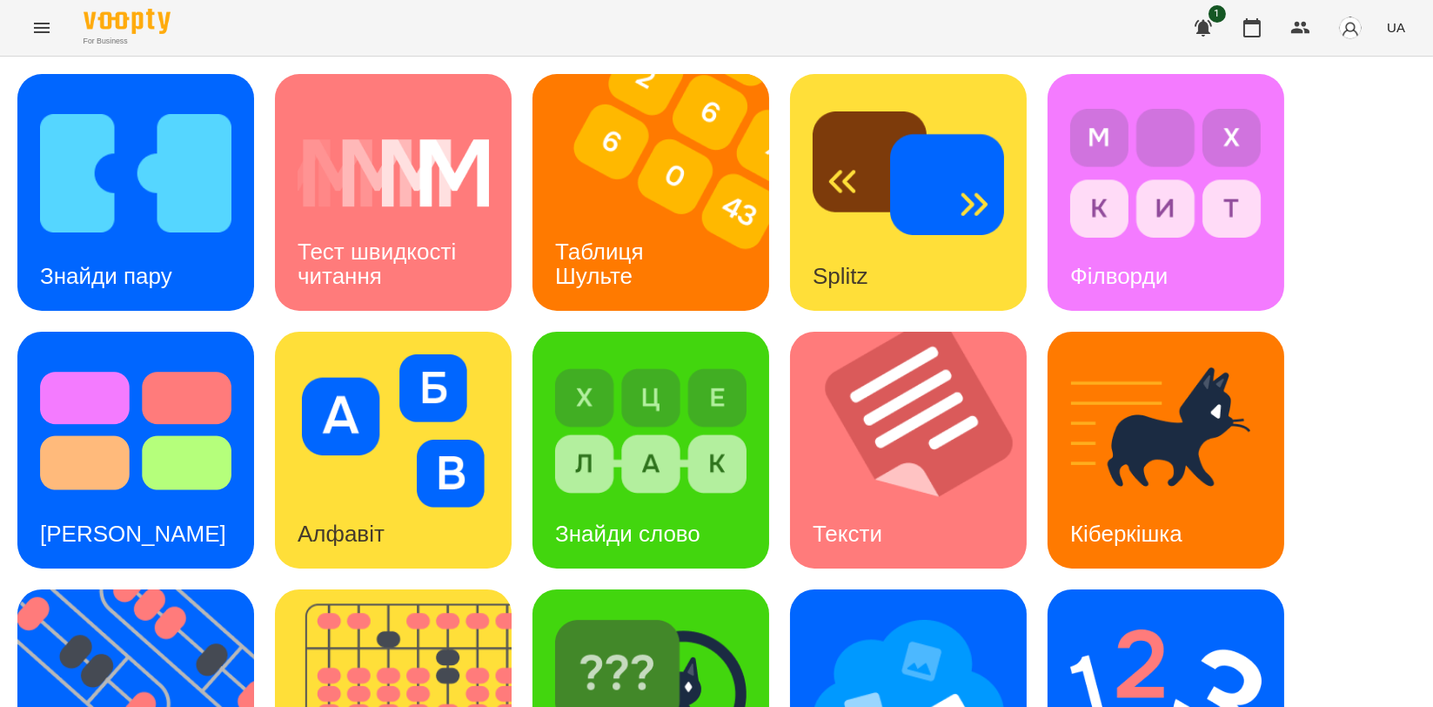
scroll to position [386, 0]
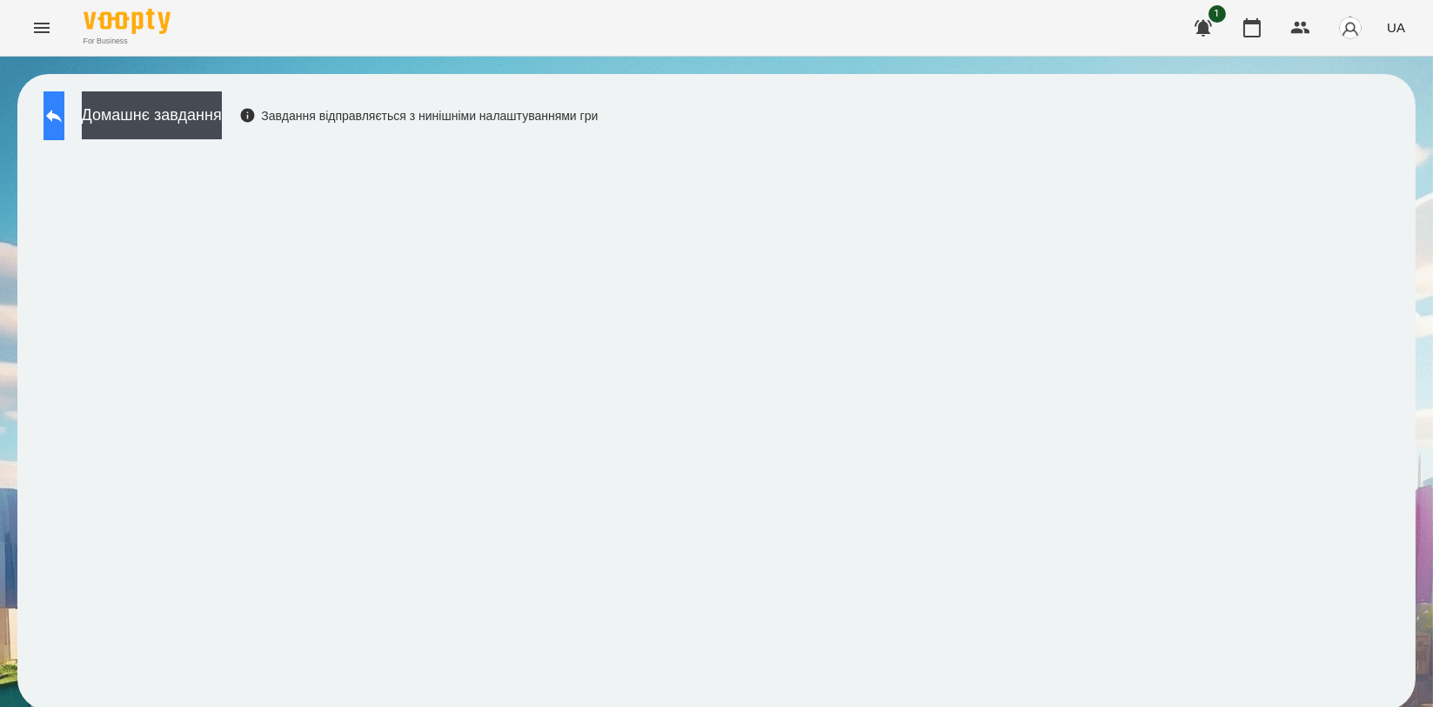
click at [64, 118] on icon at bounding box center [54, 115] width 21 height 21
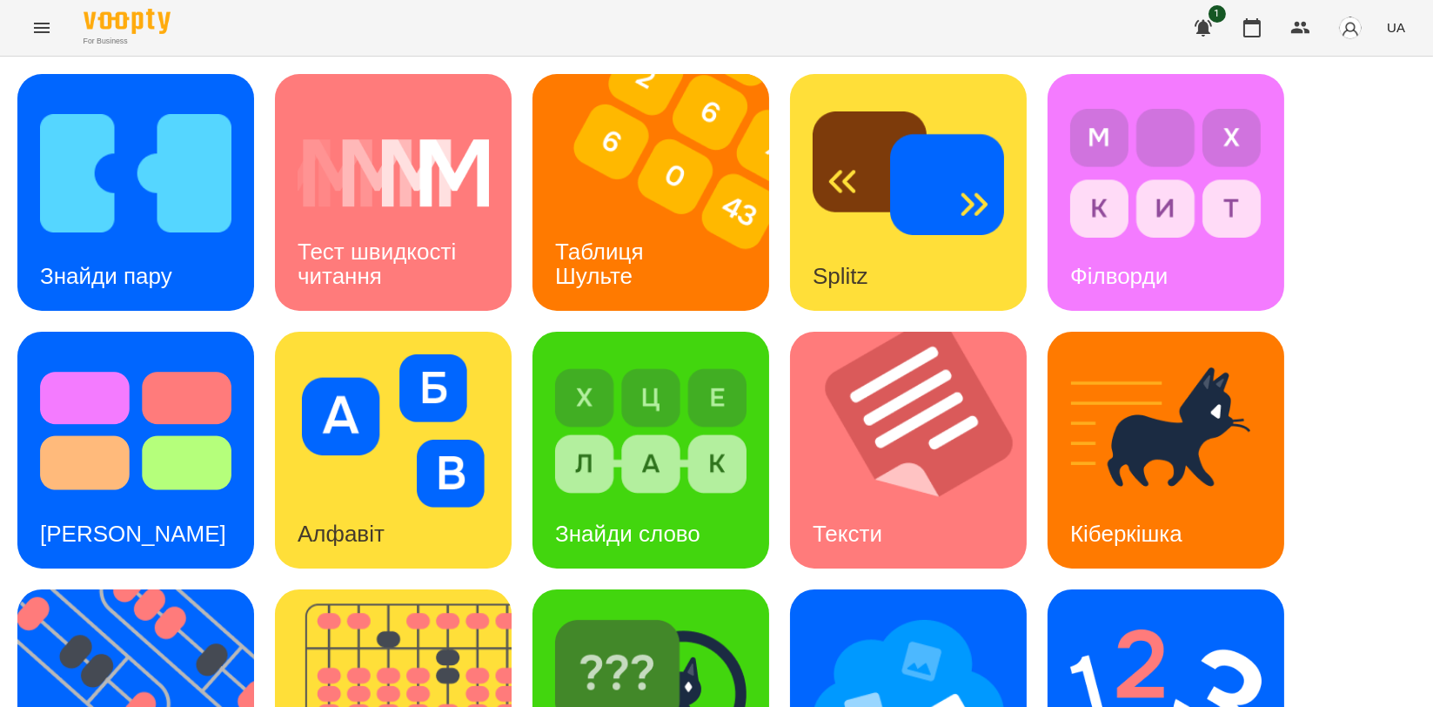
scroll to position [394, 0]
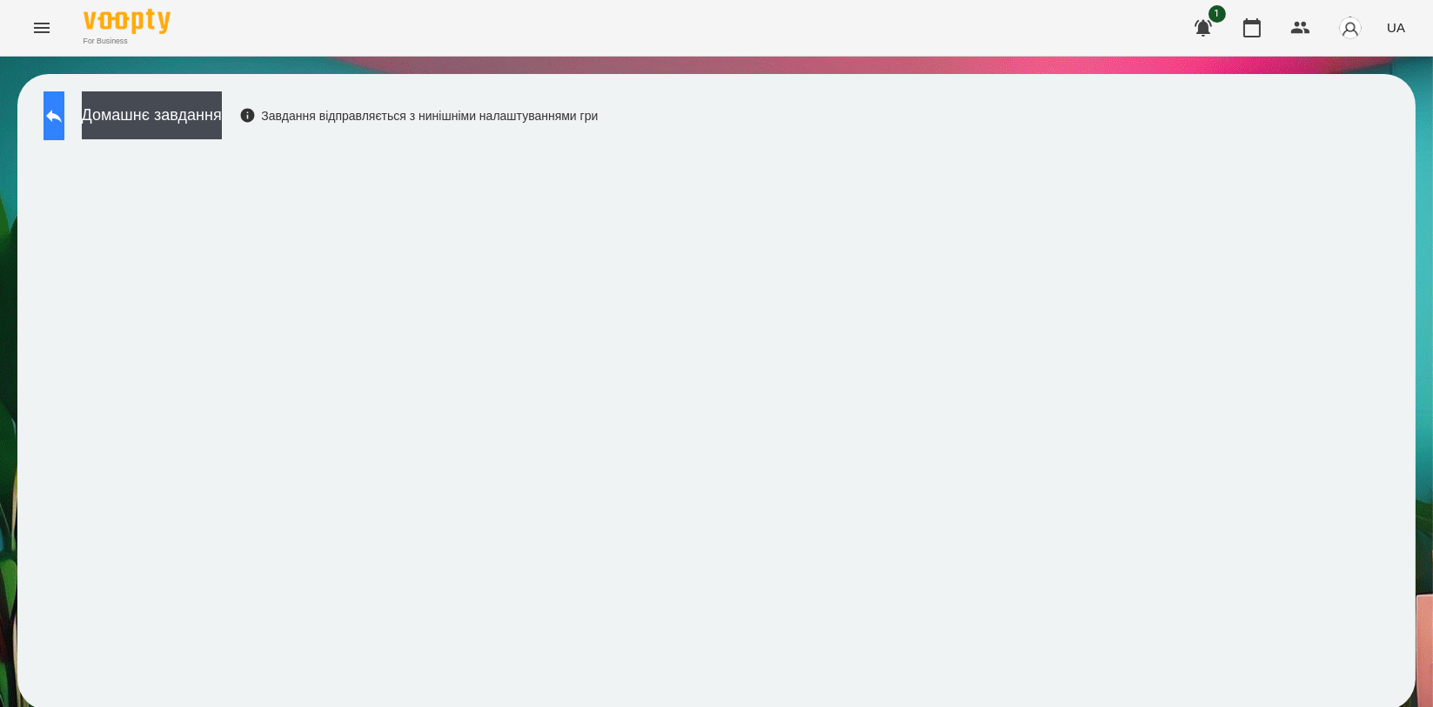
click at [64, 104] on button at bounding box center [54, 115] width 21 height 49
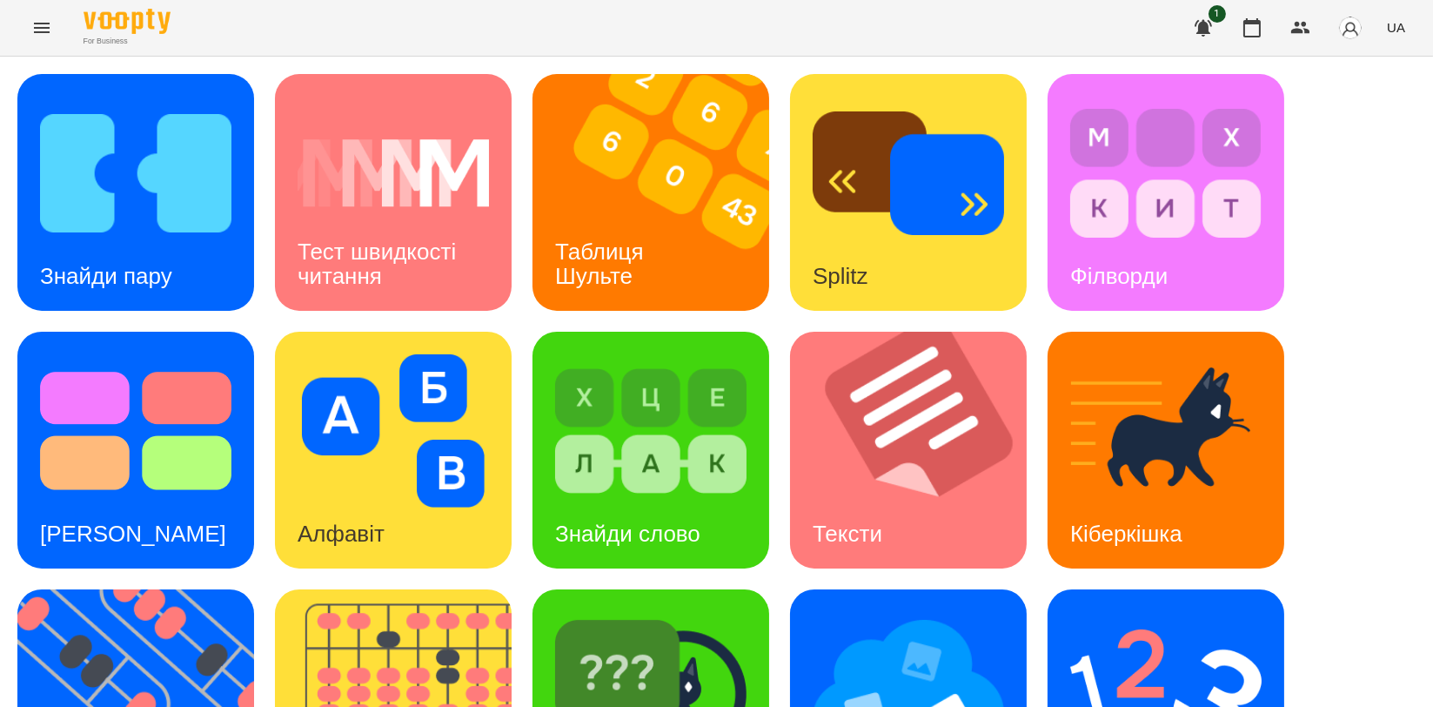
scroll to position [290, 0]
click at [1213, 612] on img at bounding box center [1165, 688] width 191 height 153
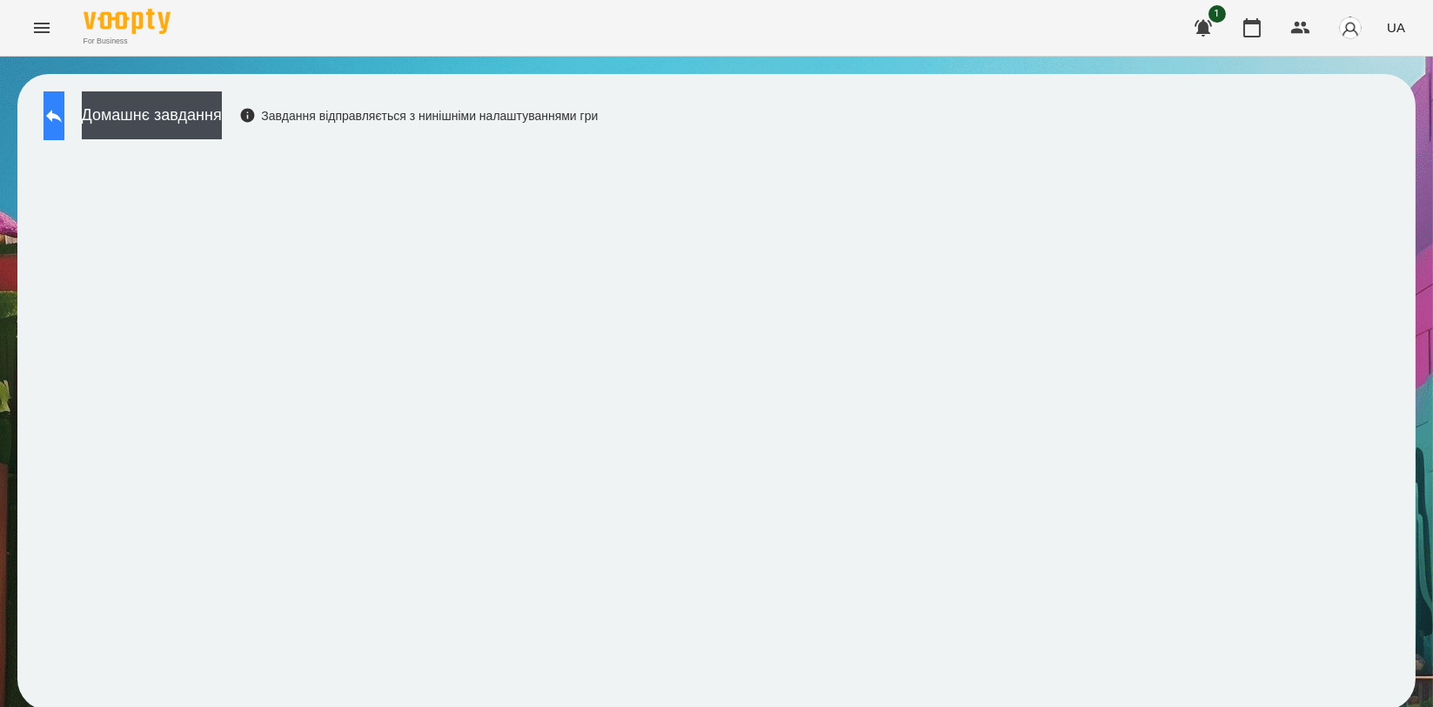
click at [64, 124] on icon at bounding box center [54, 115] width 21 height 21
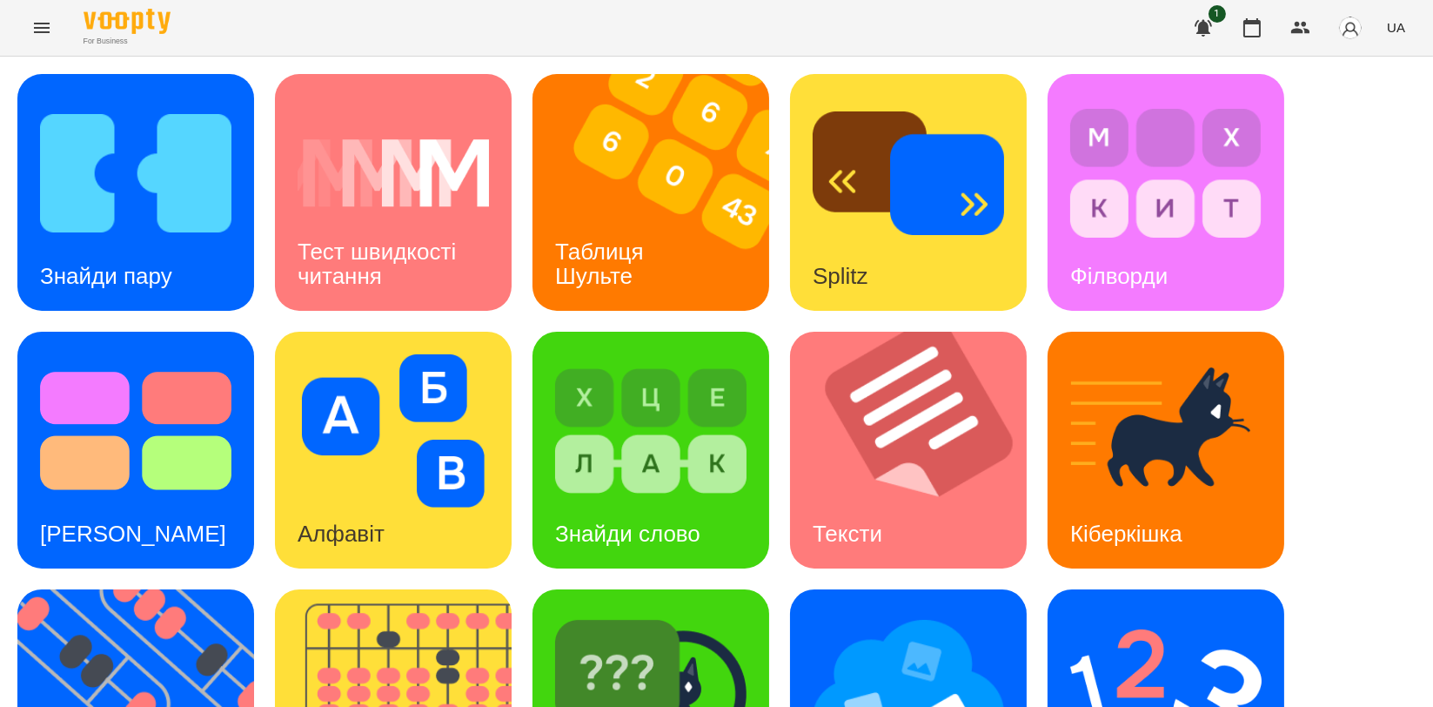
scroll to position [290, 0]
click at [862, 612] on img at bounding box center [908, 688] width 191 height 153
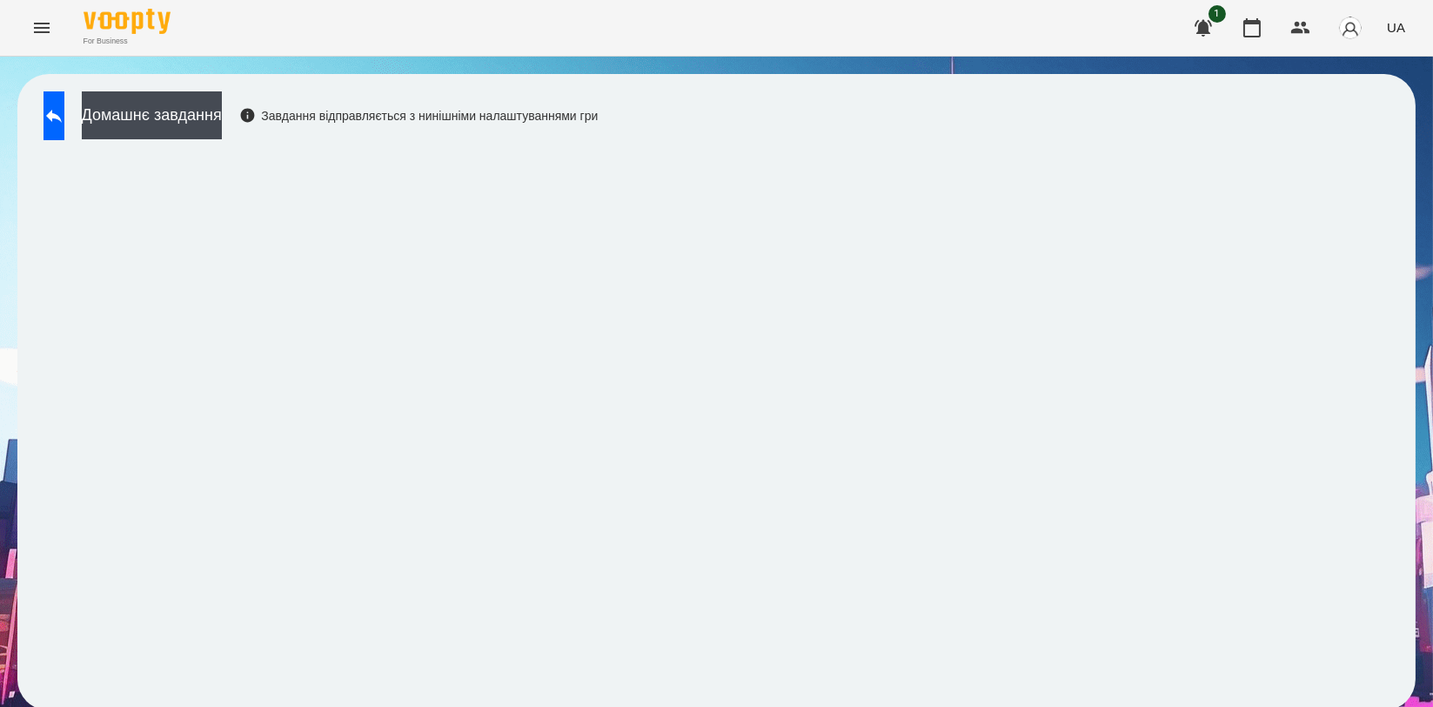
scroll to position [3, 0]
click at [60, 117] on button at bounding box center [54, 115] width 21 height 49
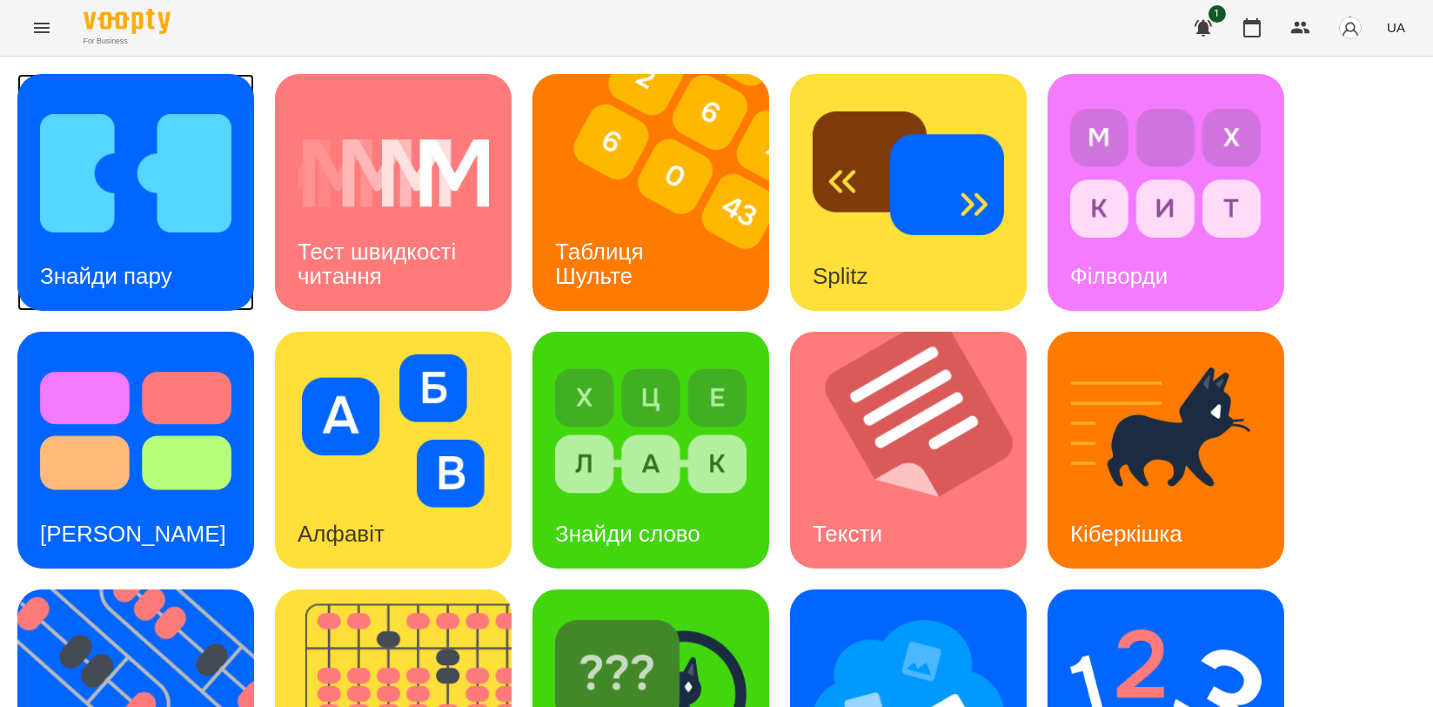
click at [164, 242] on div "Знайди пару" at bounding box center [106, 276] width 178 height 69
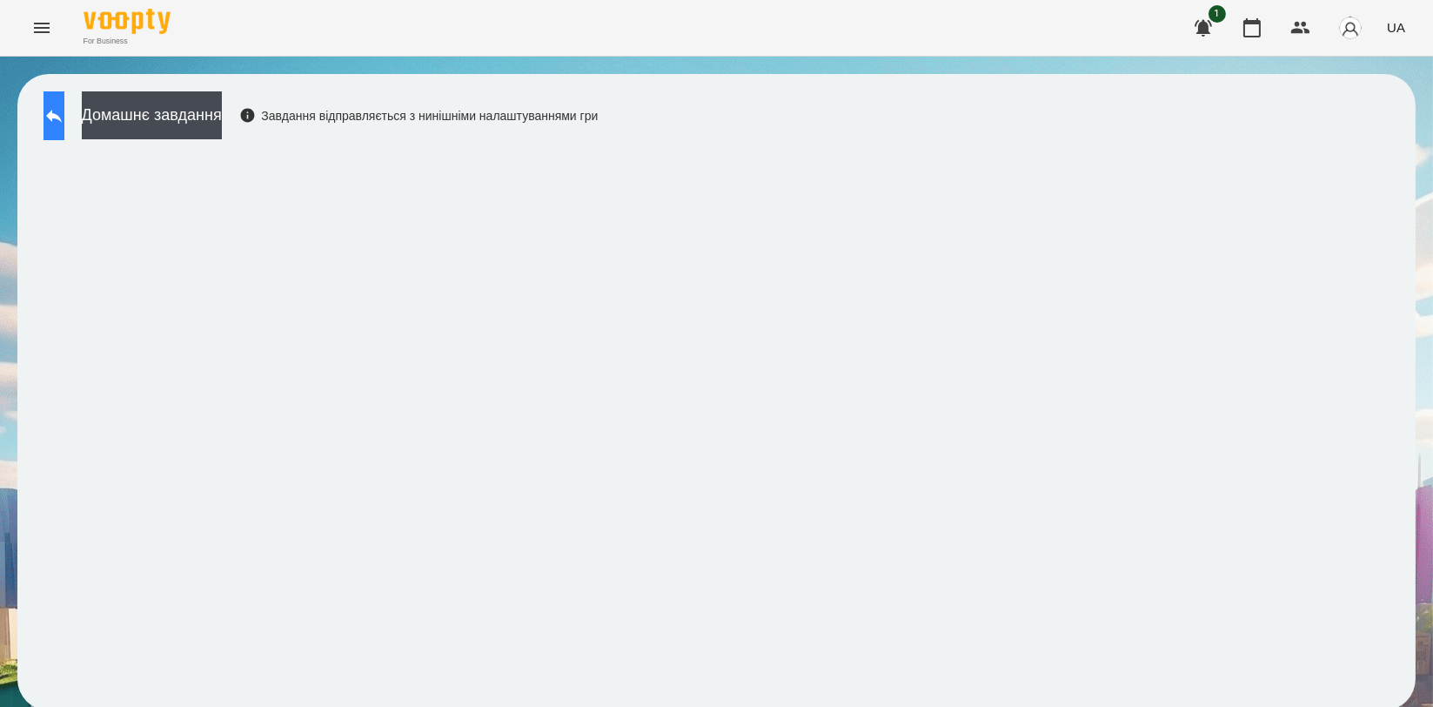
click at [49, 122] on button at bounding box center [54, 115] width 21 height 49
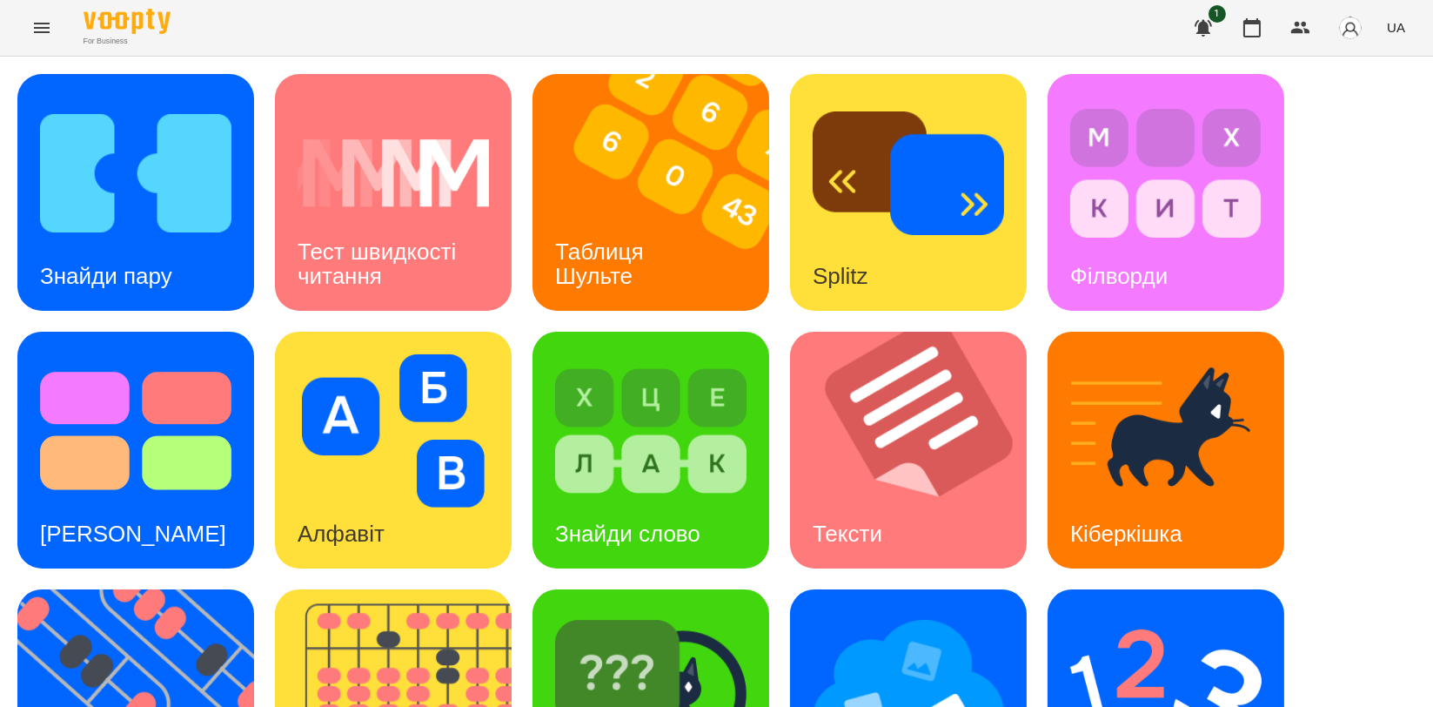
scroll to position [290, 0]
click at [660, 612] on img at bounding box center [650, 688] width 191 height 153
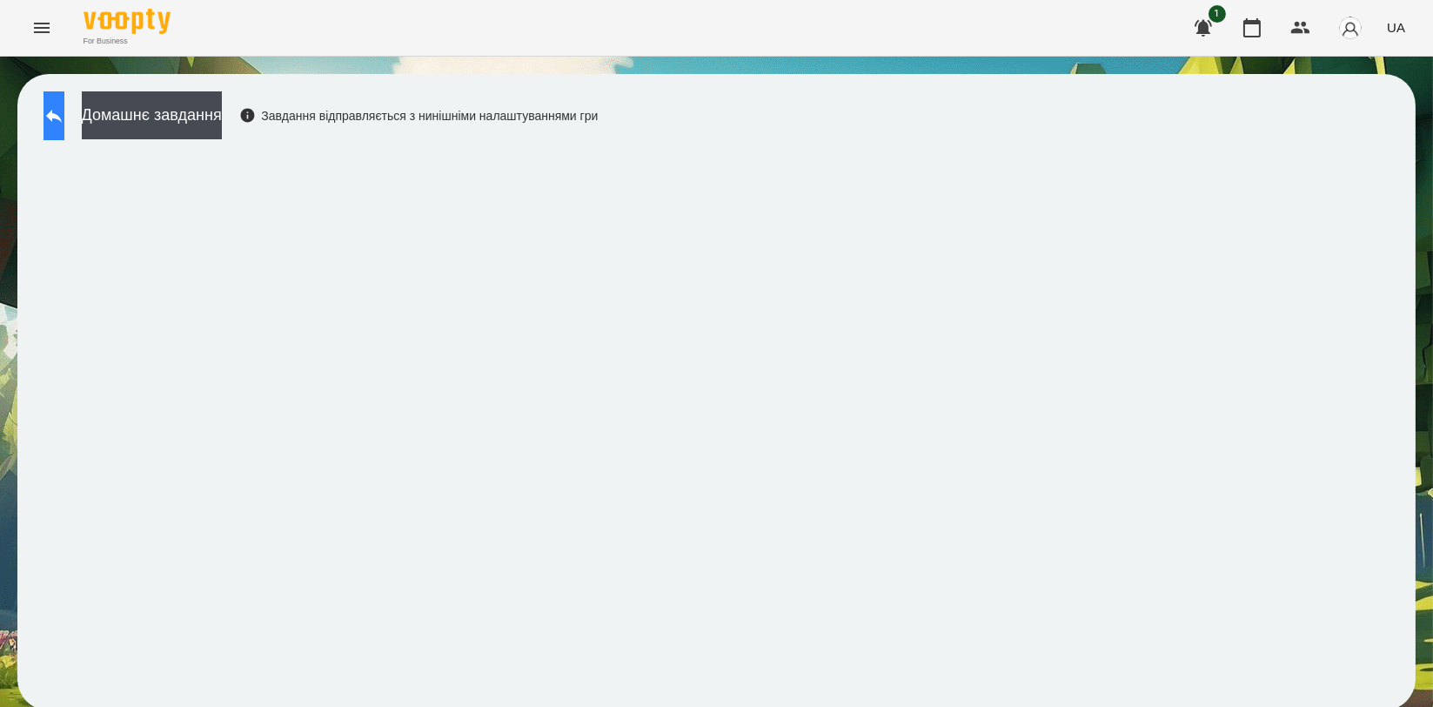
click at [62, 115] on icon at bounding box center [54, 116] width 16 height 13
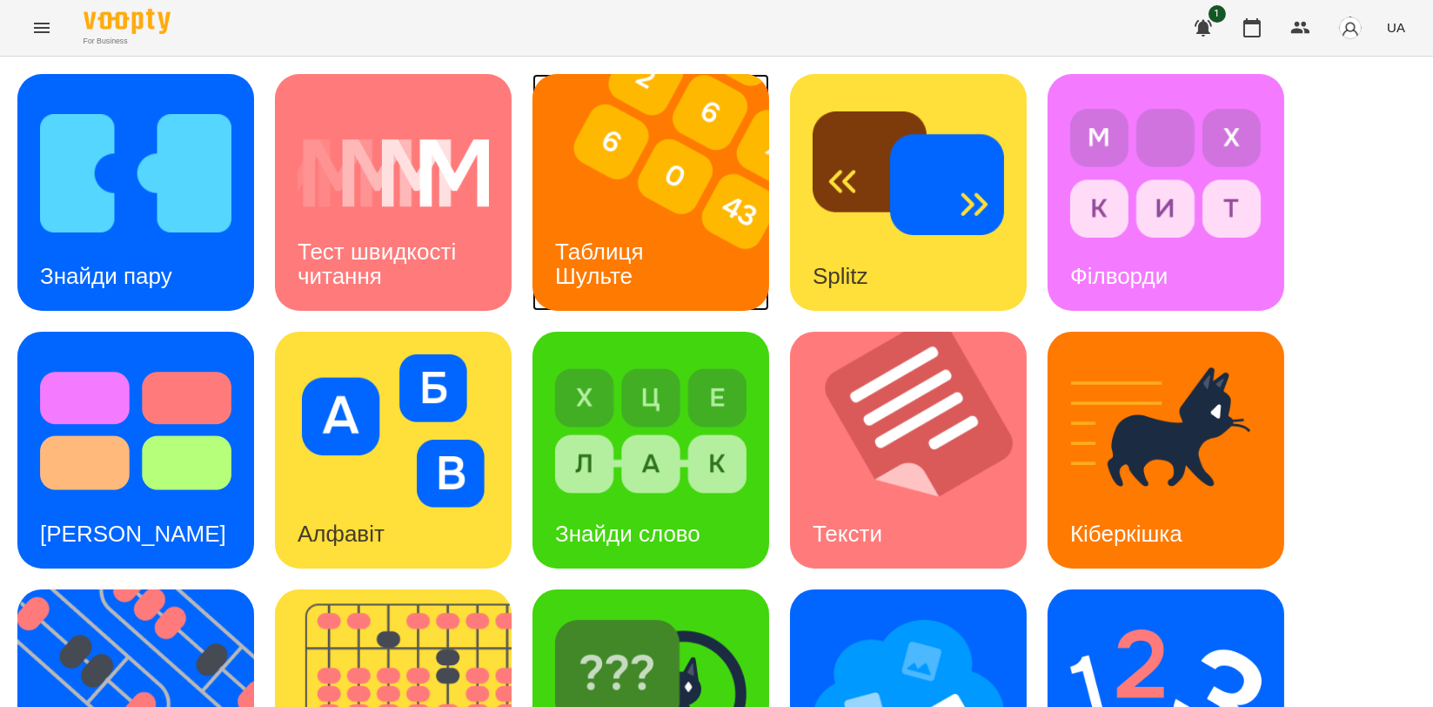
click at [659, 218] on div "Таблиця Шульте" at bounding box center [603, 264] width 140 height 93
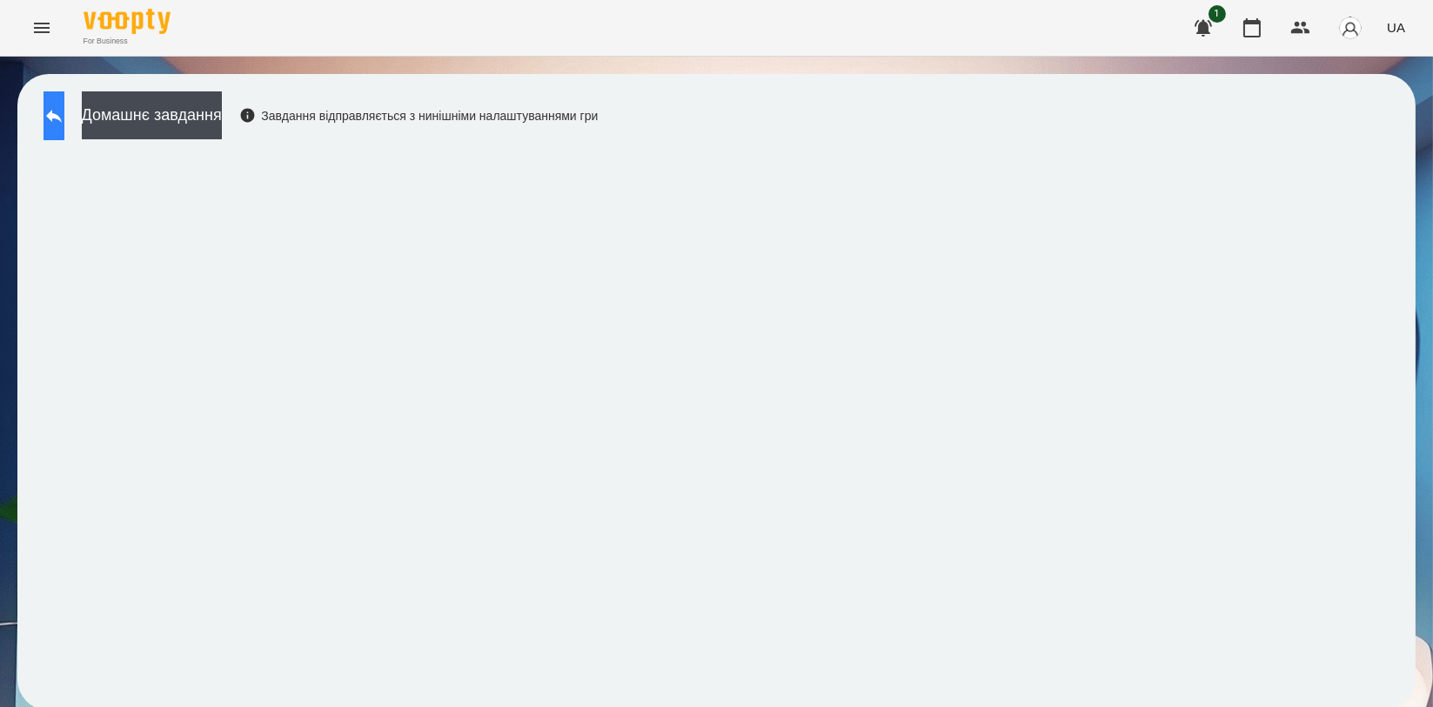
click at [64, 124] on button at bounding box center [54, 115] width 21 height 49
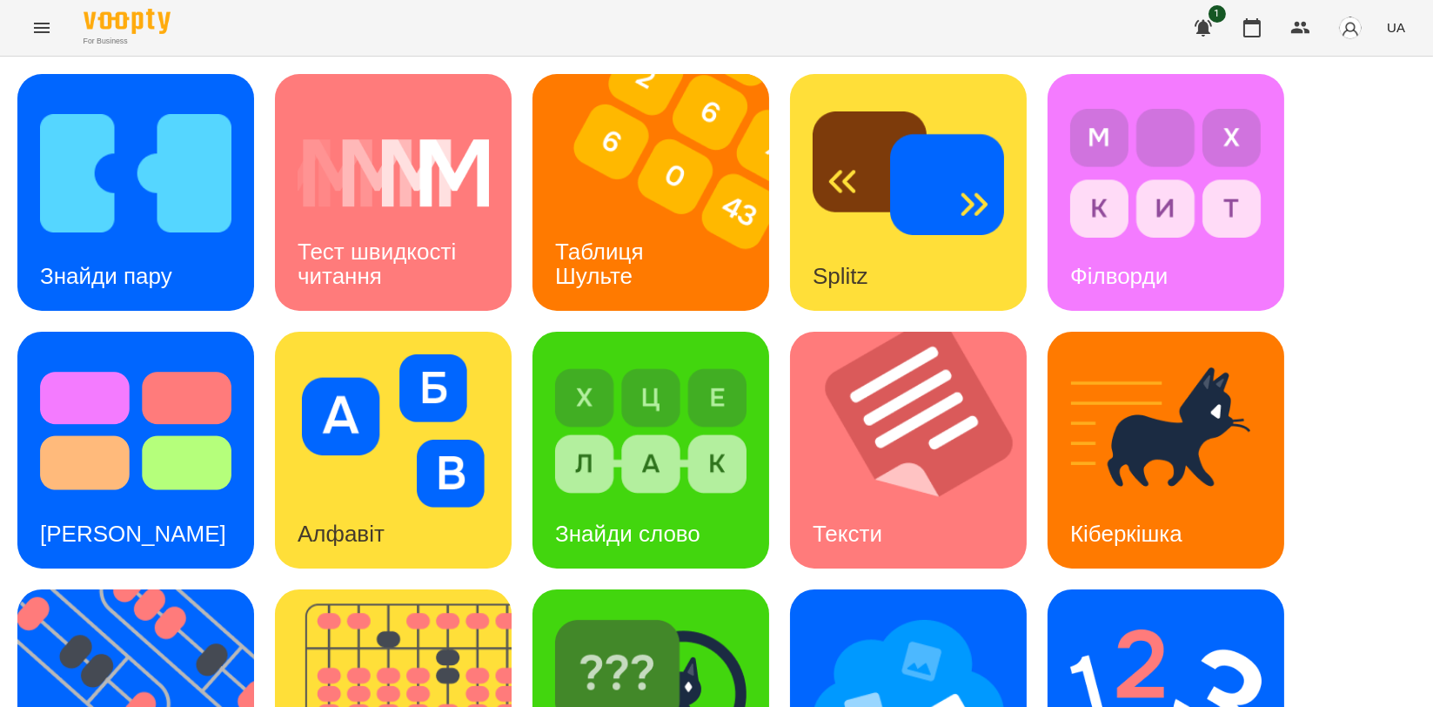
scroll to position [386, 0]
click at [131, 589] on img at bounding box center [146, 707] width 258 height 237
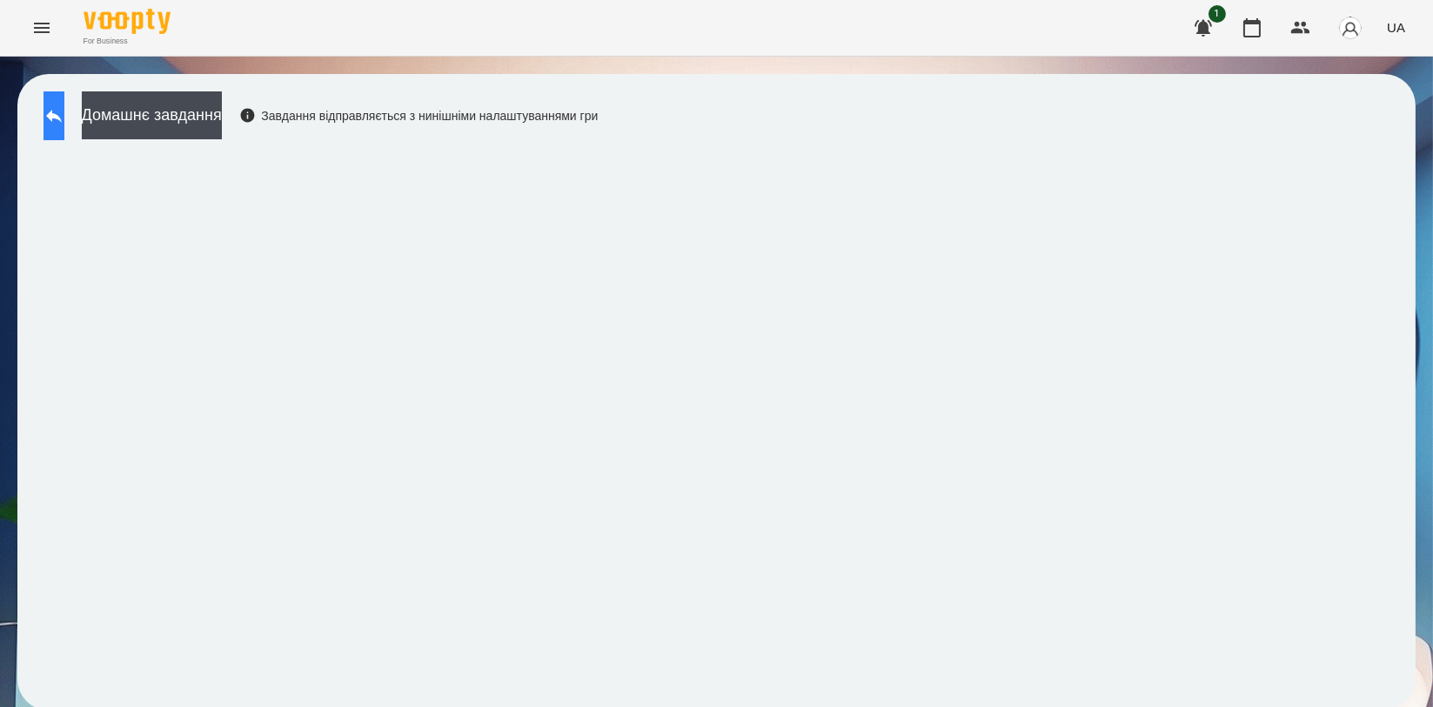
click at [62, 120] on icon at bounding box center [54, 116] width 16 height 13
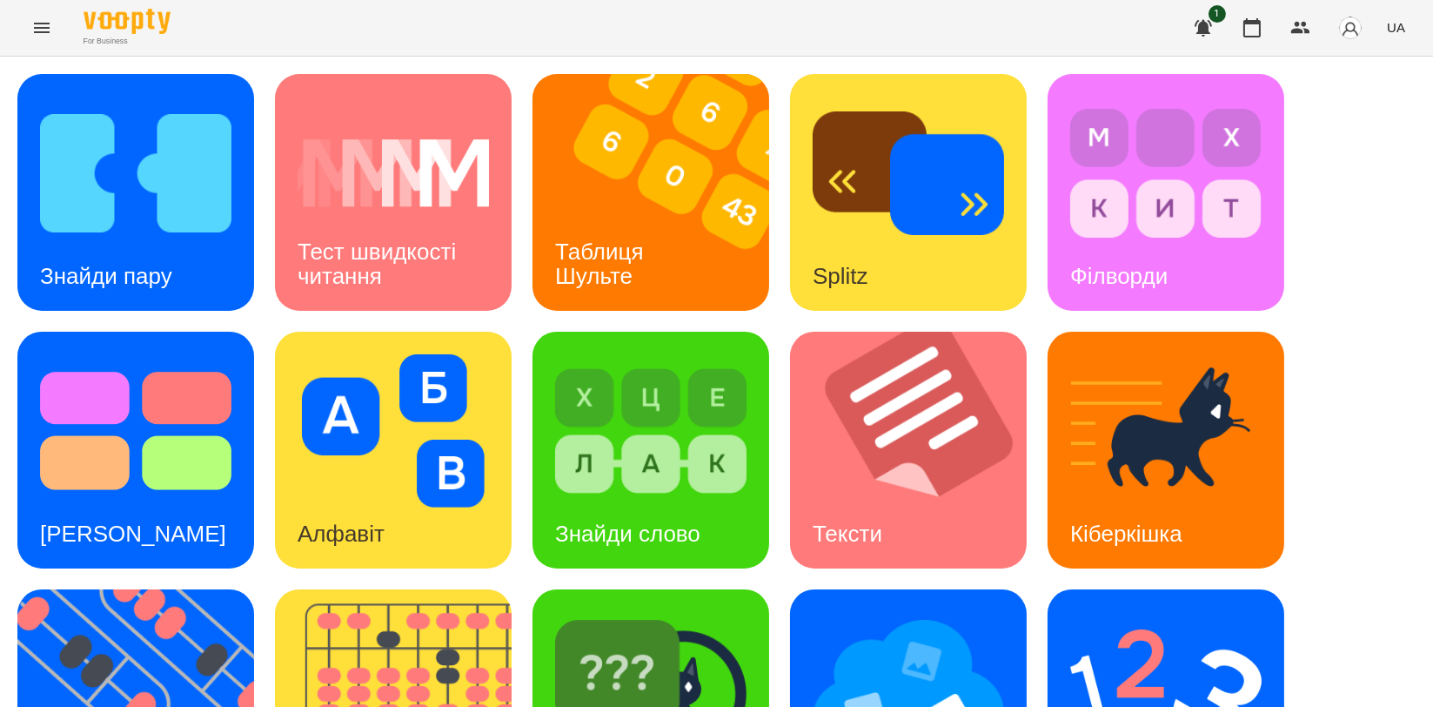
scroll to position [386, 0]
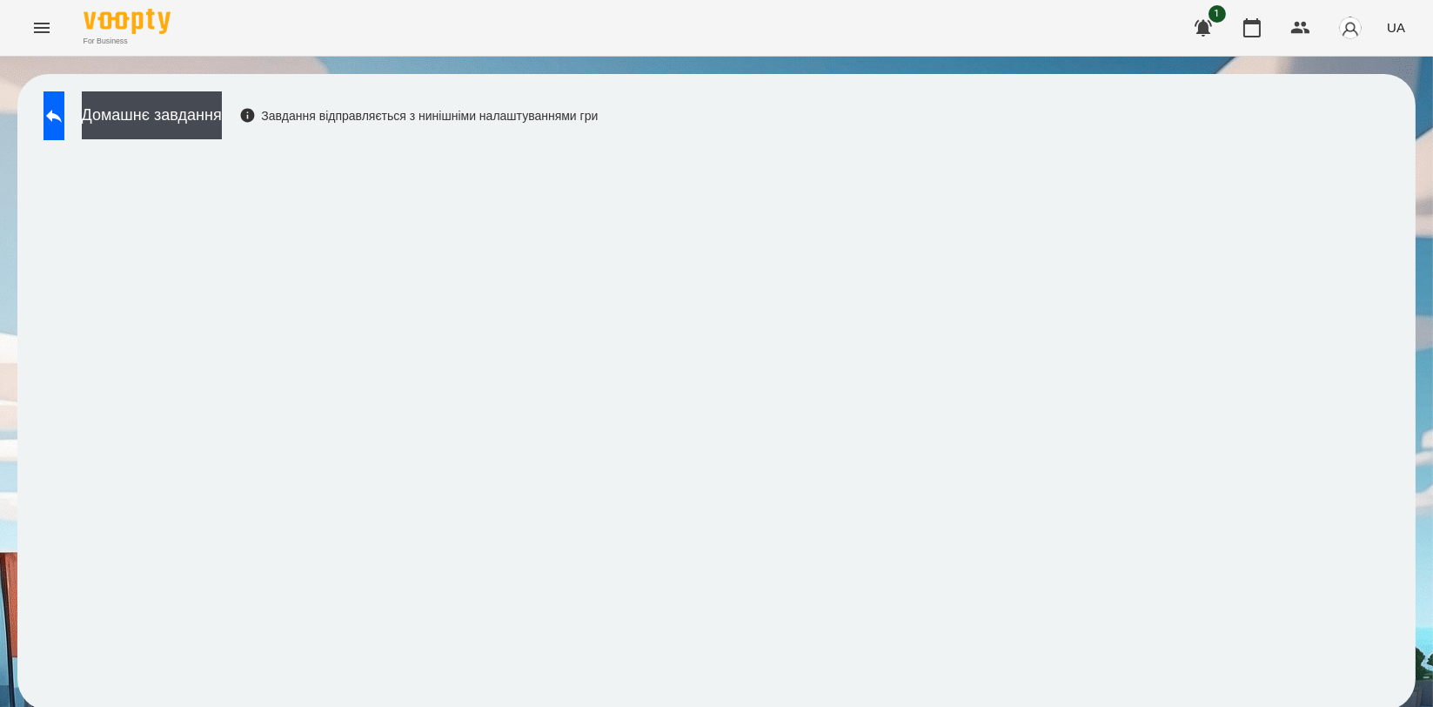
scroll to position [3, 0]
click at [64, 124] on button at bounding box center [54, 115] width 21 height 49
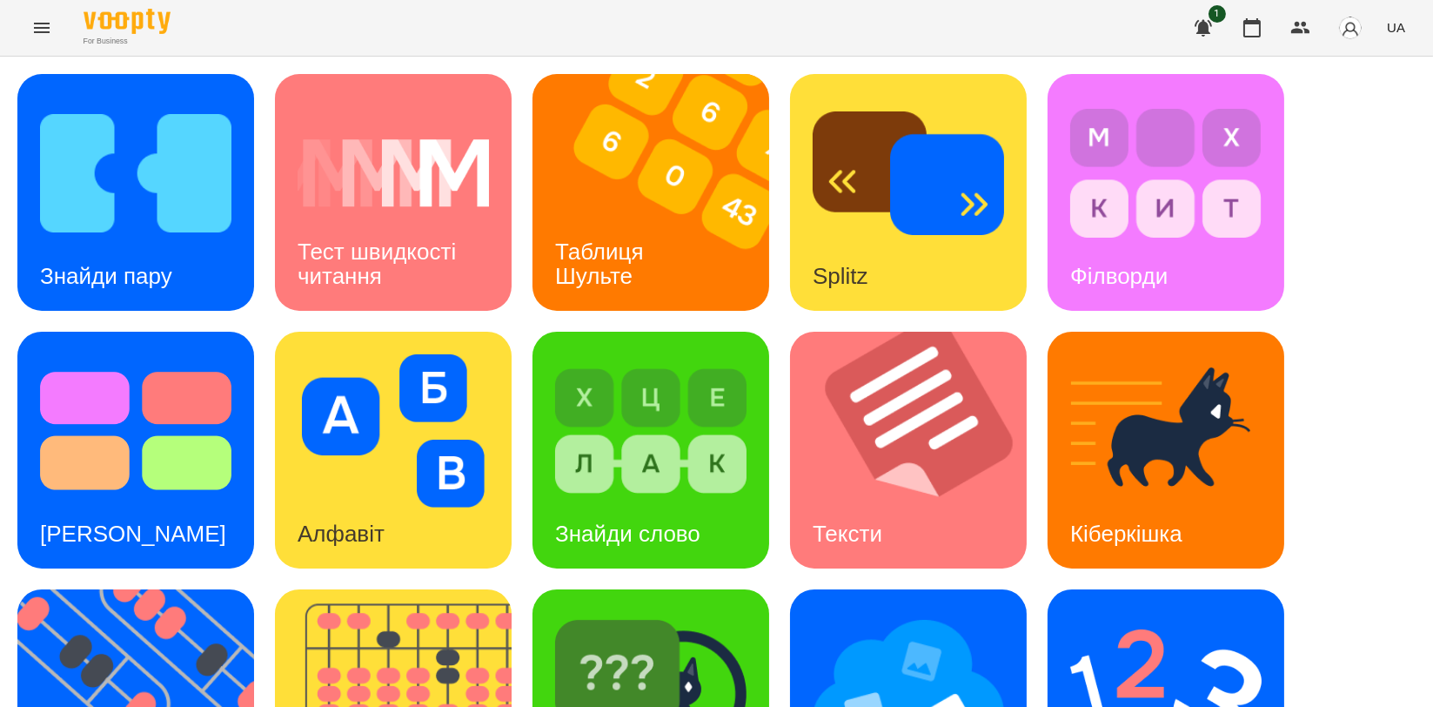
scroll to position [390, 0]
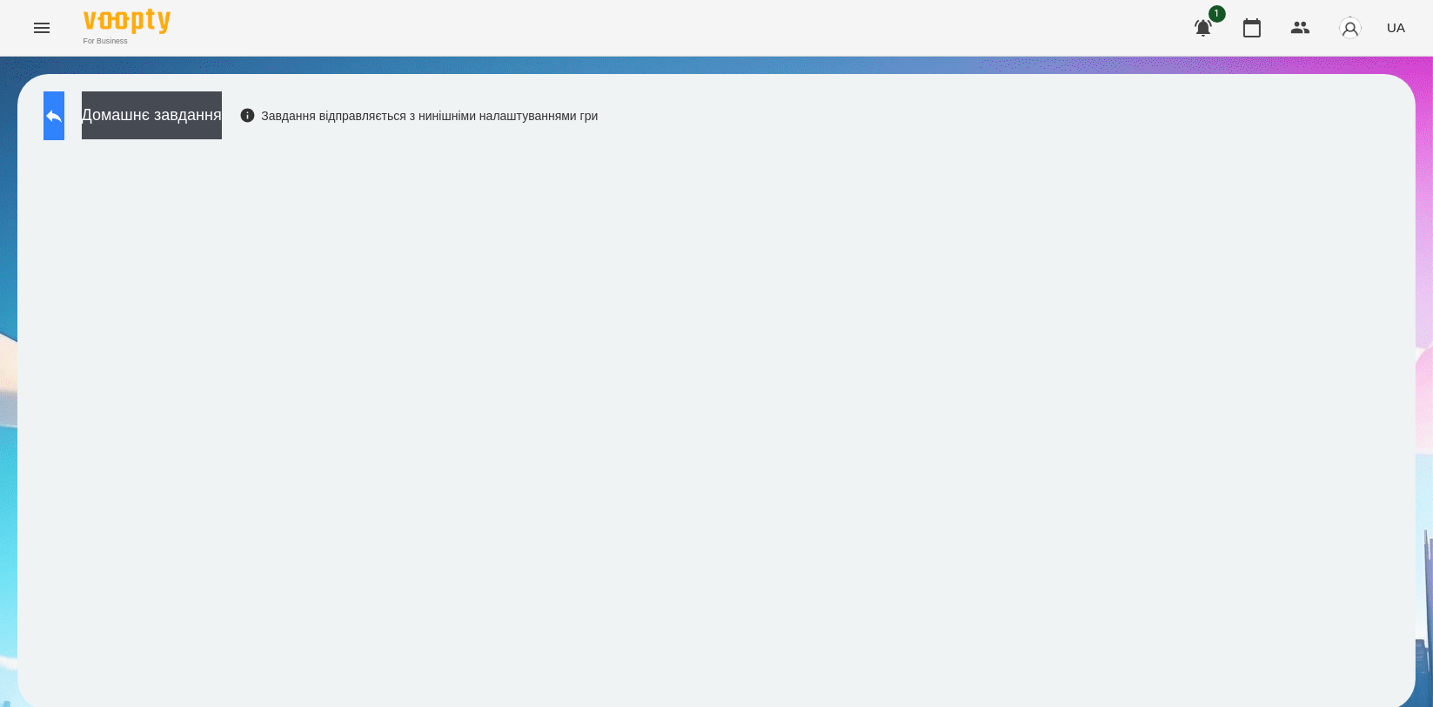
click at [64, 124] on icon at bounding box center [54, 115] width 21 height 21
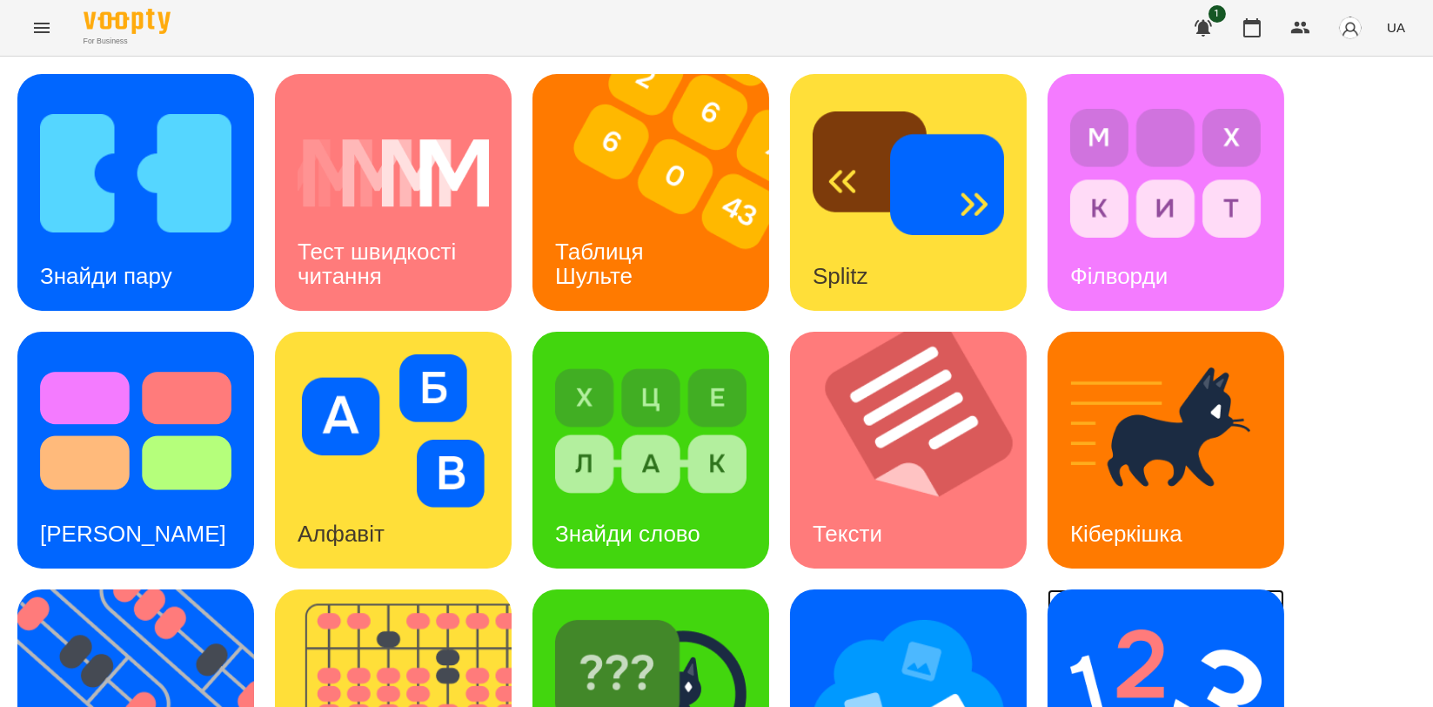
click at [1206, 625] on img at bounding box center [1165, 688] width 191 height 153
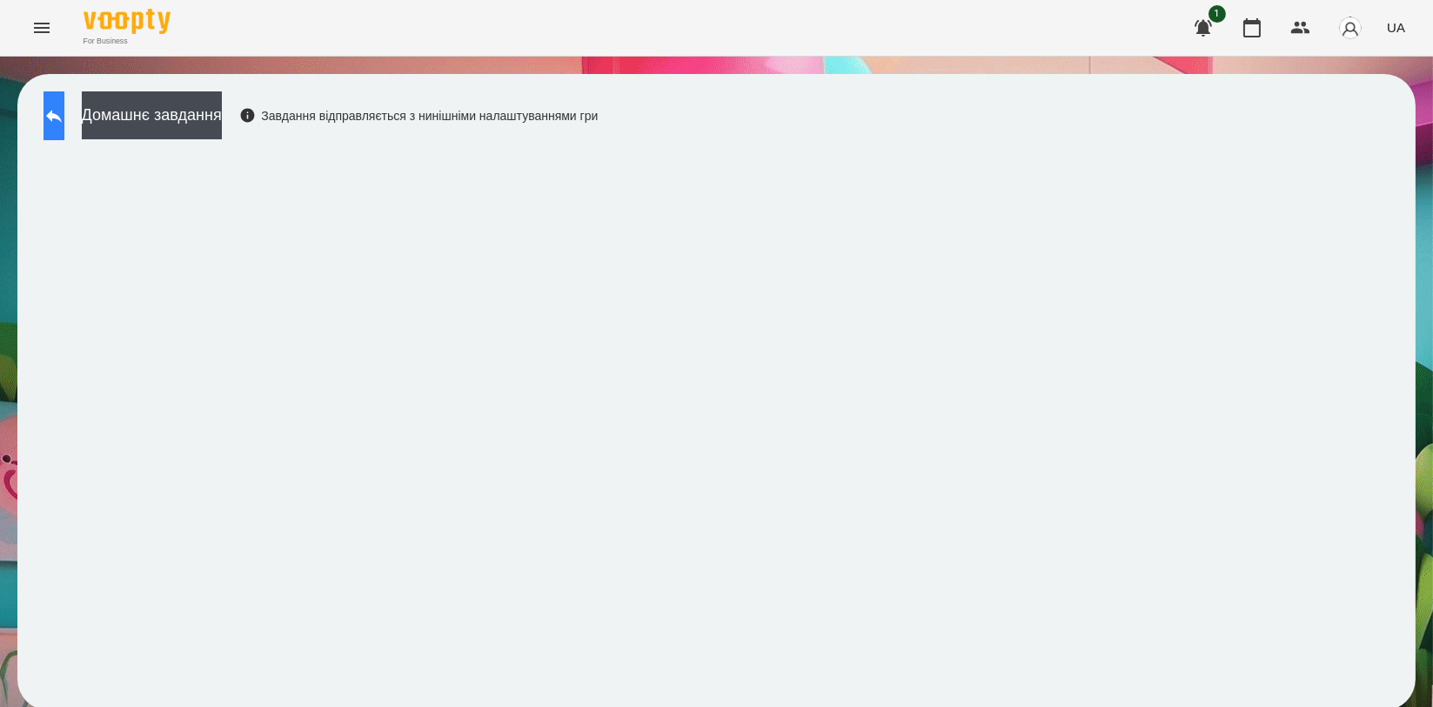
click at [62, 113] on icon at bounding box center [54, 116] width 16 height 13
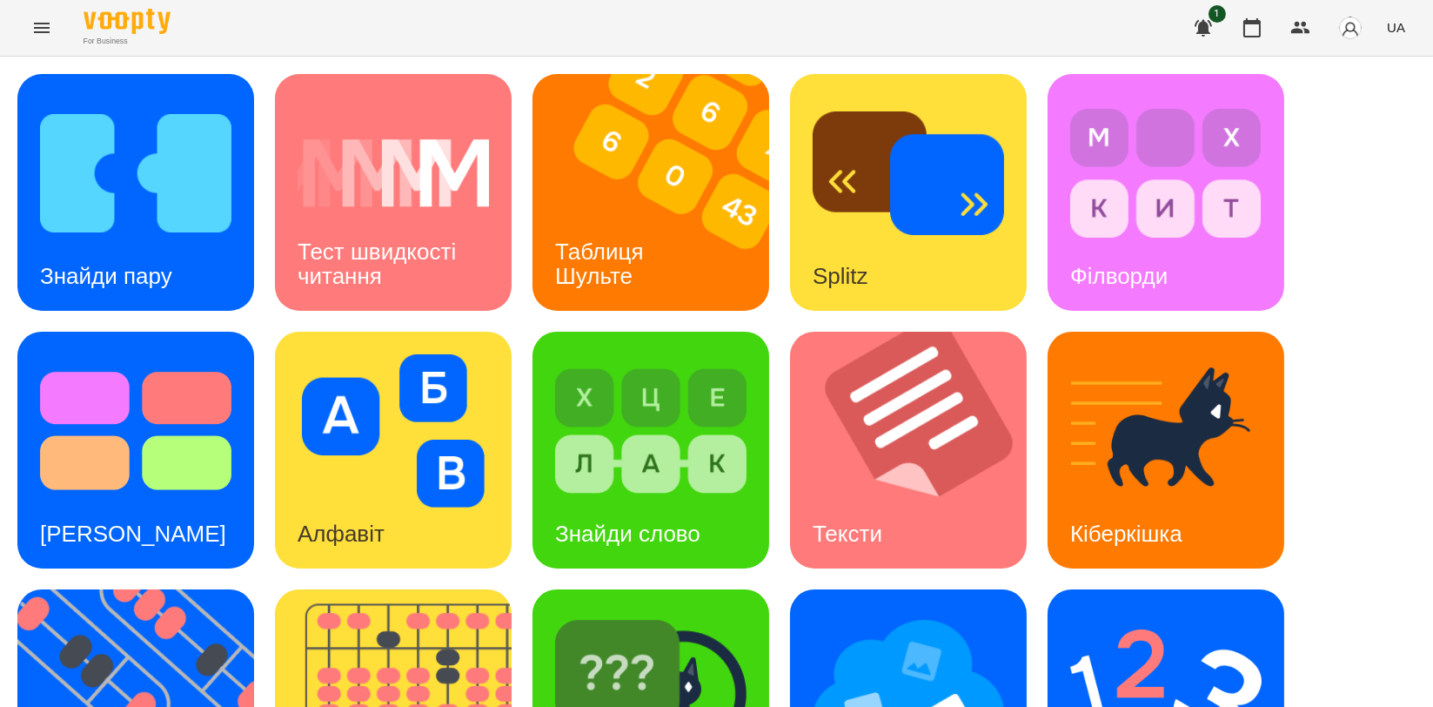
scroll to position [290, 0]
click at [918, 612] on img at bounding box center [908, 688] width 191 height 153
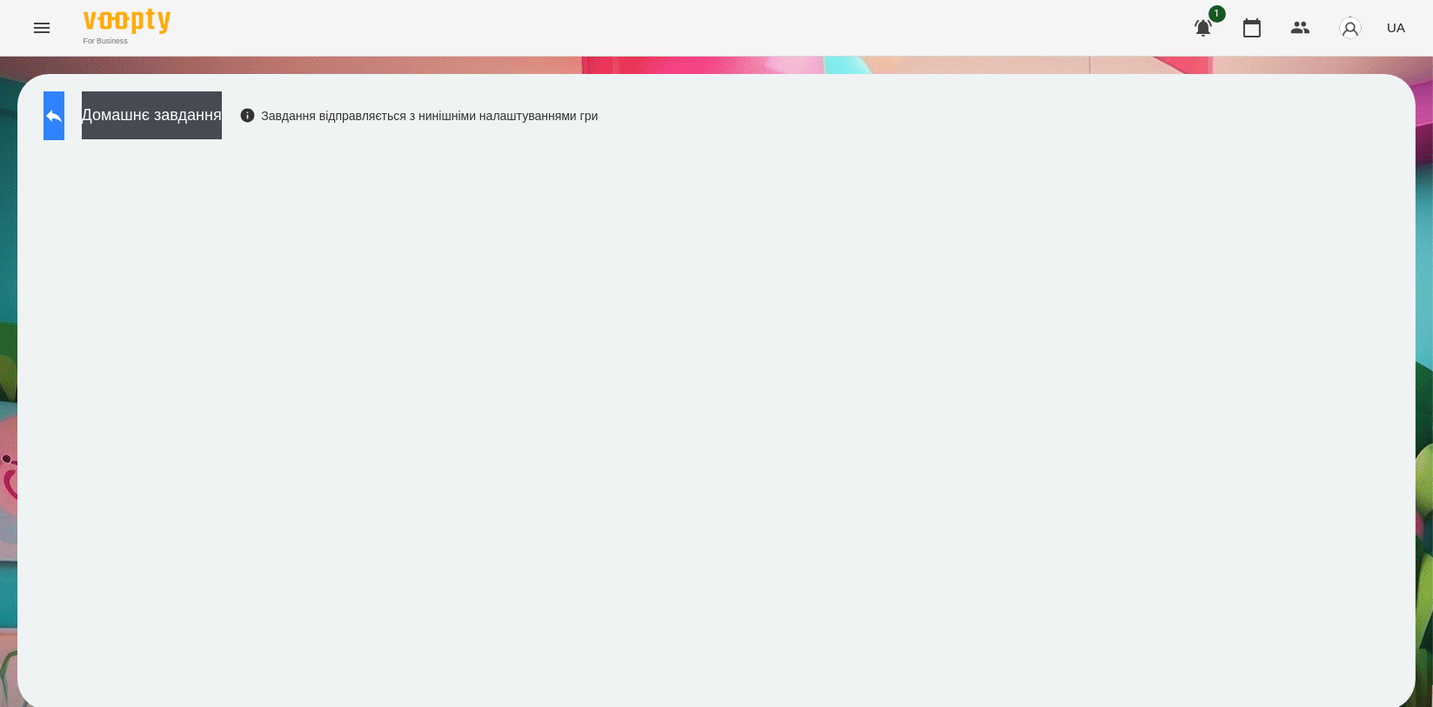
click at [62, 117] on icon at bounding box center [54, 116] width 16 height 13
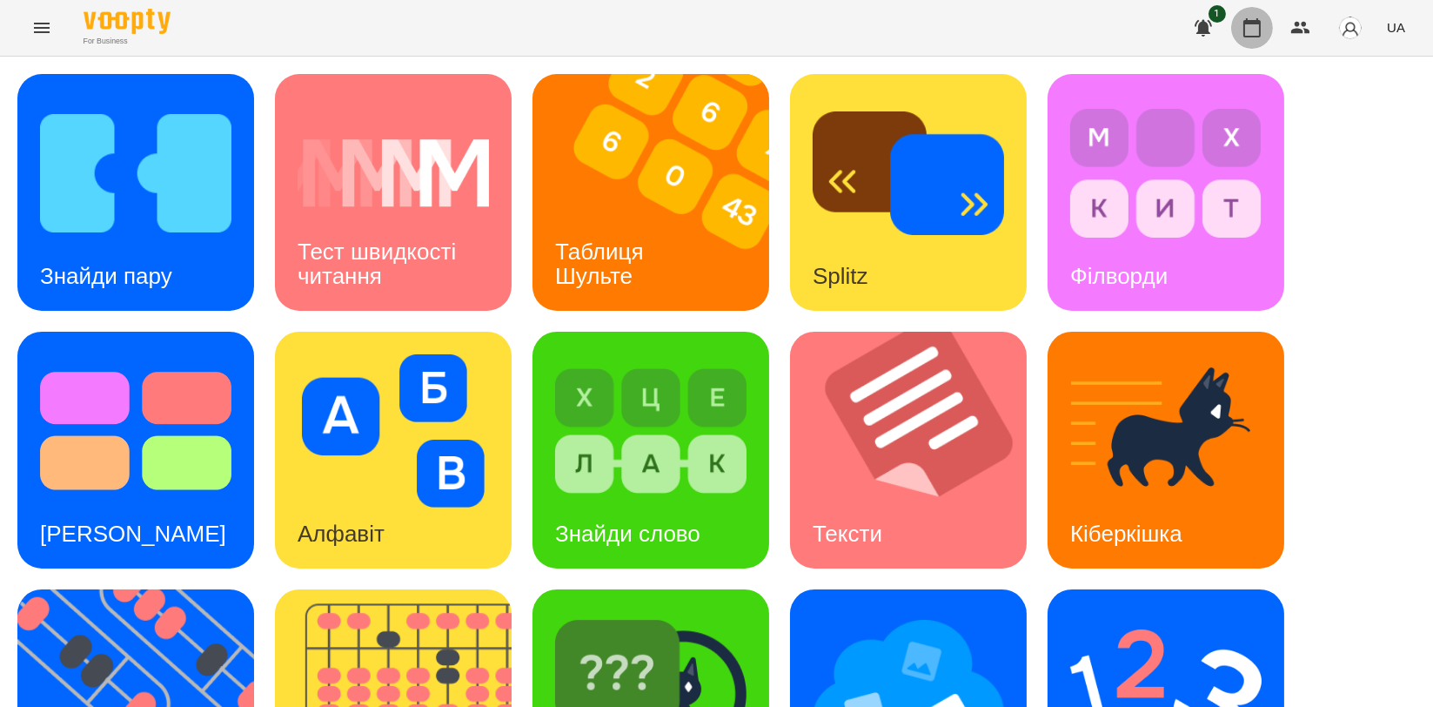
click at [1245, 25] on icon "button" at bounding box center [1252, 27] width 17 height 19
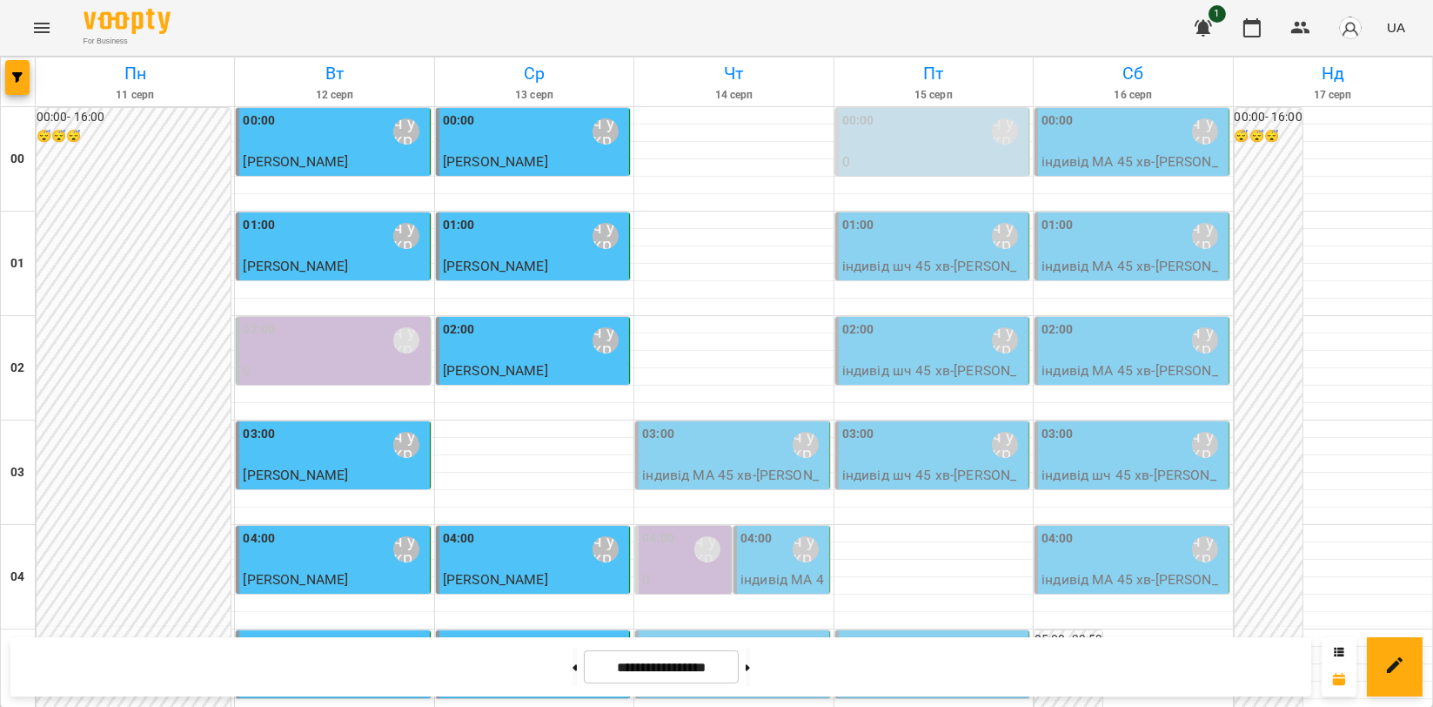
scroll to position [1985, 0]
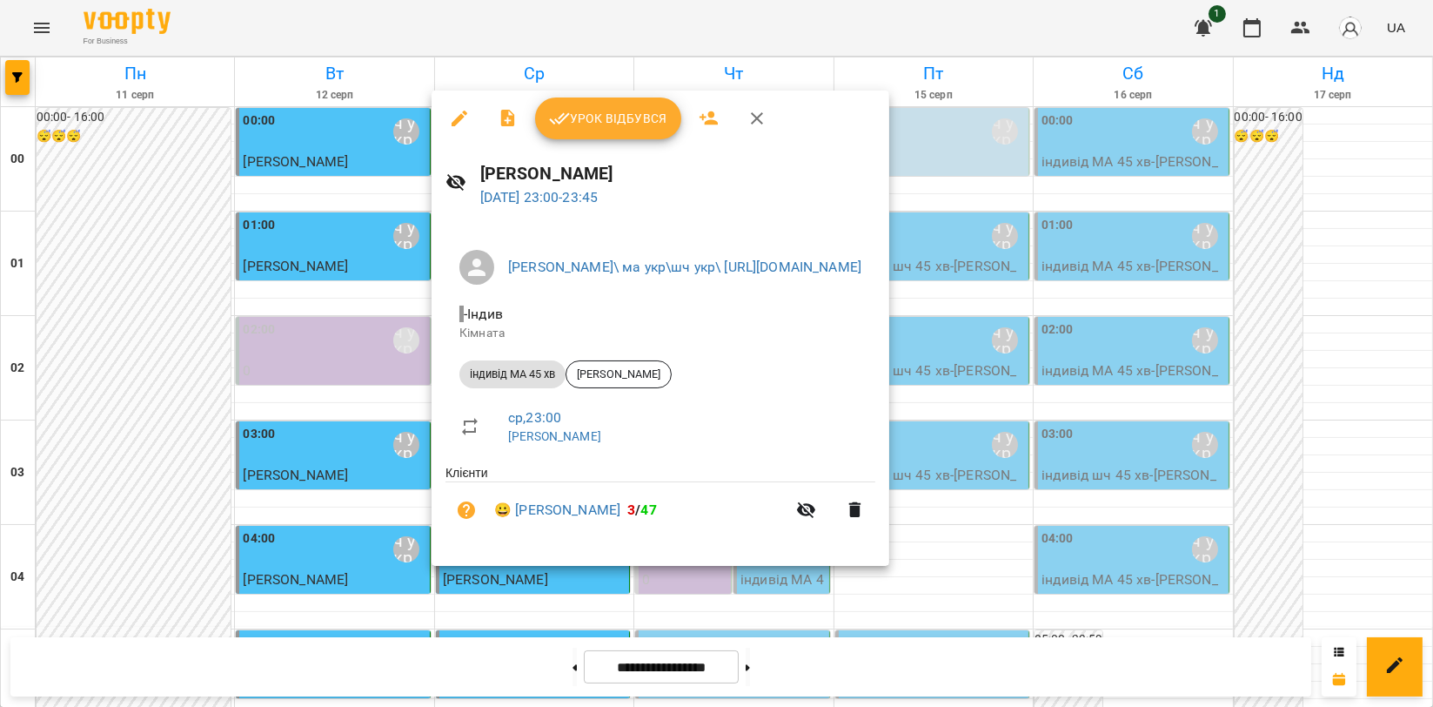
click at [587, 117] on span "Урок відбувся" at bounding box center [608, 118] width 118 height 21
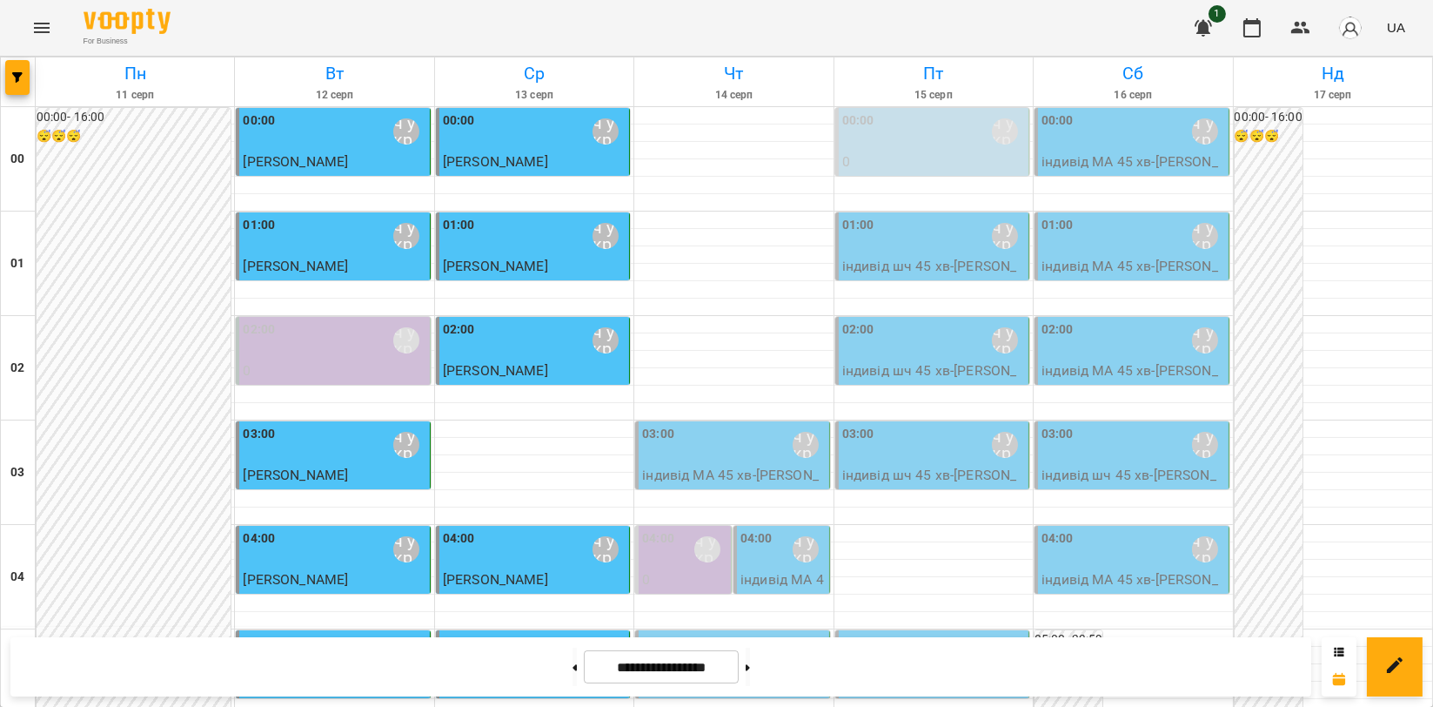
click at [1089, 257] on p "індивід МА 45 хв - [PERSON_NAME]" at bounding box center [1133, 276] width 183 height 41
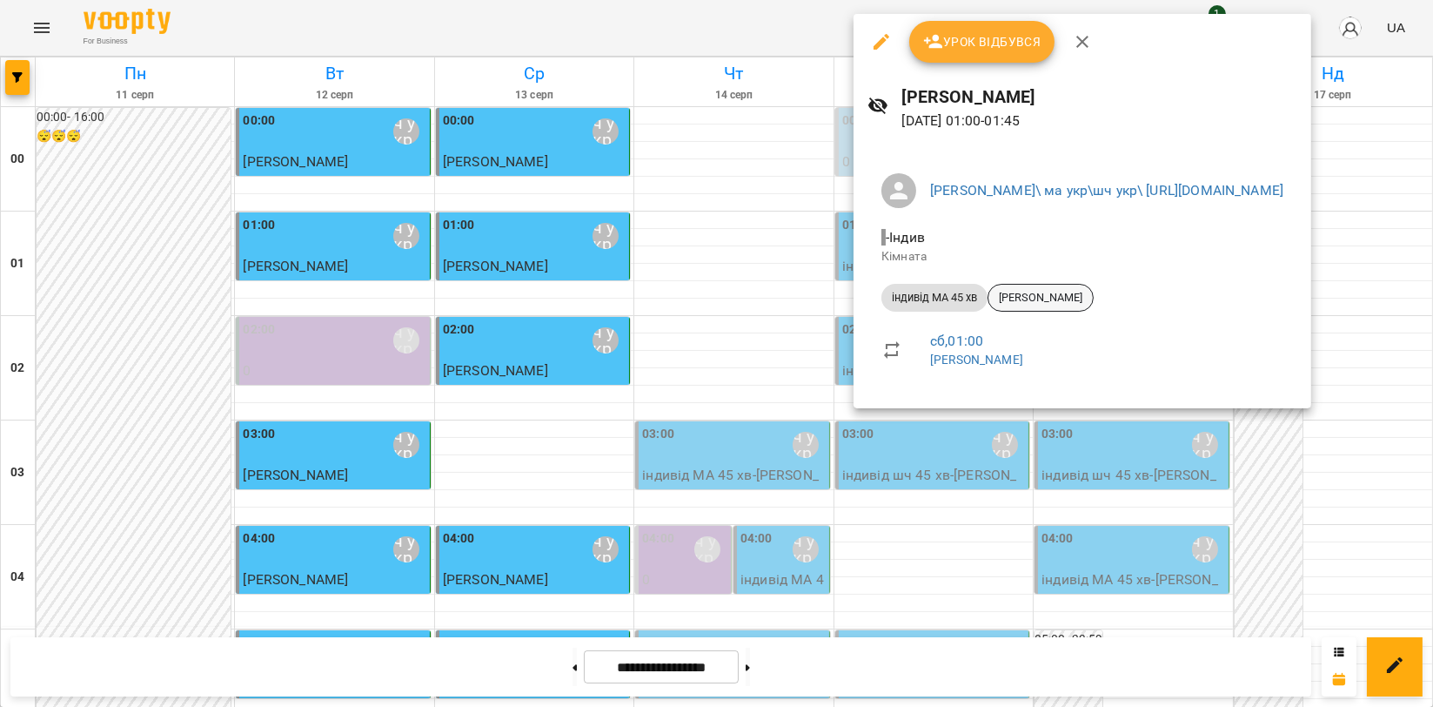
click at [1040, 303] on span "[PERSON_NAME]" at bounding box center [1041, 298] width 104 height 16
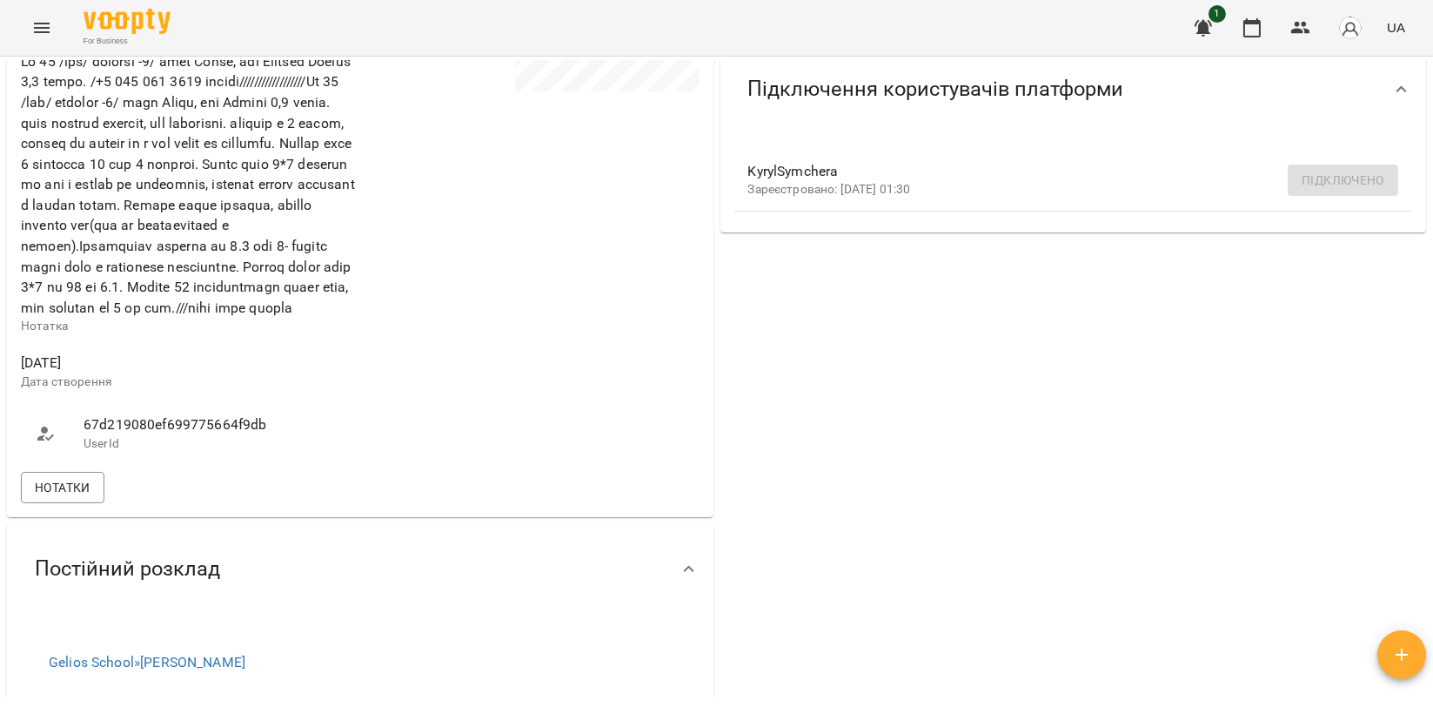
scroll to position [580, 0]
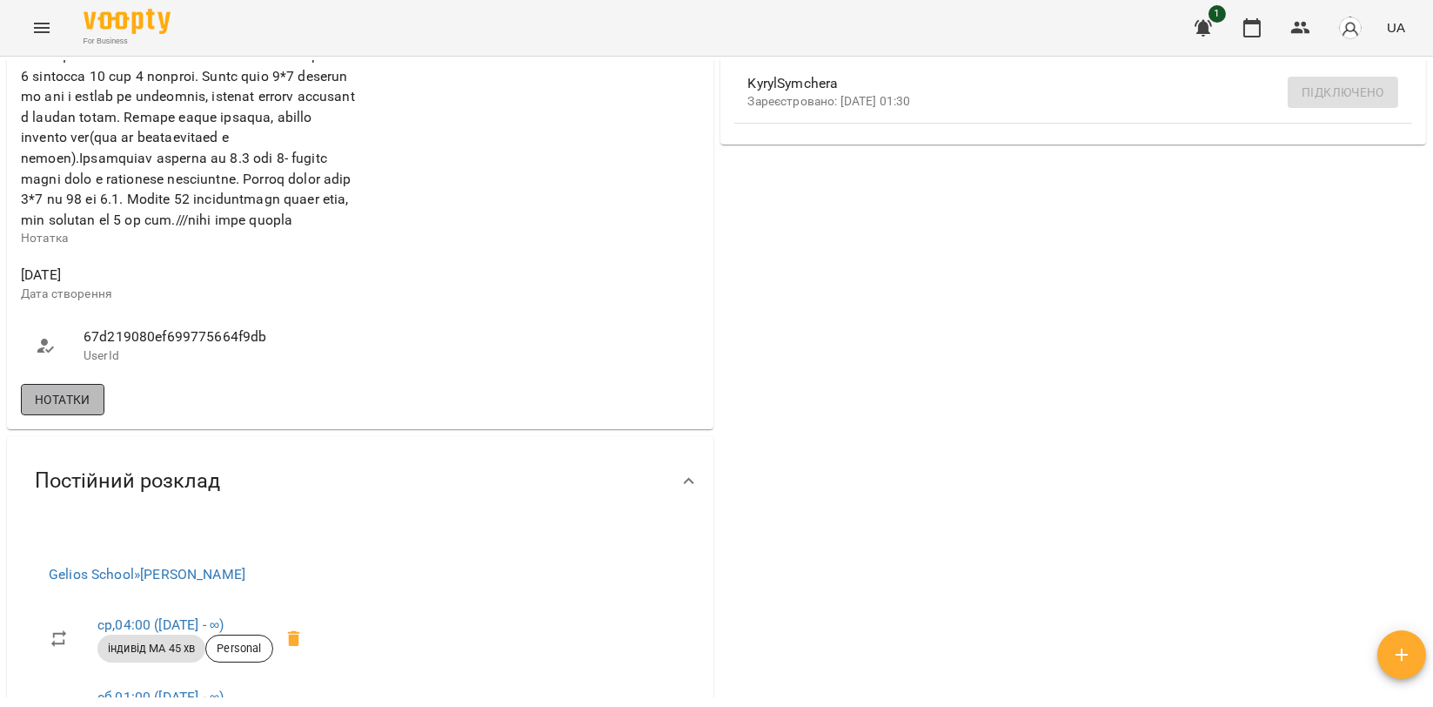
click at [56, 410] on span "Нотатки" at bounding box center [63, 399] width 56 height 21
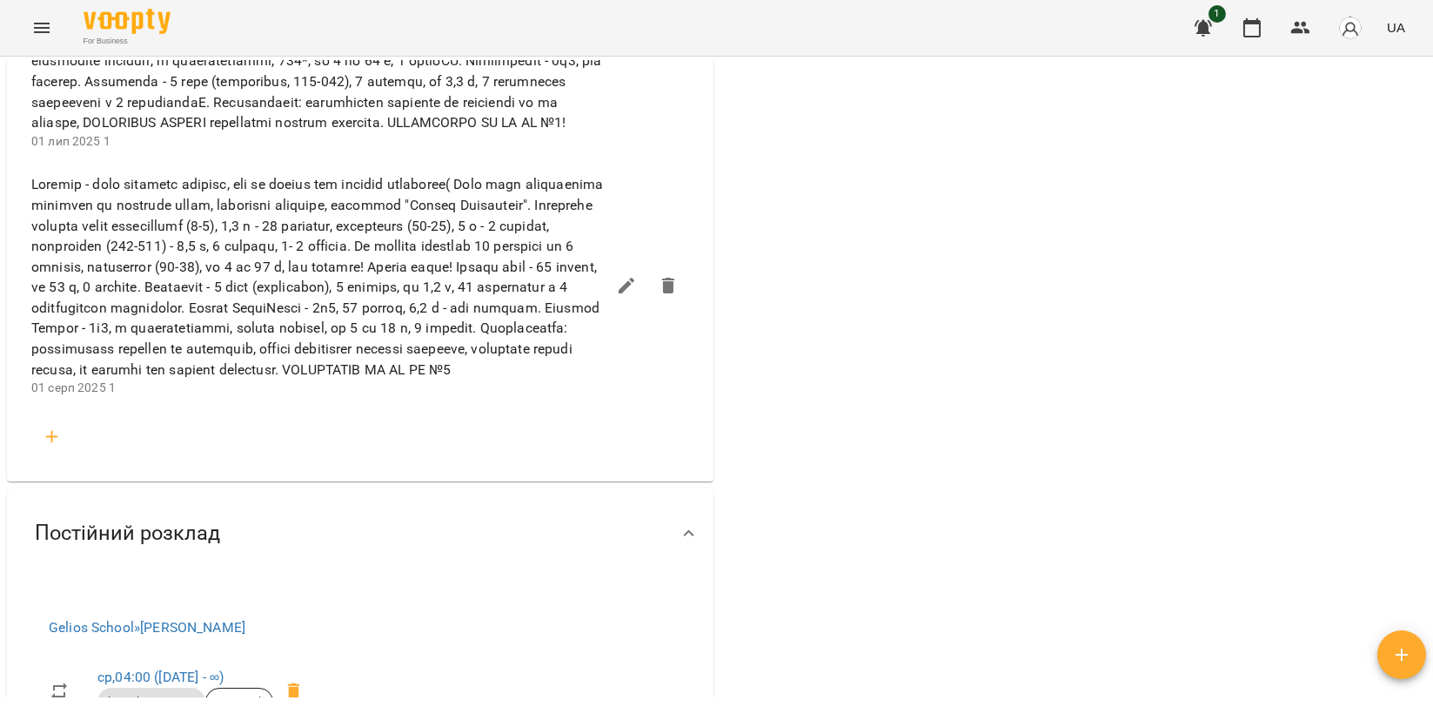
scroll to position [1837, 0]
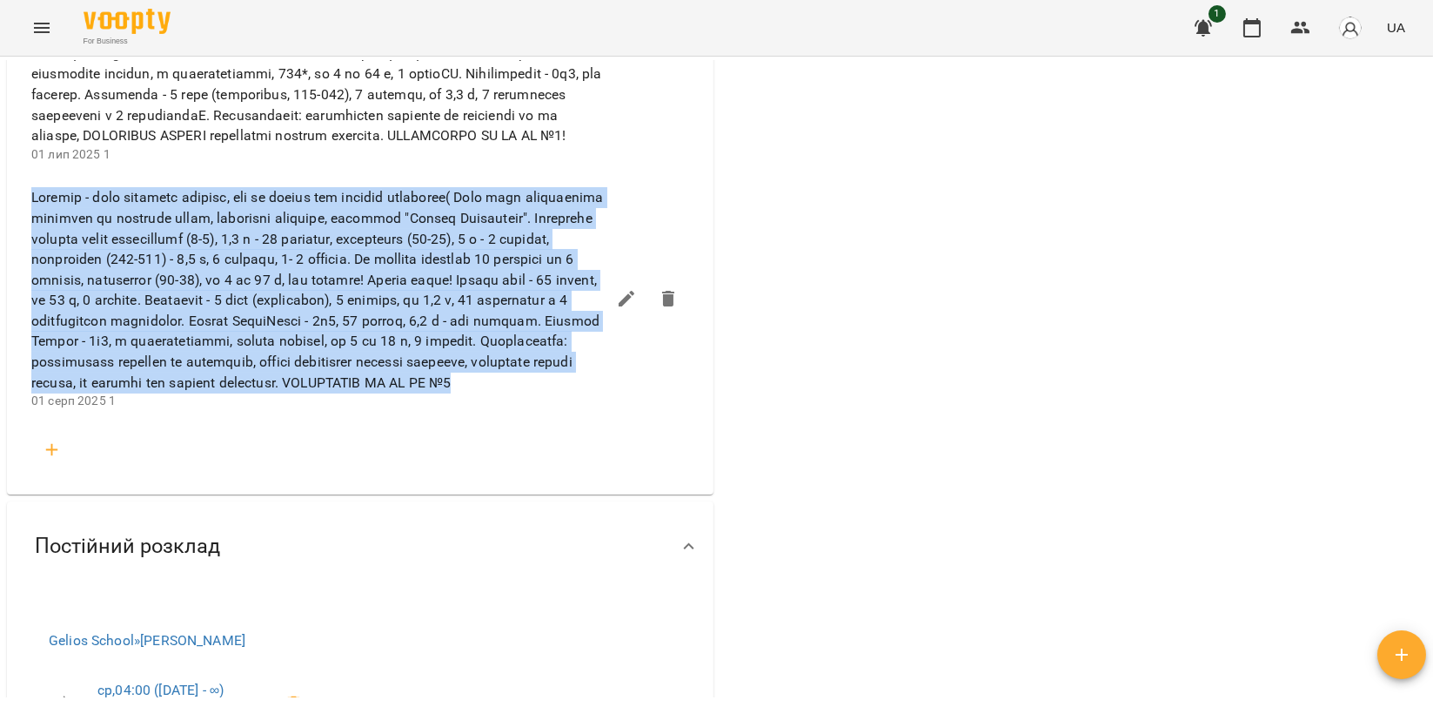
drag, startPoint x: 32, startPoint y: 289, endPoint x: 603, endPoint y: 513, distance: 613.1
click at [603, 421] on li "[DATE] 1" at bounding box center [360, 298] width 686 height 246
copy span "Loremip - dolo sitametc adipisc, eli se doeius tem incidid utlaboree( Dolo magn…"
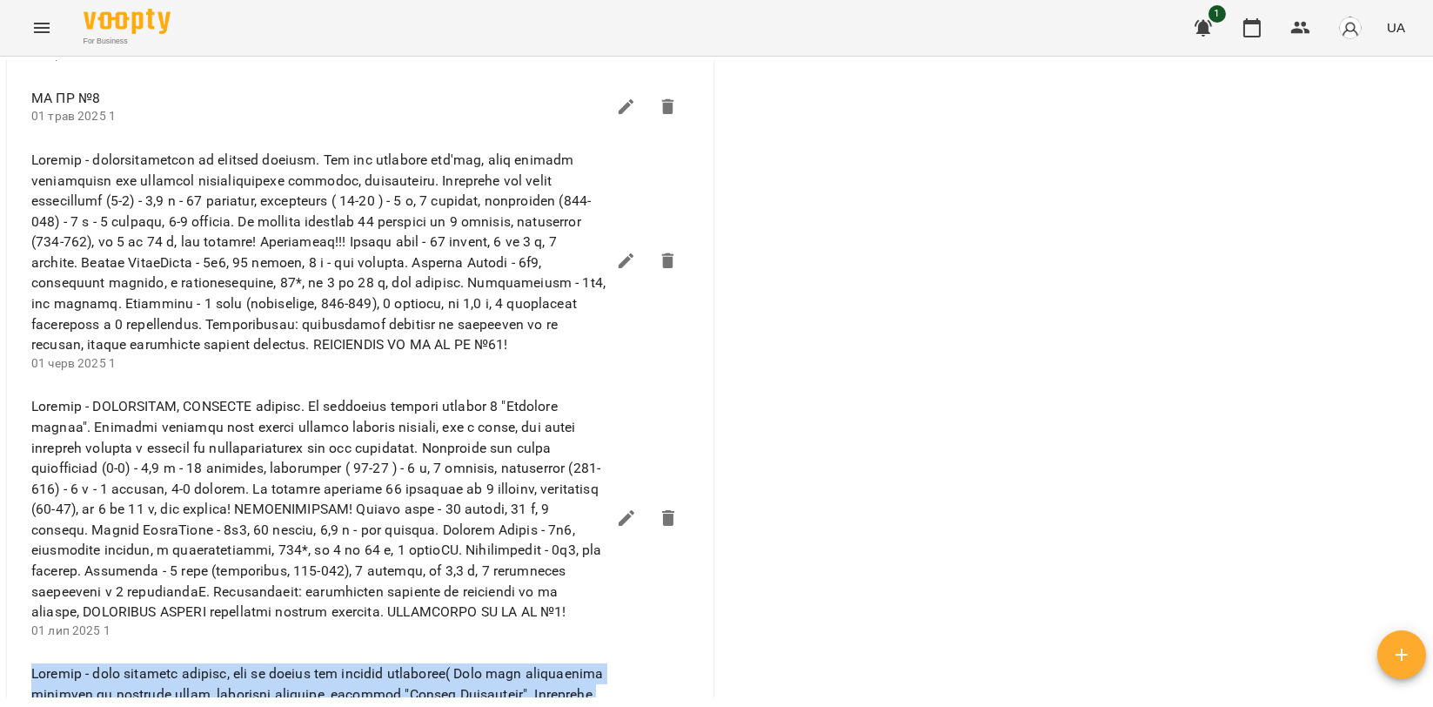
scroll to position [1353, 0]
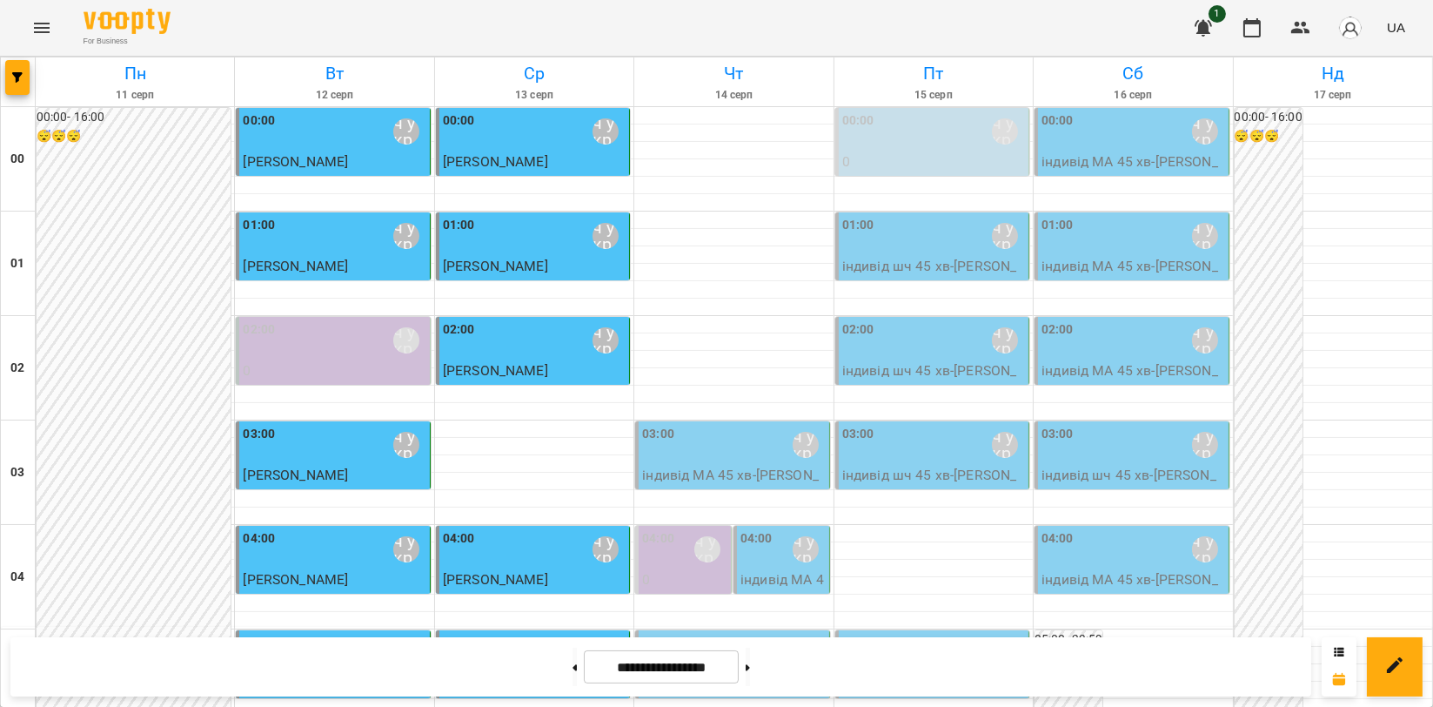
scroll to position [1985, 0]
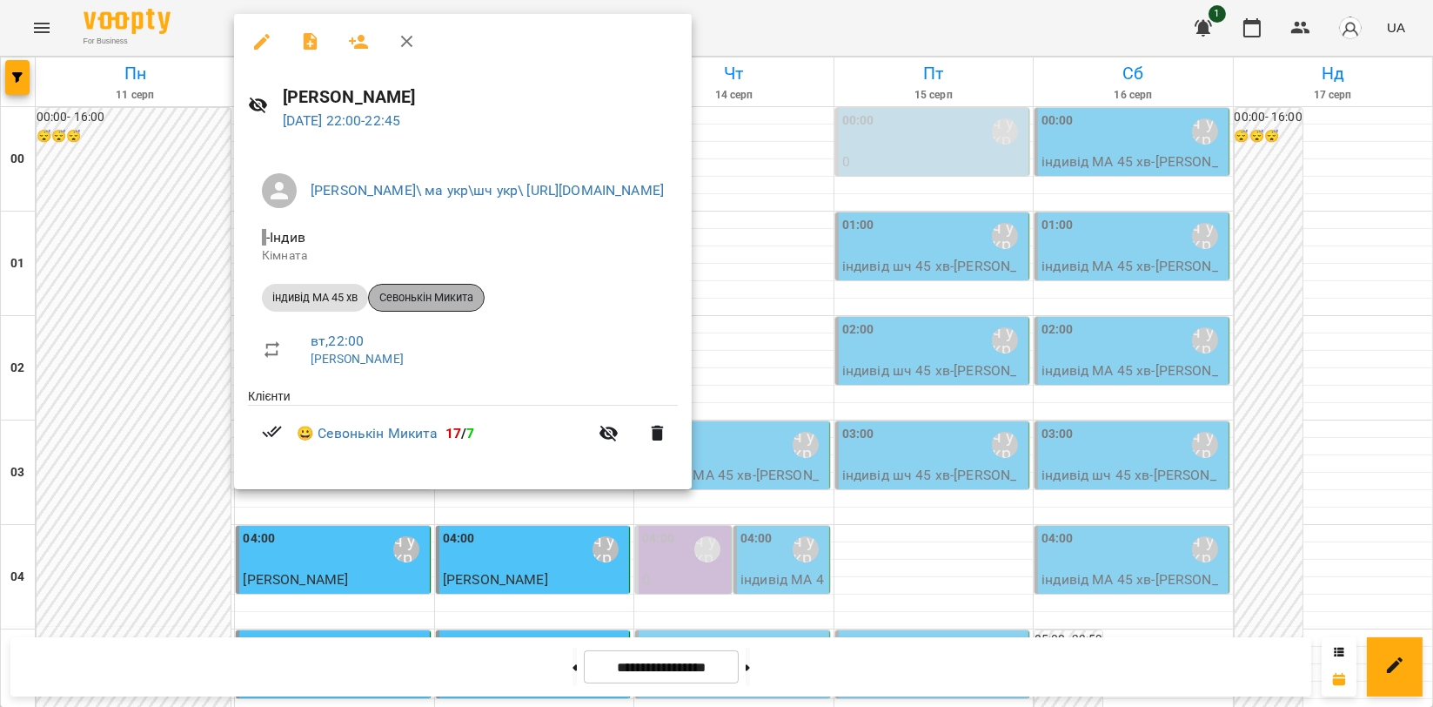
click at [433, 297] on span "Севонькін Микита" at bounding box center [426, 298] width 115 height 16
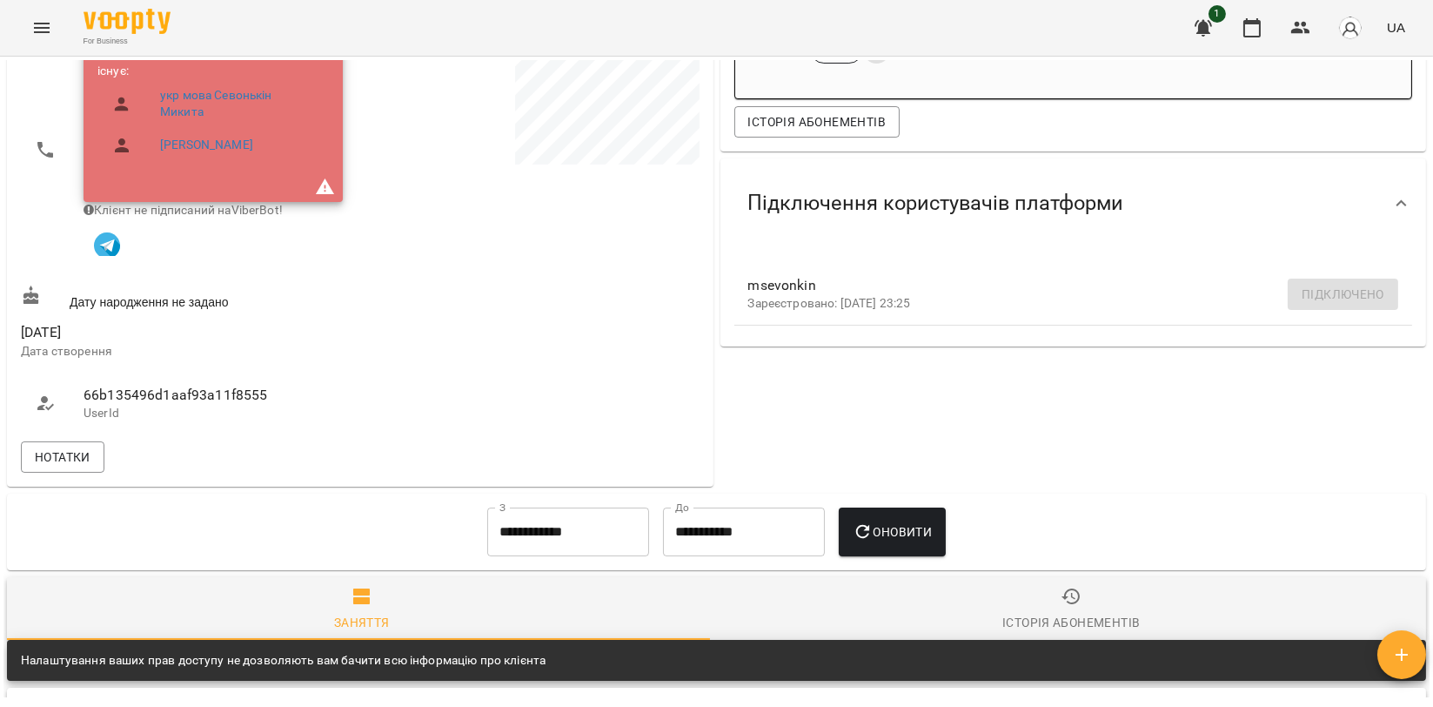
scroll to position [386, 0]
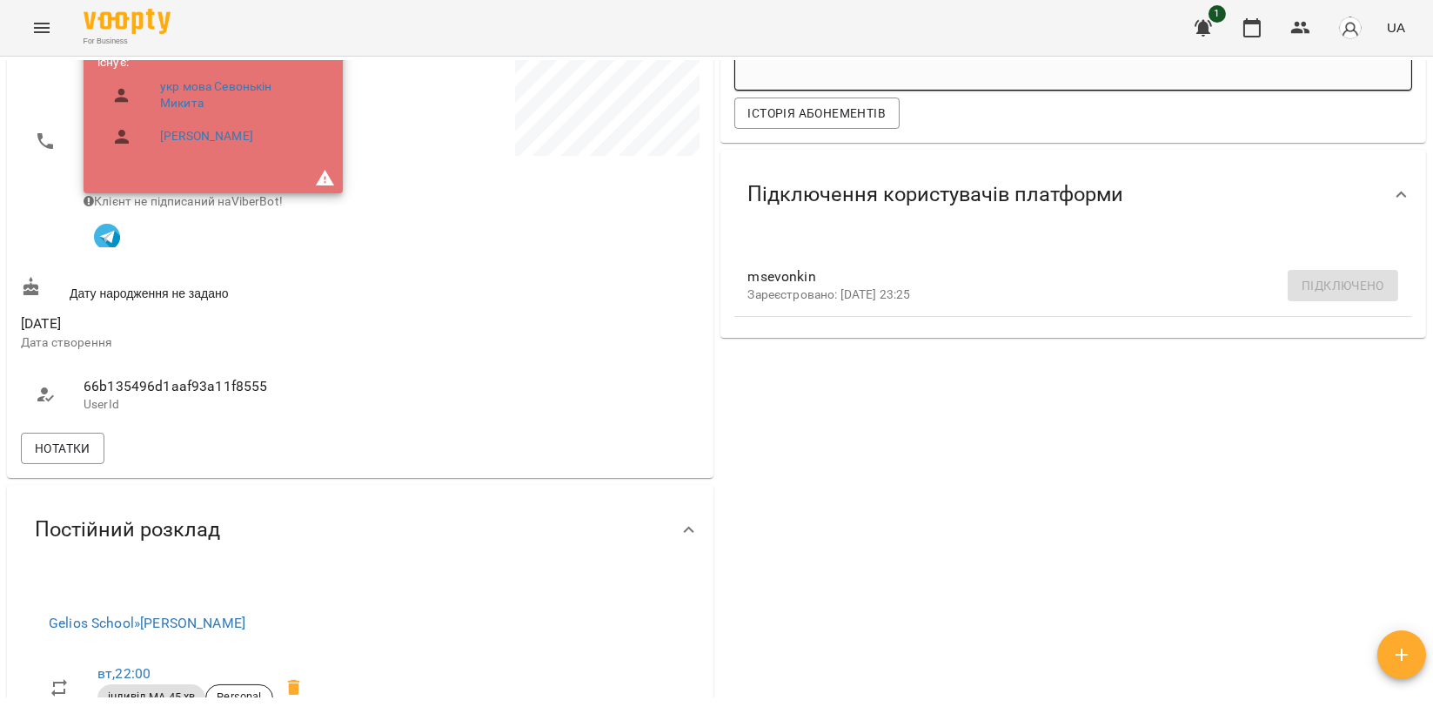
click at [61, 467] on div "Нотатки" at bounding box center [360, 448] width 686 height 38
click at [73, 454] on span "Нотатки" at bounding box center [63, 448] width 56 height 21
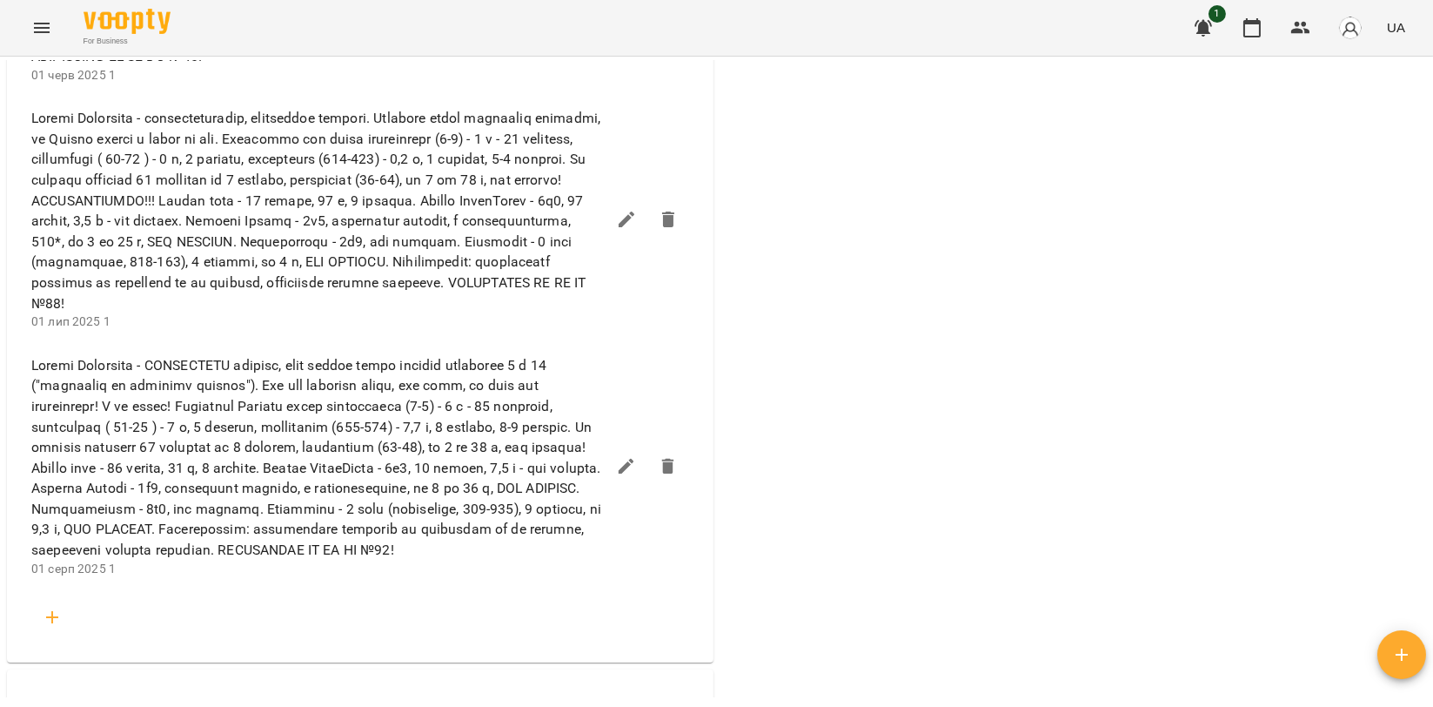
scroll to position [3481, 0]
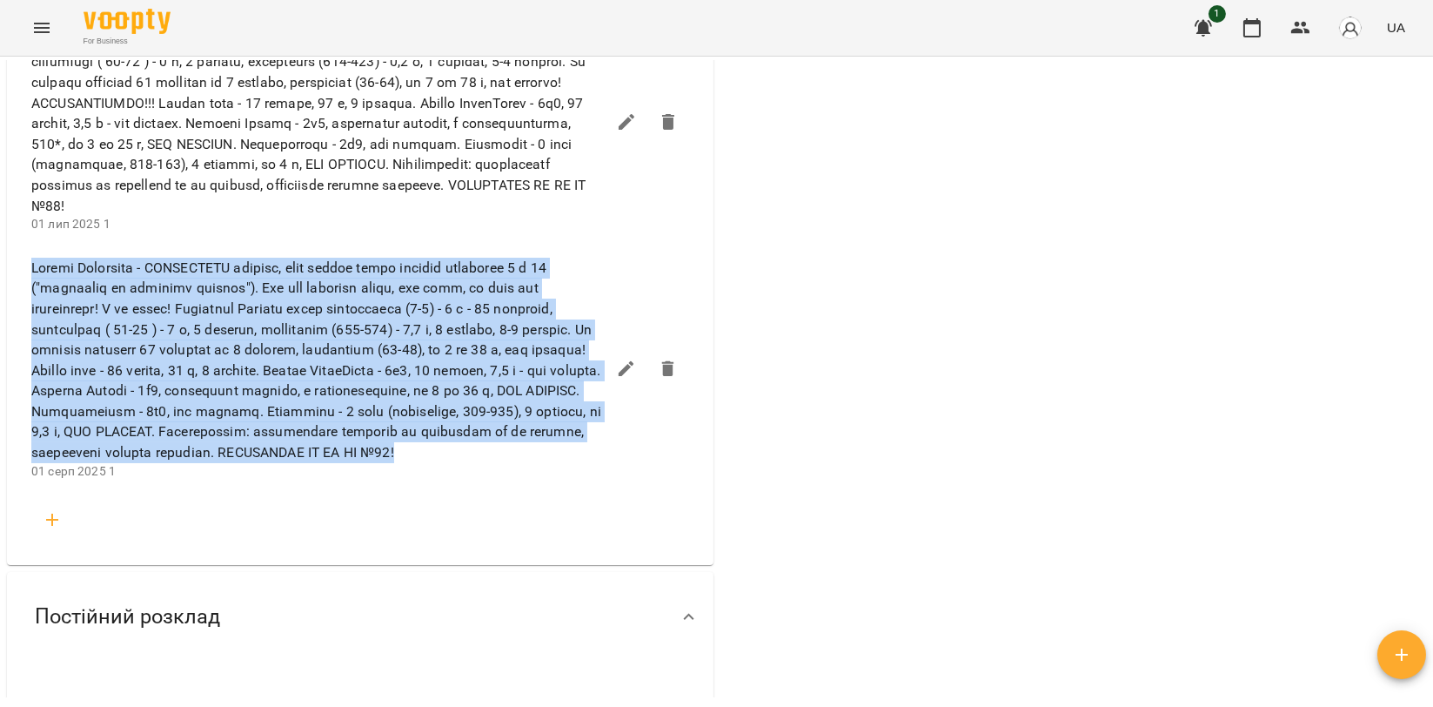
drag, startPoint x: 33, startPoint y: 352, endPoint x: 374, endPoint y: 562, distance: 400.9
click at [374, 463] on span at bounding box center [318, 360] width 574 height 205
copy span "Loremi Dolorsita - CONSECTETU adipisc, elit seddoe tempo incidid utlaboree 1 d …"
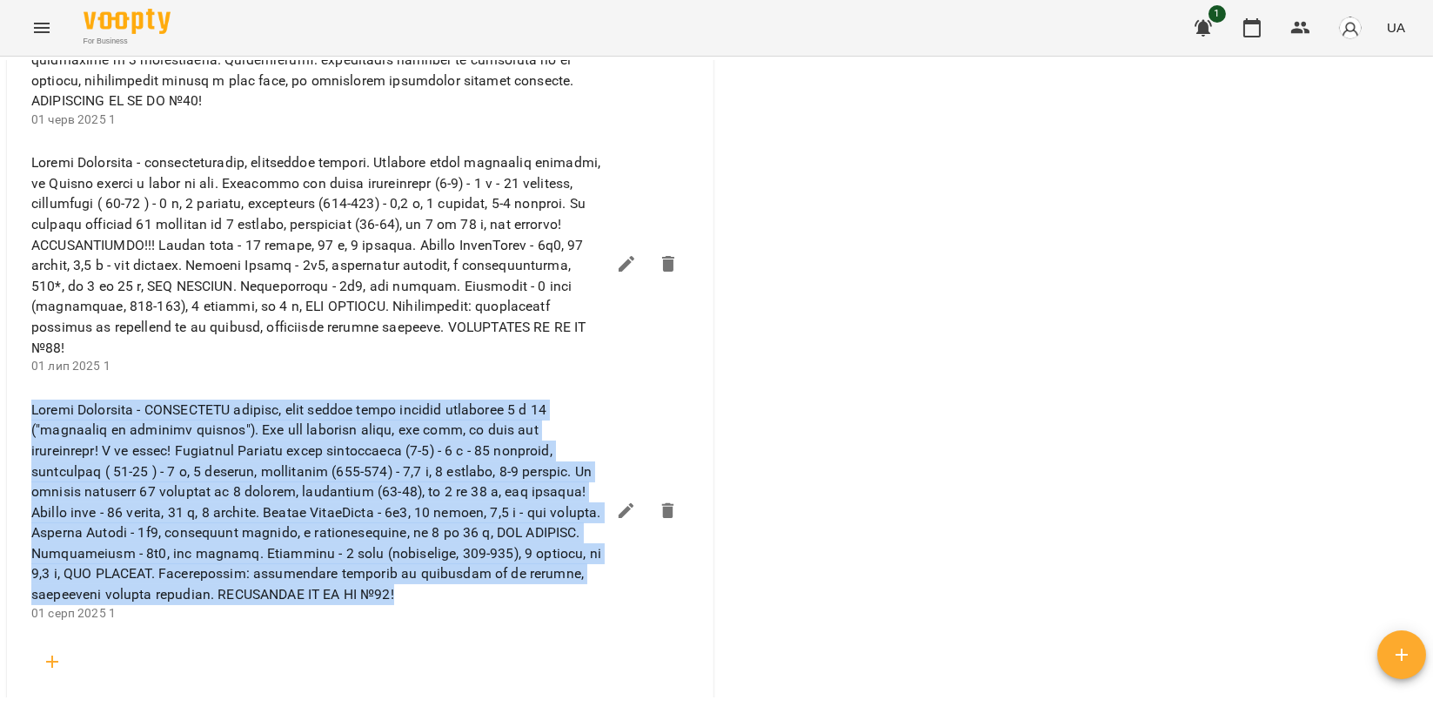
scroll to position [3190, 0]
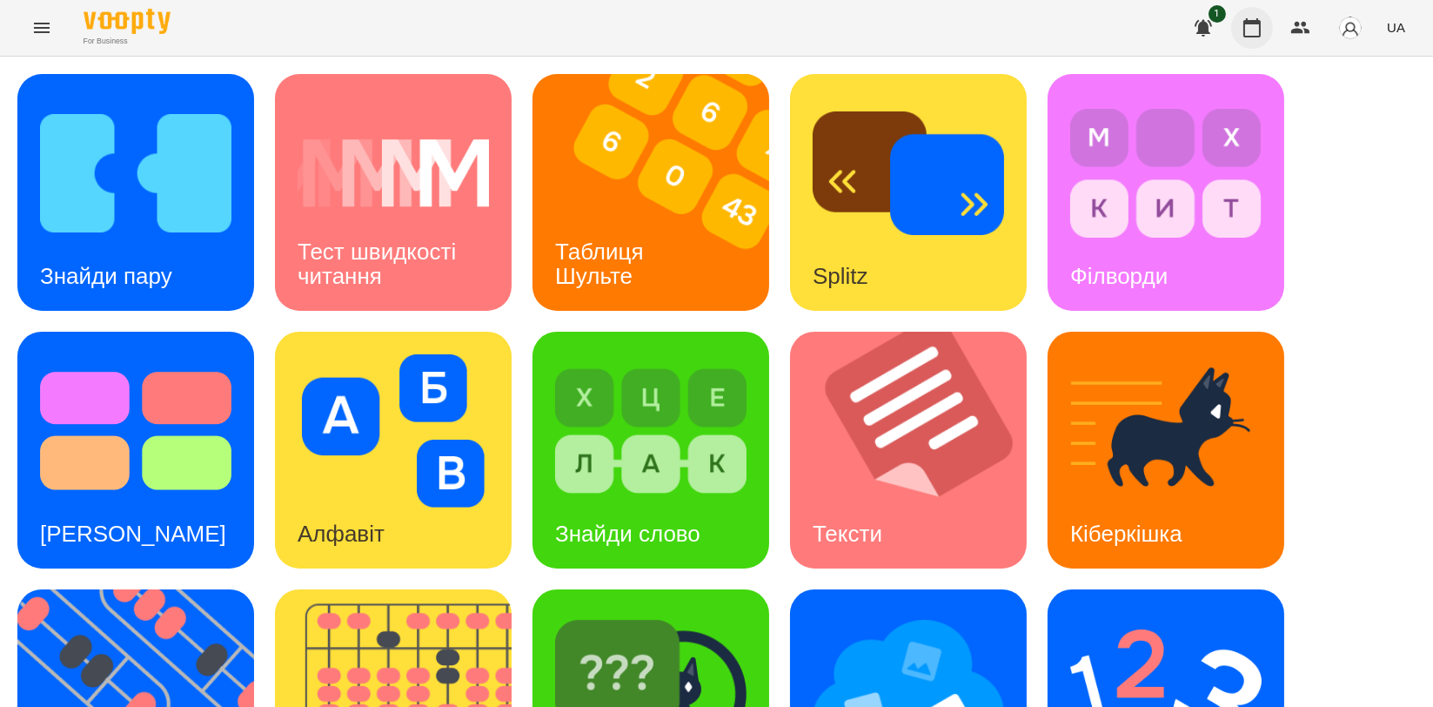
click at [1252, 18] on icon "button" at bounding box center [1252, 27] width 21 height 21
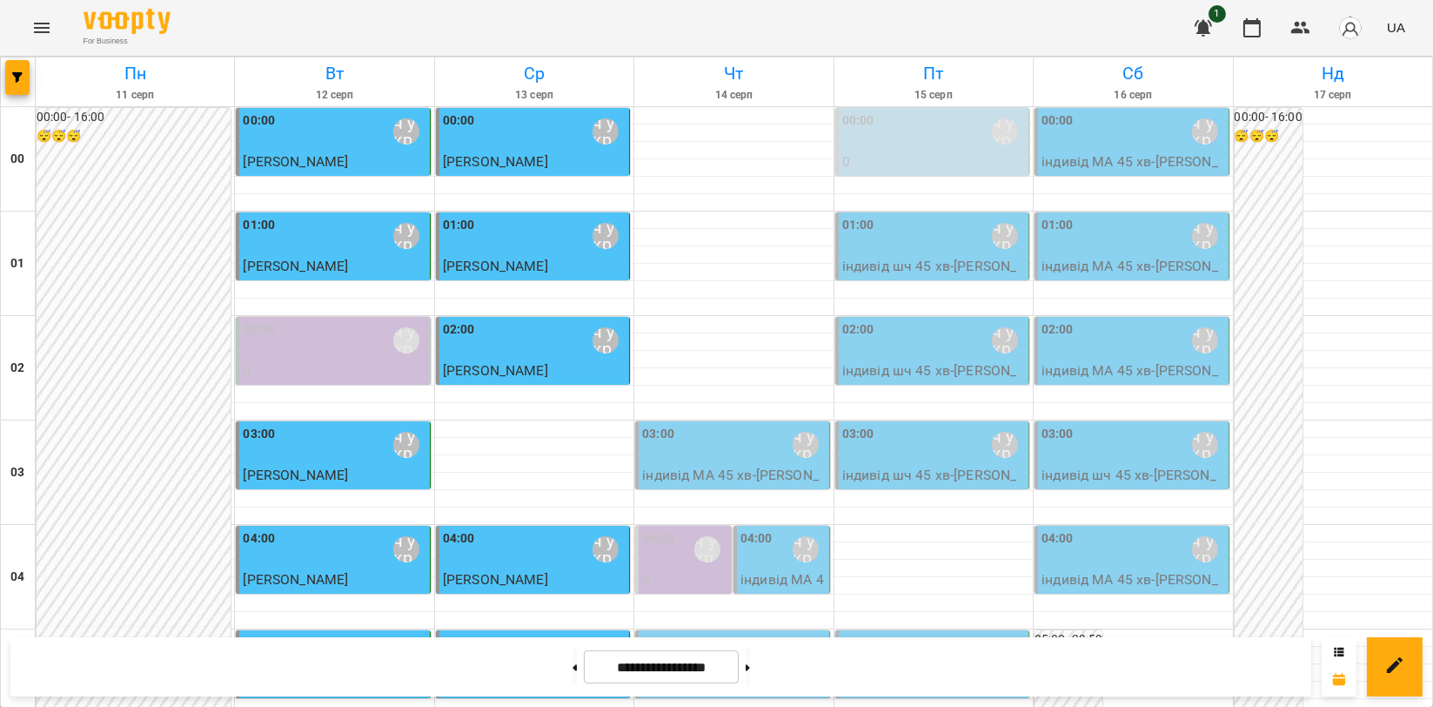
scroll to position [1695, 0]
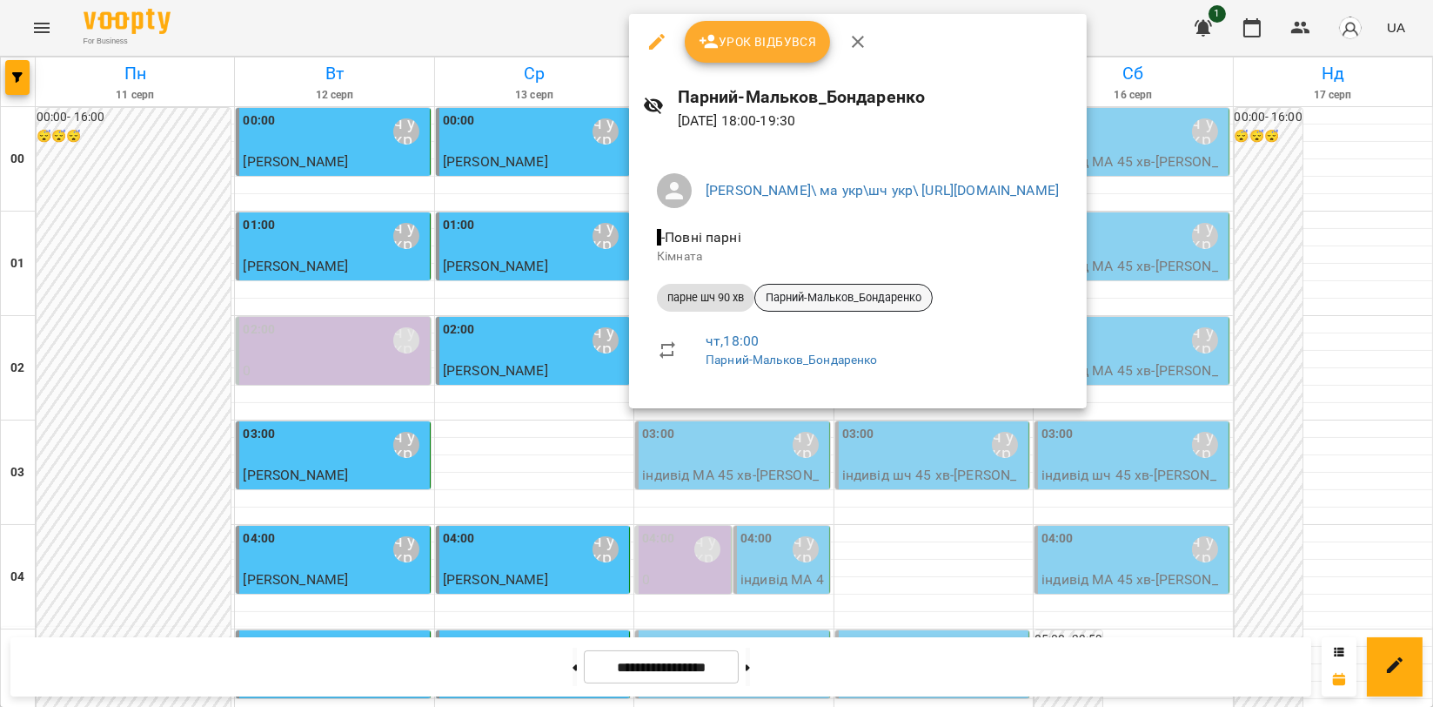
click at [847, 297] on span "Парний-Мальков_Бондаренко" at bounding box center [843, 298] width 177 height 16
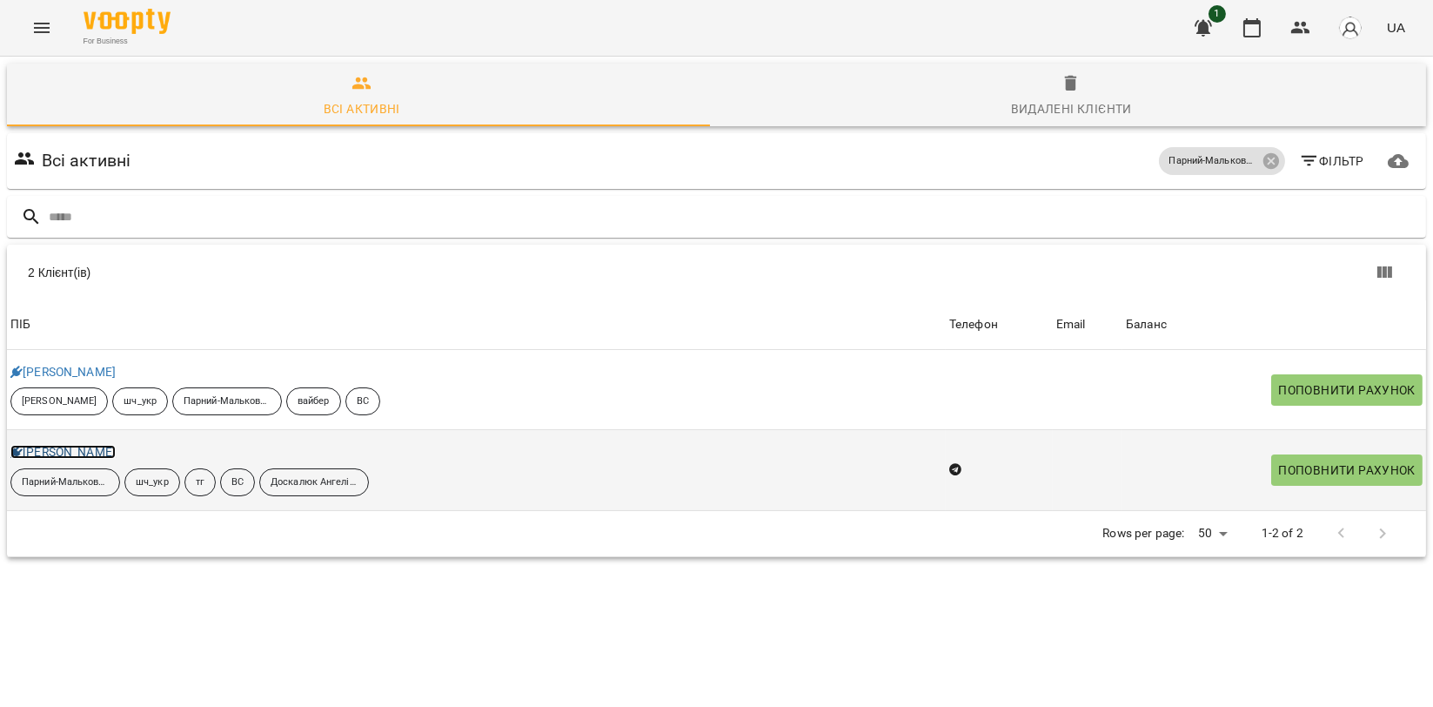
click at [83, 457] on link "[PERSON_NAME]" at bounding box center [62, 452] width 105 height 14
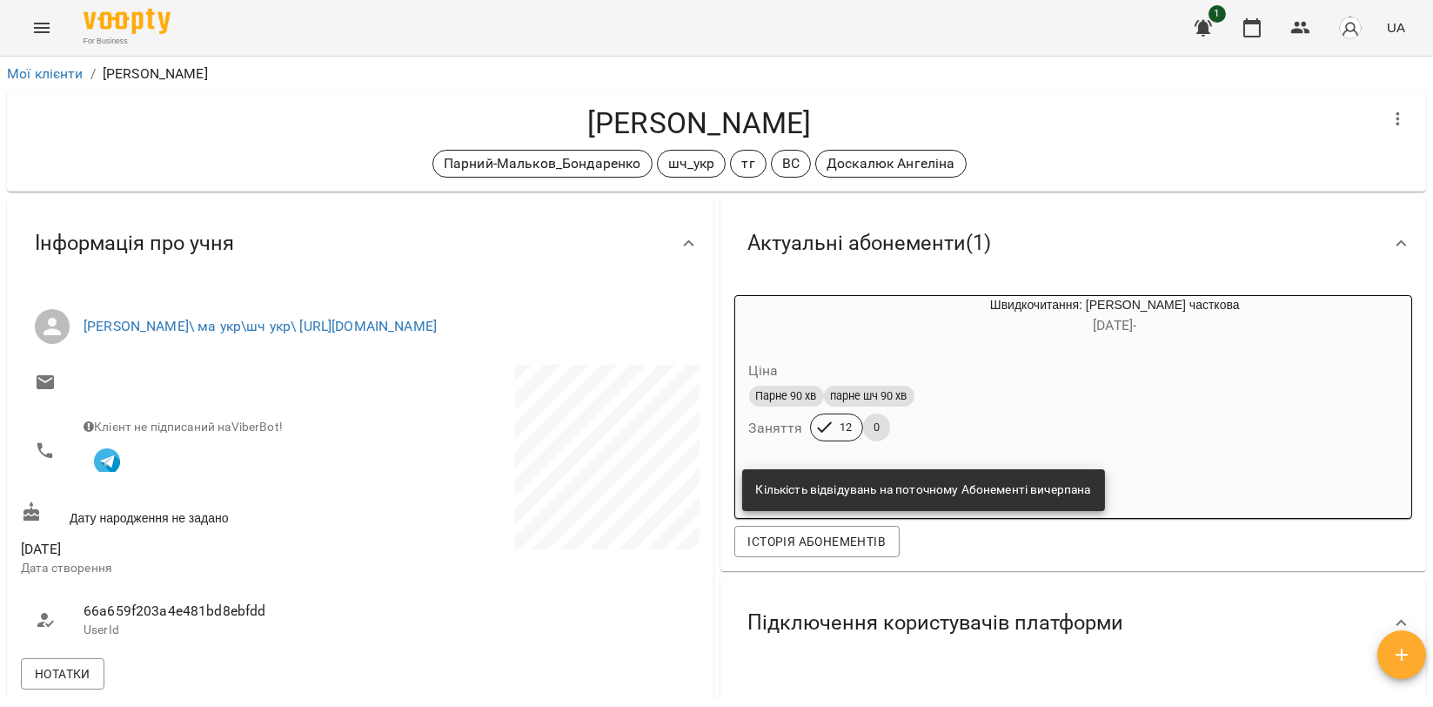
scroll to position [483, 0]
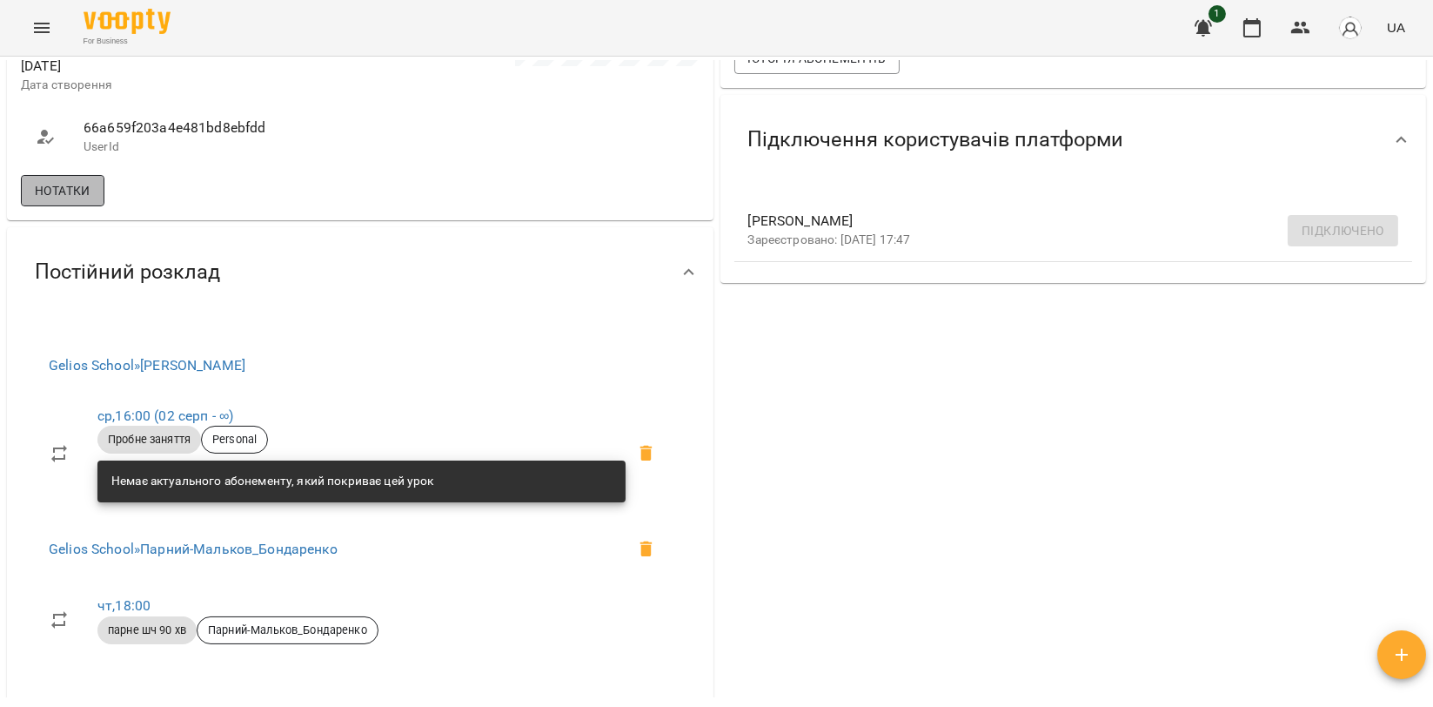
click at [96, 206] on button "Нотатки" at bounding box center [63, 190] width 84 height 31
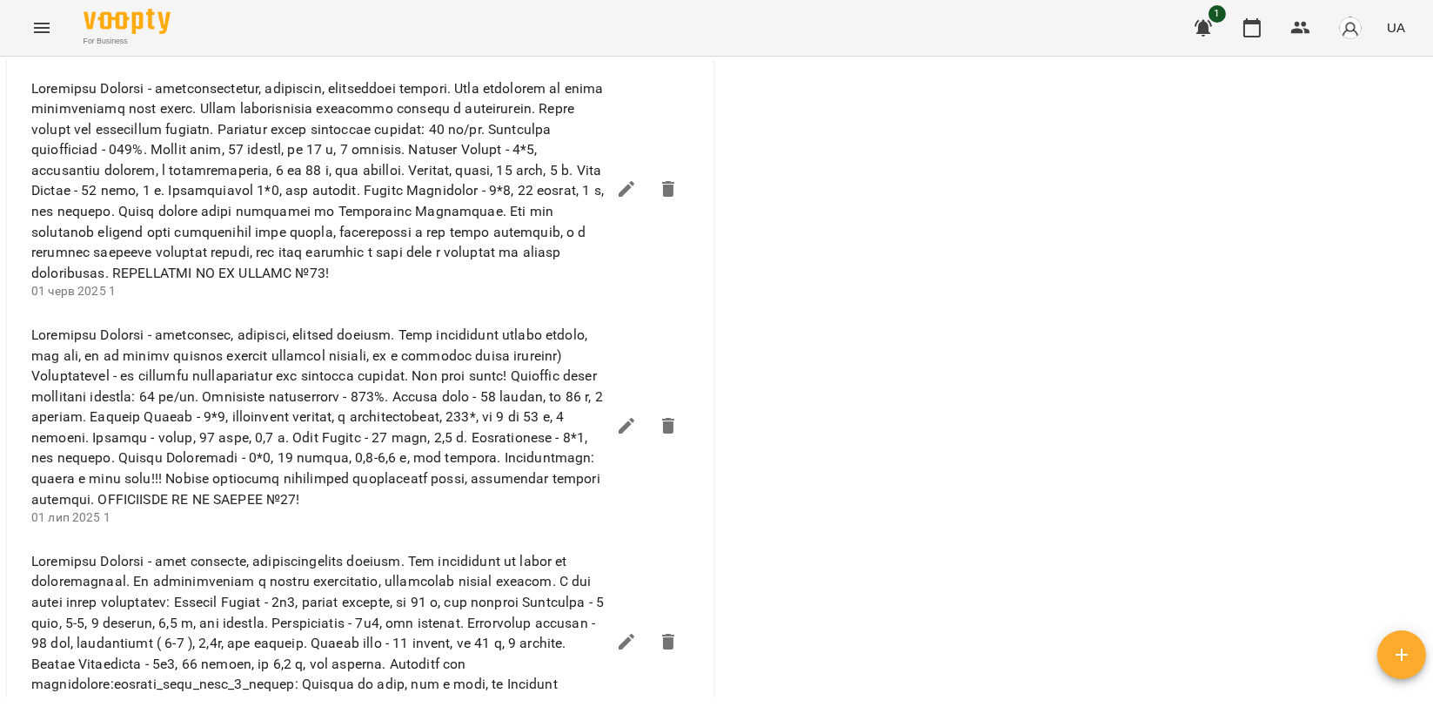
scroll to position [2513, 0]
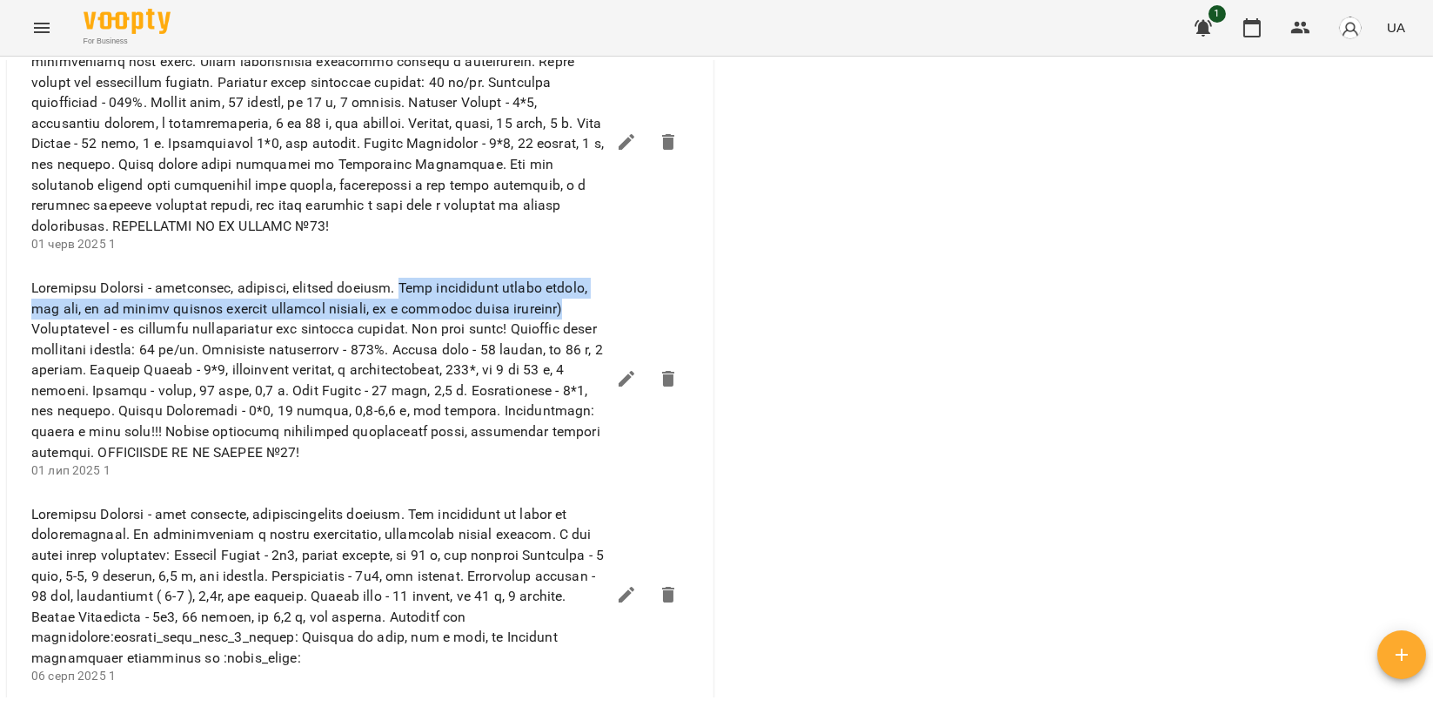
drag, startPoint x: 446, startPoint y: 330, endPoint x: 205, endPoint y: 381, distance: 246.5
click at [205, 381] on span at bounding box center [318, 370] width 574 height 184
click at [134, 360] on span at bounding box center [318, 370] width 574 height 184
copy span "Дуже старається швидко читати, але так, як ми почали вивчати читання складних т…"
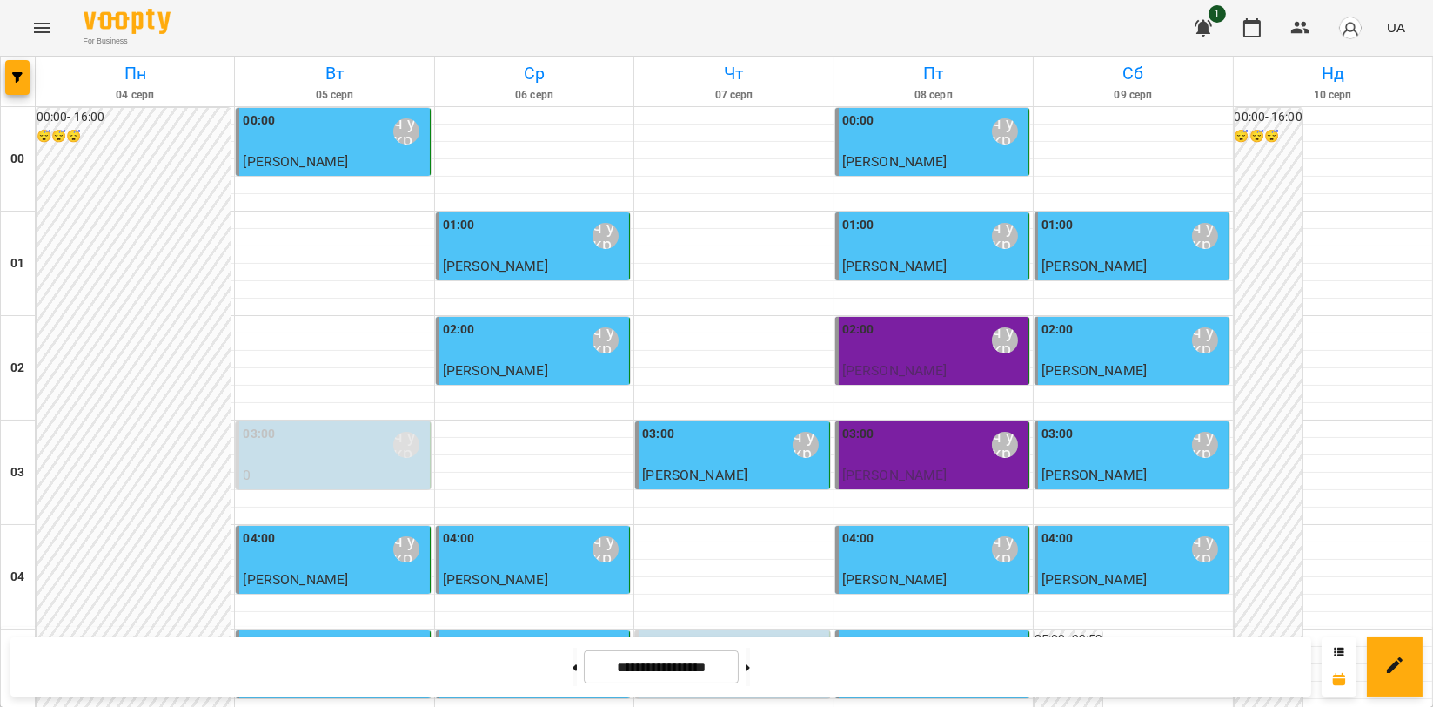
scroll to position [1934, 0]
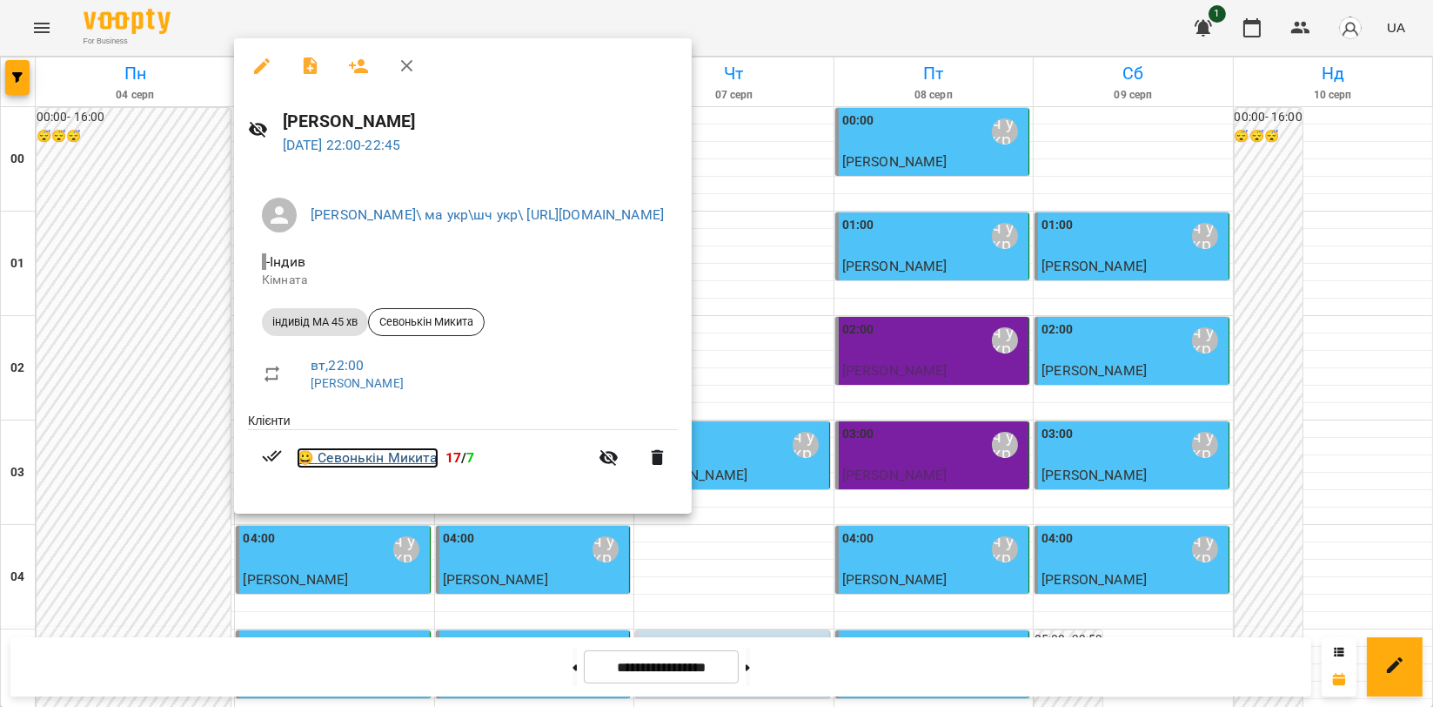
click at [379, 456] on link "😀 Севонькін Микита" at bounding box center [368, 457] width 142 height 21
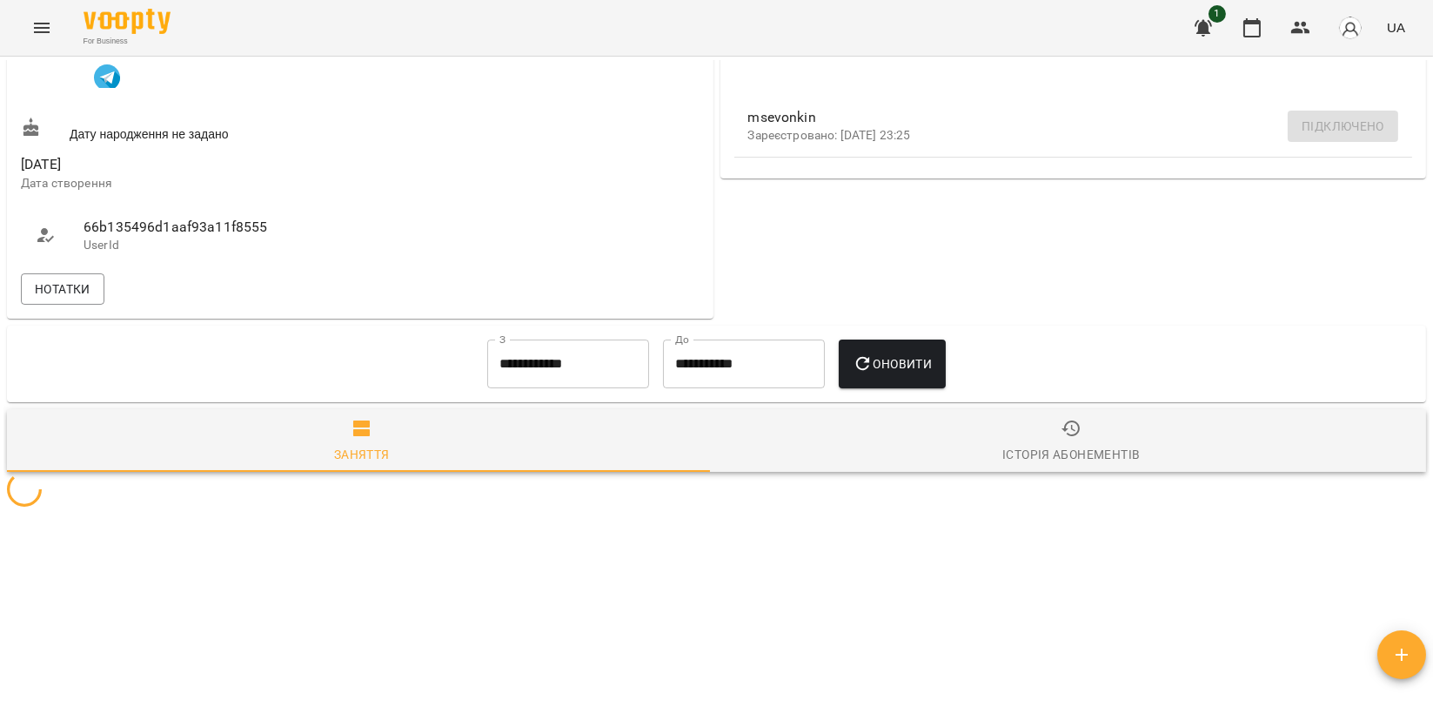
scroll to position [580, 0]
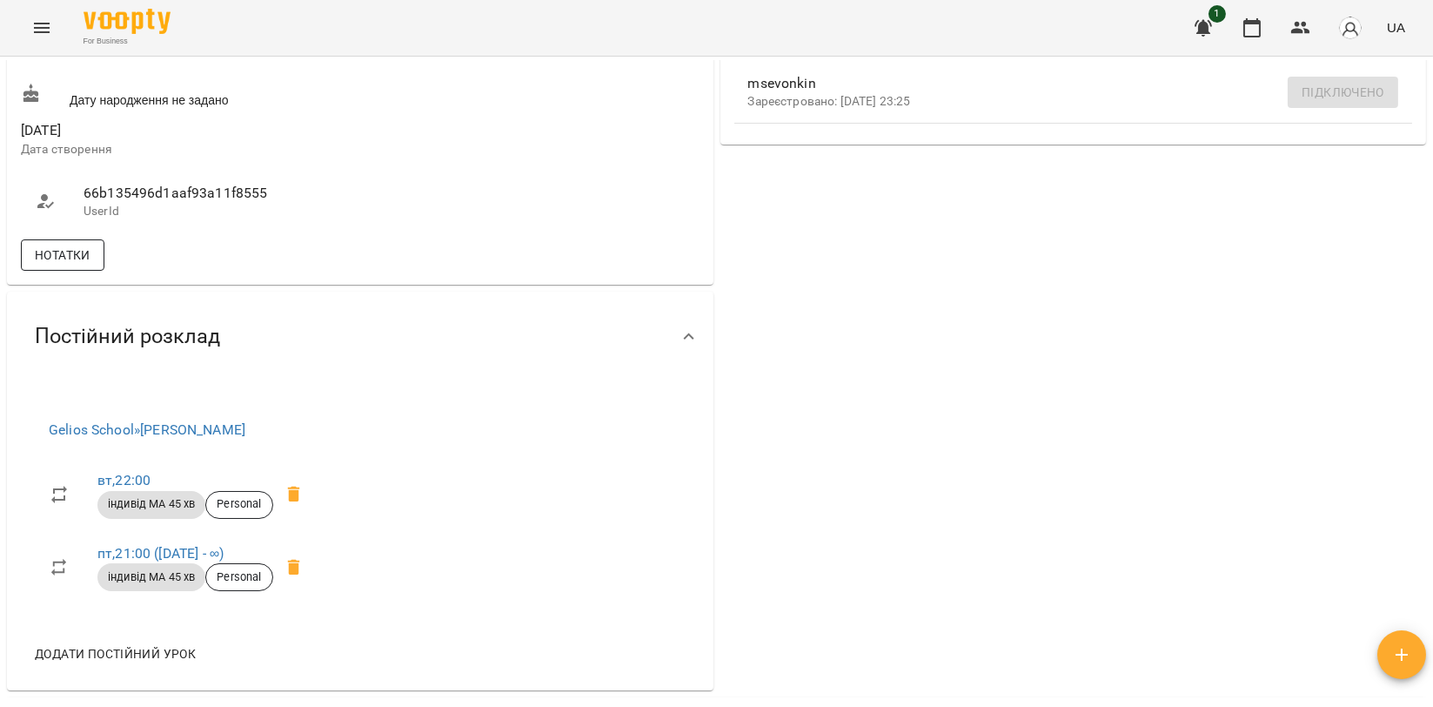
click at [75, 265] on span "Нотатки" at bounding box center [63, 255] width 56 height 21
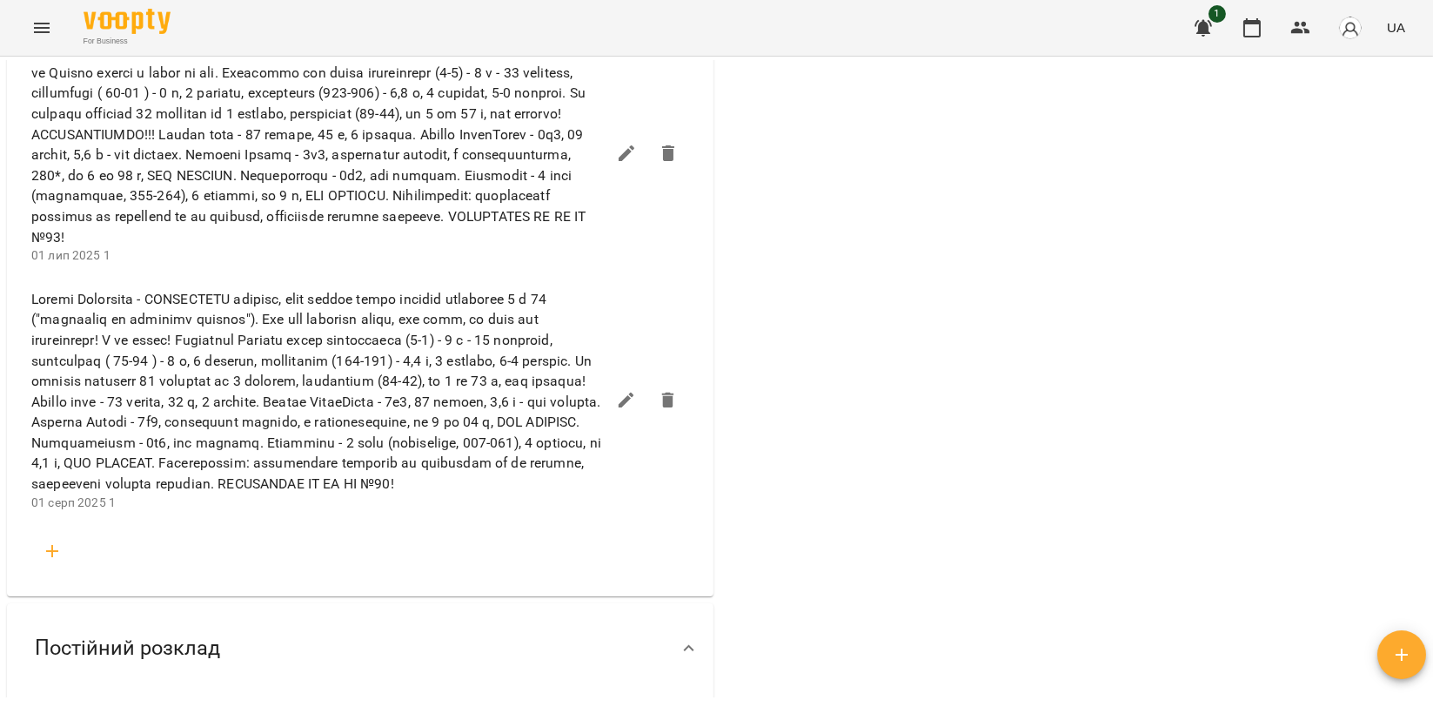
scroll to position [3481, 0]
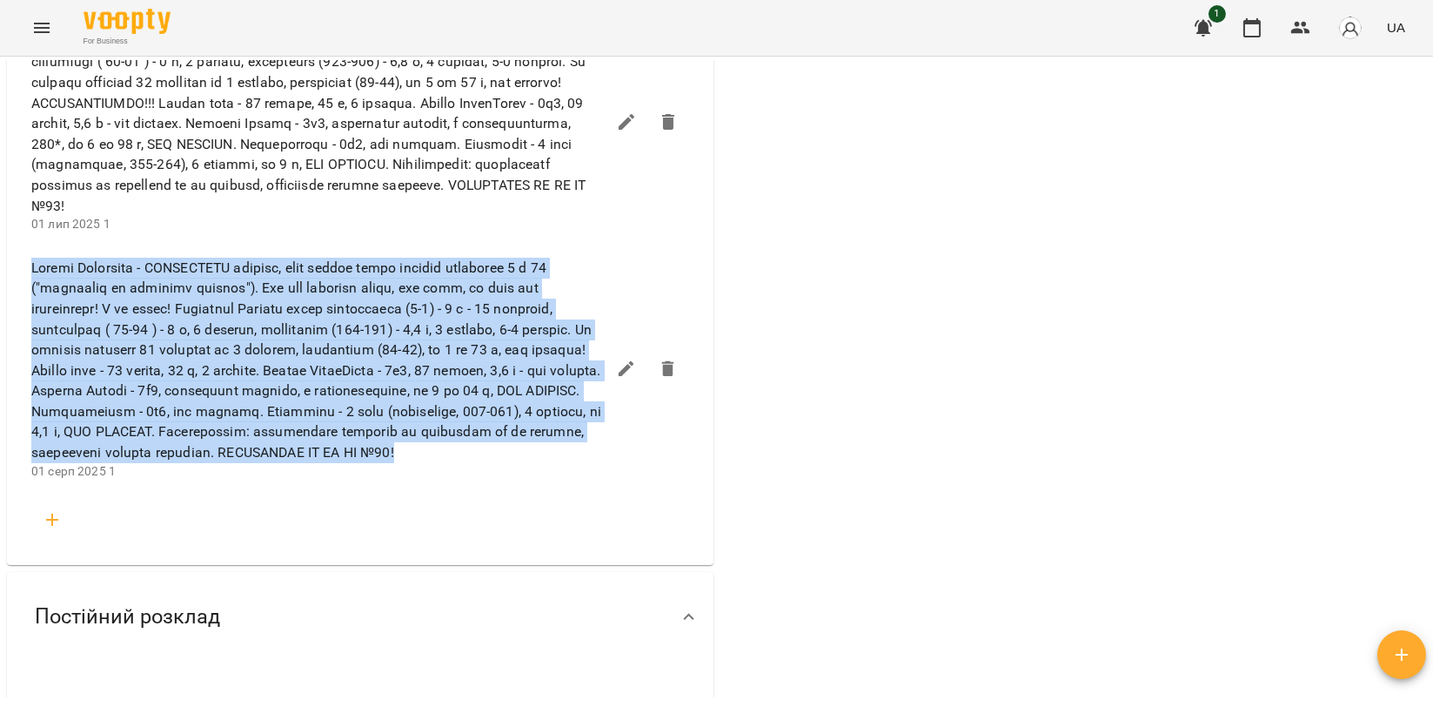
drag, startPoint x: 33, startPoint y: 355, endPoint x: 511, endPoint y: 554, distance: 517.7
click at [512, 463] on span at bounding box center [318, 360] width 574 height 205
copy span "Loremi Dolorsita - CONSECTETU adipisc, elit seddoe tempo incidid utlaboree 1 d …"
